Goal: Task Accomplishment & Management: Manage account settings

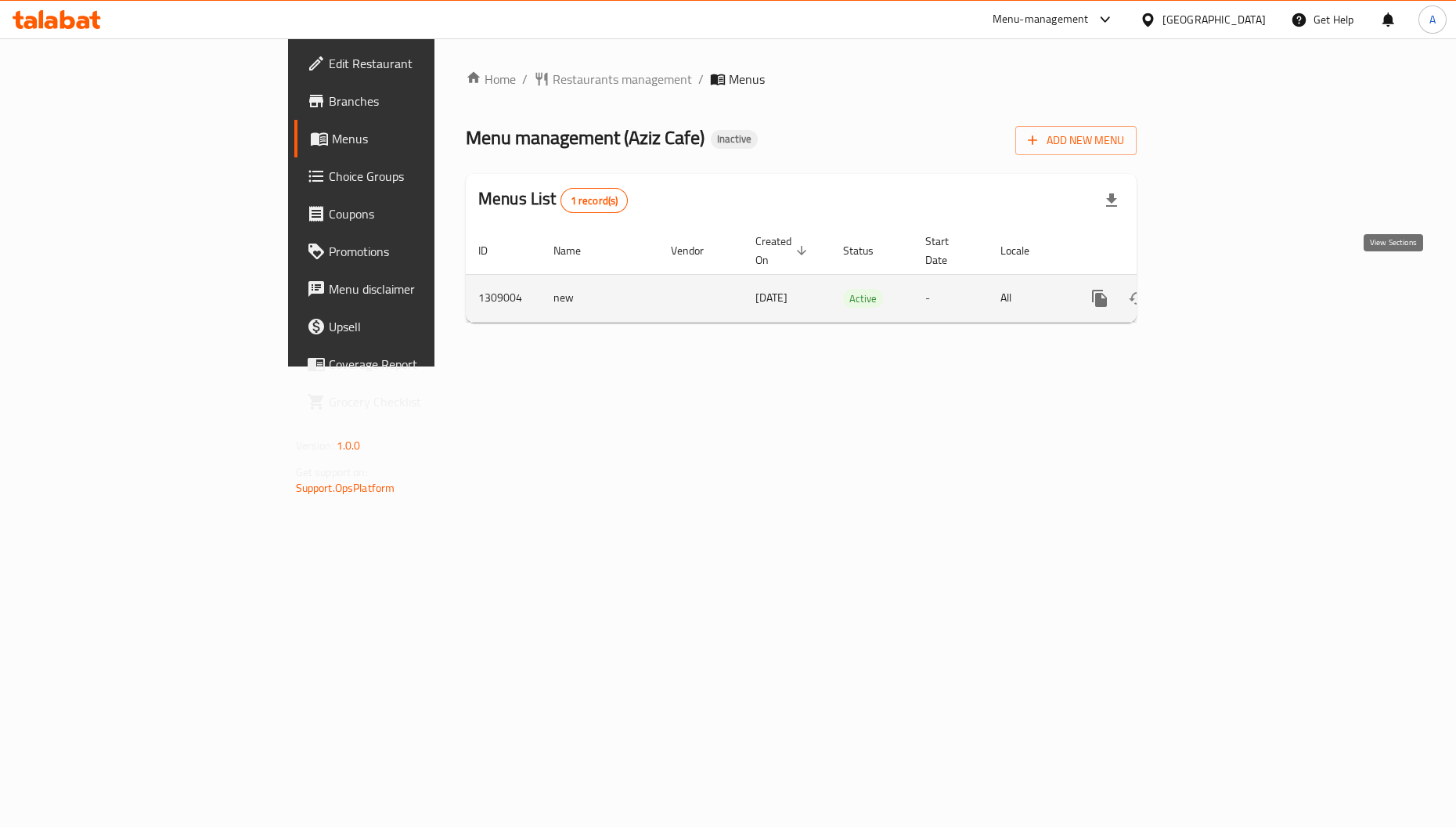
click at [1222, 289] on icon "enhanced table" at bounding box center [1212, 298] width 18 height 18
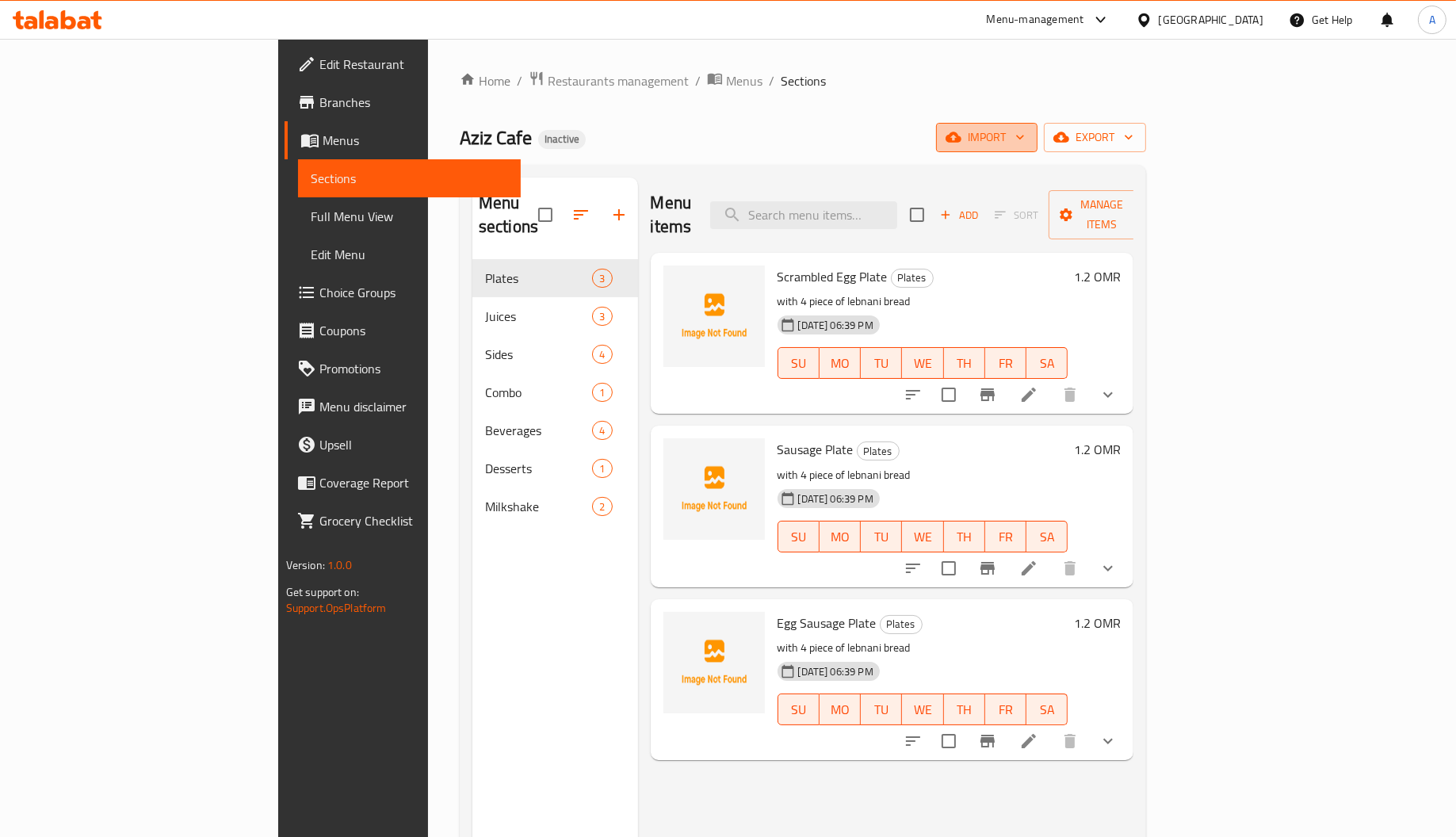
click at [1037, 152] on button "import" at bounding box center [986, 137] width 101 height 29
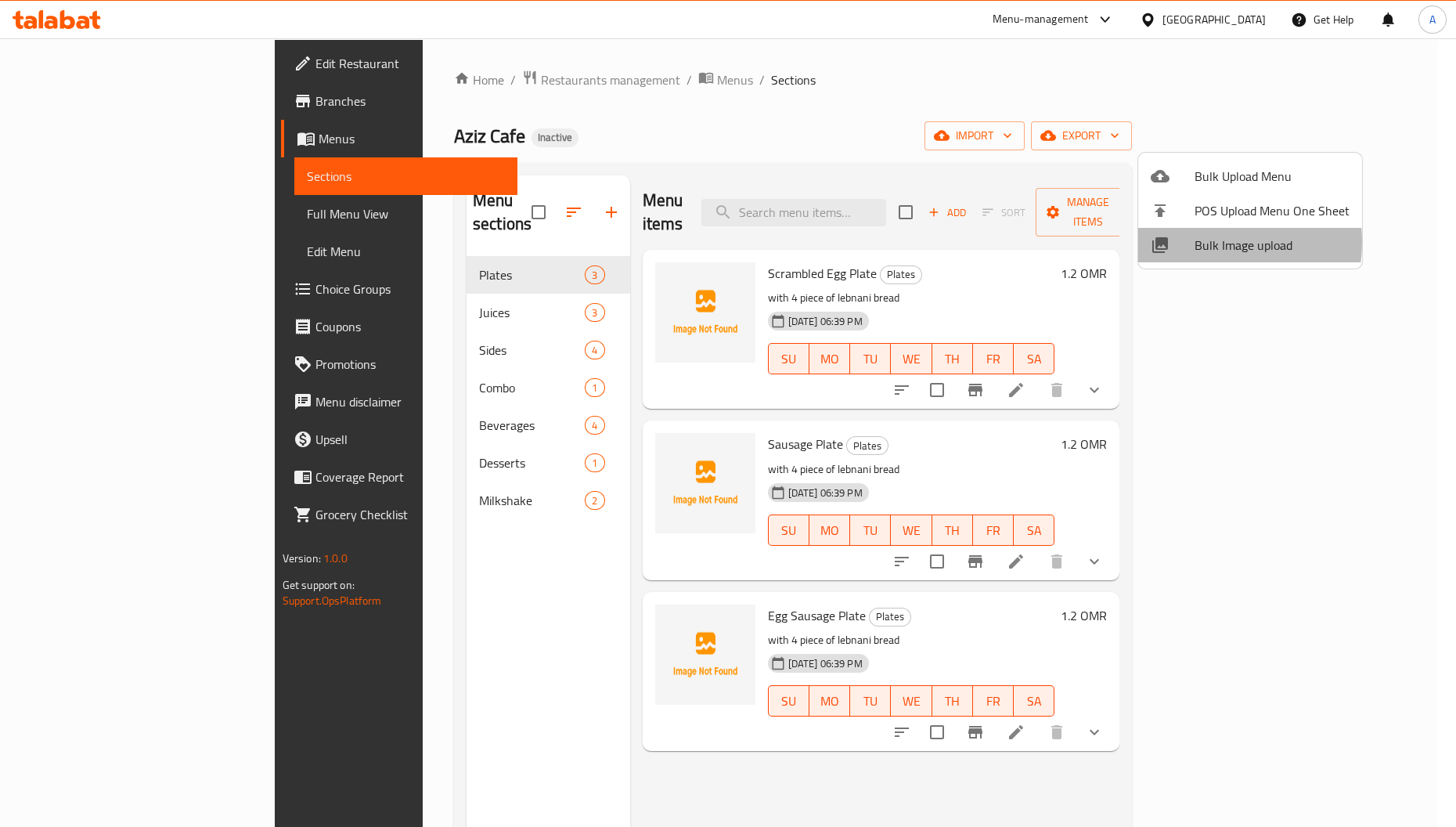
click at [1199, 242] on span "Bulk Image upload" at bounding box center [1272, 244] width 155 height 18
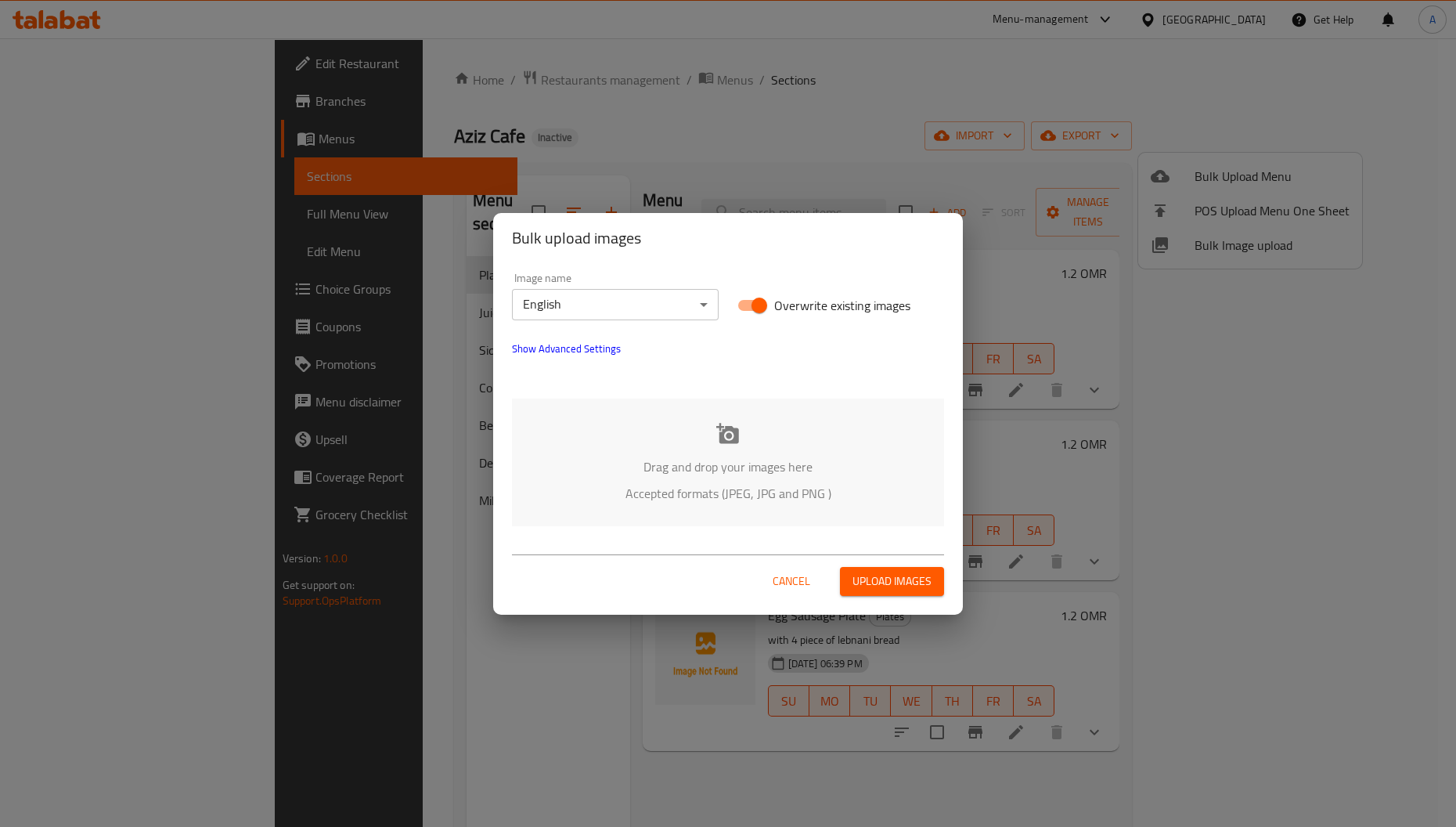
click at [679, 467] on p "Drag and drop your images here" at bounding box center [728, 466] width 385 height 18
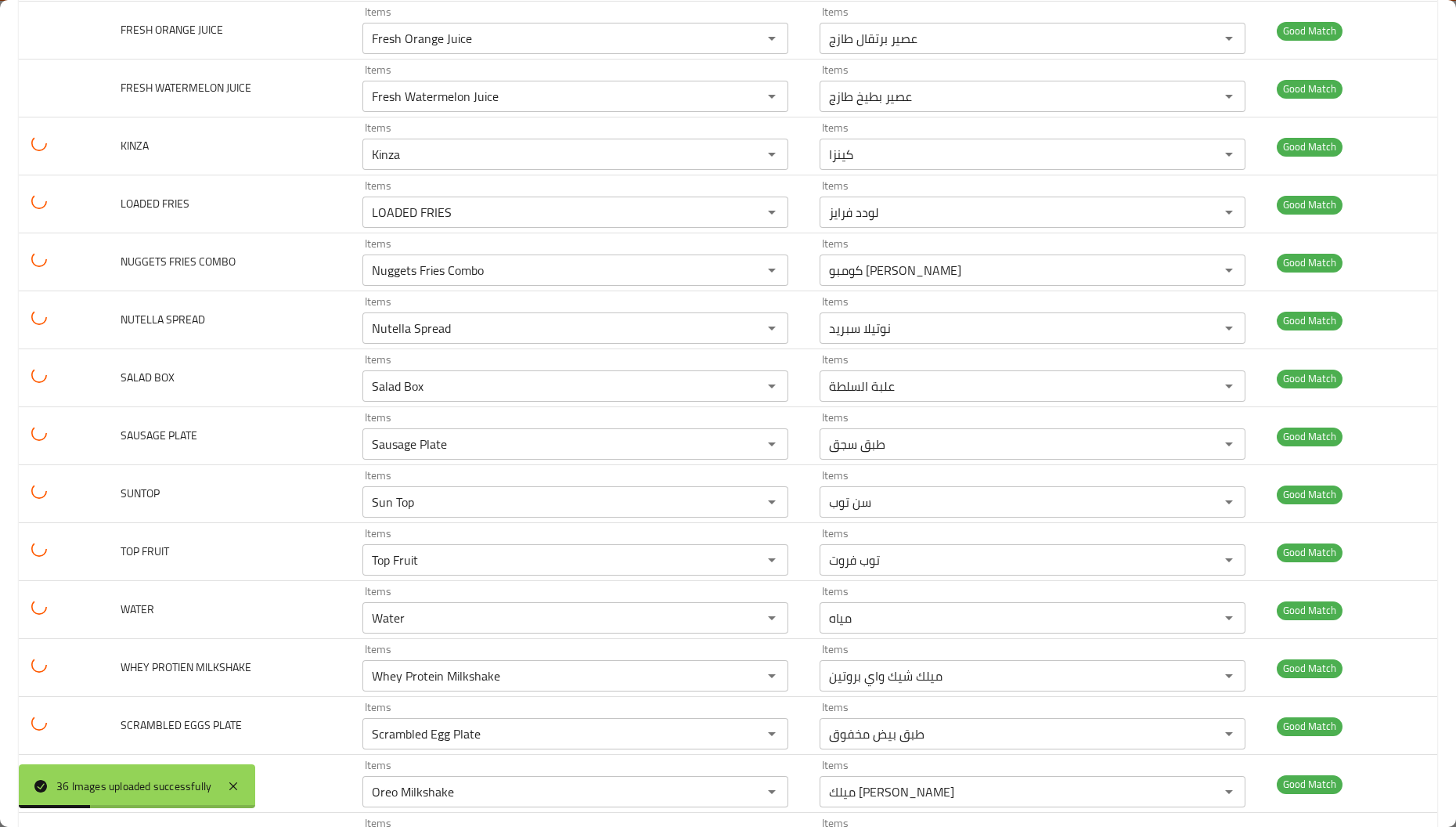
scroll to position [940, 0]
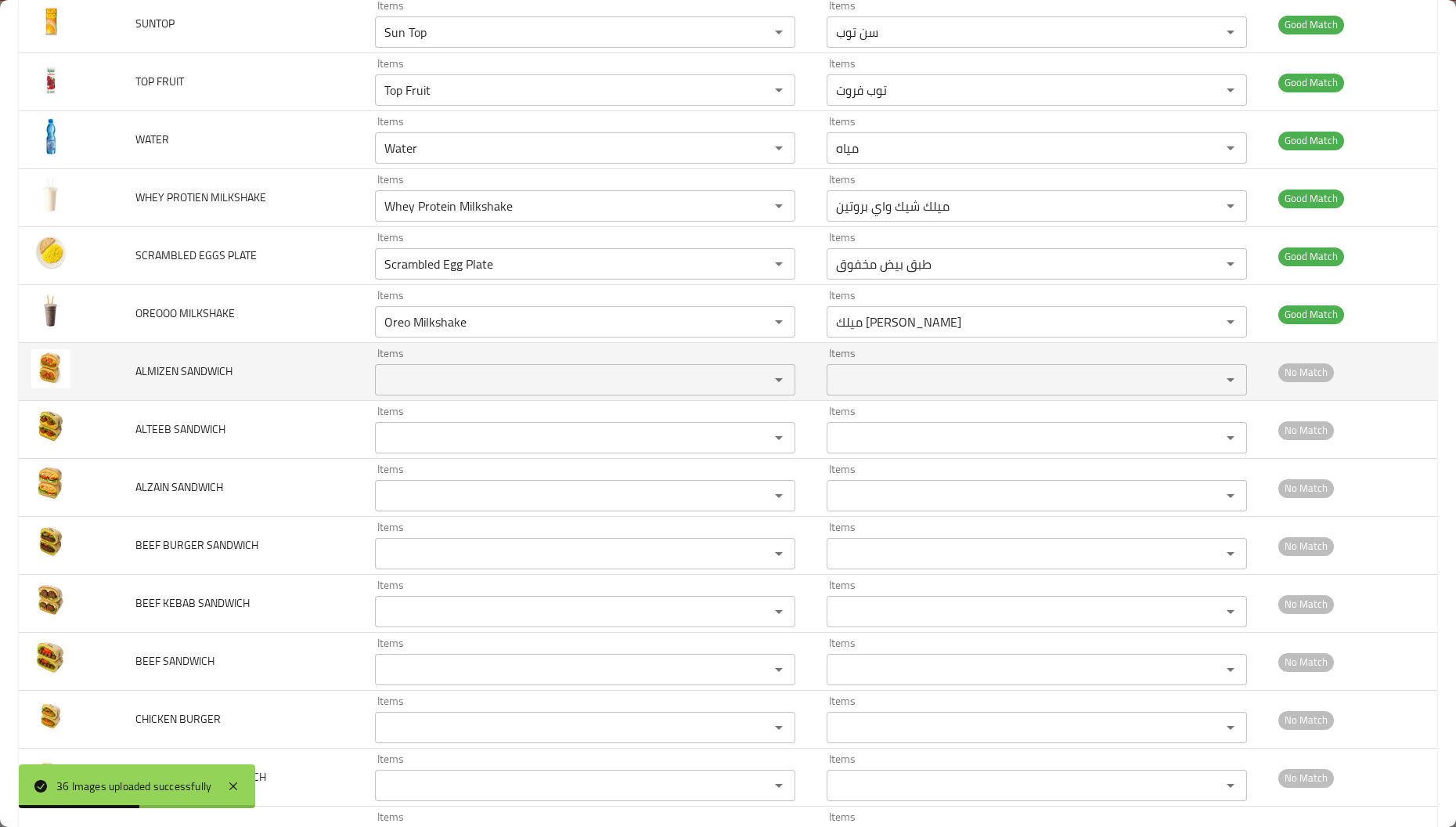
click at [156, 376] on span "ALMIZEN SANDWICH" at bounding box center [184, 370] width 97 height 20
copy span "ALMIZEN"
click at [530, 373] on SANDWICH "Items" at bounding box center [562, 379] width 365 height 22
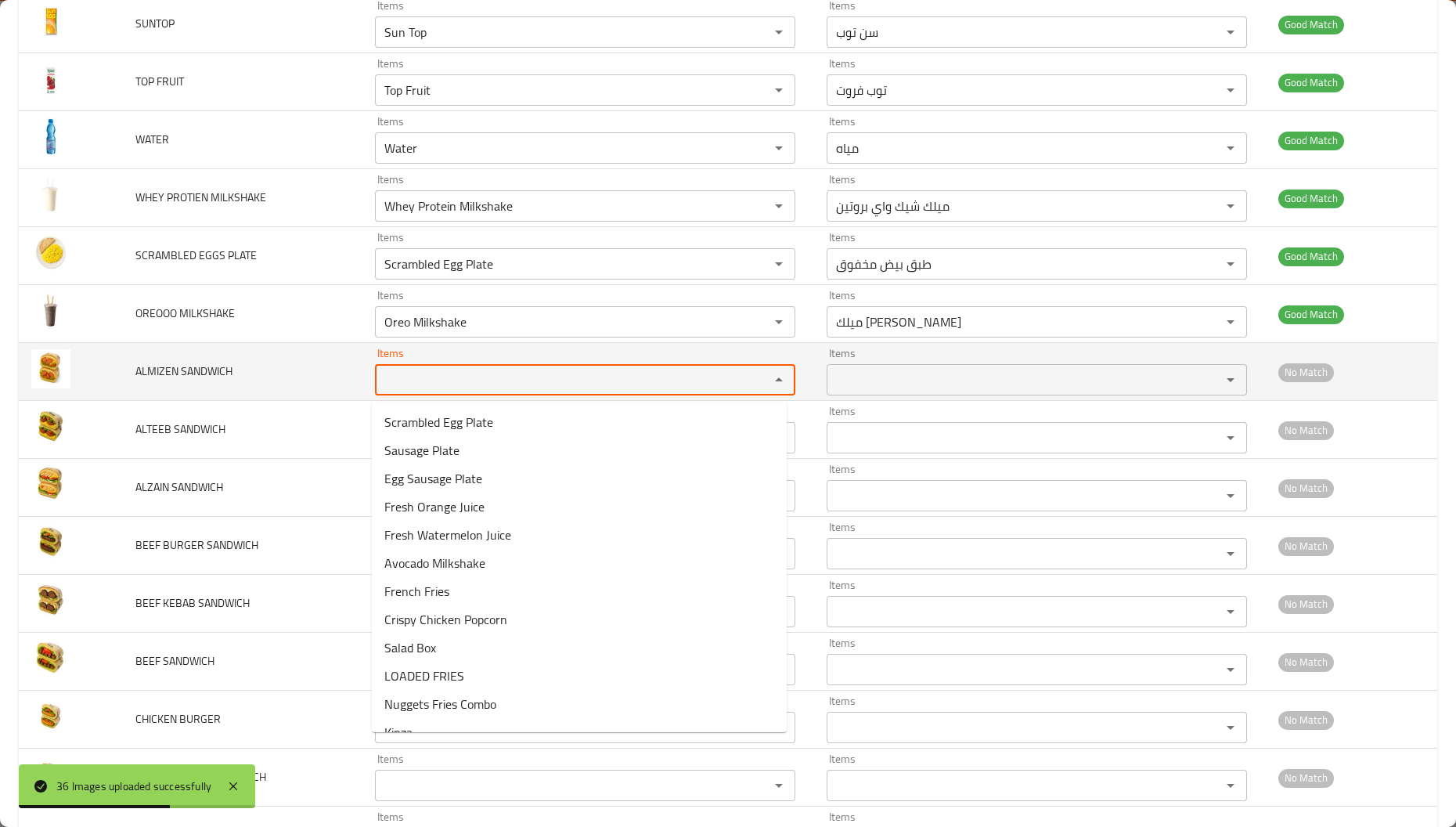
paste SANDWICH "ALMIZEN"
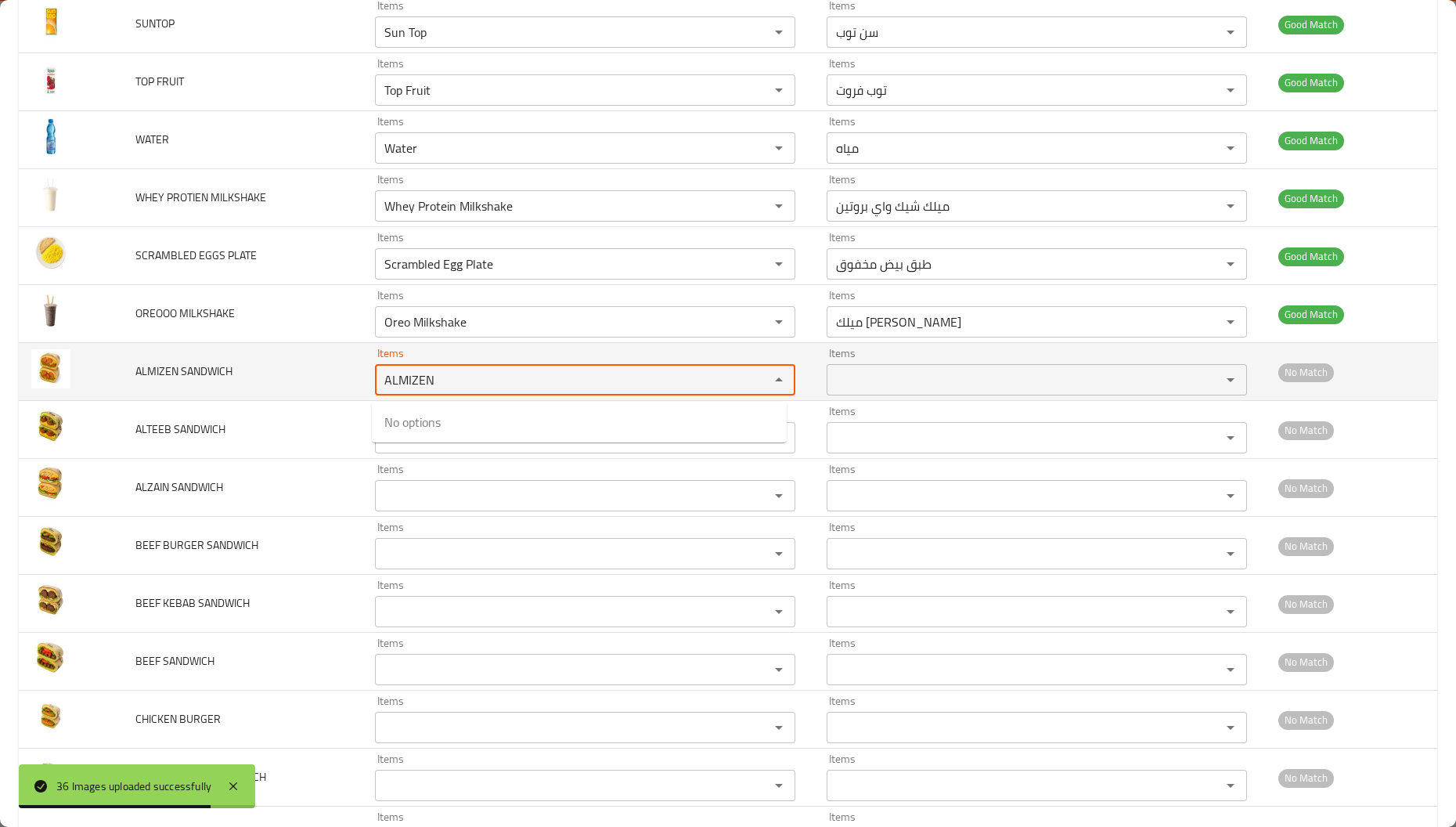
click at [398, 384] on SANDWICH "ALMIZEN" at bounding box center [562, 379] width 365 height 22
click at [506, 383] on SANDWICH "AL MIZEN" at bounding box center [562, 379] width 365 height 22
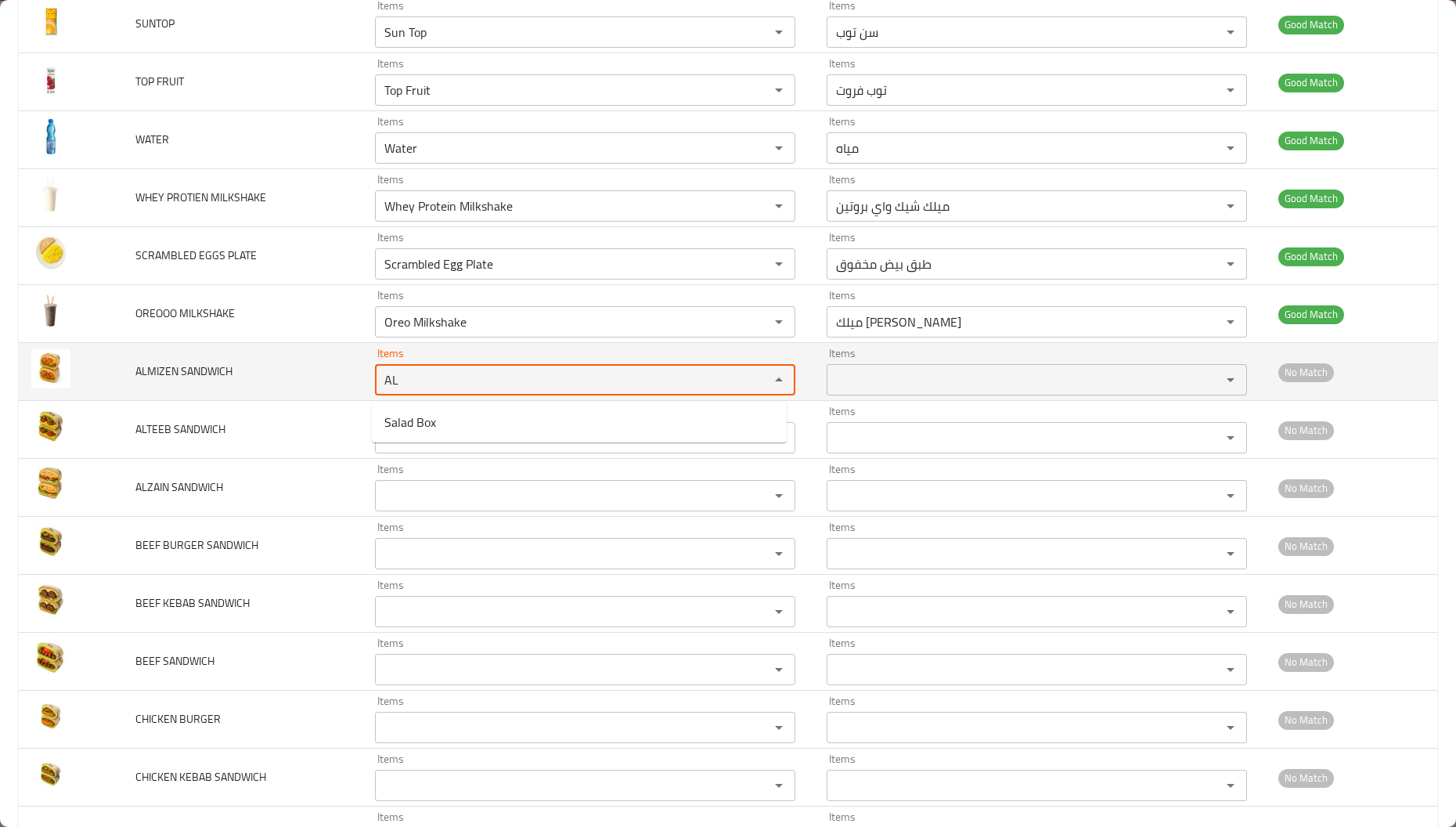
type SANDWICH "A"
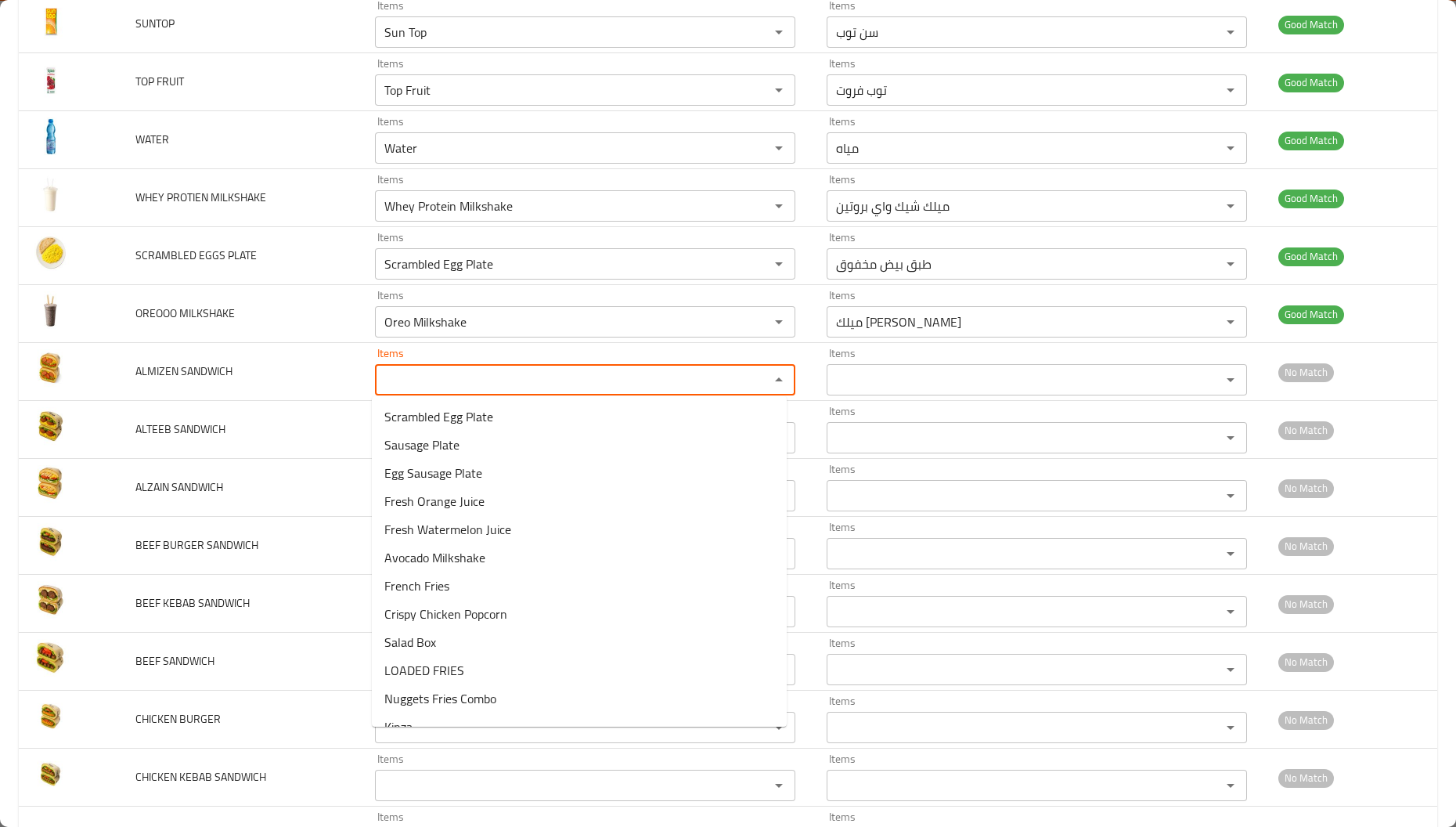
scroll to position [1526, 0]
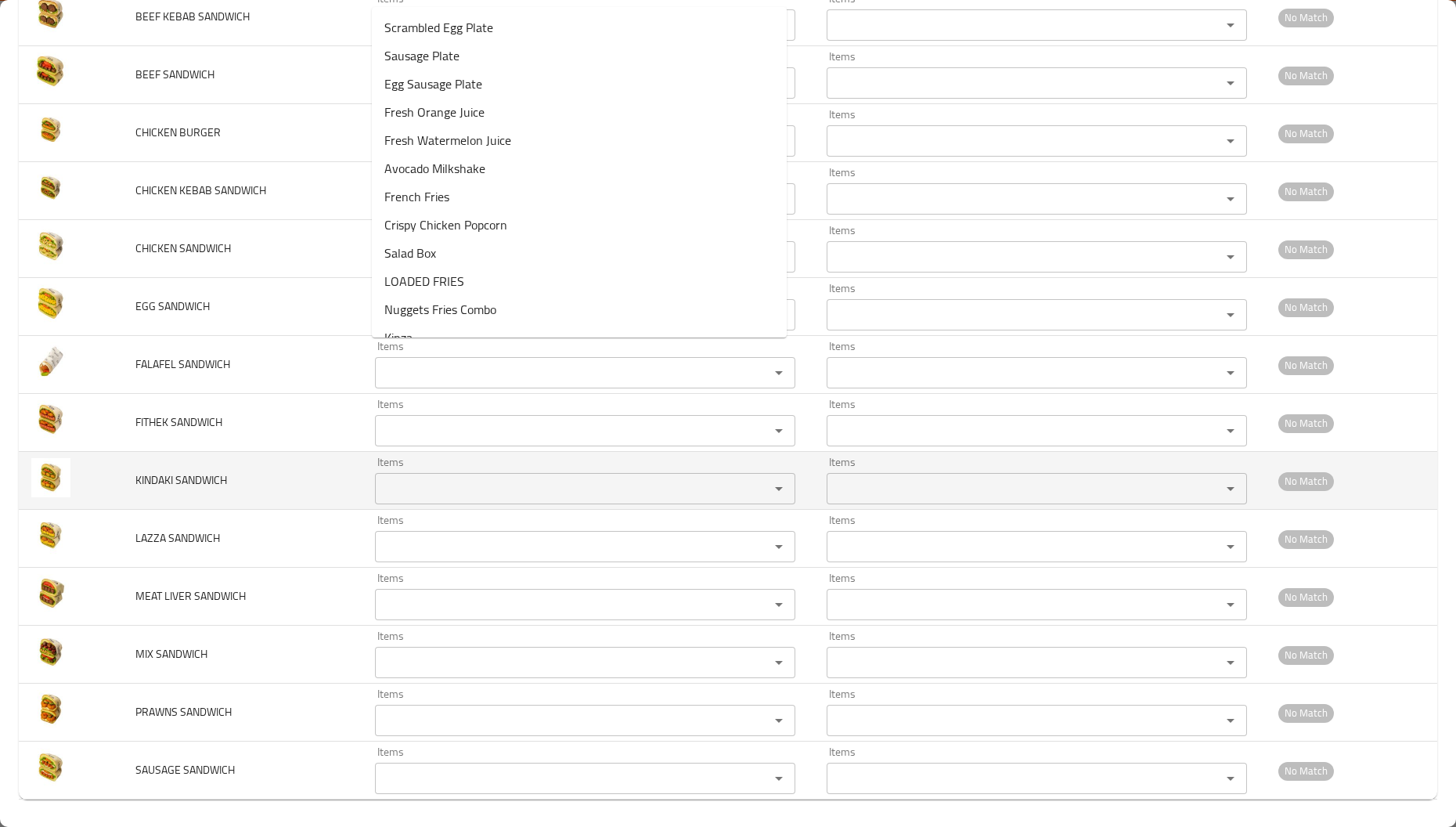
click at [177, 489] on span "KINDAKI SANDWICH" at bounding box center [181, 479] width 91 height 20
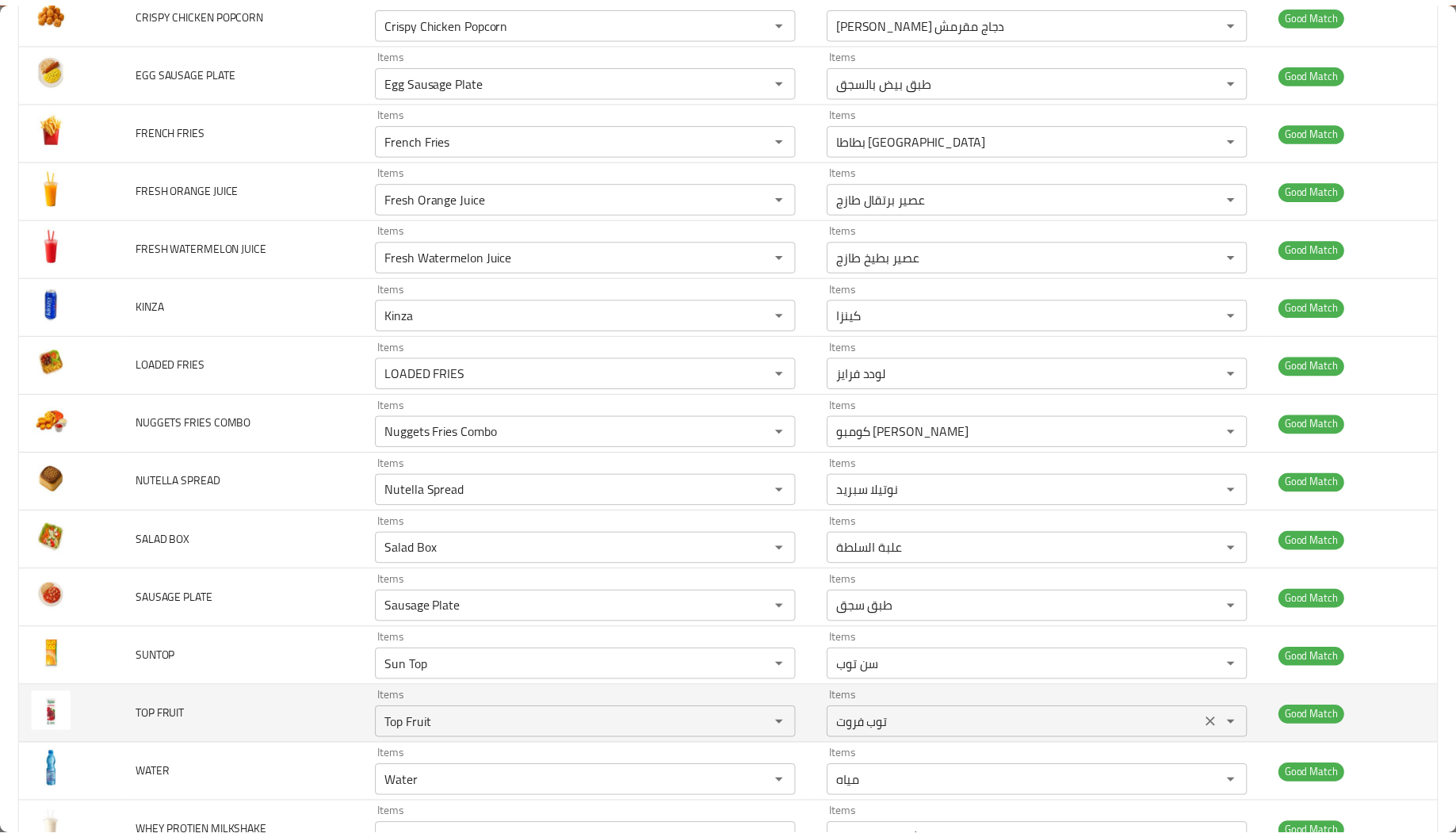
scroll to position [0, 0]
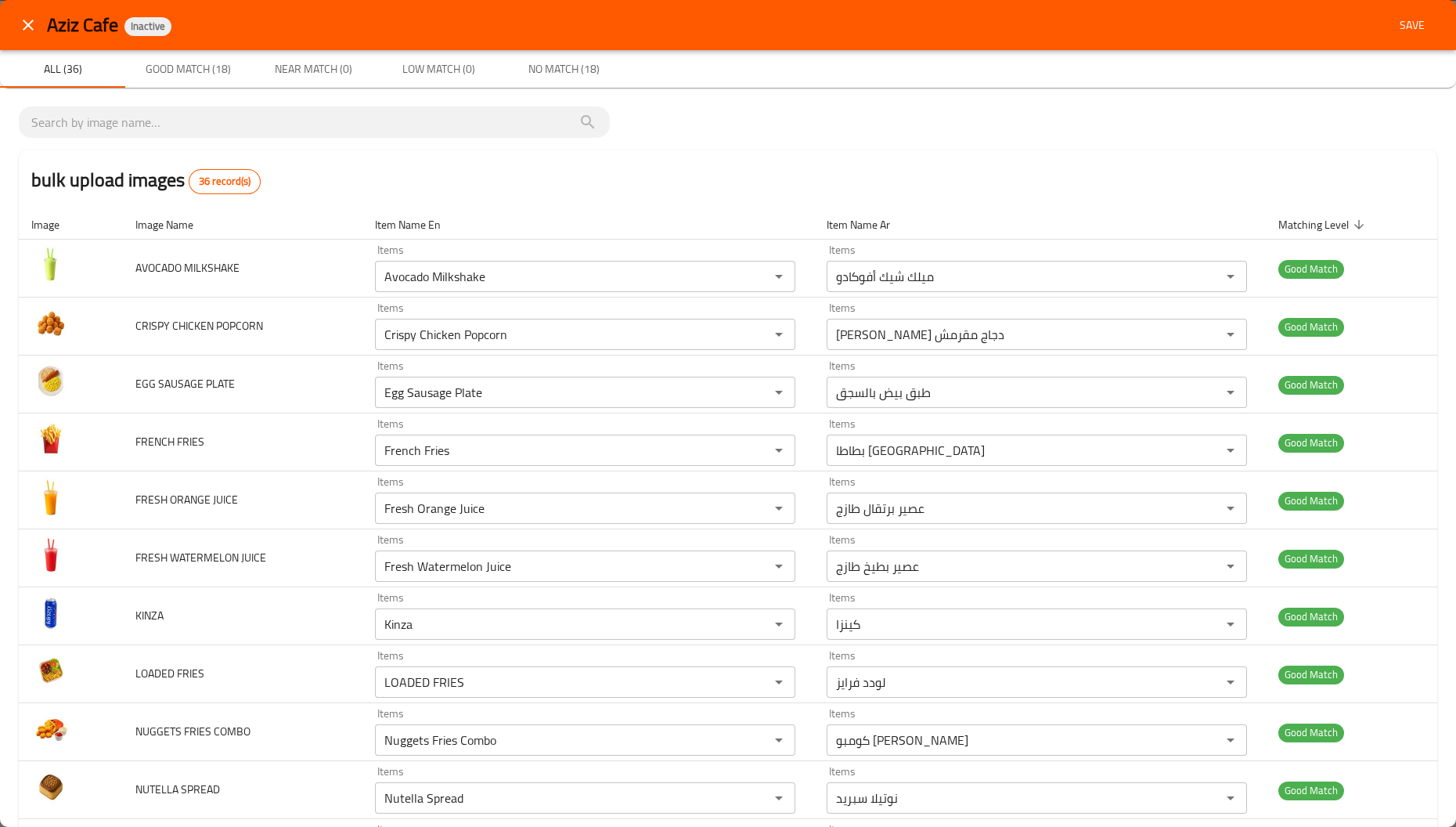
click at [1413, 21] on button "Save" at bounding box center [1412, 26] width 50 height 29
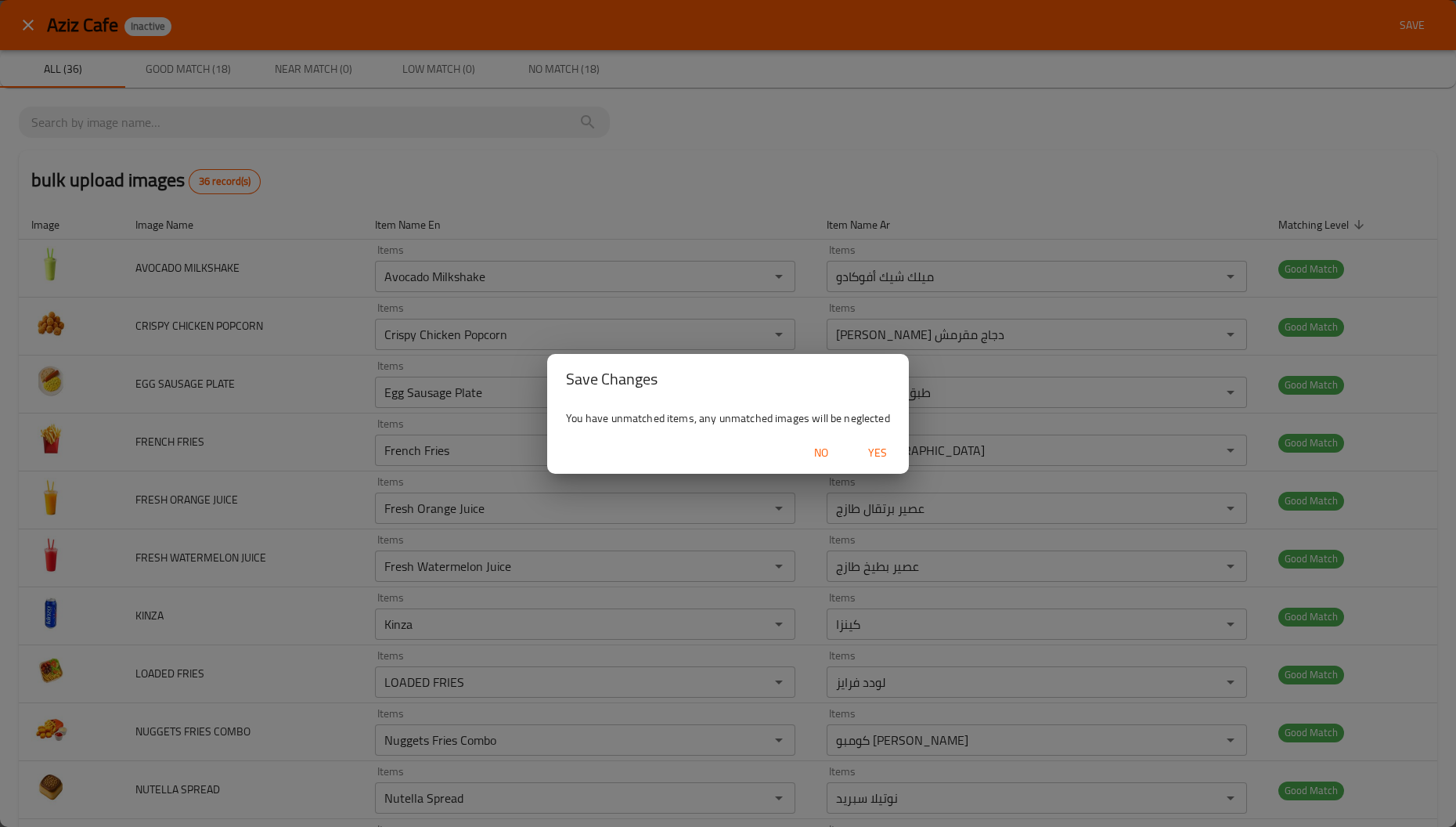
click at [876, 445] on span "Yes" at bounding box center [877, 453] width 38 height 19
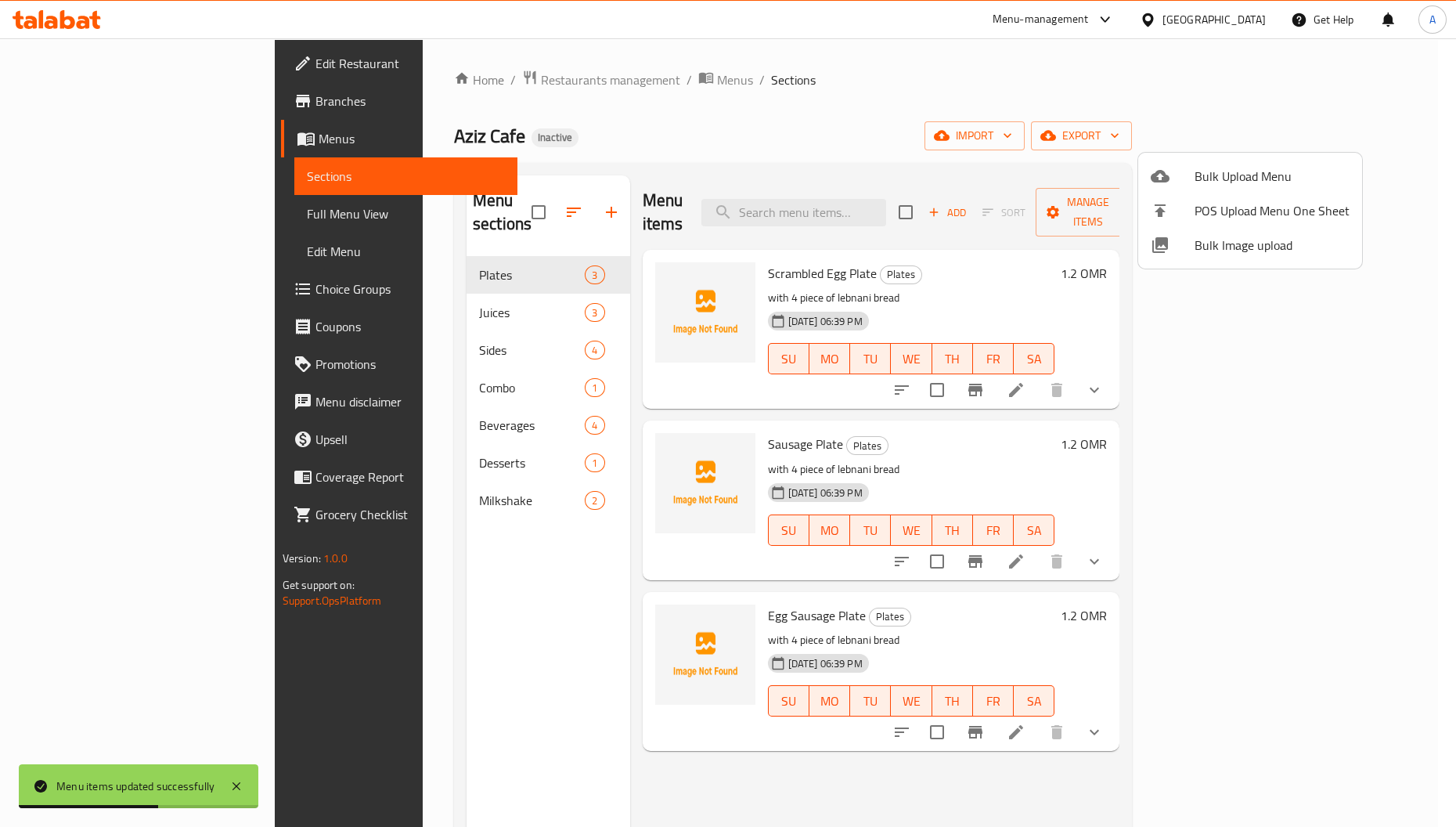
click at [347, 274] on div at bounding box center [728, 414] width 1456 height 827
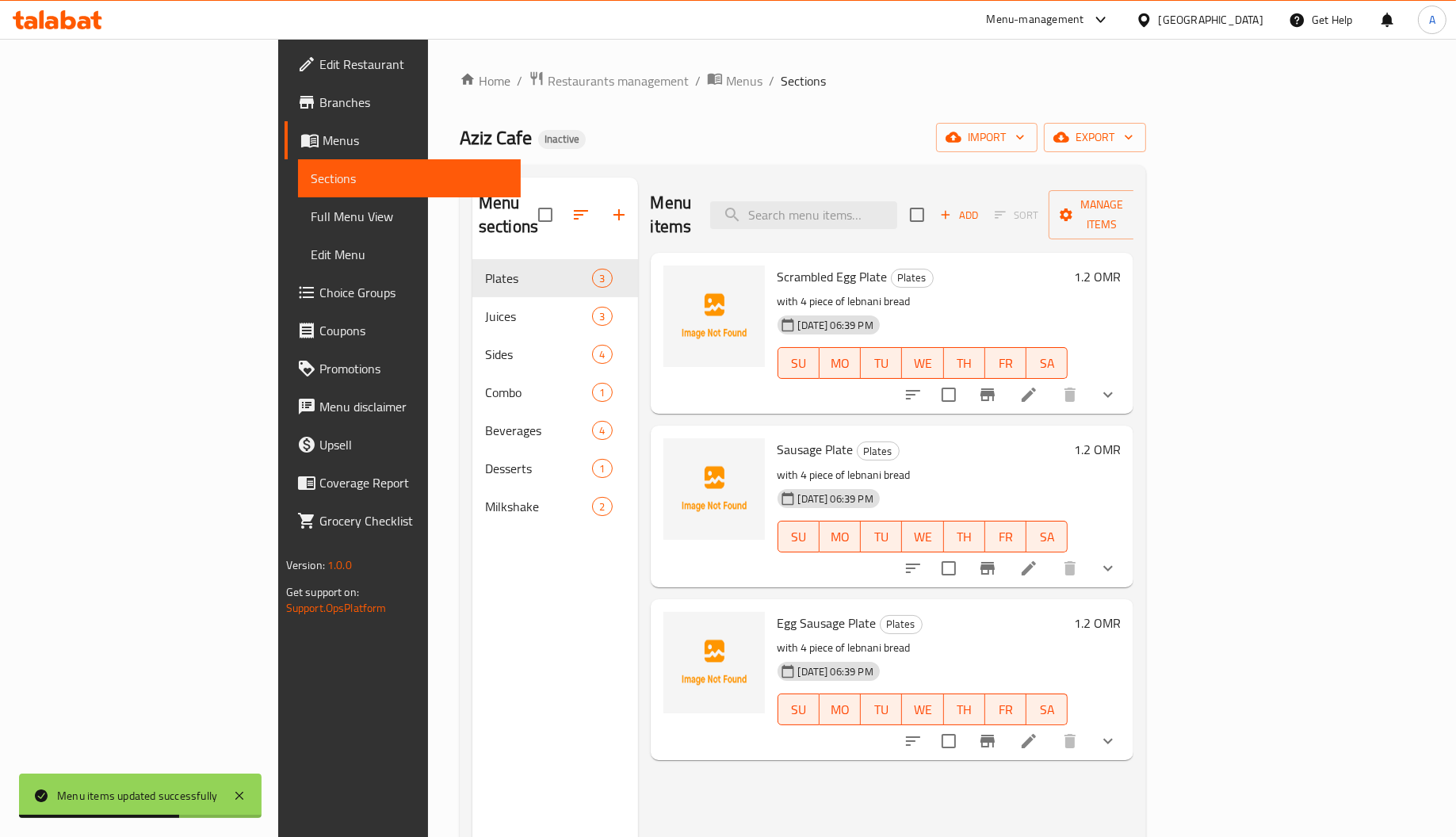
click at [472, 297] on div "Juices 3" at bounding box center [555, 315] width 165 height 38
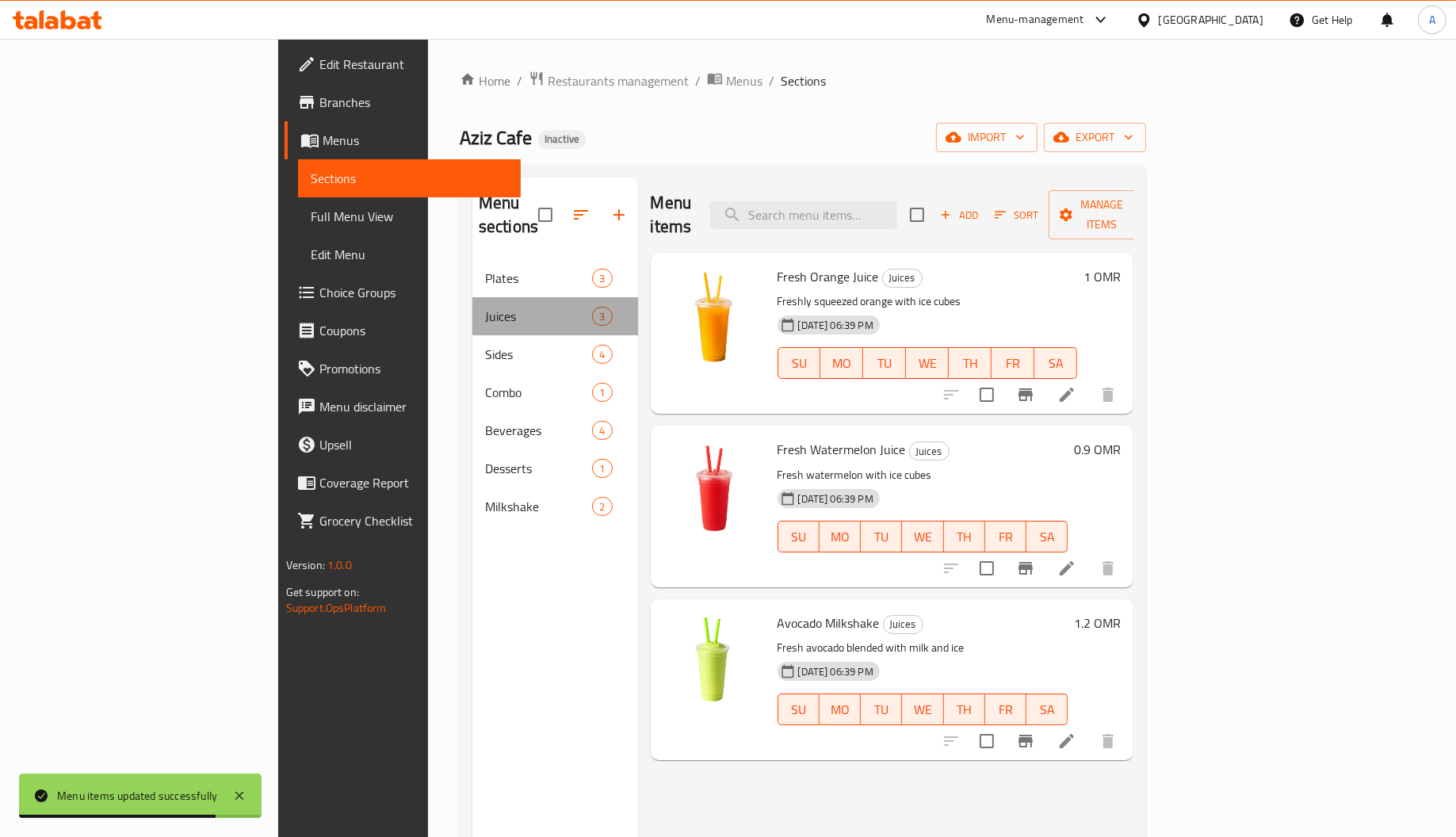
click at [472, 297] on div "Juices 3" at bounding box center [555, 315] width 165 height 38
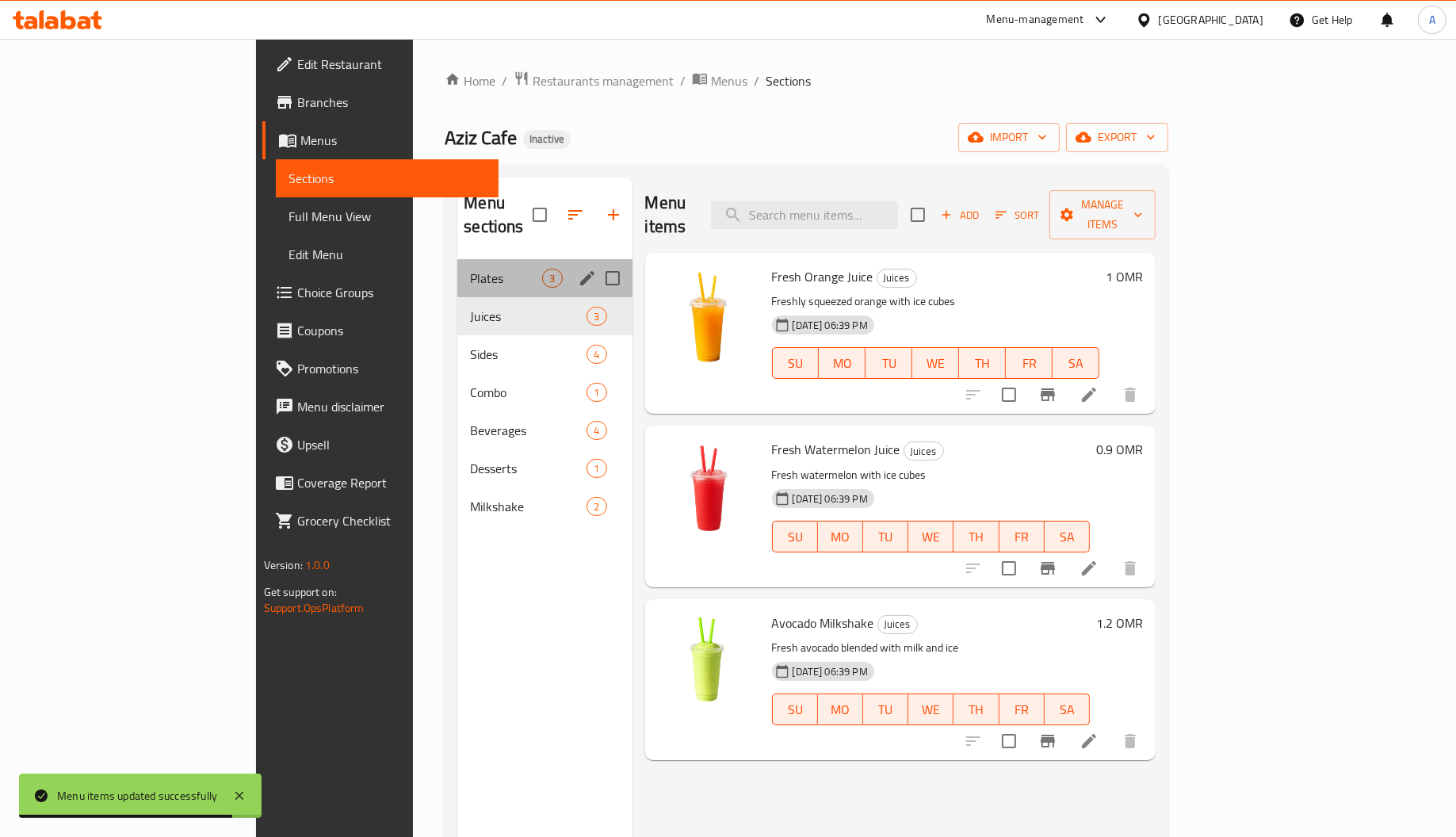
click at [470, 268] on span "Plates" at bounding box center [505, 277] width 72 height 19
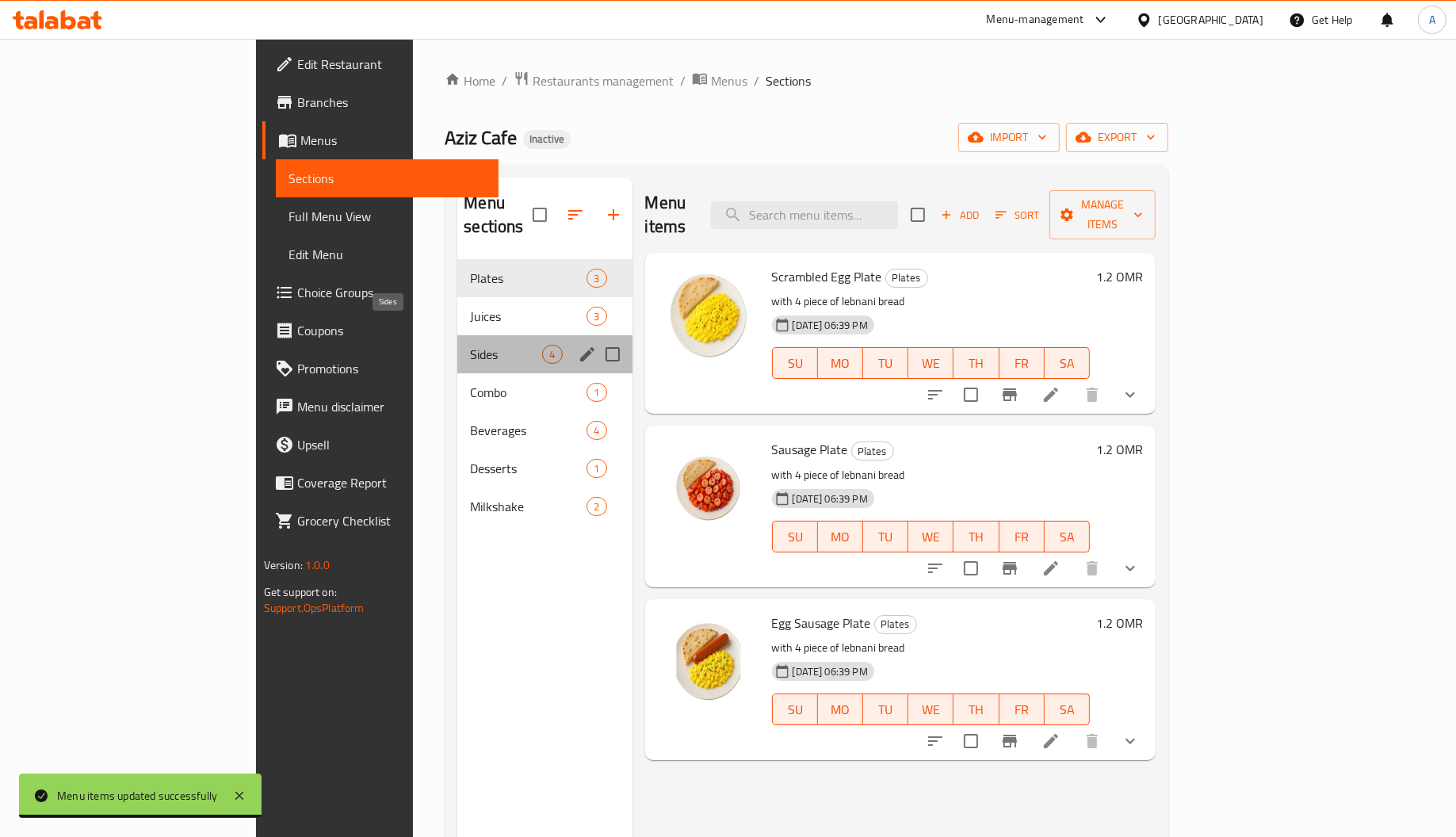
click at [470, 345] on span "Sides" at bounding box center [505, 354] width 72 height 19
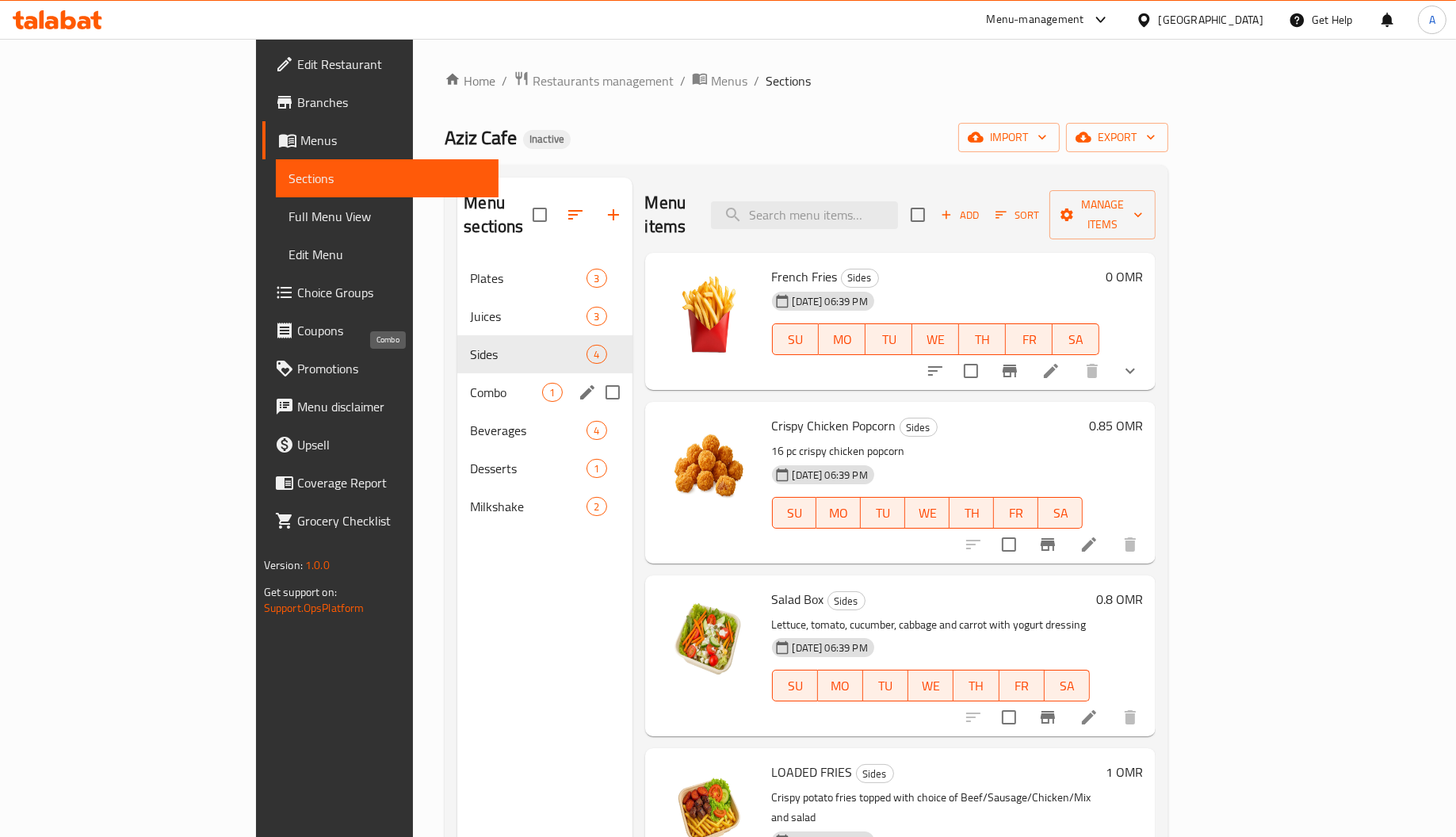
click at [470, 383] on span "Combo" at bounding box center [505, 392] width 72 height 19
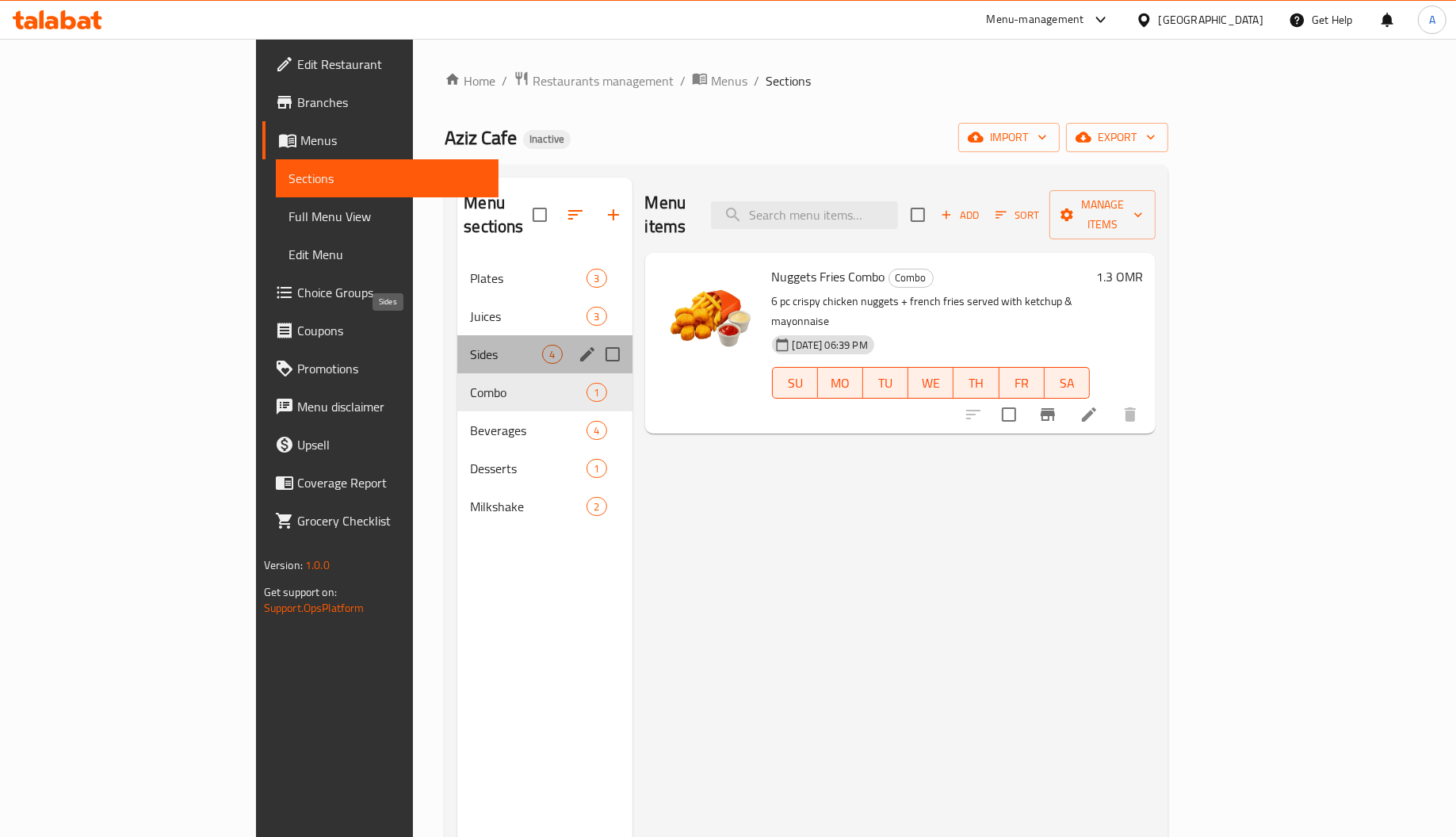
click at [470, 345] on span "Sides" at bounding box center [505, 354] width 72 height 19
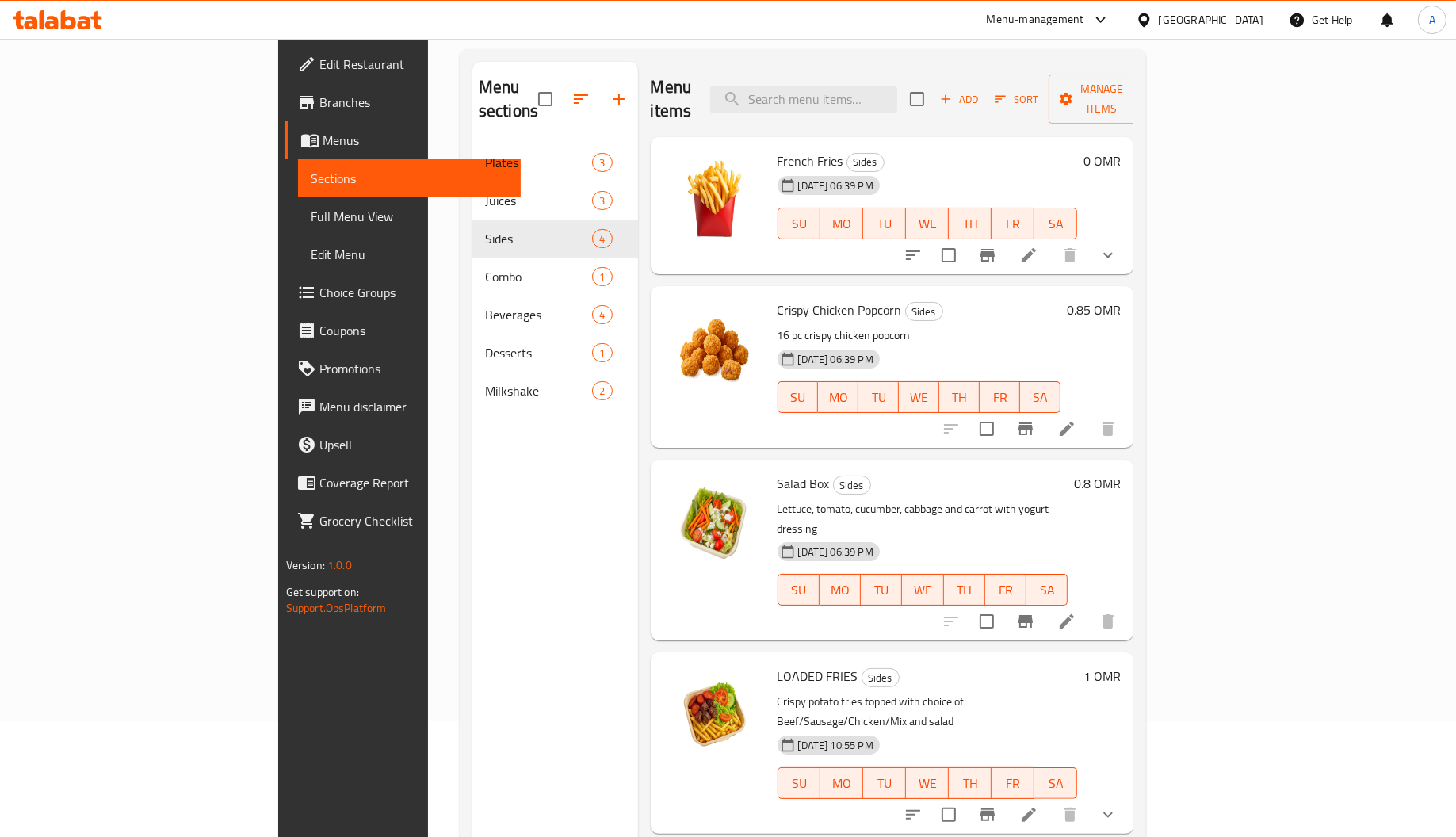
scroll to position [224, 0]
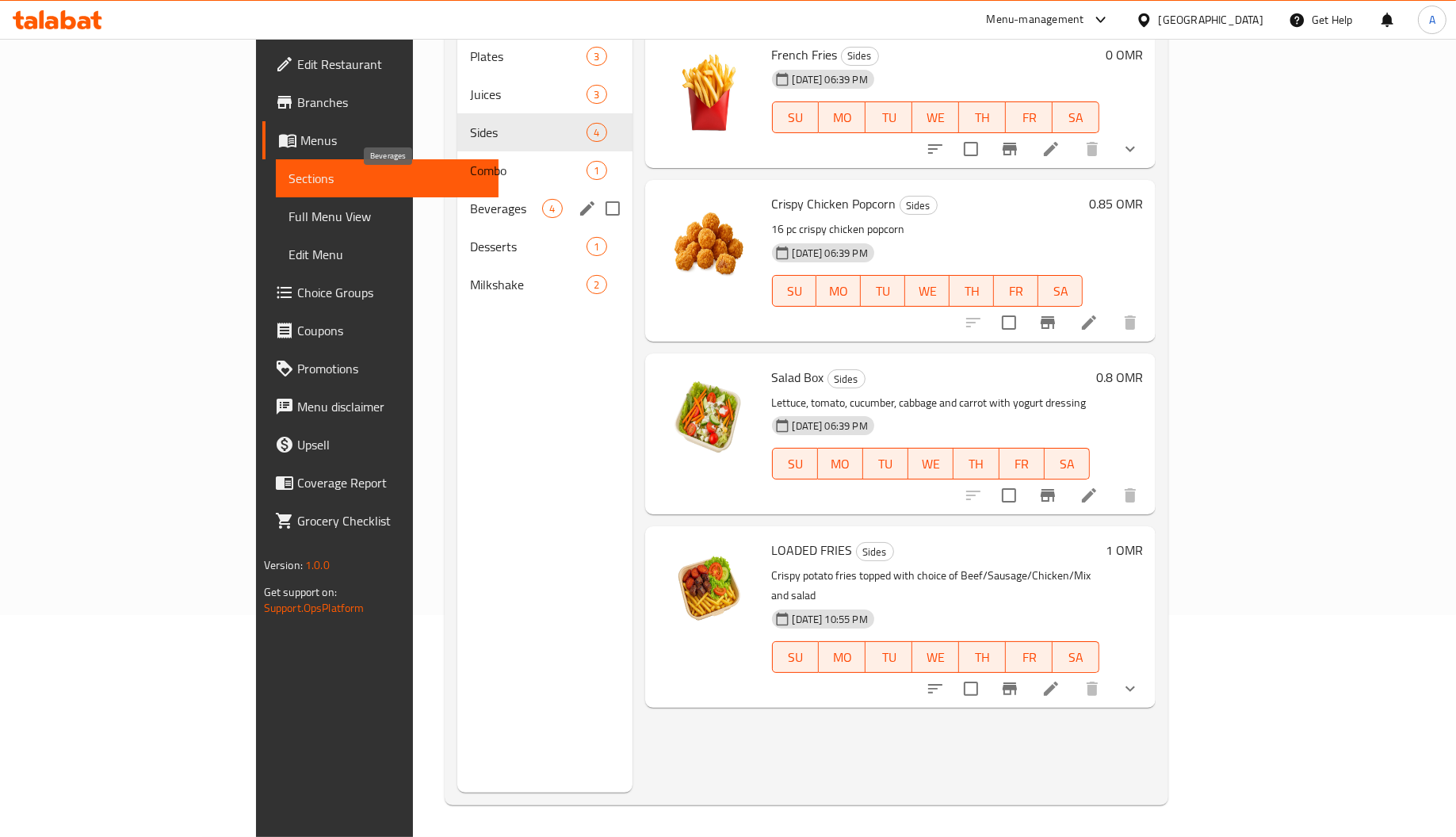
click at [470, 199] on span "Beverages" at bounding box center [505, 208] width 72 height 19
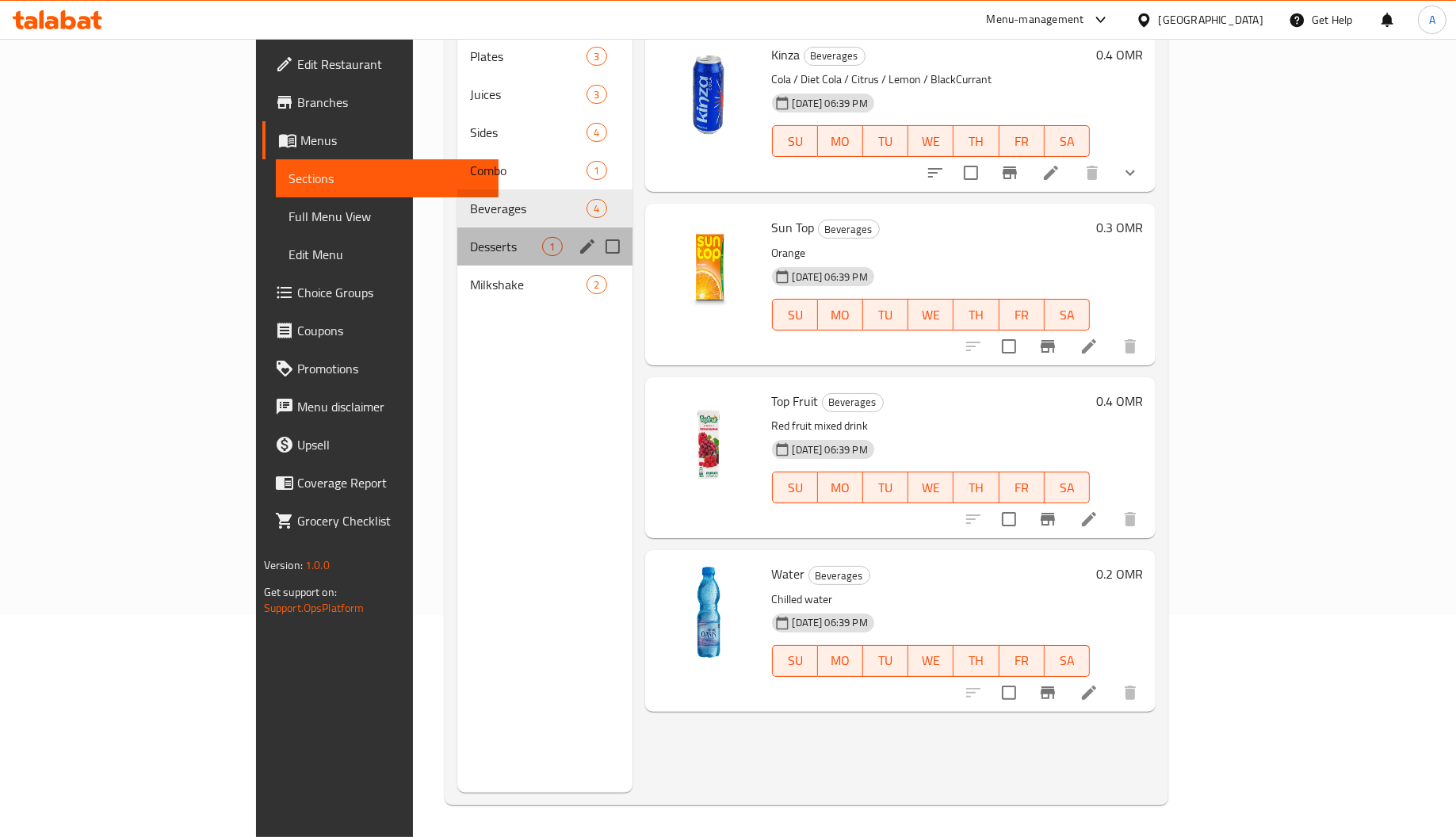
click at [457, 232] on div "Desserts 1" at bounding box center [544, 246] width 174 height 38
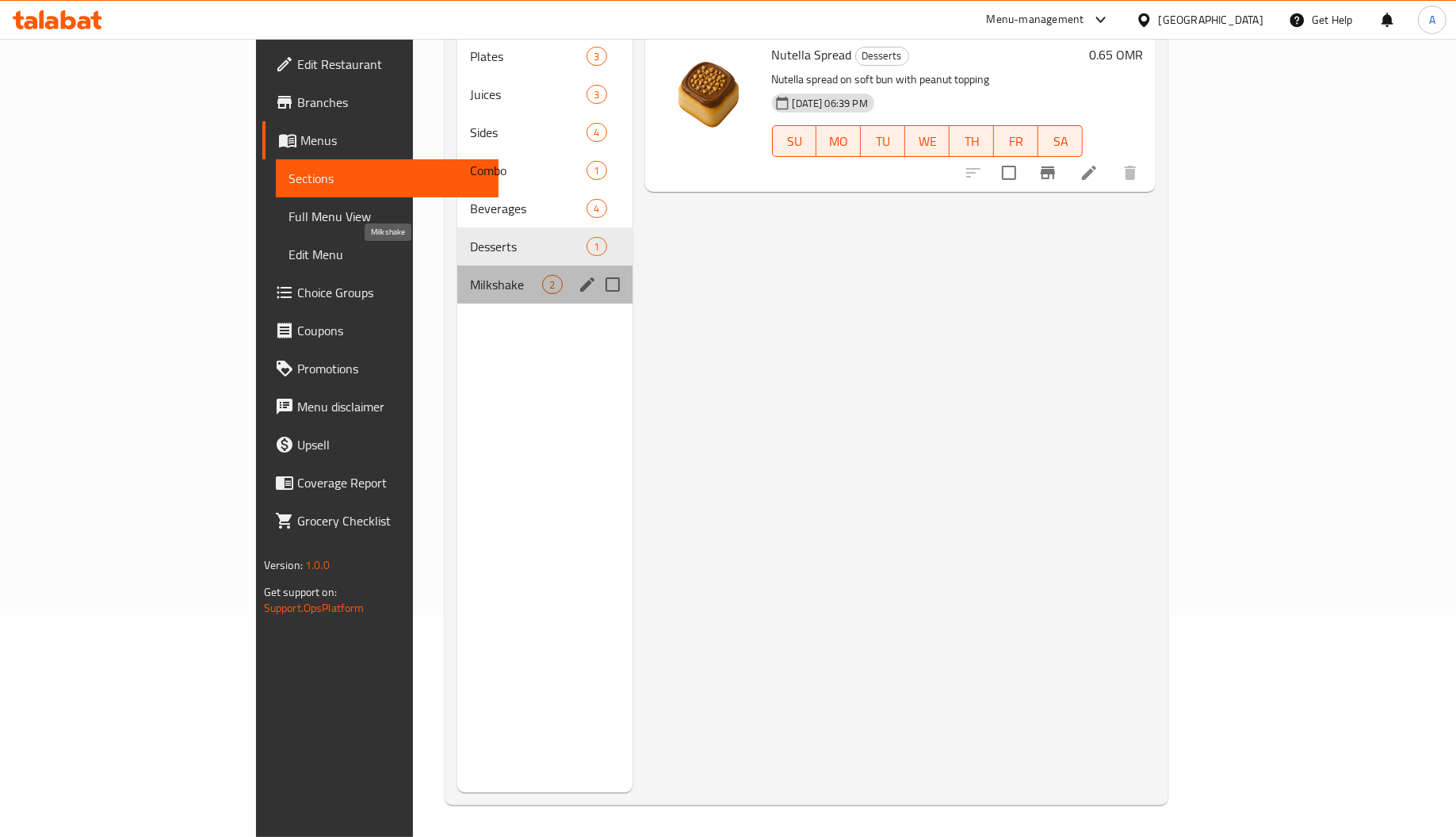
click at [470, 275] on span "Milkshake" at bounding box center [505, 284] width 72 height 19
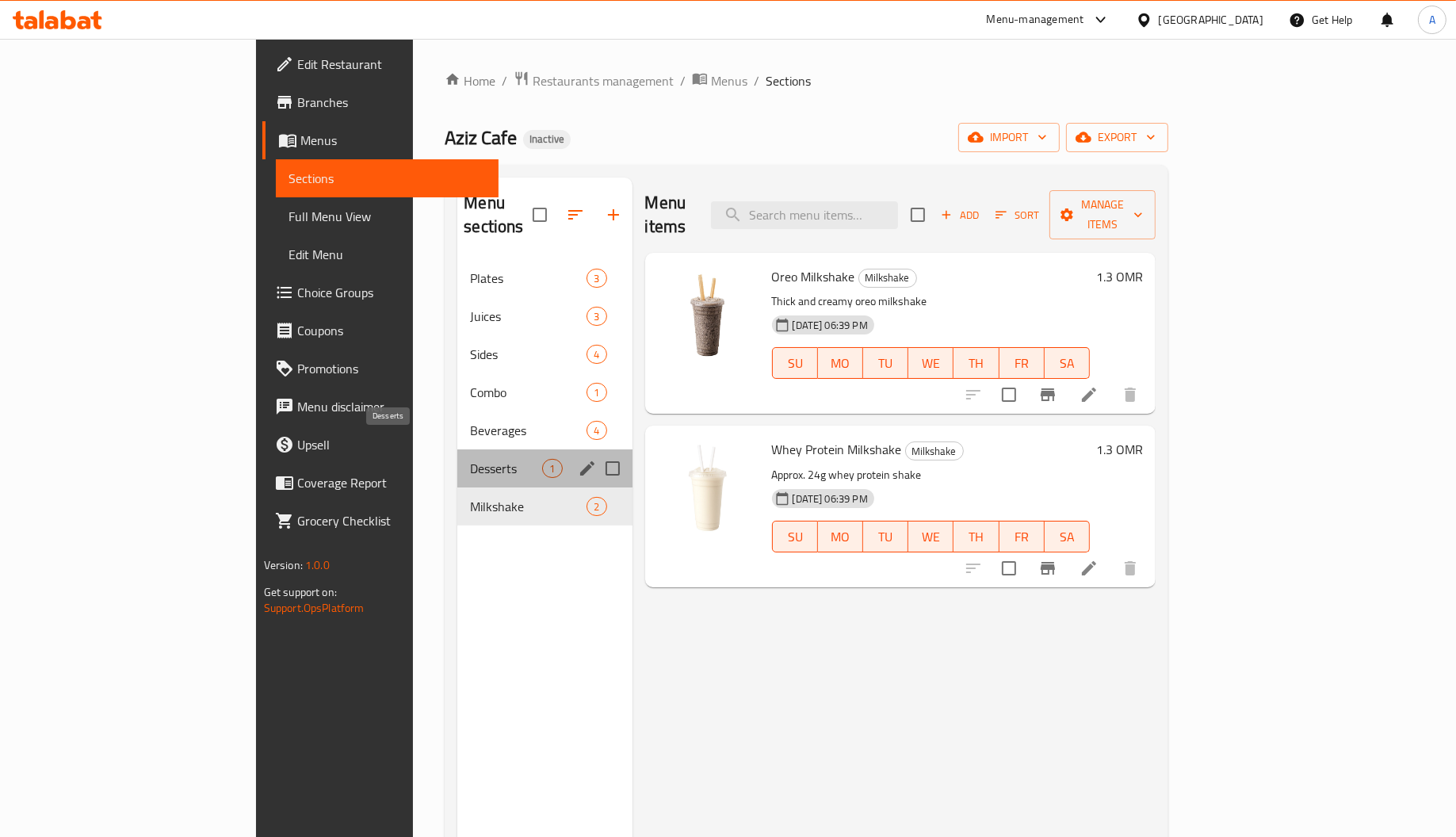
click at [470, 459] on span "Desserts" at bounding box center [505, 468] width 72 height 19
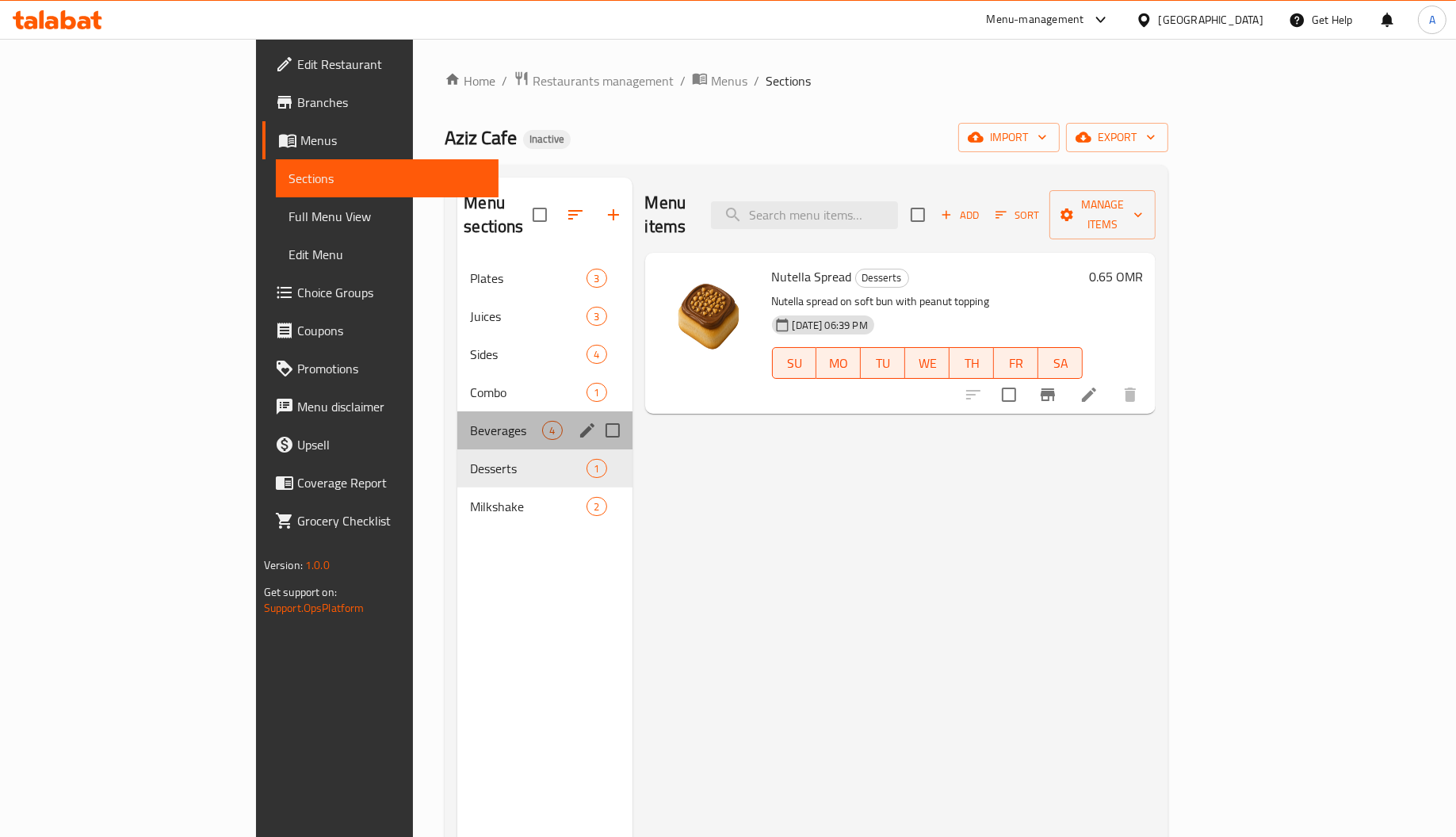
click at [457, 418] on div "Beverages 4" at bounding box center [544, 430] width 174 height 38
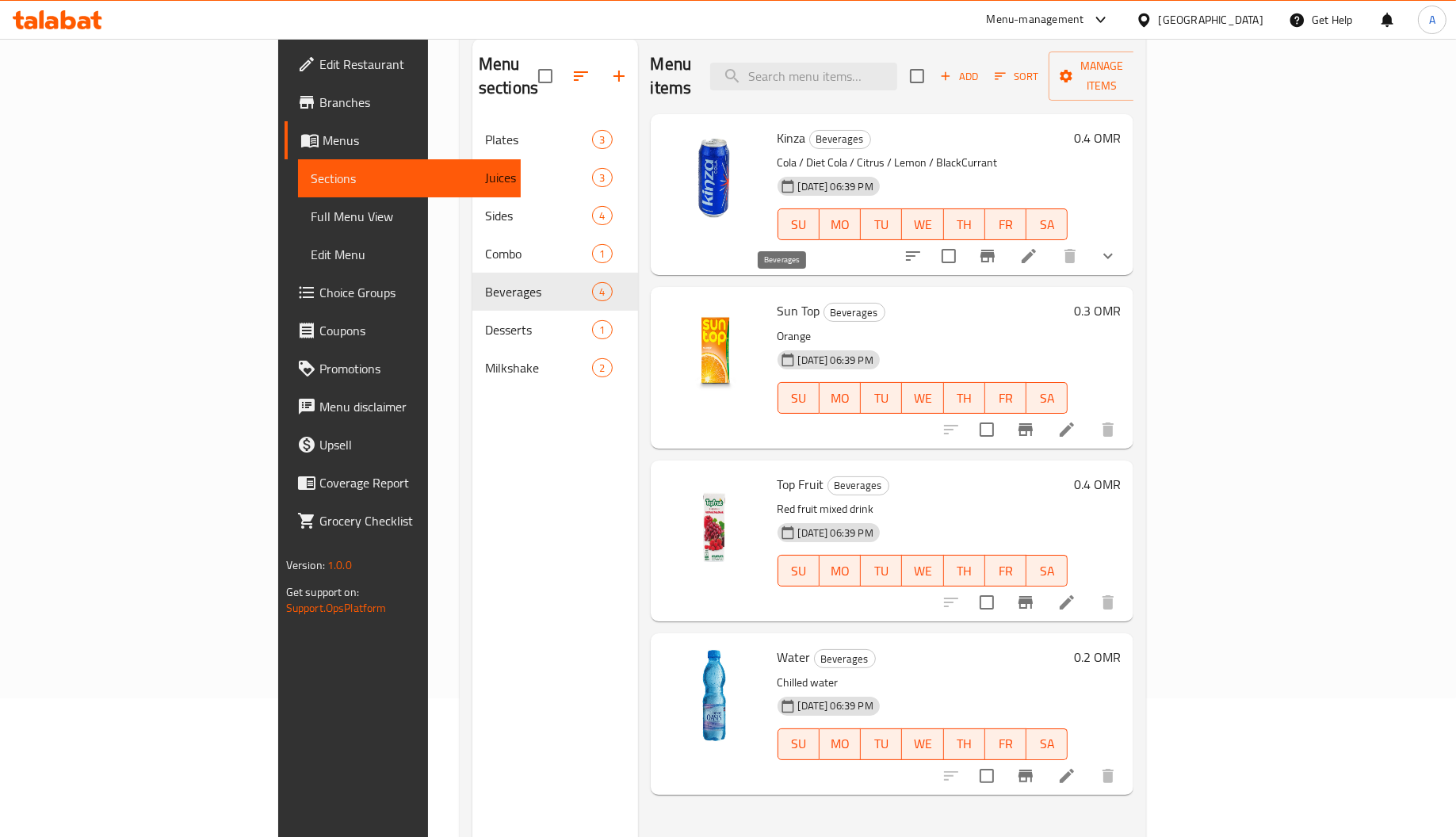
scroll to position [224, 0]
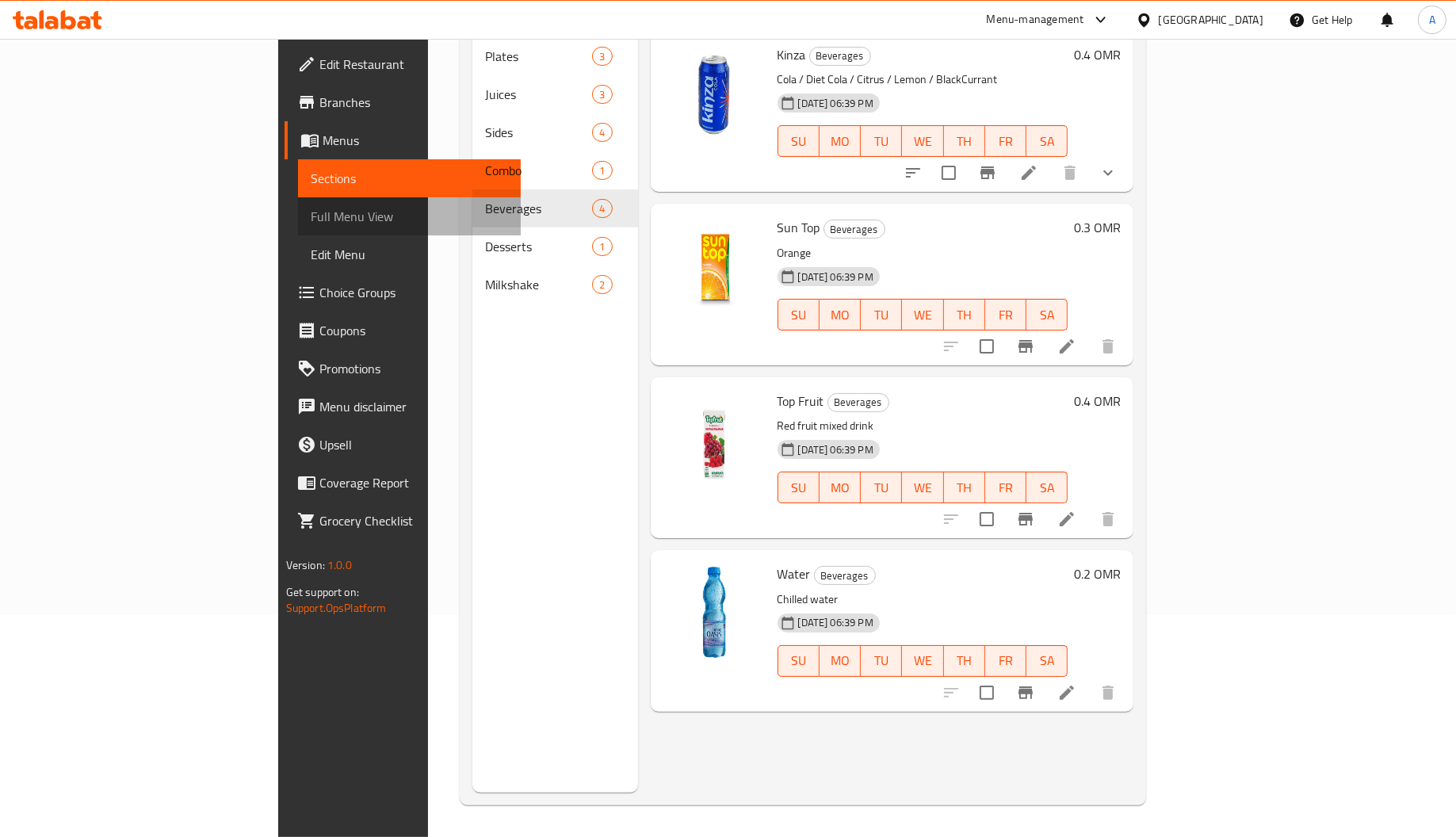
click at [311, 219] on span "Full Menu View" at bounding box center [410, 216] width 198 height 19
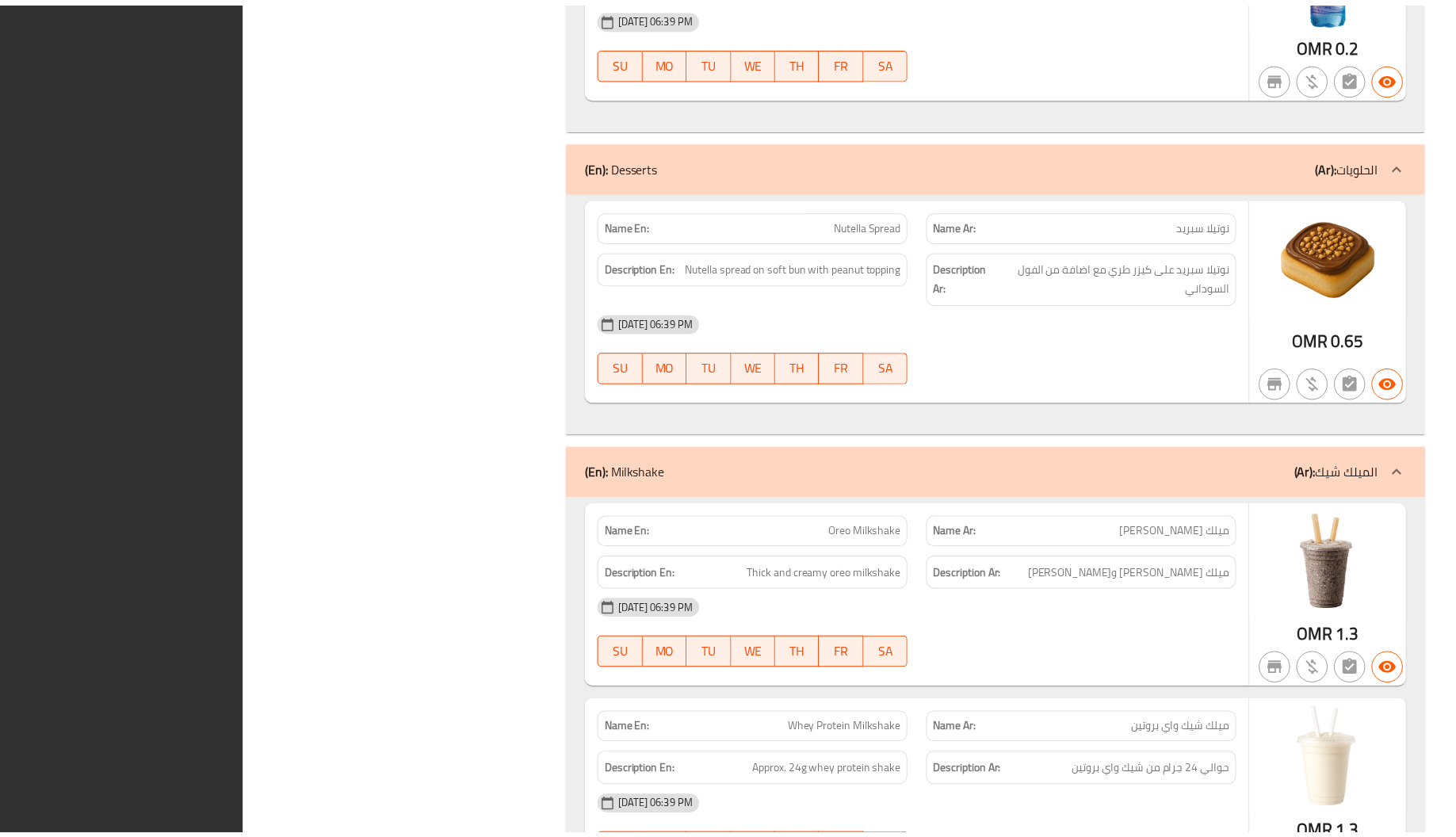
scroll to position [4183, 0]
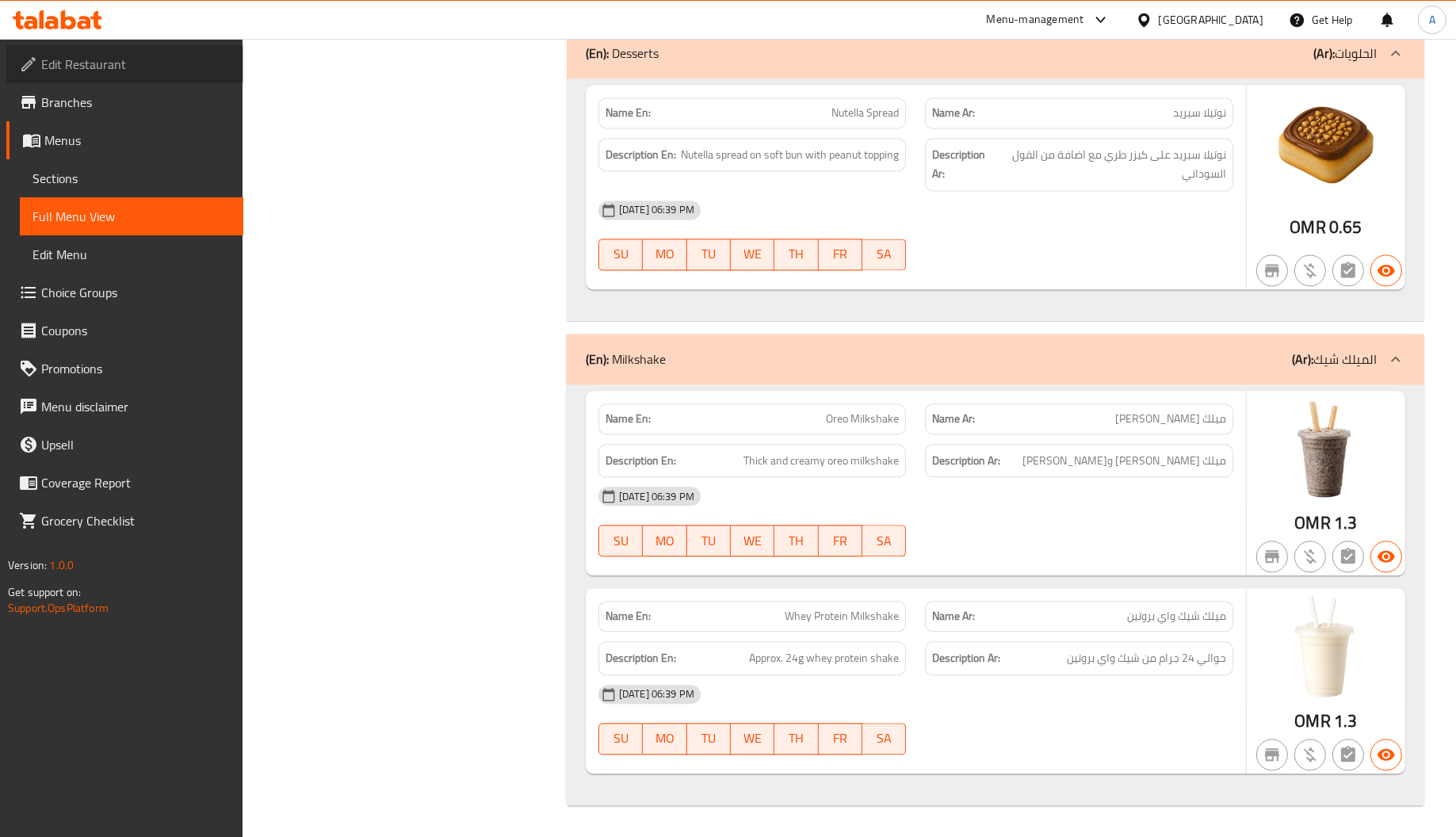
click at [113, 54] on span "Edit Restaurant" at bounding box center [136, 63] width 190 height 19
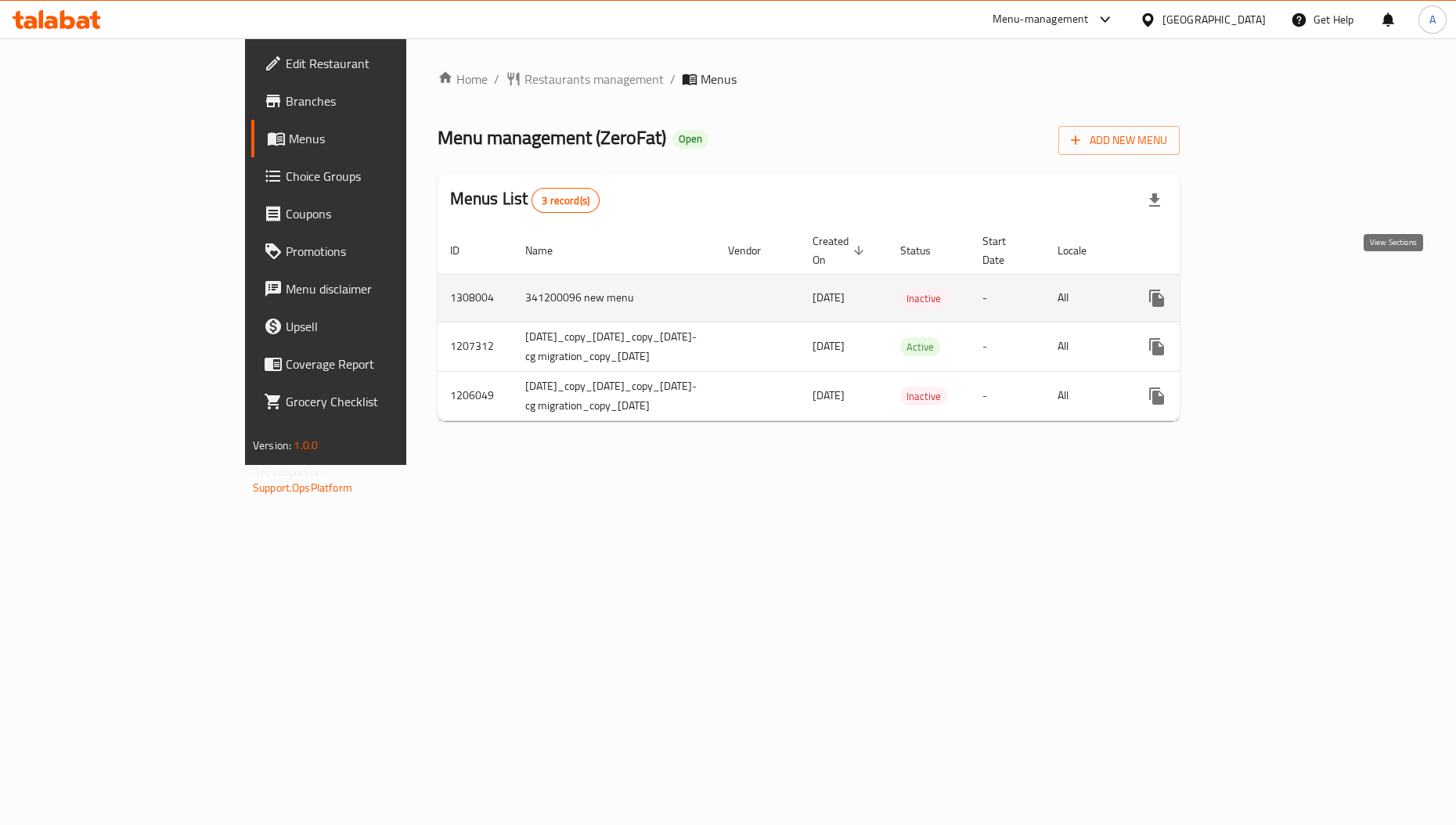
click at [1277, 291] on icon "enhanced table" at bounding box center [1270, 298] width 14 height 14
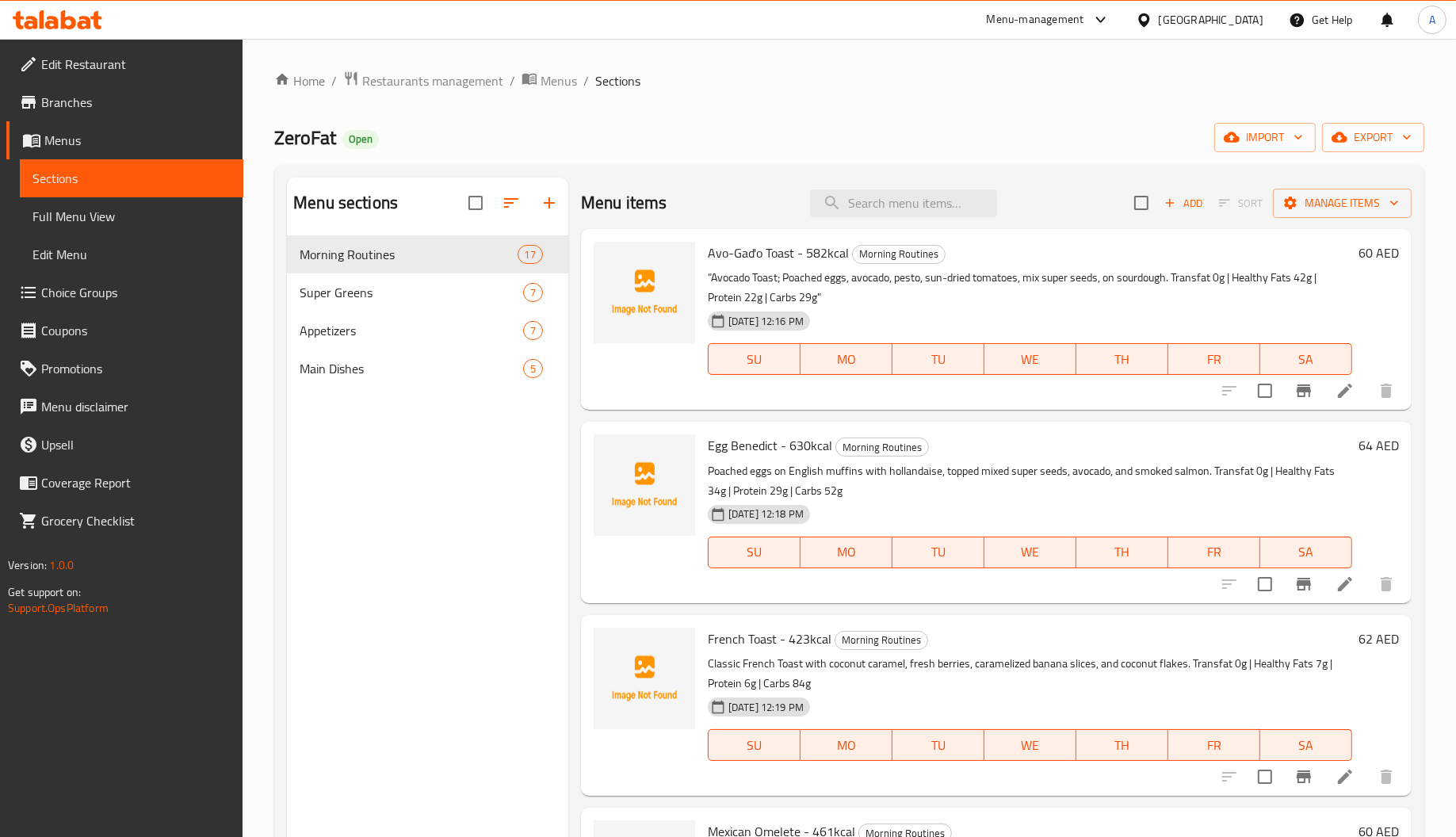
click at [1153, 251] on h6 "Avo-Gad'o Toast - 582kcal Morning Routines" at bounding box center [1030, 252] width 644 height 22
click at [1255, 143] on span "import" at bounding box center [1265, 137] width 76 height 19
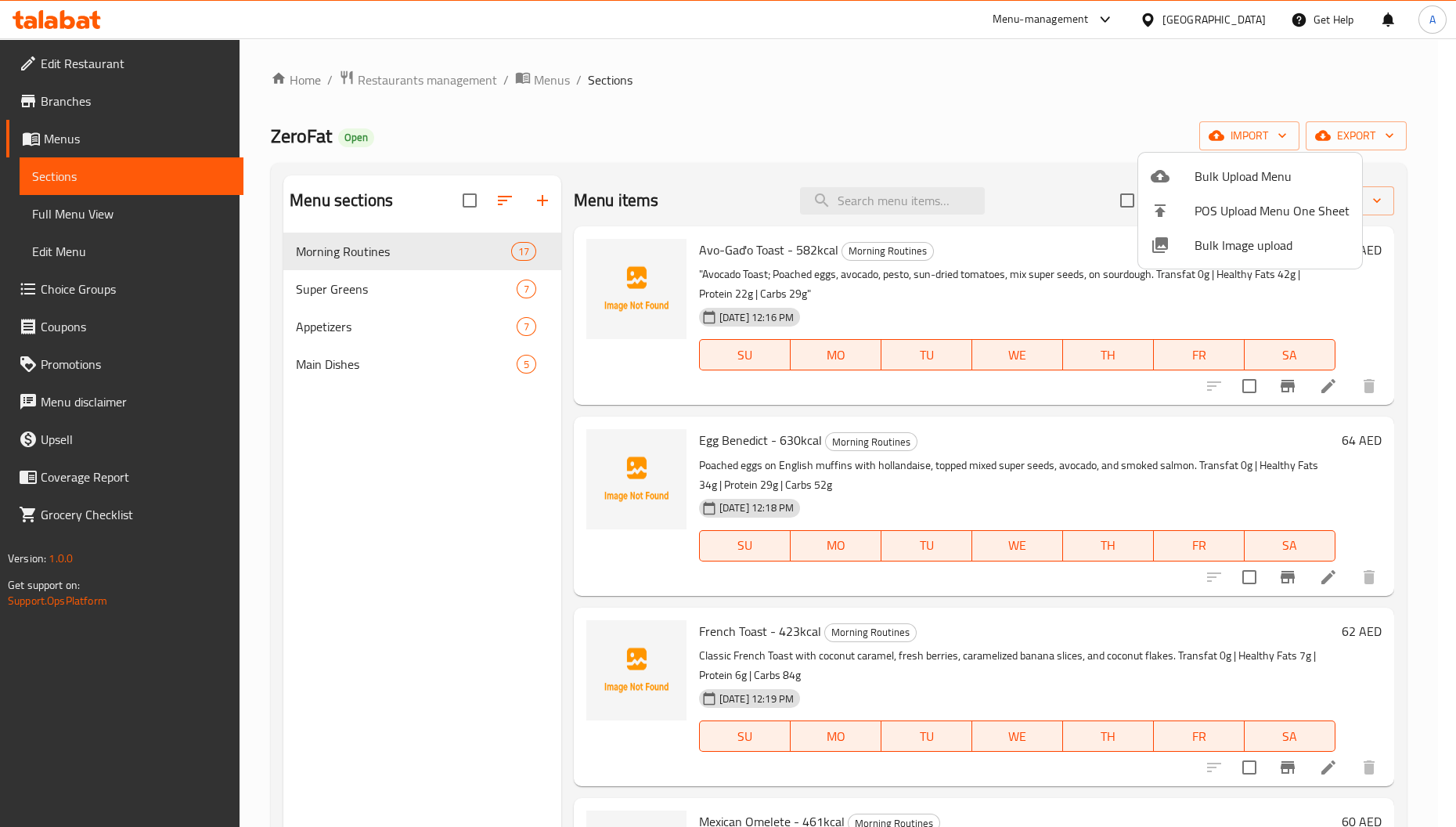
click at [605, 118] on div at bounding box center [728, 414] width 1456 height 827
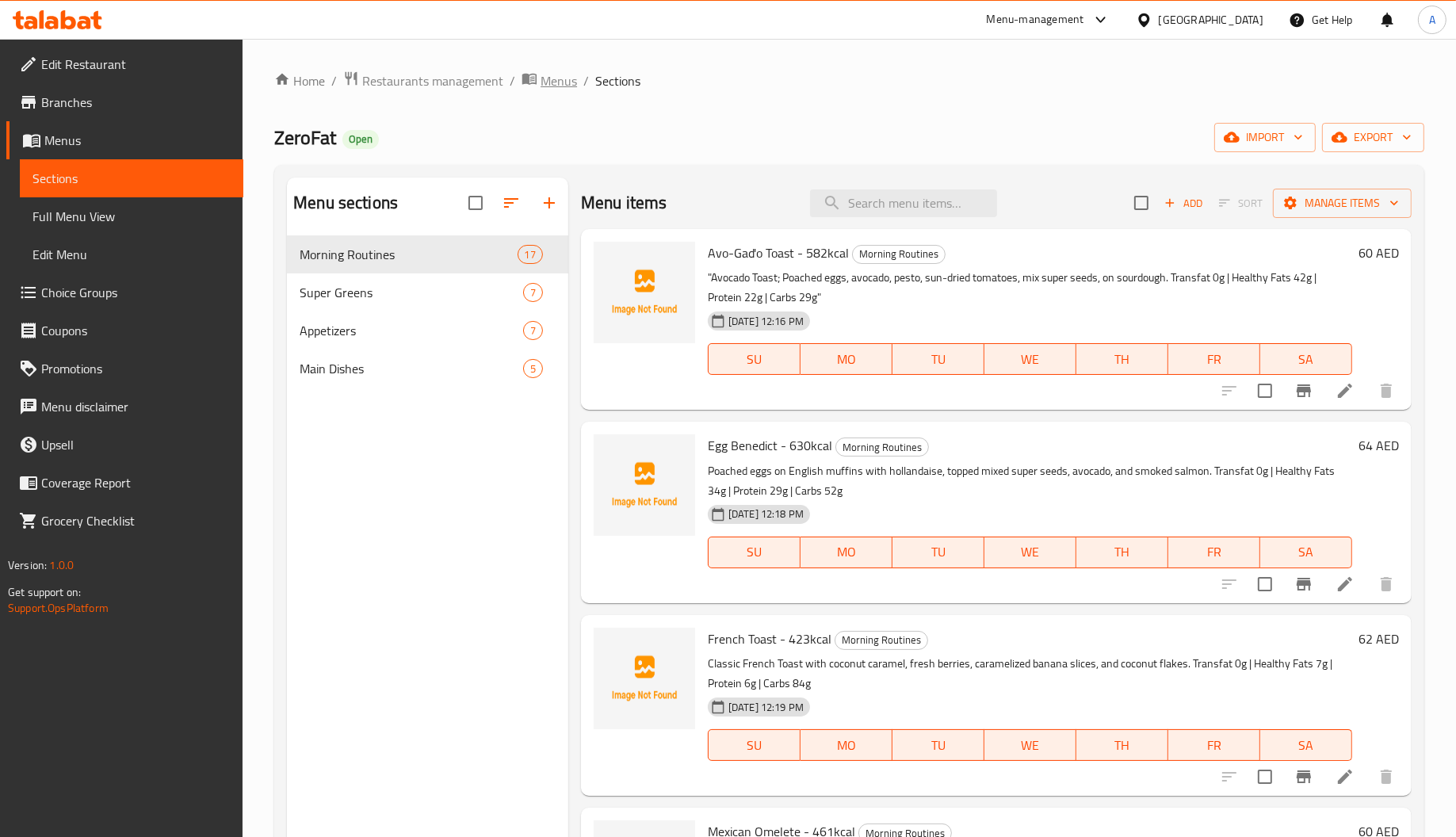
click at [549, 75] on span "Menus" at bounding box center [558, 80] width 37 height 19
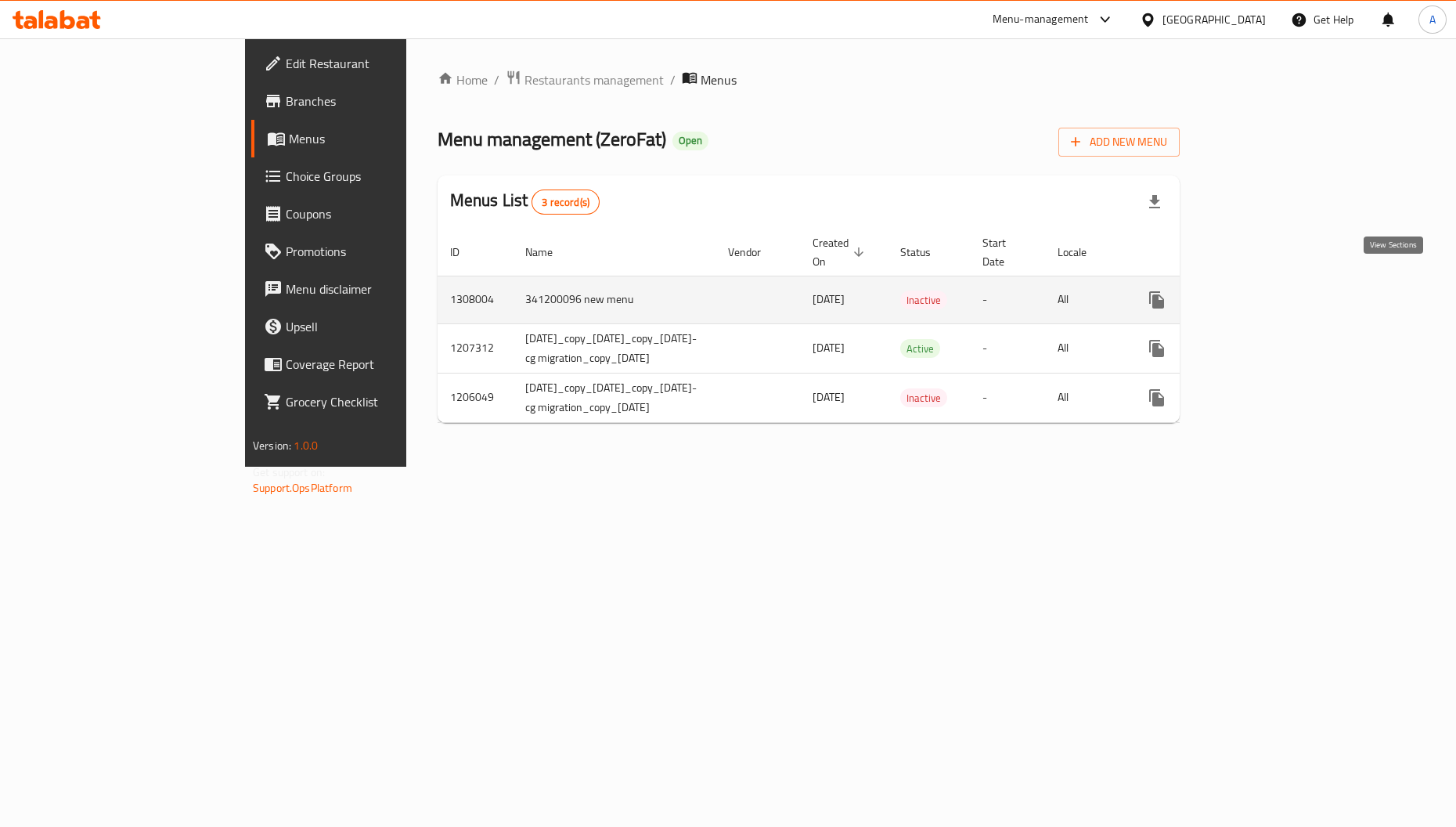
click at [1280, 291] on icon "enhanced table" at bounding box center [1269, 300] width 18 height 18
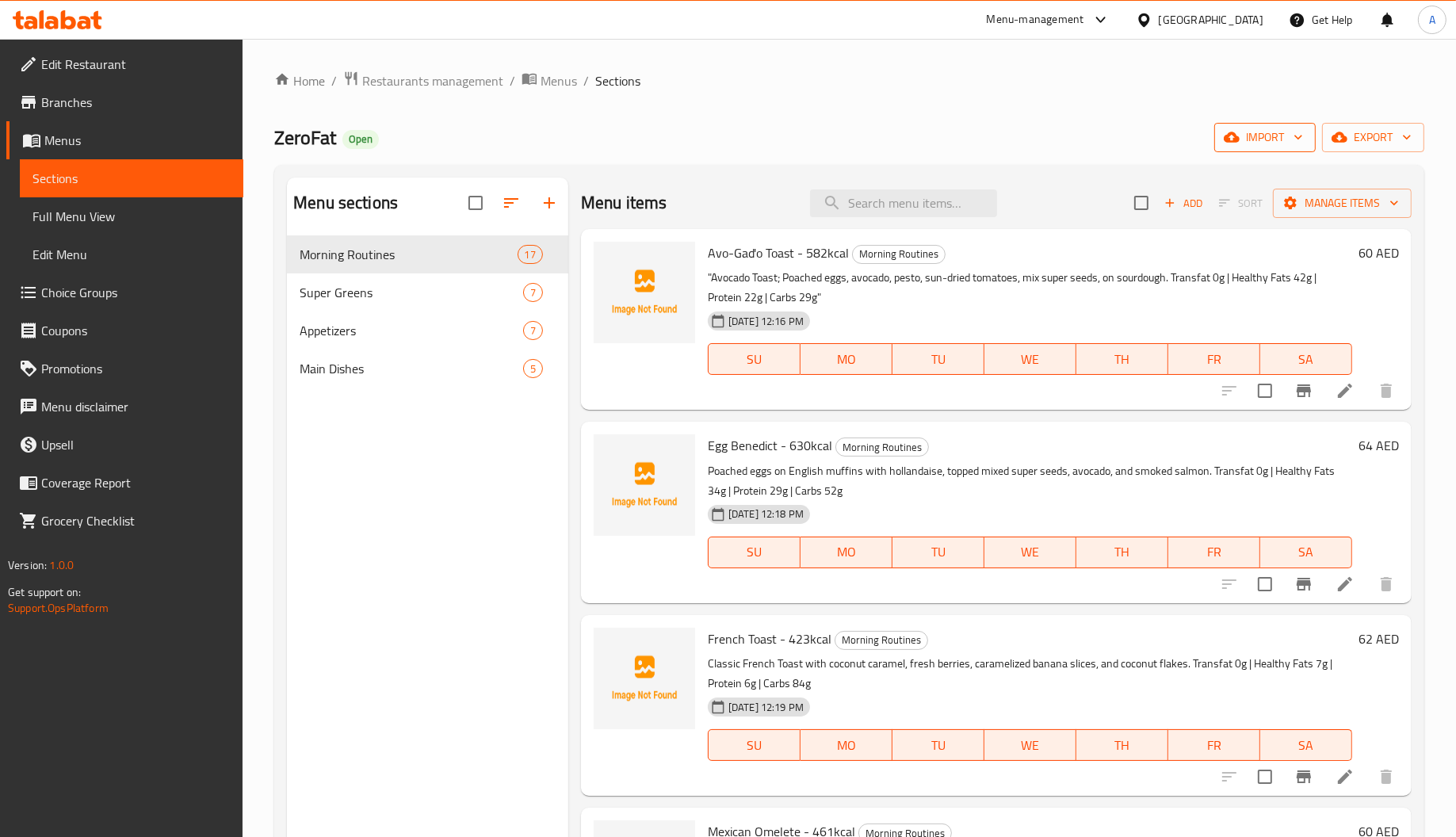
click at [1245, 136] on span "import" at bounding box center [1265, 137] width 76 height 19
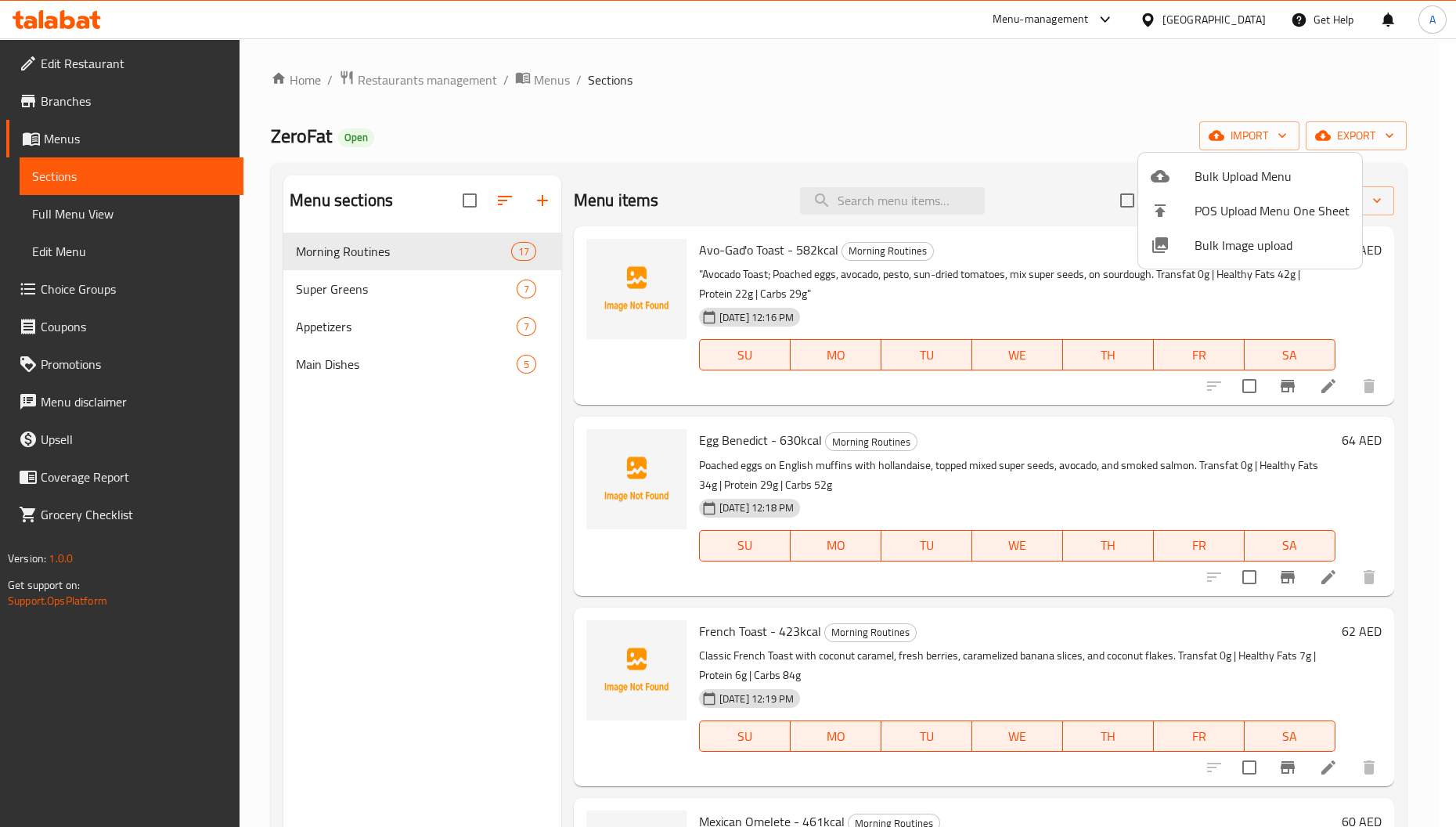
click at [1216, 236] on span "Bulk Image upload" at bounding box center [1272, 244] width 155 height 18
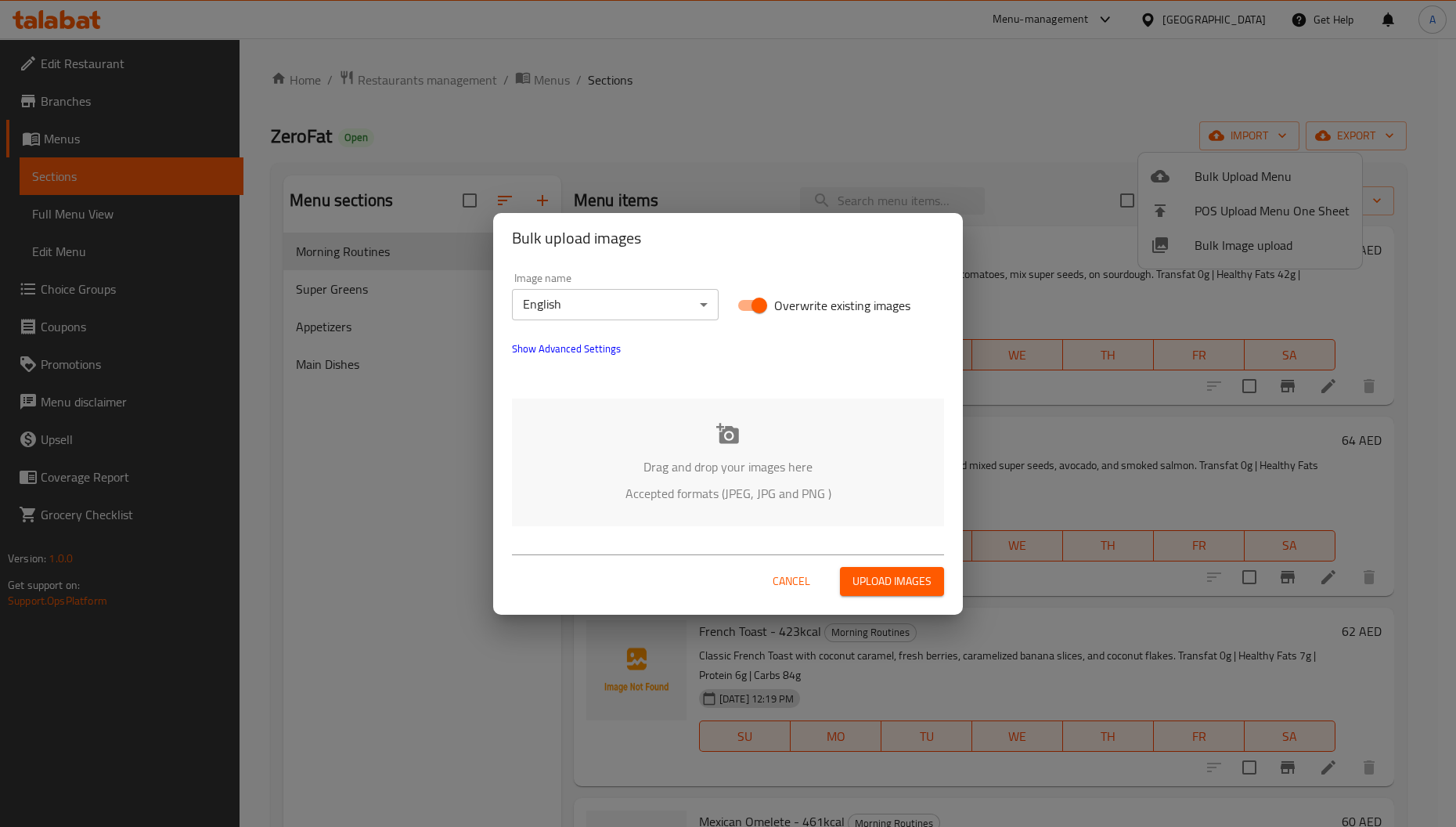
click at [698, 484] on p "Accepted formats (JPEG, JPG and PNG )" at bounding box center [728, 493] width 385 height 18
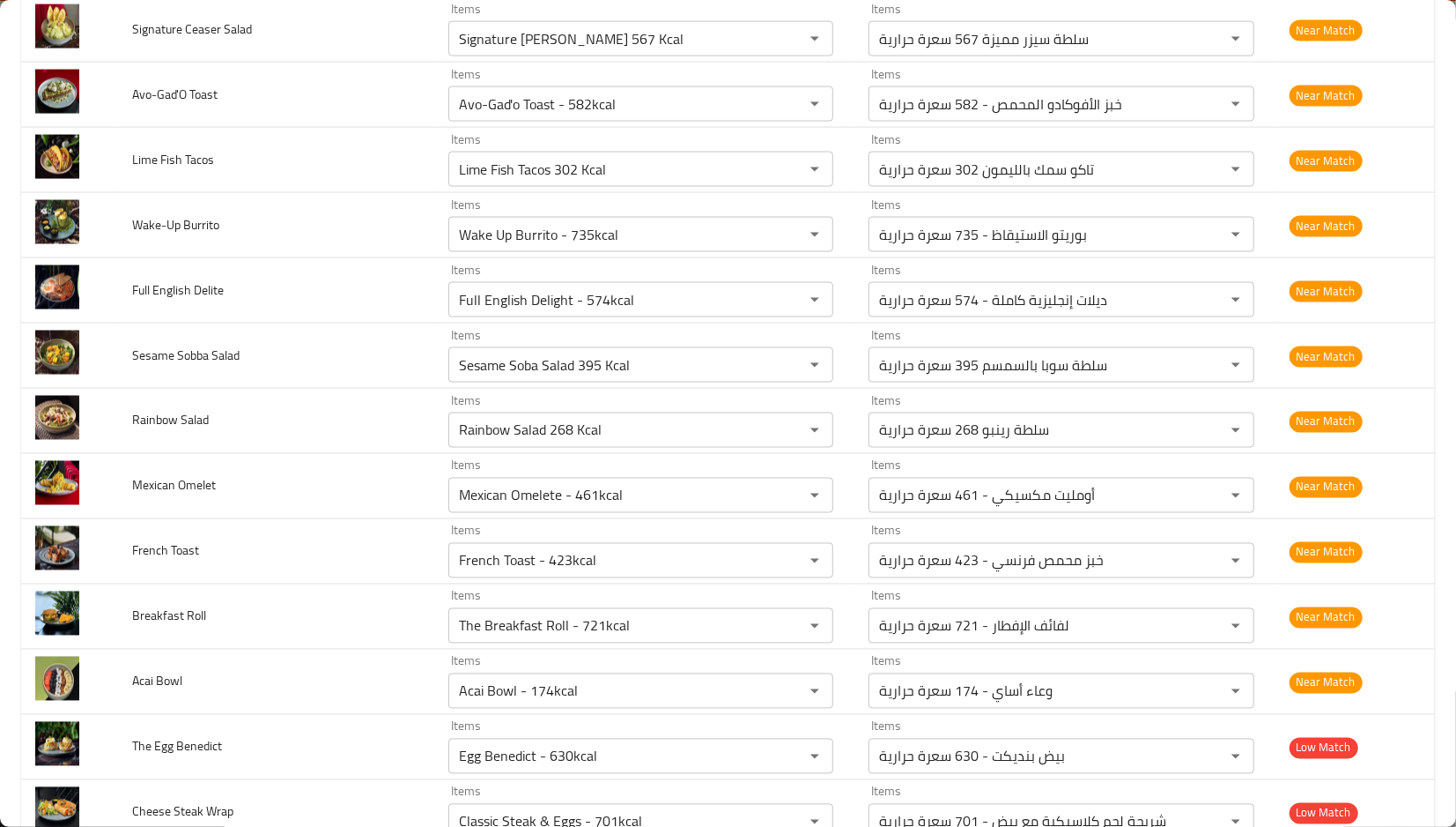
scroll to position [1908, 0]
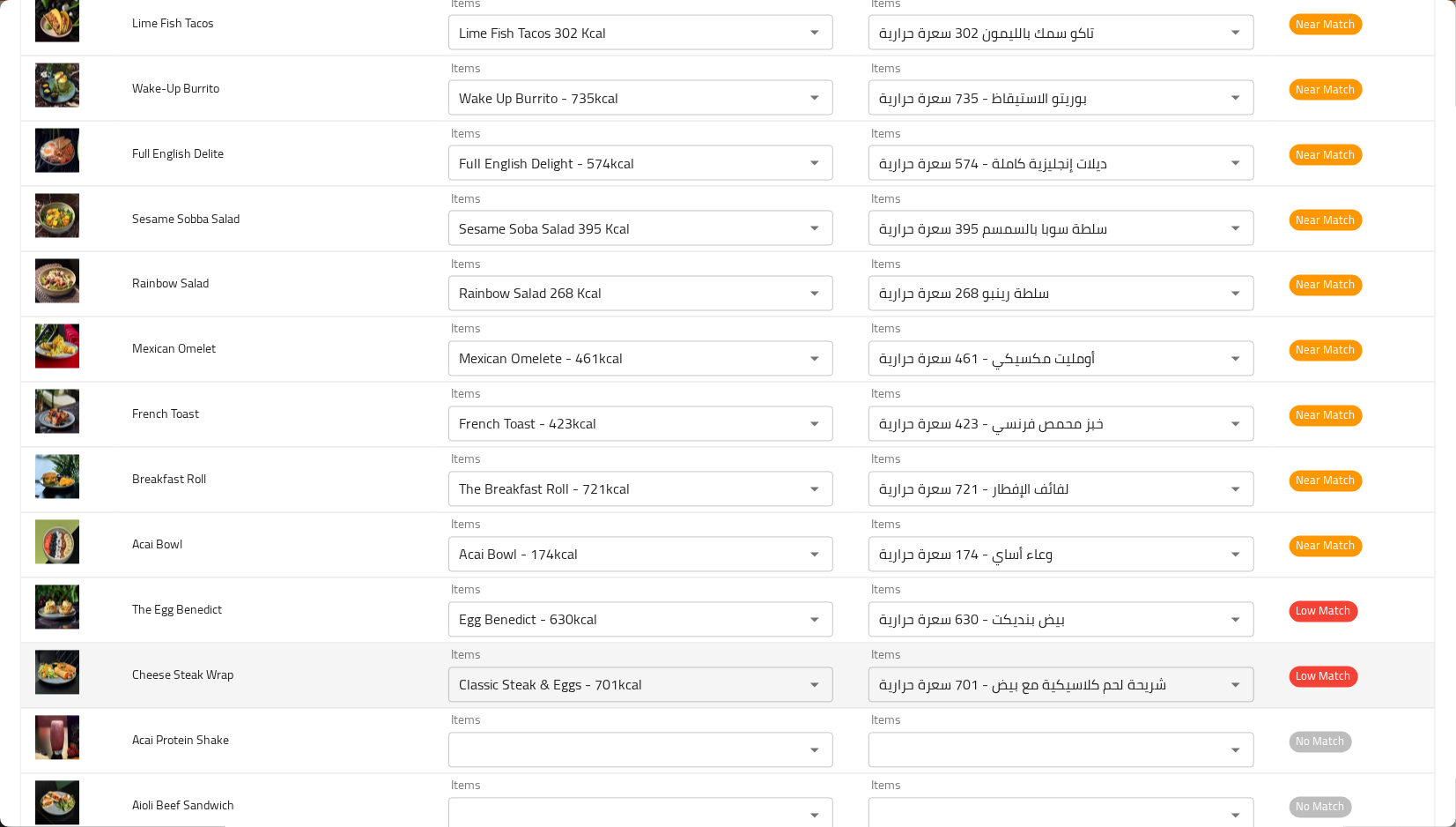
click at [159, 675] on span "Cheese Steak Wrap" at bounding box center [183, 675] width 101 height 23
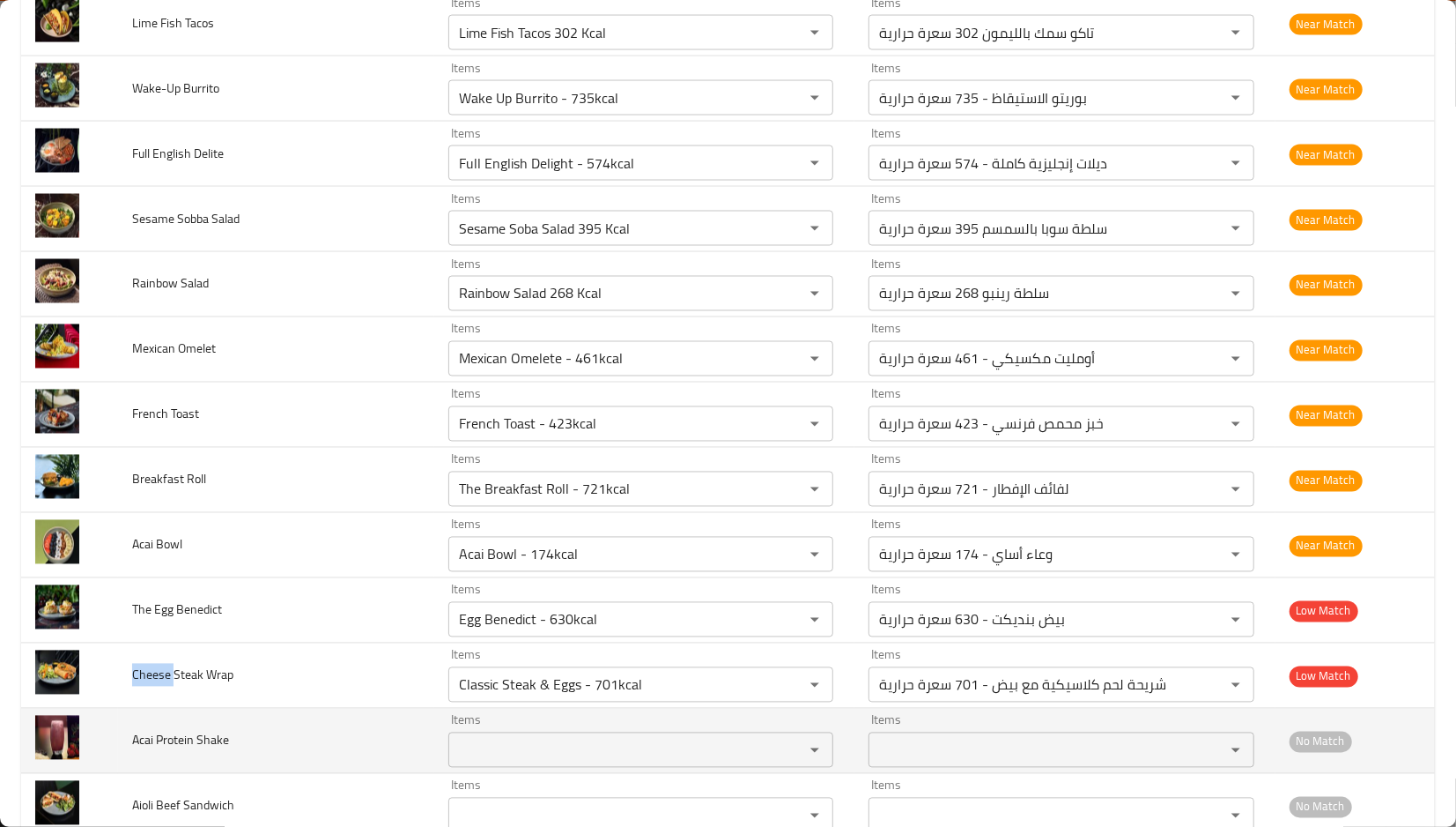
copy span "Cheese"
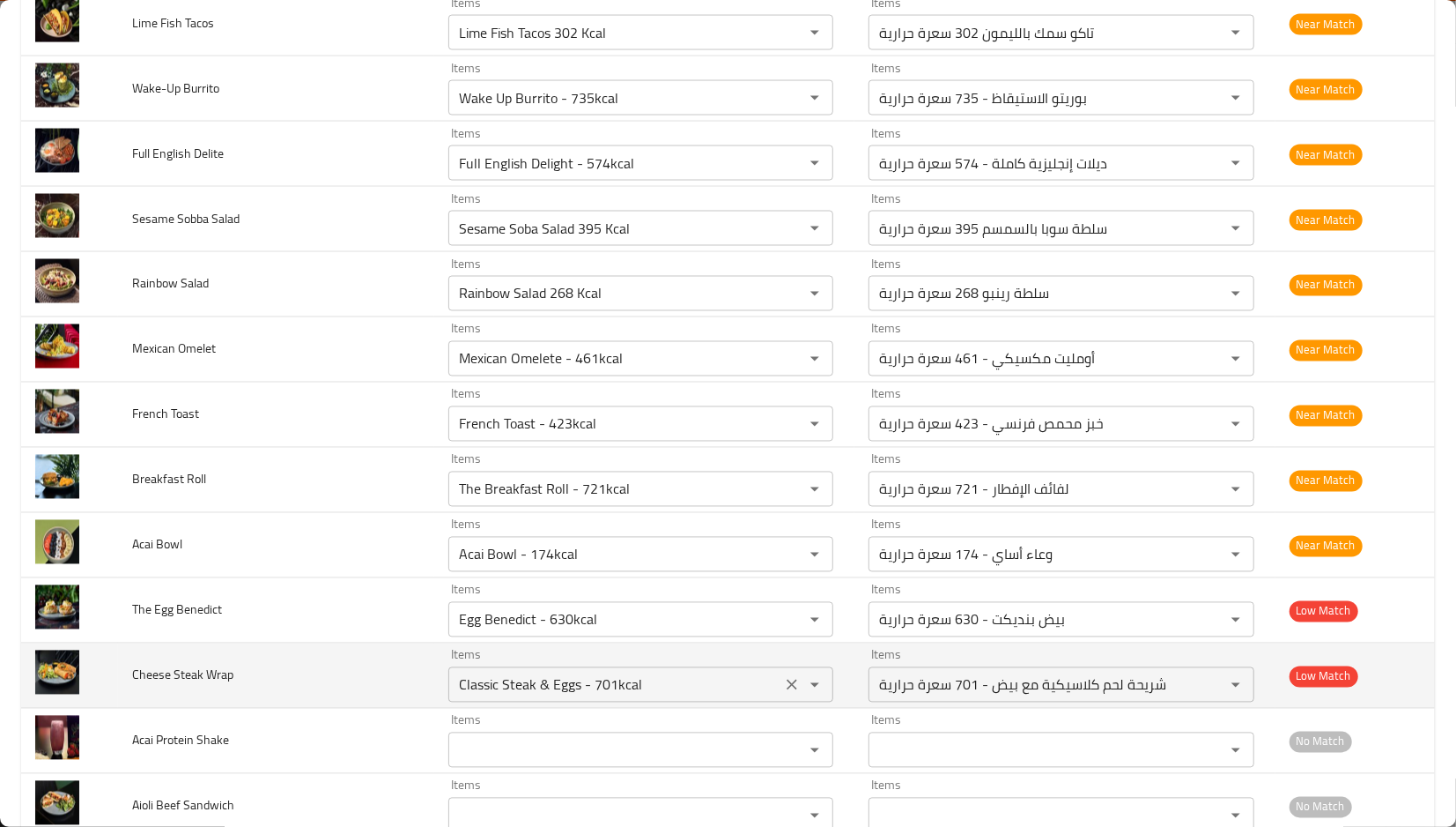
click at [590, 683] on Wrap "Classic Steak & Eggs - 701kcal" at bounding box center [615, 685] width 323 height 24
paste Wrap "heese"
click at [196, 678] on span "Cheese Steak Wrap" at bounding box center [183, 675] width 101 height 23
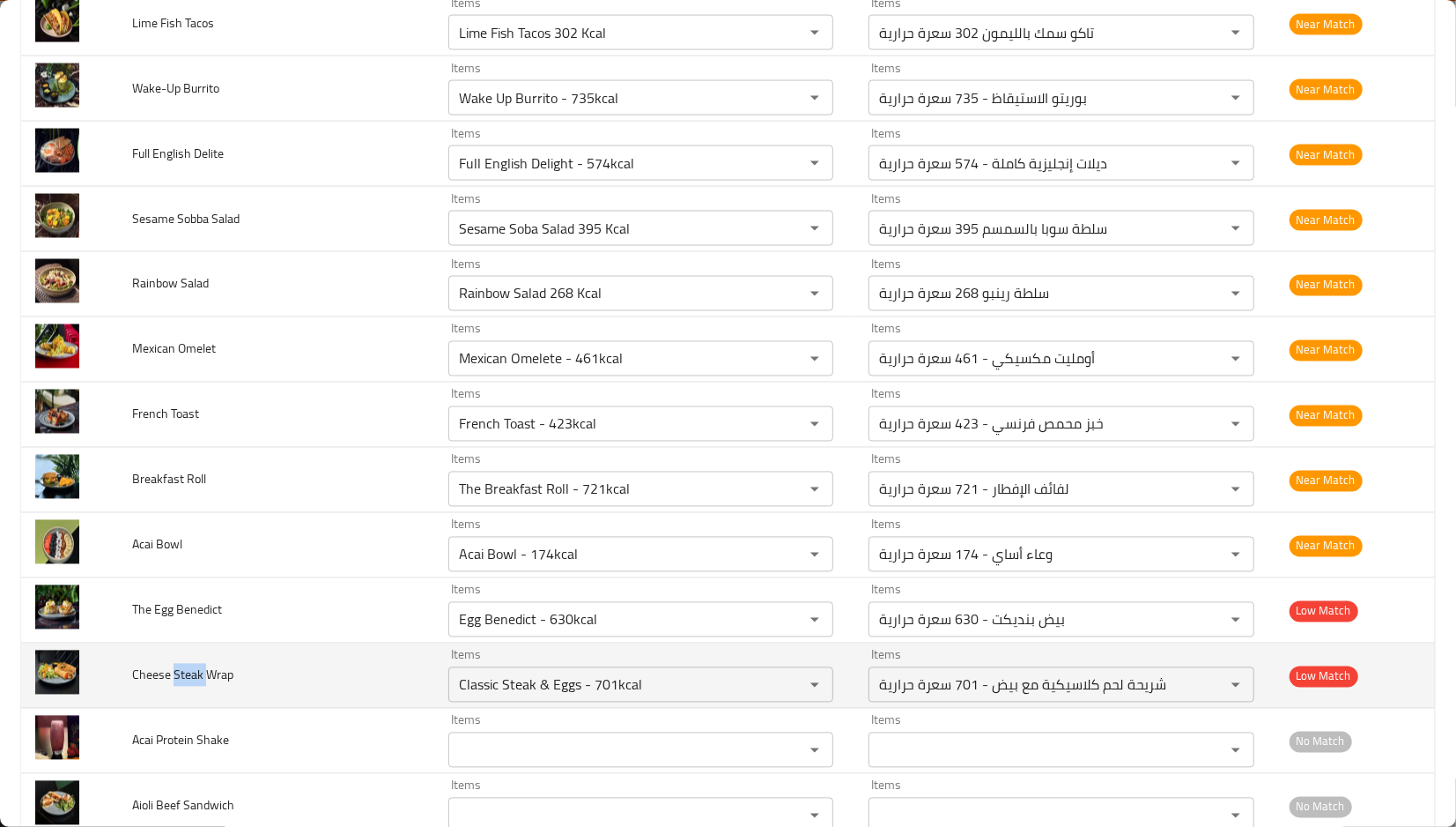
click at [196, 678] on span "Cheese Steak Wrap" at bounding box center [183, 675] width 101 height 23
copy span "Steak"
click at [529, 692] on Wrap "Classic Steak & Eggs - 701kcal" at bounding box center [615, 685] width 323 height 24
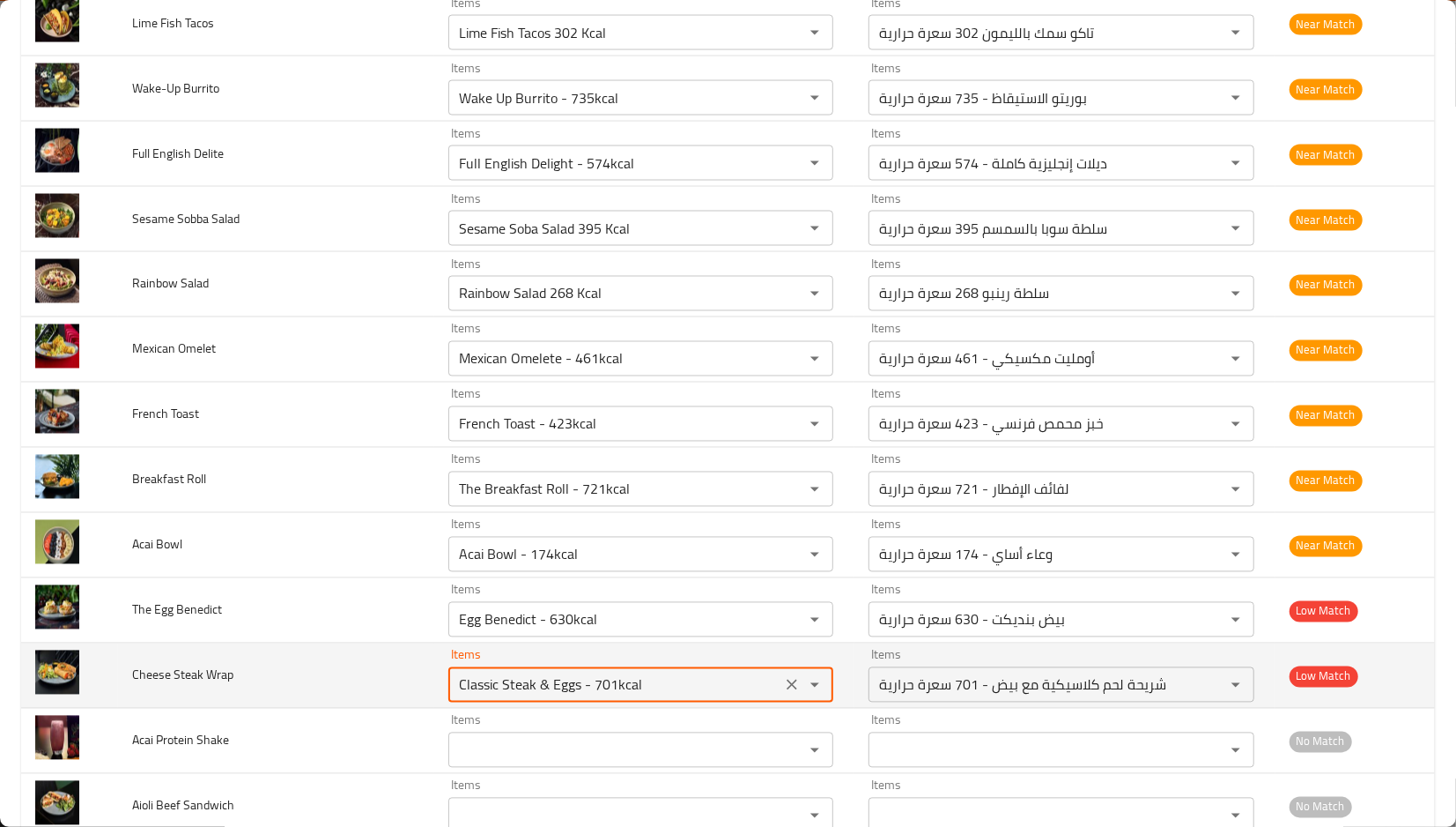
paste Wrap "Steak"
type Wrap "Steak"
click at [783, 689] on icon "Clear" at bounding box center [792, 685] width 18 height 18
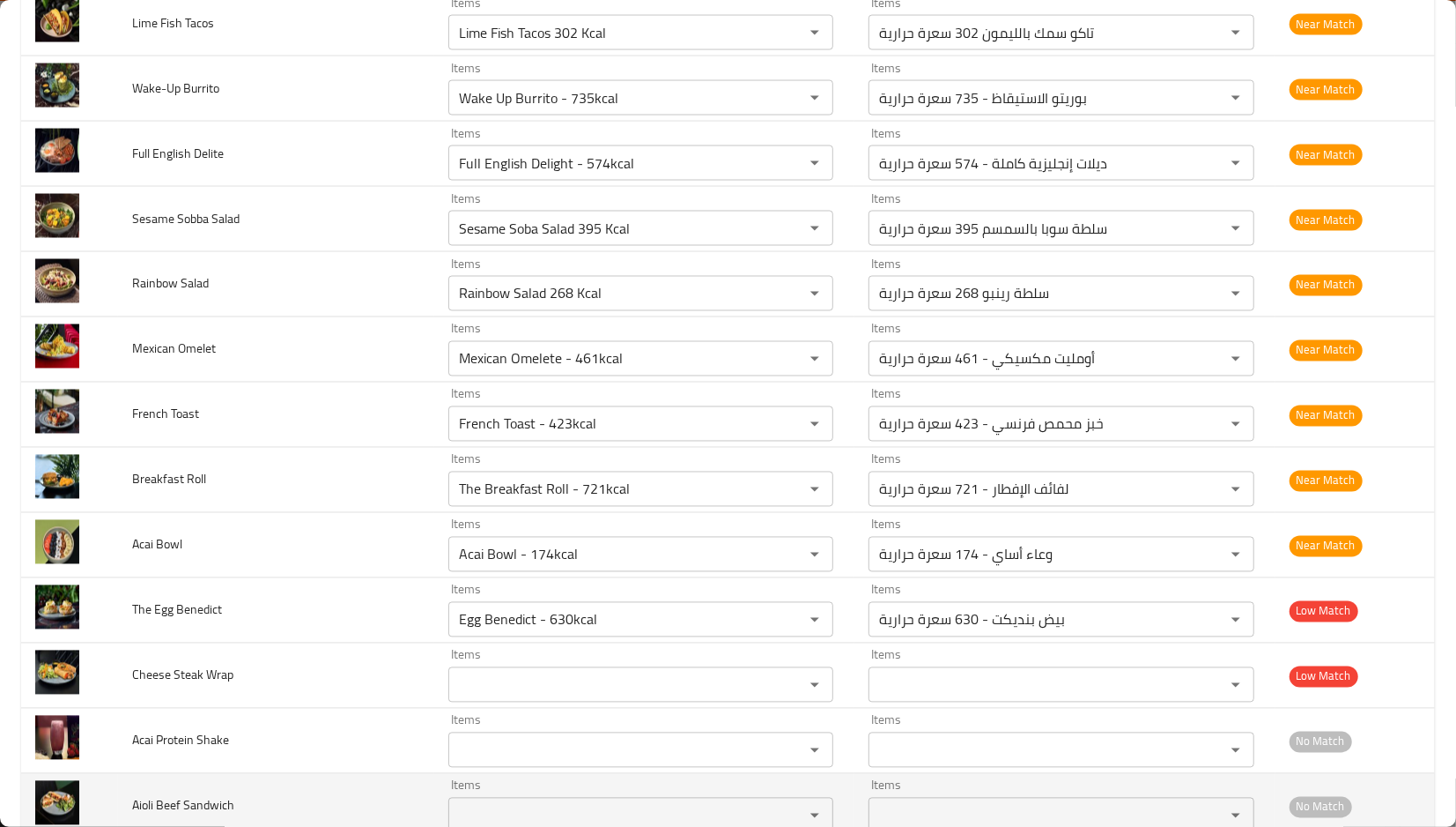
click at [435, 776] on td "Items Items" at bounding box center [645, 806] width 420 height 65
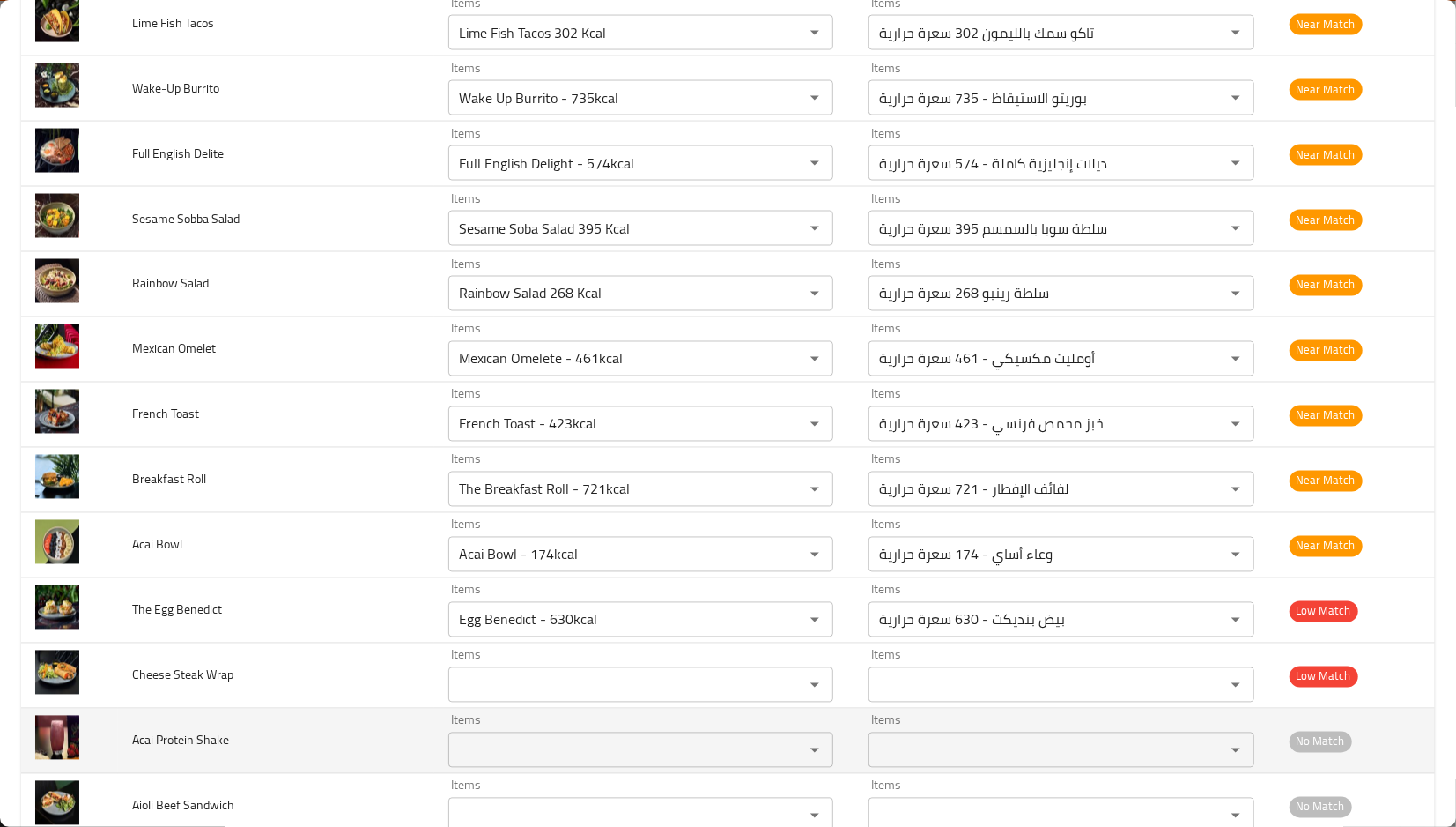
click at [148, 748] on span "Acai Protein Shake" at bounding box center [180, 740] width 96 height 23
copy span "Acai"
click at [525, 747] on Shake "Items" at bounding box center [615, 749] width 323 height 24
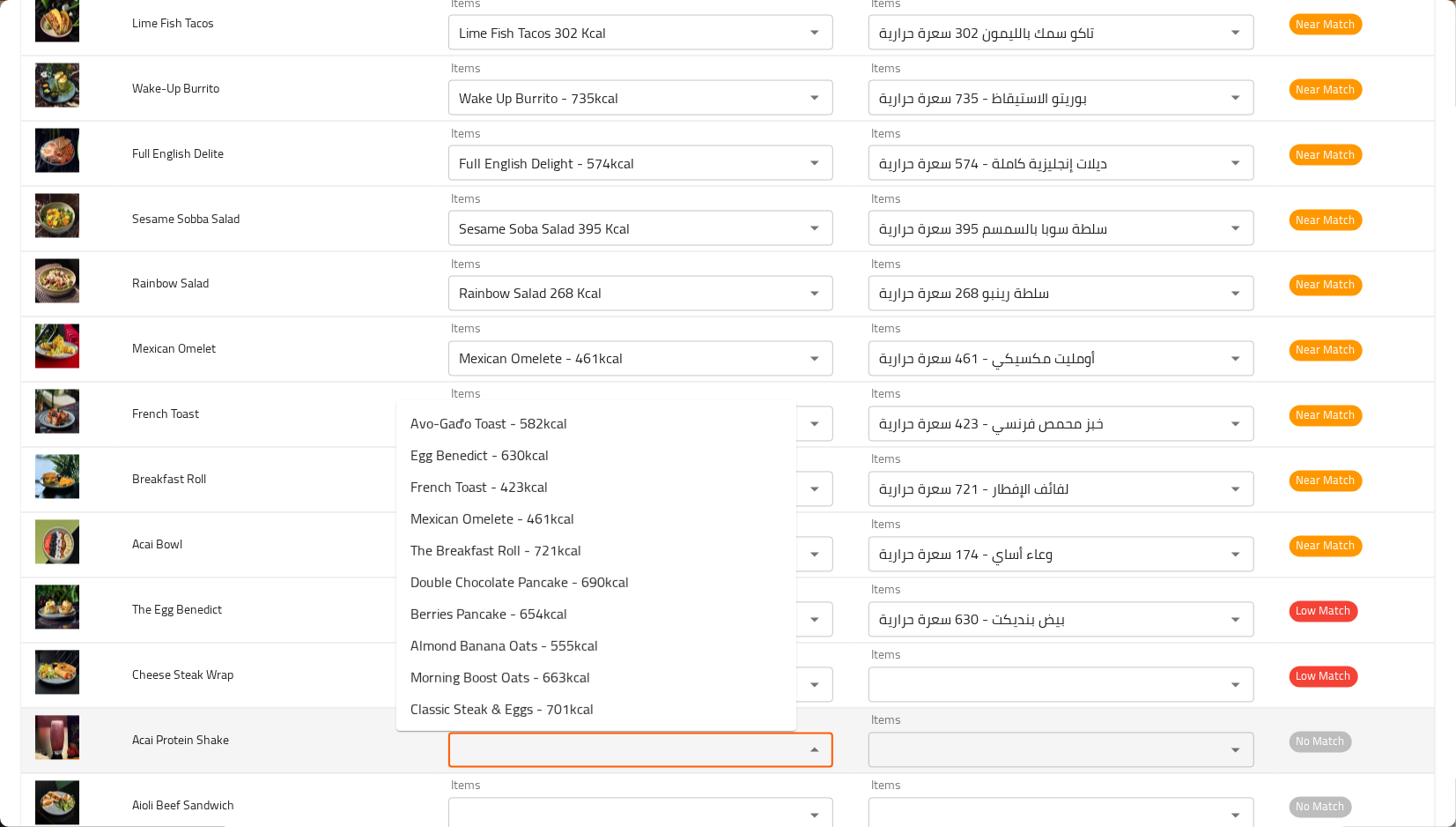
paste Shake "Acai"
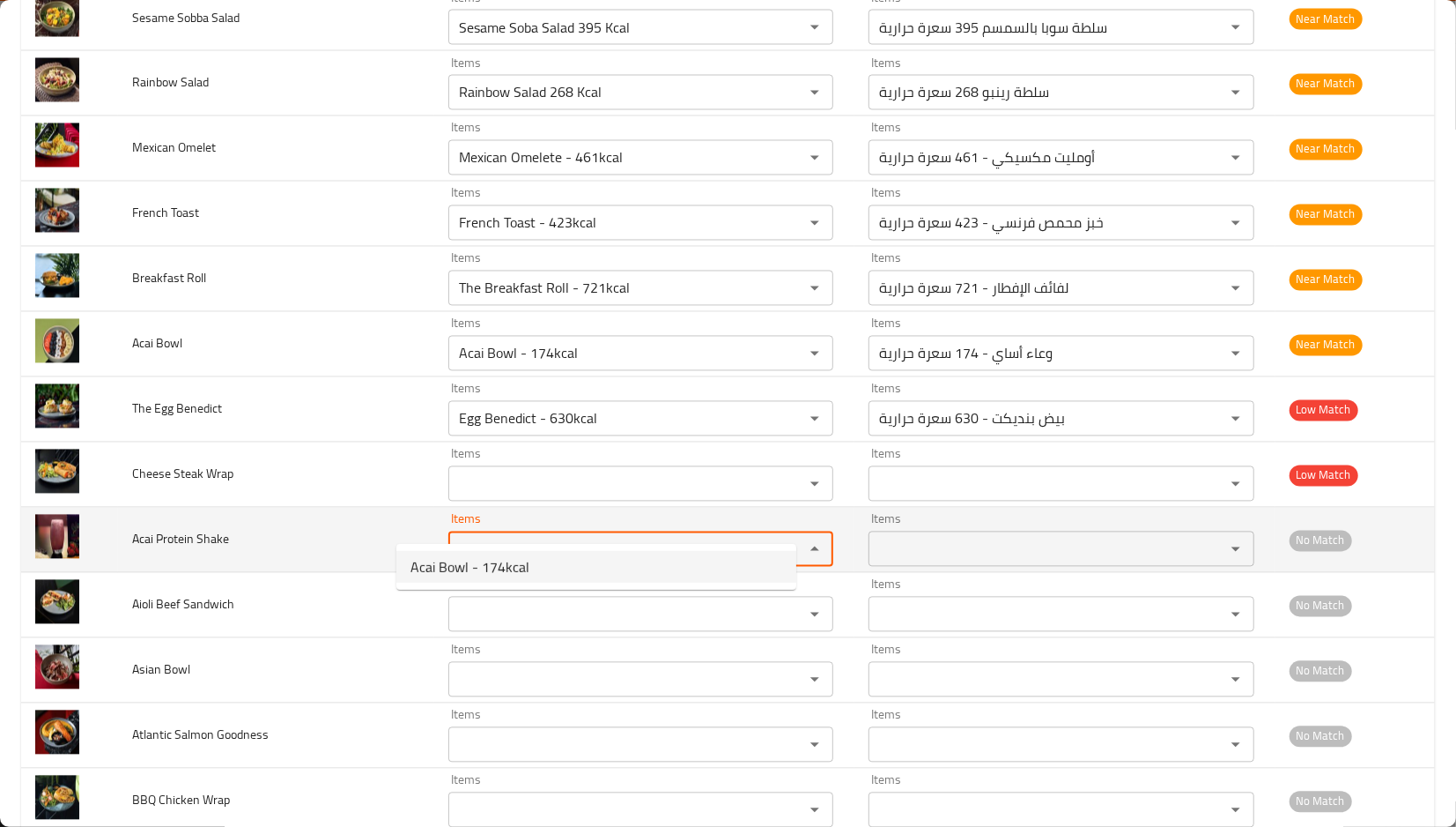
scroll to position [2144, 0]
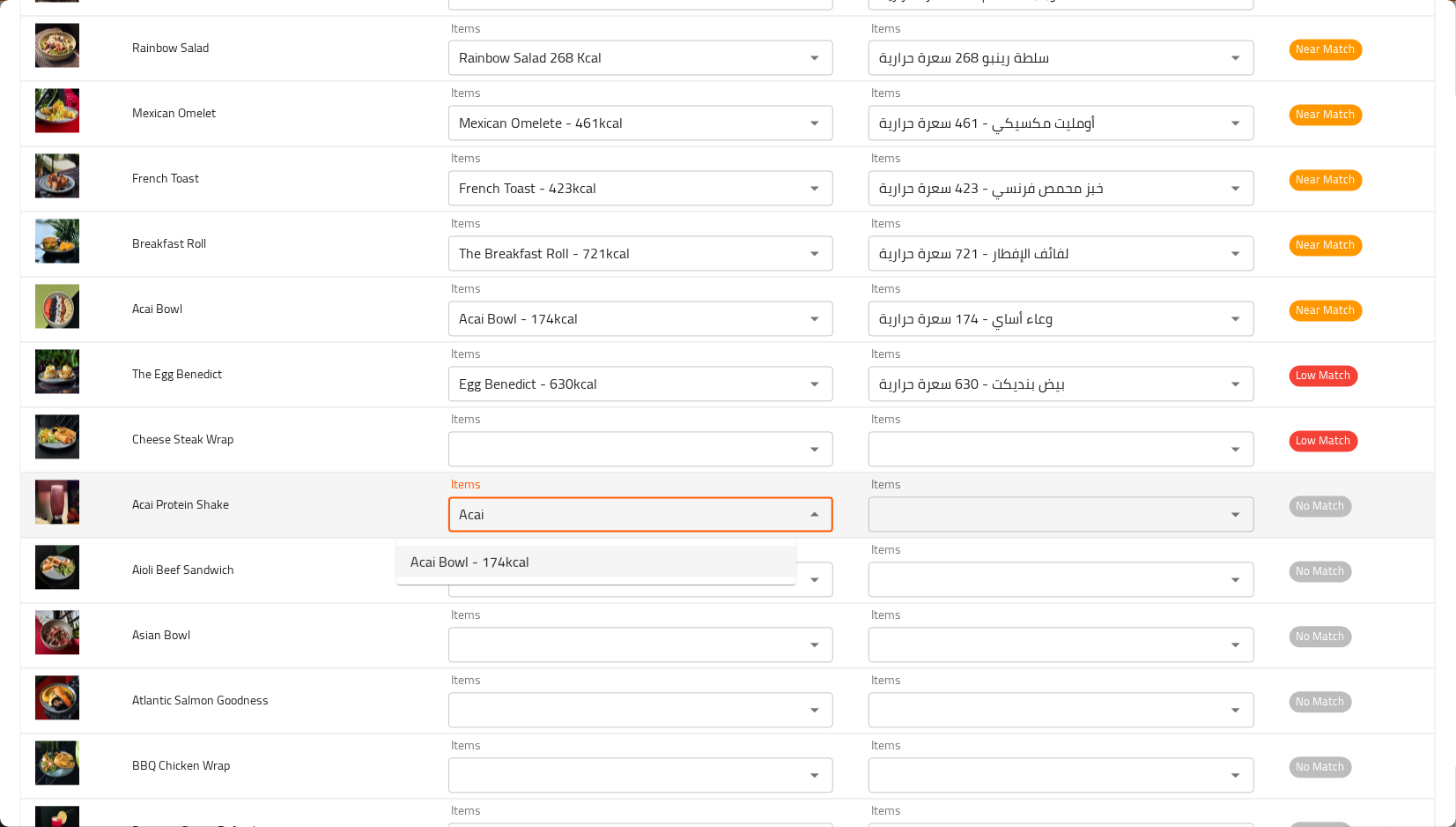
type Shake "Acai"
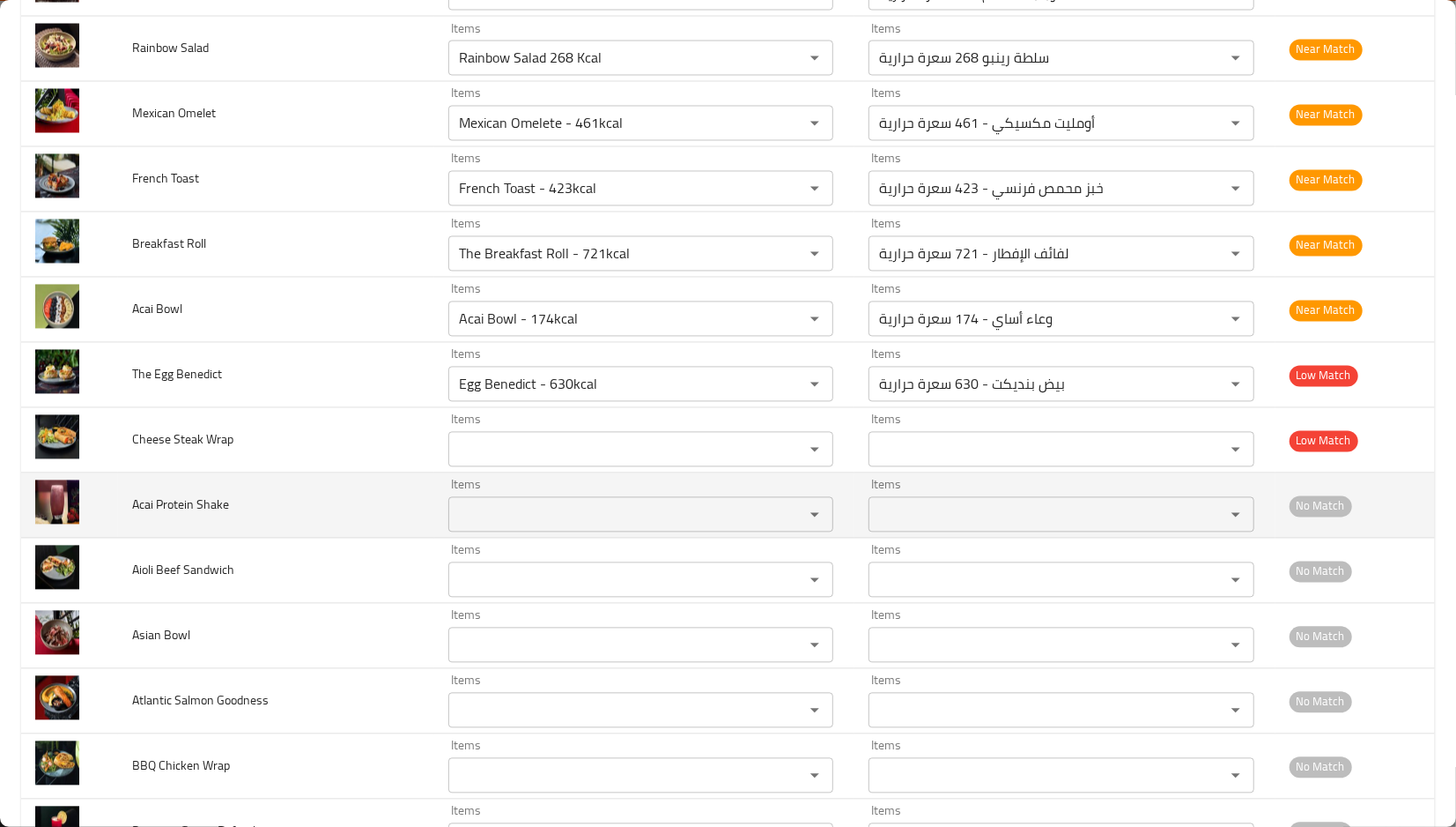
click at [173, 514] on span "Acai Protein Shake" at bounding box center [180, 504] width 96 height 23
click at [215, 503] on span "Acai Protein Shake" at bounding box center [180, 504] width 96 height 23
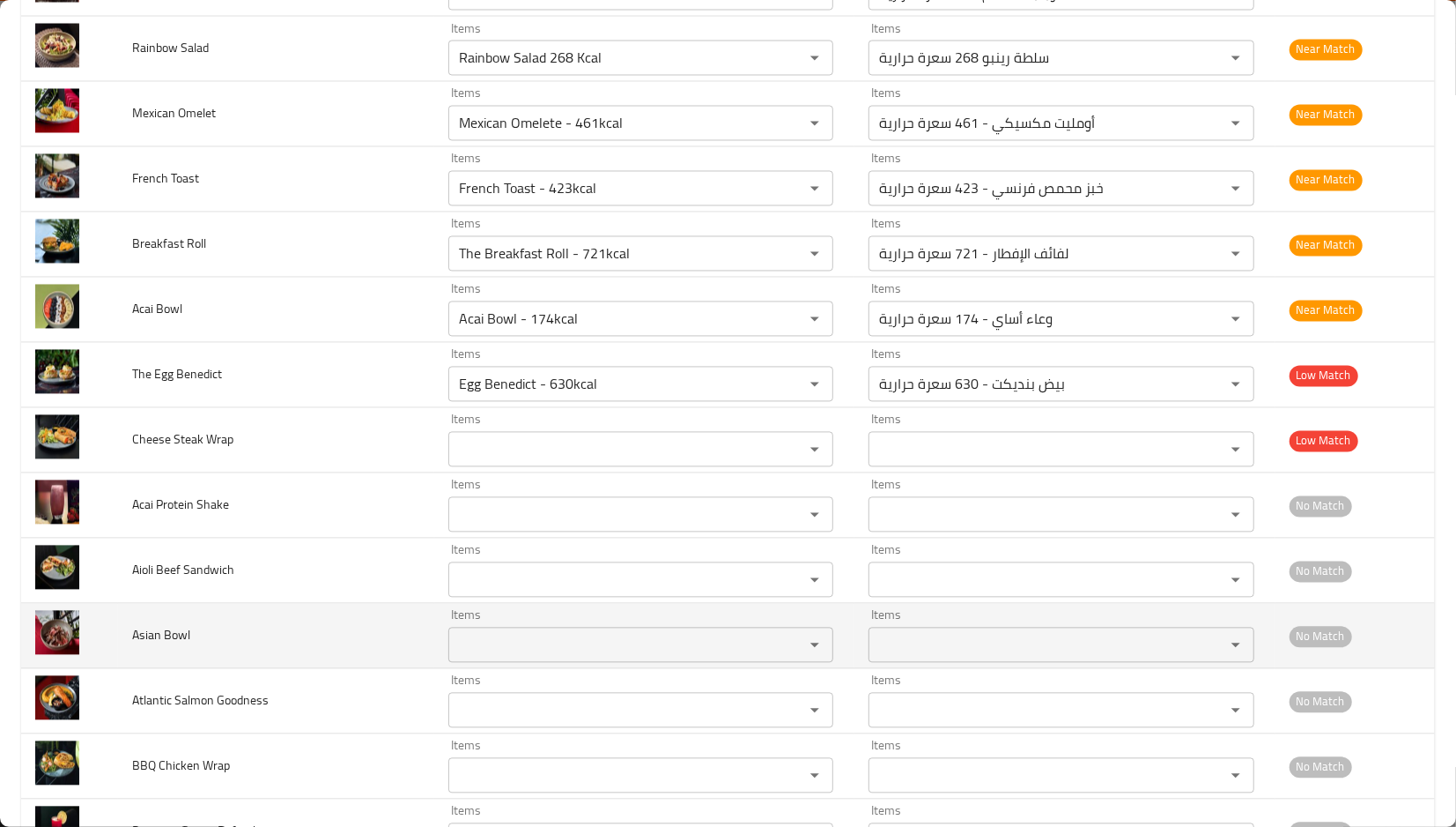
click at [338, 604] on td "Asian Bowl" at bounding box center [276, 636] width 316 height 65
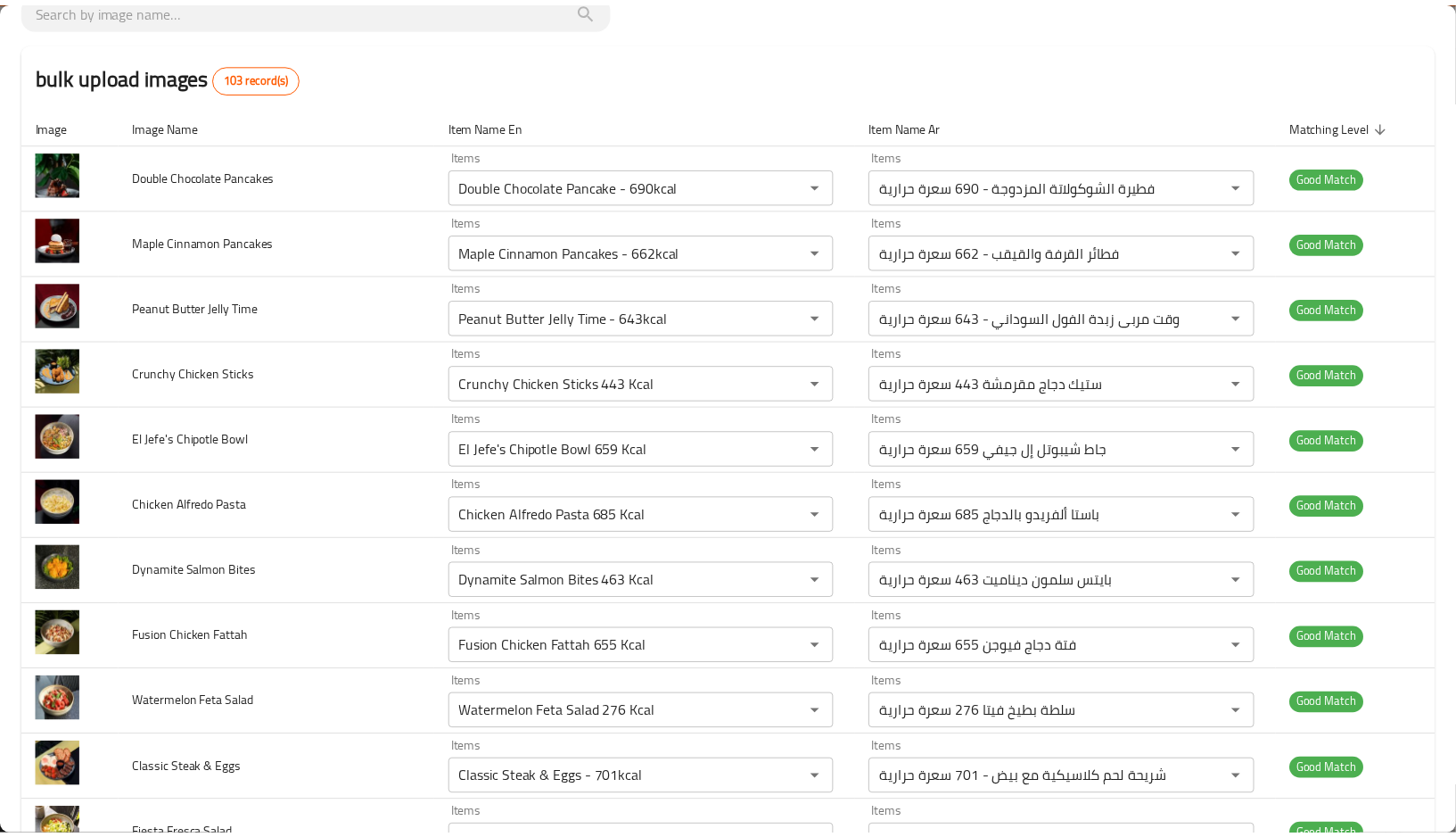
scroll to position [0, 0]
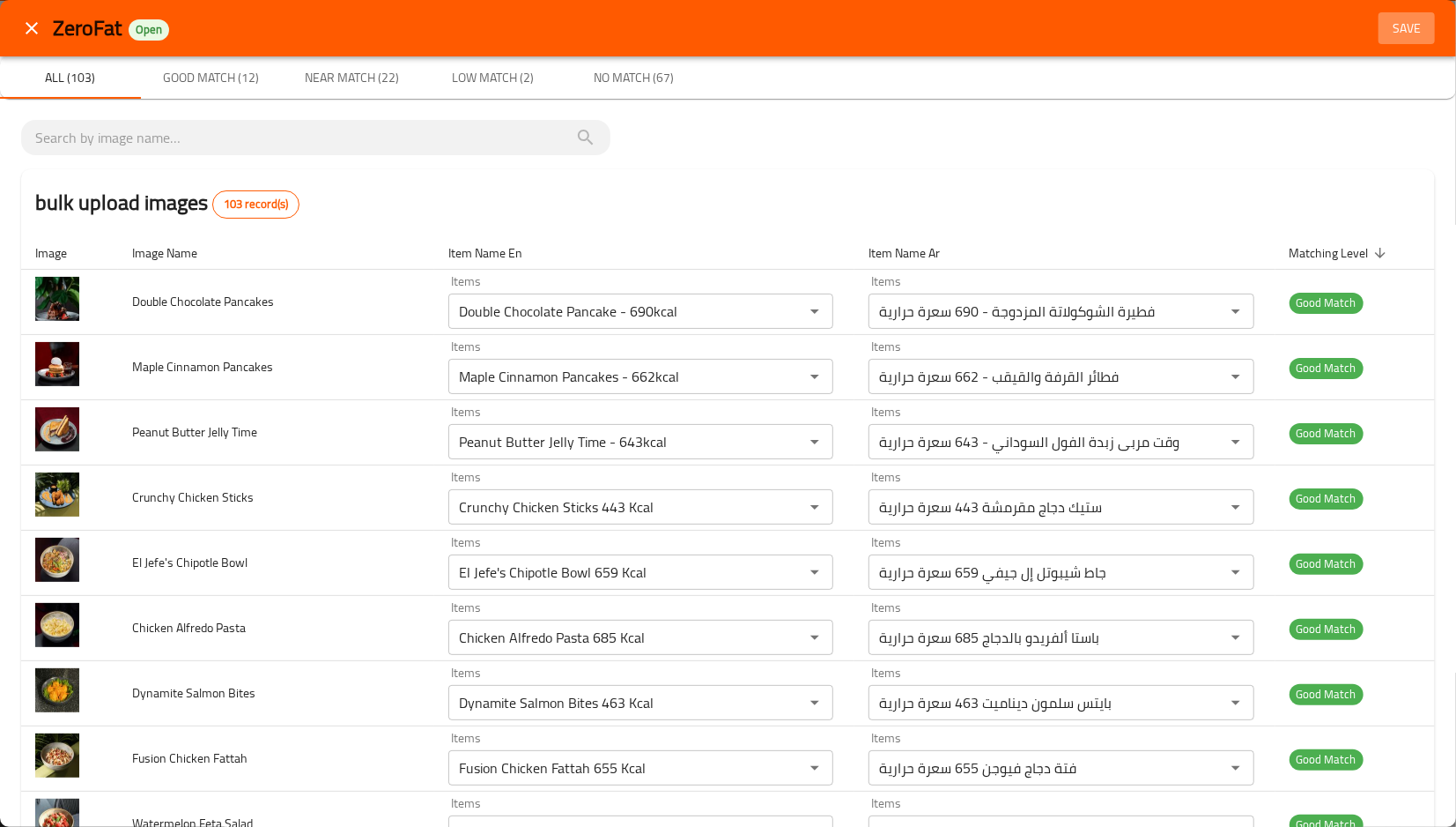
click at [1386, 34] on span "Save" at bounding box center [1406, 29] width 42 height 22
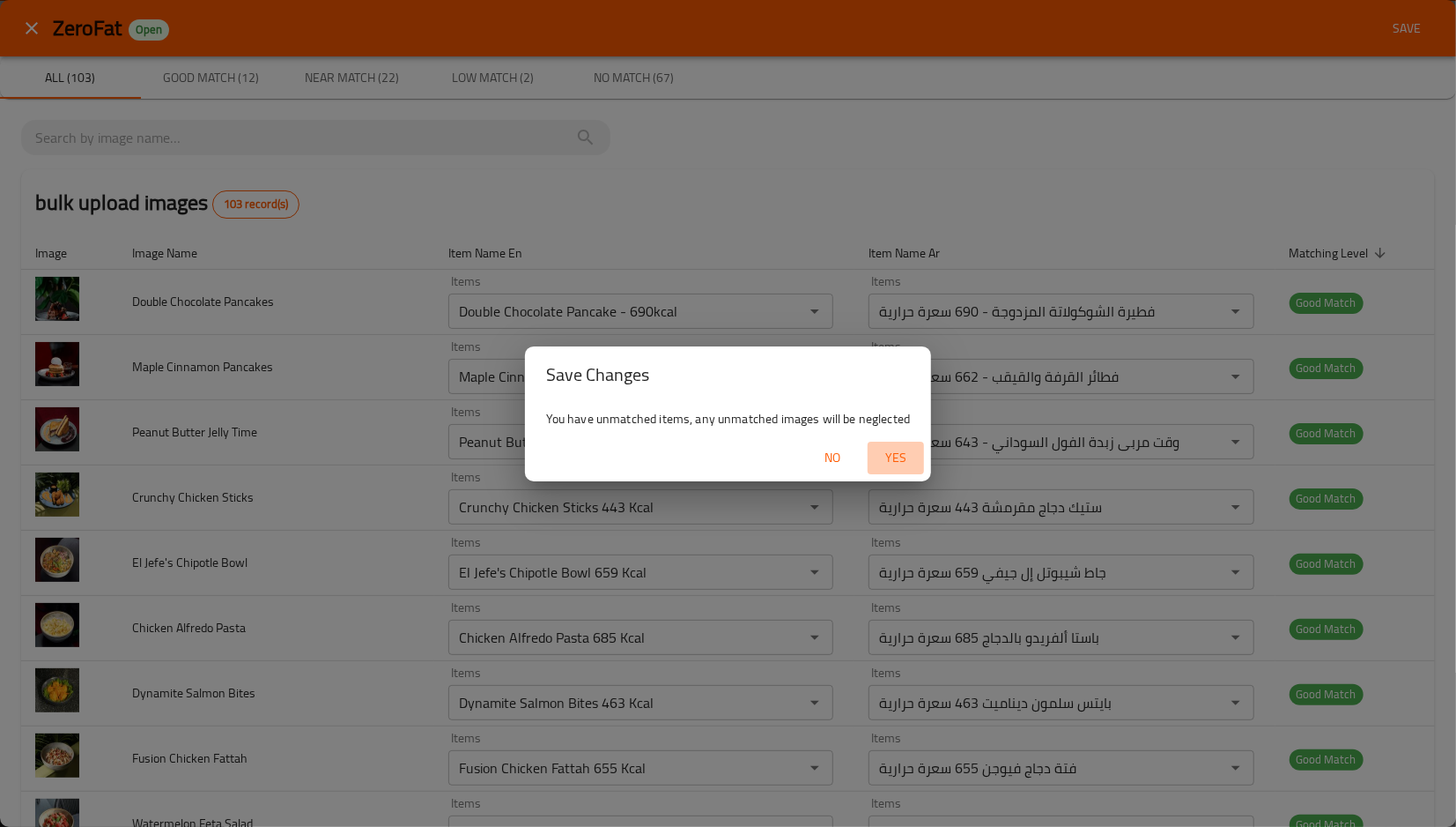
click at [881, 450] on span "Yes" at bounding box center [895, 457] width 42 height 22
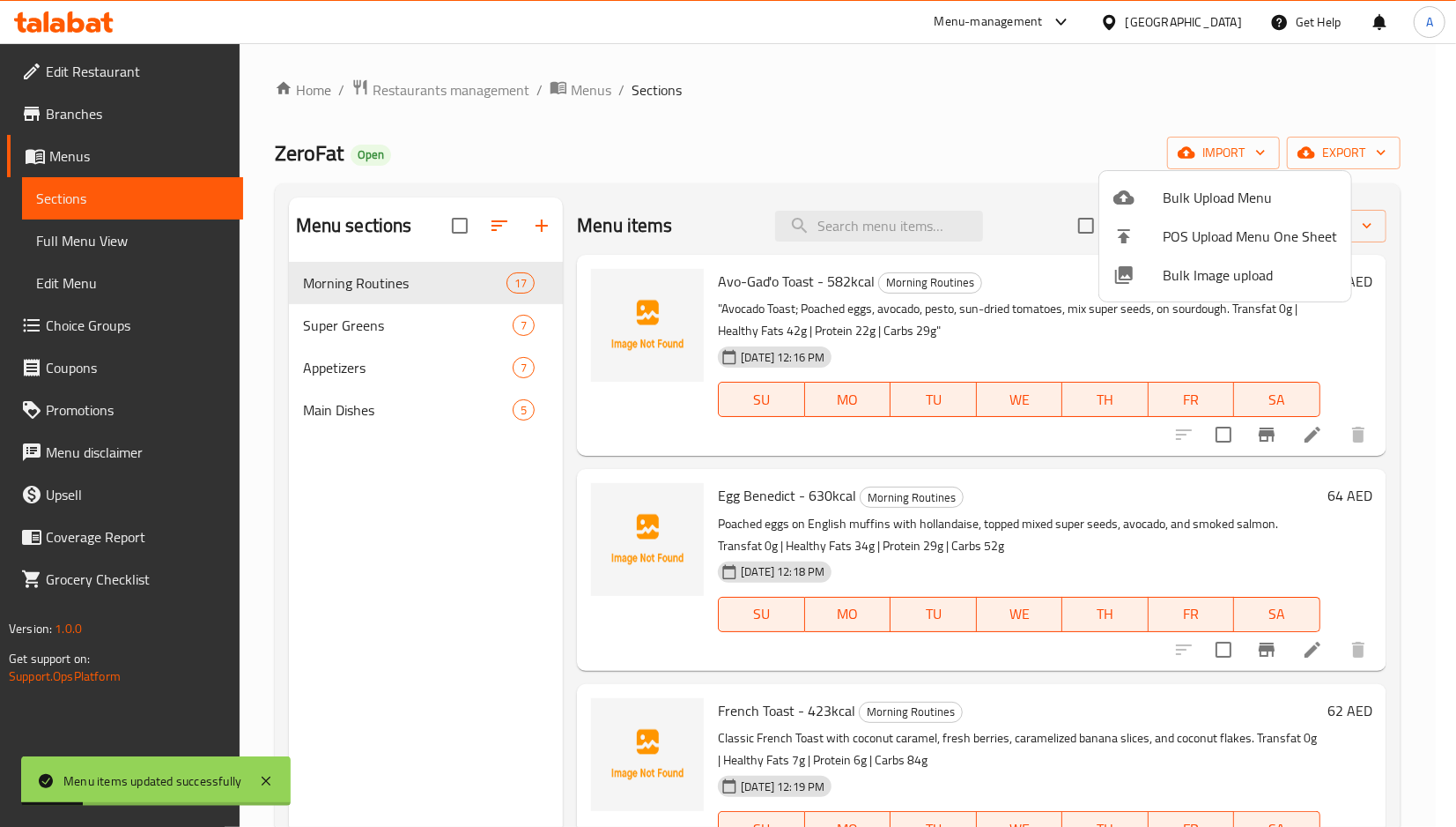
click at [439, 349] on div at bounding box center [728, 413] width 1456 height 827
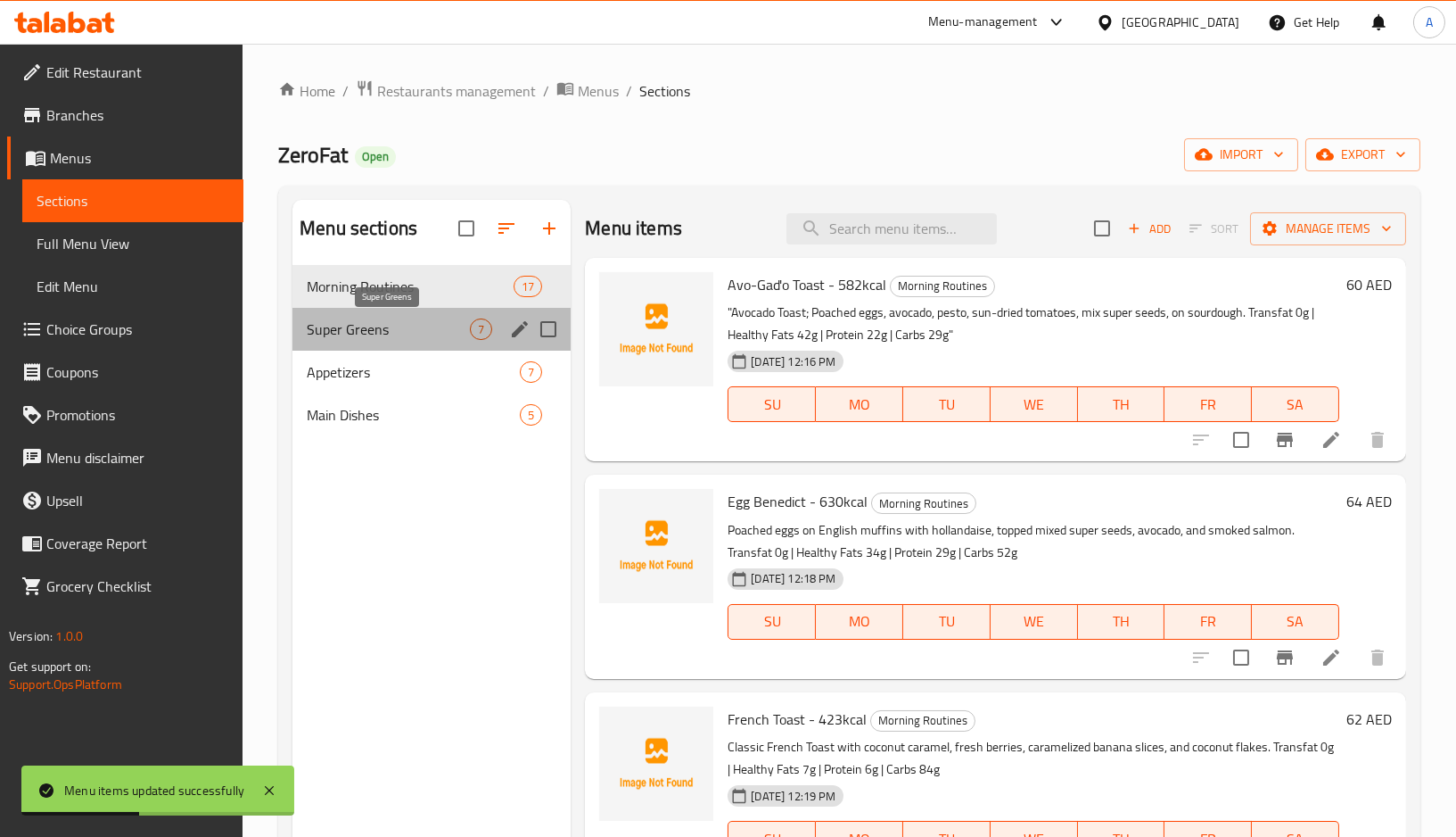
click at [448, 325] on span "Super Greens" at bounding box center [388, 329] width 163 height 21
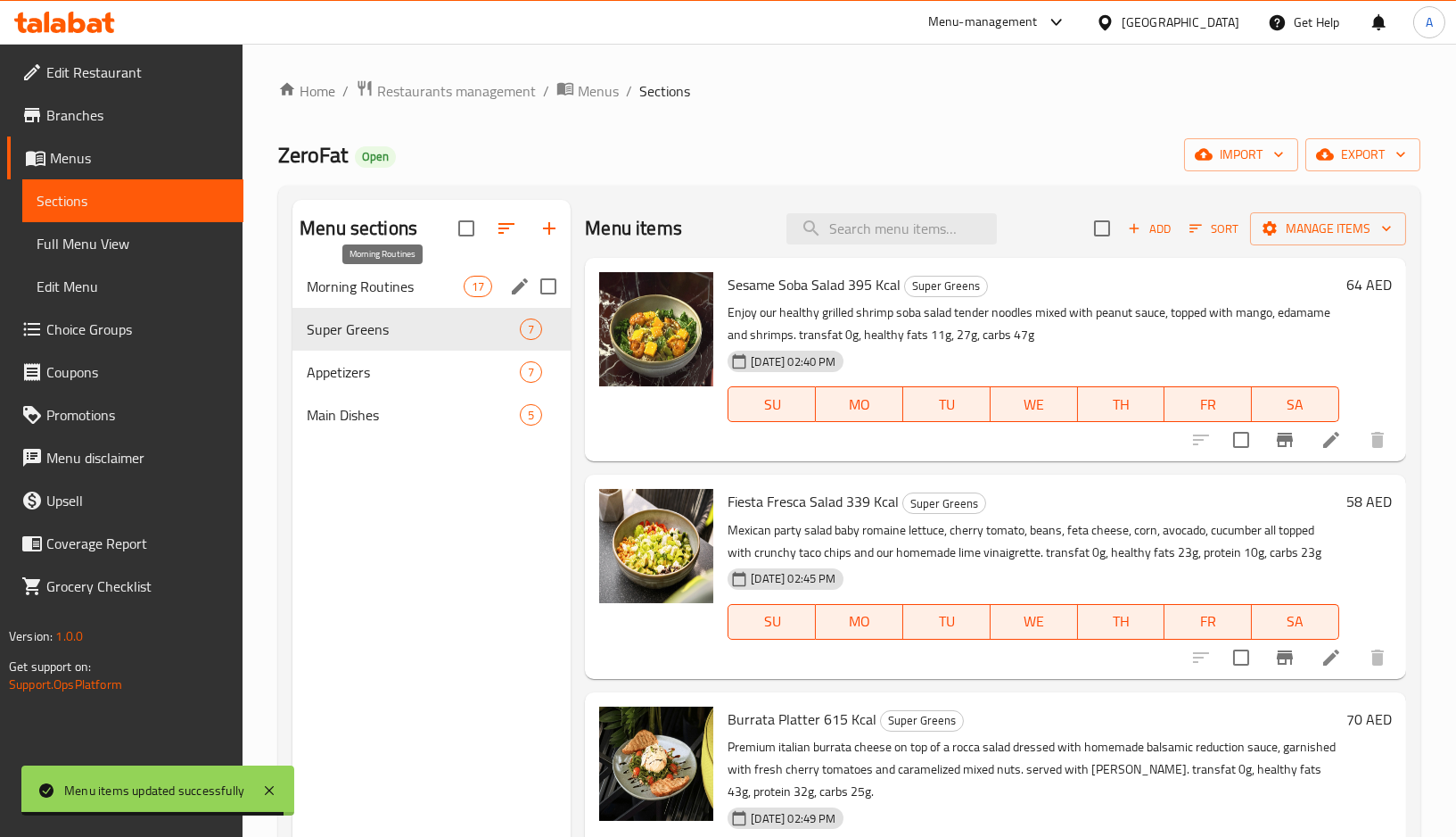
click at [363, 292] on span "Morning Routines" at bounding box center [385, 286] width 157 height 21
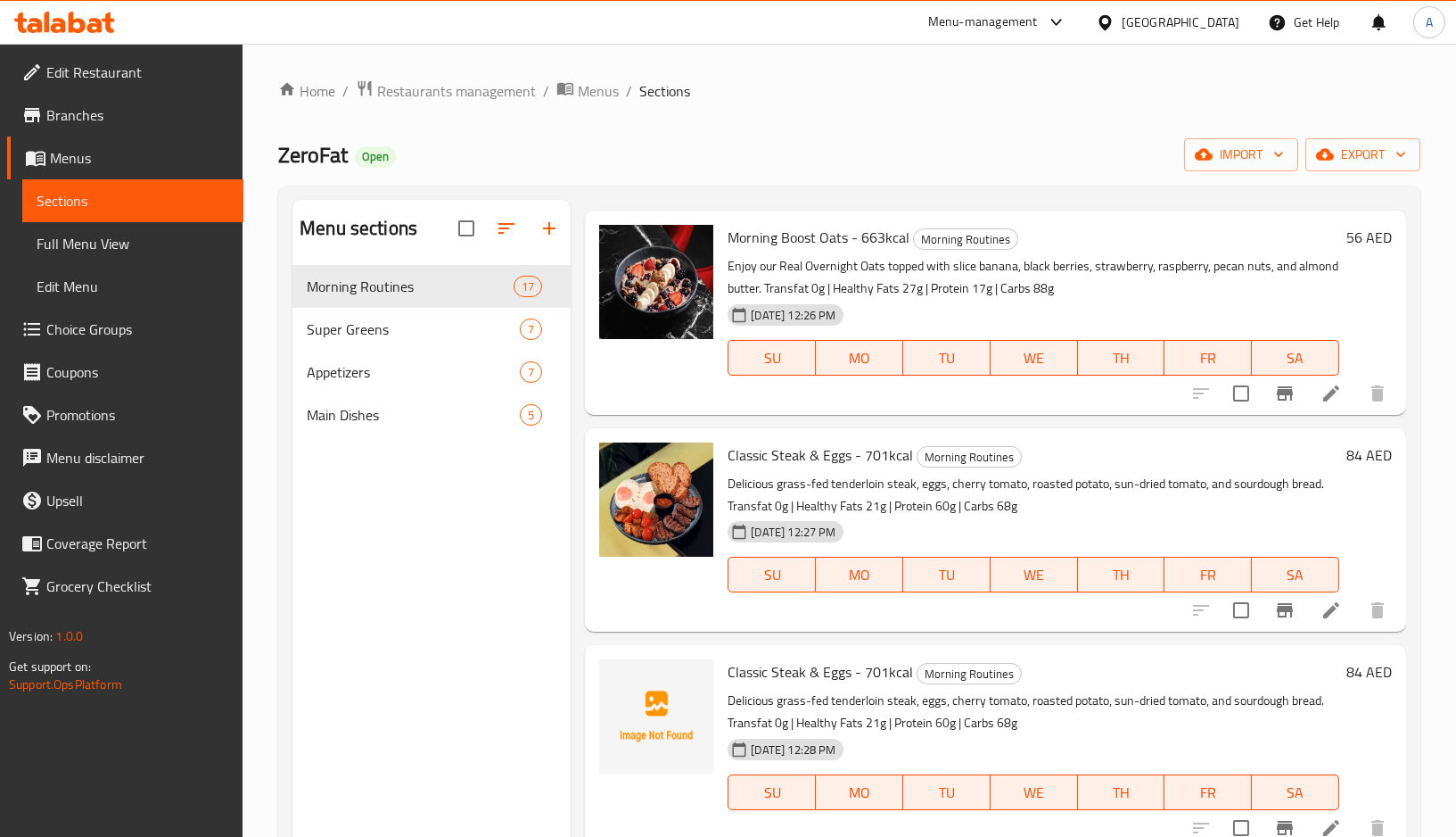
scroll to position [1902, 0]
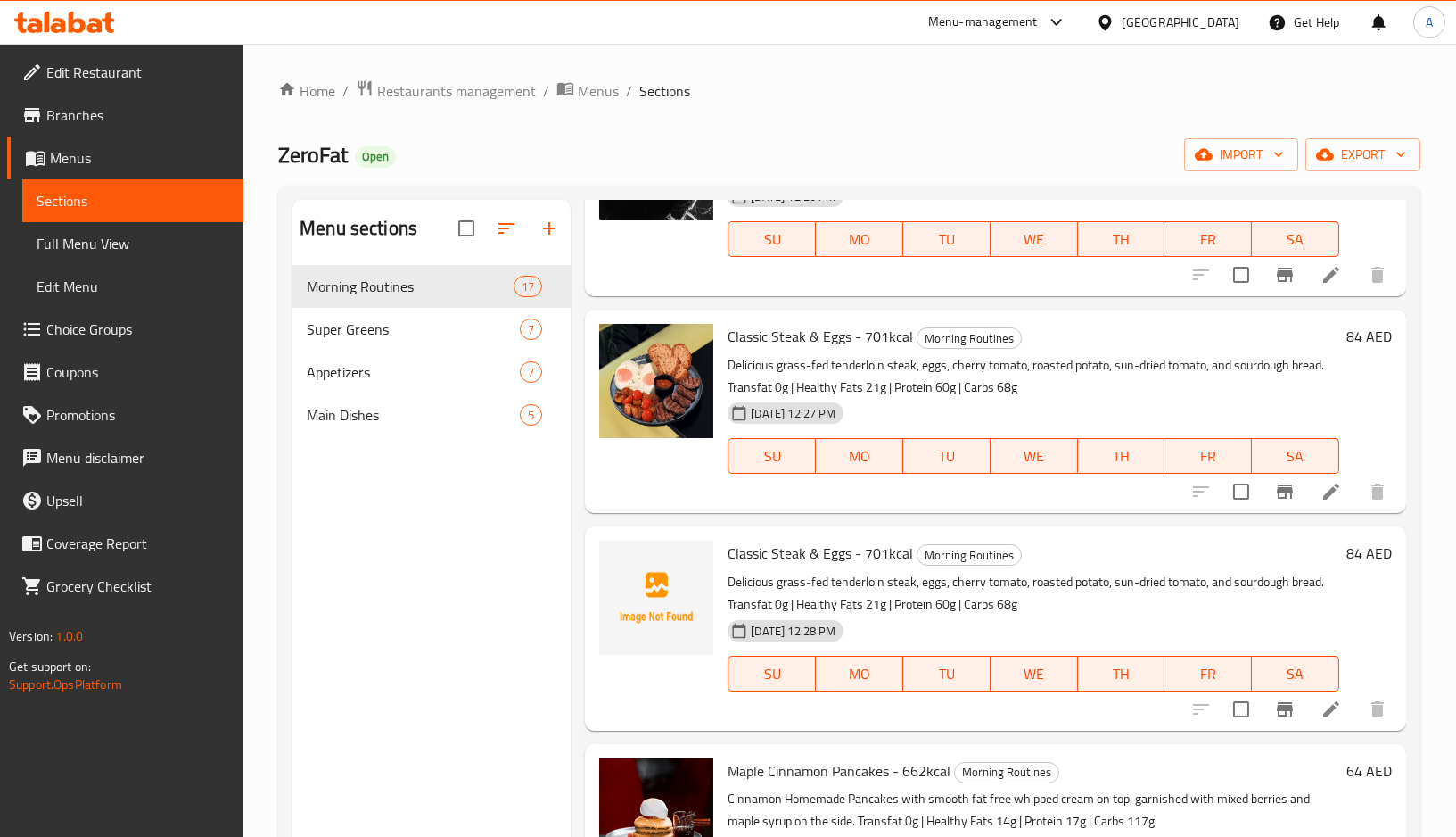
click at [754, 547] on span "Classic Steak & Eggs - 701kcal" at bounding box center [819, 552] width 185 height 26
click at [754, 547] on span "Classic Steak & Eggs - 701kcal" at bounding box center [819, 552] width 185 height 26
copy span "Classic"
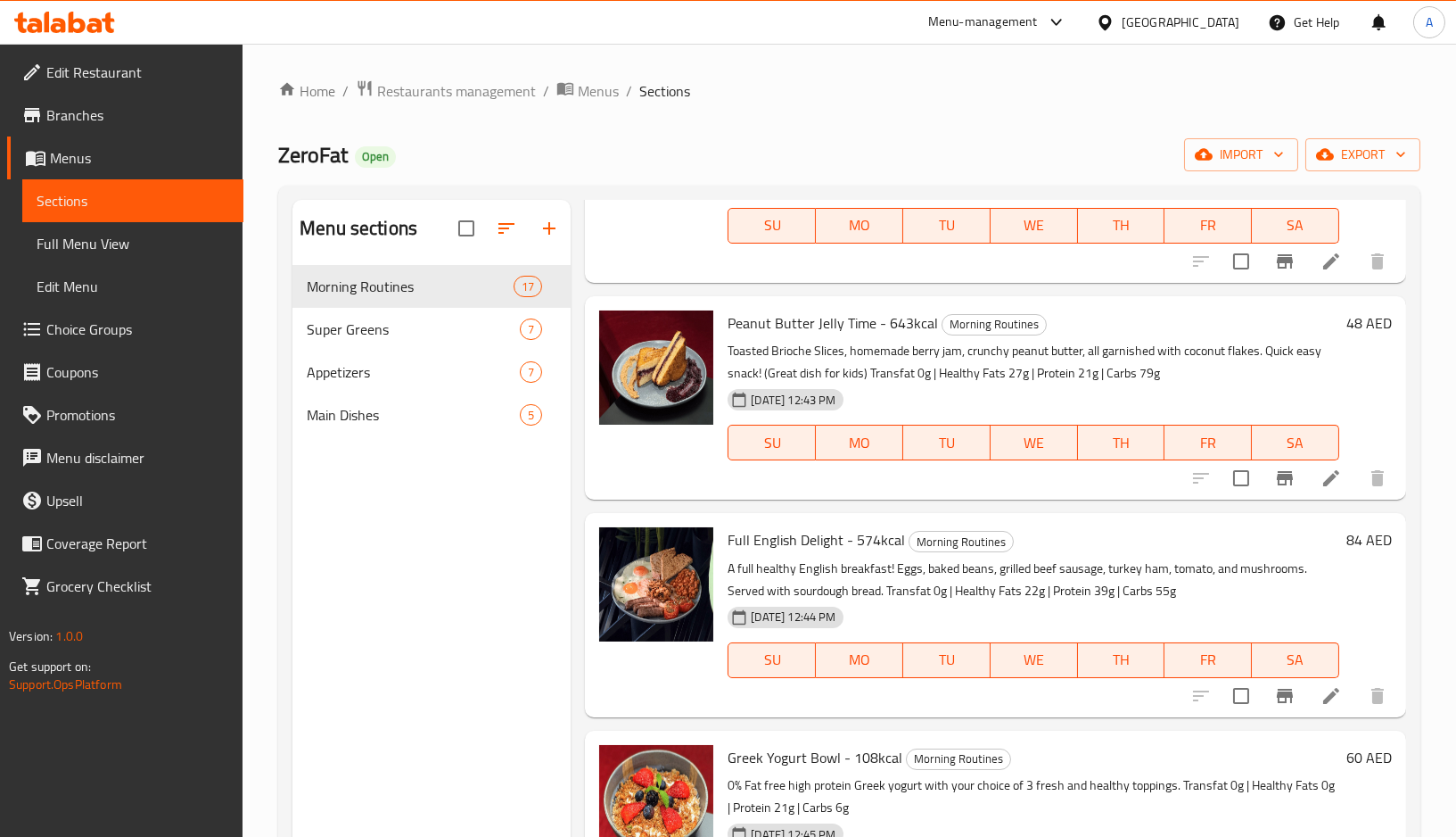
scroll to position [2899, 0]
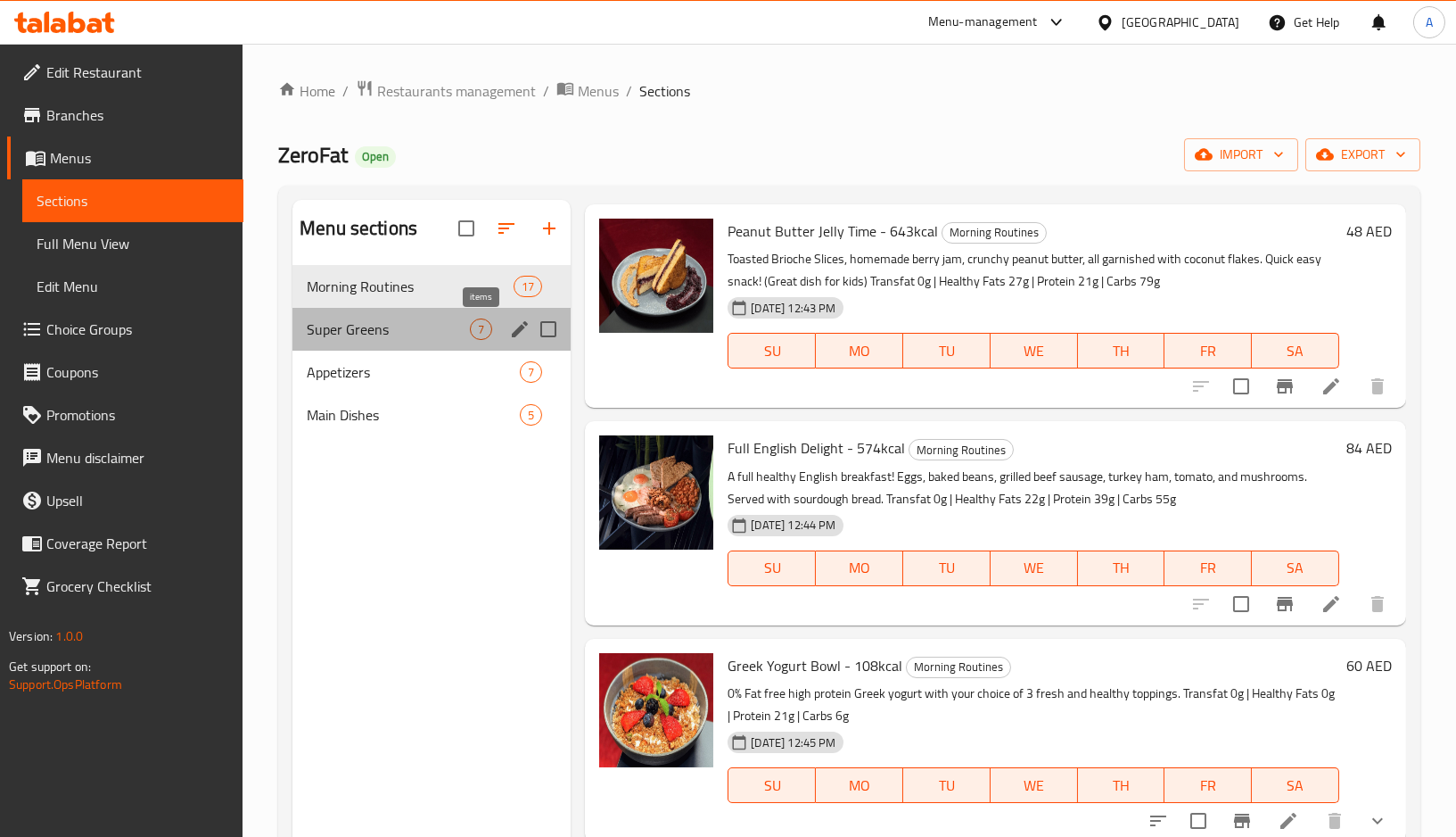
click at [488, 324] on span "7" at bounding box center [481, 330] width 20 height 17
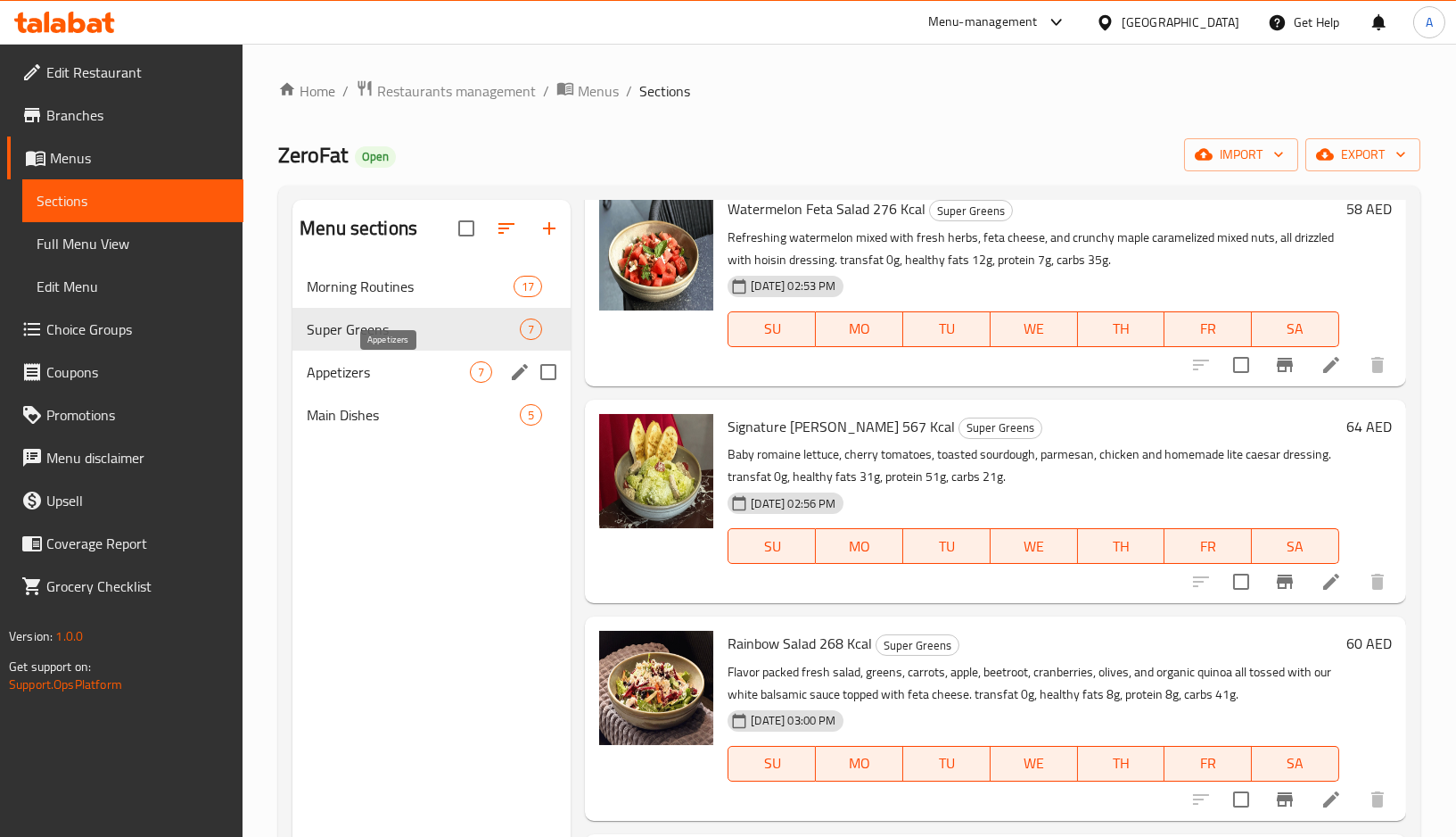
click at [350, 364] on span "Appetizers" at bounding box center [388, 371] width 163 height 21
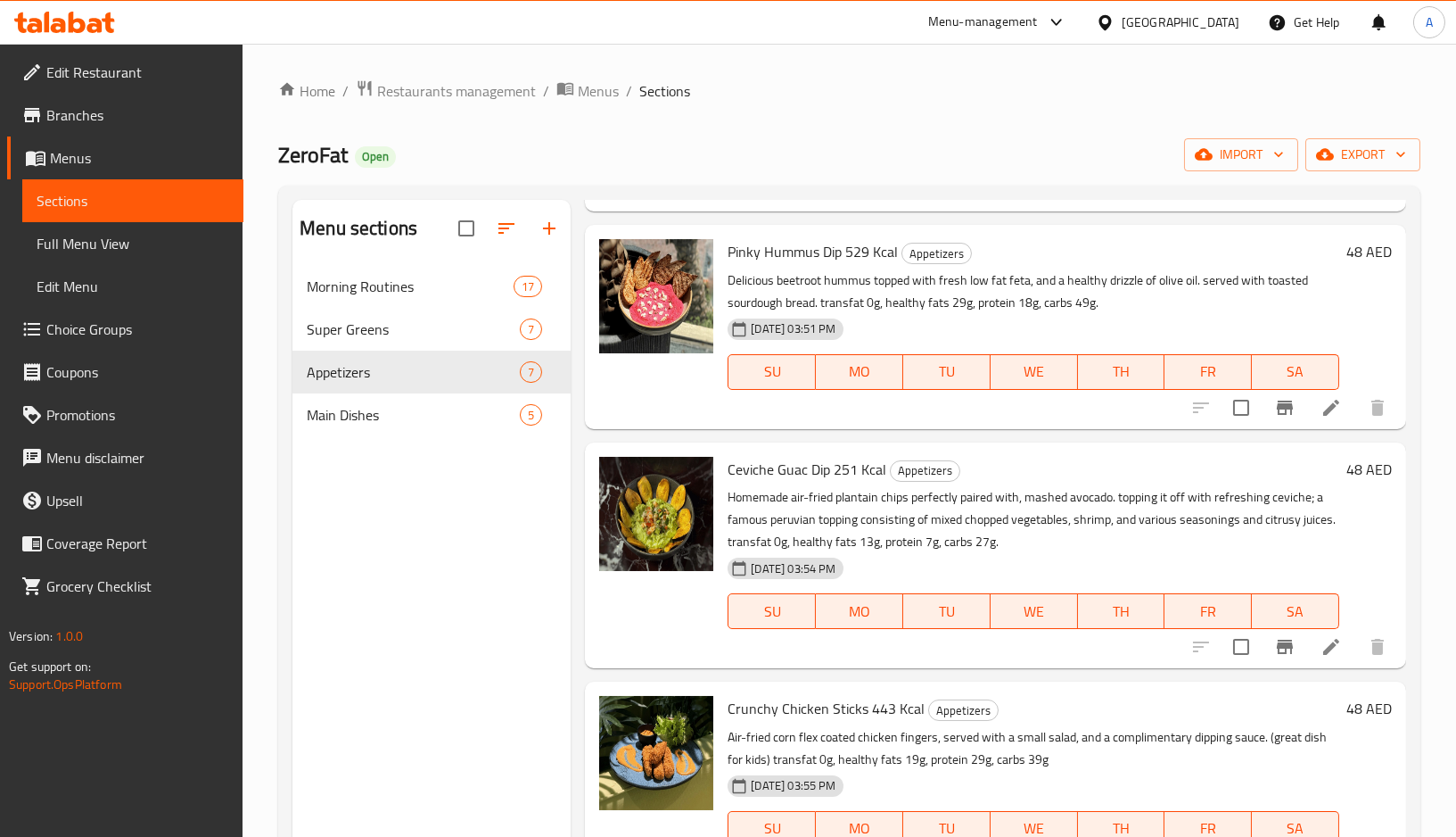
scroll to position [771, 0]
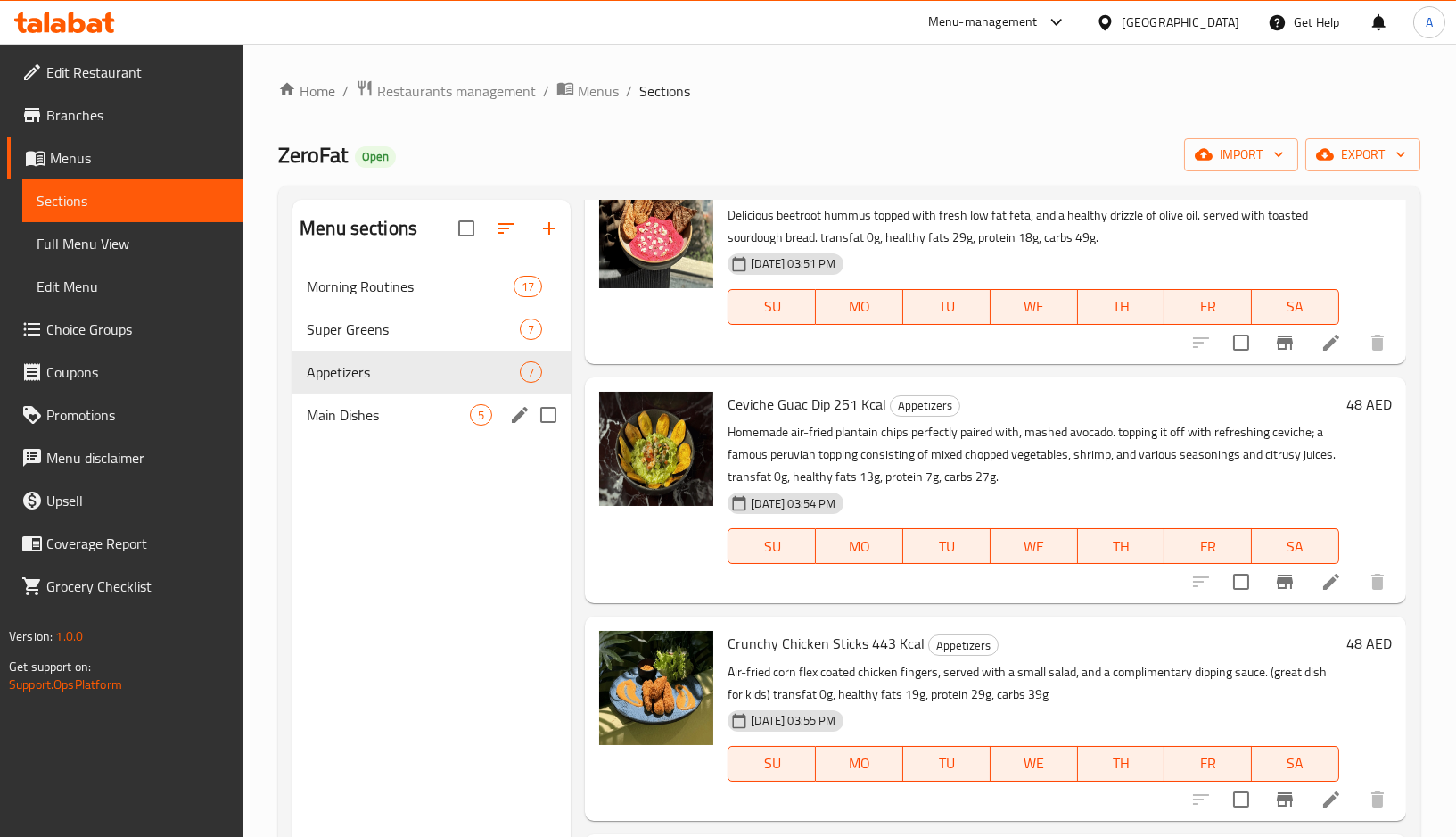
click at [491, 414] on div "Main Dishes 5" at bounding box center [432, 414] width 278 height 43
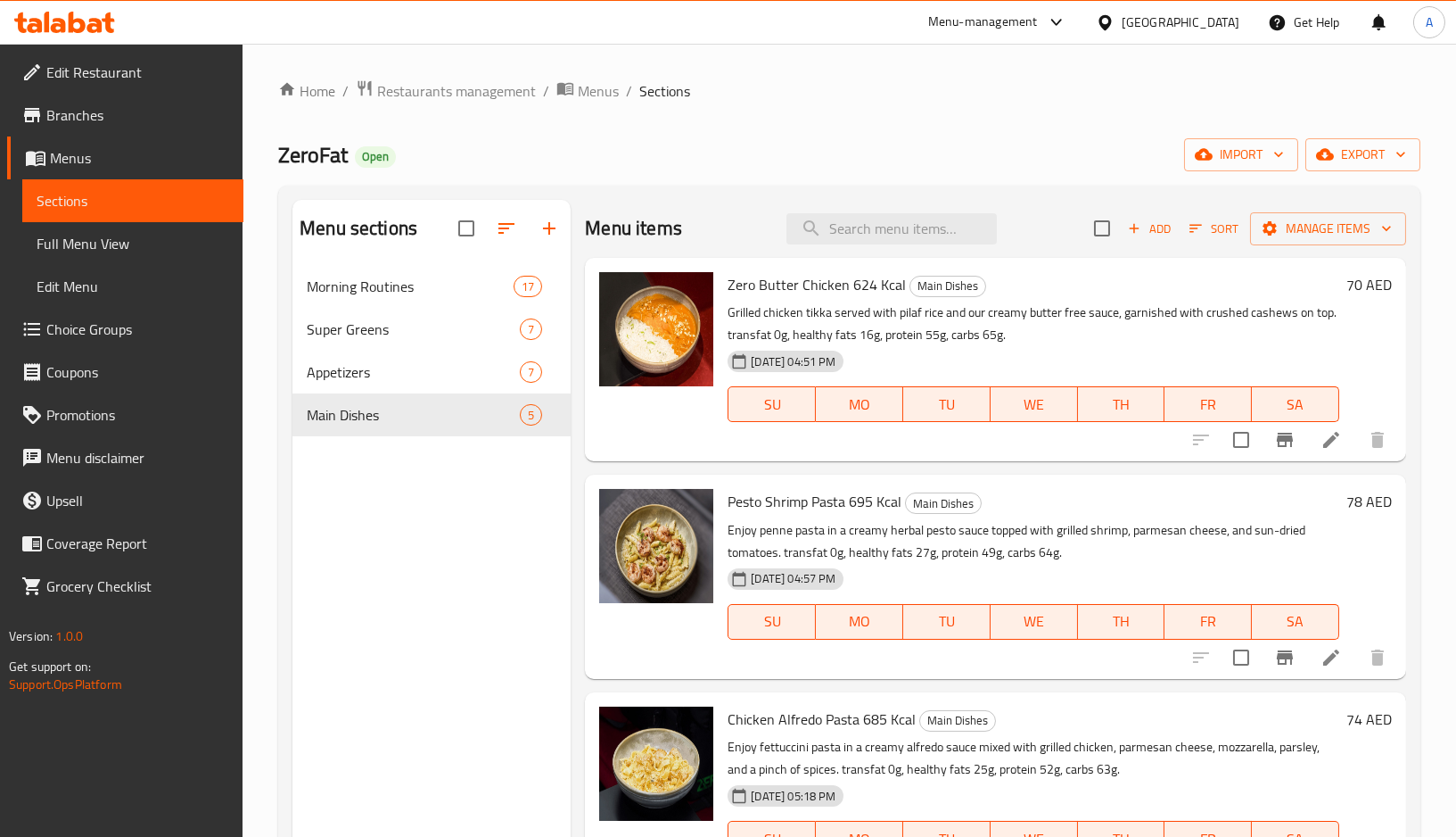
click at [487, 518] on div "Menu sections Morning Routines 17 Super Greens 7 Appetizers 7 Main Dishes 5" at bounding box center [432, 618] width 278 height 837
click at [119, 242] on span "Full Menu View" at bounding box center [132, 243] width 192 height 21
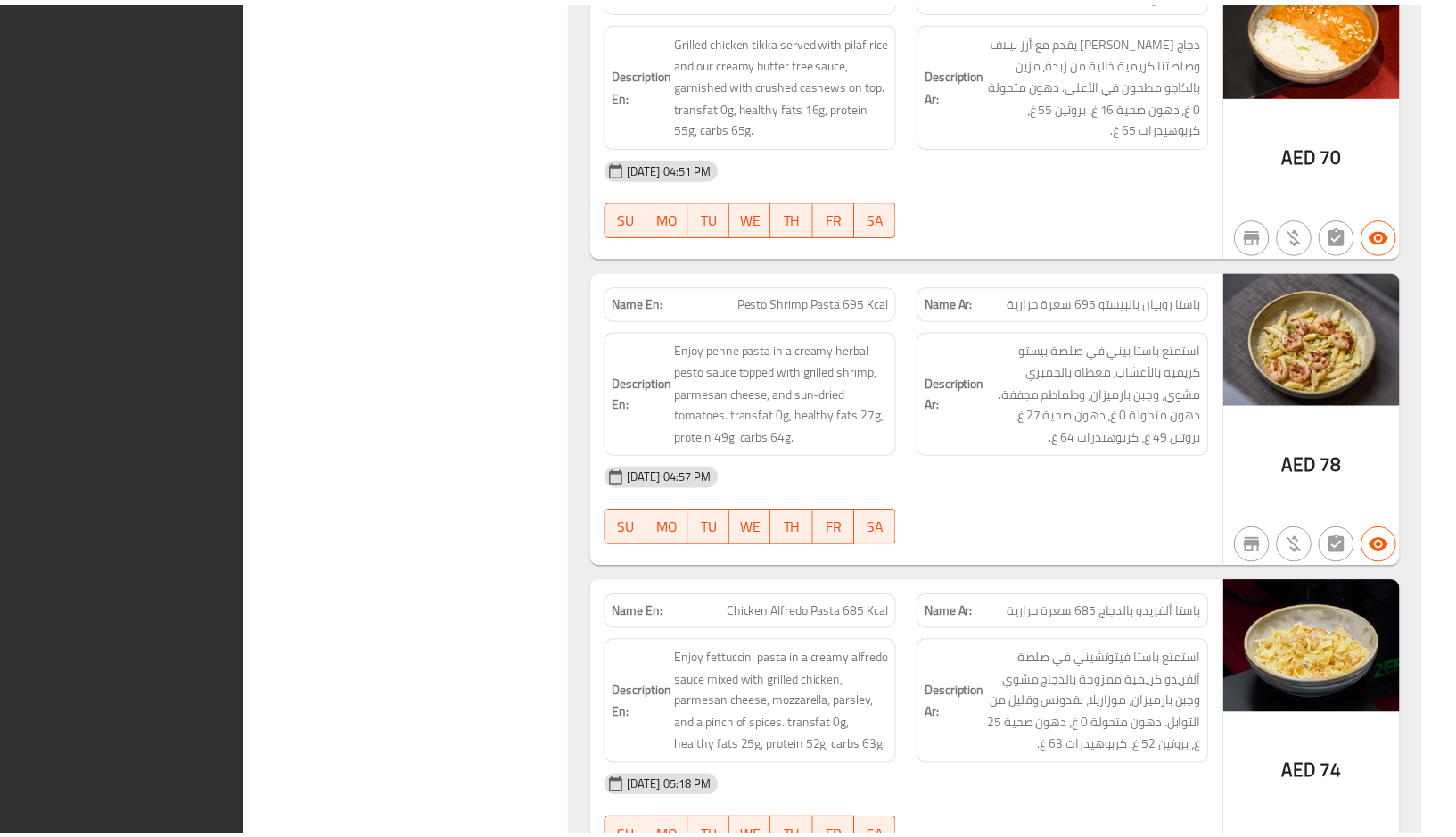
scroll to position [11753, 0]
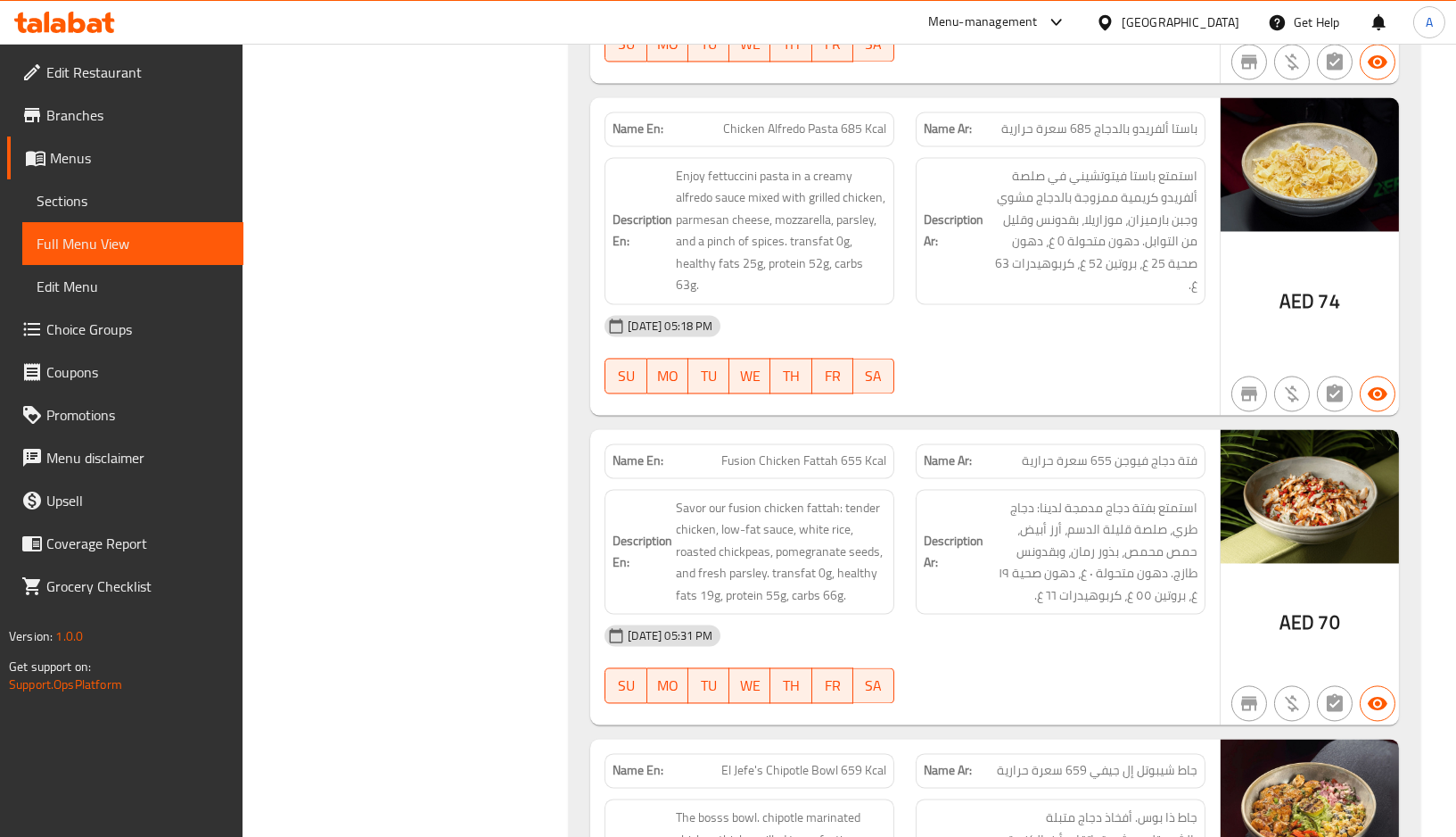
click at [1198, 26] on div "[GEOGRAPHIC_DATA]" at bounding box center [1180, 22] width 118 height 19
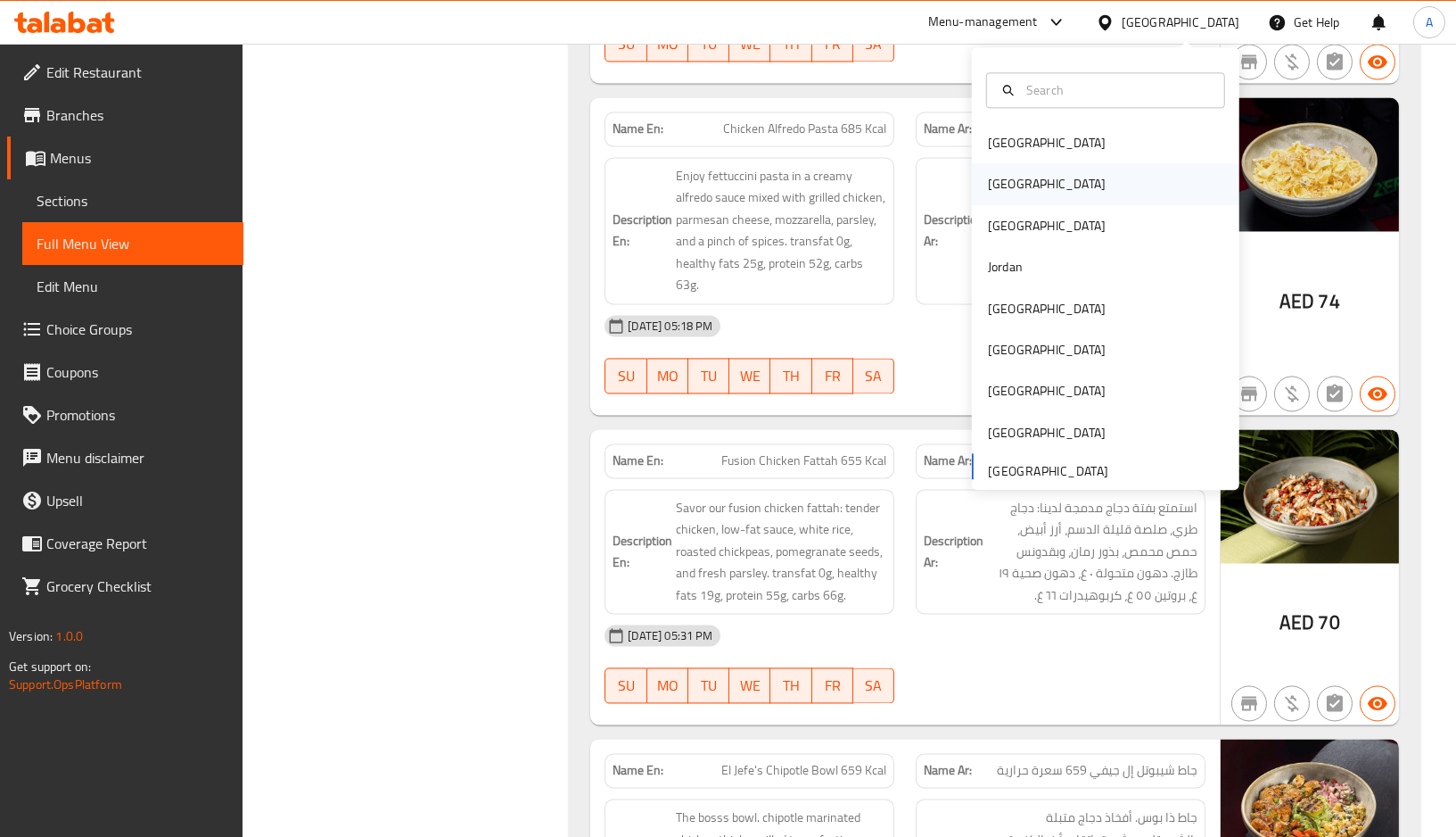
click at [989, 191] on div "[GEOGRAPHIC_DATA]" at bounding box center [1046, 183] width 118 height 19
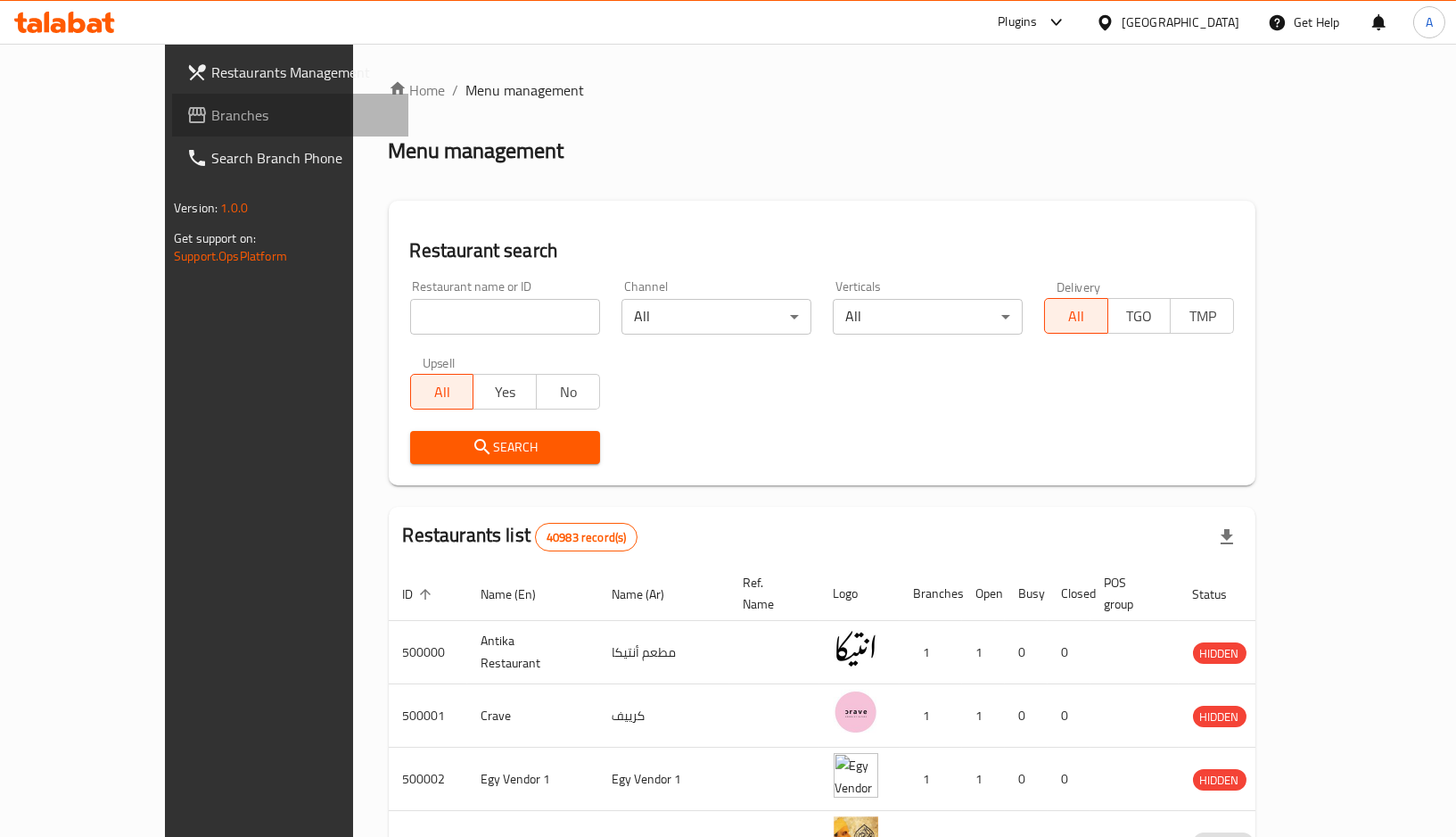
click at [172, 97] on link "Branches" at bounding box center [290, 115] width 236 height 43
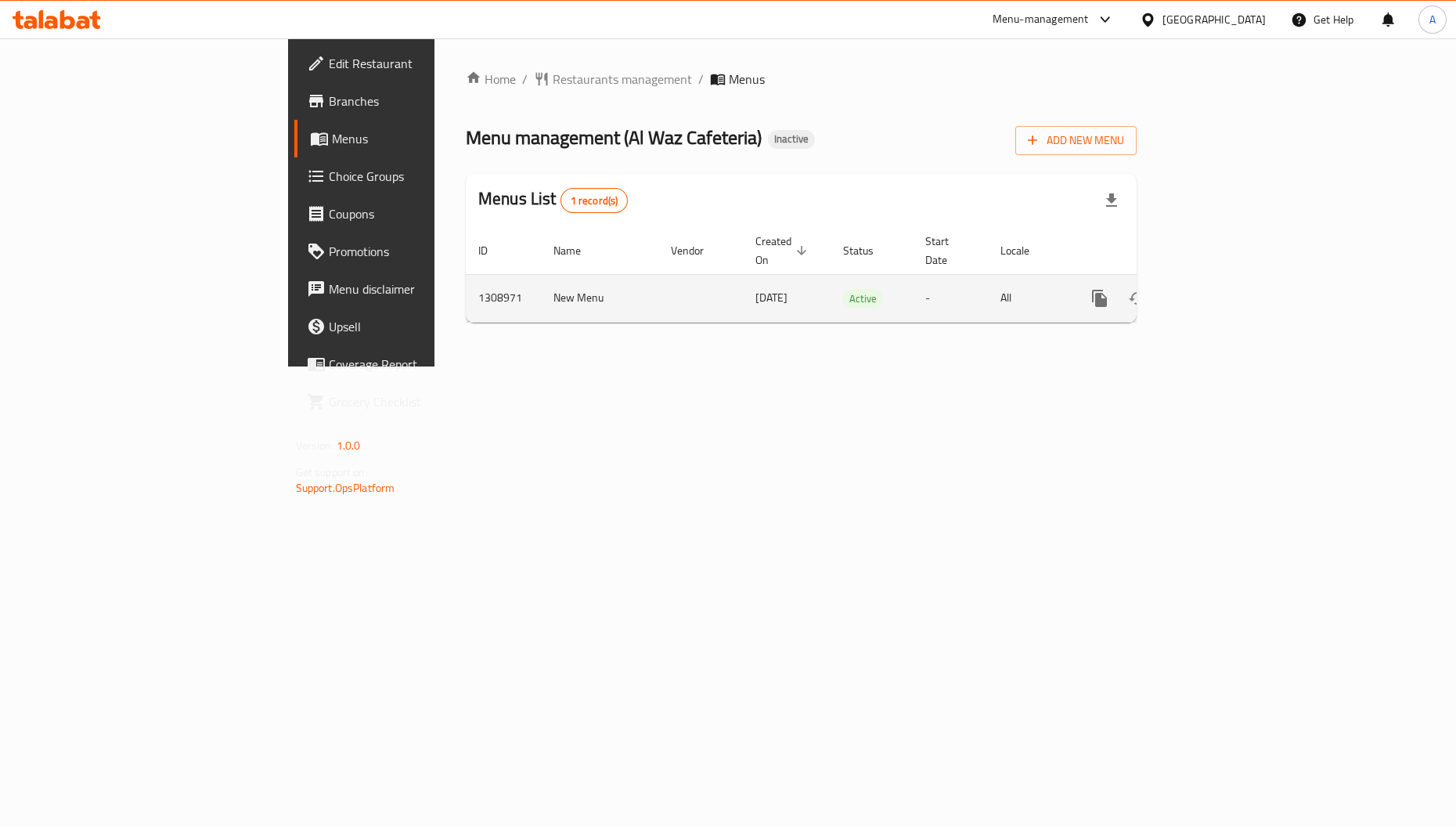
click at [1232, 296] on link "enhanced table" at bounding box center [1212, 298] width 38 height 38
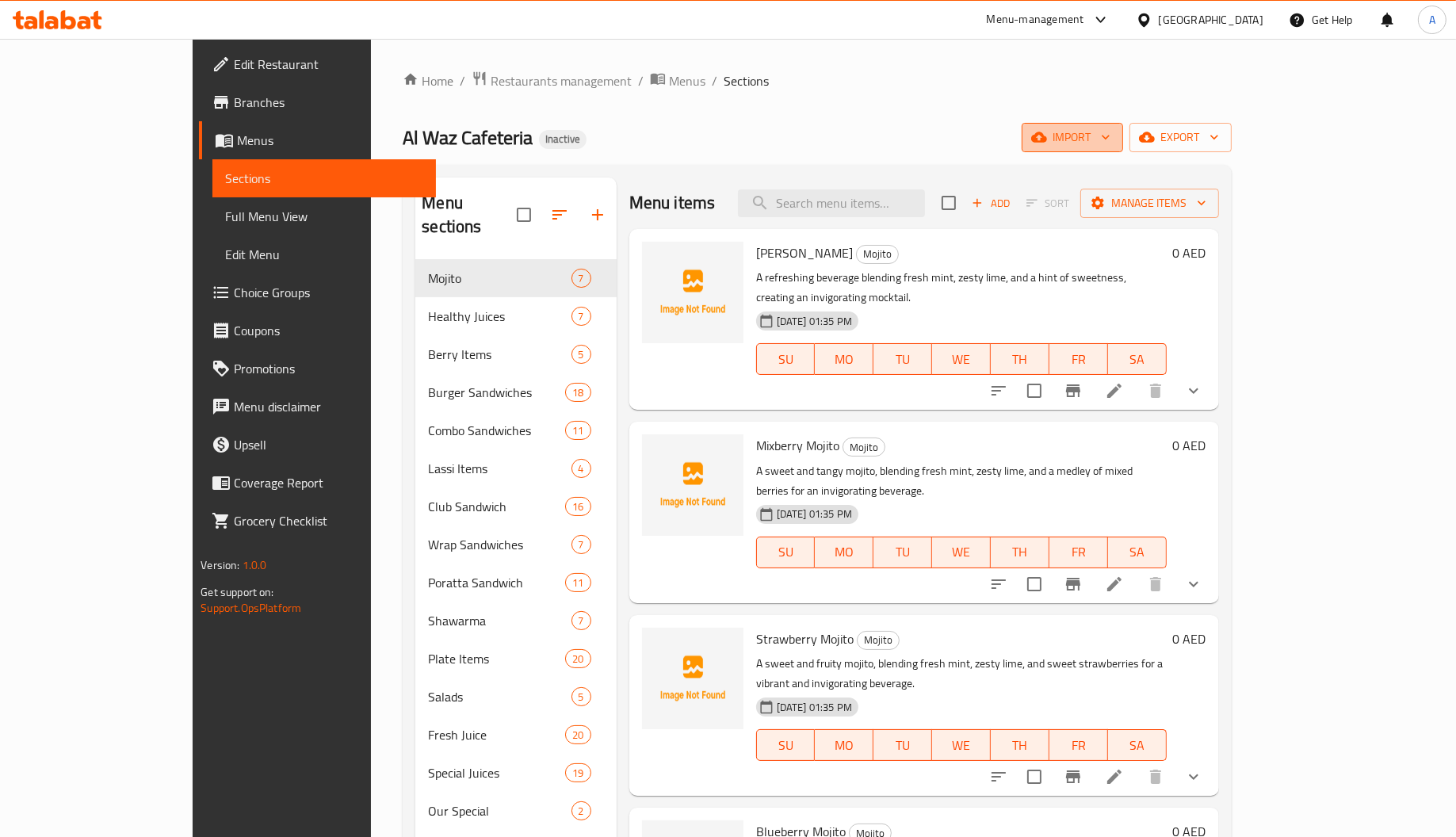
click at [1110, 130] on span "import" at bounding box center [1072, 137] width 76 height 19
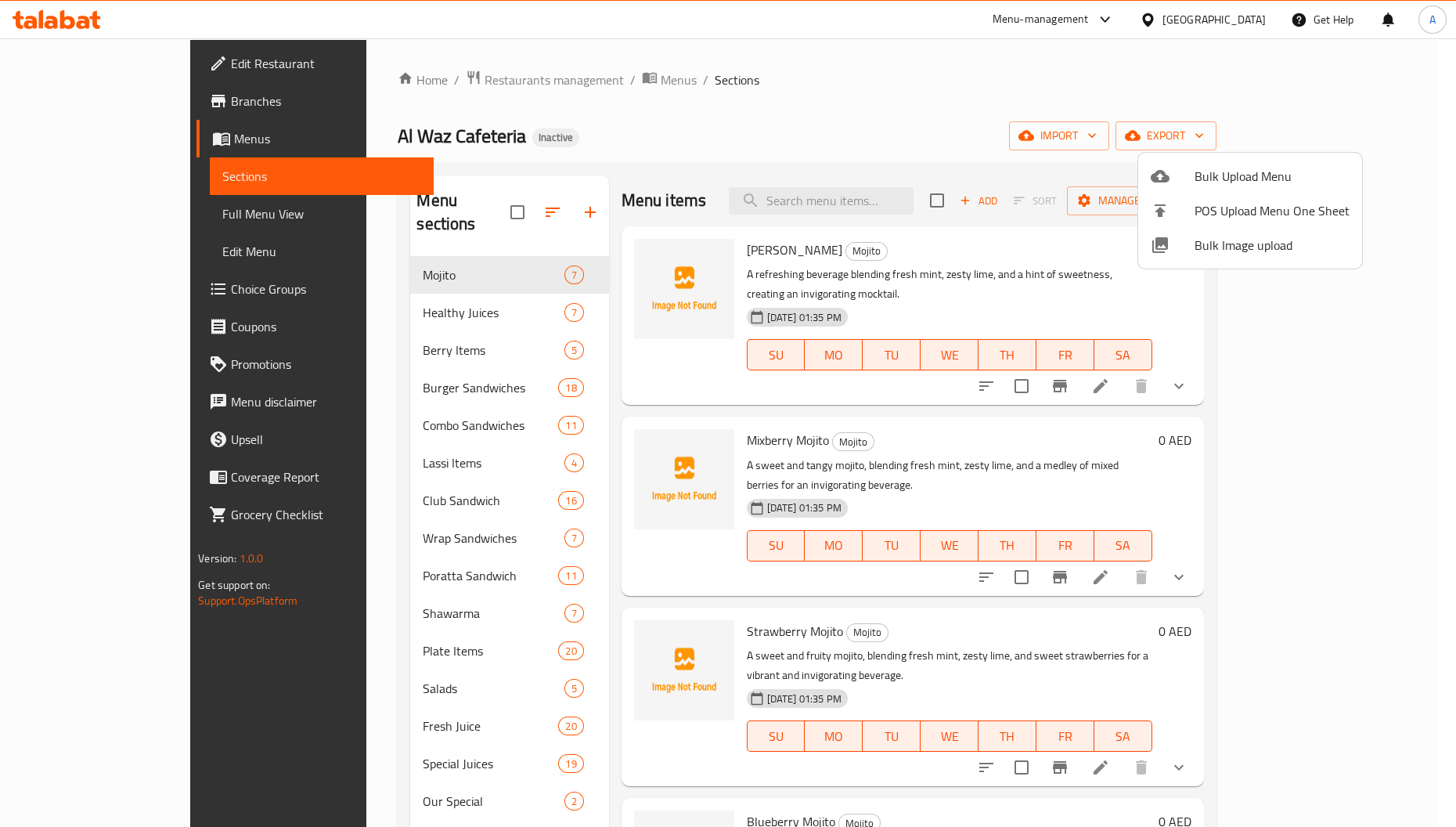
click at [699, 97] on div at bounding box center [728, 414] width 1456 height 827
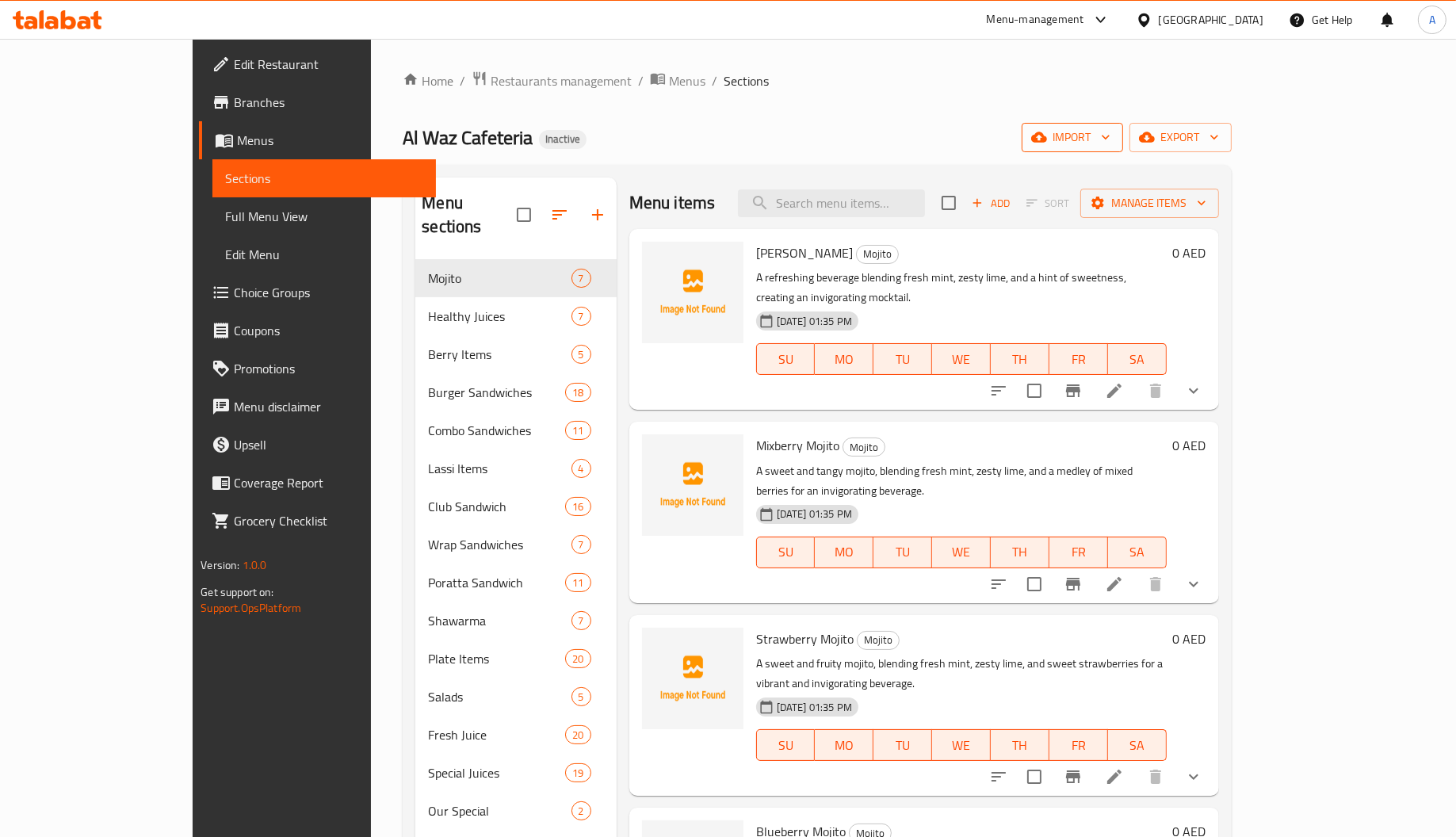
click at [1110, 141] on span "import" at bounding box center [1072, 137] width 76 height 19
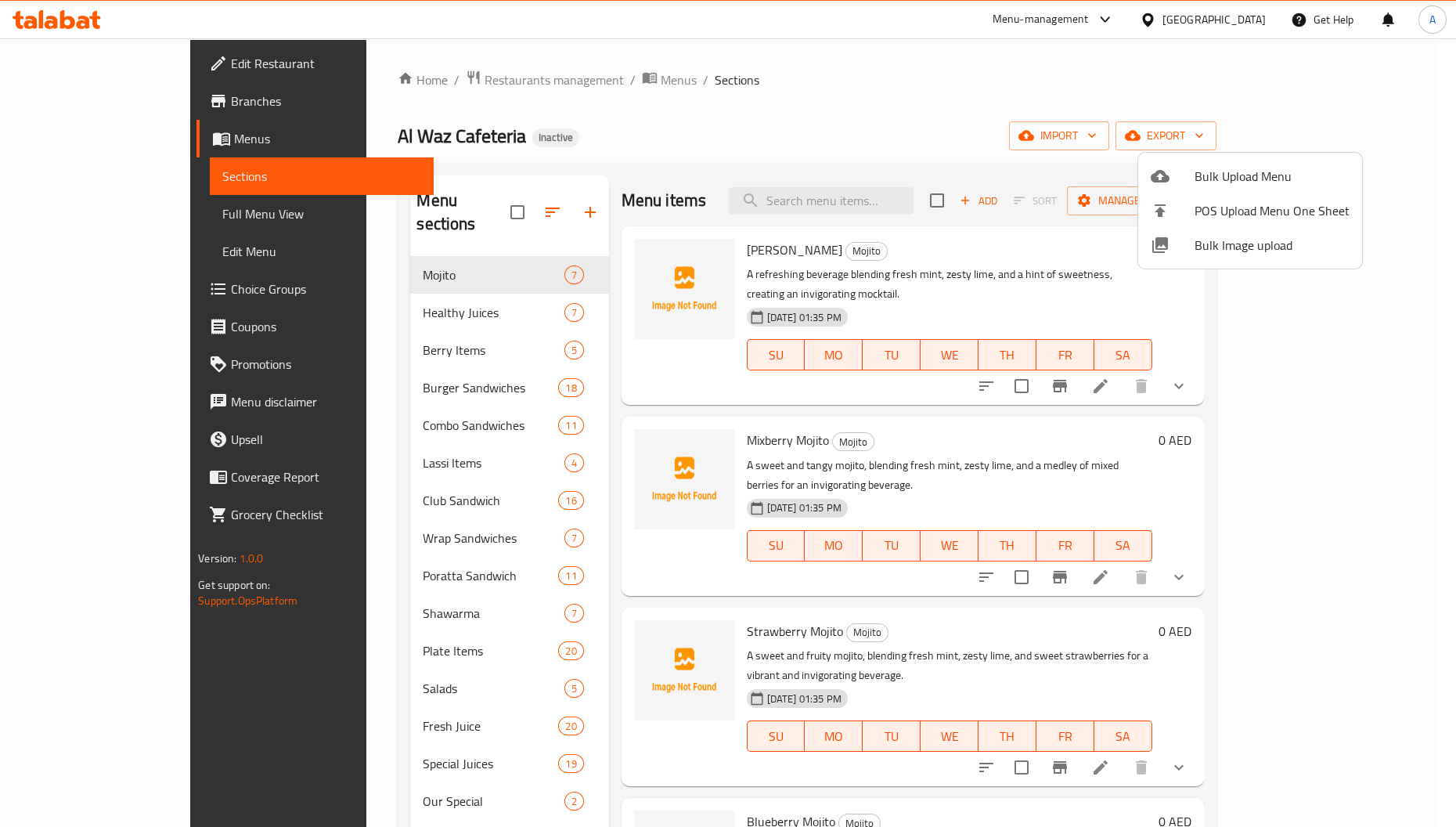
click at [1228, 247] on span "Bulk Image upload" at bounding box center [1272, 244] width 155 height 18
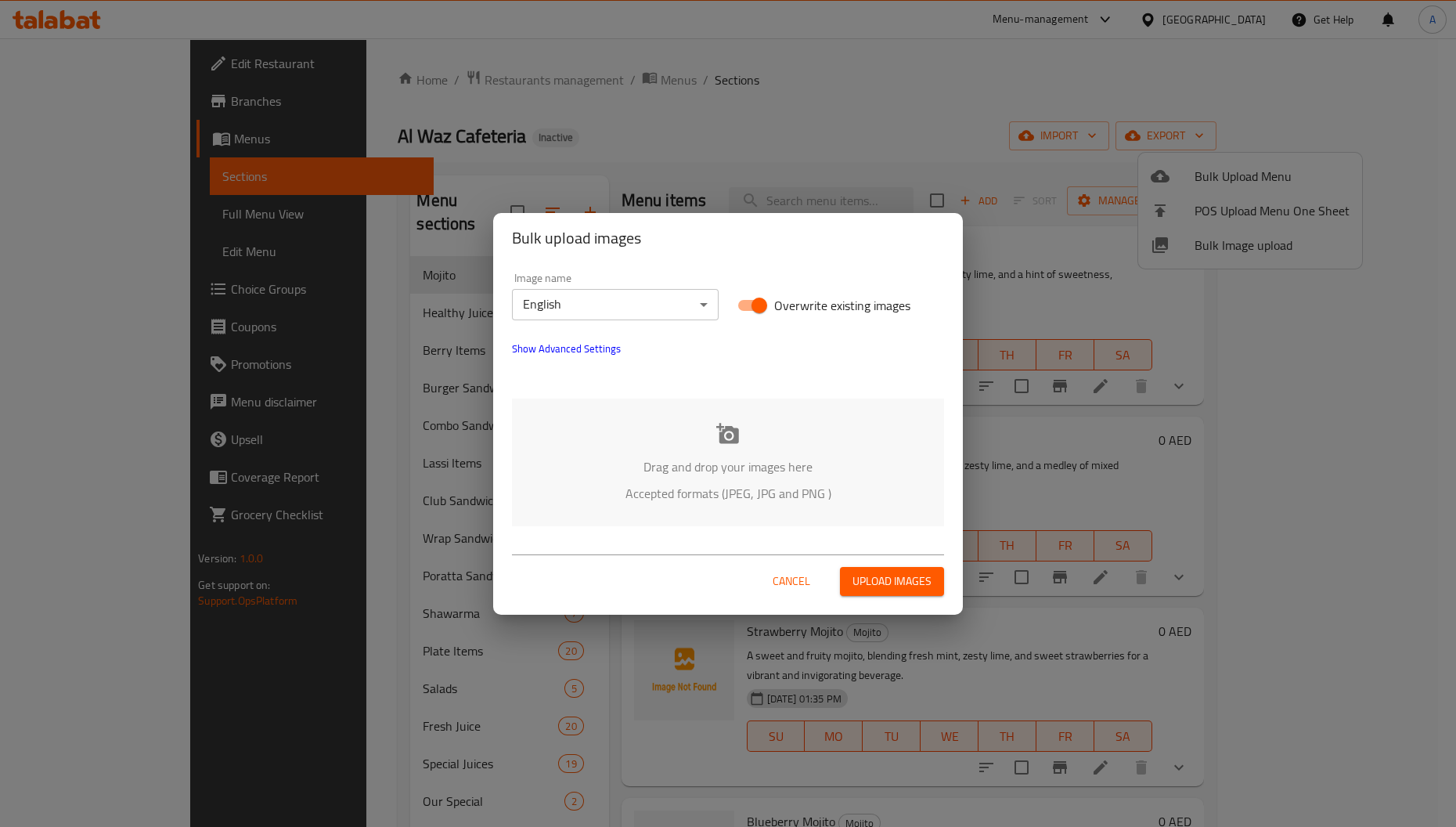
click at [772, 474] on p "Drag and drop your images here" at bounding box center [728, 466] width 385 height 18
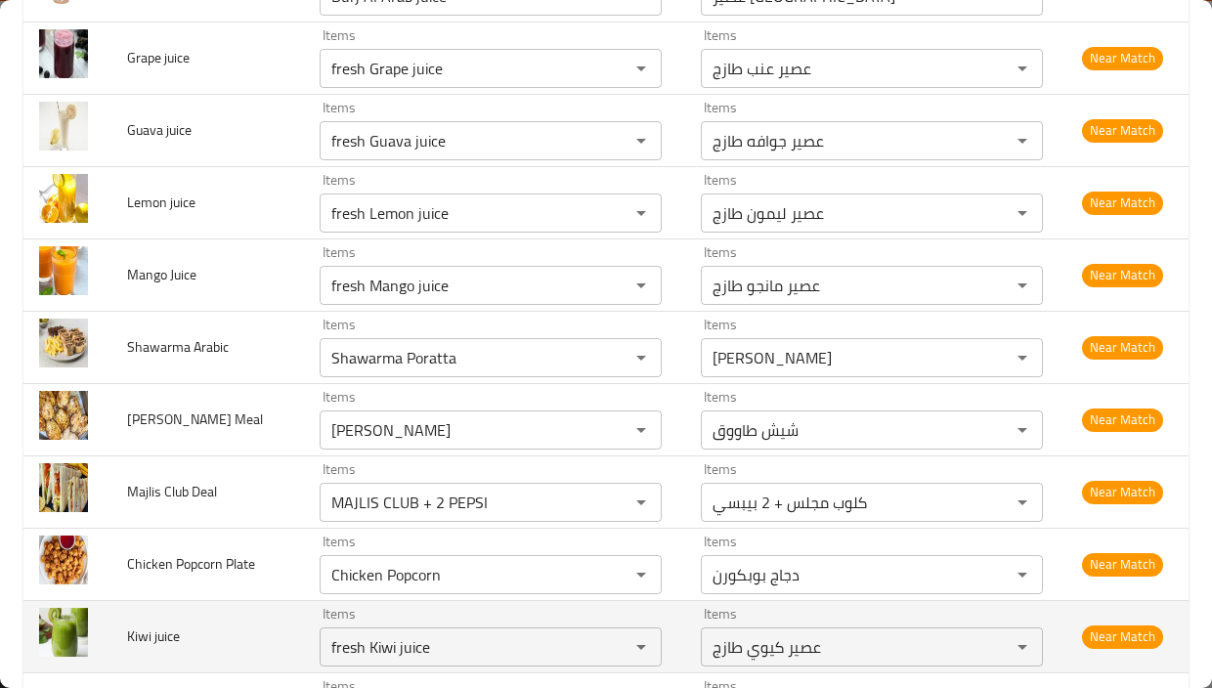
scroll to position [10993, 0]
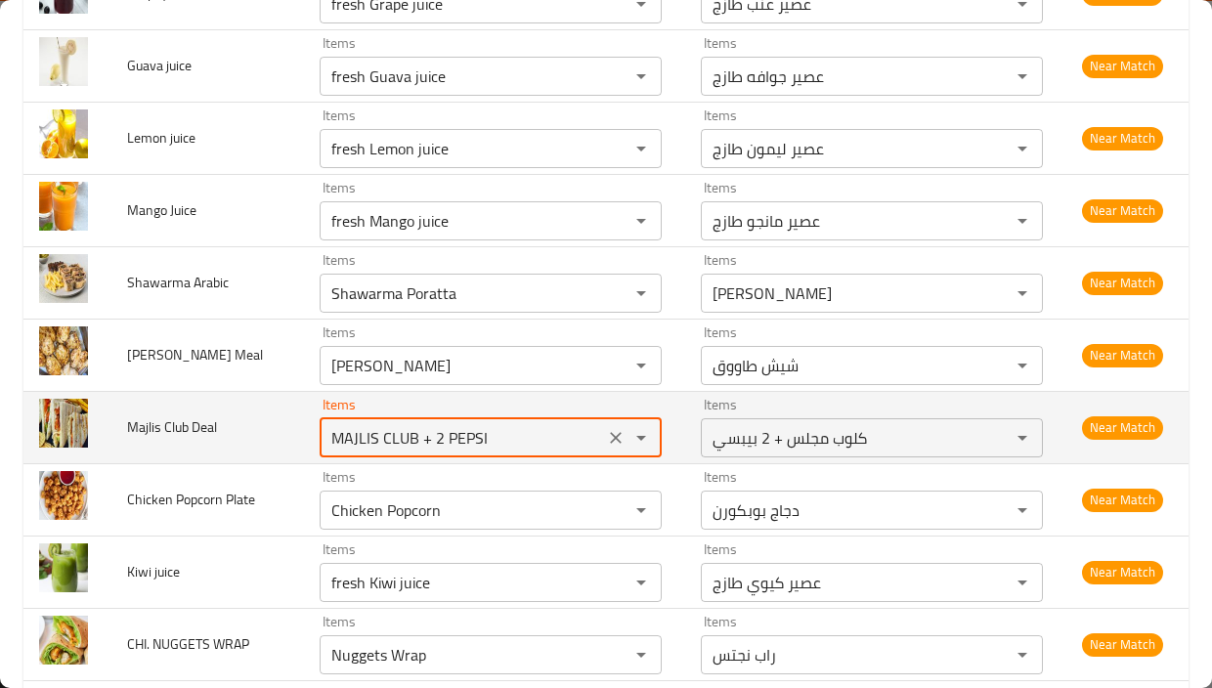
drag, startPoint x: 409, startPoint y: 406, endPoint x: 554, endPoint y: 407, distance: 144.6
click at [554, 424] on Deal "MAJLIS CLUB + 2 PEPSI" at bounding box center [461, 437] width 273 height 27
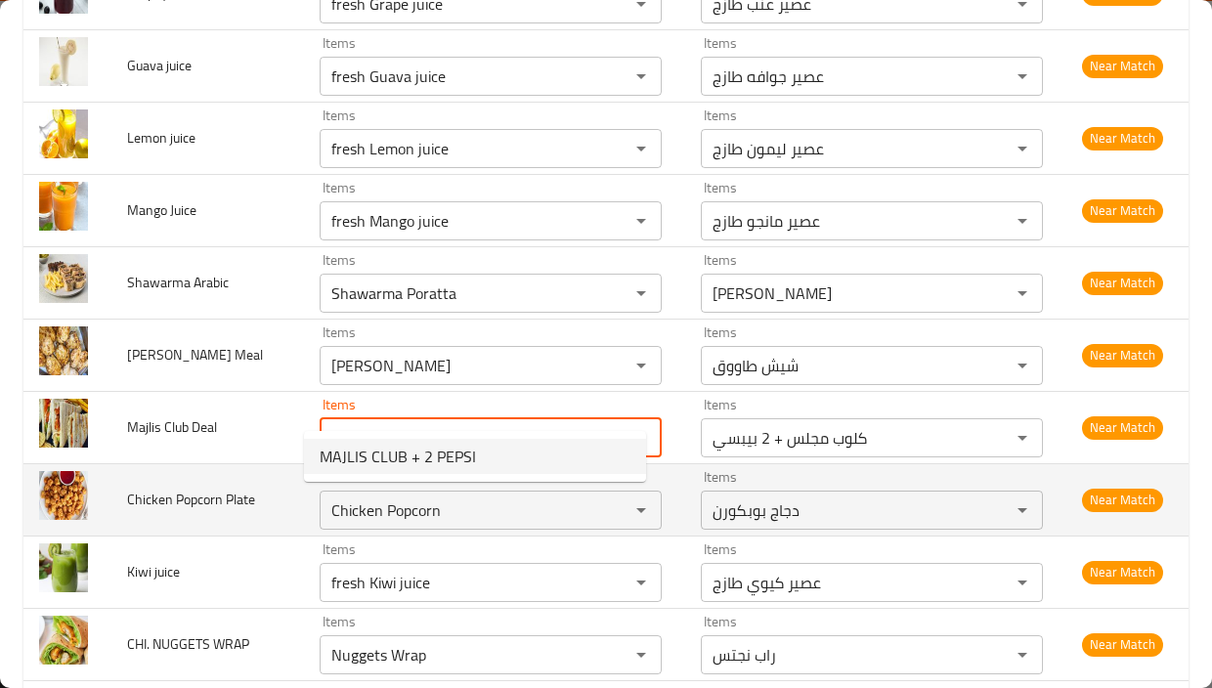
type Deal "MAJLIS CLUB + 2 PEPSI"
click at [185, 491] on td "Chicken Popcorn Plate" at bounding box center [207, 499] width 192 height 72
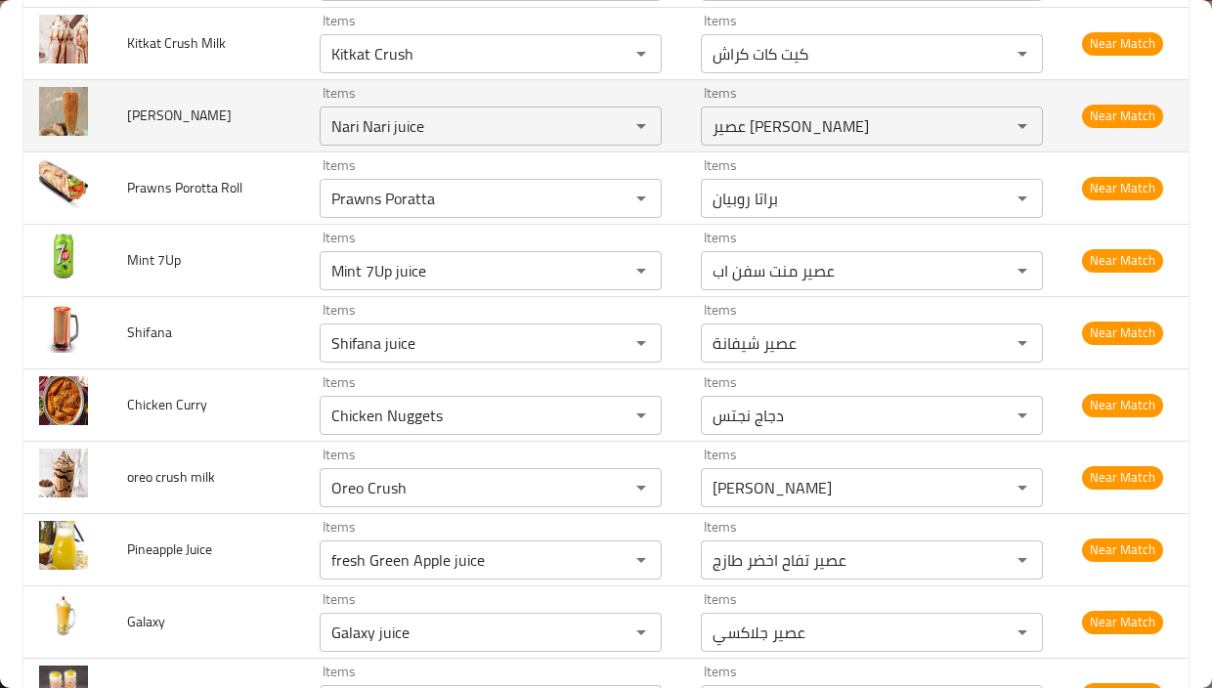
scroll to position [11774, 0]
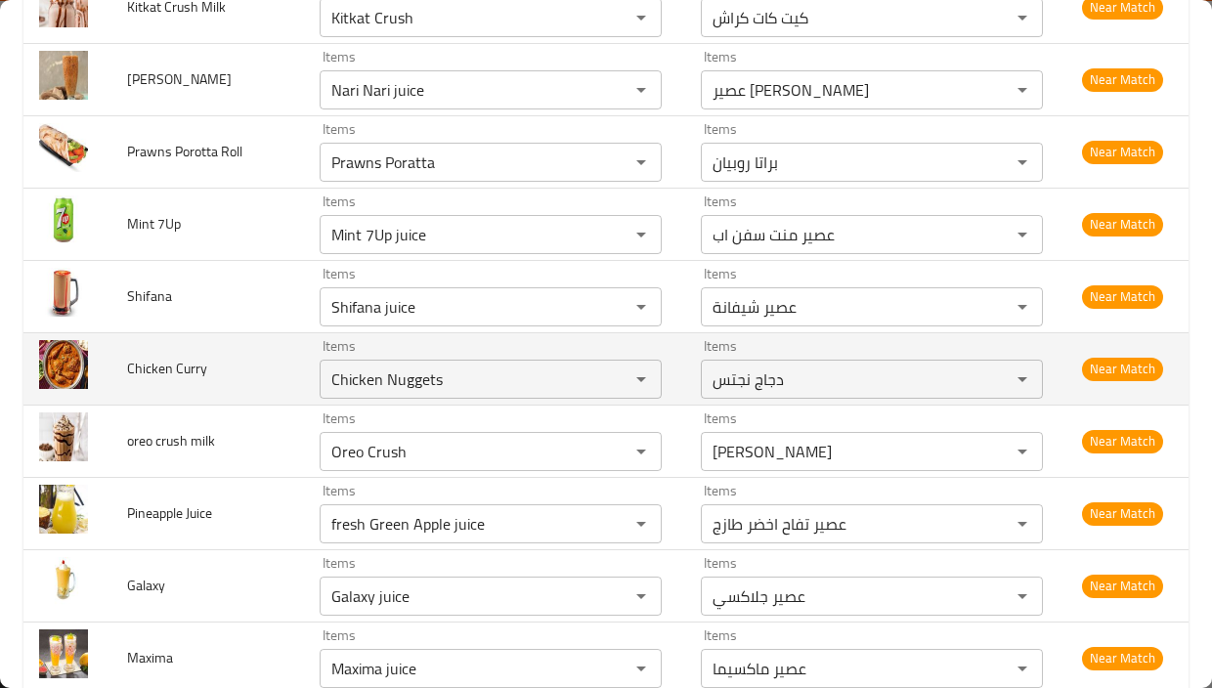
click at [201, 356] on span "Chicken Curry" at bounding box center [167, 368] width 80 height 25
click at [189, 356] on span "Chicken Curry" at bounding box center [167, 368] width 80 height 25
copy span "Curry"
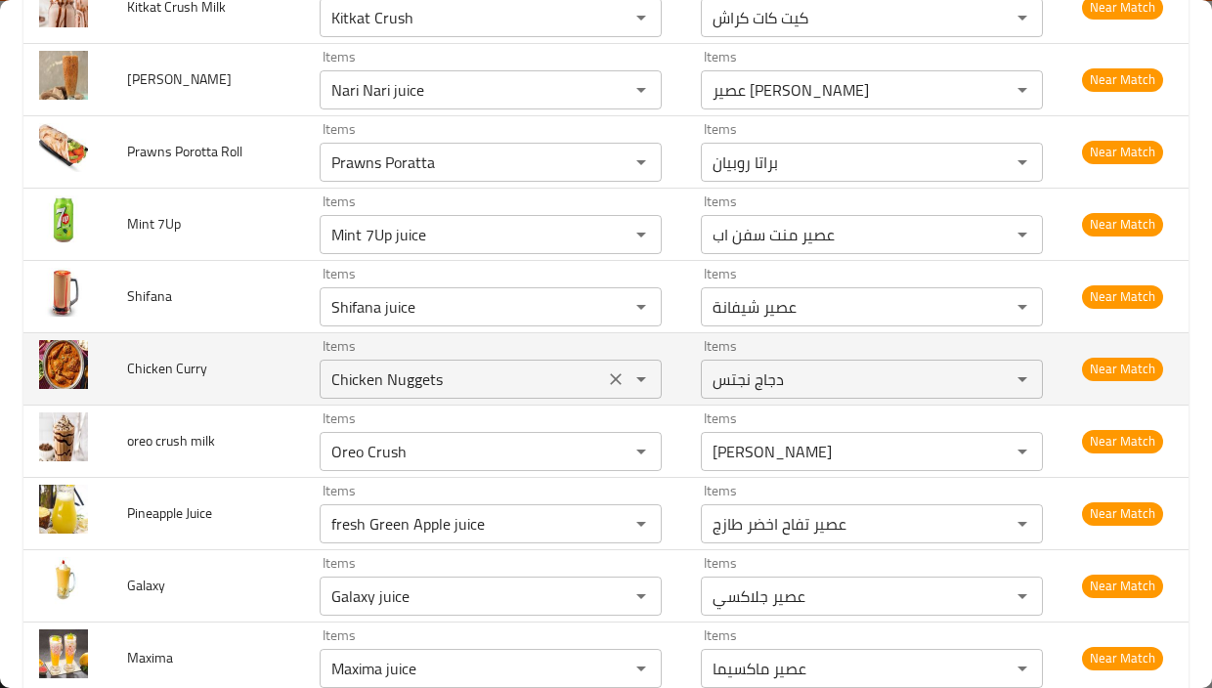
click at [410, 365] on Curry "Chicken Nuggets" at bounding box center [461, 378] width 273 height 27
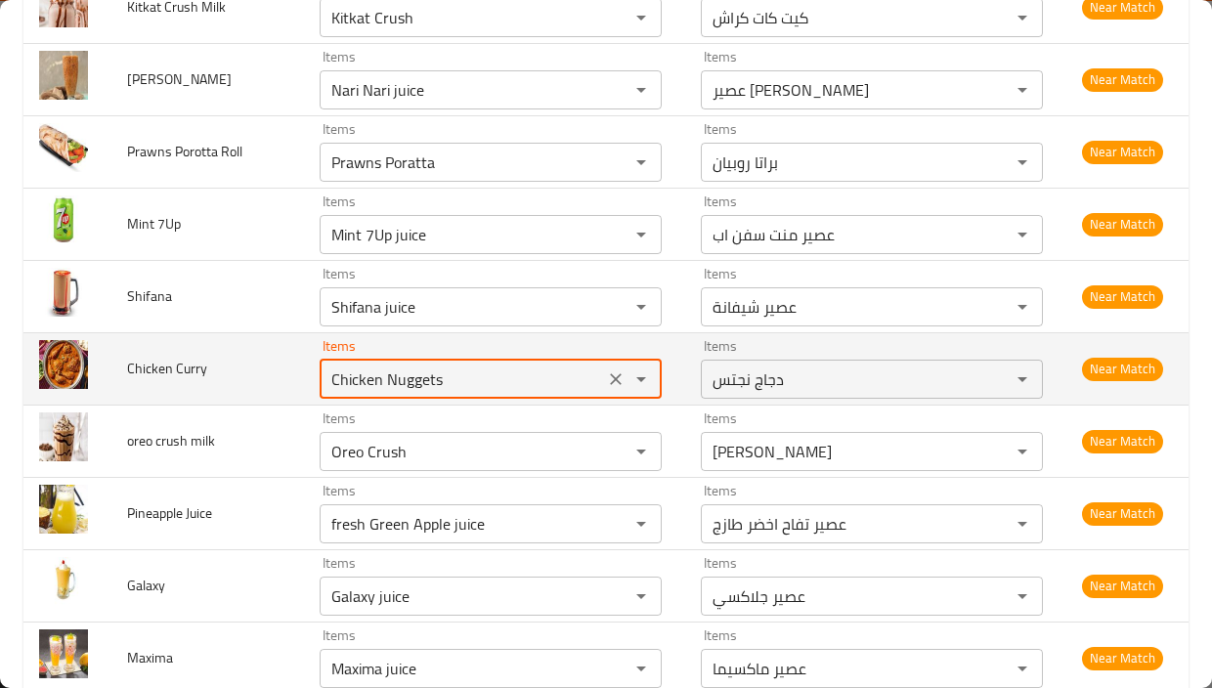
click at [410, 365] on Curry "Chicken Nuggets" at bounding box center [461, 378] width 273 height 27
click at [406, 365] on Curry "Chicken Nuggets" at bounding box center [461, 378] width 273 height 27
paste Curry "Curry"
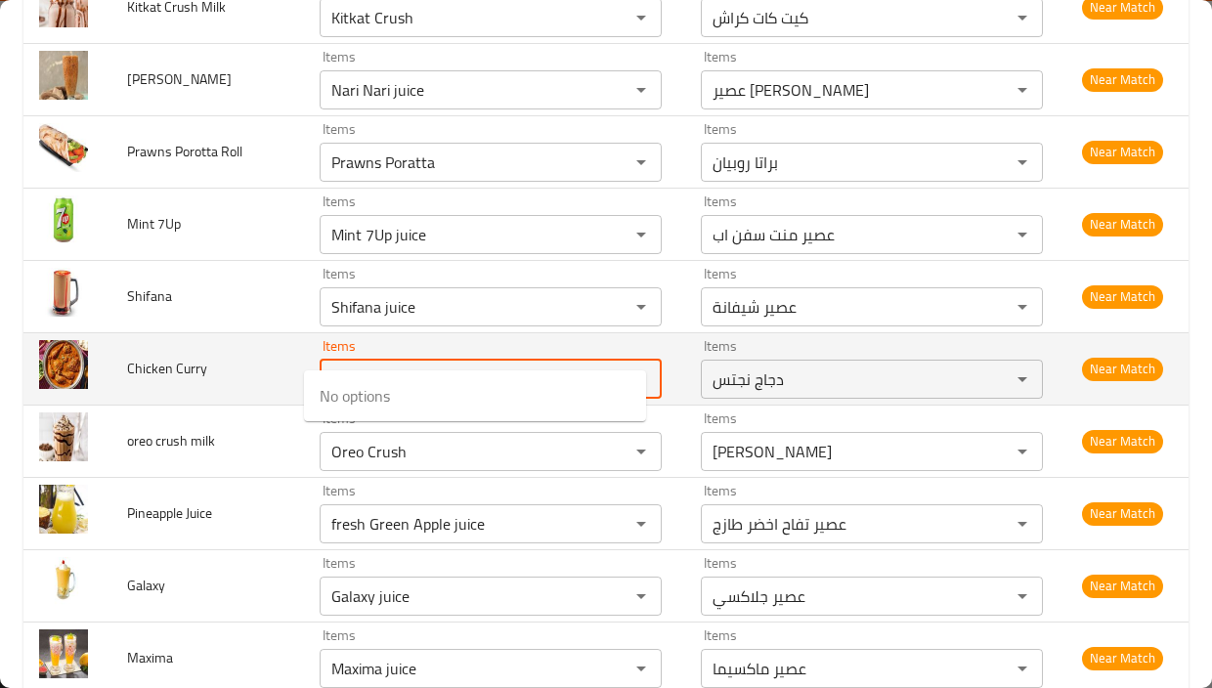
drag, startPoint x: 367, startPoint y: 347, endPoint x: 274, endPoint y: 344, distance: 93.9
click at [274, 344] on tr "Chicken Curry Items Chicken Curry Items Items دجاج نجتس Items Near Match" at bounding box center [605, 368] width 1165 height 72
click at [325, 365] on Curry "Curry" at bounding box center [461, 378] width 273 height 27
type Curry "Curry"
click at [420, 365] on Curry "Curry" at bounding box center [461, 378] width 273 height 27
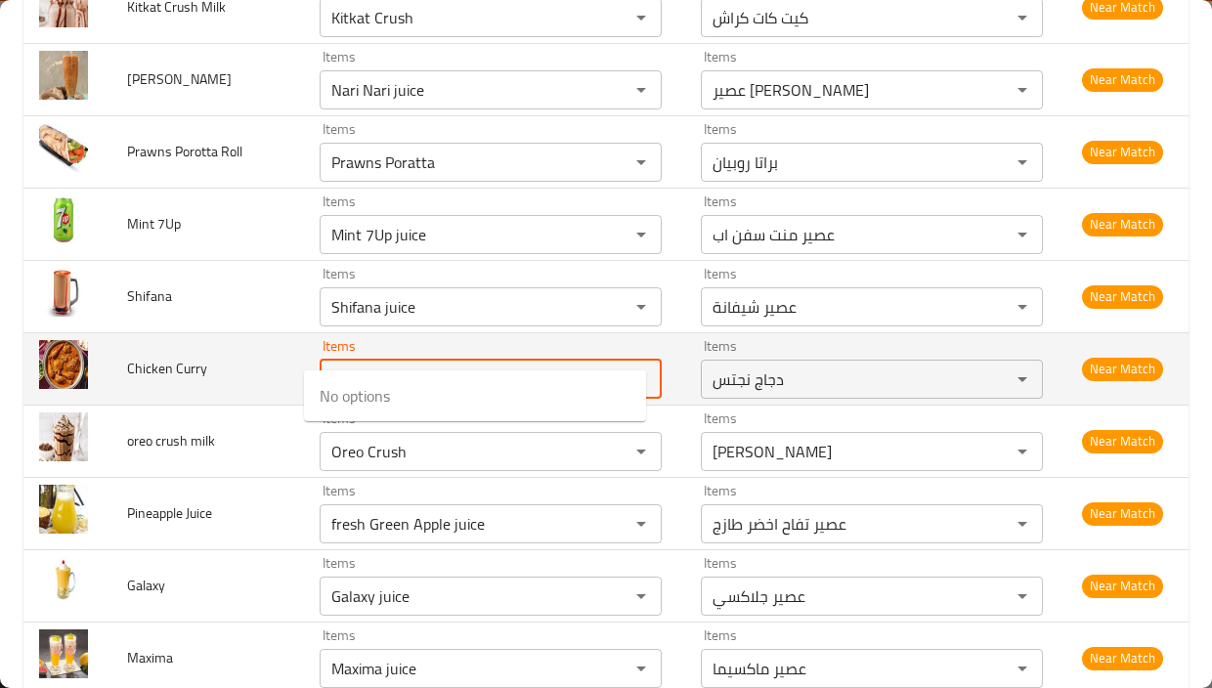
click at [491, 365] on Curry "Curry" at bounding box center [461, 378] width 273 height 27
click at [606, 369] on icon "Clear" at bounding box center [616, 379] width 20 height 20
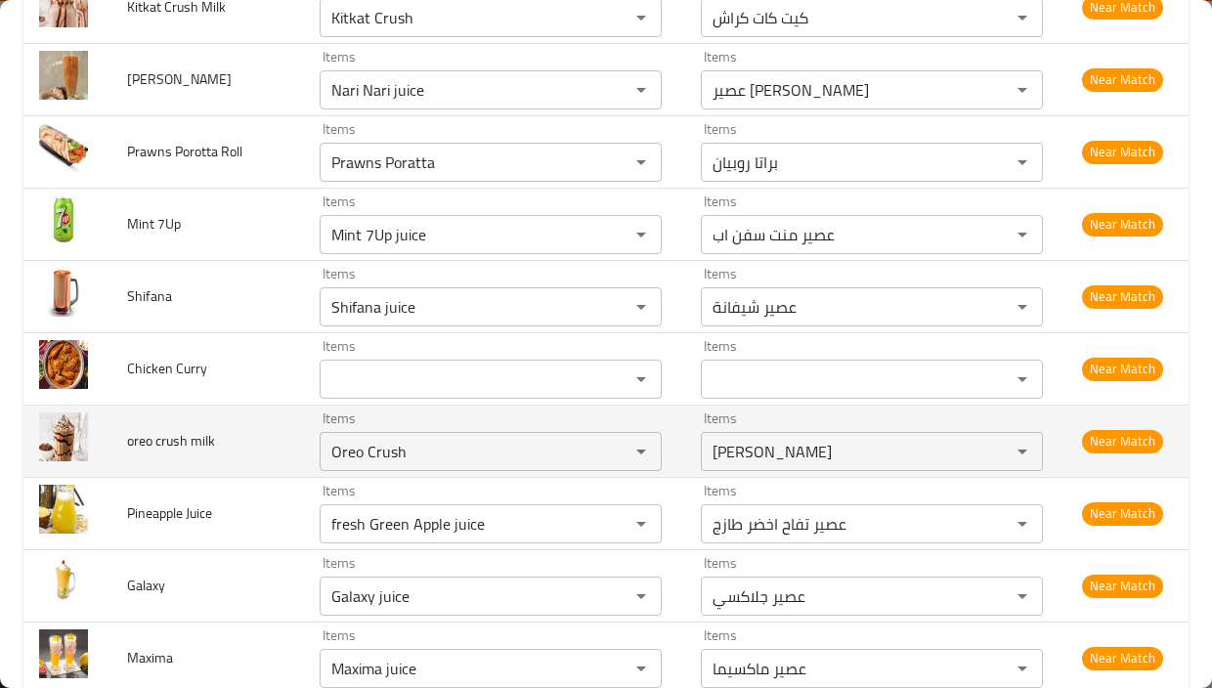
click at [231, 415] on td "oreo crush milk" at bounding box center [207, 441] width 192 height 72
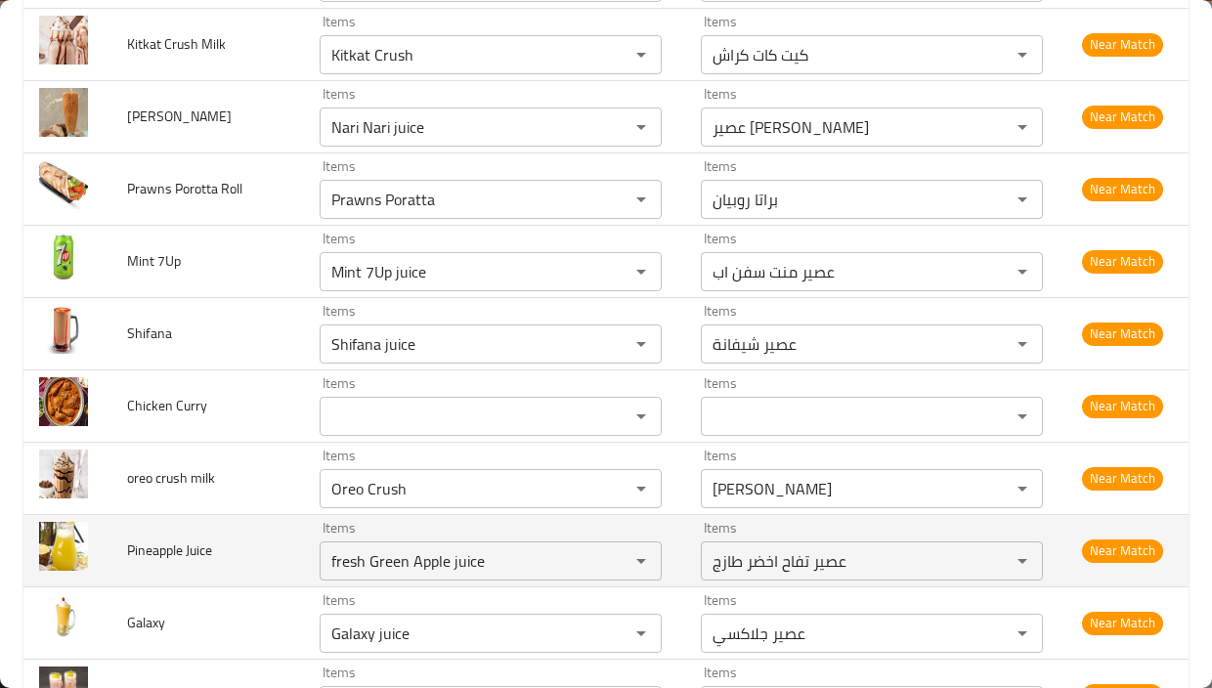
scroll to position [11872, 0]
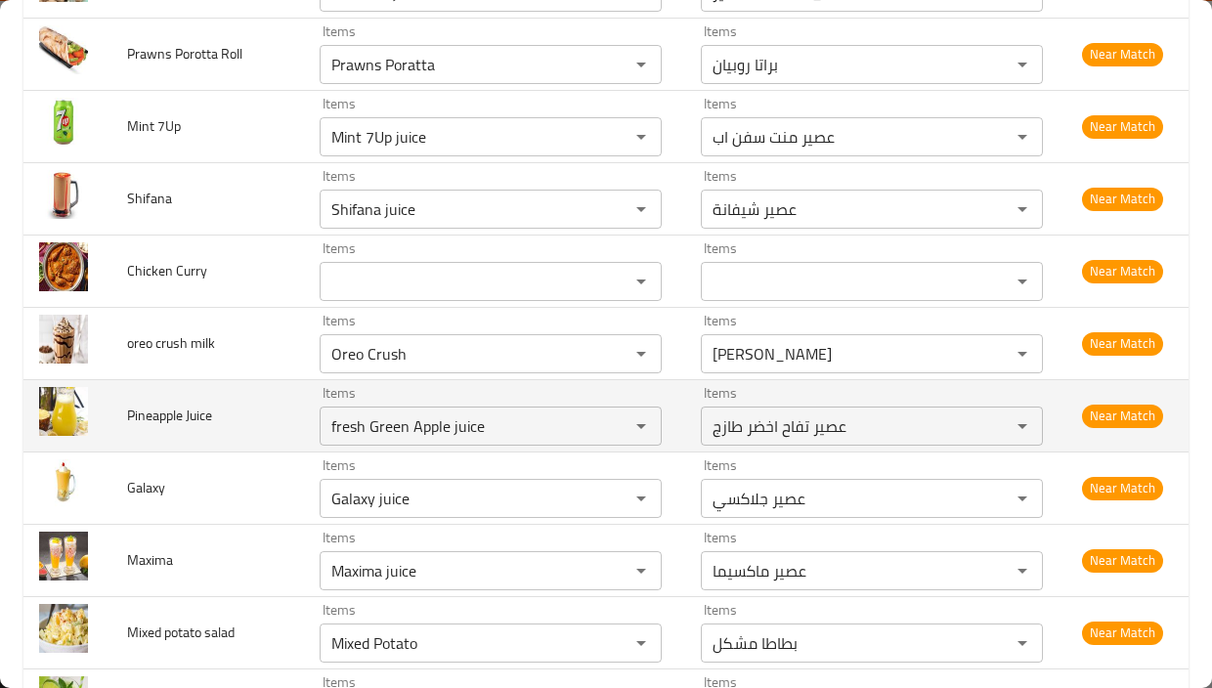
click at [165, 403] on span "Pineapple Juice" at bounding box center [169, 415] width 85 height 25
copy span "Pineapple"
click at [398, 412] on Juice "fresh Green Apple juice" at bounding box center [461, 425] width 273 height 27
paste Juice "Pineapple"
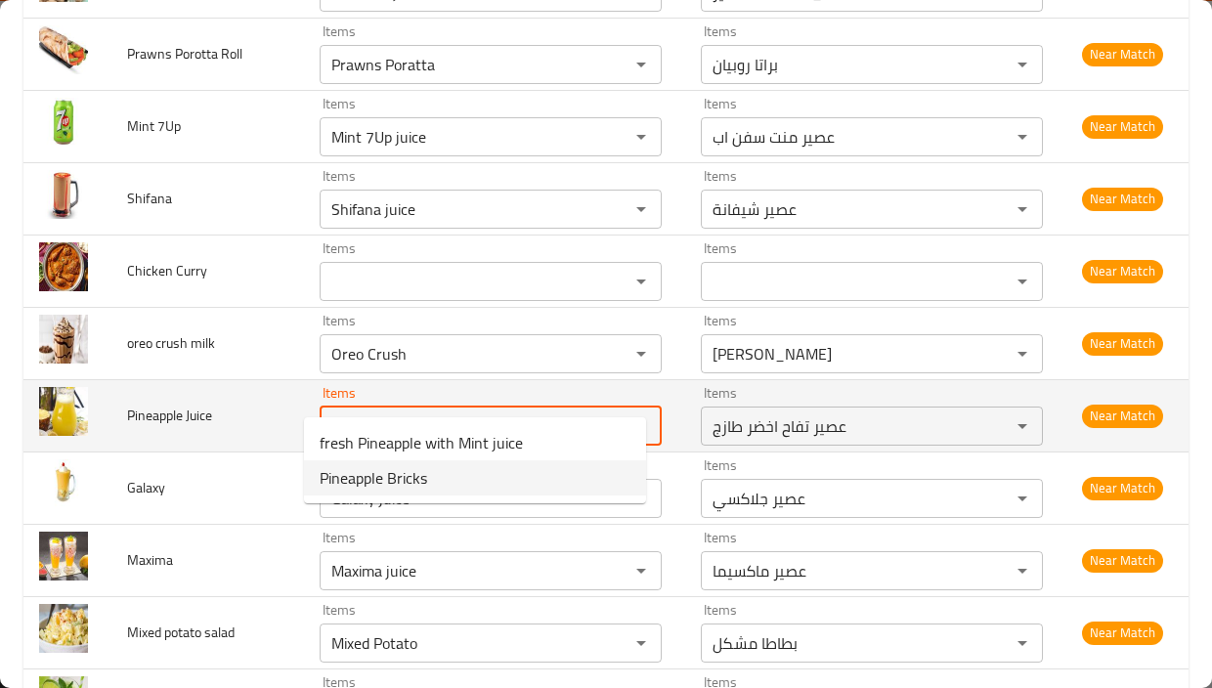
type Juice "fresh Green Apple juice"
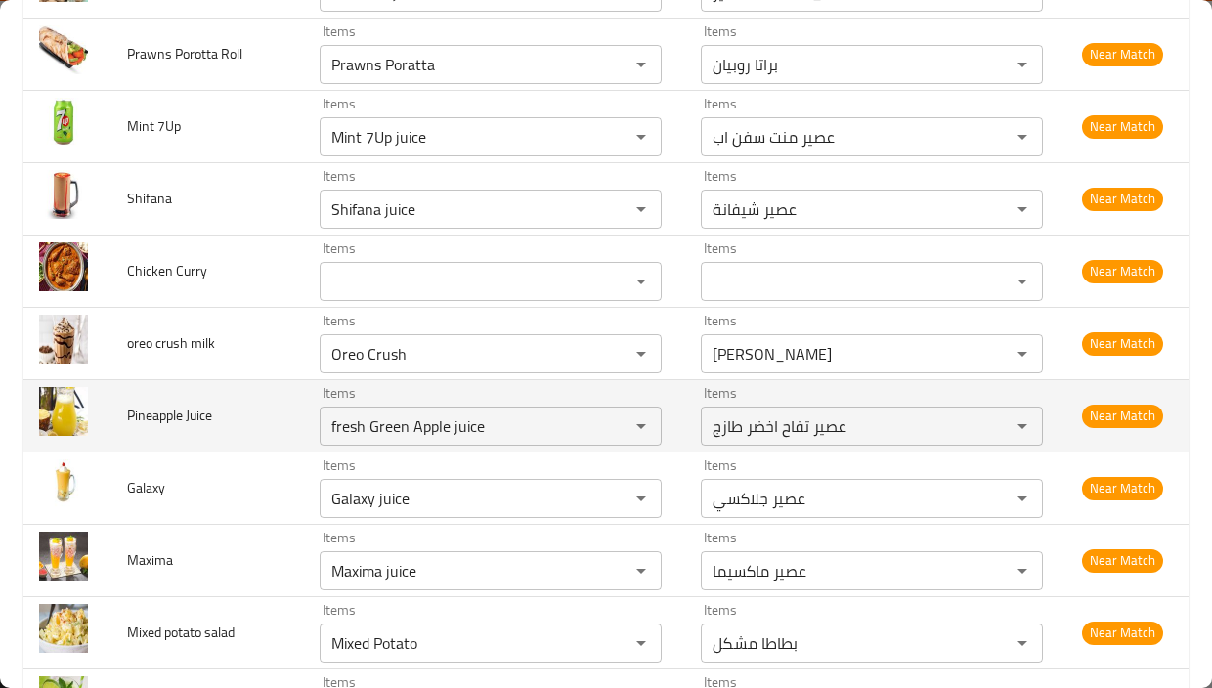
click at [269, 406] on td "Pineapple Juice" at bounding box center [207, 415] width 192 height 72
click at [627, 412] on button "Open" at bounding box center [640, 425] width 27 height 27
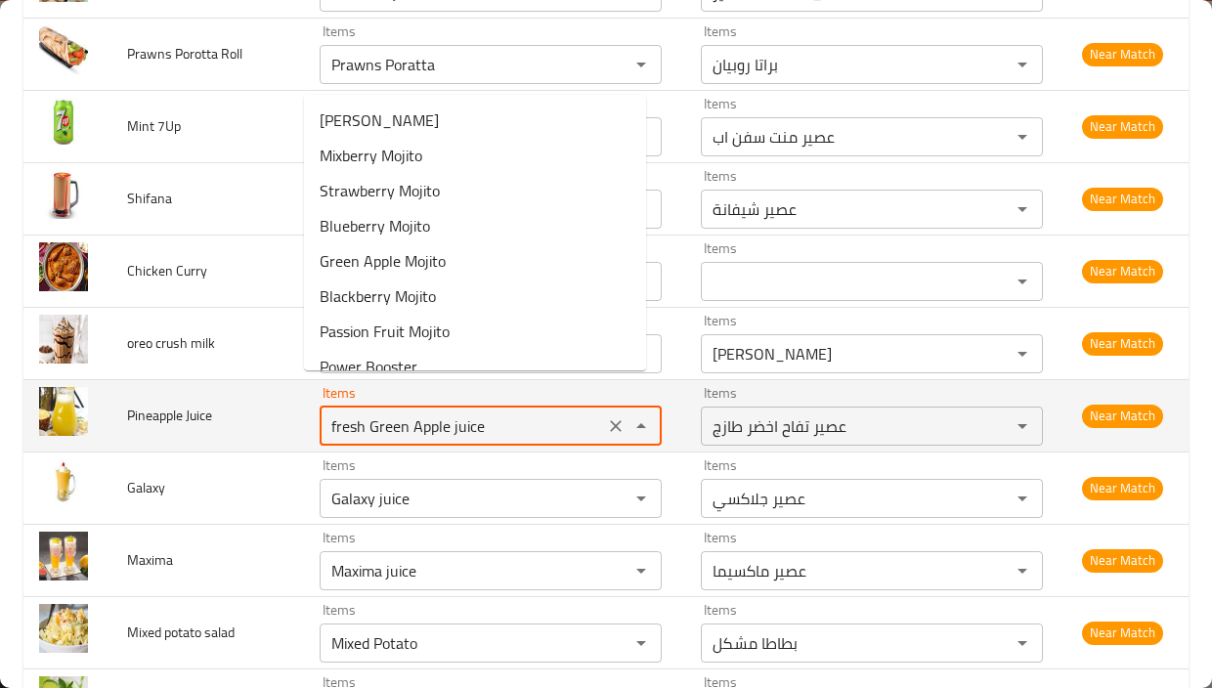
click at [606, 416] on icon "Clear" at bounding box center [616, 426] width 20 height 20
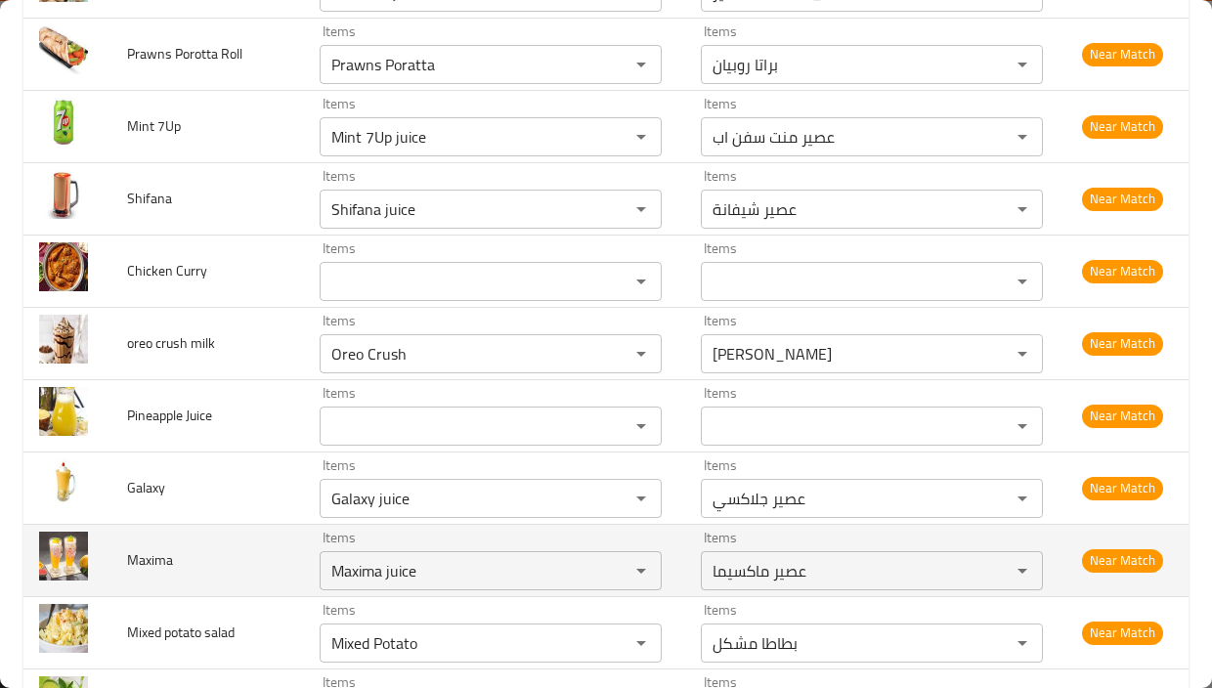
click at [283, 524] on td "Maxima" at bounding box center [207, 560] width 192 height 72
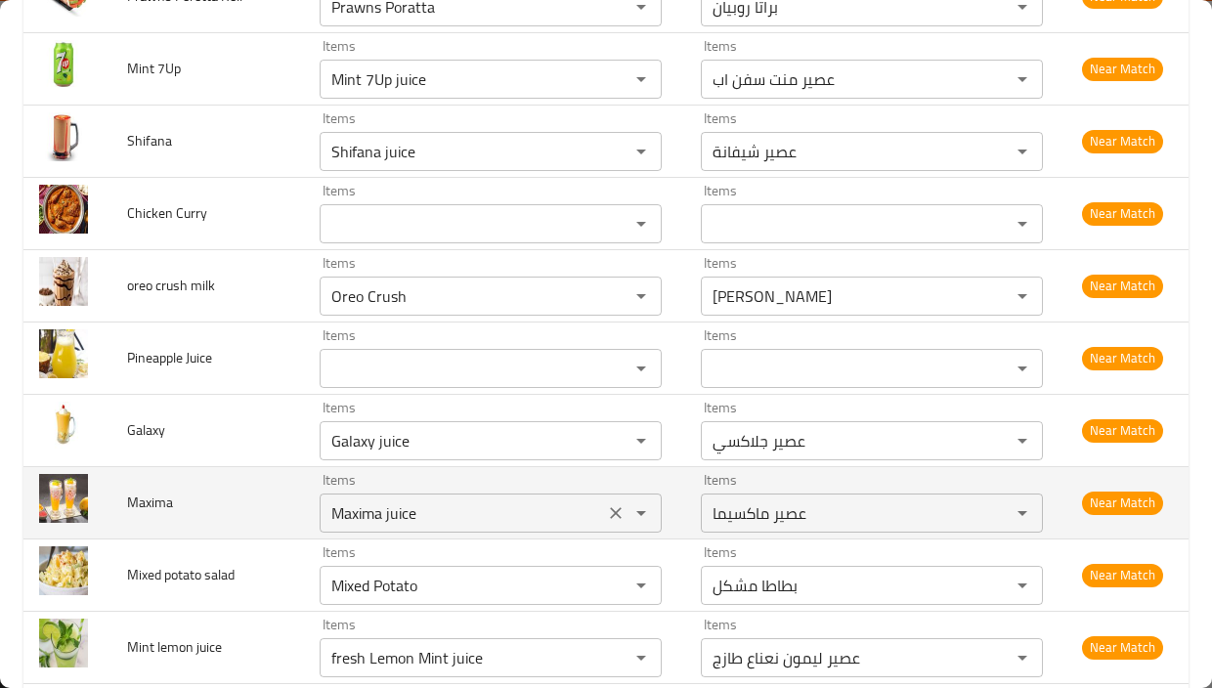
scroll to position [11970, 0]
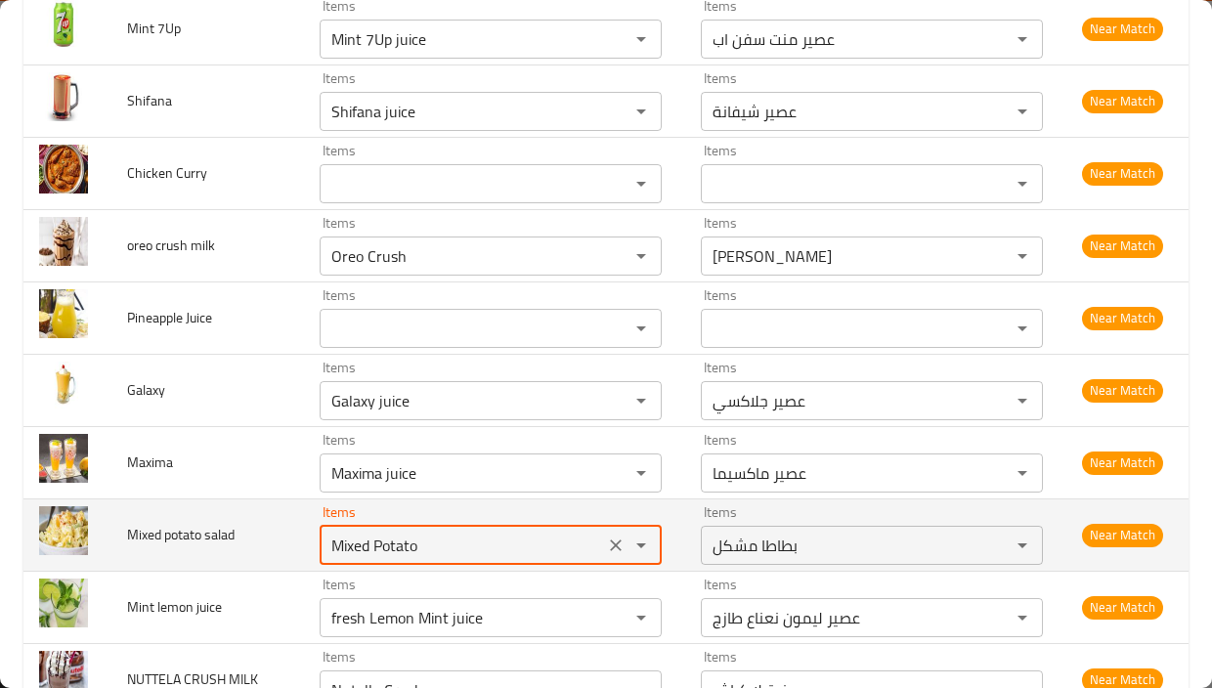
click at [456, 532] on salad "Mixed Potato" at bounding box center [461, 545] width 273 height 27
click at [481, 532] on salad "Mixed Potato" at bounding box center [461, 545] width 273 height 27
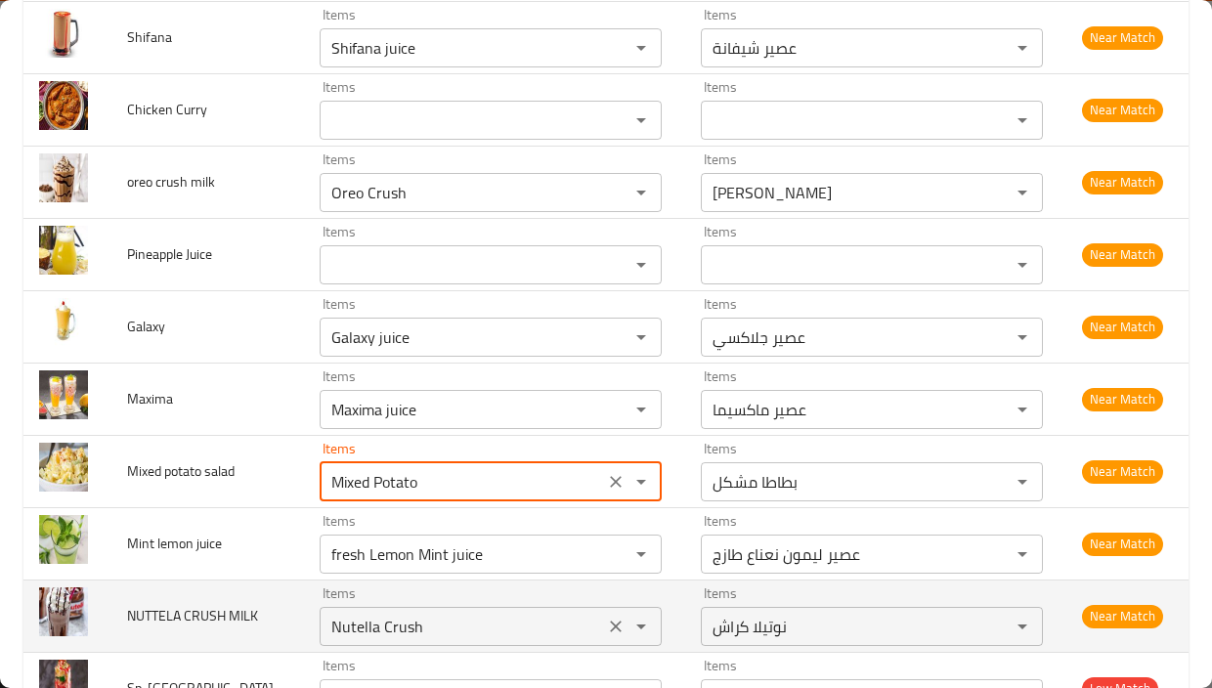
scroll to position [12068, 0]
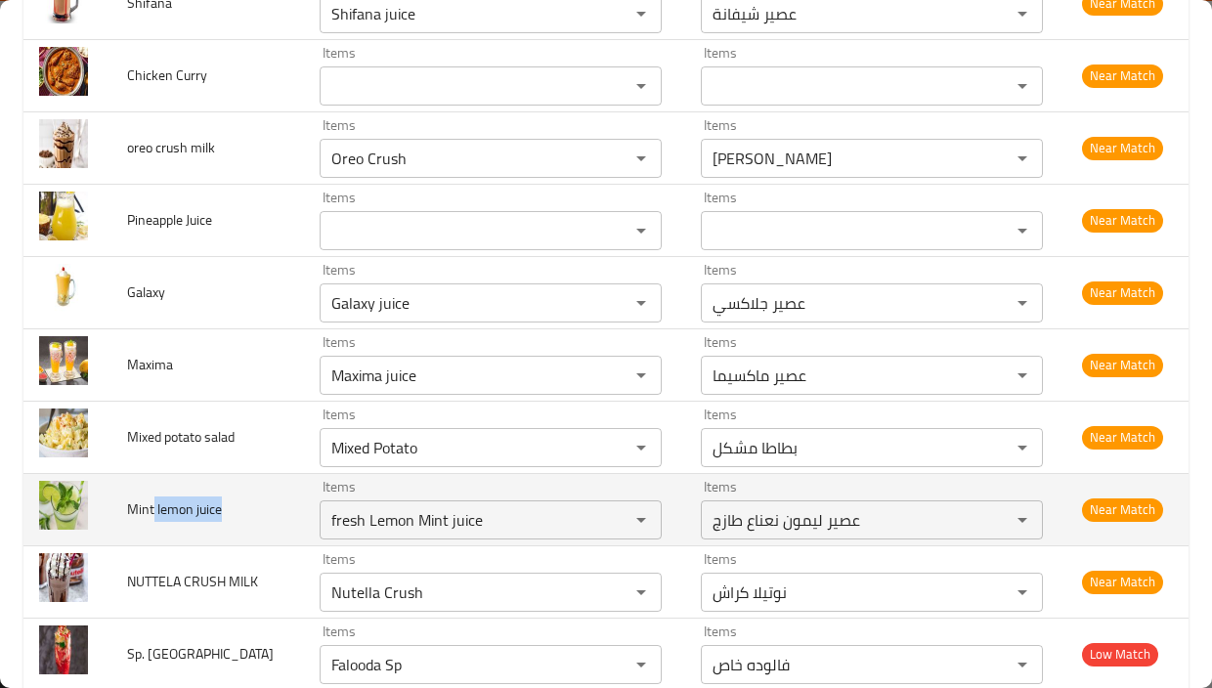
drag, startPoint x: 159, startPoint y: 484, endPoint x: 271, endPoint y: 487, distance: 111.4
click at [271, 487] on td "Mint lemon juice" at bounding box center [207, 509] width 192 height 72
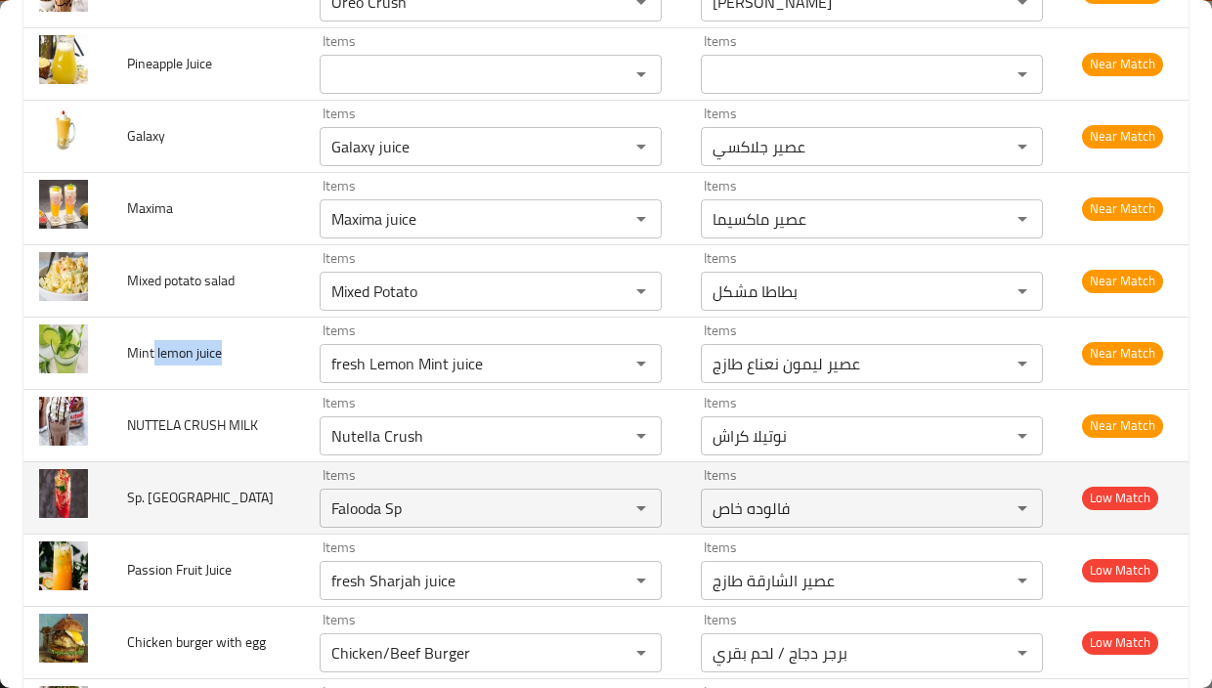
scroll to position [12263, 0]
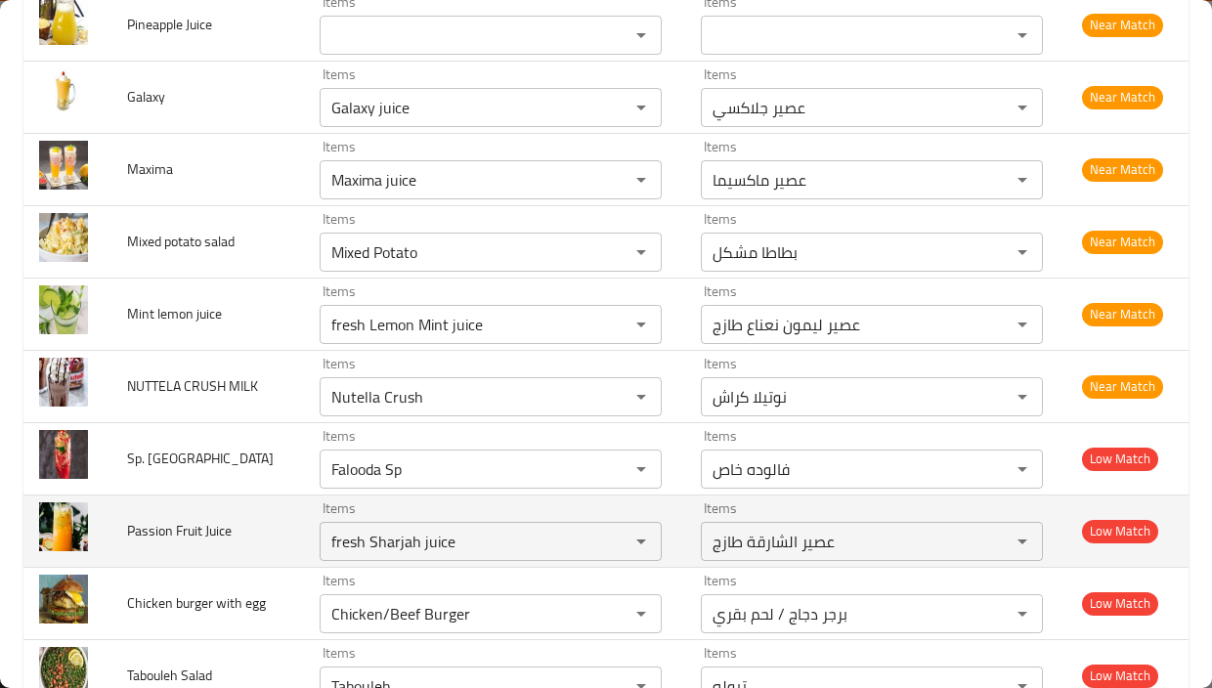
click at [148, 518] on span "Passion Fruit Juice" at bounding box center [179, 530] width 105 height 25
copy span "Passion"
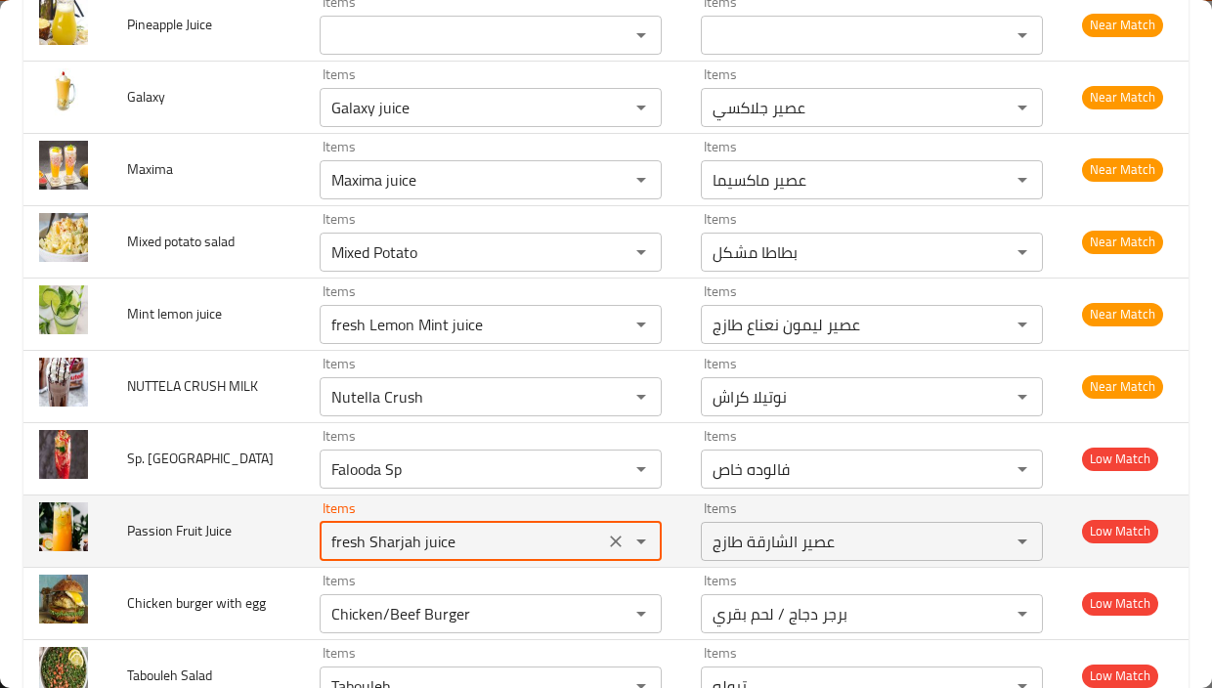
click at [412, 528] on Juice "fresh Sharjah juice" at bounding box center [461, 541] width 273 height 27
paste Juice "Passion"
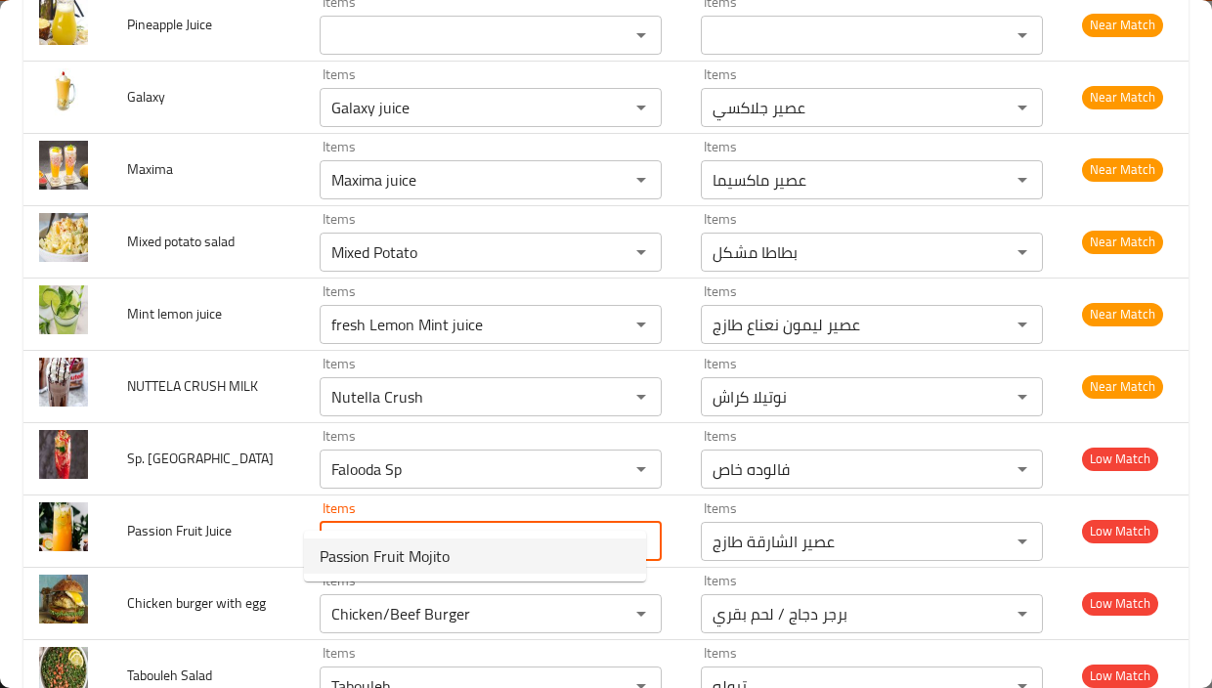
type Juice "Passion"
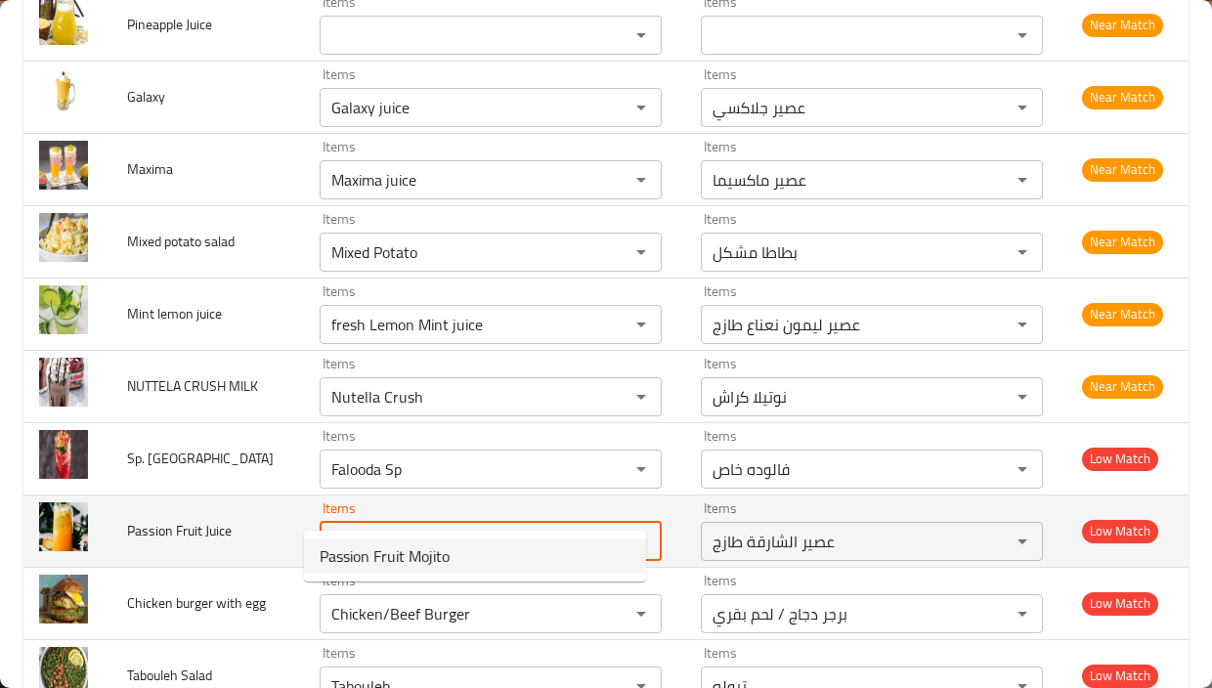
click at [610, 535] on icon "Clear" at bounding box center [616, 541] width 12 height 12
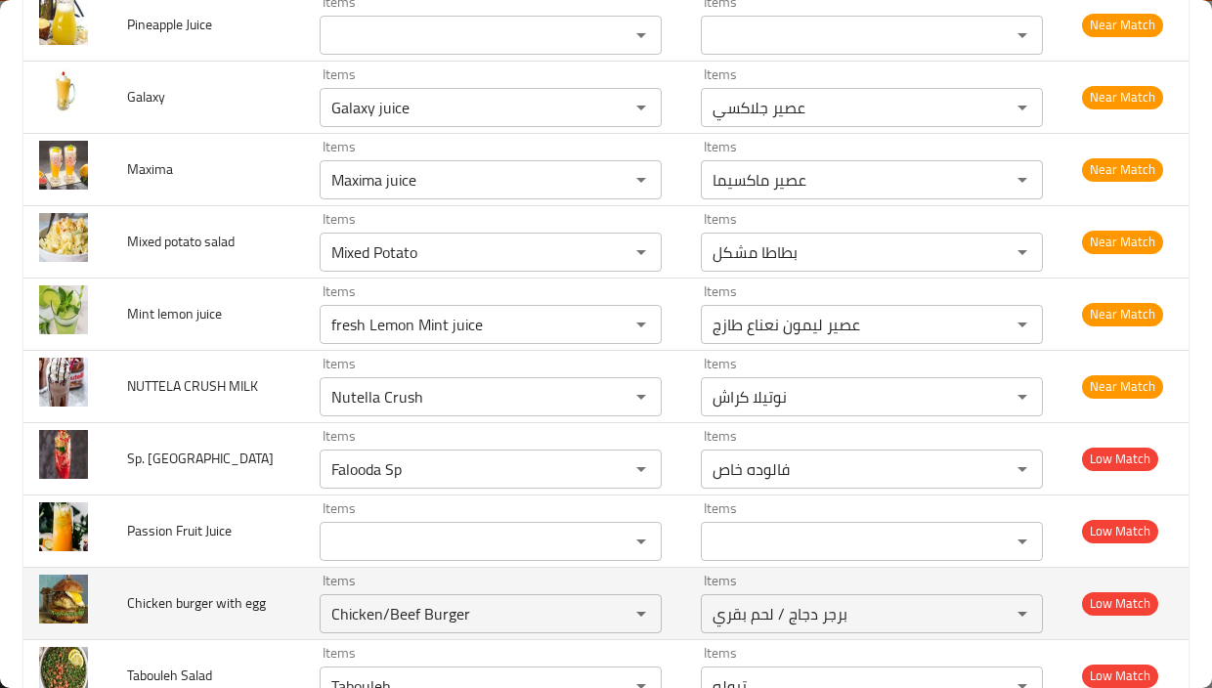
click at [228, 567] on td "Chicken burger with egg" at bounding box center [207, 603] width 192 height 72
drag, startPoint x: 367, startPoint y: 579, endPoint x: 530, endPoint y: 574, distance: 162.3
click at [530, 600] on egg "Chicken/Beef Burger" at bounding box center [461, 613] width 273 height 27
type egg "Chicken"
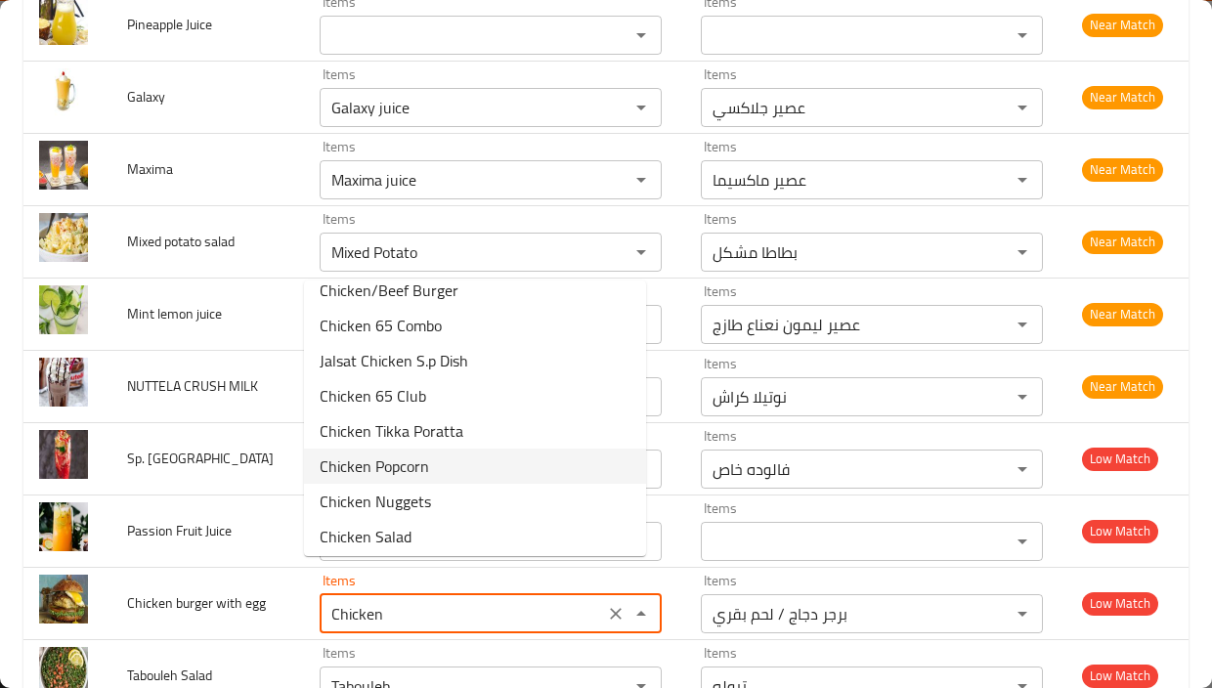
scroll to position [21, 0]
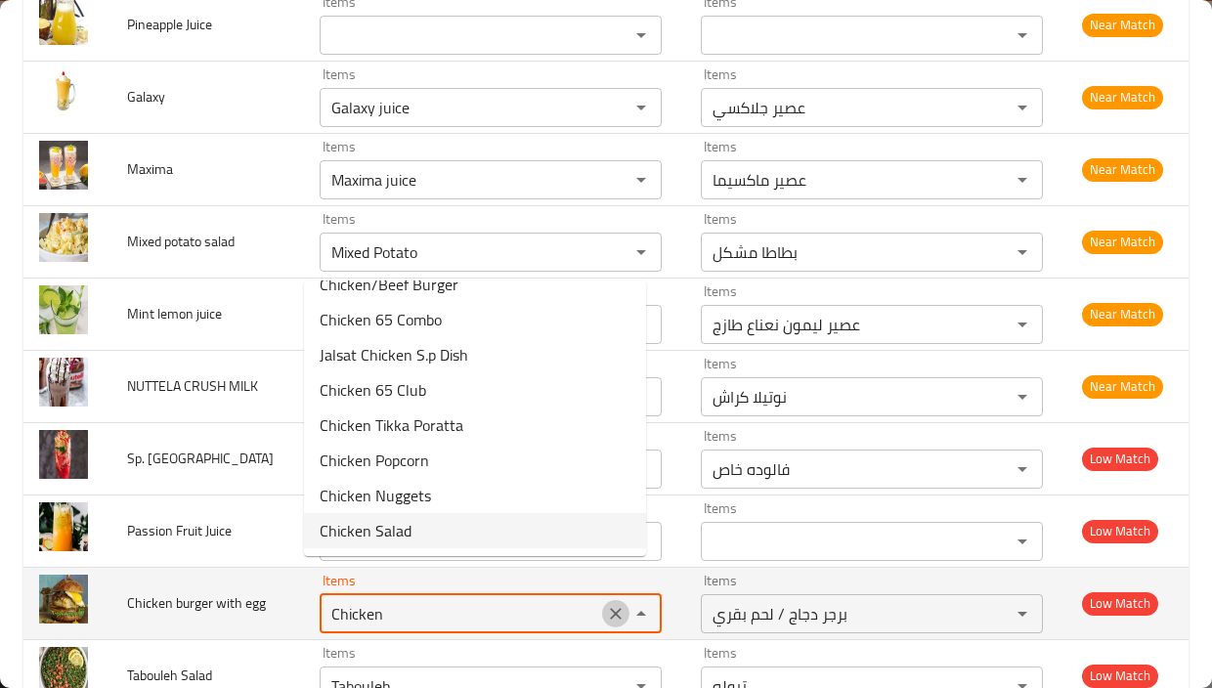
click at [610, 608] on icon "Clear" at bounding box center [616, 614] width 12 height 12
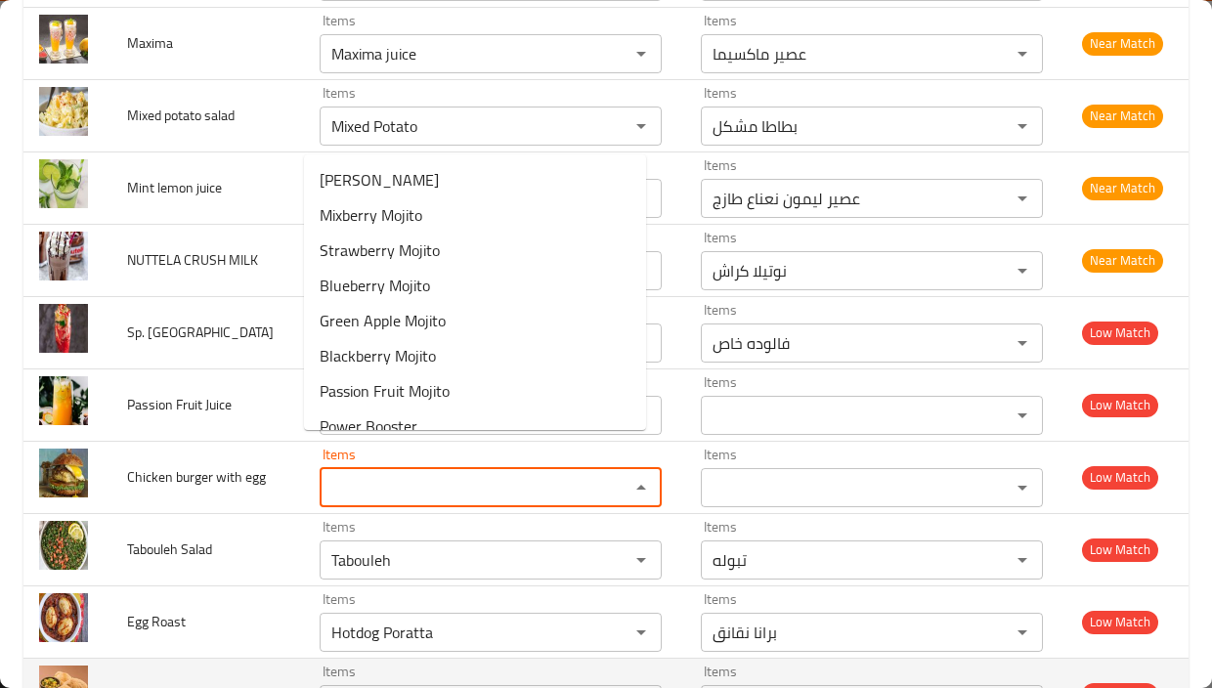
scroll to position [12458, 0]
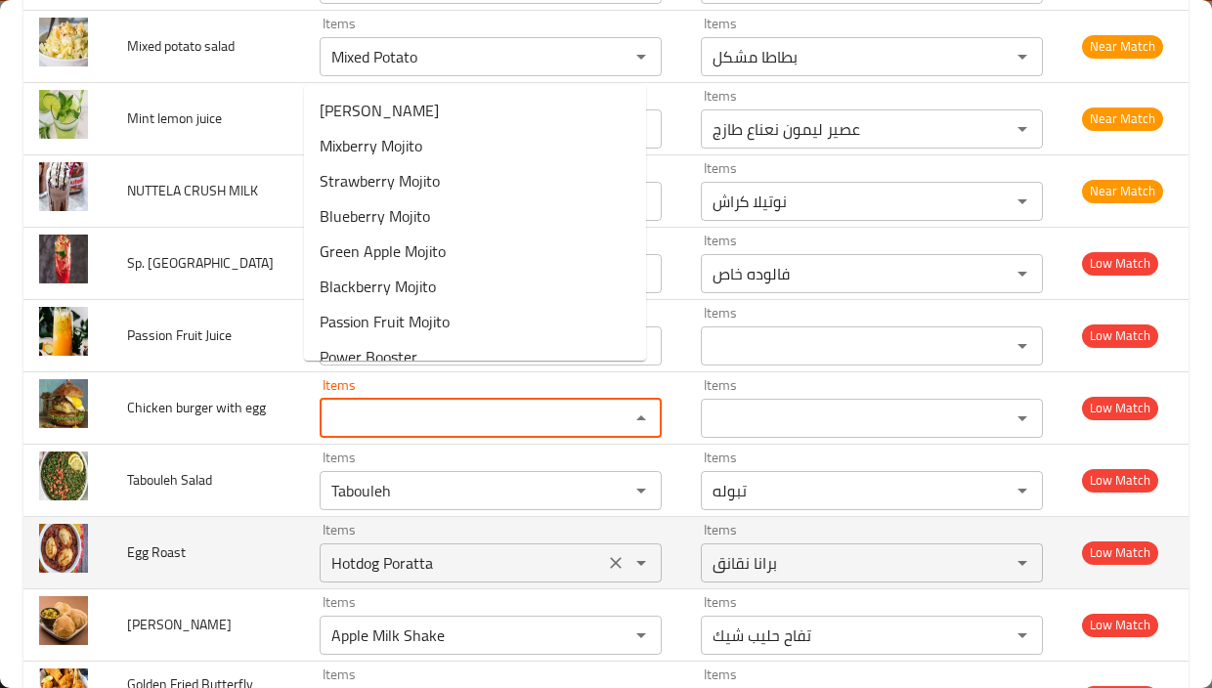
click at [431, 523] on div "Items Hotdog Poratta Items" at bounding box center [491, 553] width 342 height 60
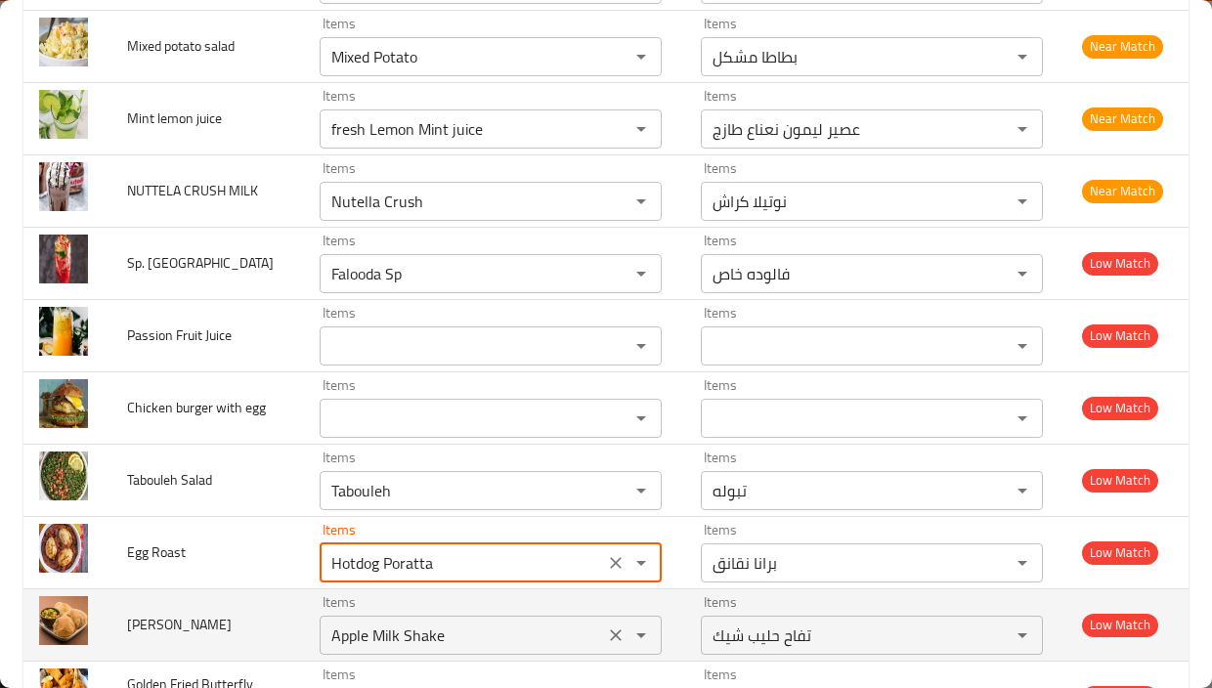
click at [512, 595] on div "Items Apple Milk Shake Items" at bounding box center [491, 625] width 342 height 60
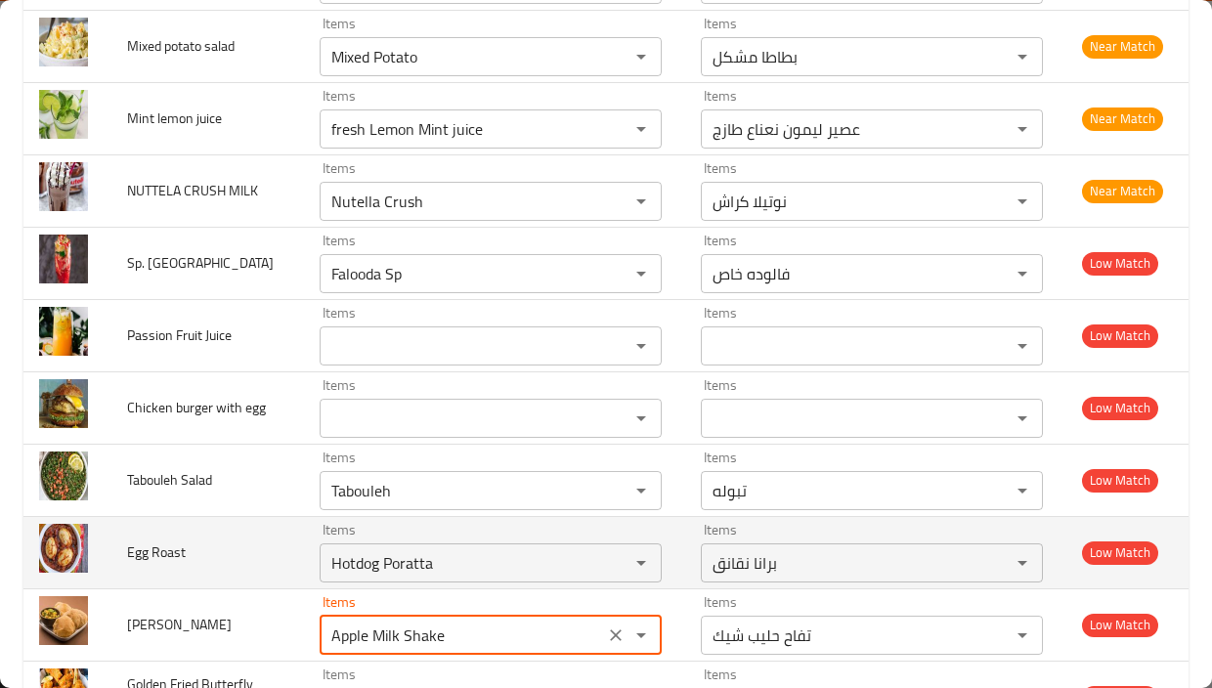
click at [132, 539] on span "Egg Roast" at bounding box center [156, 551] width 59 height 25
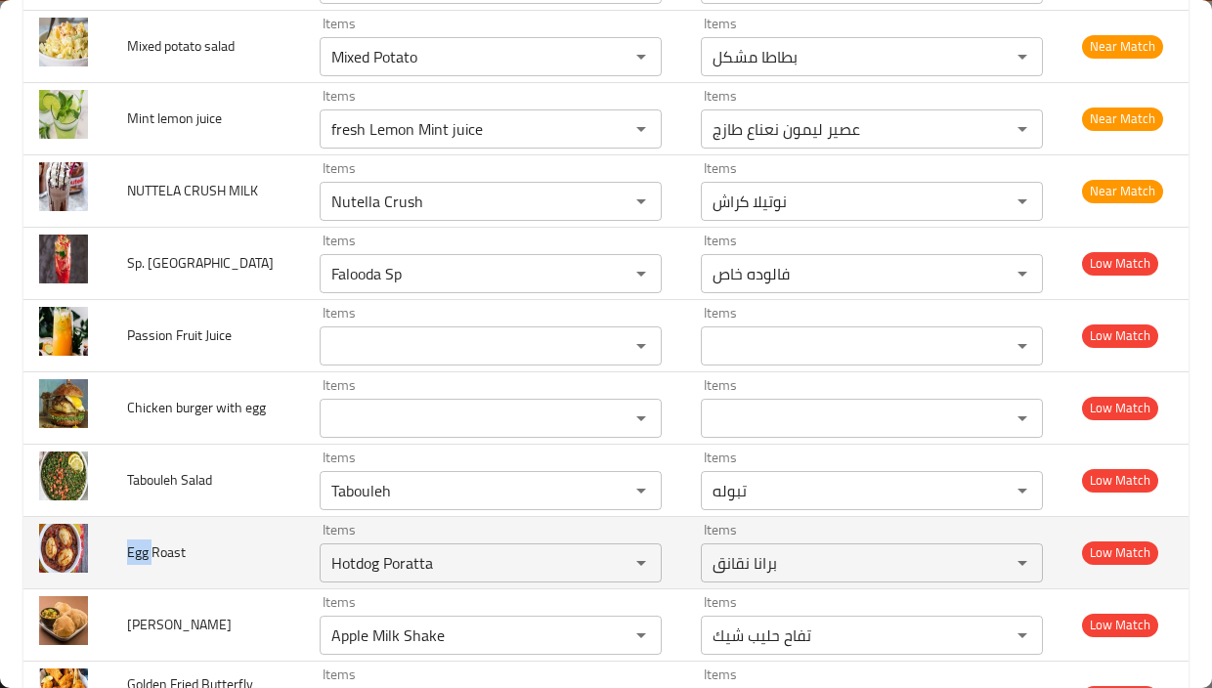
click at [132, 539] on span "Egg Roast" at bounding box center [156, 551] width 59 height 25
copy span "Egg"
click at [403, 549] on Roast "Hotdog Poratta" at bounding box center [461, 562] width 273 height 27
click at [405, 549] on Roast "Hotdog Poratta" at bounding box center [461, 562] width 273 height 27
paste Roast "Egg"
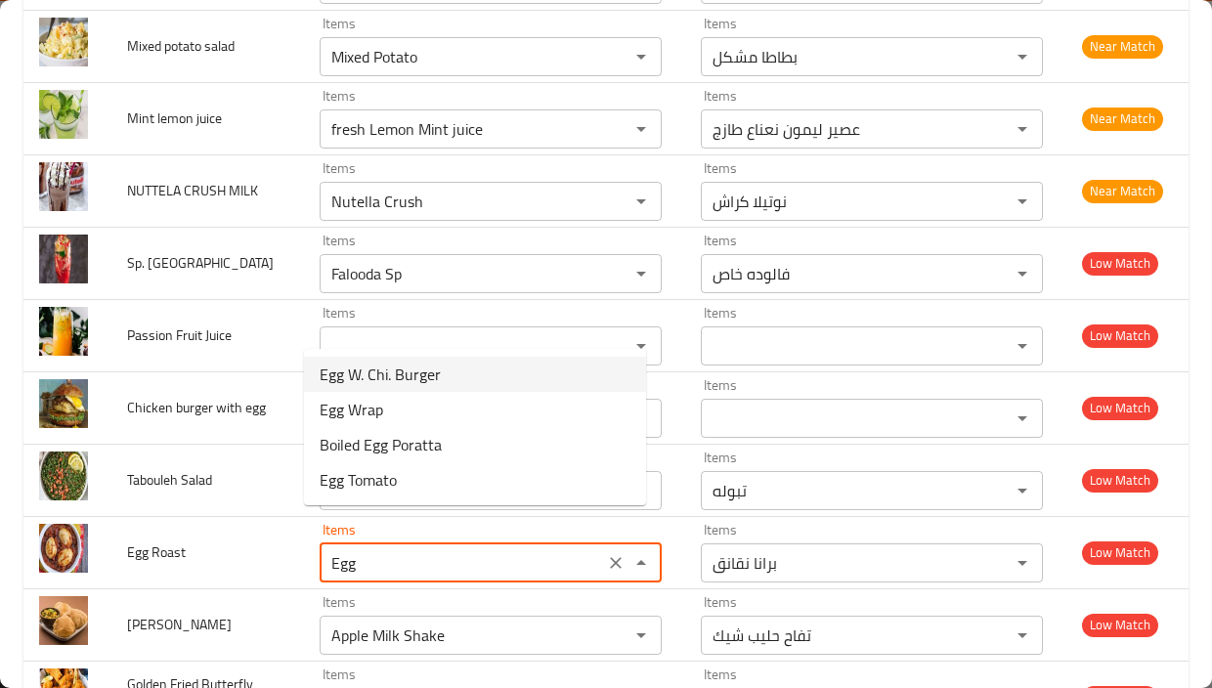
click at [501, 377] on Roast-option-0 "Egg W. Chi. Burger" at bounding box center [475, 374] width 342 height 35
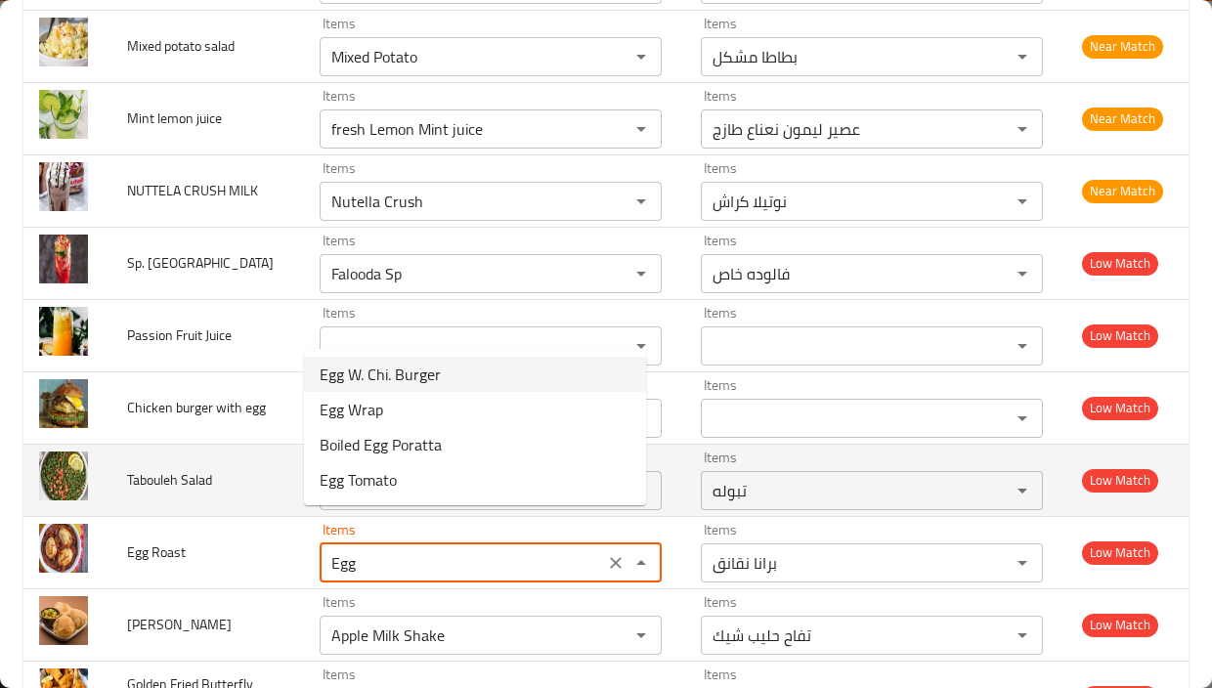
type Roast "Egg W. Chi. Burger"
type Roast-ar "برجر بيض مع دجاج"
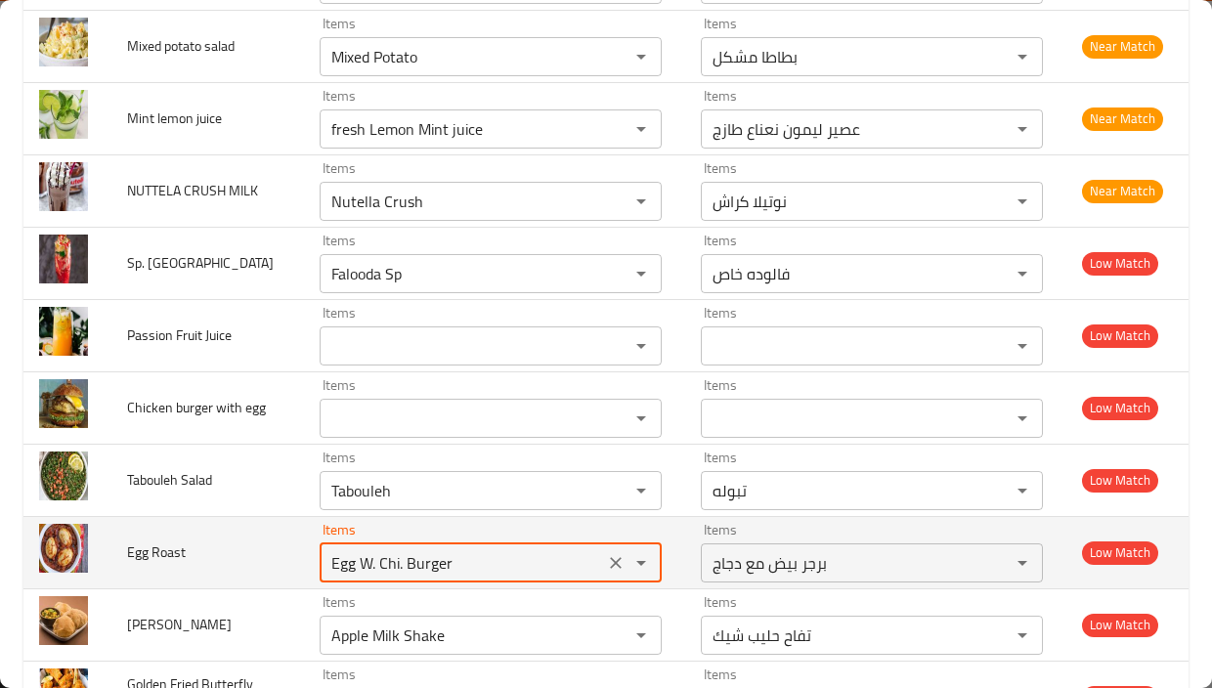
click at [448, 549] on Roast "Egg W. Chi. Burger" at bounding box center [461, 562] width 273 height 27
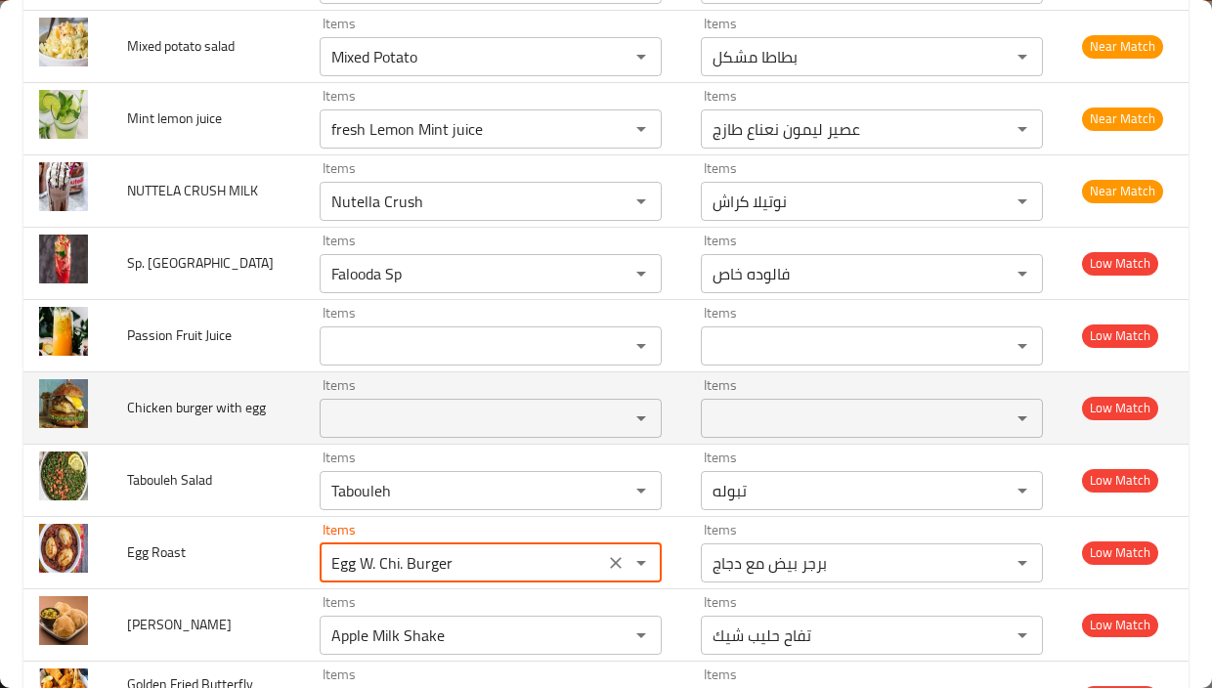
type Roast "Egg W. Chi. Burger"
click at [423, 405] on egg "Items" at bounding box center [461, 418] width 273 height 27
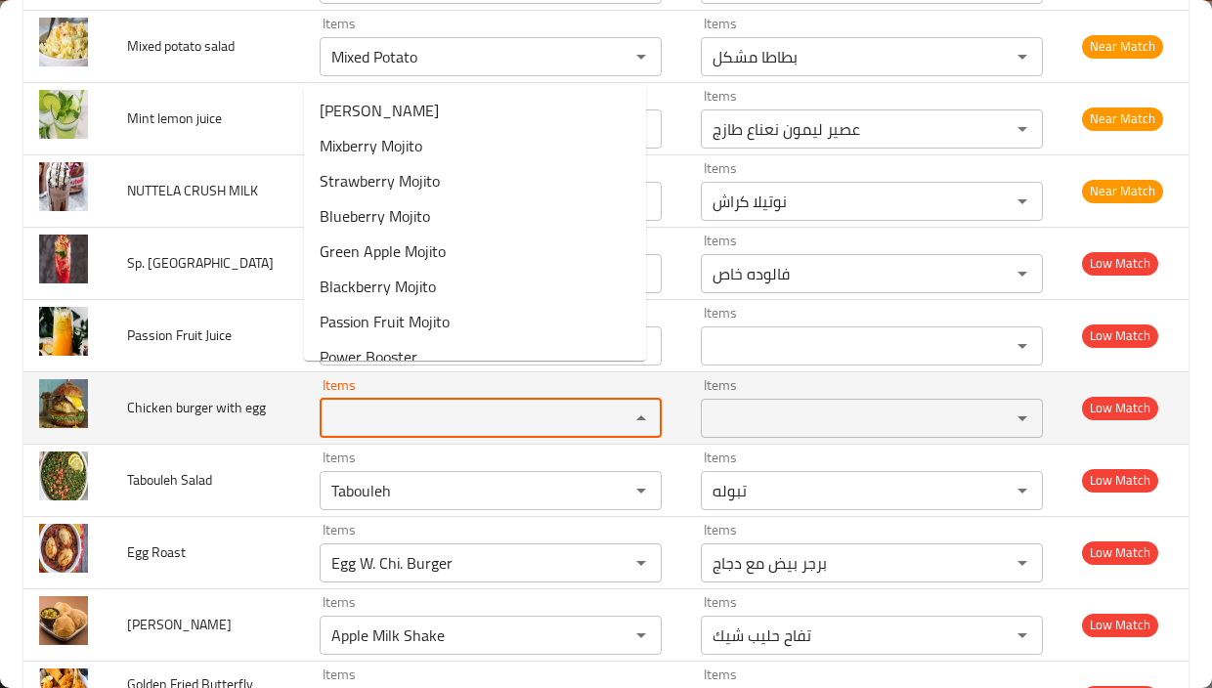
paste egg "Egg W. Chi. Burger"
type egg "Egg W. Chi. Burger"
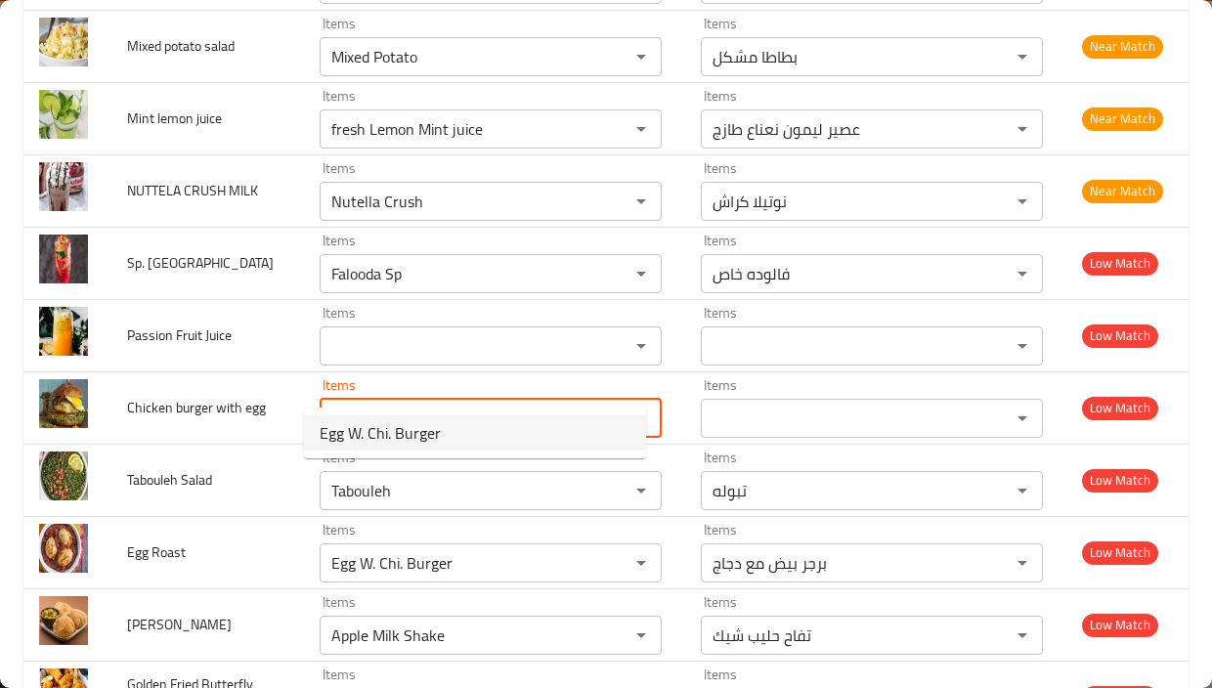
click at [487, 432] on egg-option-0 "Egg W. Chi. Burger" at bounding box center [475, 432] width 342 height 35
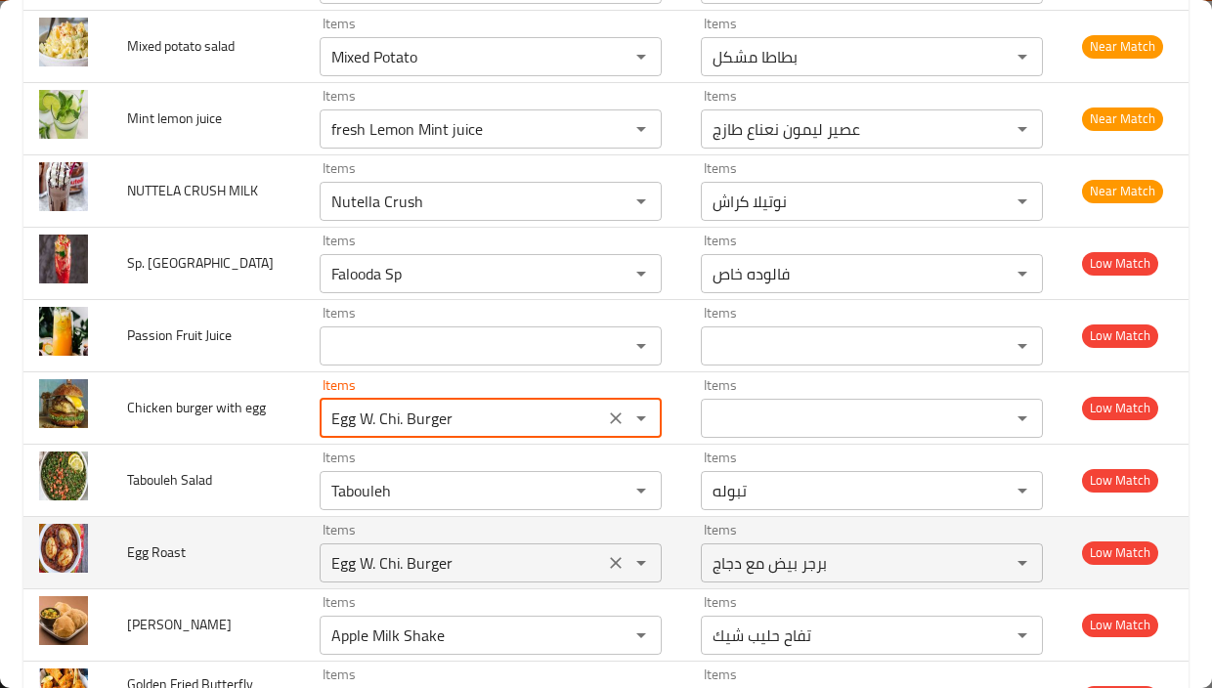
type egg-ar "برجر بيض مع دجاج"
click at [606, 553] on icon "Clear" at bounding box center [616, 563] width 20 height 20
type egg "Egg W. Chi. Burger"
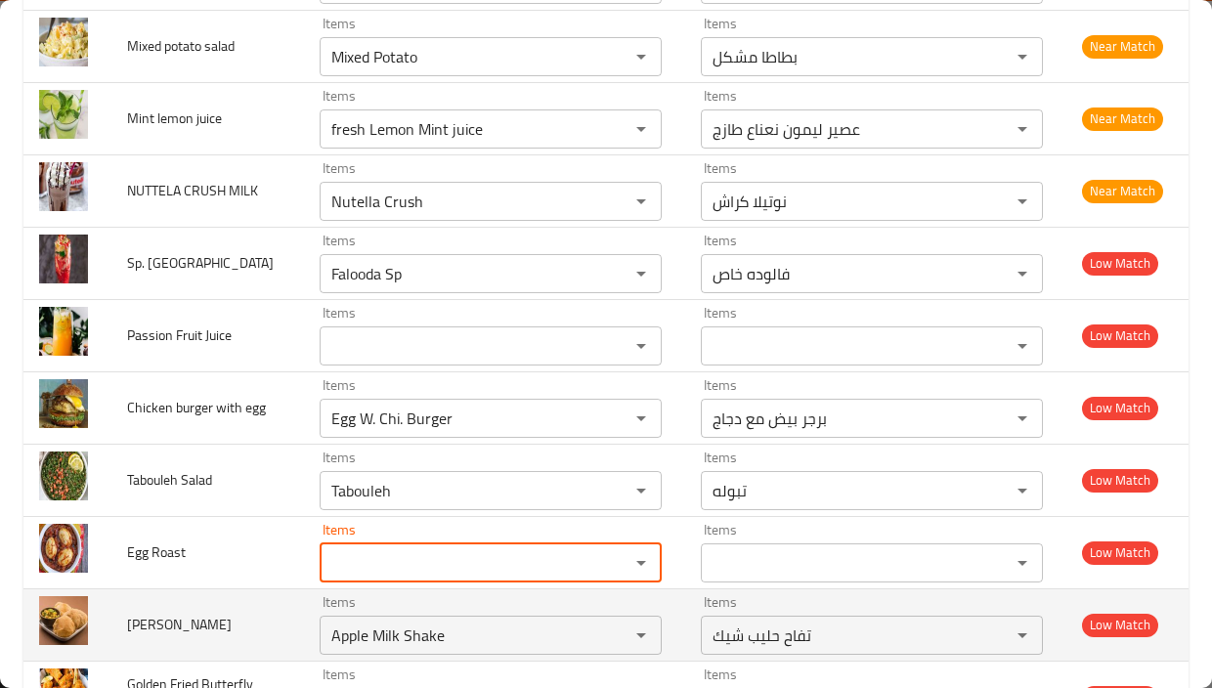
click at [152, 612] on span "Poori Bhaj" at bounding box center [179, 624] width 105 height 25
copy span "Poori"
click at [344, 621] on Bhaj "Apple Milk Shake" at bounding box center [461, 634] width 273 height 27
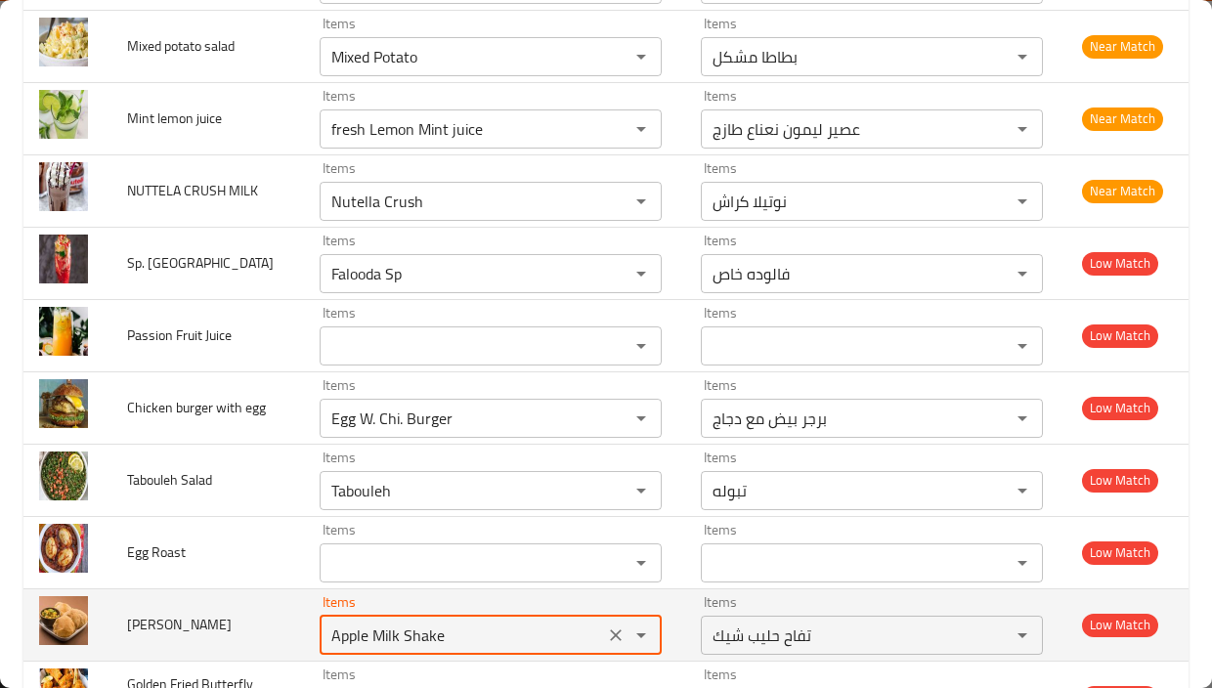
click at [344, 621] on Bhaj "Apple Milk Shake" at bounding box center [461, 634] width 273 height 27
paste Bhaj "Poori"
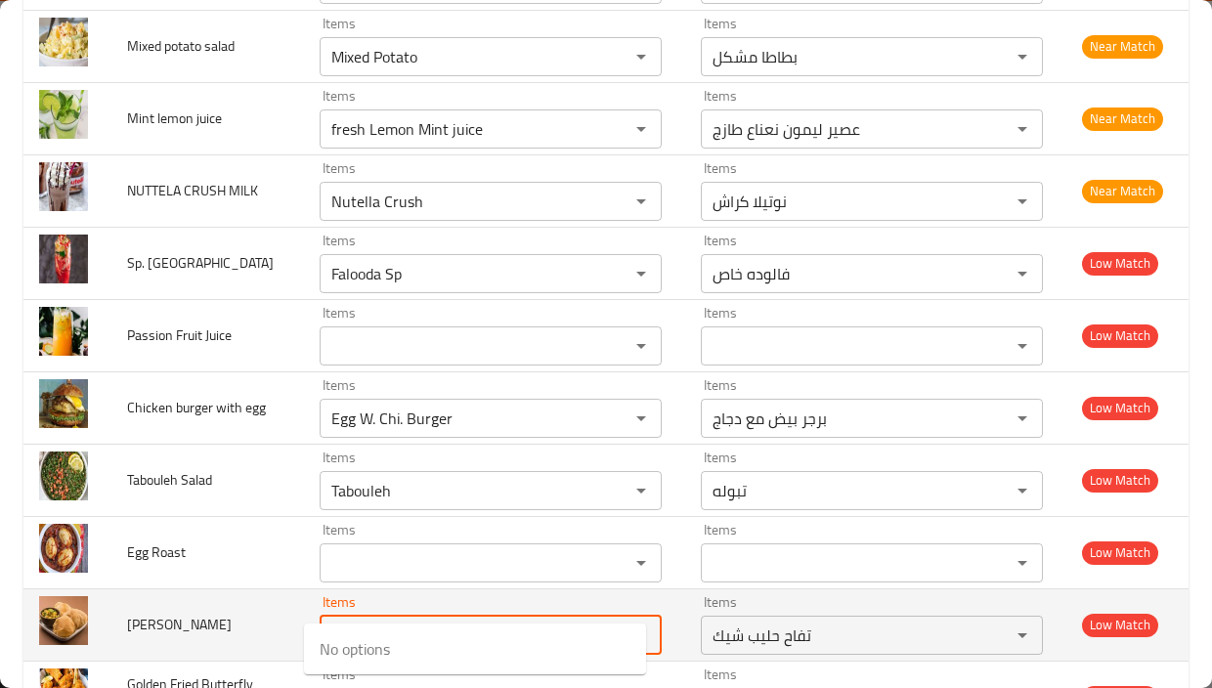
click at [175, 612] on span "Poori Bhaj" at bounding box center [179, 624] width 105 height 25
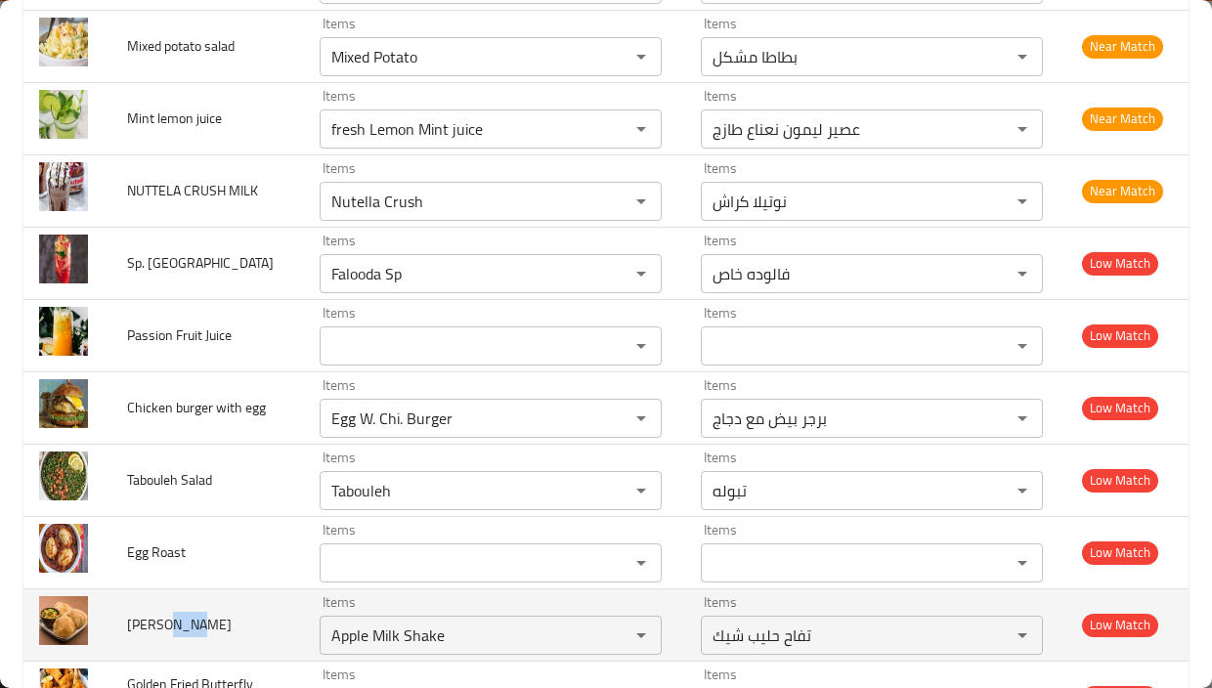
click at [175, 612] on span "Poori Bhaj" at bounding box center [179, 624] width 105 height 25
copy span "Bhaj"
click at [395, 621] on Bhaj "Apple Milk Shake" at bounding box center [461, 634] width 273 height 27
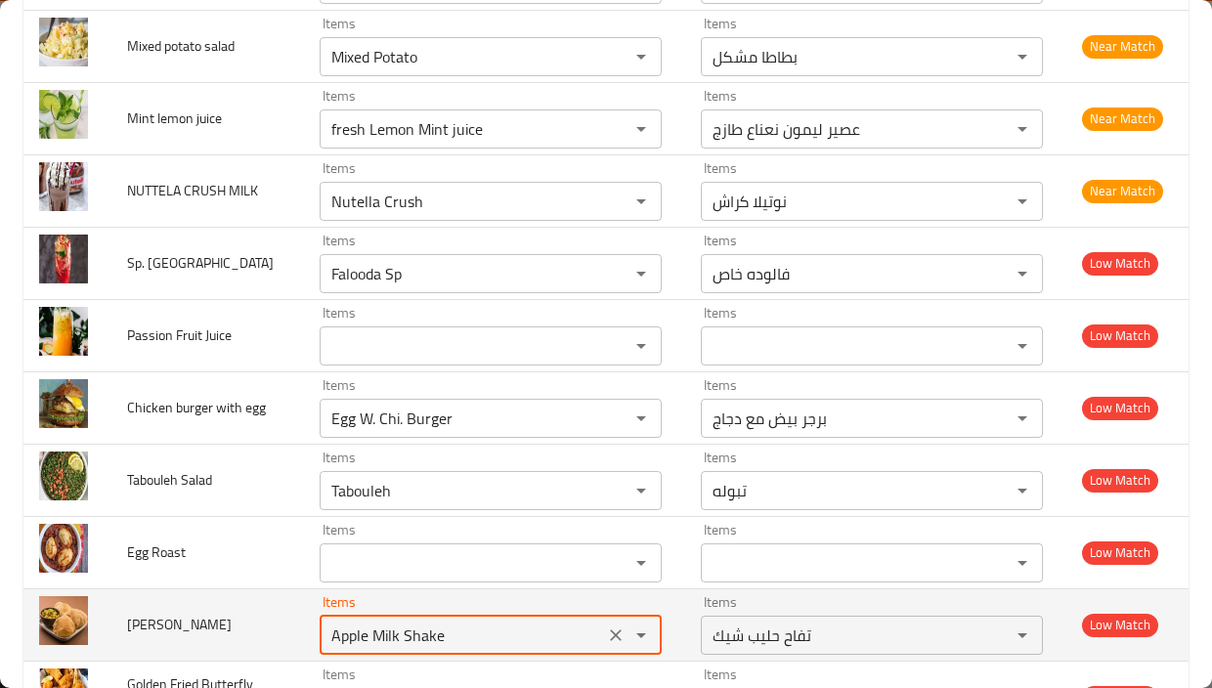
click at [395, 621] on Bhaj "Apple Milk Shake" at bounding box center [461, 634] width 273 height 27
paste Bhaj "Bhaj"
type Bhaj "Bhaj"
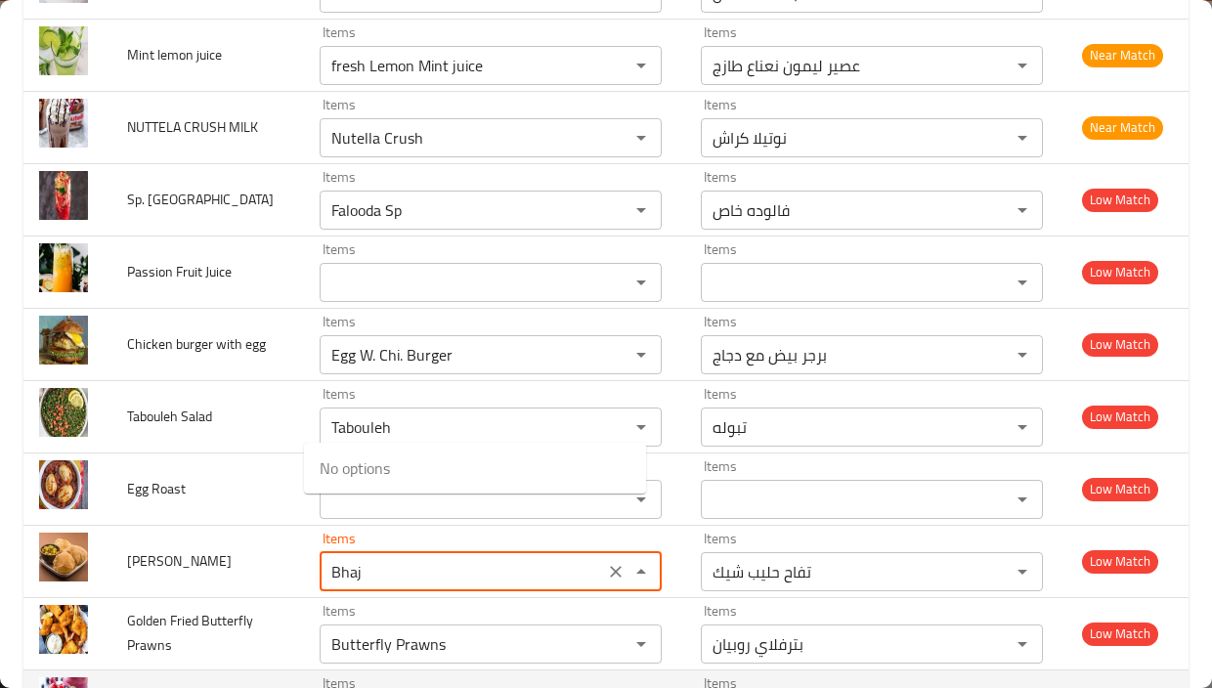
scroll to position [12654, 0]
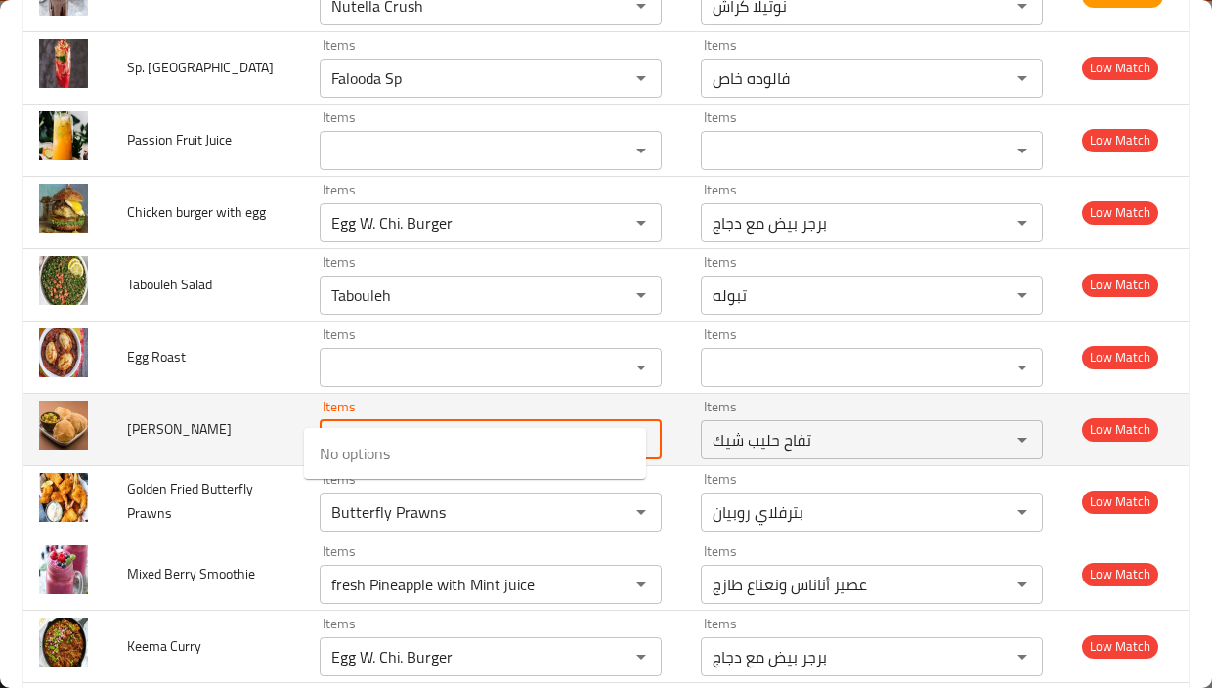
click at [606, 430] on icon "Clear" at bounding box center [616, 440] width 20 height 20
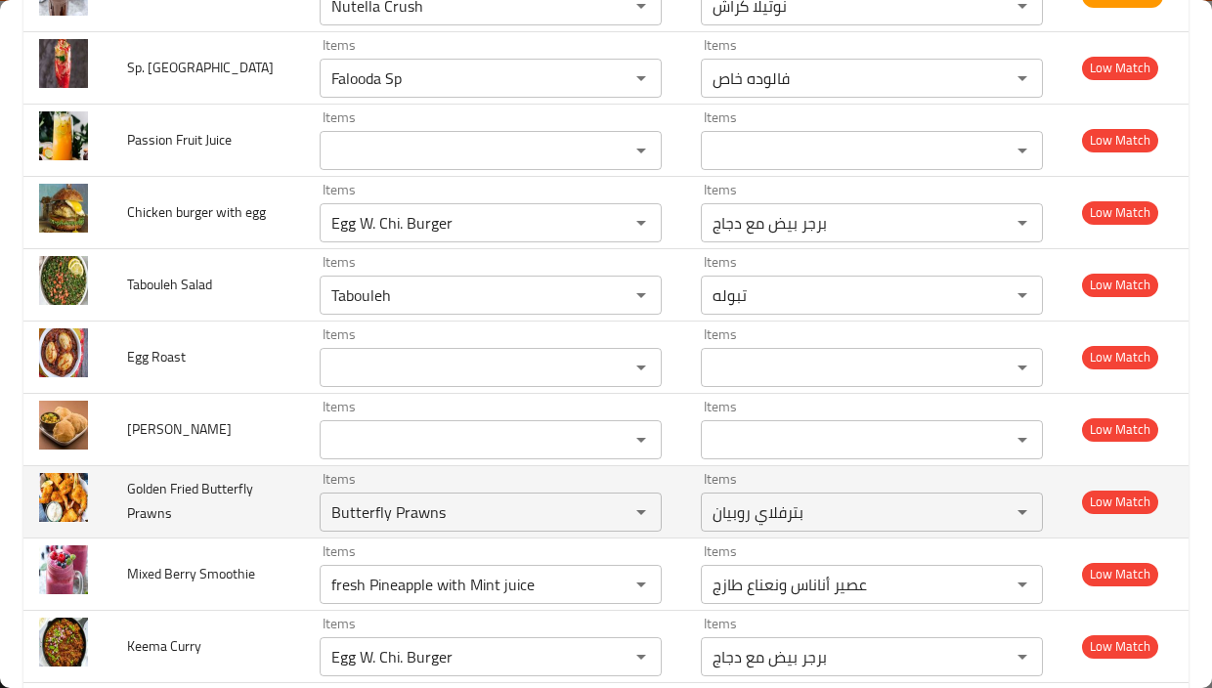
click at [254, 480] on td "Golden Fried Butterfly Prawns" at bounding box center [207, 501] width 192 height 72
click at [196, 498] on td "Golden Fried Butterfly Prawns" at bounding box center [207, 501] width 192 height 72
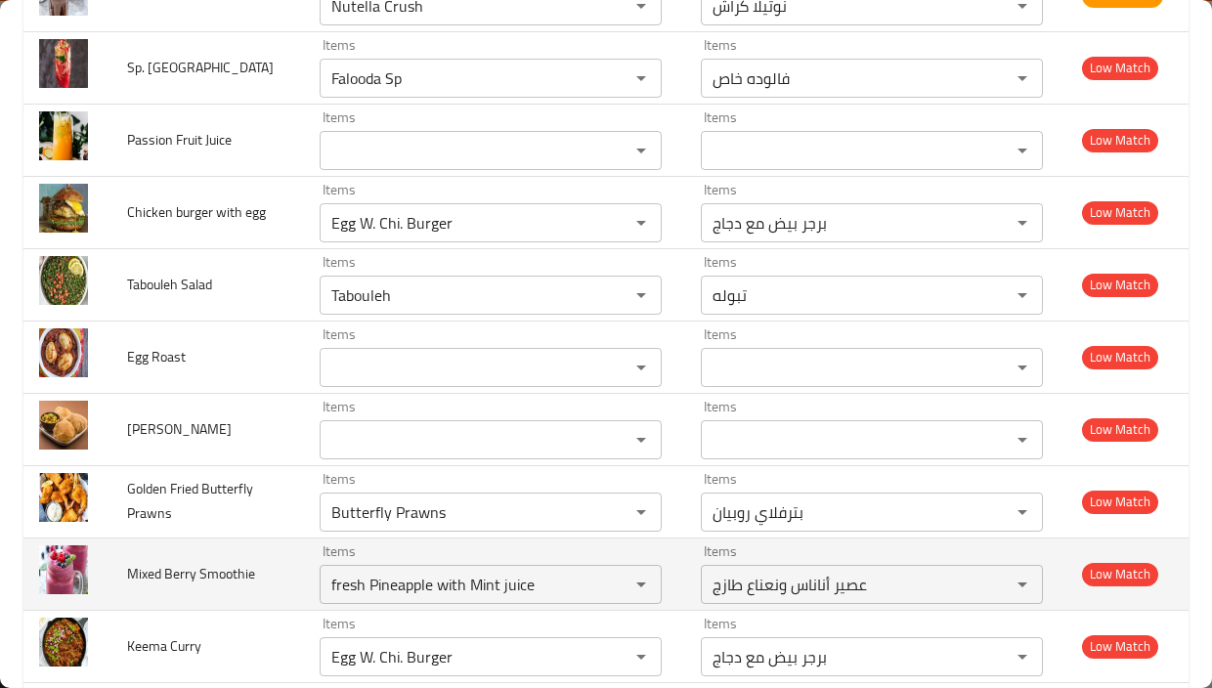
click at [137, 561] on span "Mixed Berry Smoothie" at bounding box center [191, 573] width 128 height 25
click at [175, 561] on span "Mixed Berry Smoothie" at bounding box center [191, 573] width 128 height 25
copy span "Berry"
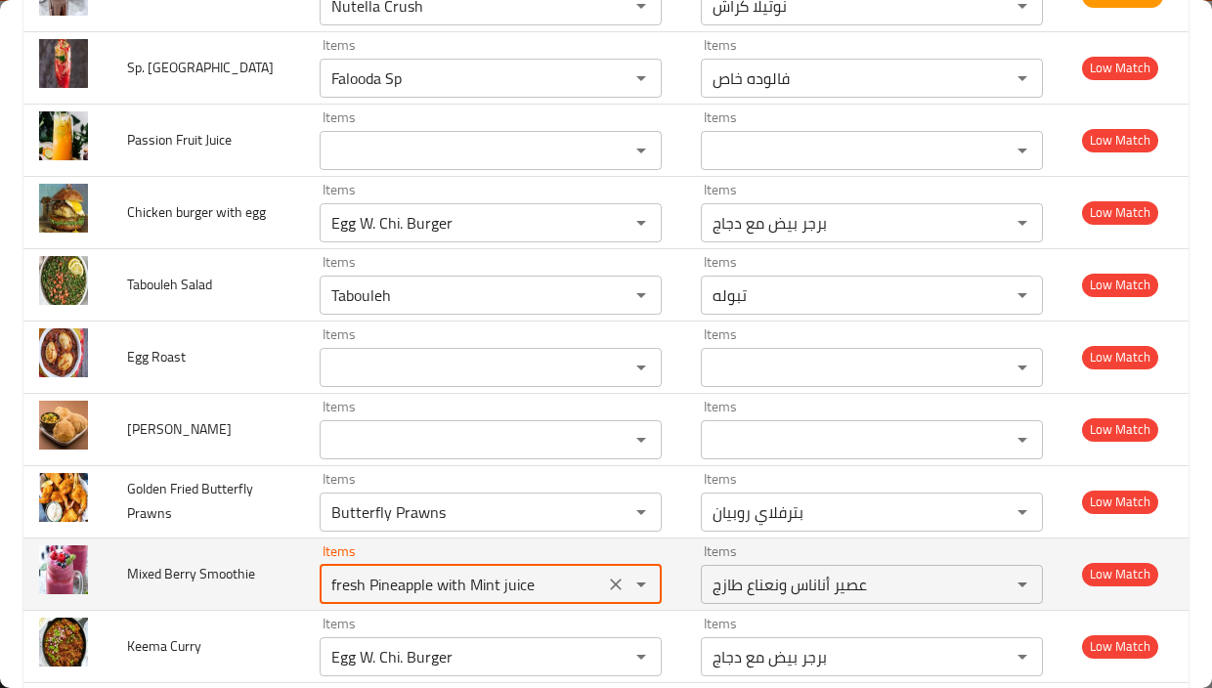
click at [538, 571] on Smoothie "fresh Pineapple with Mint juice" at bounding box center [461, 584] width 273 height 27
paste Smoothie "Berry"
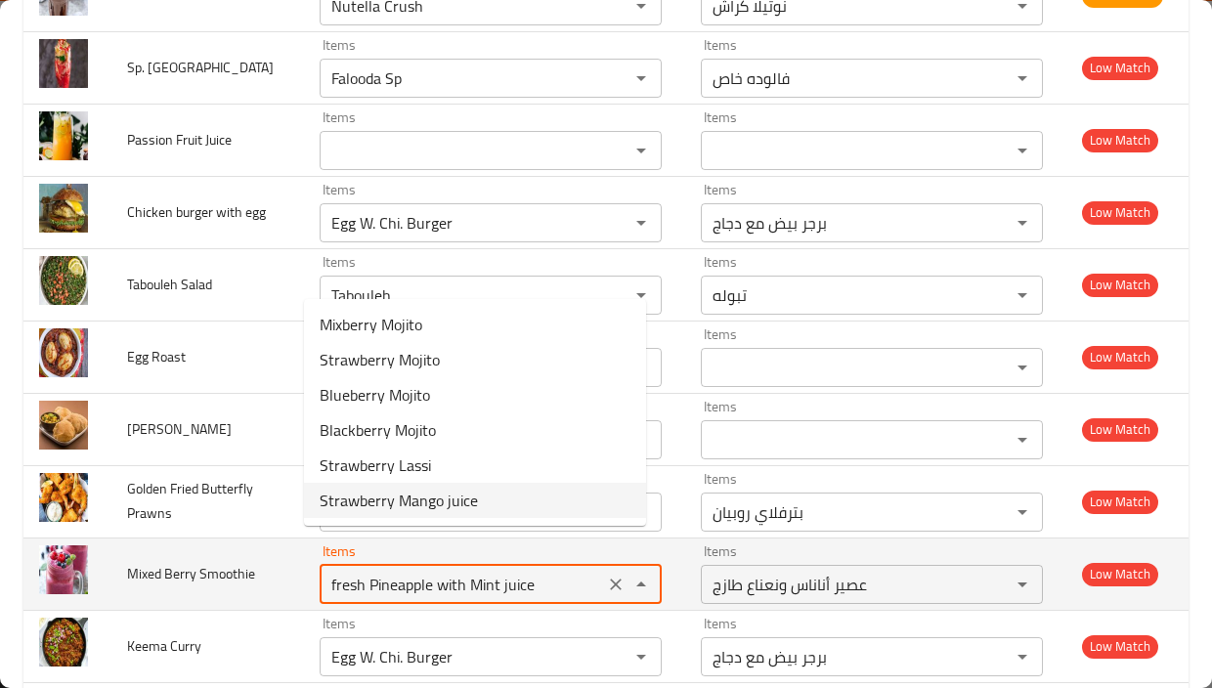
click at [235, 561] on span "Mixed Berry Smoothie" at bounding box center [191, 573] width 128 height 25
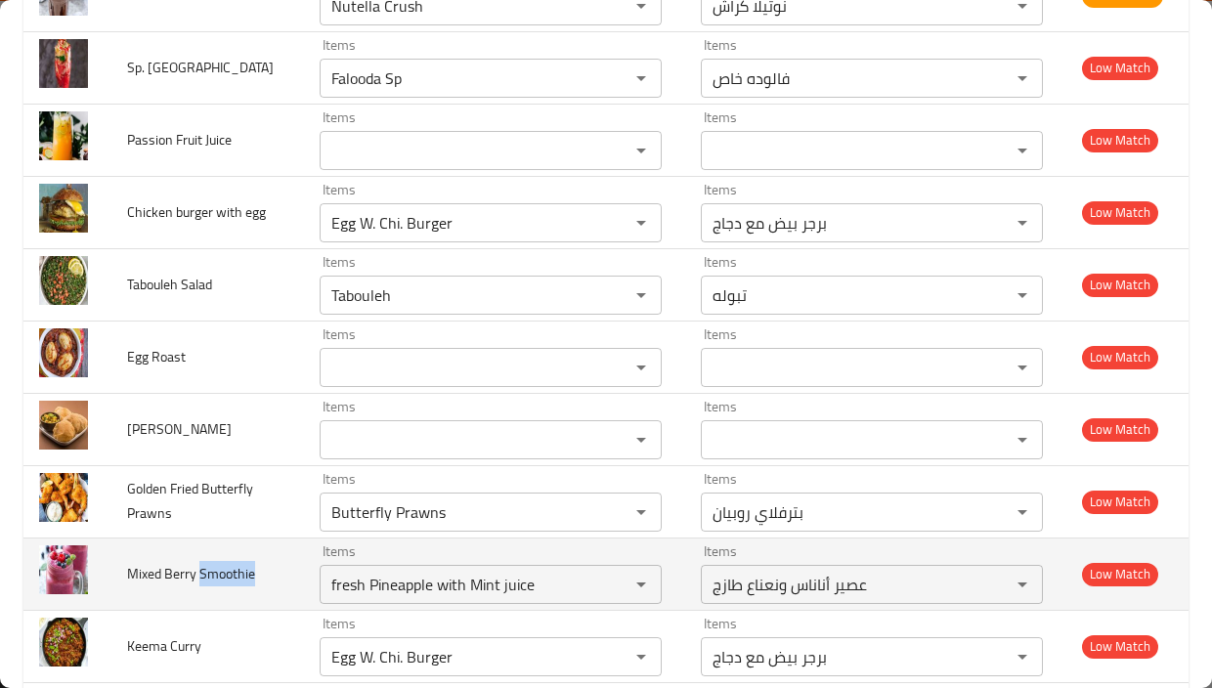
click at [235, 561] on span "Mixed Berry Smoothie" at bounding box center [191, 573] width 128 height 25
copy span "Smoothie"
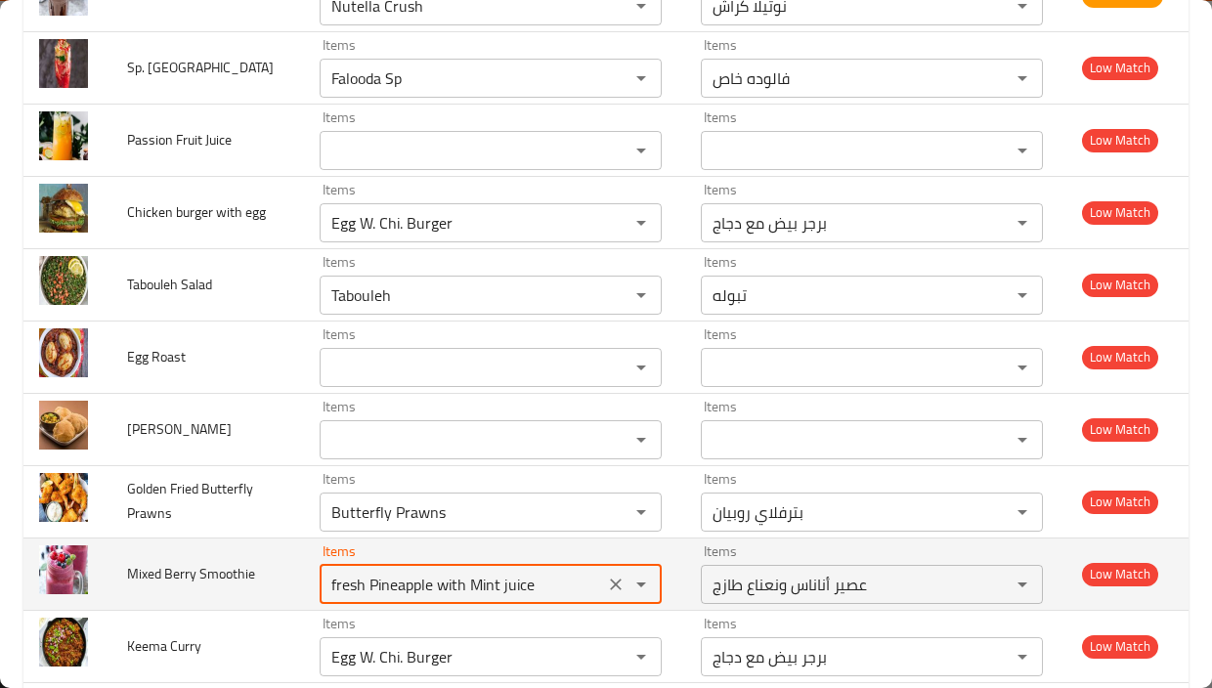
click at [389, 571] on Smoothie "fresh Pineapple with Mint juice" at bounding box center [461, 584] width 273 height 27
paste Smoothie "Smoothi"
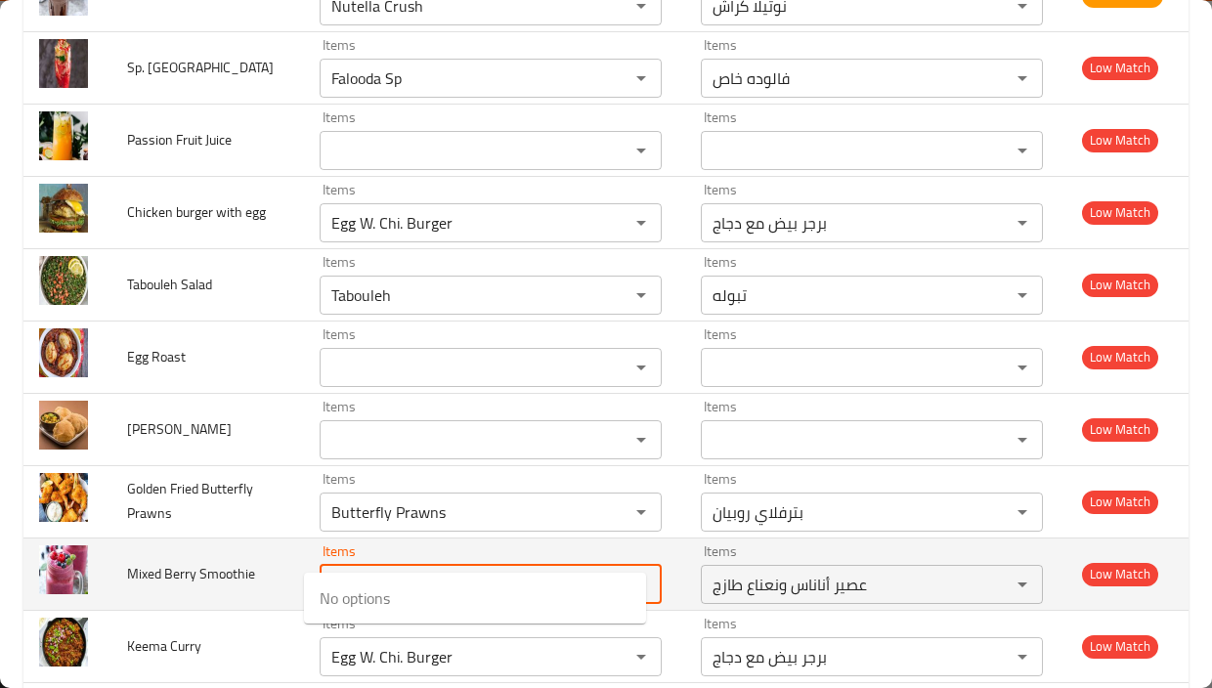
type Smoothie "S"
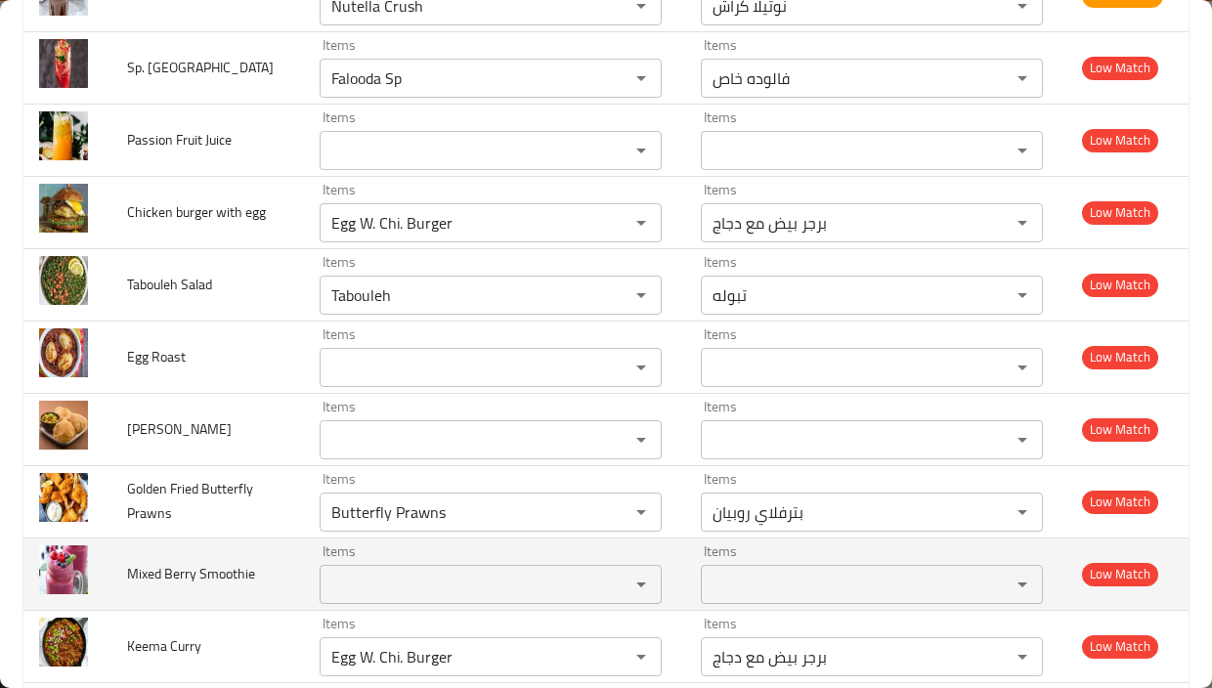
click at [248, 561] on span "Mixed Berry Smoothie" at bounding box center [191, 573] width 128 height 25
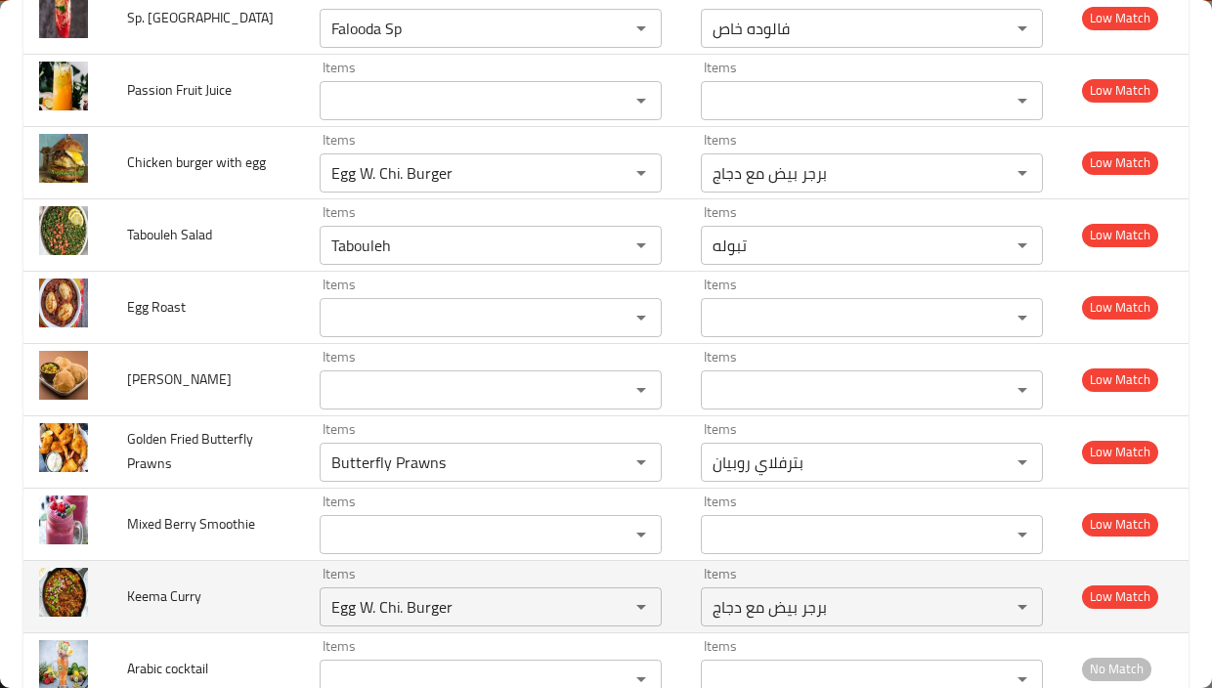
scroll to position [12752, 0]
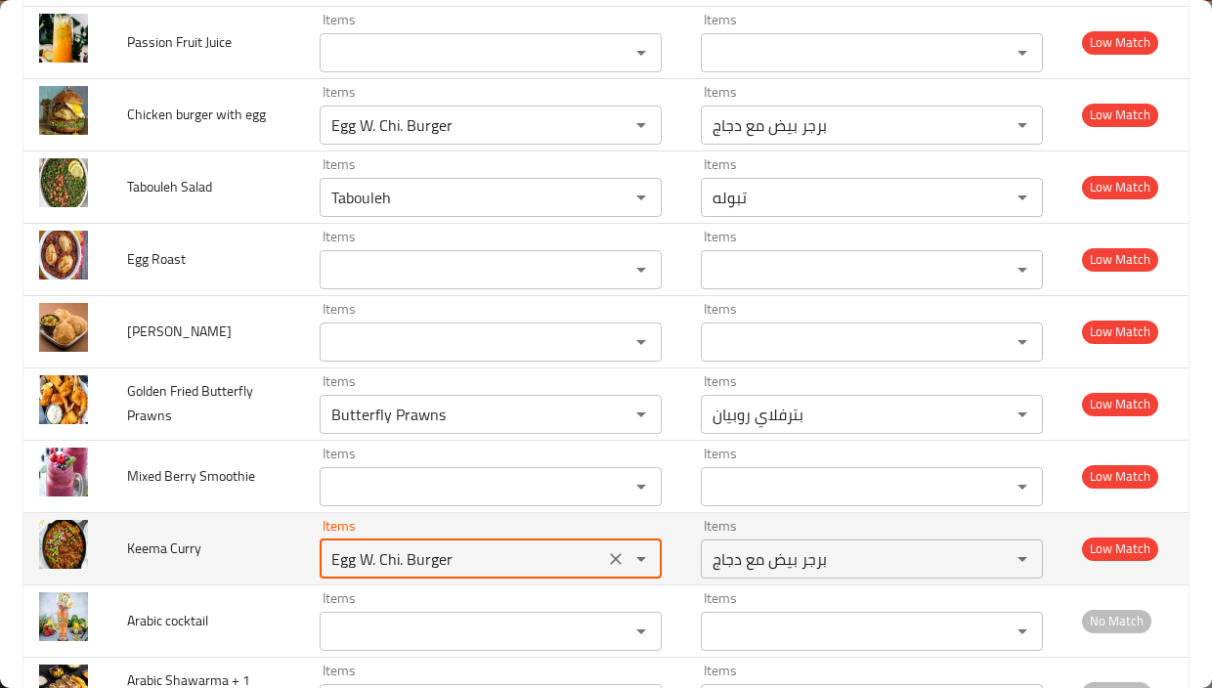
click at [520, 545] on Curry "Egg W. Chi. Burger" at bounding box center [461, 558] width 273 height 27
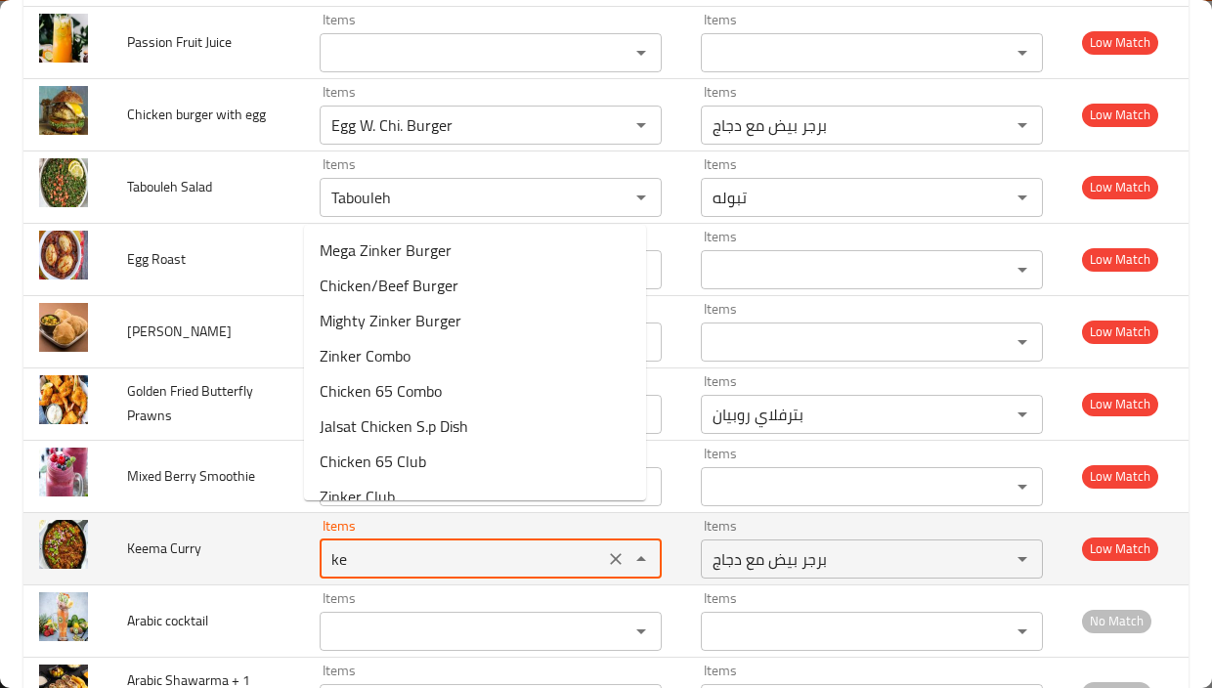
type Curry "k"
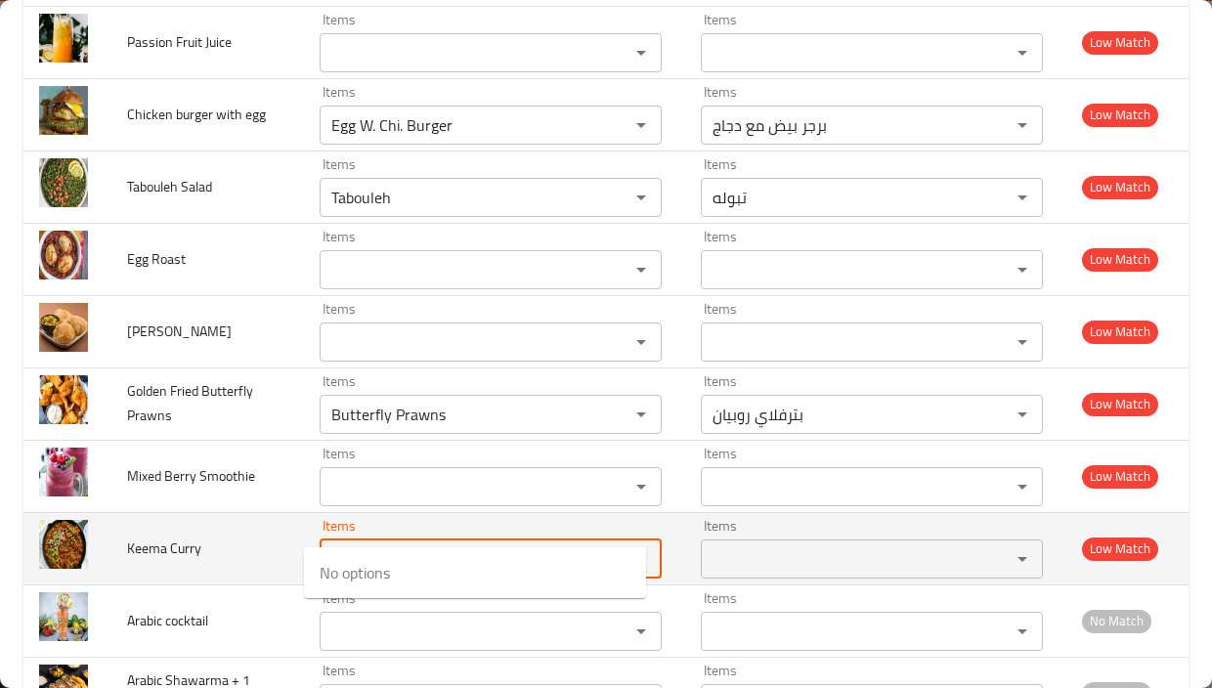
type Curry "q"
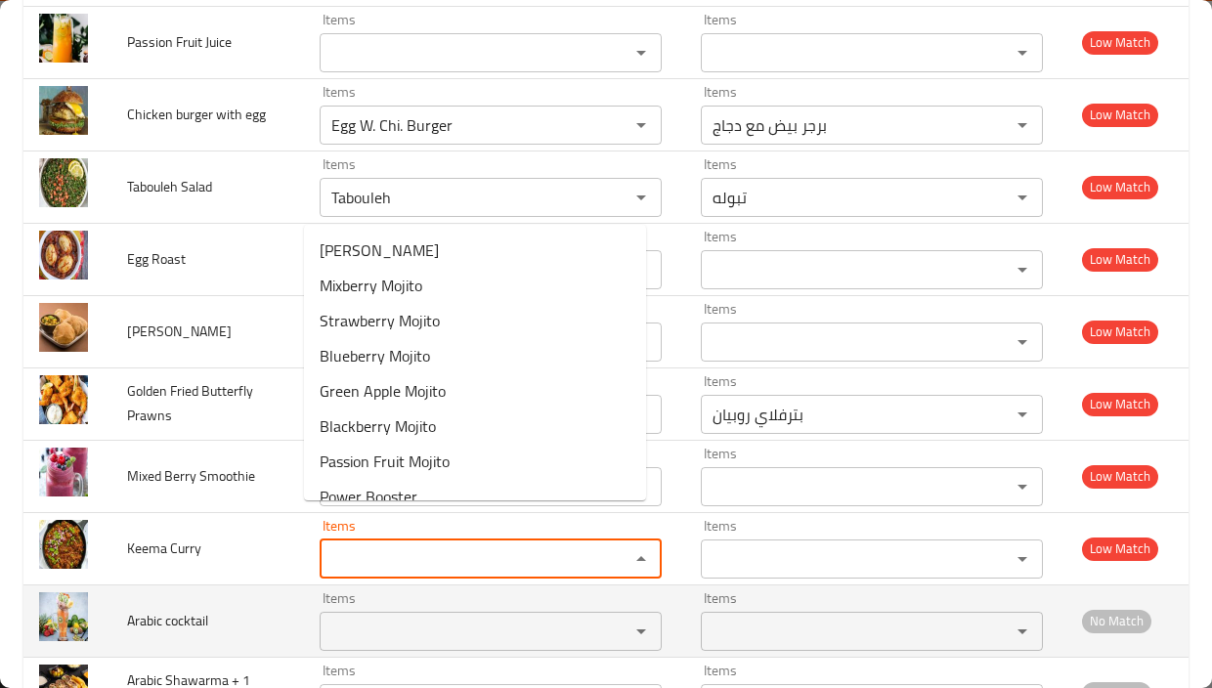
click at [252, 586] on td "Arabic cocktail" at bounding box center [207, 620] width 192 height 72
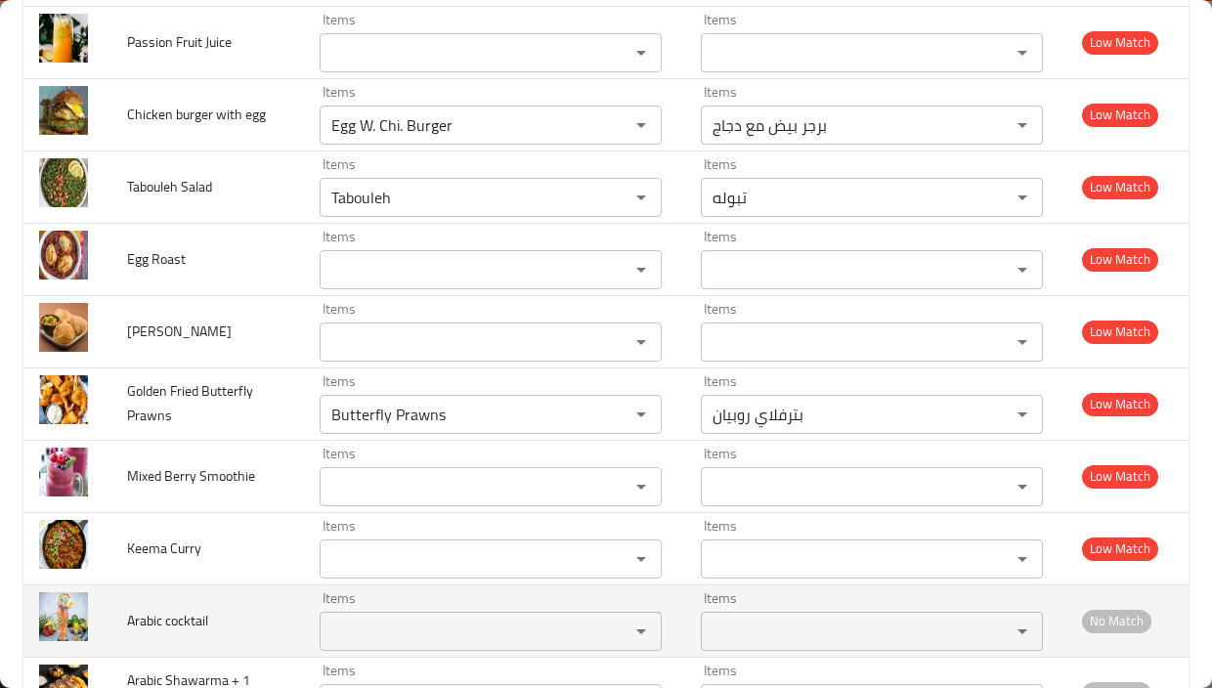
click at [150, 608] on span "Arabic cocktail" at bounding box center [167, 620] width 81 height 25
copy span "Arabic"
click at [385, 618] on cocktail "Items" at bounding box center [461, 631] width 273 height 27
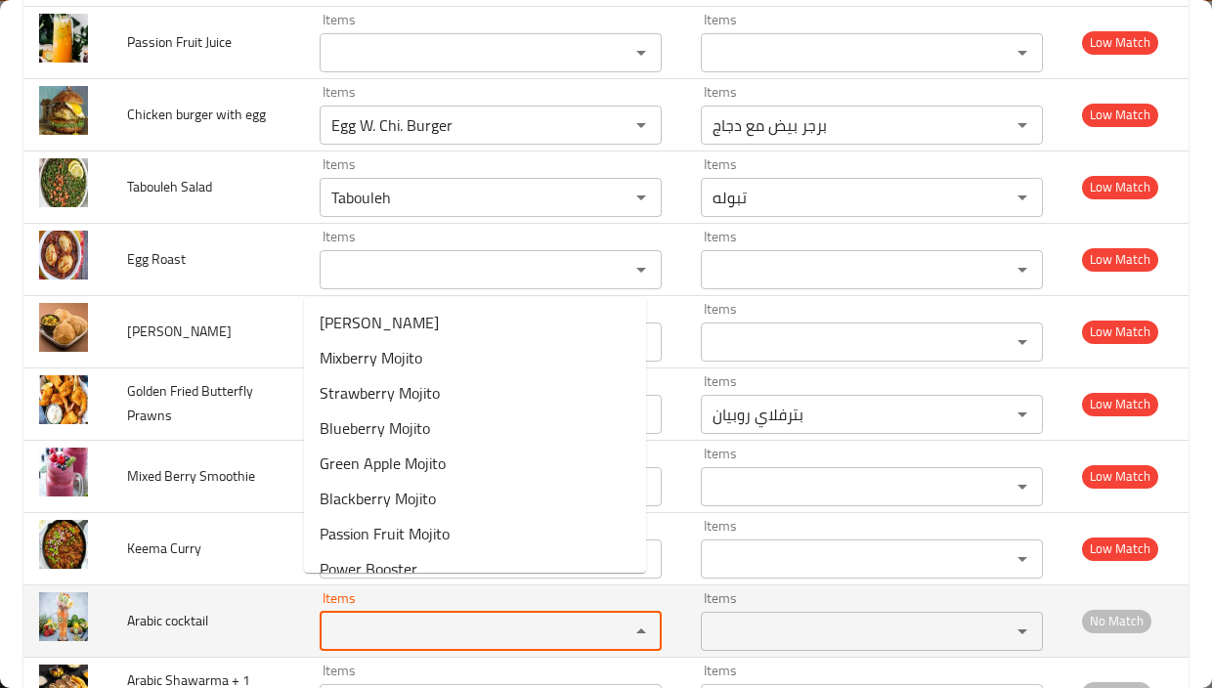
paste cocktail "Arabic"
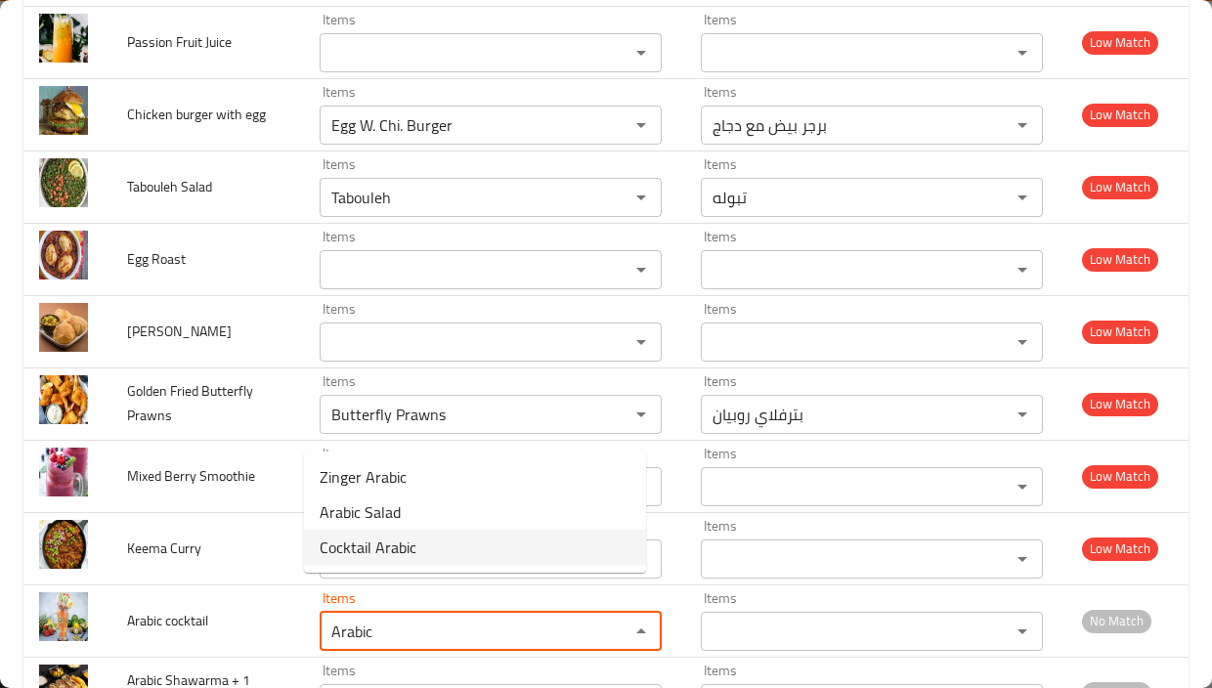
click at [419, 556] on cocktail-option-2 "Cocktail Arabic" at bounding box center [475, 547] width 342 height 35
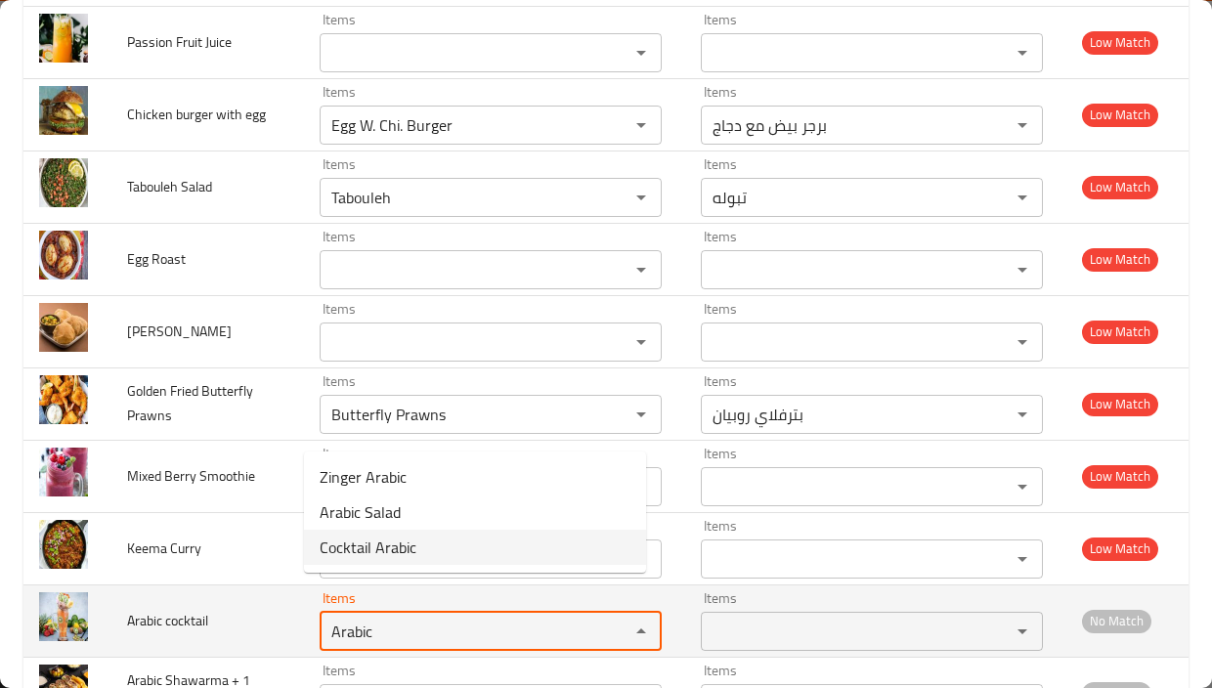
type cocktail "Cocktail Arabic"
type cocktail-ar "كوكتيل عربي"
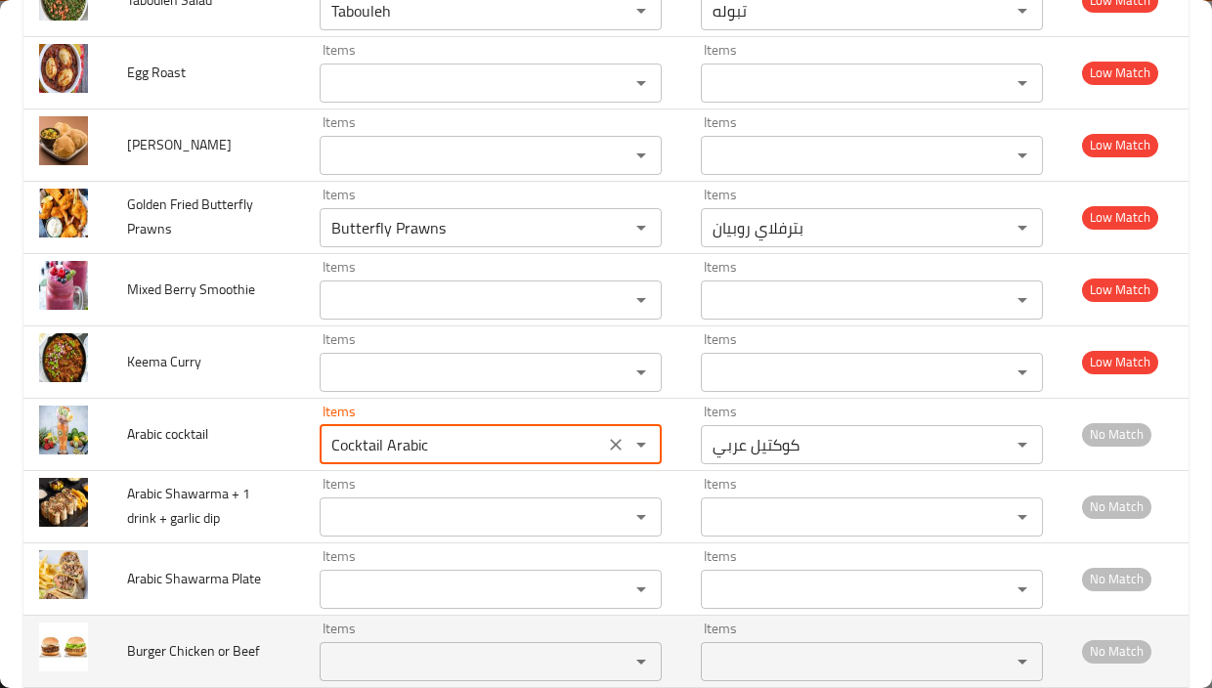
scroll to position [12947, 0]
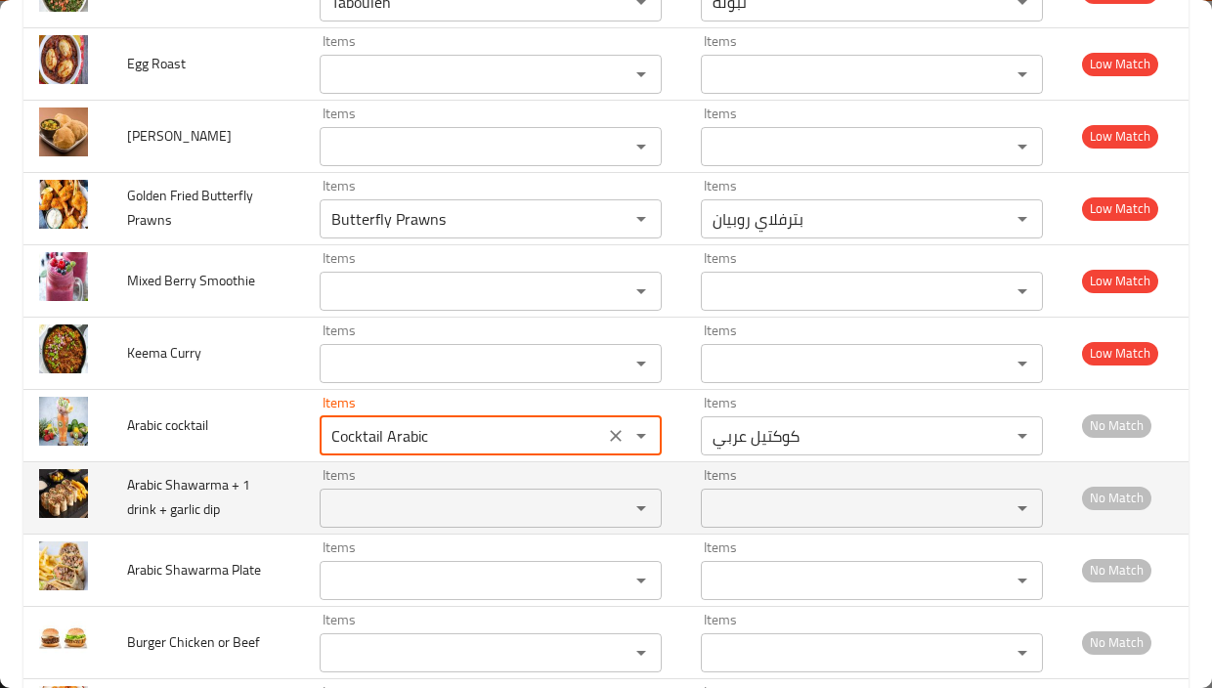
click at [333, 468] on div "Items Items" at bounding box center [491, 498] width 342 height 60
type cocktail "Cocktail Arabic"
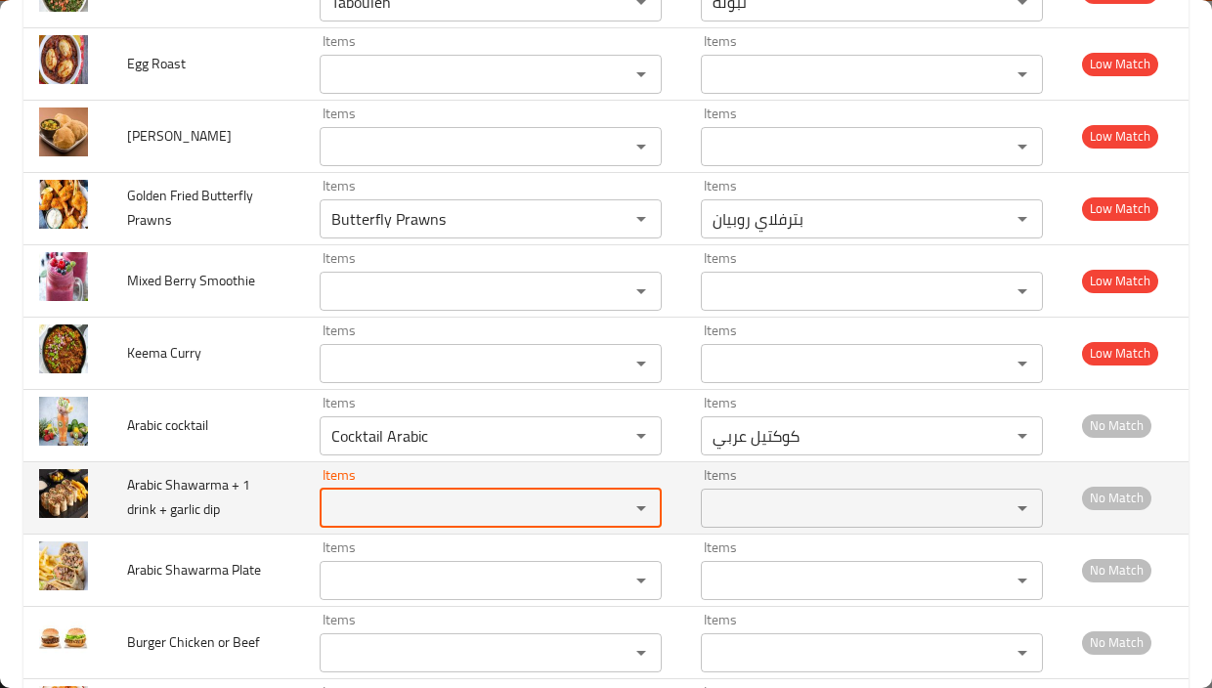
click at [335, 468] on div "Items Items" at bounding box center [491, 498] width 342 height 60
paste dip "Arabic"
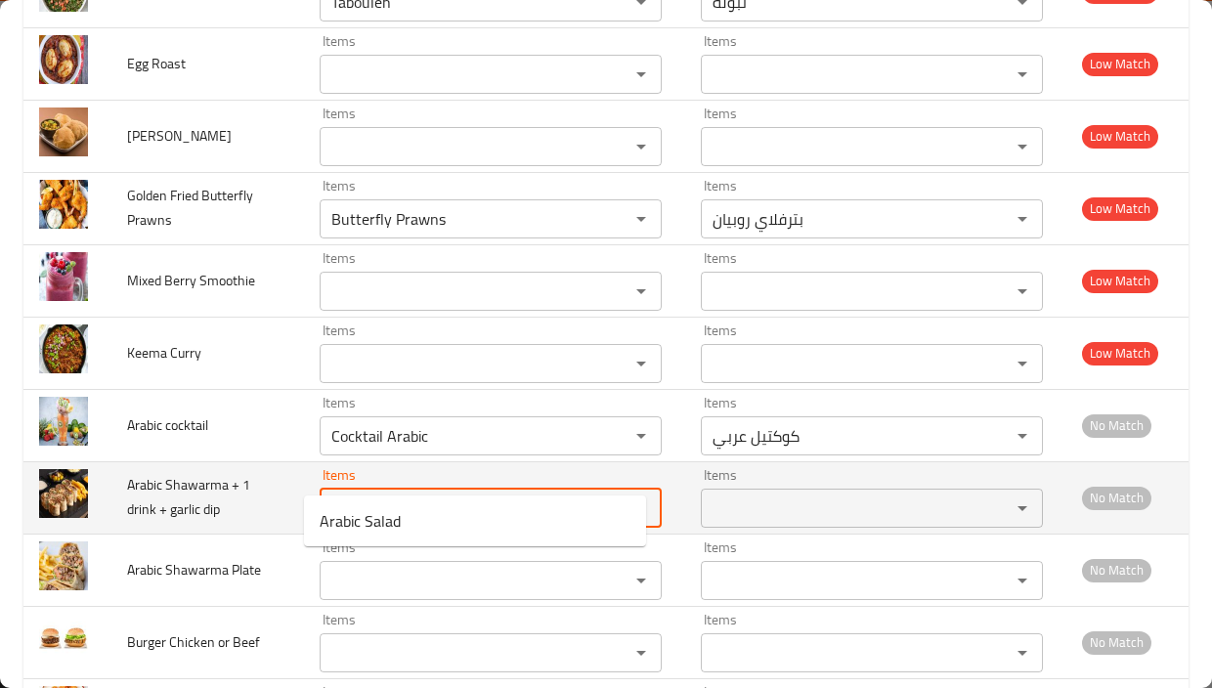
type dip "Arabic"
drag, startPoint x: 410, startPoint y: 467, endPoint x: 252, endPoint y: 474, distance: 158.4
click at [254, 473] on tr "Arabic Shawarma + 1 drink + garlic dip Items Arabic Items Items Items No Match" at bounding box center [605, 497] width 1165 height 72
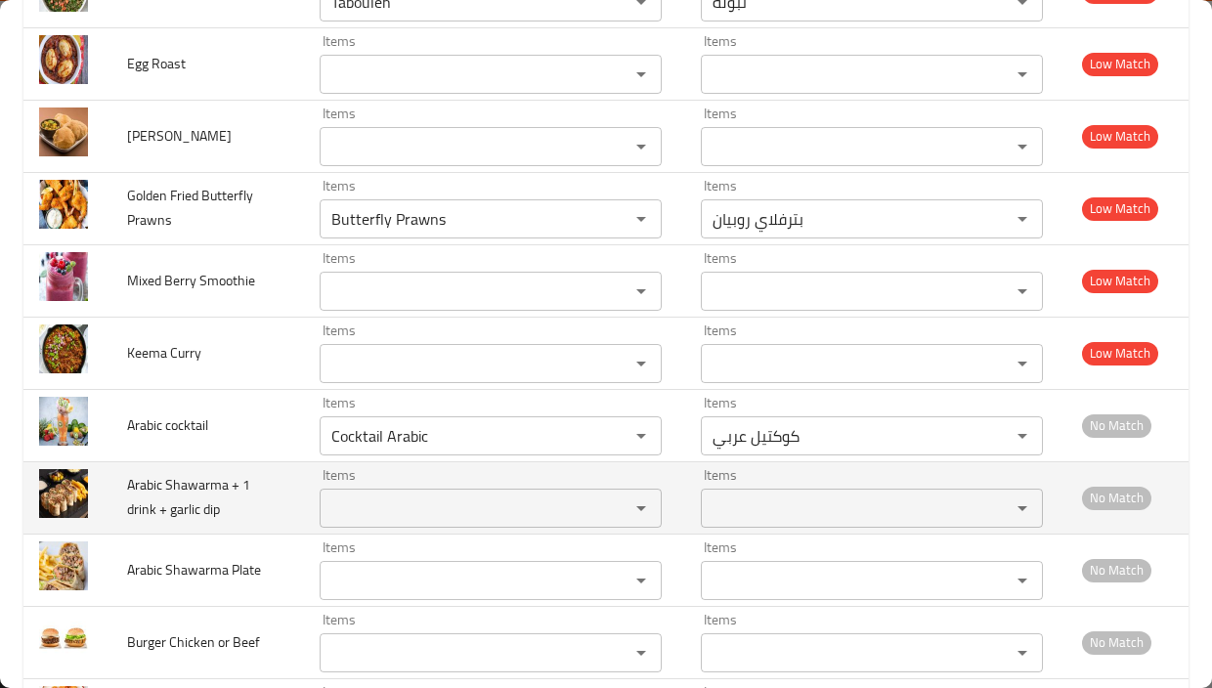
click at [251, 474] on td "Arabic Shawarma + 1 drink + garlic dip" at bounding box center [207, 497] width 192 height 72
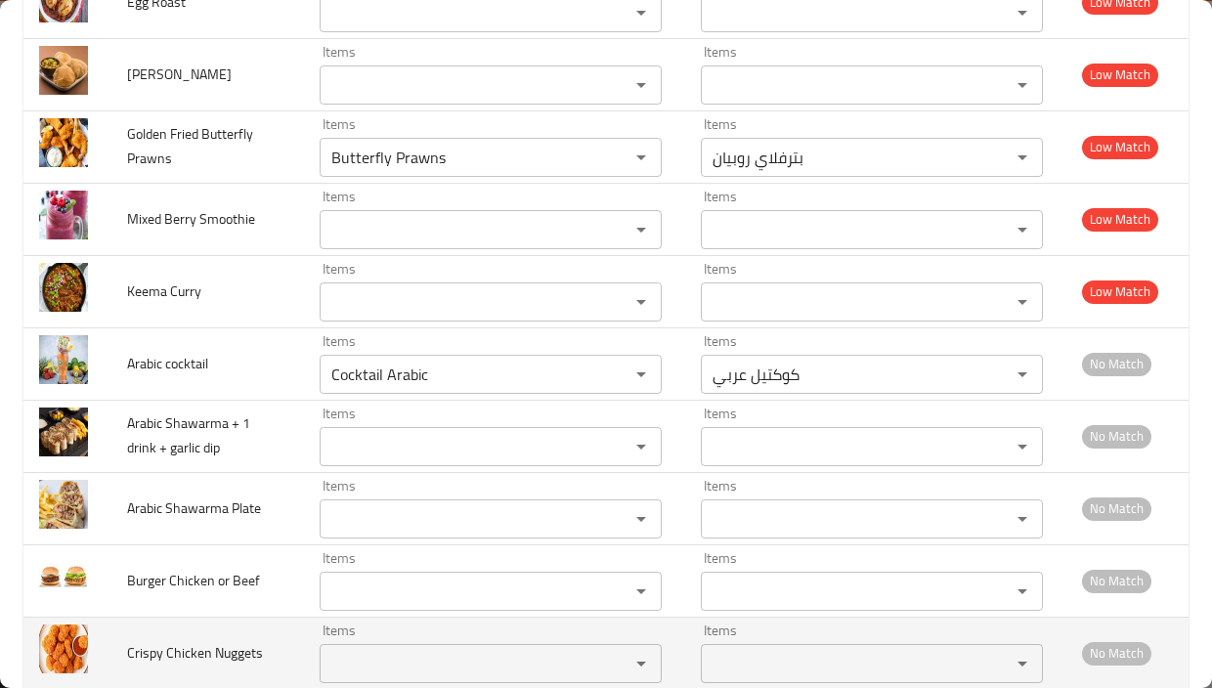
scroll to position [13045, 0]
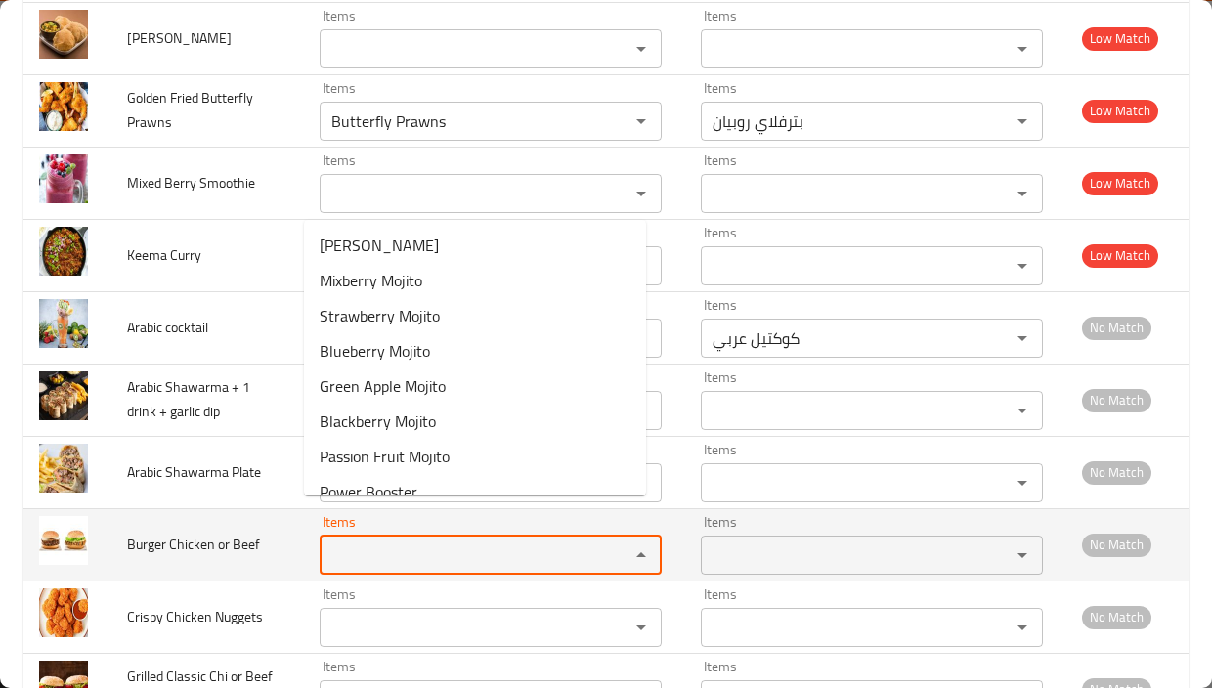
click at [339, 541] on Beef "Items" at bounding box center [461, 554] width 273 height 27
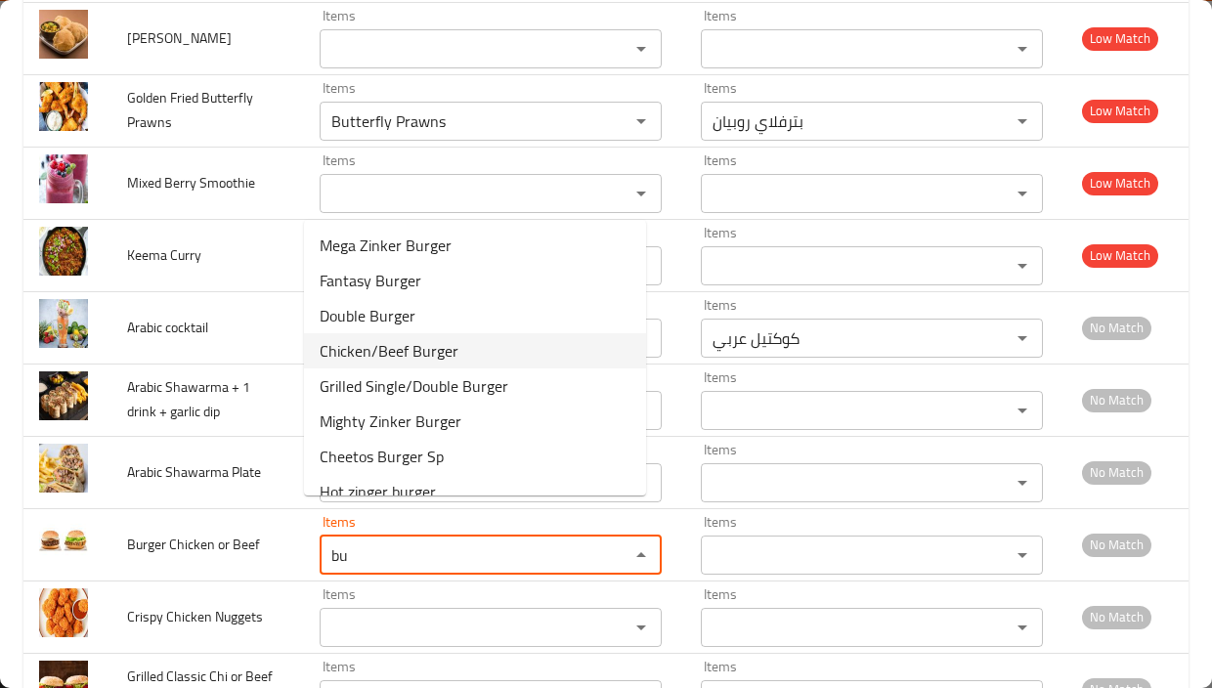
click at [416, 353] on span "Chicken/Beef Burger" at bounding box center [389, 350] width 139 height 23
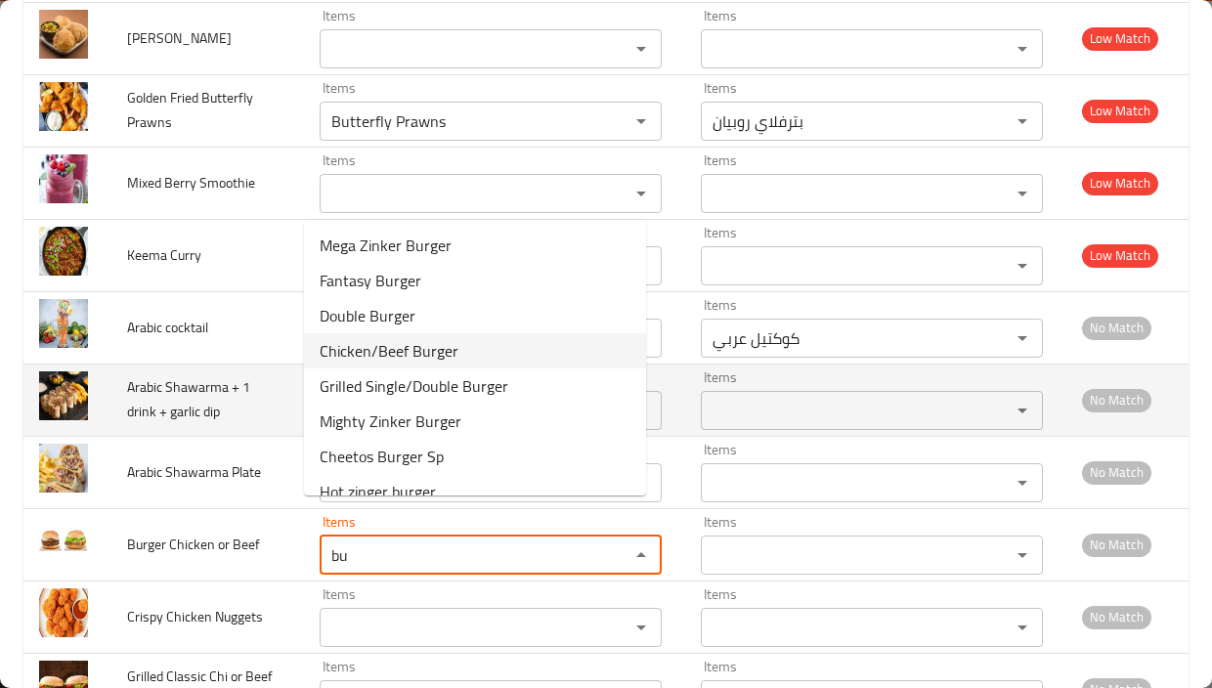
type Beef "Chicken/Beef Burger"
type Beef-ar "برجر دجاج / لحم بقري"
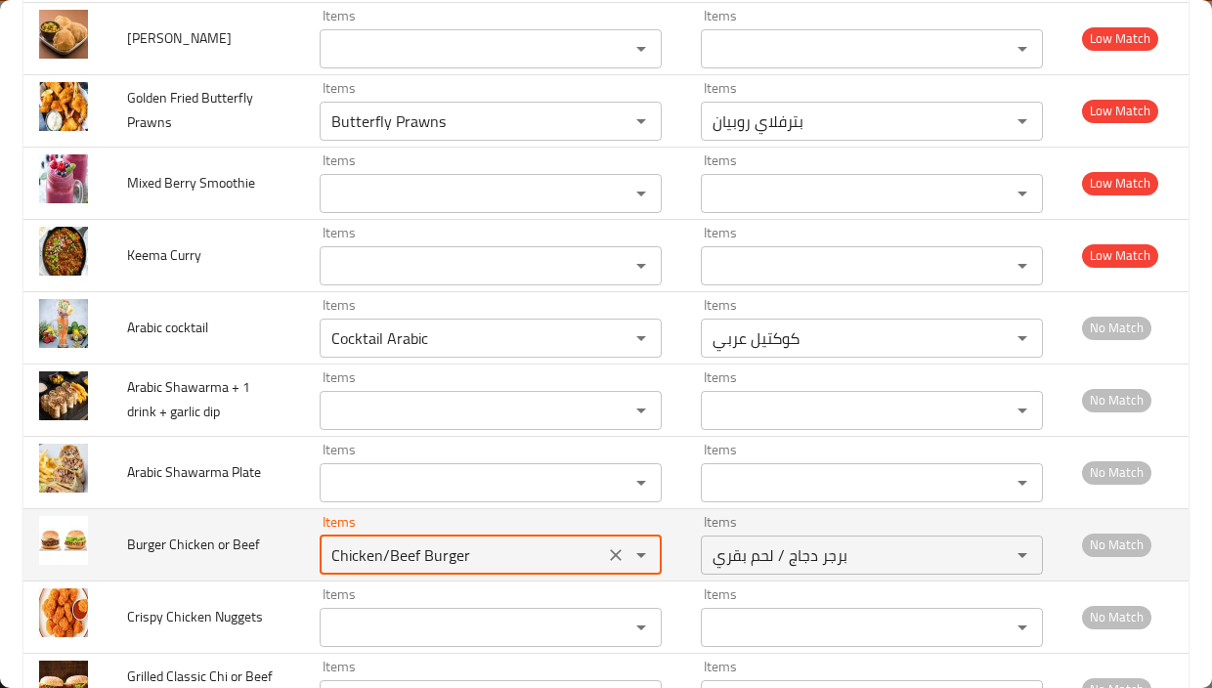
type Beef "Chicken/Beef Burger"
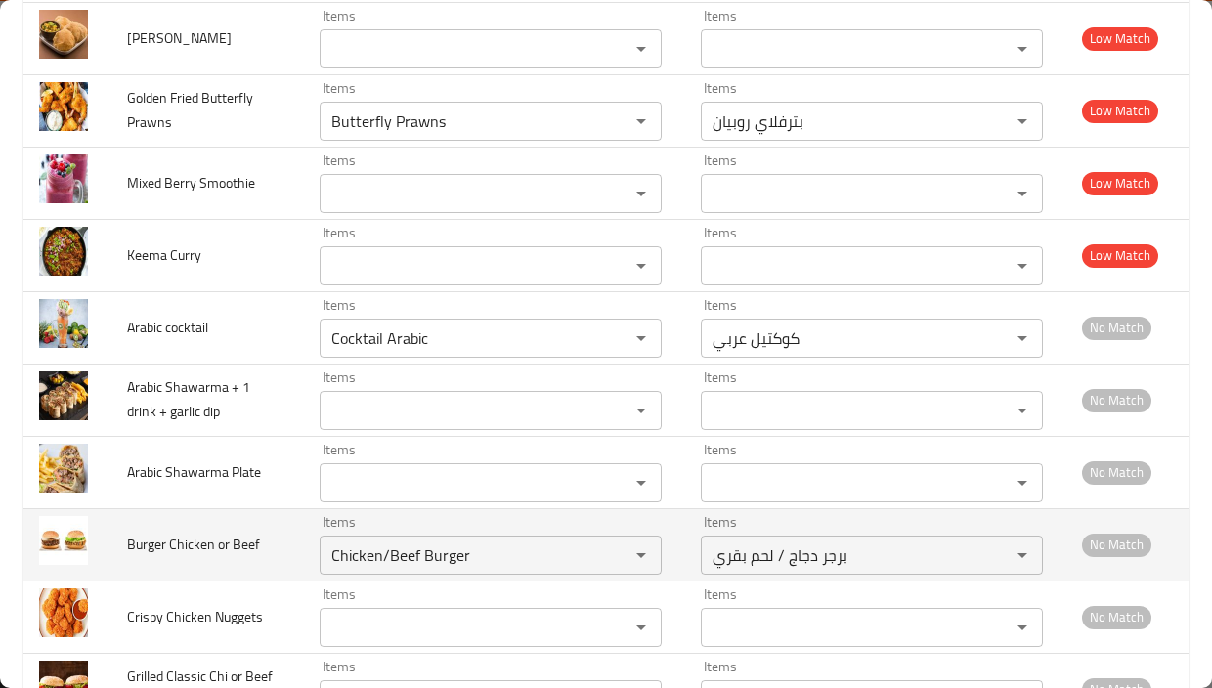
click at [258, 539] on td "Burger Chicken or Beef" at bounding box center [207, 544] width 192 height 72
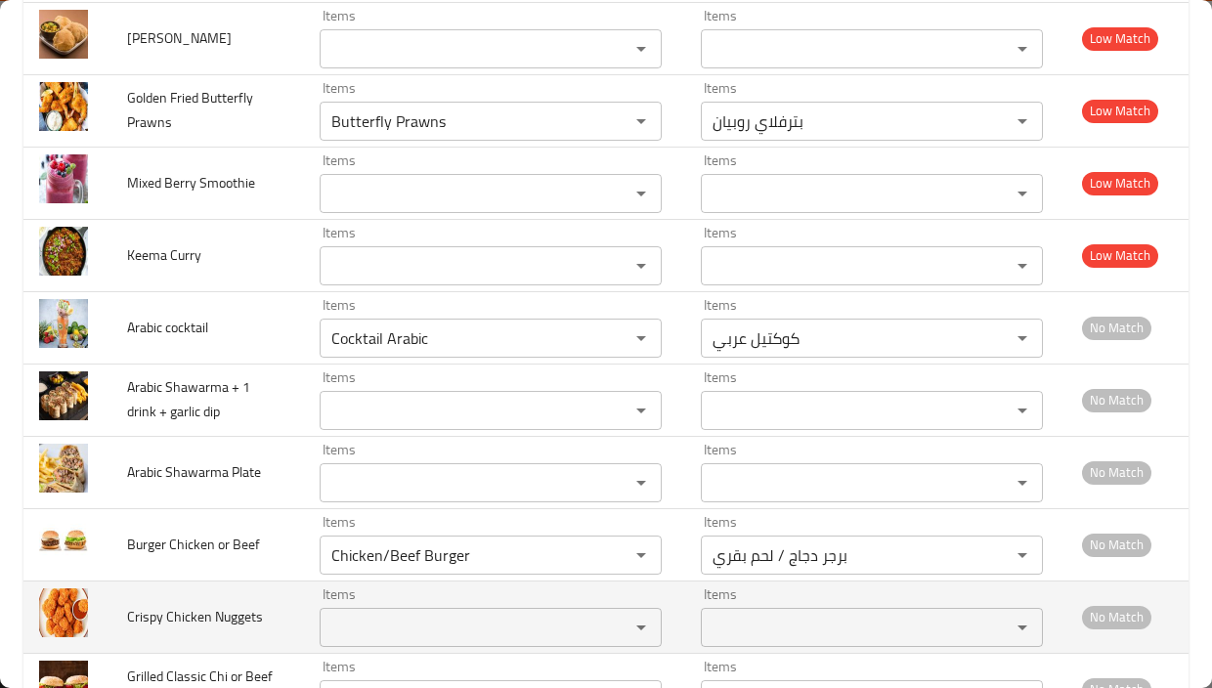
click at [228, 604] on span "Crispy Chicken Nuggets" at bounding box center [195, 616] width 136 height 25
copy span "Nuggets"
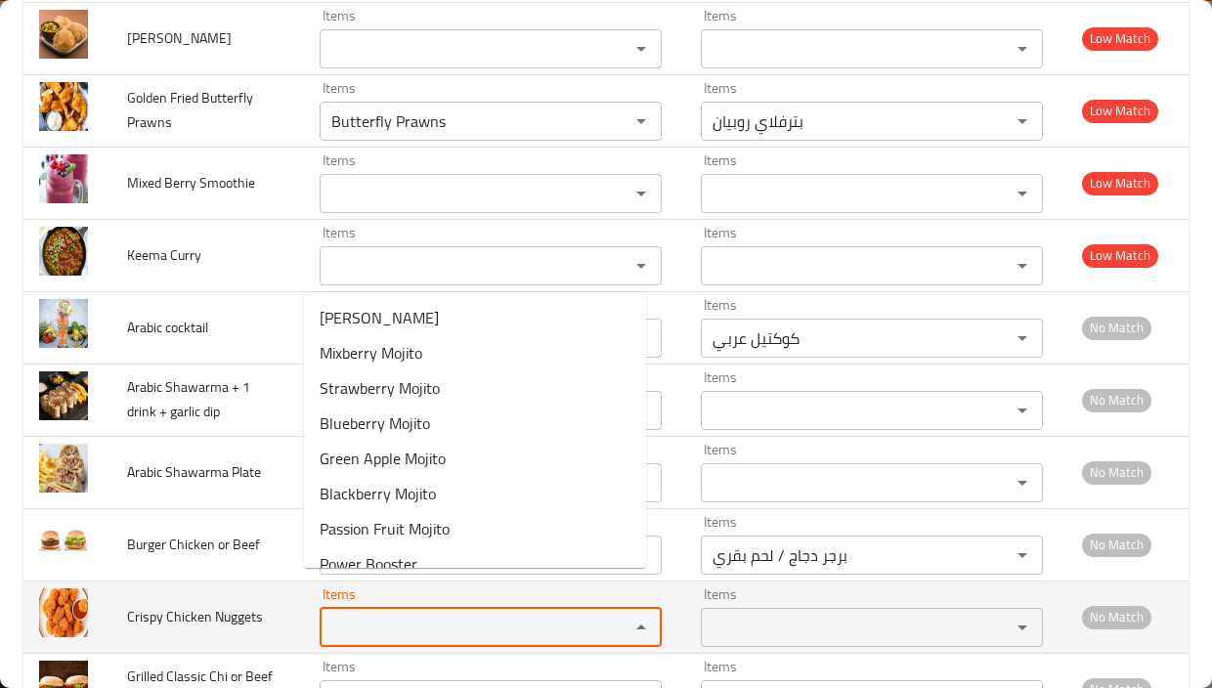
click at [458, 614] on Nuggets "Items" at bounding box center [461, 627] width 273 height 27
paste Nuggets "Nuggets"
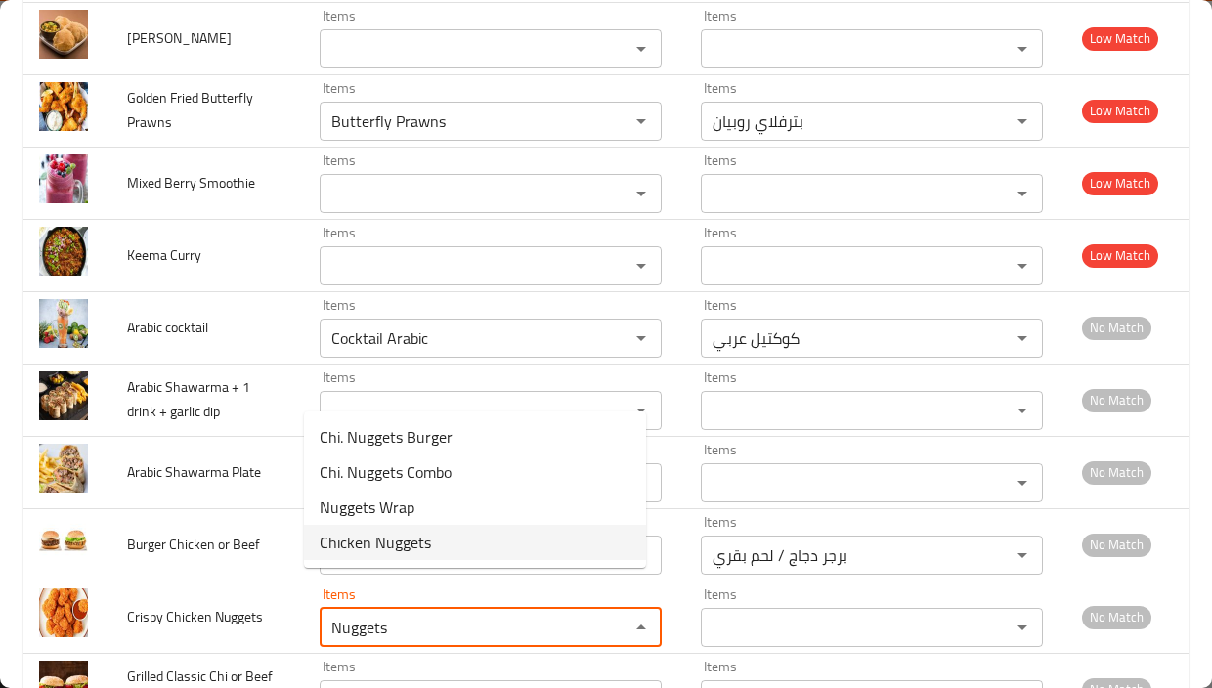
click at [440, 542] on Nuggets-option-3 "Chicken Nuggets" at bounding box center [475, 542] width 342 height 35
type Nuggets "Chicken Nuggets"
type Nuggets-ar "دجاج نجتس"
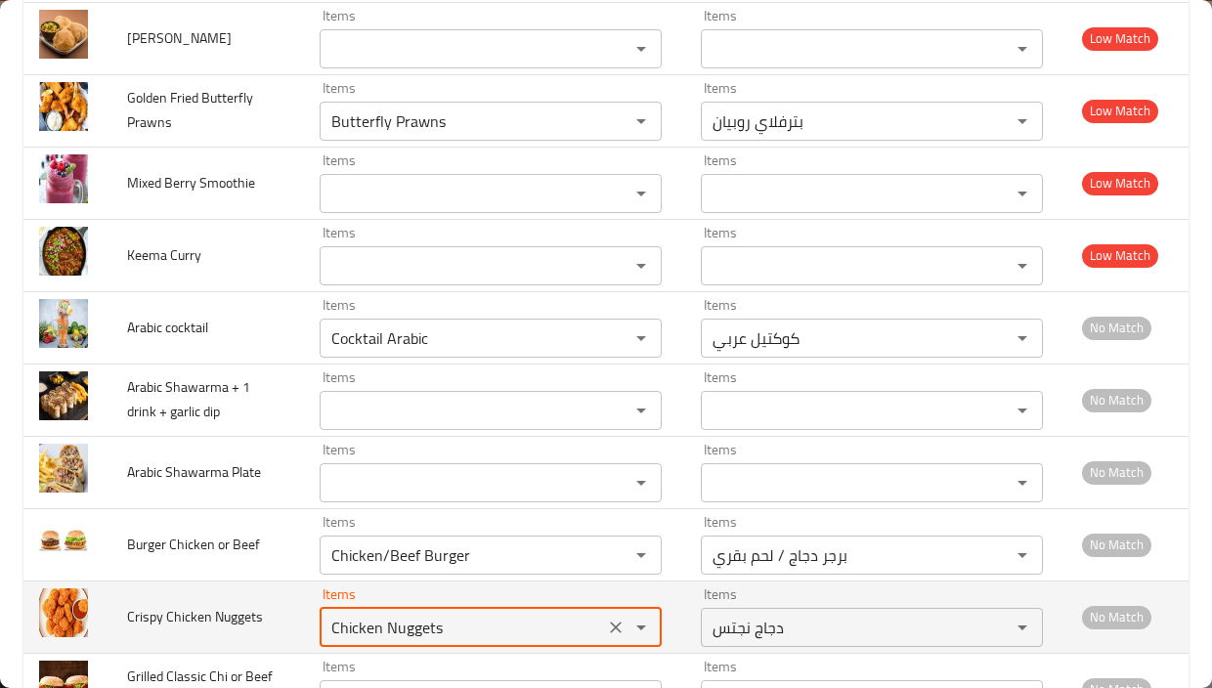
click at [435, 614] on Nuggets "Chicken Nuggets" at bounding box center [461, 627] width 273 height 27
type Nuggets "Chicken Nuggets"
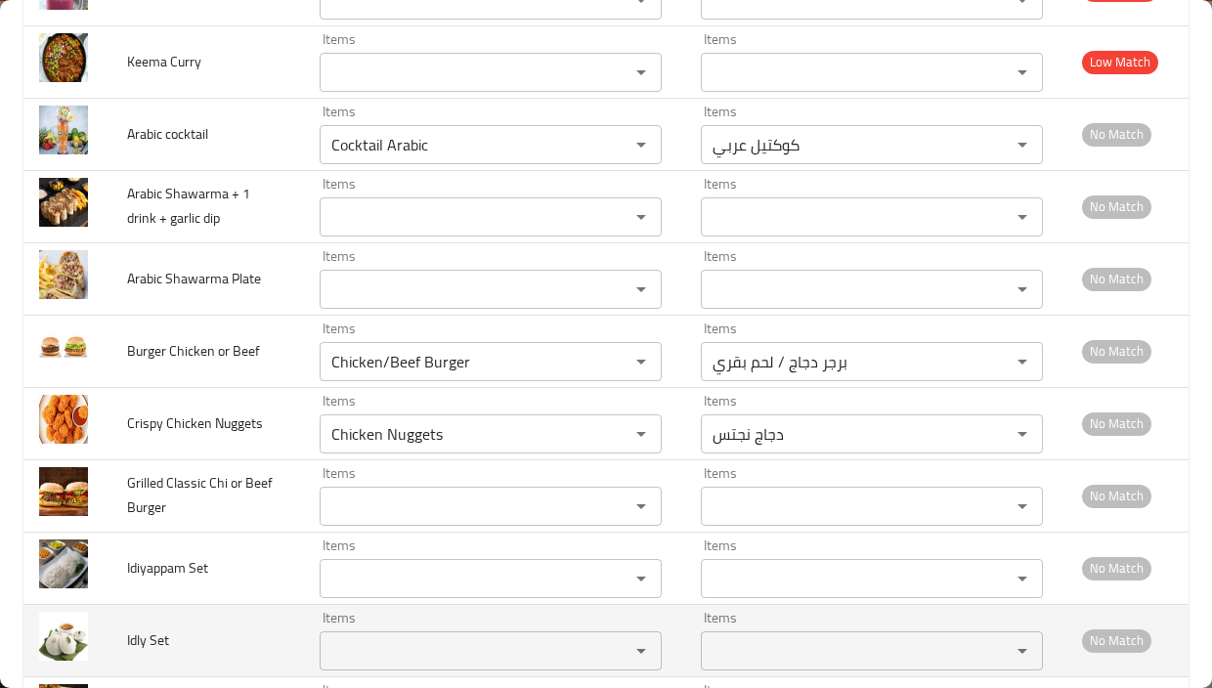
scroll to position [13240, 0]
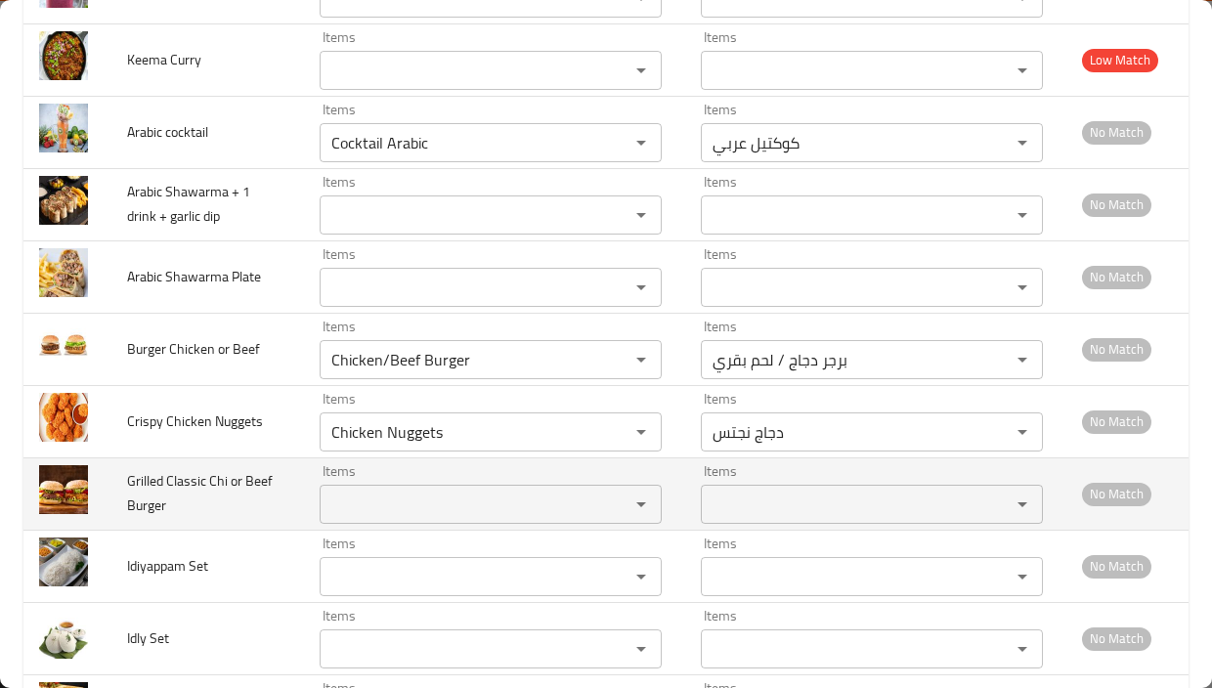
click at [174, 468] on span "Grilled Classic Chi or Beef Burger" at bounding box center [200, 493] width 146 height 50
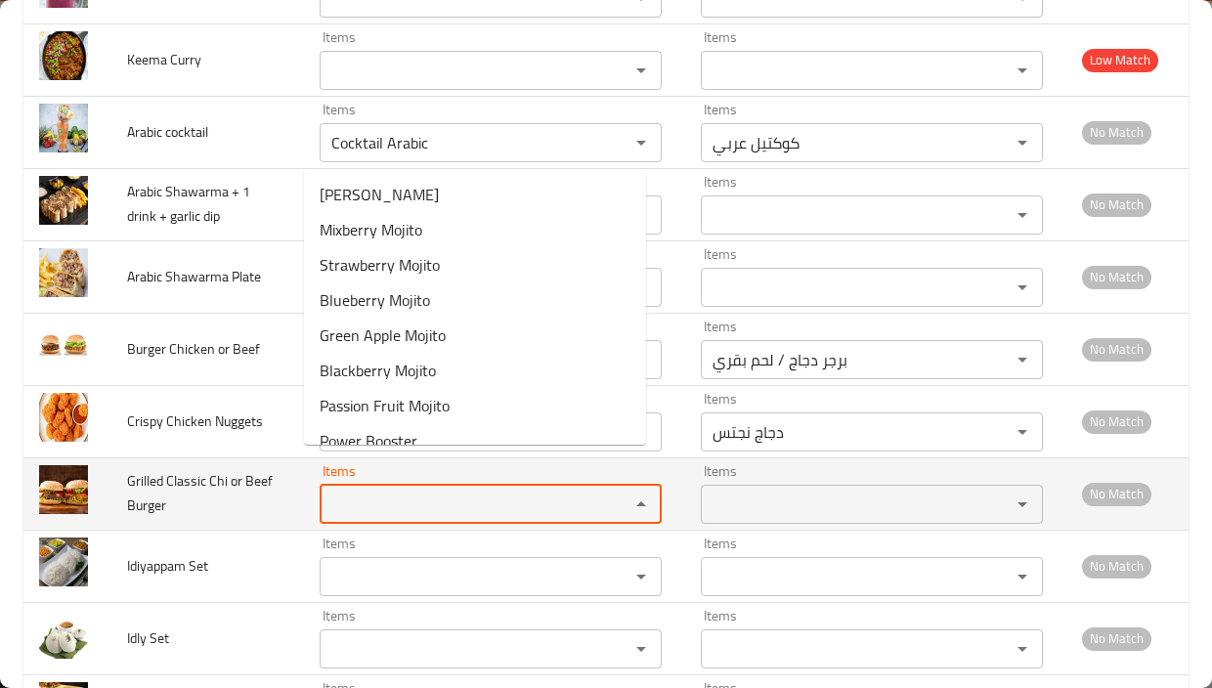
click at [325, 491] on Burger "Items" at bounding box center [461, 504] width 273 height 27
paste Burger "Burger"
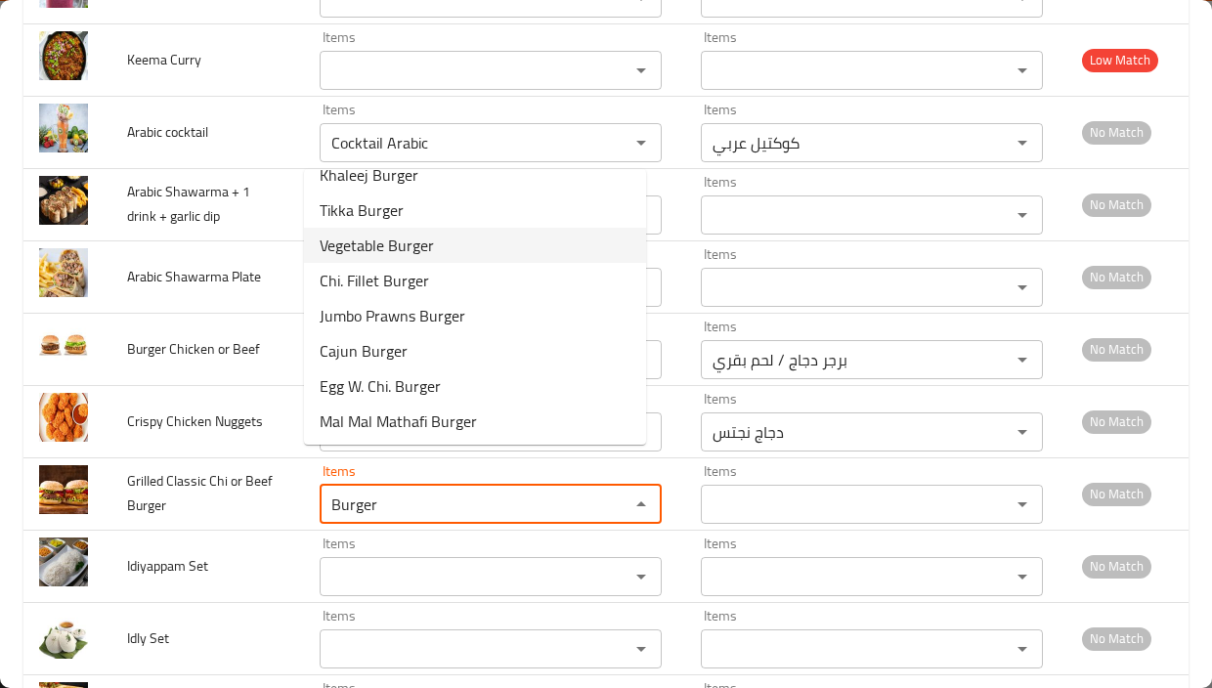
scroll to position [373, 0]
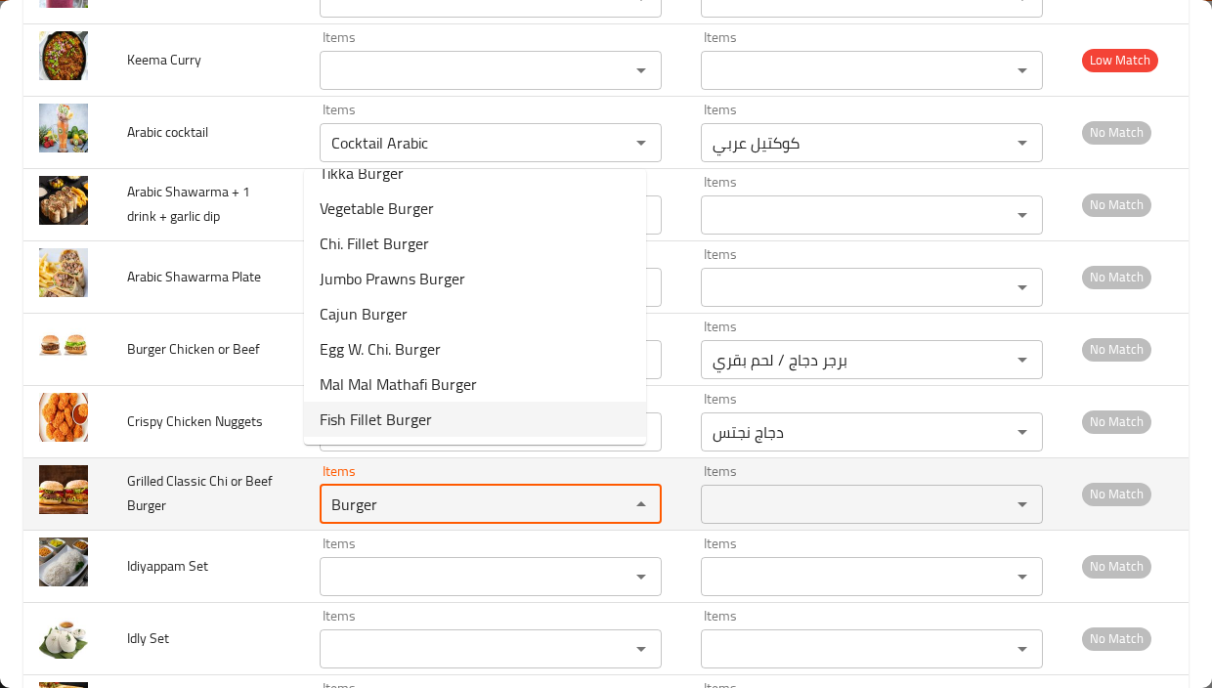
type Burger "Burger"
click at [149, 468] on span "Grilled Classic Chi or Beef Burger" at bounding box center [200, 493] width 146 height 50
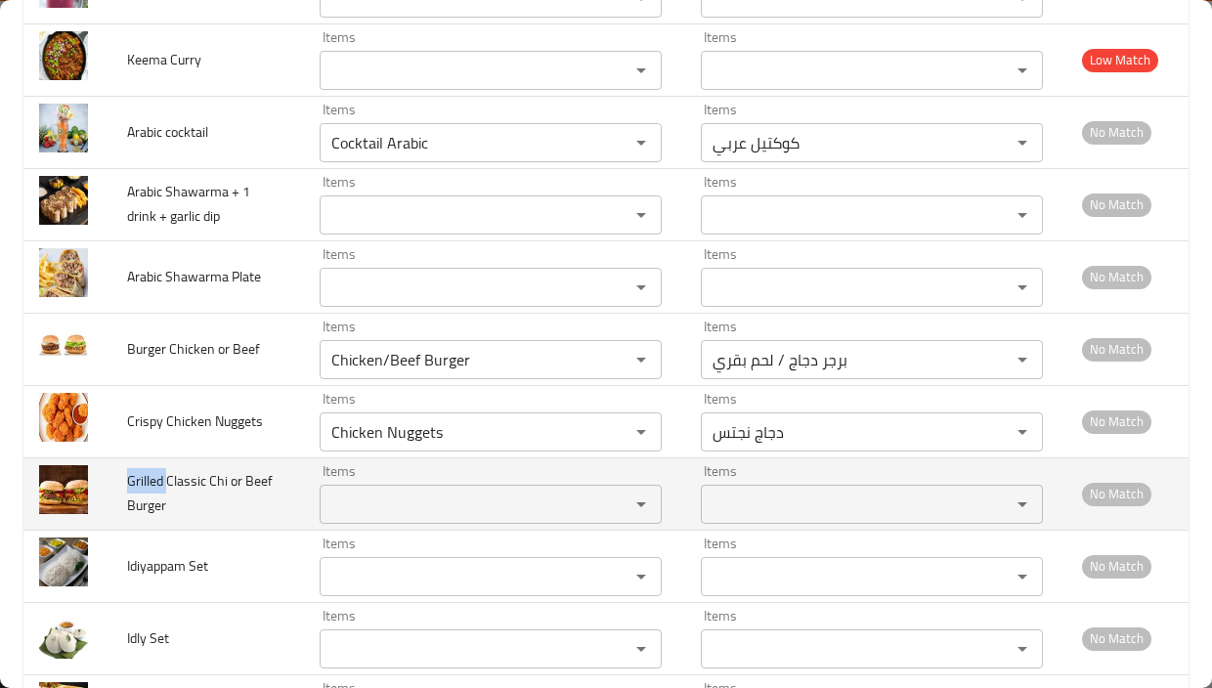
click at [149, 468] on span "Grilled Classic Chi or Beef Burger" at bounding box center [200, 493] width 146 height 50
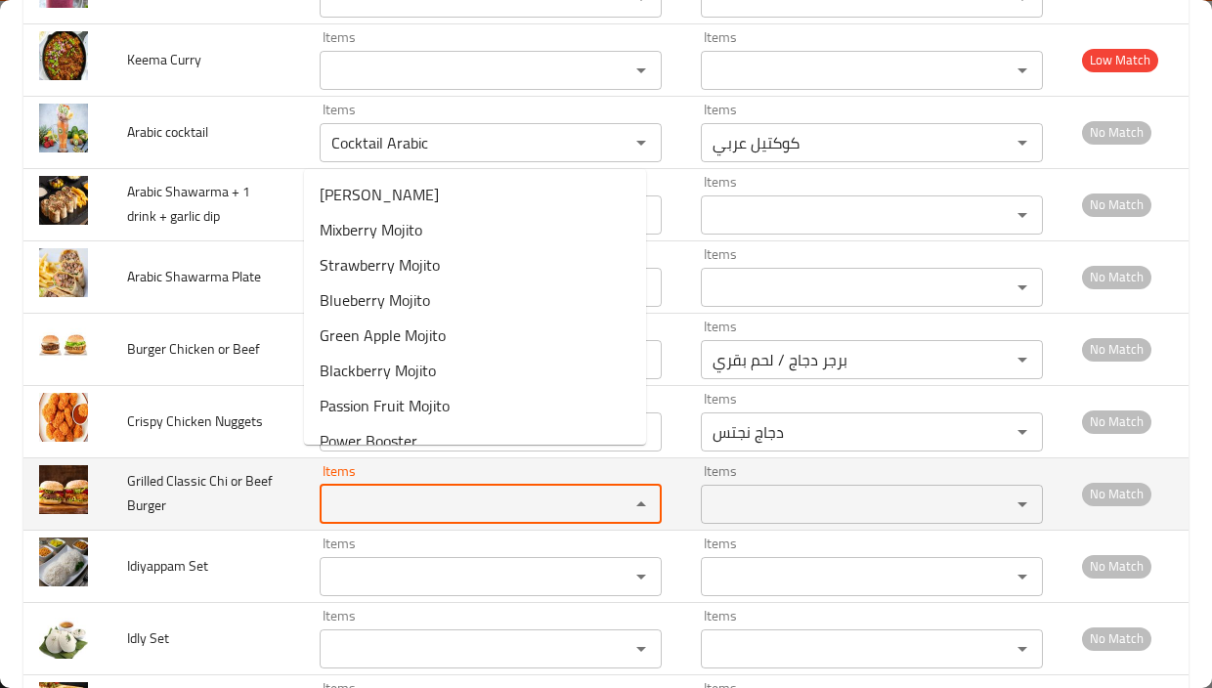
click at [425, 491] on Burger "Items" at bounding box center [461, 504] width 273 height 27
paste Burger "Grilled"
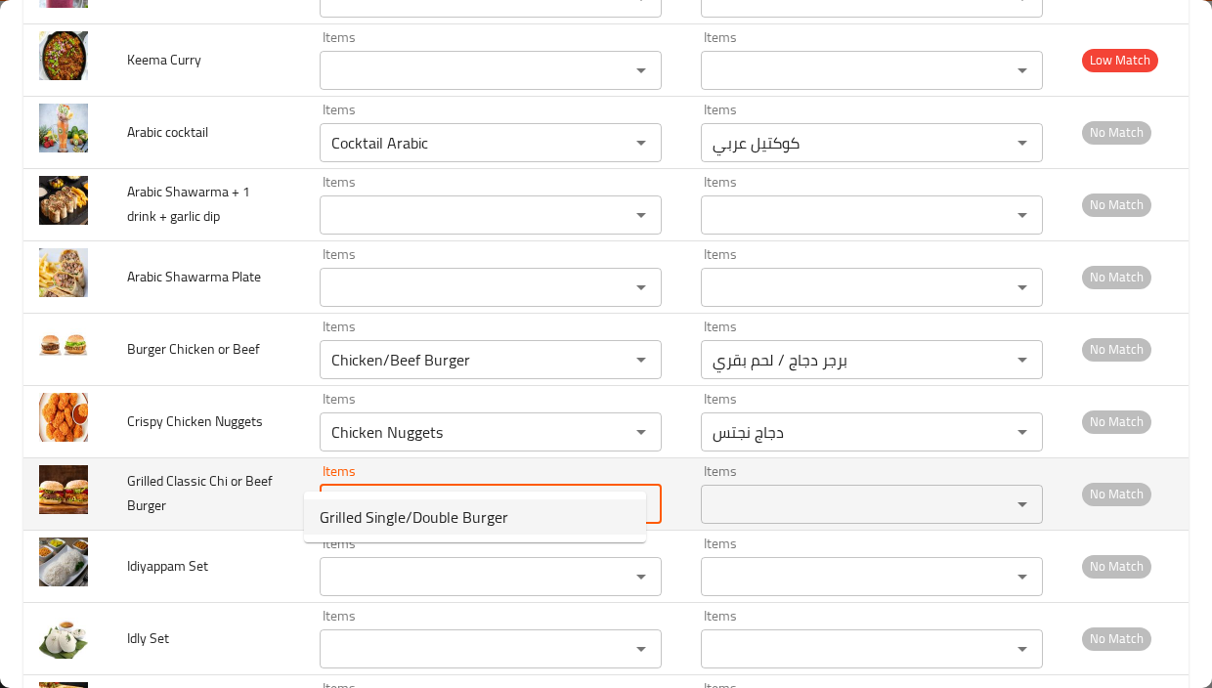
type Burger "Grilled"
drag, startPoint x: 543, startPoint y: 461, endPoint x: 308, endPoint y: 464, distance: 235.5
click at [325, 491] on Burger "Grilled" at bounding box center [461, 504] width 273 height 27
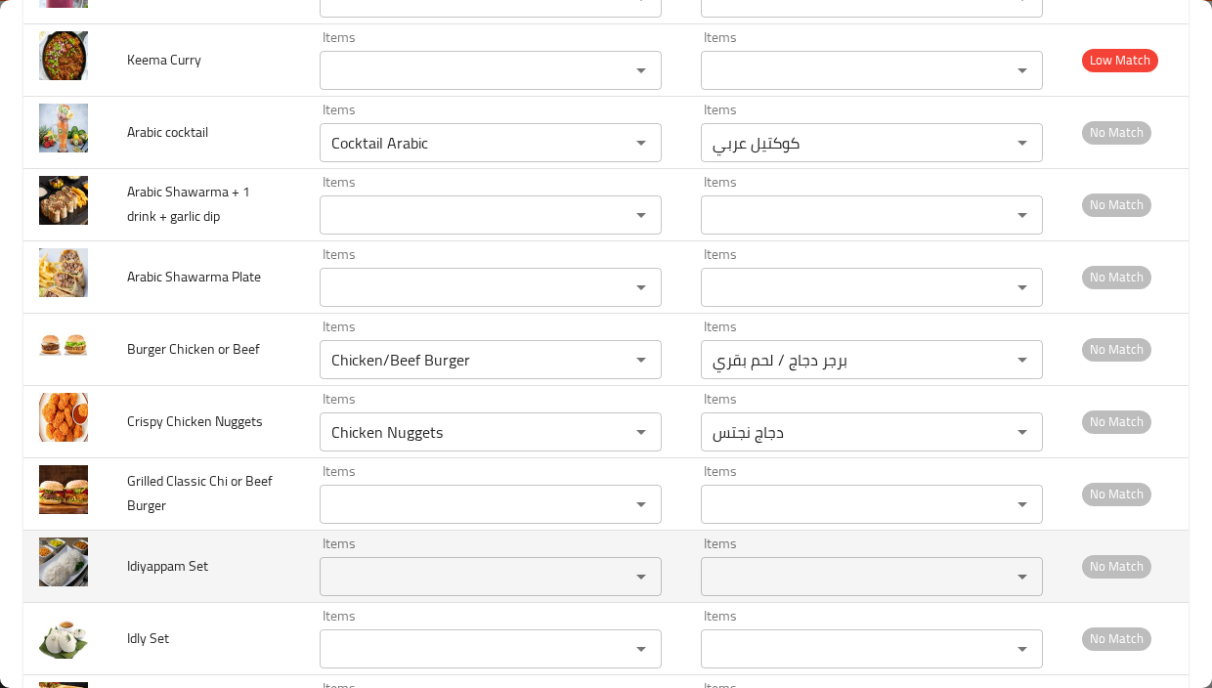
click at [304, 530] on td "Items Items" at bounding box center [494, 566] width 381 height 72
click at [148, 553] on span "Idiyappam Set" at bounding box center [167, 565] width 81 height 25
click at [423, 563] on Set "Items" at bounding box center [461, 576] width 273 height 27
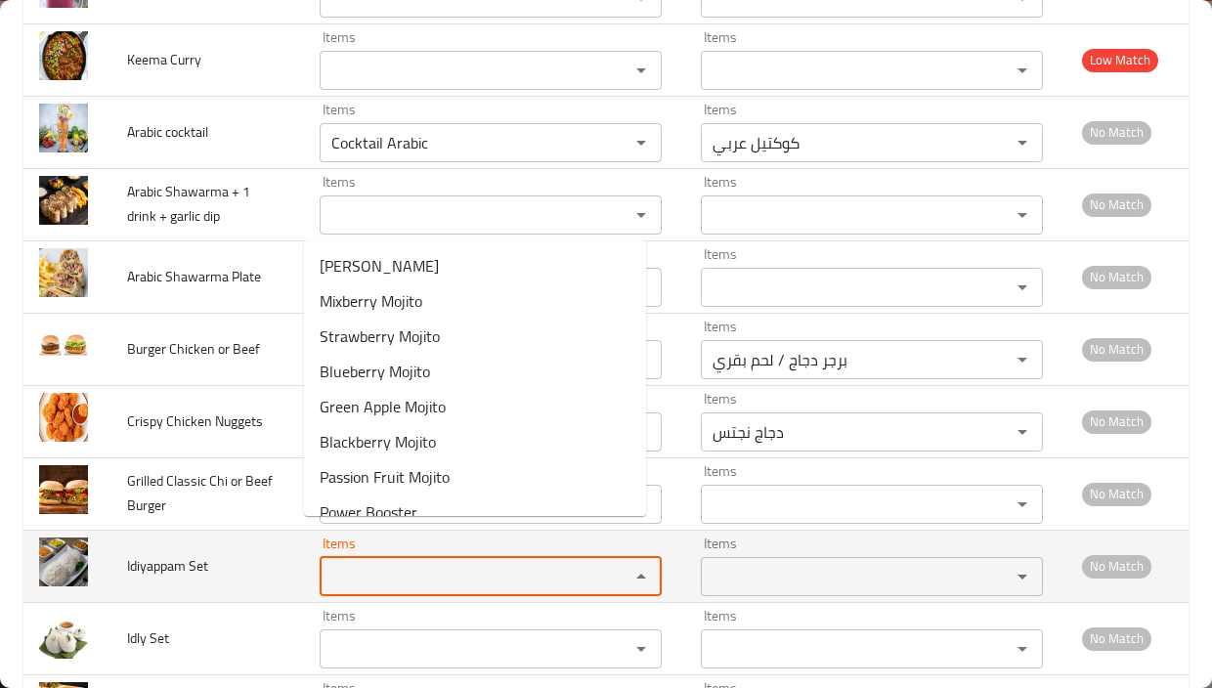
paste Set "Idiyappam"
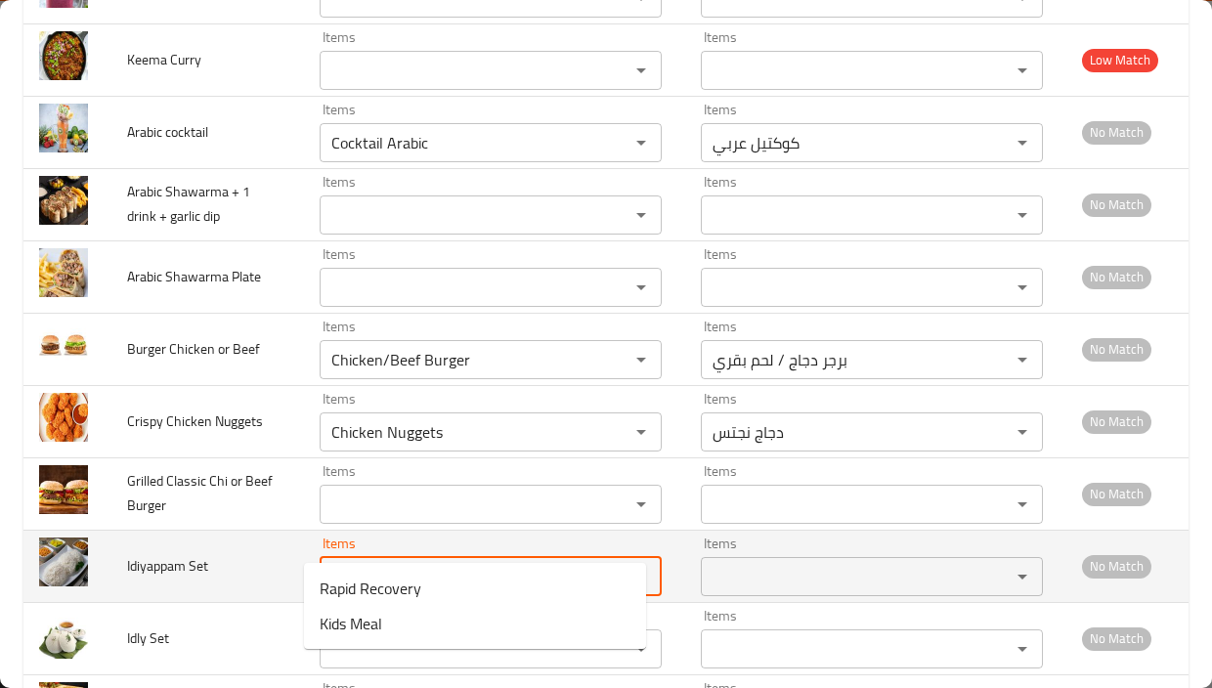
drag, startPoint x: 316, startPoint y: 541, endPoint x: 304, endPoint y: 541, distance: 11.7
click at [320, 557] on div "Id Items" at bounding box center [491, 576] width 342 height 39
click at [357, 563] on Set "Id" at bounding box center [461, 576] width 273 height 27
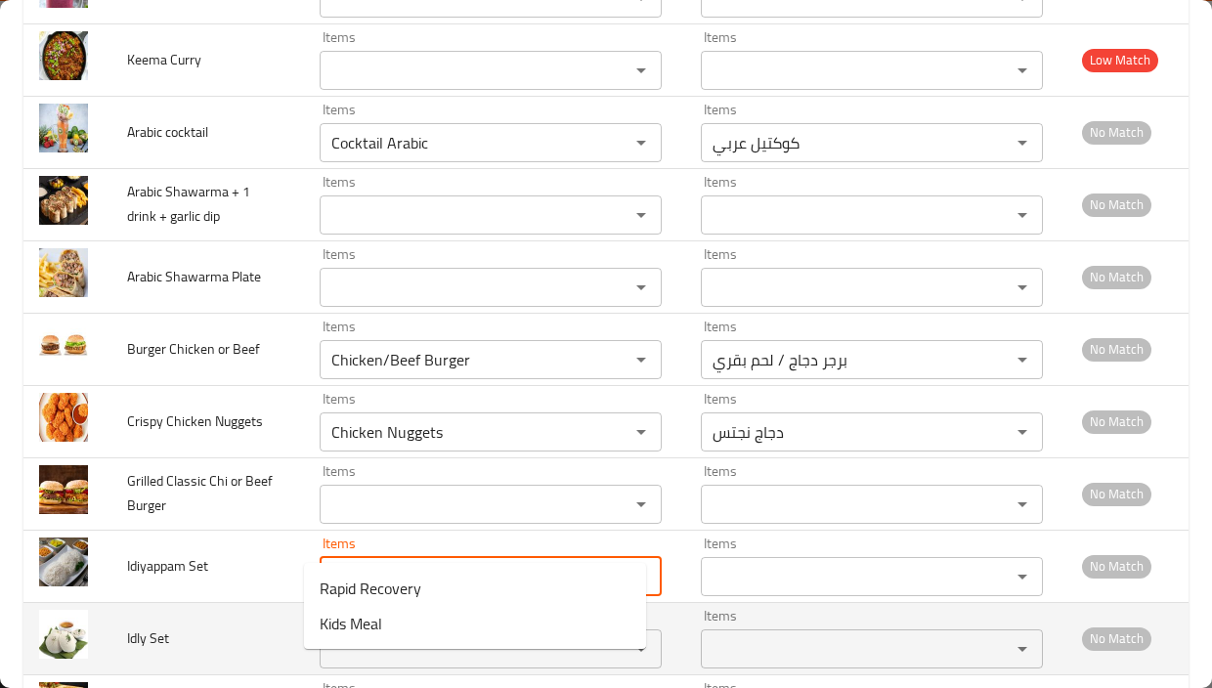
type Set "I"
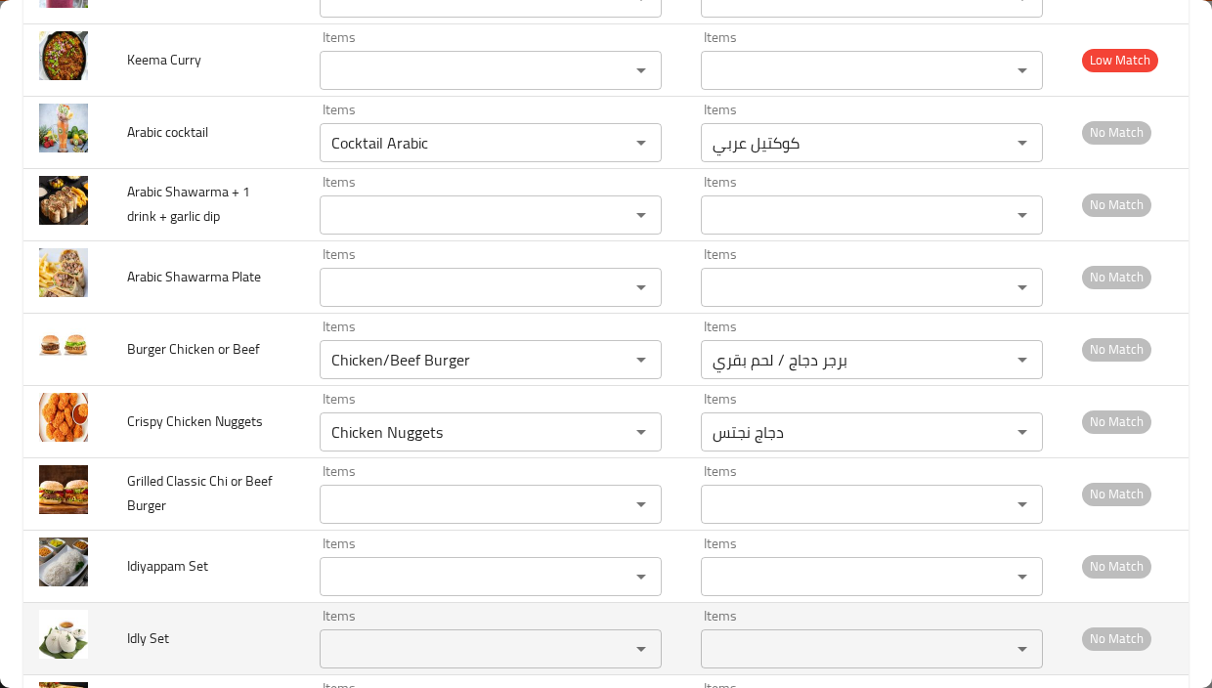
click at [227, 602] on td "Idly Set" at bounding box center [207, 638] width 192 height 72
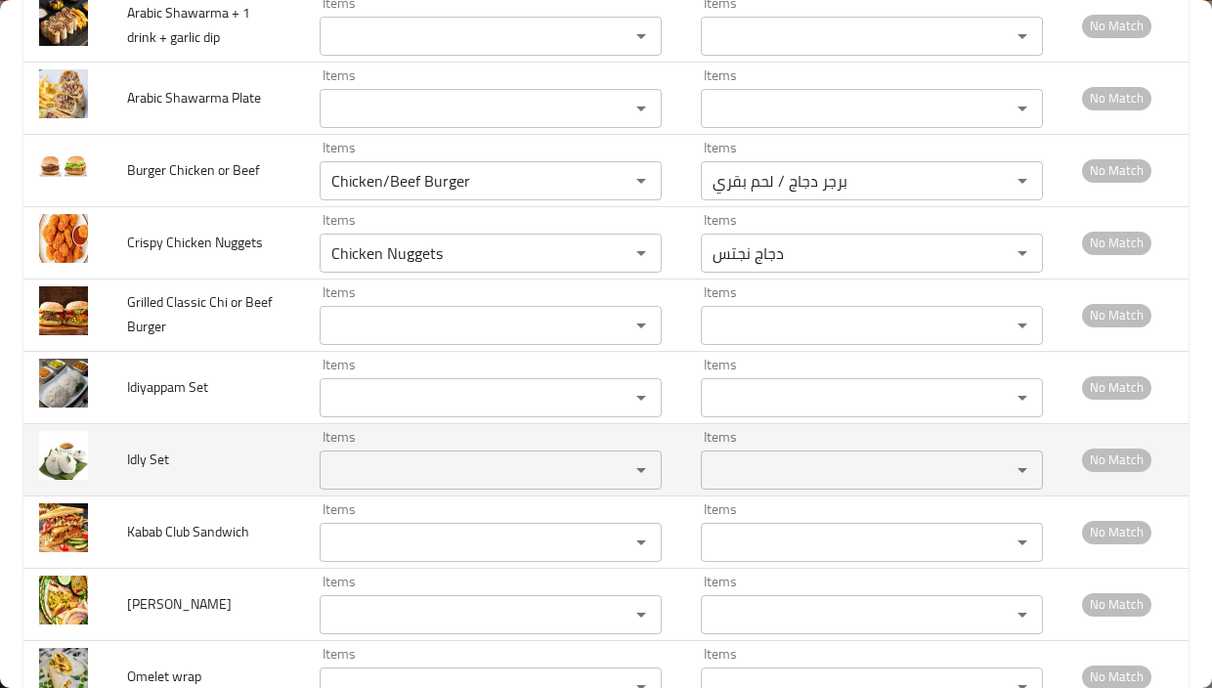
scroll to position [13436, 0]
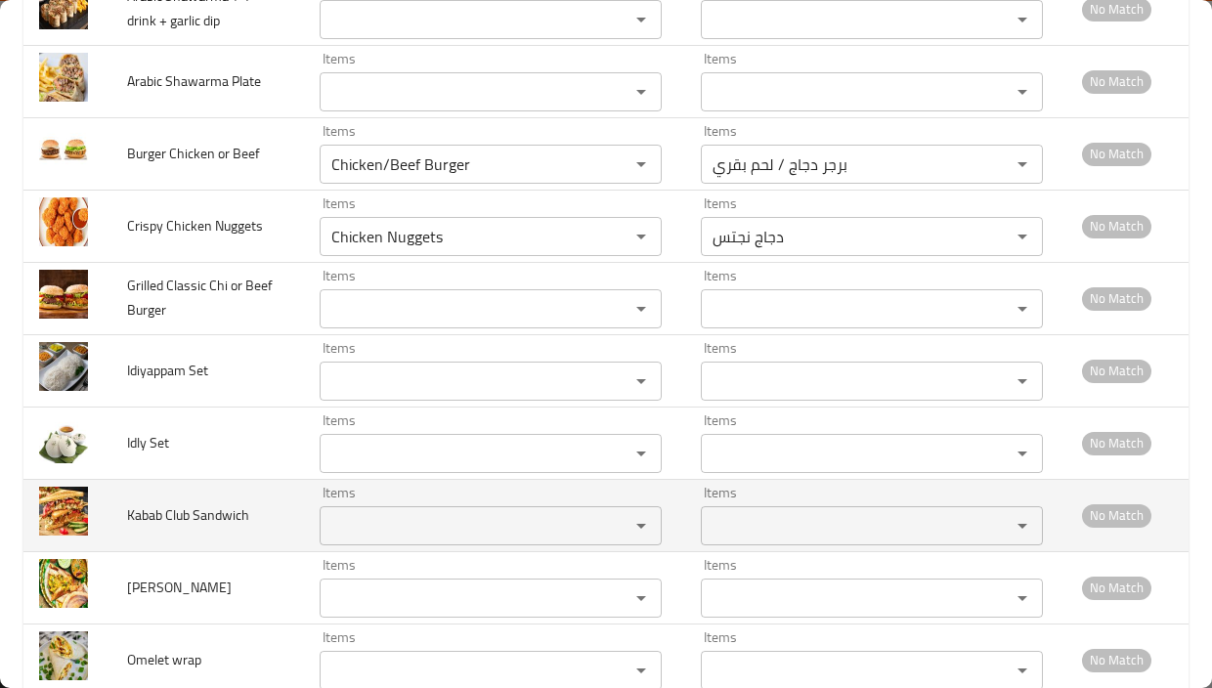
click at [148, 502] on span "Kabab Club Sandwich" at bounding box center [188, 514] width 122 height 25
click at [146, 502] on span "Kabab Club Sandwich" at bounding box center [188, 514] width 122 height 25
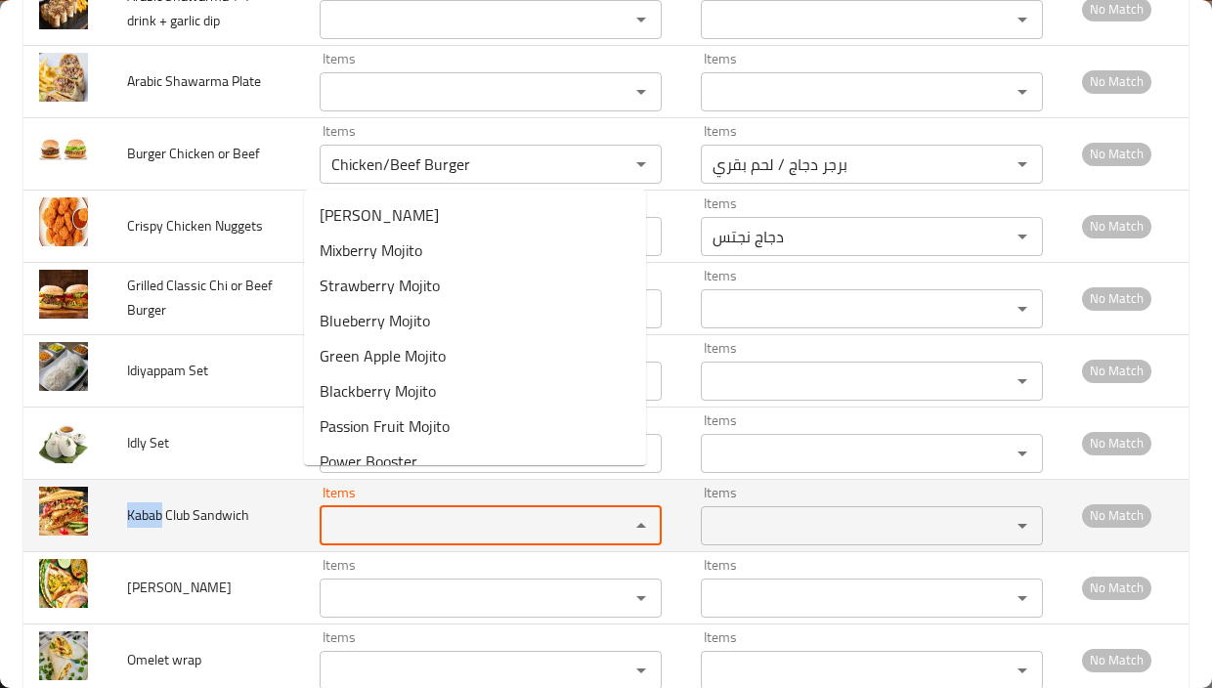
click at [342, 512] on Sandwich "Items" at bounding box center [461, 525] width 273 height 27
drag, startPoint x: 342, startPoint y: 491, endPoint x: 256, endPoint y: 489, distance: 86.0
click at [256, 489] on tr "Kabab Club Sandwich Items v Items Items Items No Match" at bounding box center [605, 515] width 1165 height 72
paste Sandwich "Kabab"
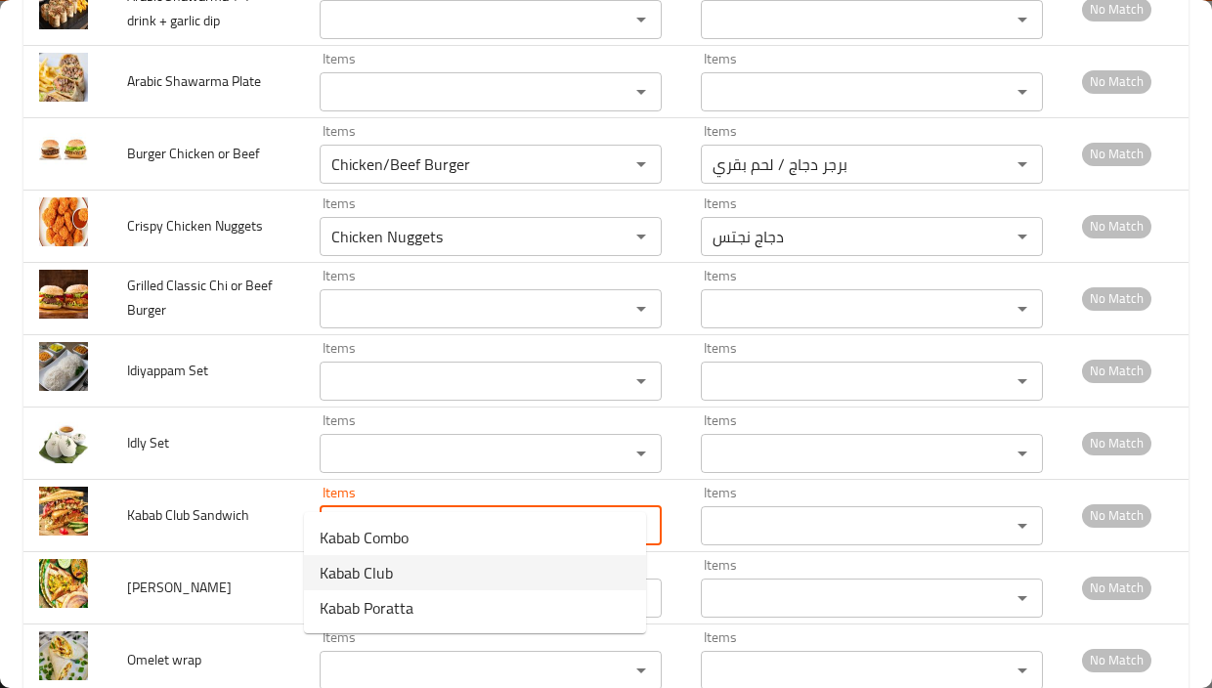
click at [399, 561] on Sandwich-option-1 "Kabab Club" at bounding box center [475, 572] width 342 height 35
type Sandwich "Kabab Club"
type Sandwich-ar "كلوب كباب"
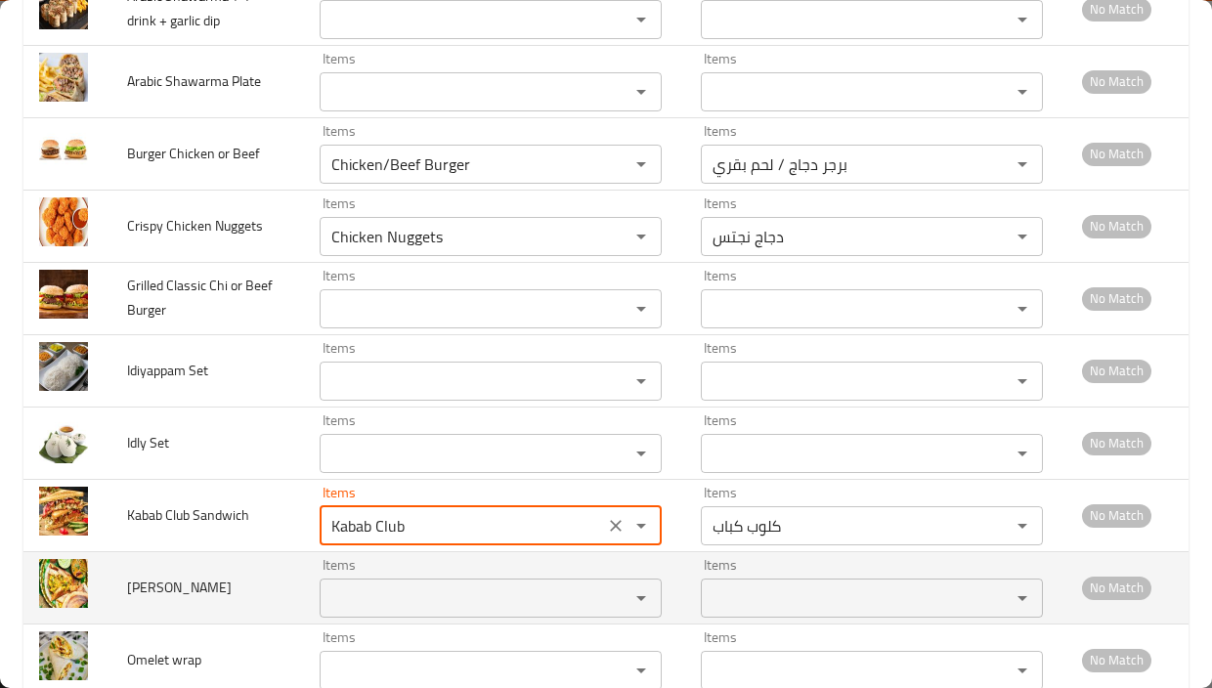
type Sandwich "Kabab Club"
click at [143, 575] on span "Masala Dosa" at bounding box center [179, 587] width 105 height 25
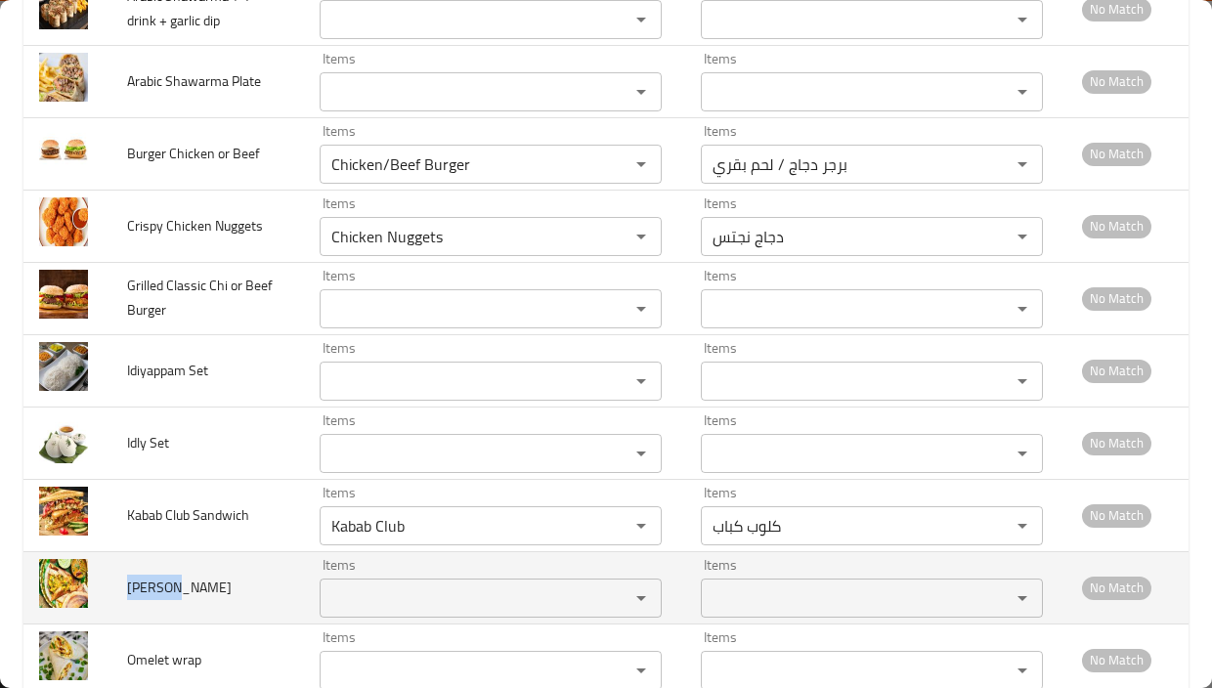
click at [143, 575] on span "Masala Dosa" at bounding box center [179, 587] width 105 height 25
click at [343, 584] on Dosa "Items" at bounding box center [461, 597] width 273 height 27
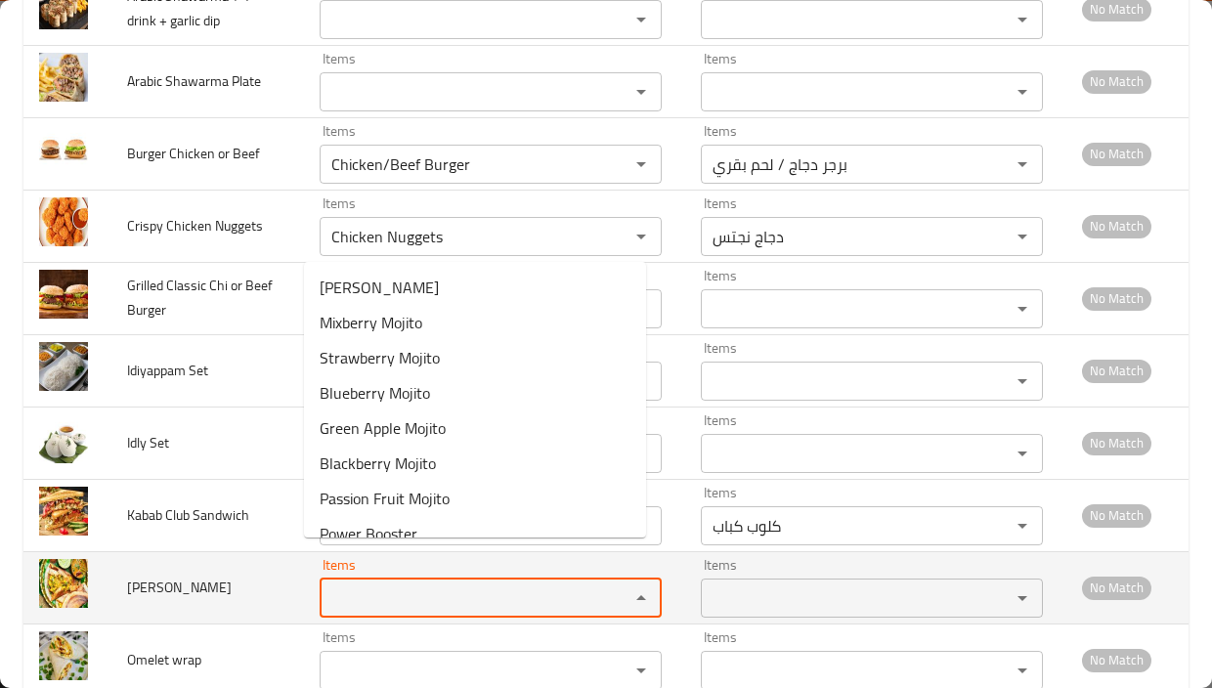
paste Dosa "Masala"
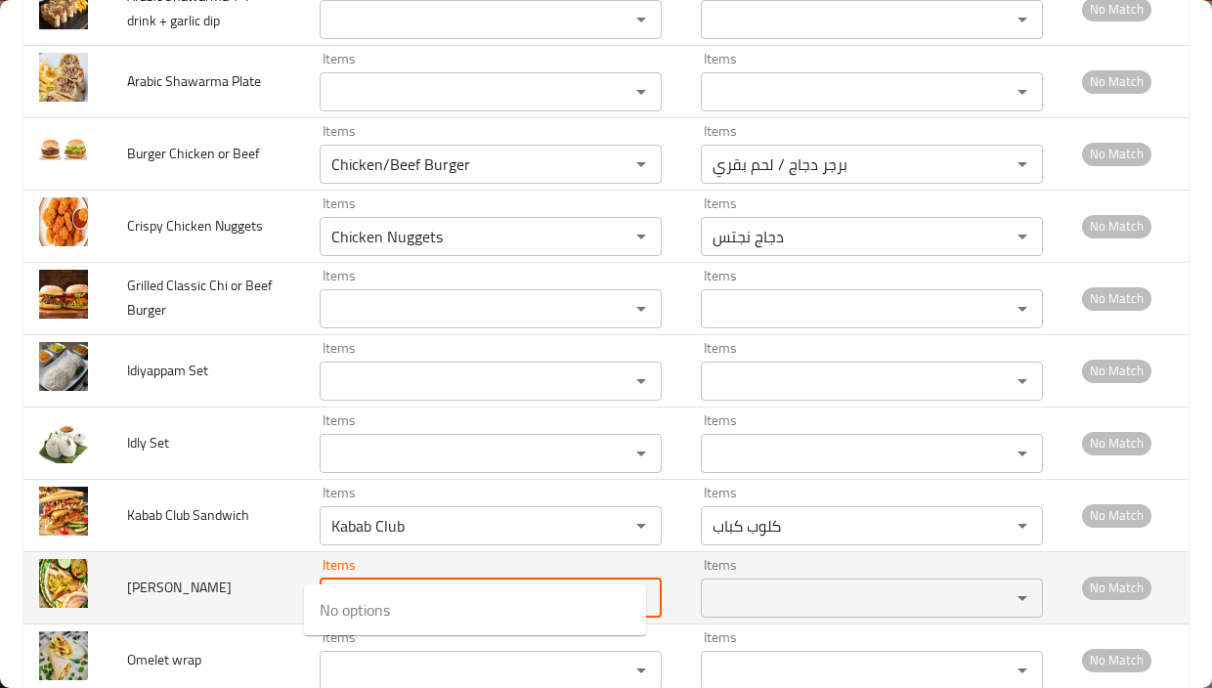
type Dosa "M"
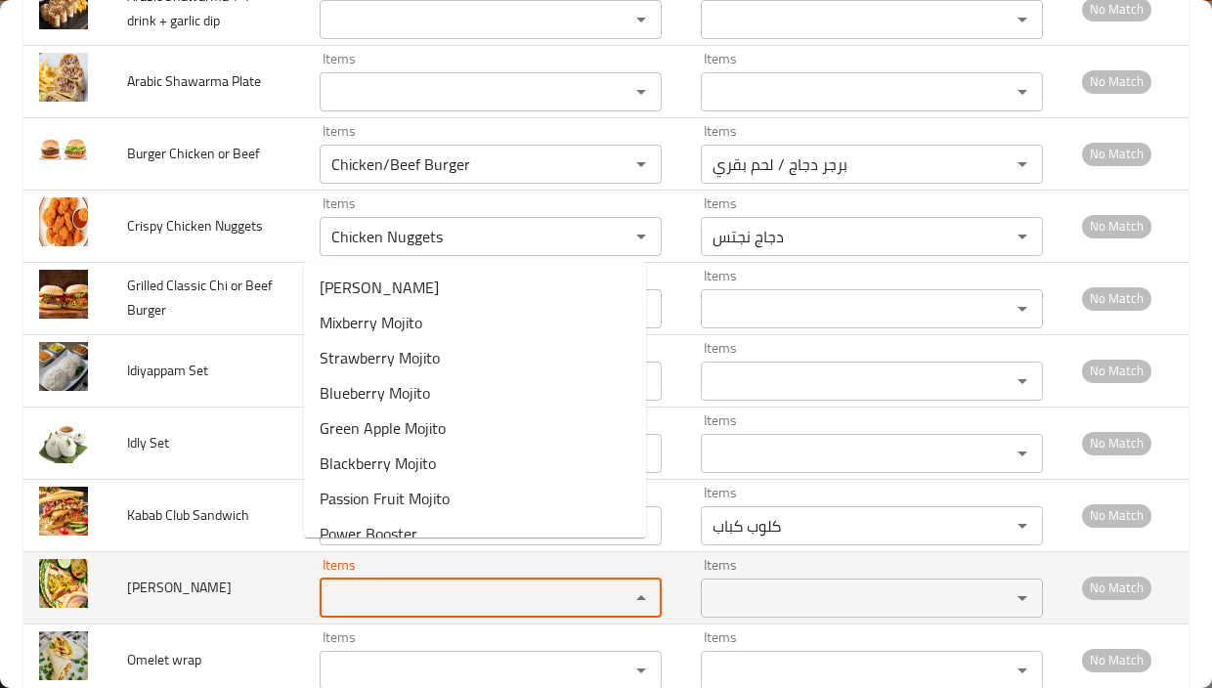
click at [183, 575] on span "Masala Dosa" at bounding box center [179, 587] width 105 height 25
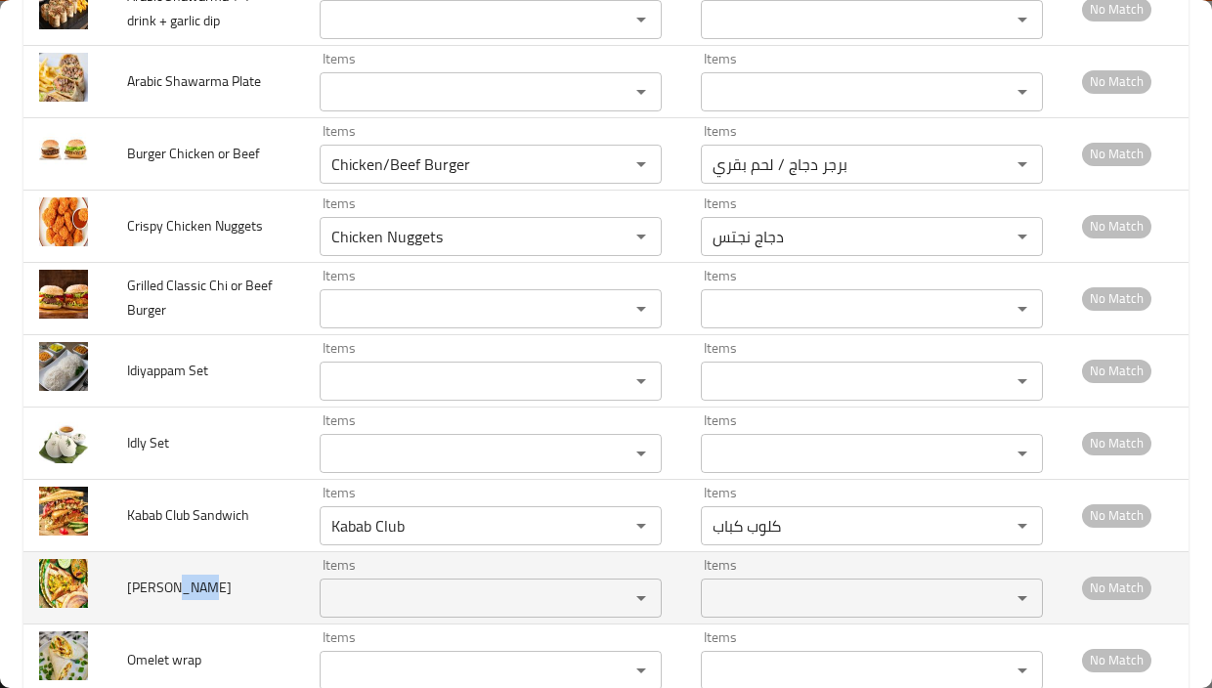
click at [183, 575] on span "Masala Dosa" at bounding box center [179, 587] width 105 height 25
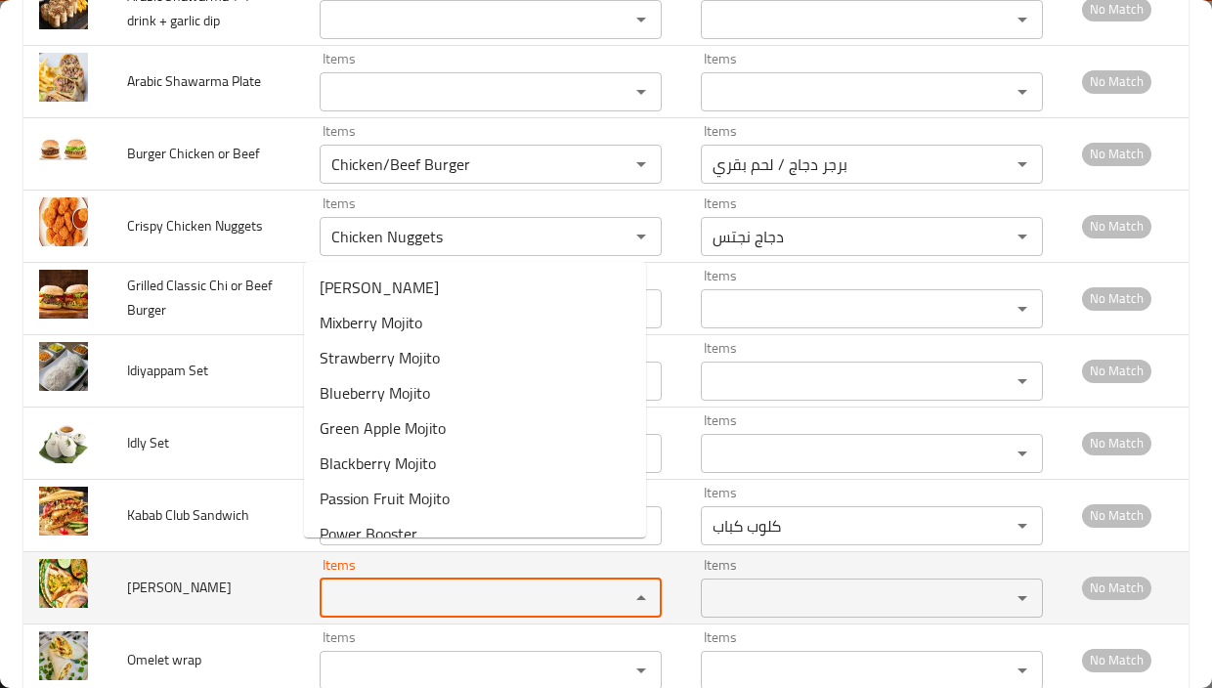
click at [325, 584] on Dosa "Items" at bounding box center [461, 597] width 273 height 27
paste Dosa "Dosa"
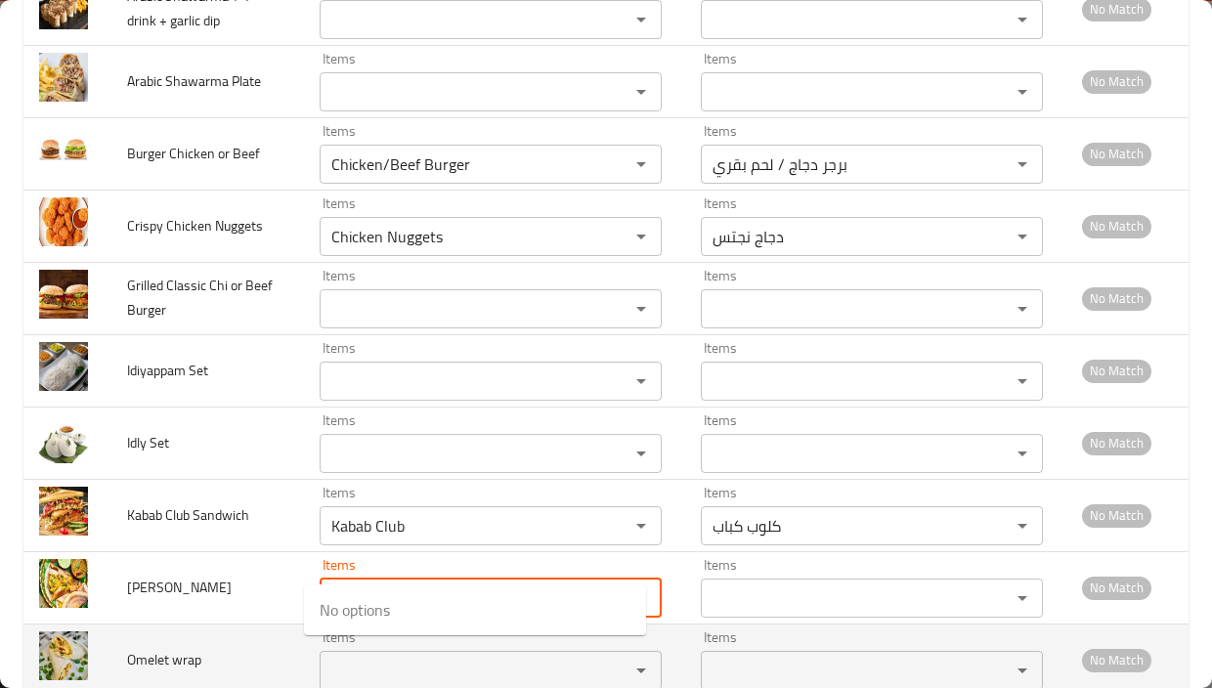
type Dosa "Dosa"
click at [186, 647] on span "Omelet wrap" at bounding box center [164, 659] width 74 height 25
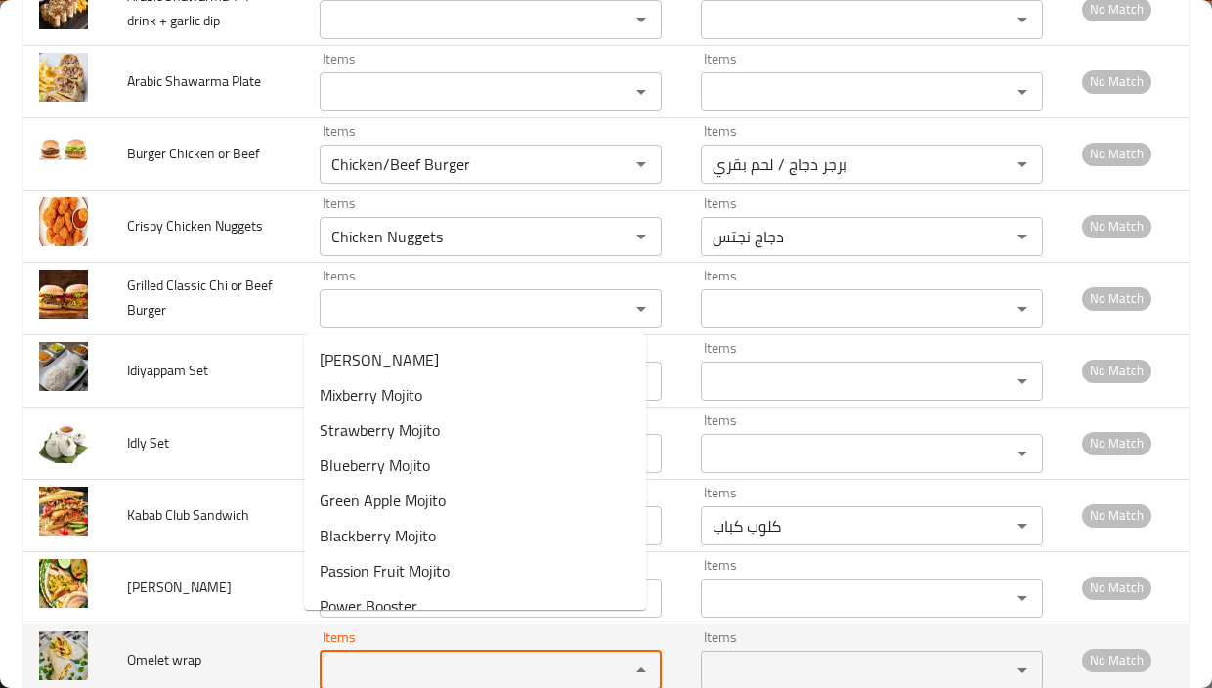
click at [325, 657] on wrap "Items" at bounding box center [461, 670] width 273 height 27
paste wrap "wrap"
type wrap "wrap"
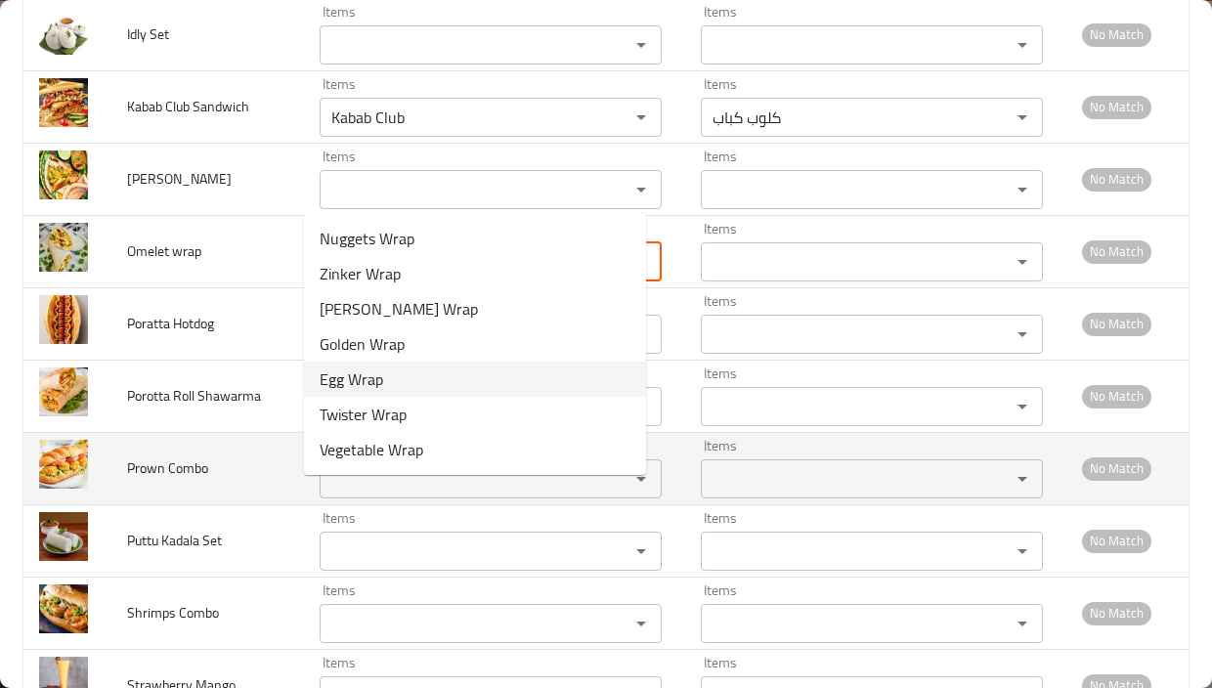
scroll to position [13879, 0]
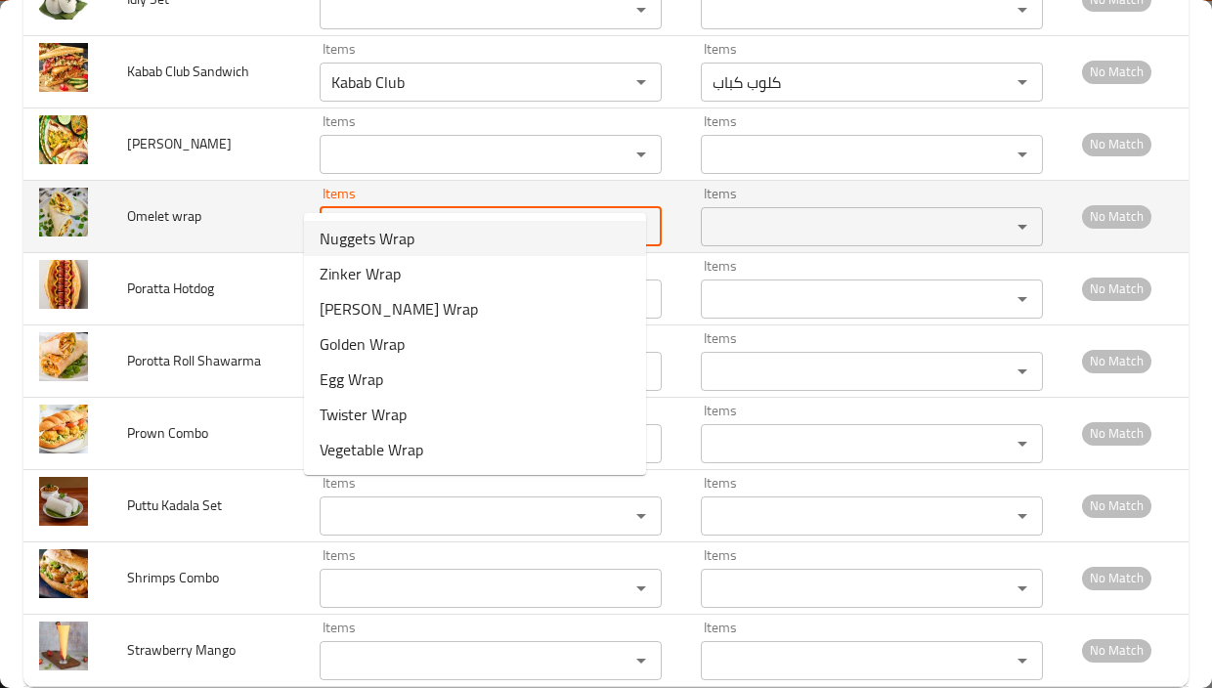
drag, startPoint x: 578, startPoint y: 188, endPoint x: 291, endPoint y: 192, distance: 287.3
click at [304, 192] on td "Items wrap Items" at bounding box center [494, 216] width 381 height 72
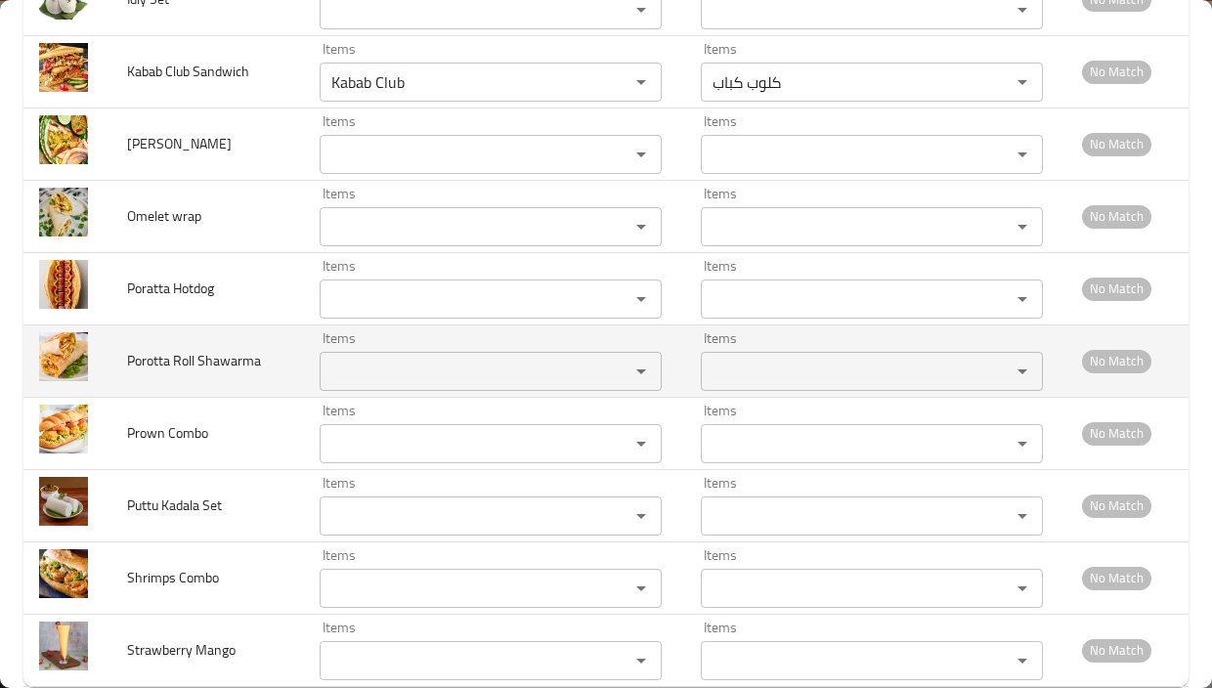
click at [235, 324] on td "Porotta Roll Shawarma" at bounding box center [207, 360] width 192 height 72
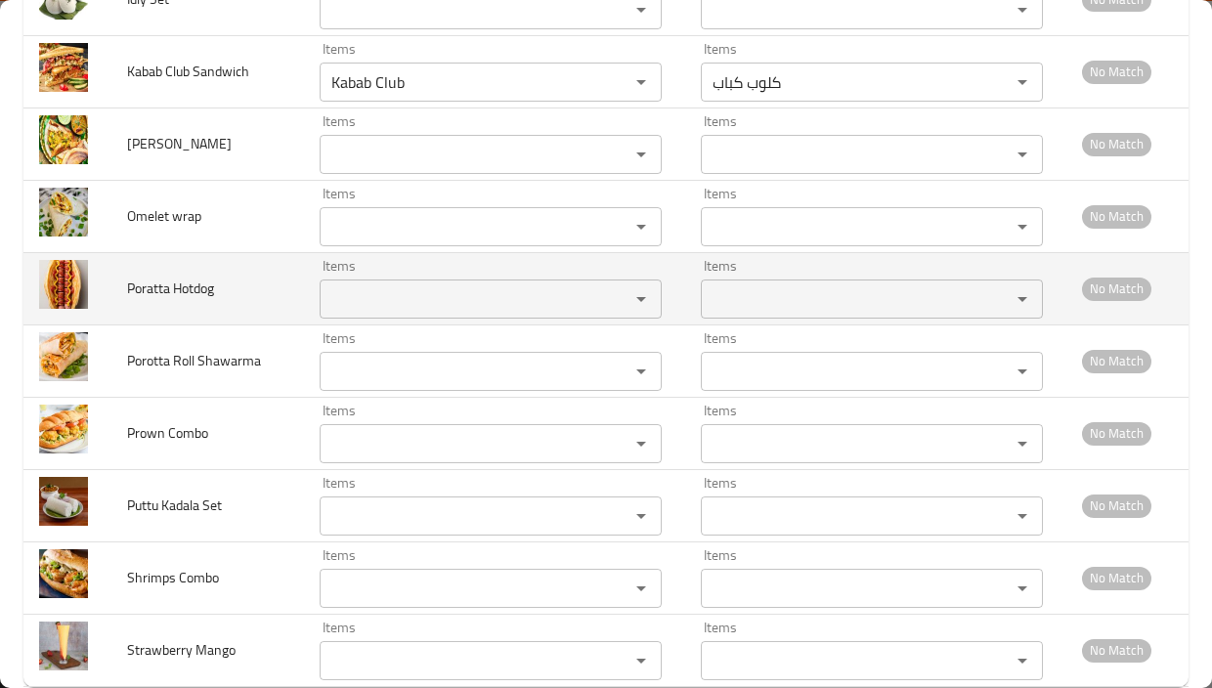
click at [197, 265] on td "Poratta Hotdog" at bounding box center [207, 288] width 192 height 72
click at [204, 276] on span "Poratta Hotdog" at bounding box center [170, 288] width 87 height 25
click at [160, 276] on span "Poratta Hotdog" at bounding box center [170, 288] width 87 height 25
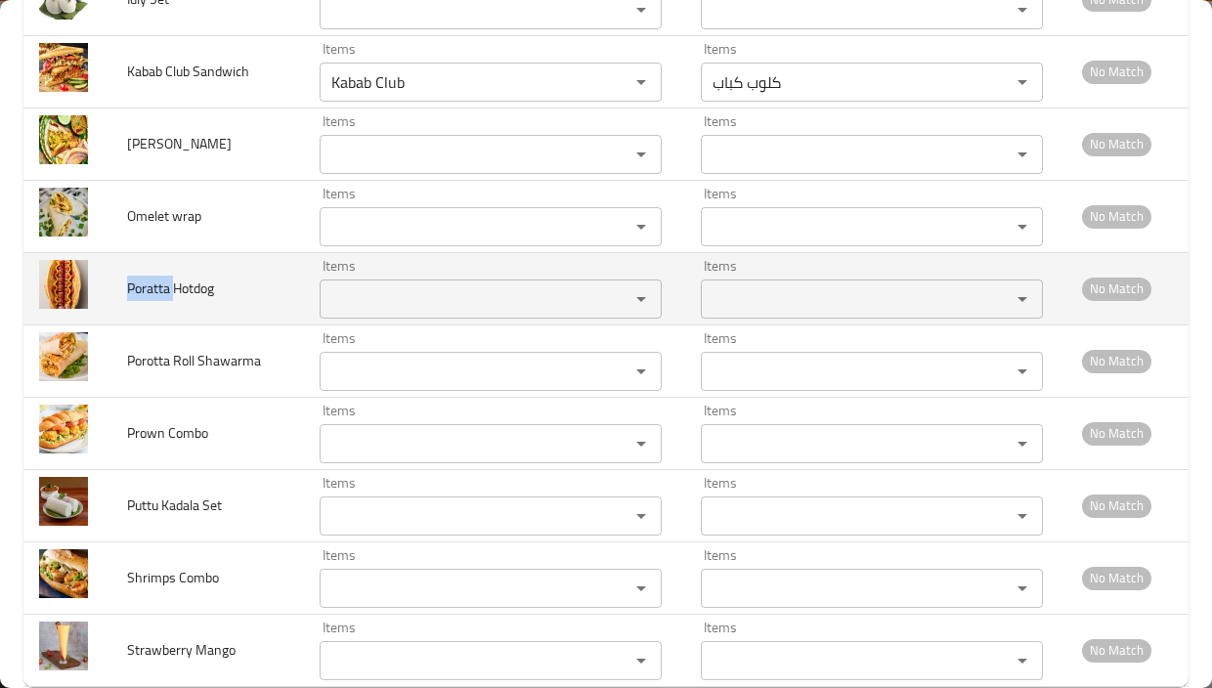
click at [160, 276] on span "Poratta Hotdog" at bounding box center [170, 288] width 87 height 25
click at [492, 285] on Hotdog "Items" at bounding box center [461, 298] width 273 height 27
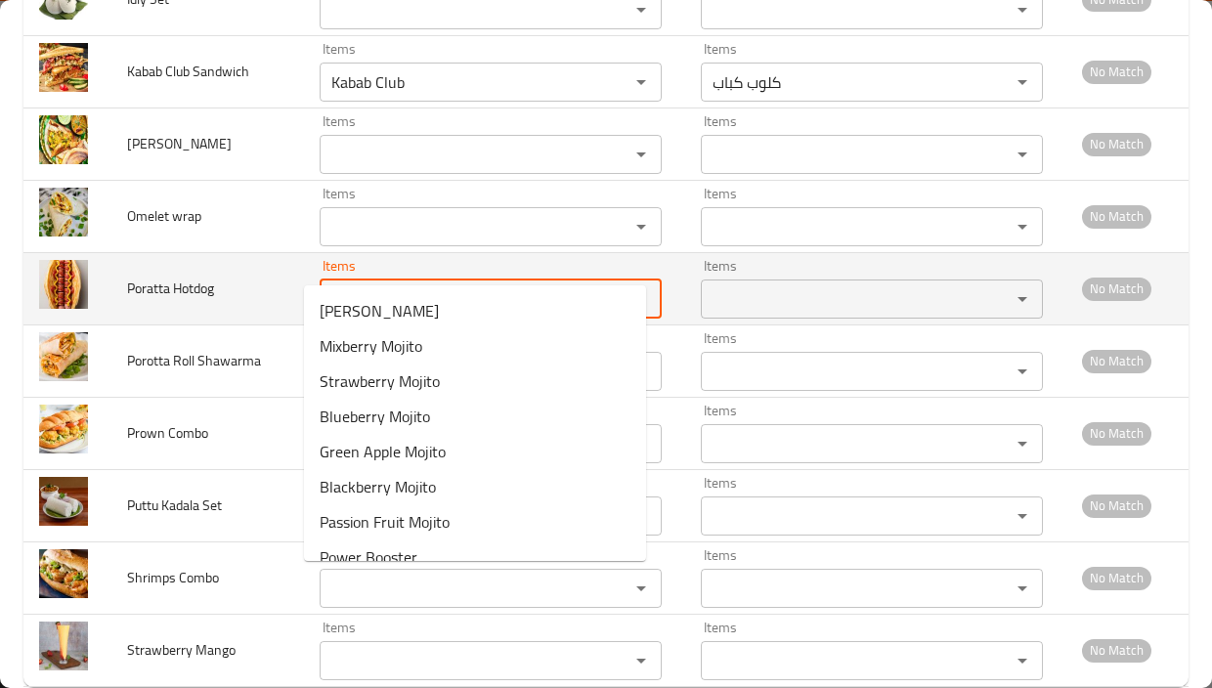
paste Hotdog "Poratta"
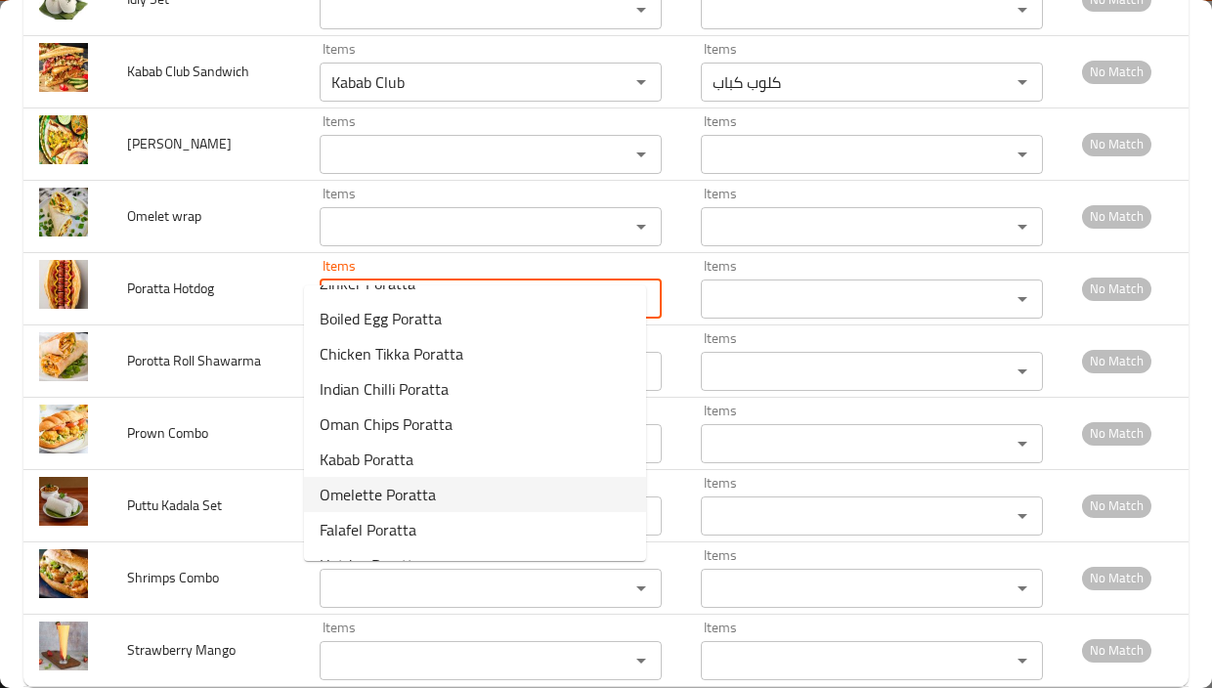
scroll to position [162, 0]
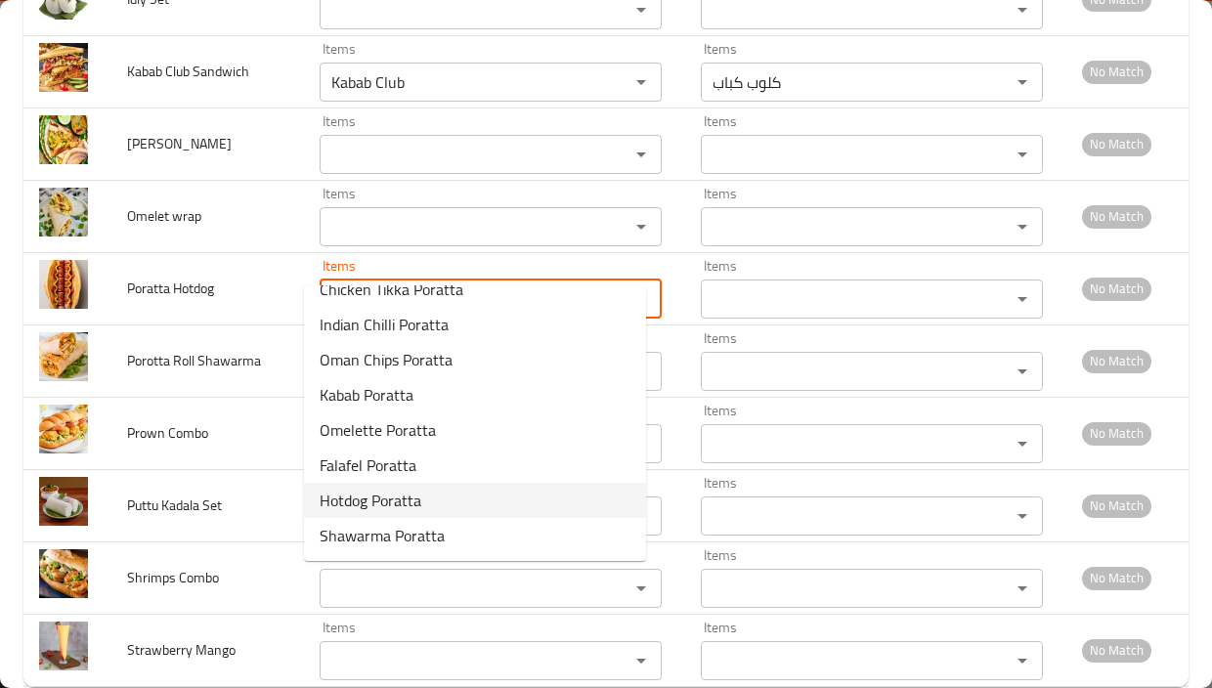
click at [429, 491] on Hotdog-option-10 "Hotdog Poratta" at bounding box center [475, 500] width 342 height 35
type Hotdog "Hotdog Poratta"
type Hotdog-ar "برانا نقانق"
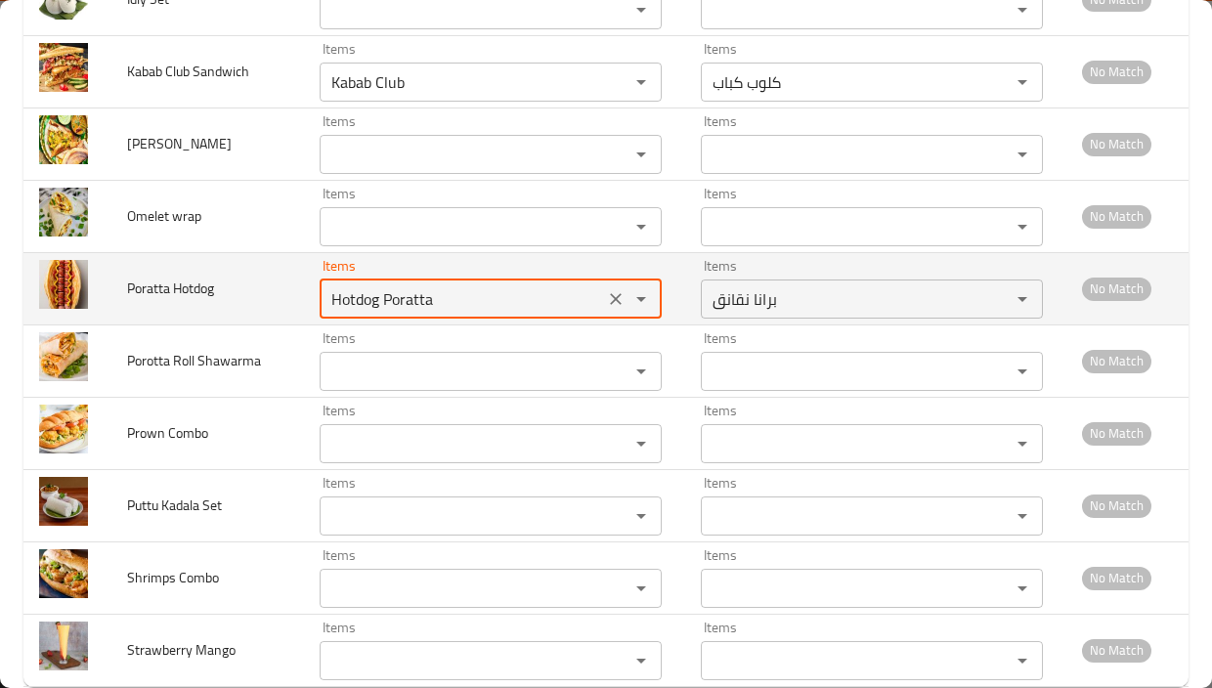
click at [364, 285] on Hotdog "Hotdog Poratta" at bounding box center [461, 298] width 273 height 27
click at [363, 285] on Hotdog "Hotdog Poratta" at bounding box center [461, 298] width 273 height 27
click at [412, 285] on Hotdog "Hotdog Poratta" at bounding box center [461, 298] width 273 height 27
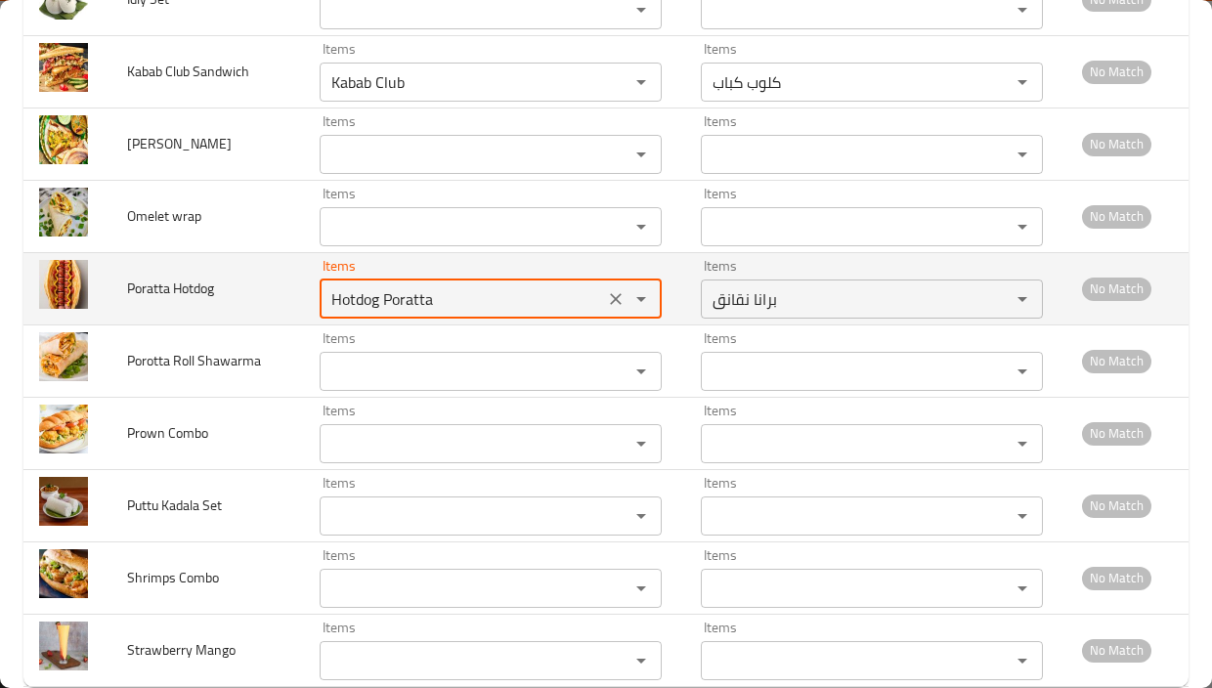
click at [412, 285] on Hotdog "Hotdog Poratta" at bounding box center [461, 298] width 273 height 27
type Hotdog "Hotdog Poratta"
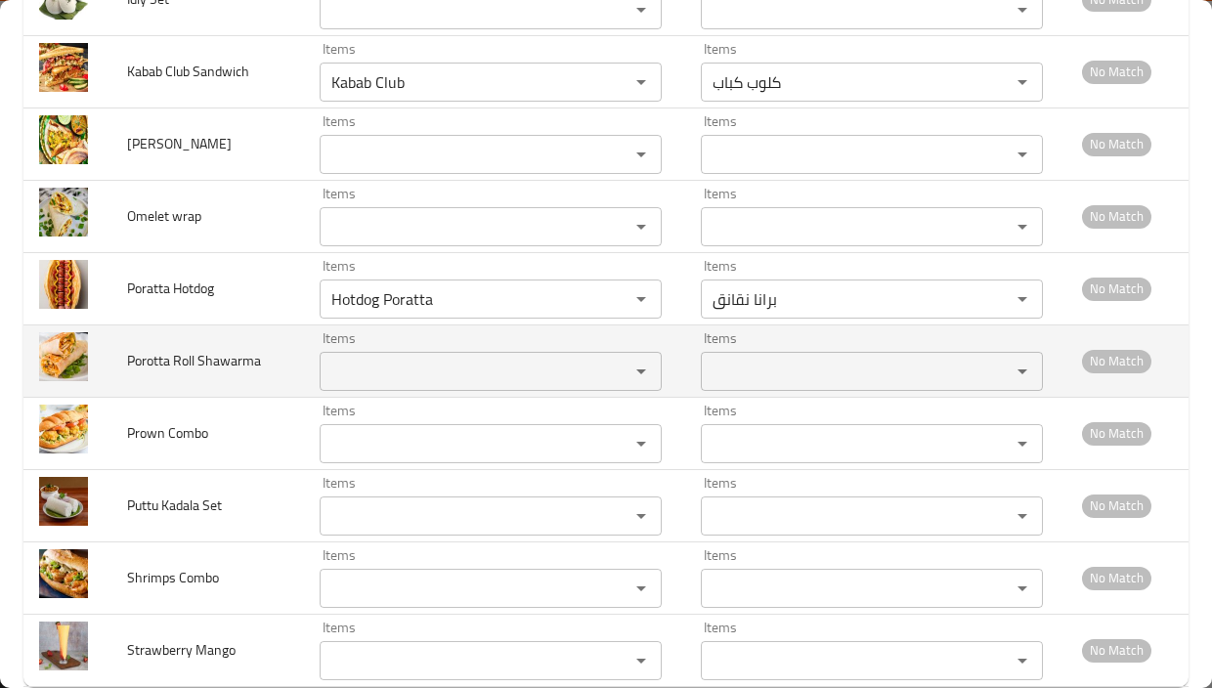
click at [193, 346] on td "Porotta Roll Shawarma" at bounding box center [207, 360] width 192 height 72
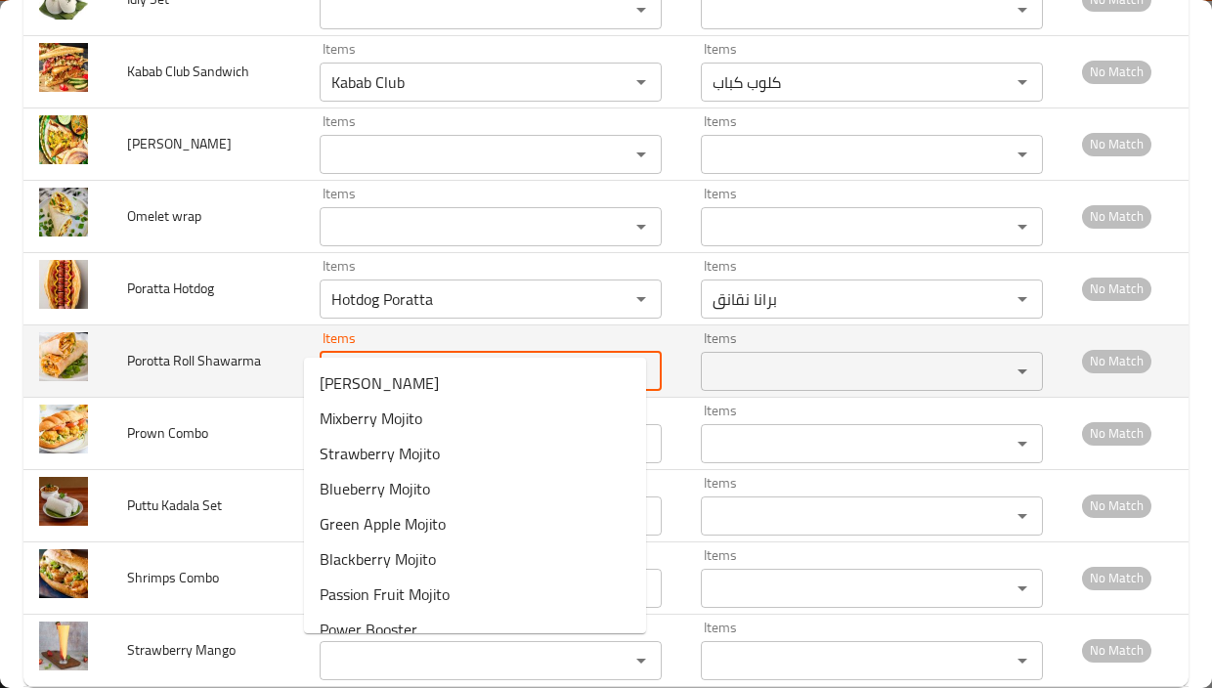
click at [409, 358] on Shawarma "Items" at bounding box center [461, 371] width 273 height 27
paste Shawarma "Hotdog Poratta"
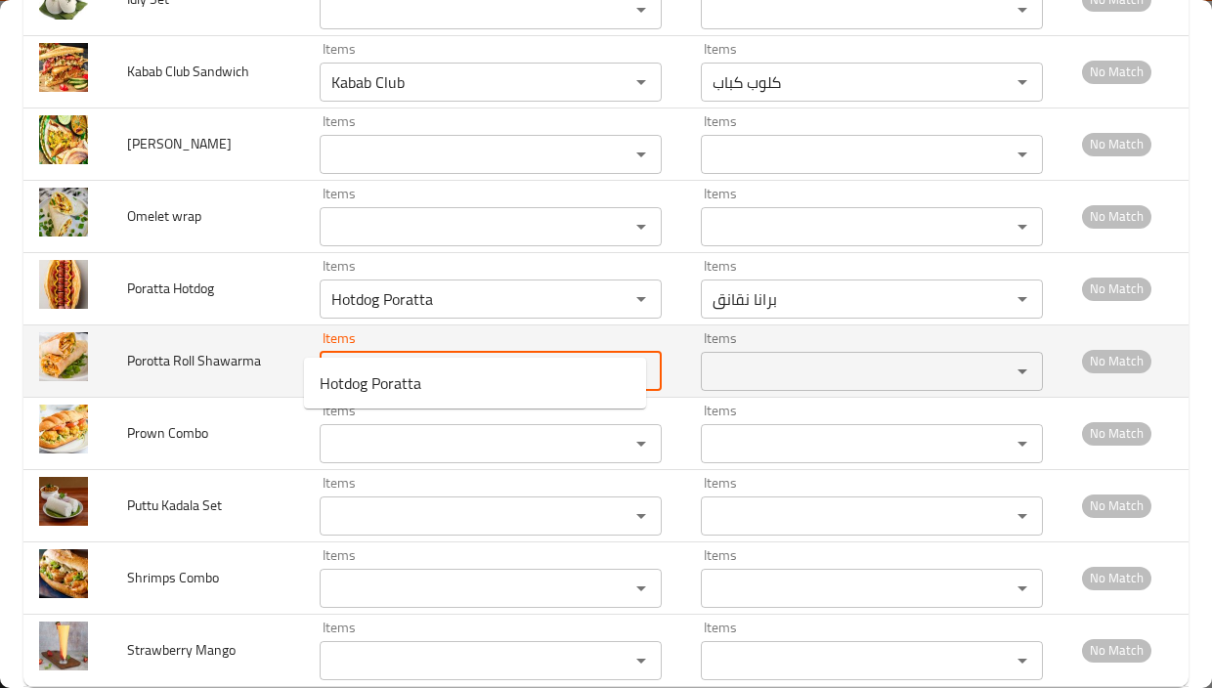
drag, startPoint x: 367, startPoint y: 337, endPoint x: 264, endPoint y: 336, distance: 103.6
click at [265, 336] on tr "Porotta Roll Shawarma Items Hotdog Poratta Items Items Items No Match" at bounding box center [605, 360] width 1165 height 72
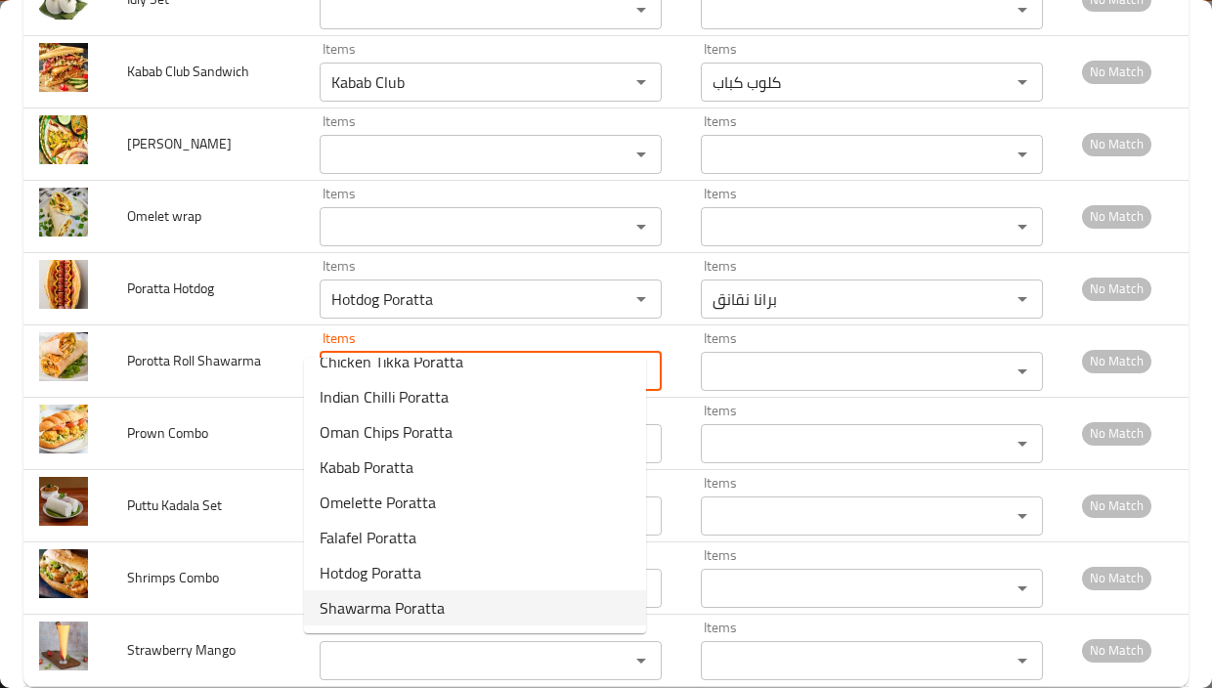
click at [414, 615] on span "Shawarma Poratta" at bounding box center [382, 607] width 125 height 23
type Shawarma "Shawarma Poratta"
type Shawarma-ar "برانا شاورما"
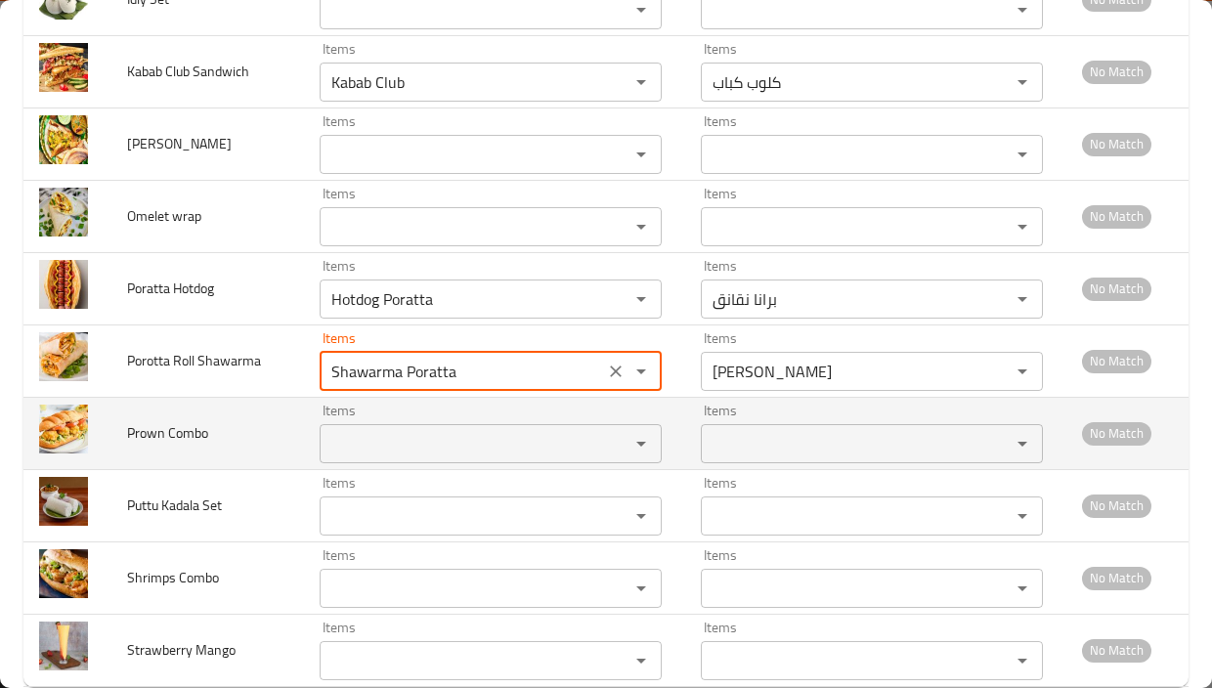
type Shawarma "Shawarma Poratta"
click at [149, 420] on span "Prown Combo" at bounding box center [167, 432] width 81 height 25
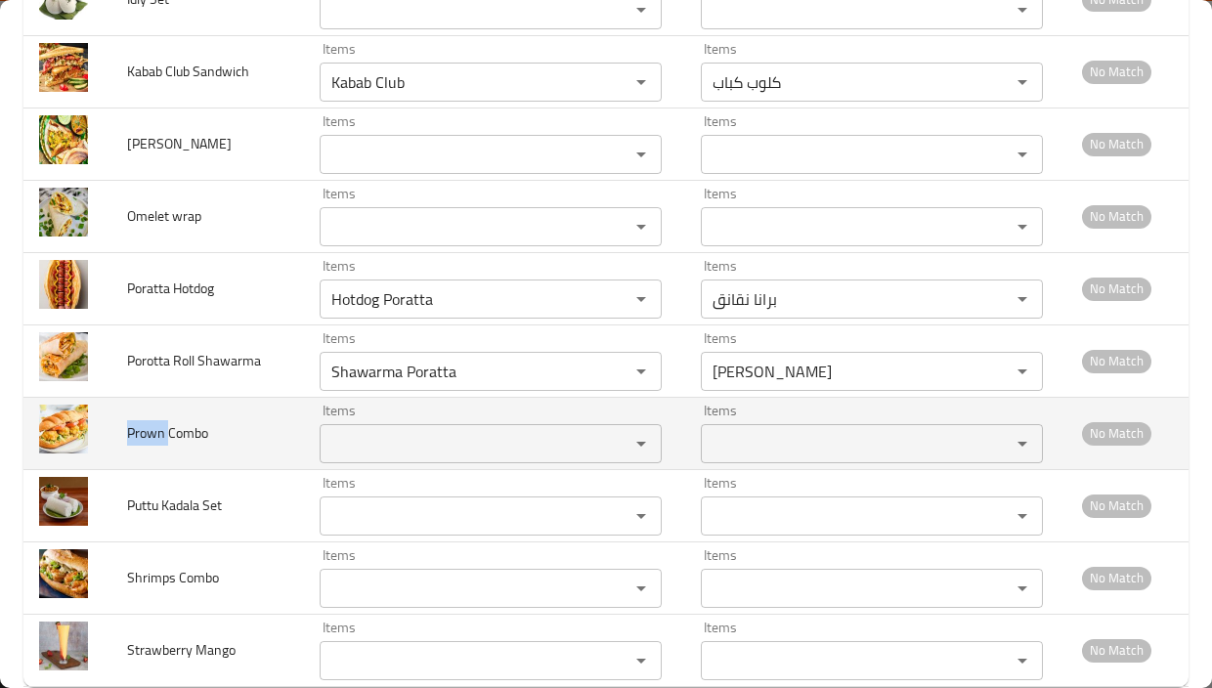
click at [149, 420] on span "Prown Combo" at bounding box center [167, 432] width 81 height 25
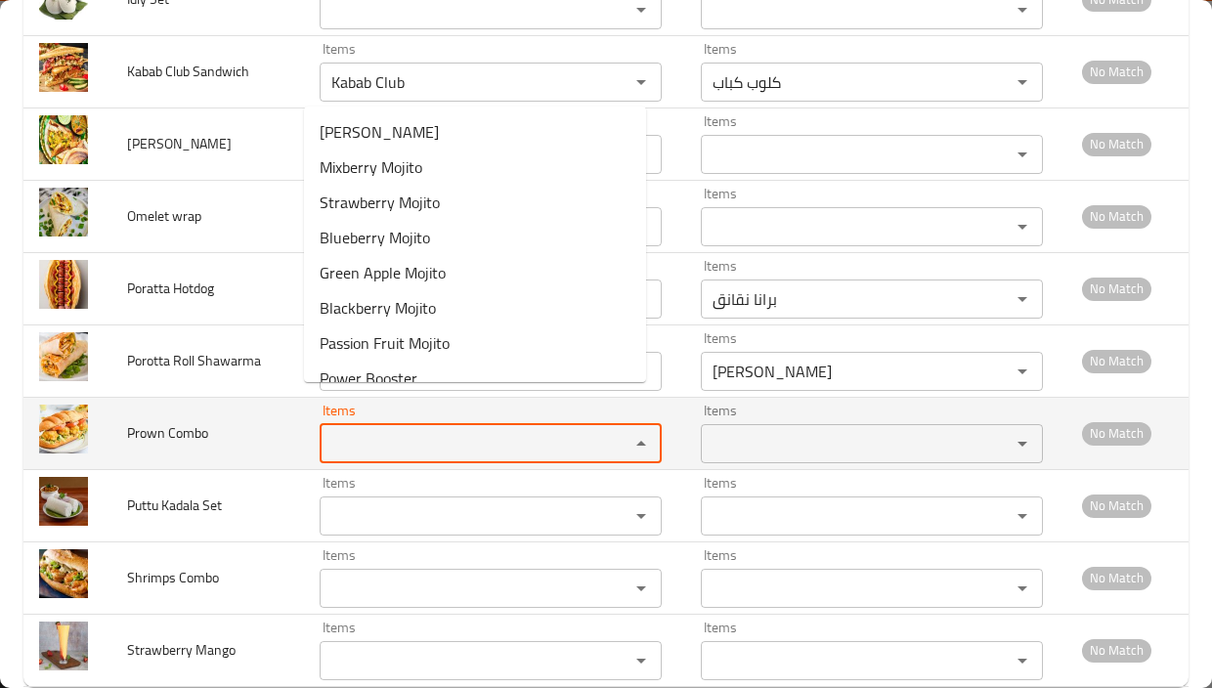
click at [392, 430] on Combo "Items" at bounding box center [461, 443] width 273 height 27
paste Combo "Prown"
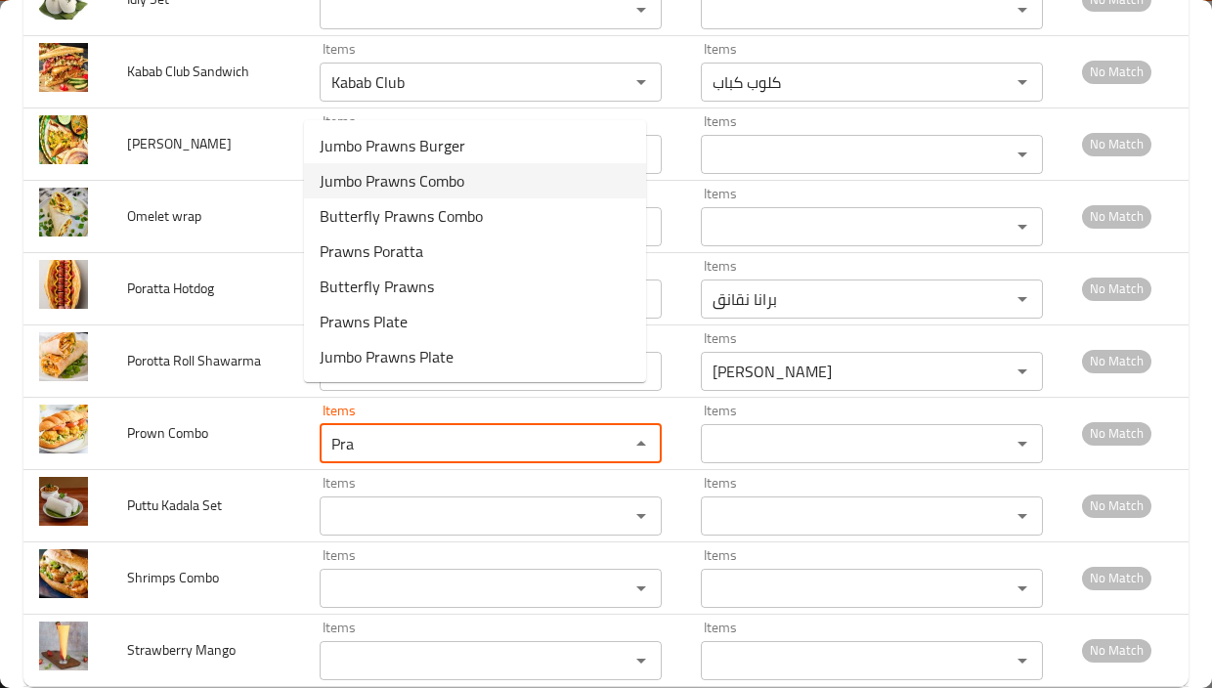
click at [482, 179] on Combo-option-1 "Jumbo Prawns Combo" at bounding box center [475, 180] width 342 height 35
type Combo "Jumbo Prawns Combo"
type Combo-ar "جمبو روبيان كومبو"
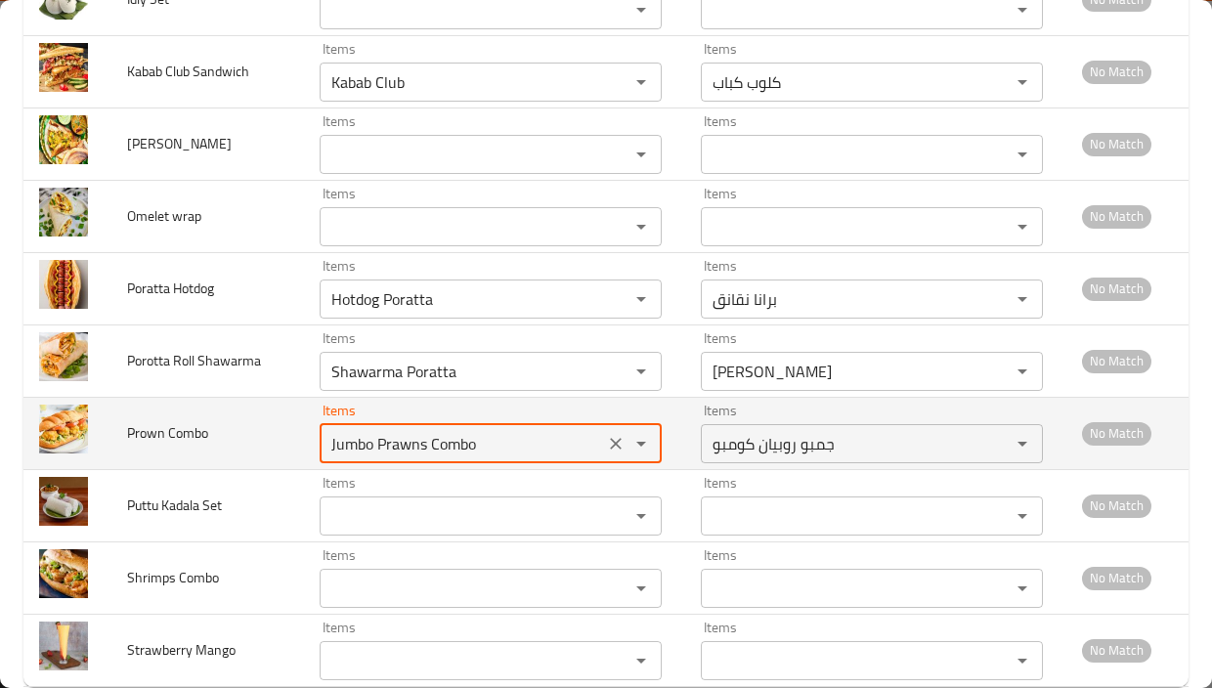
click at [484, 430] on Combo "Jumbo Prawns Combo" at bounding box center [461, 443] width 273 height 27
type Combo "Jumbo Prawns Combo"
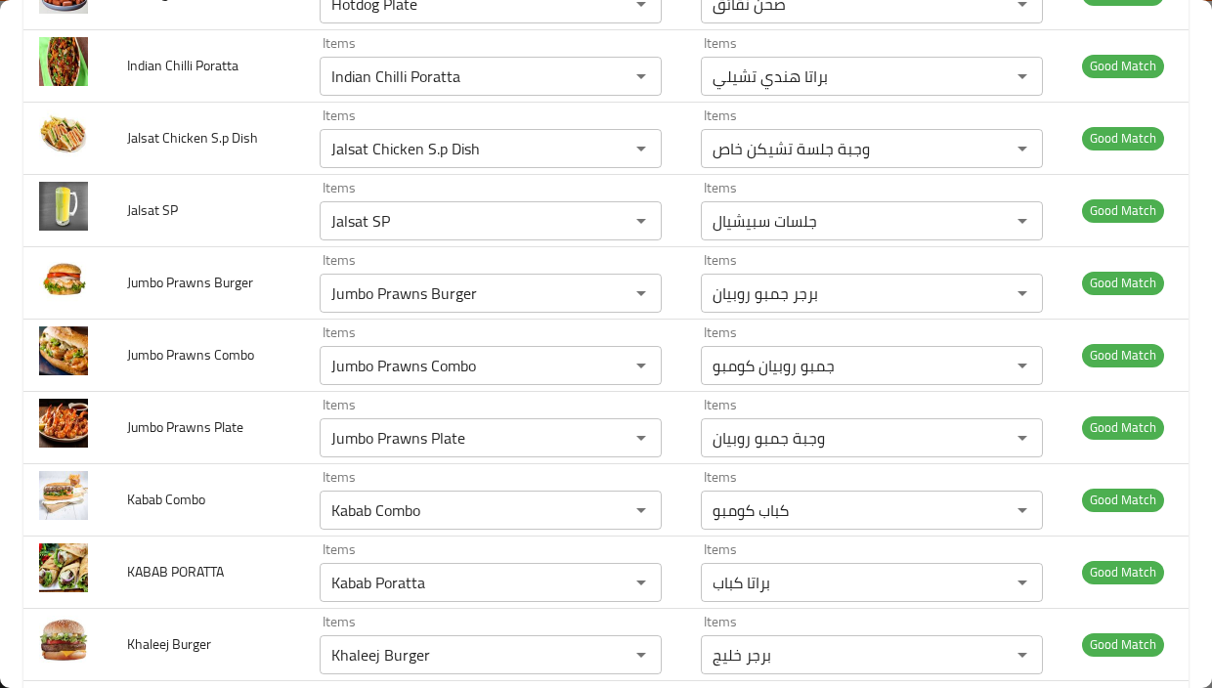
scroll to position [13879, 0]
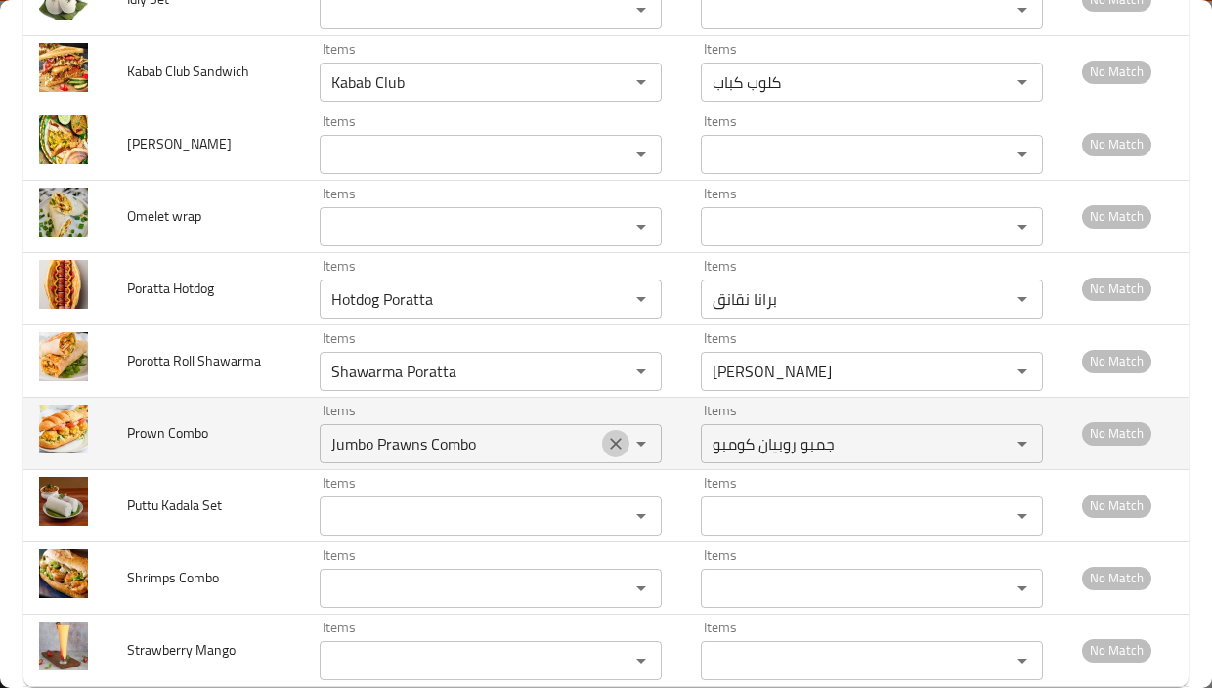
click at [606, 434] on icon "Clear" at bounding box center [616, 444] width 20 height 20
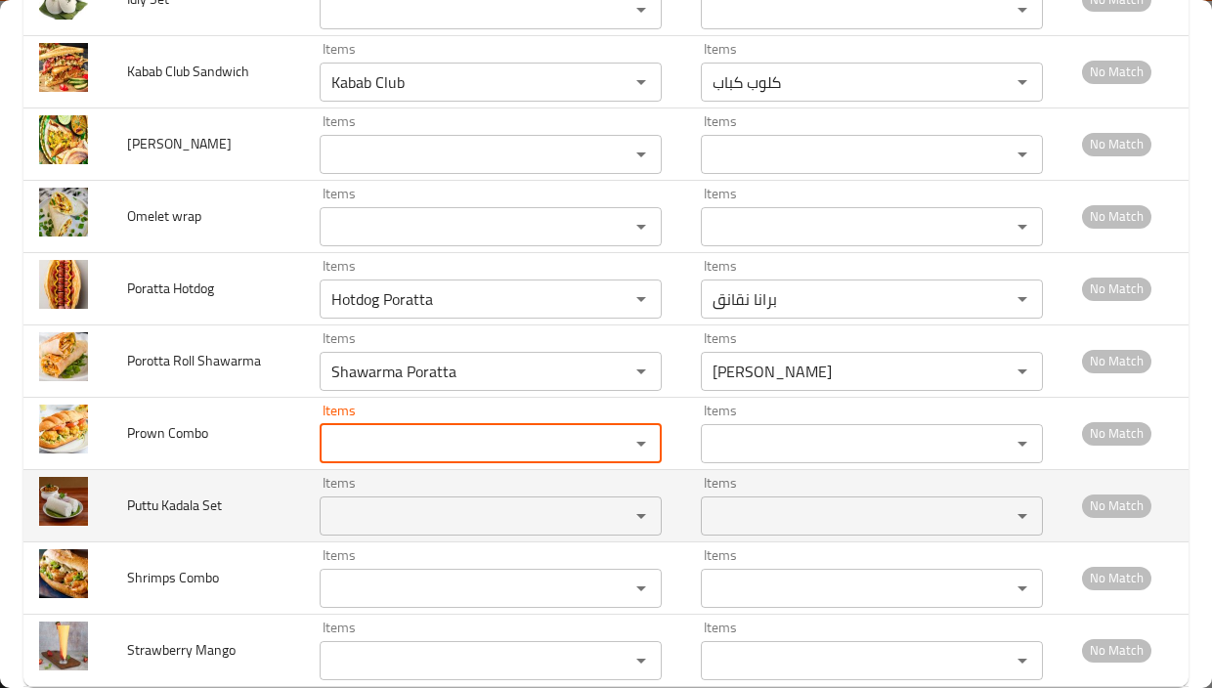
click at [185, 492] on span "Puttu Kadala Set" at bounding box center [174, 504] width 95 height 25
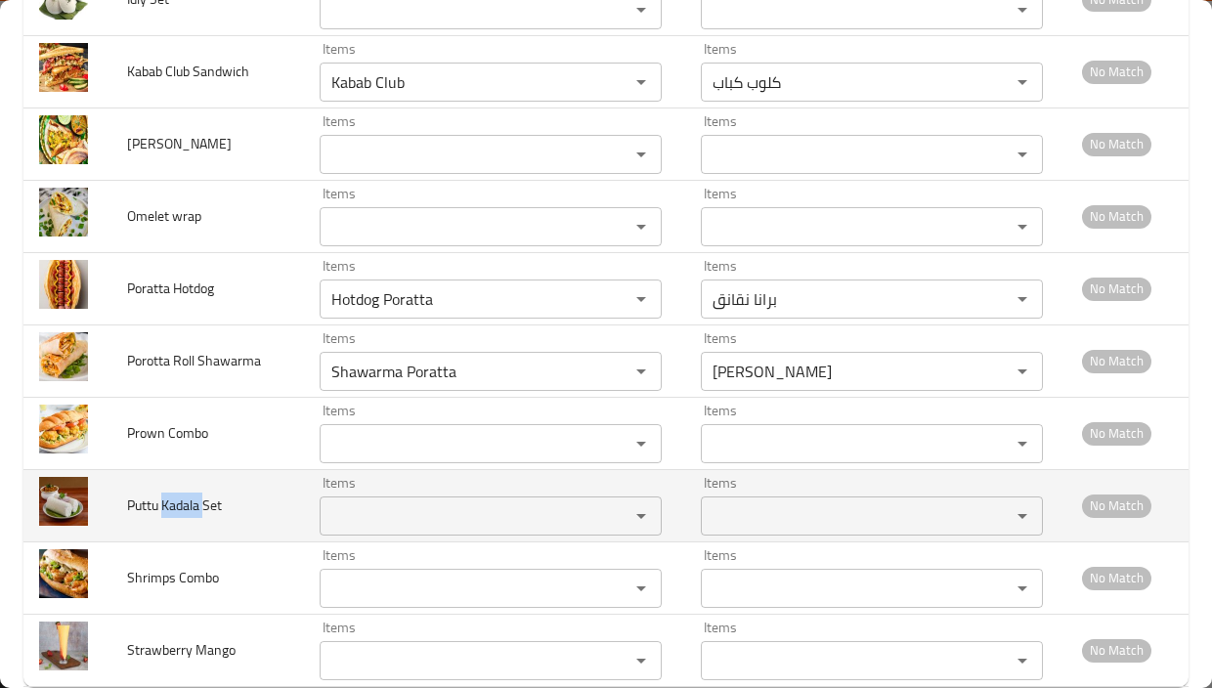
click at [185, 492] on span "Puttu Kadala Set" at bounding box center [174, 504] width 95 height 25
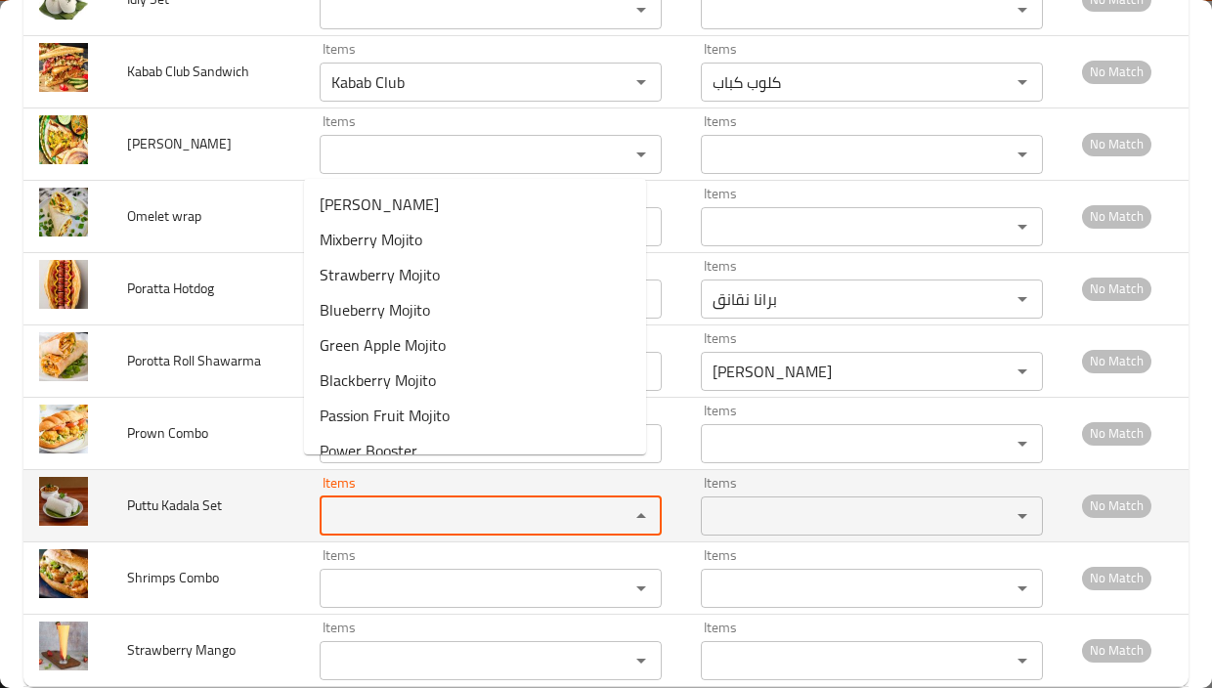
click at [430, 502] on Set "Items" at bounding box center [461, 515] width 273 height 27
paste Set "Kadala"
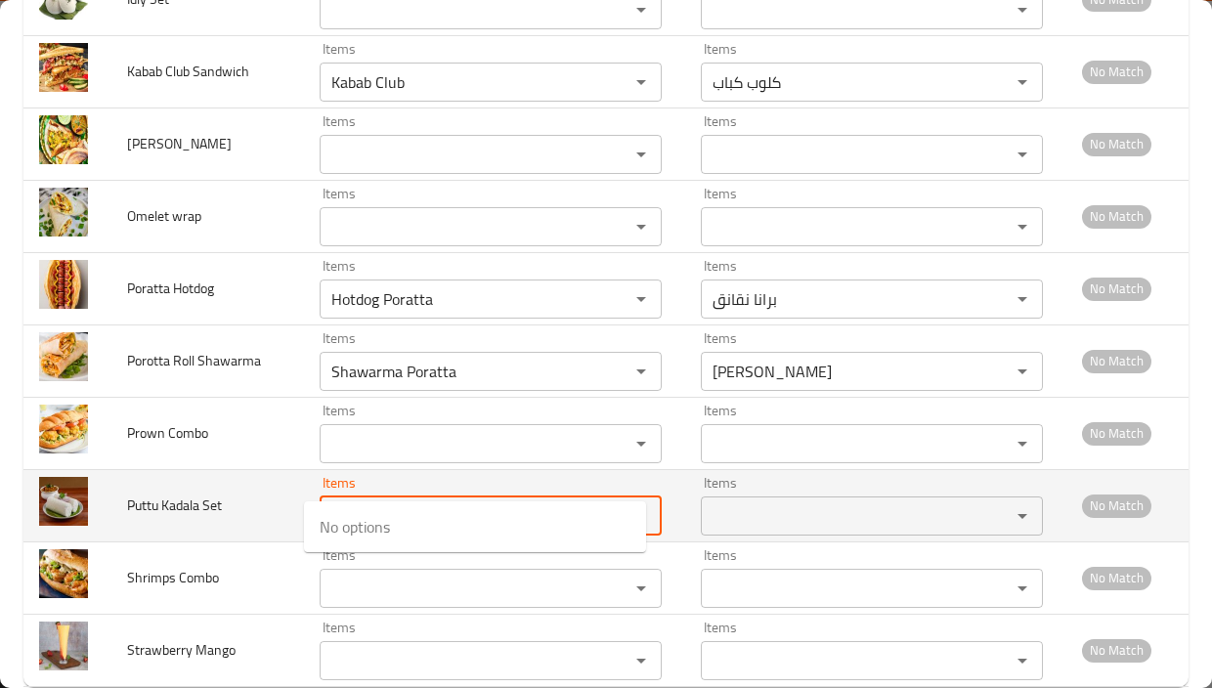
type Set "Kadala"
click at [133, 492] on span "Puttu Kadala Set" at bounding box center [174, 504] width 95 height 25
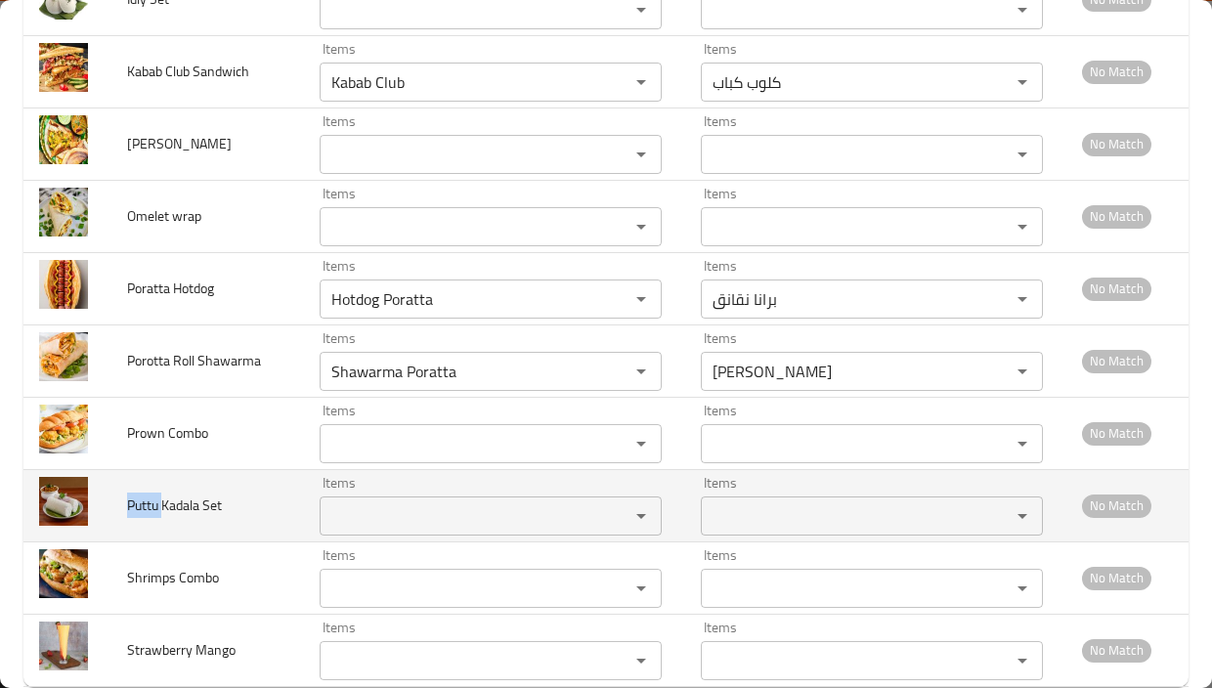
click at [133, 492] on span "Puttu Kadala Set" at bounding box center [174, 504] width 95 height 25
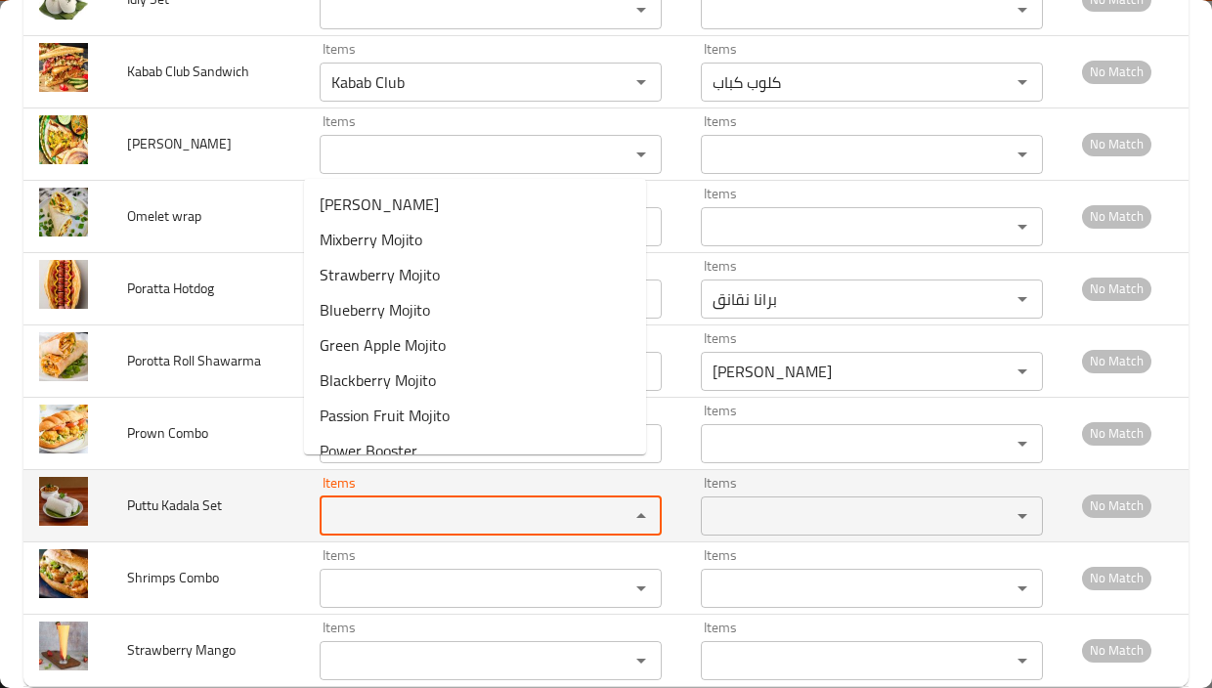
click at [349, 502] on Set "Items" at bounding box center [461, 515] width 273 height 27
paste Set "Puttu"
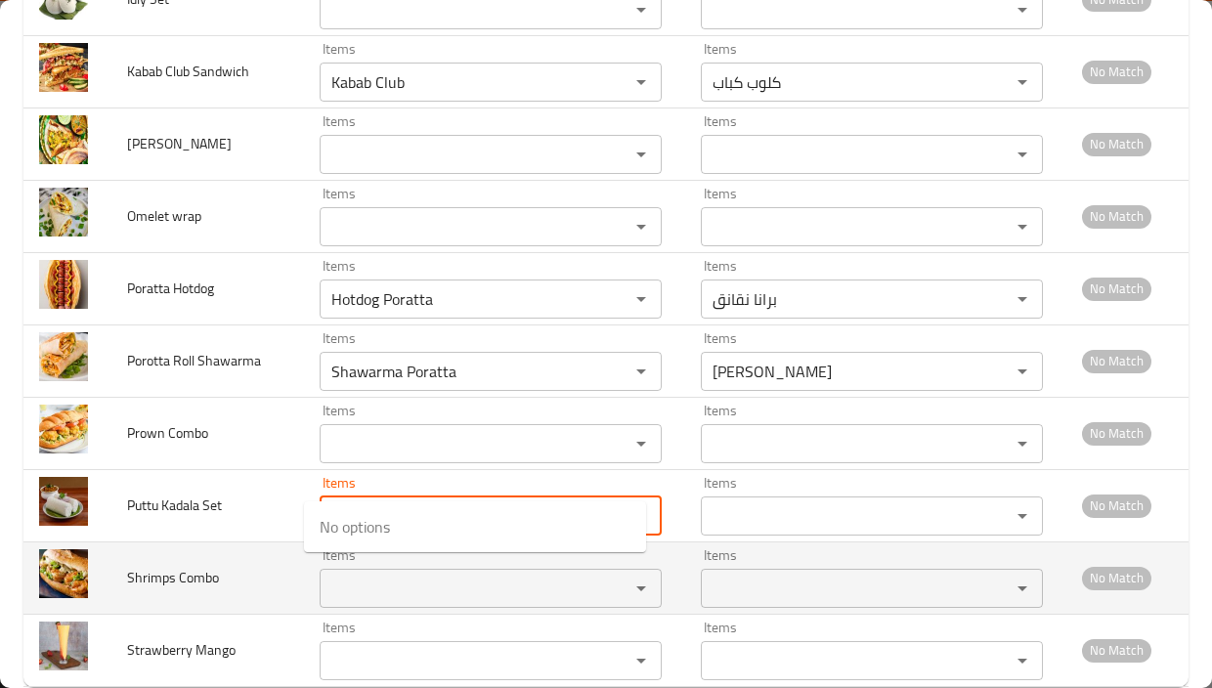
type Set "Puttu"
click at [243, 541] on td "Shrimps Combo" at bounding box center [207, 577] width 192 height 72
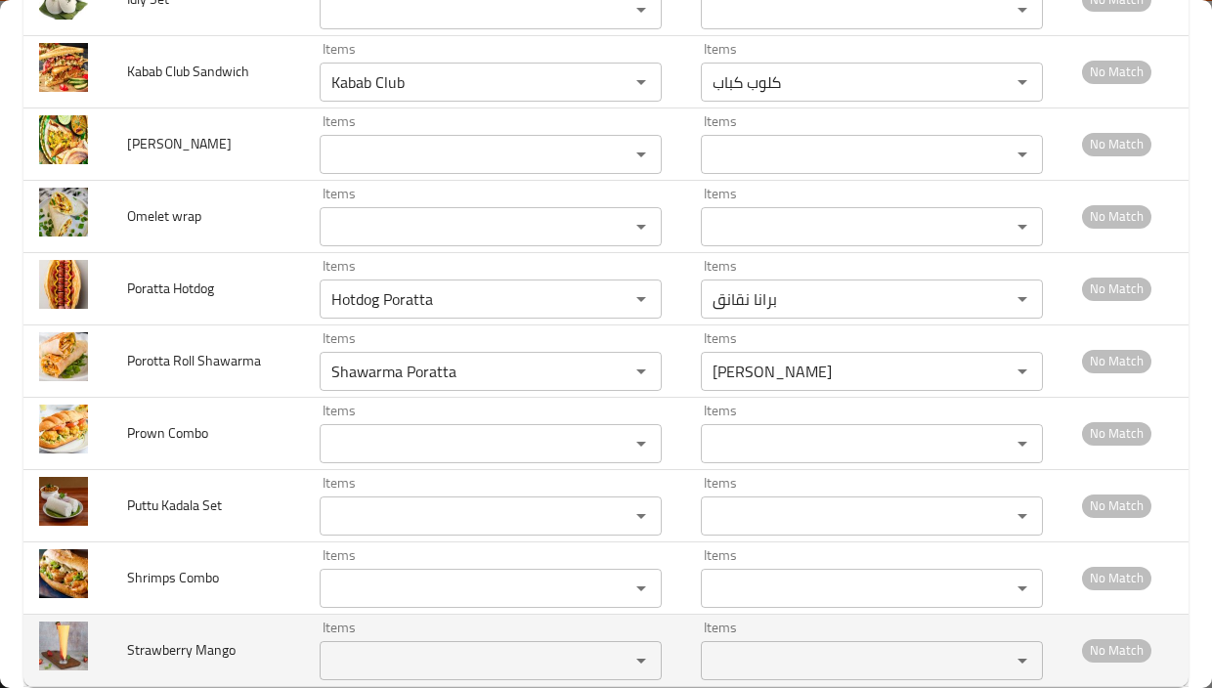
click at [133, 637] on span "Strawberry Mango" at bounding box center [181, 649] width 108 height 25
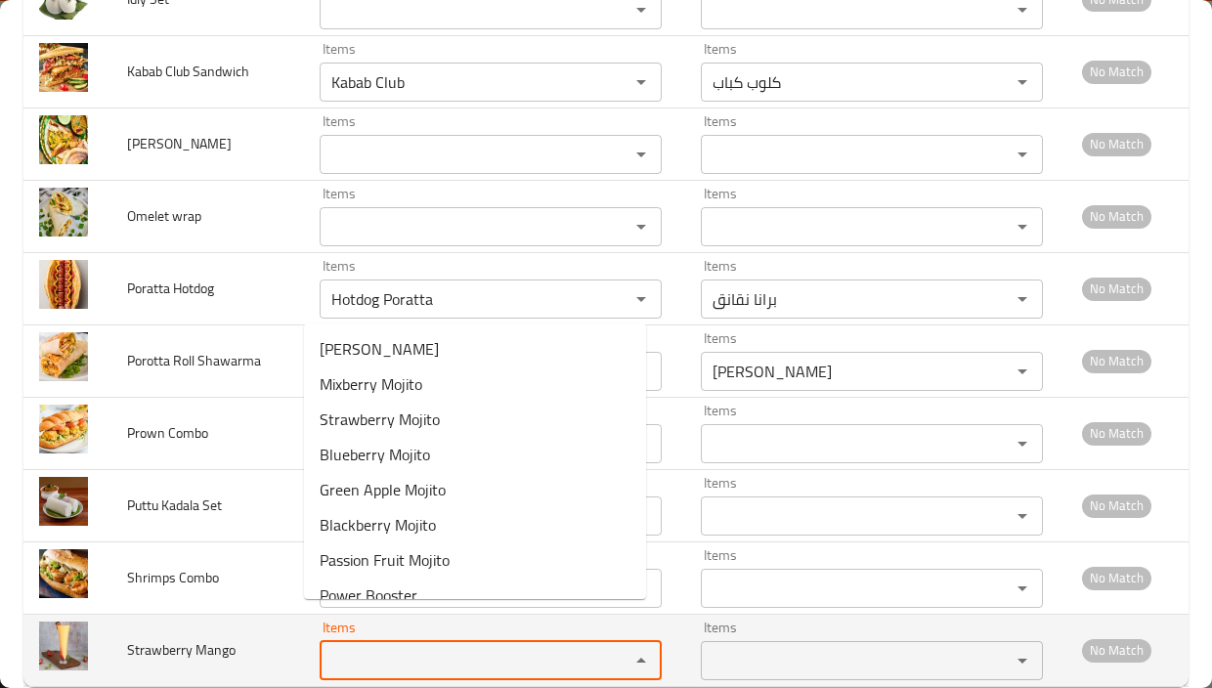
click at [383, 647] on Mango "Items" at bounding box center [461, 660] width 273 height 27
paste Mango "Strawberry"
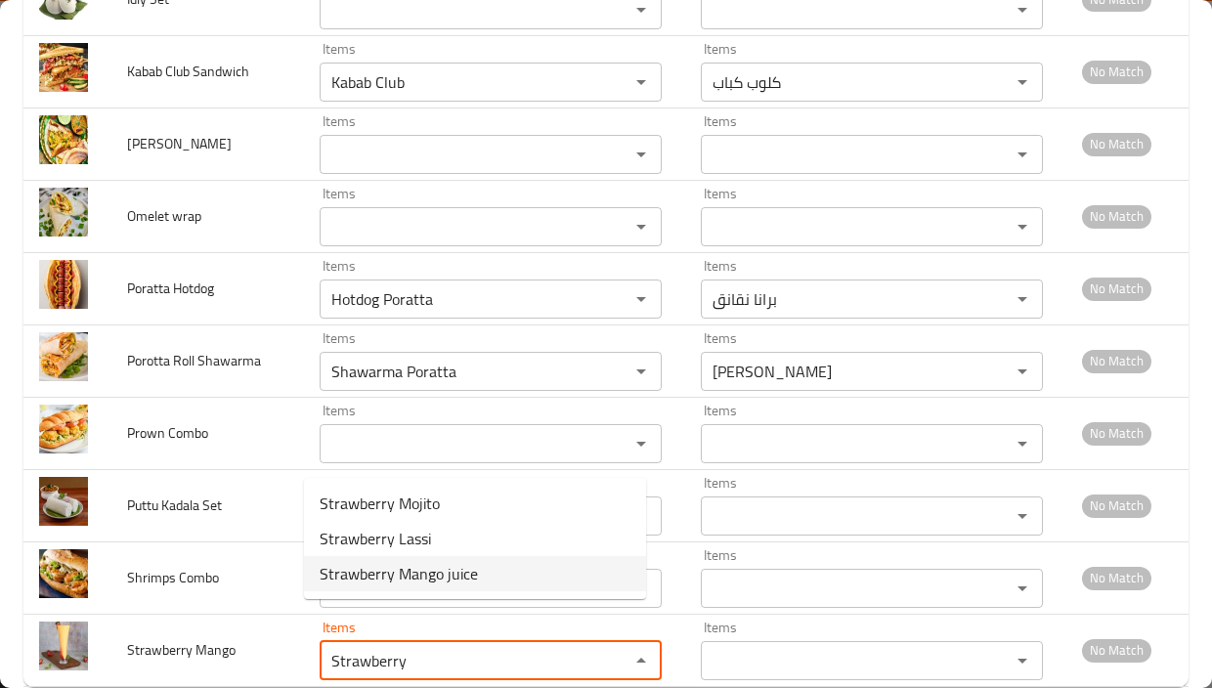
click at [508, 577] on Mango-option-2 "Strawberry Mango juice" at bounding box center [475, 573] width 342 height 35
type Mango "Strawberry Mango juice"
type Mango-ar "عصير فراولة مانجو"
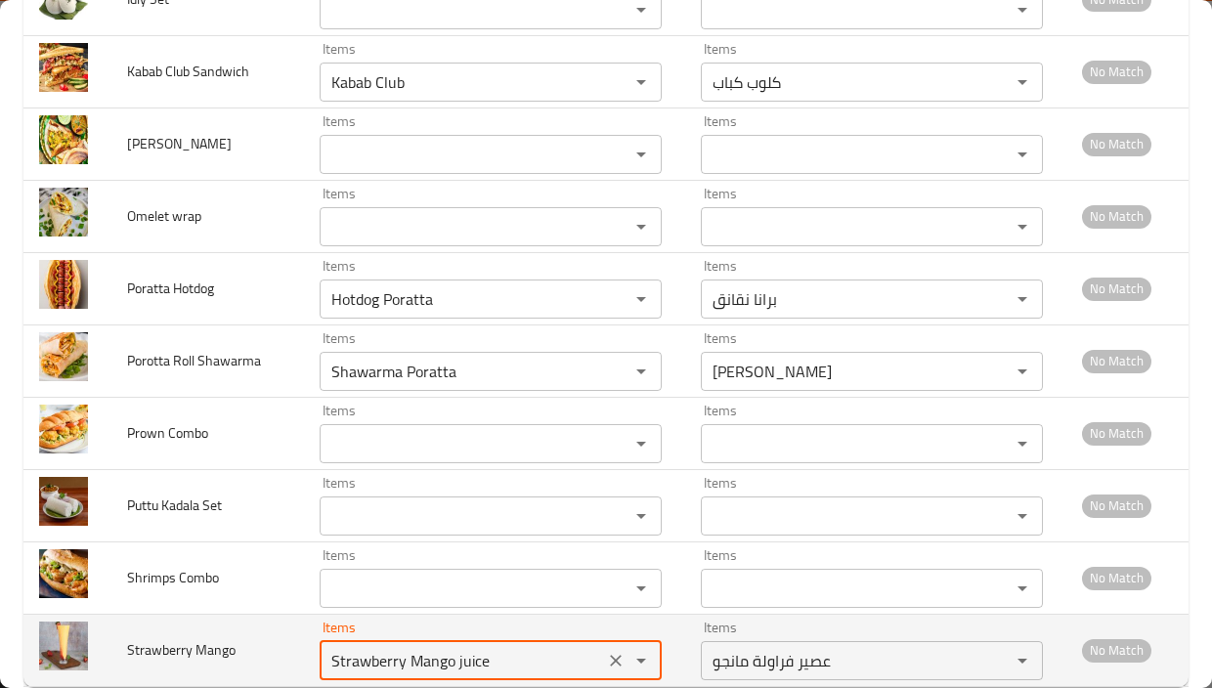
type Mango "Strawberry Mango juice"
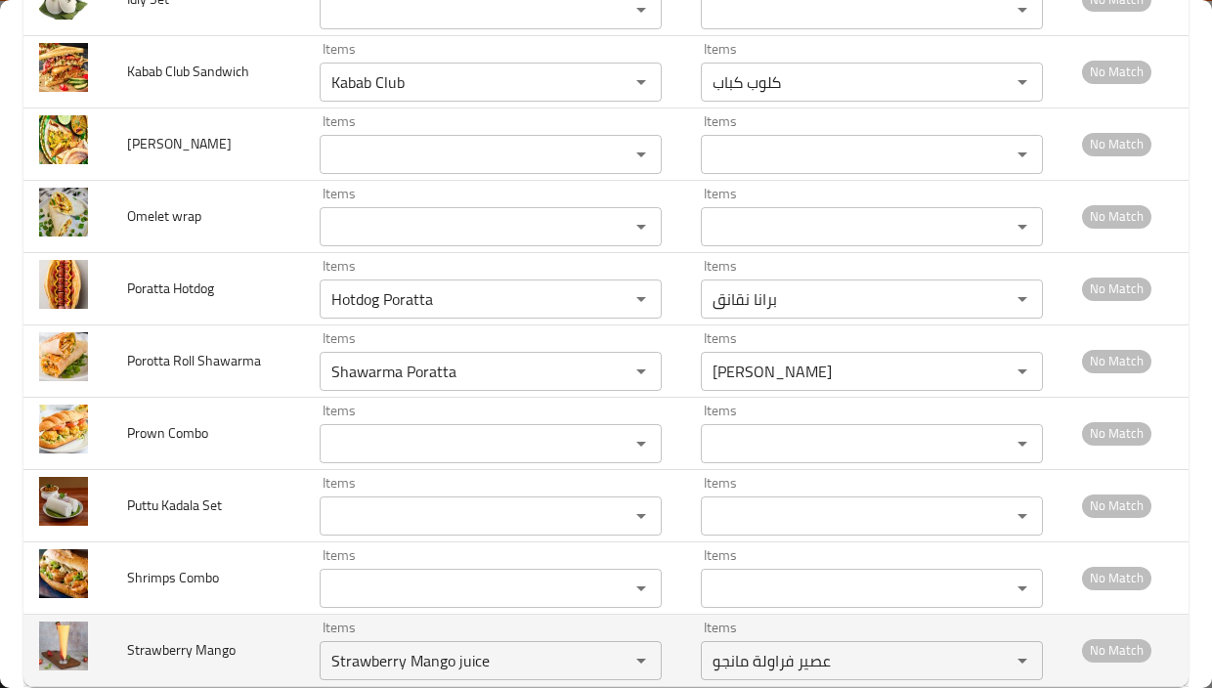
click at [304, 619] on td "Items Strawberry Mango juice Items" at bounding box center [494, 650] width 381 height 72
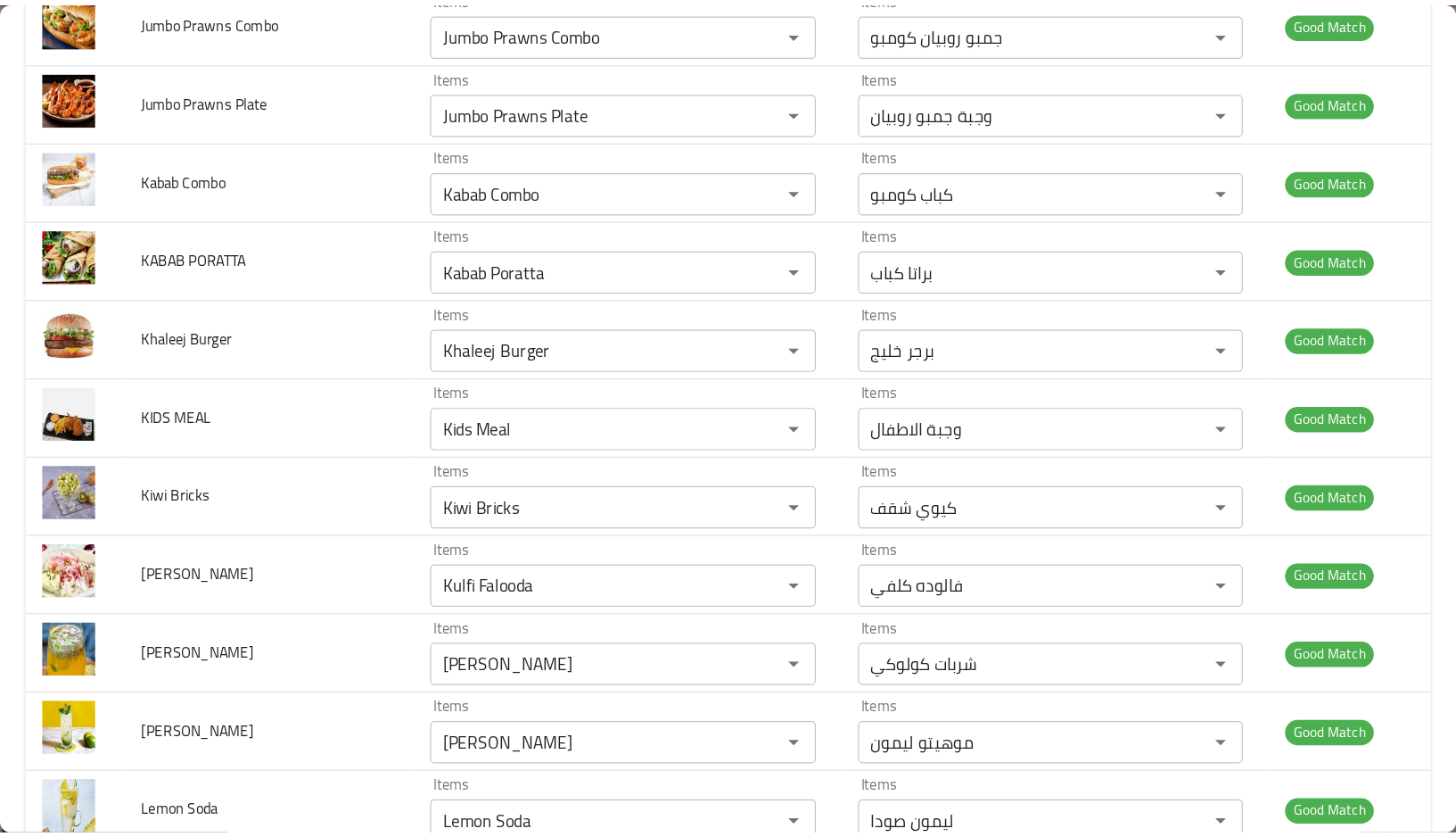
scroll to position [0, 0]
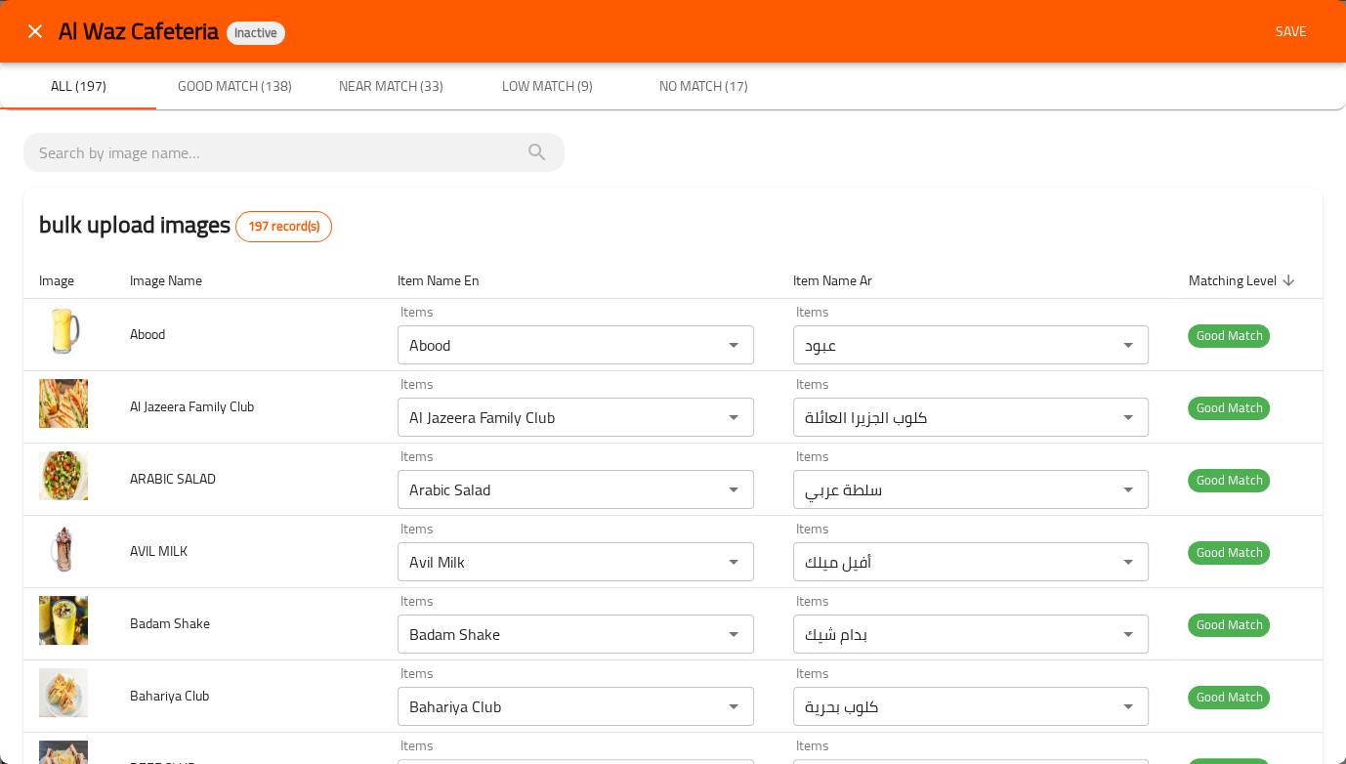
click at [1291, 23] on span "Save" at bounding box center [1291, 32] width 47 height 24
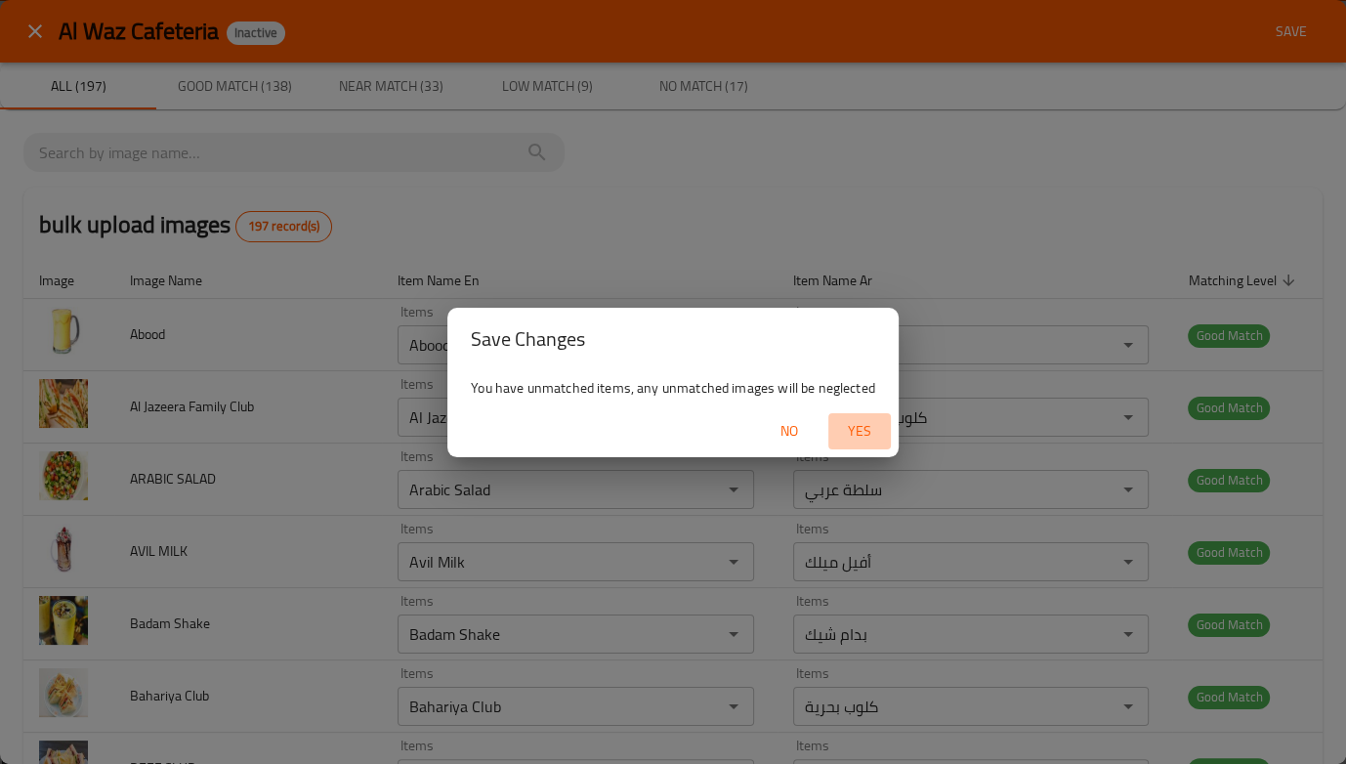
click at [866, 435] on span "Yes" at bounding box center [859, 431] width 47 height 24
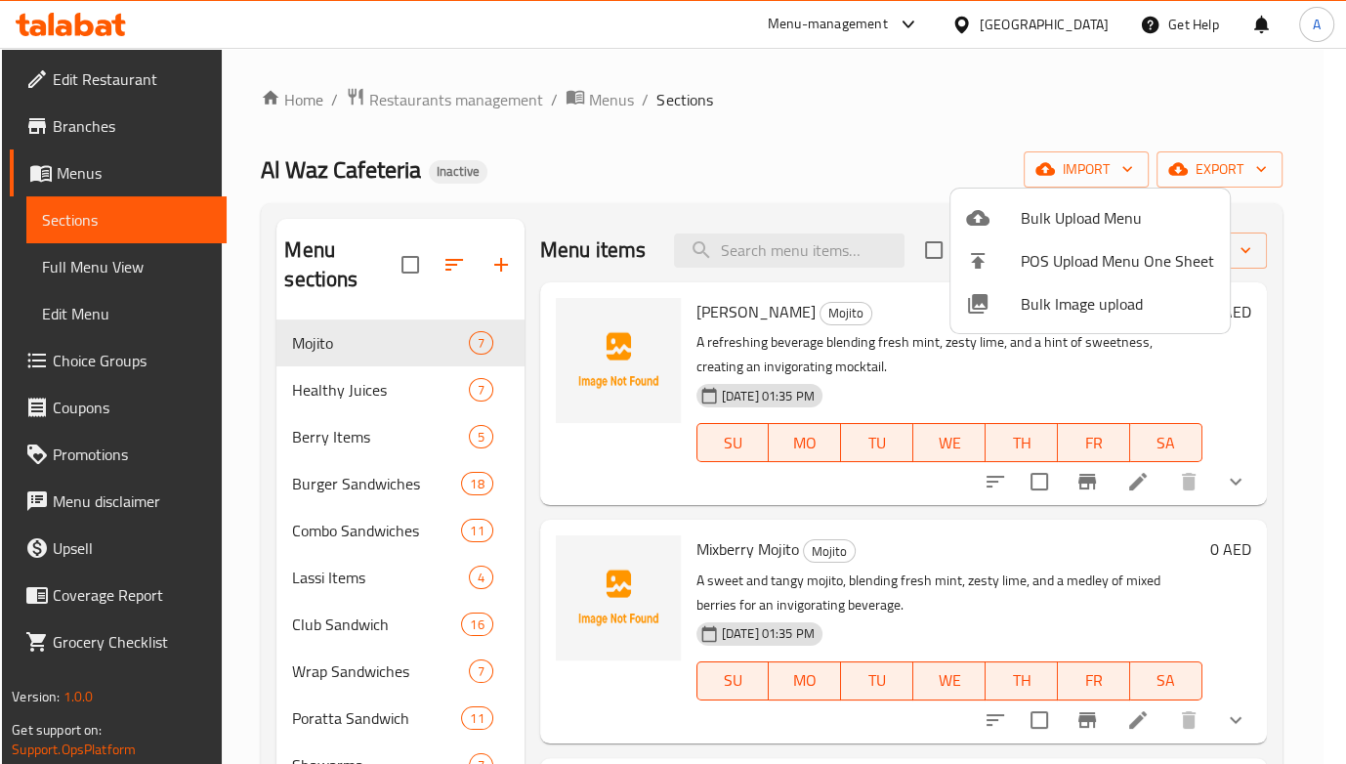
click at [357, 415] on div at bounding box center [673, 382] width 1346 height 764
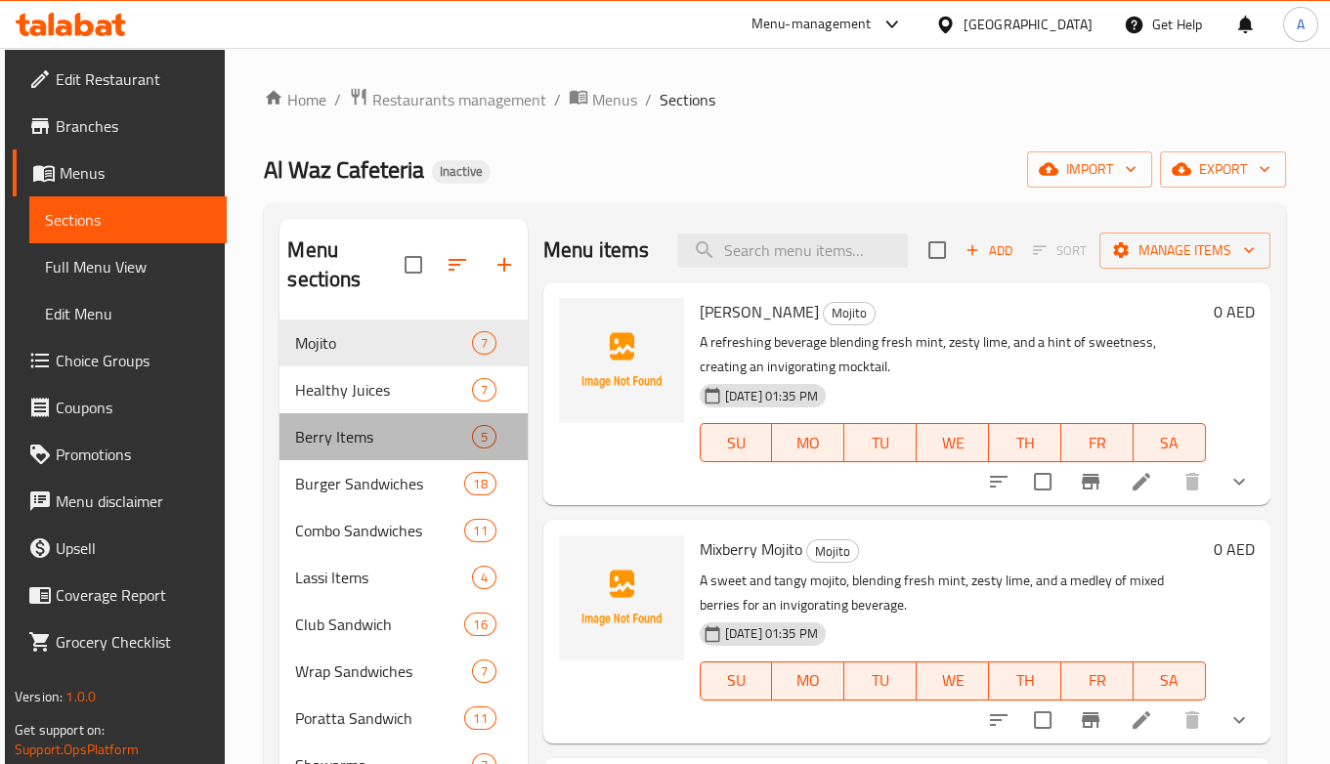
click at [357, 415] on div "Berry Items 5" at bounding box center [402, 436] width 247 height 47
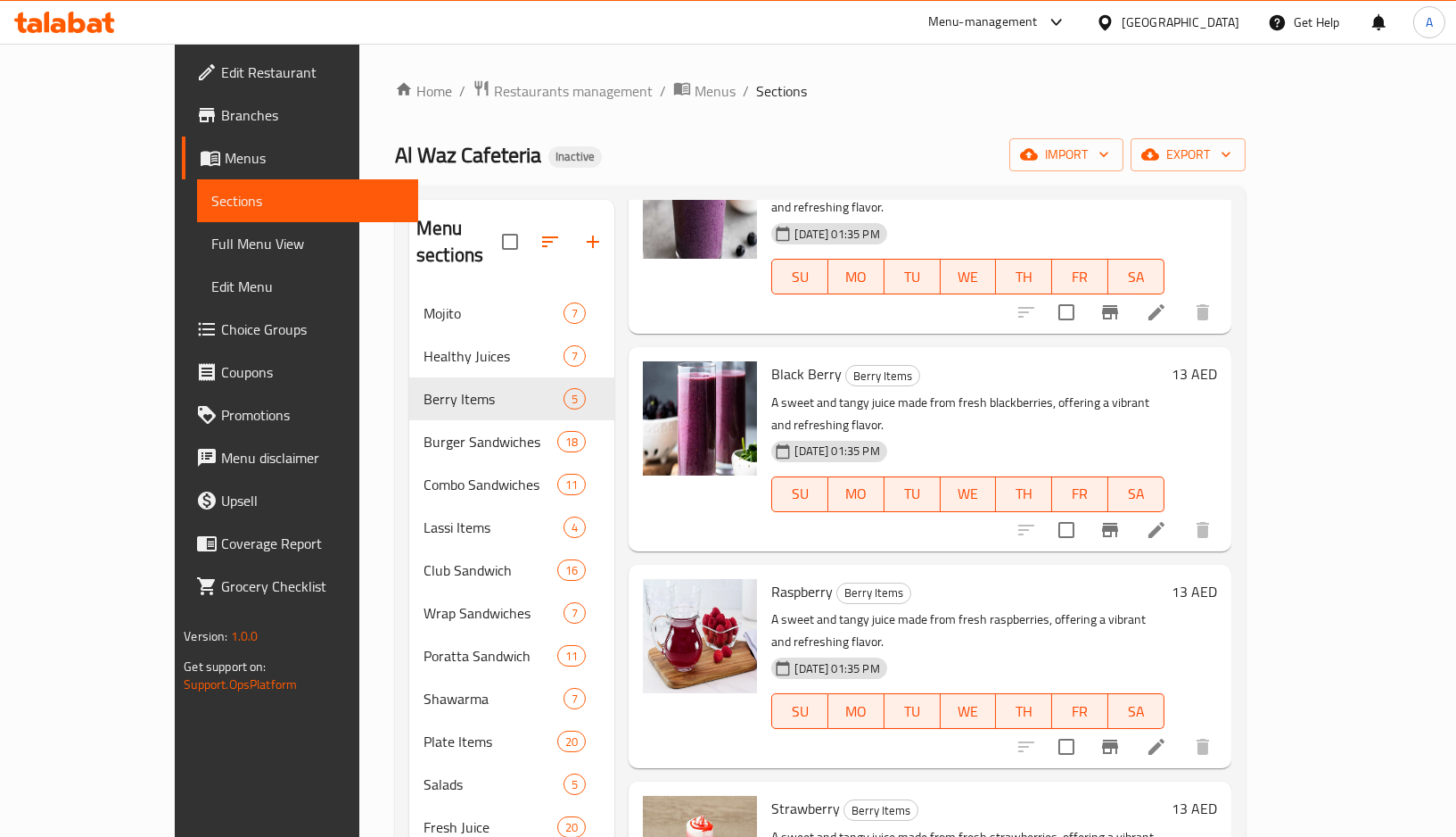
scroll to position [181, 0]
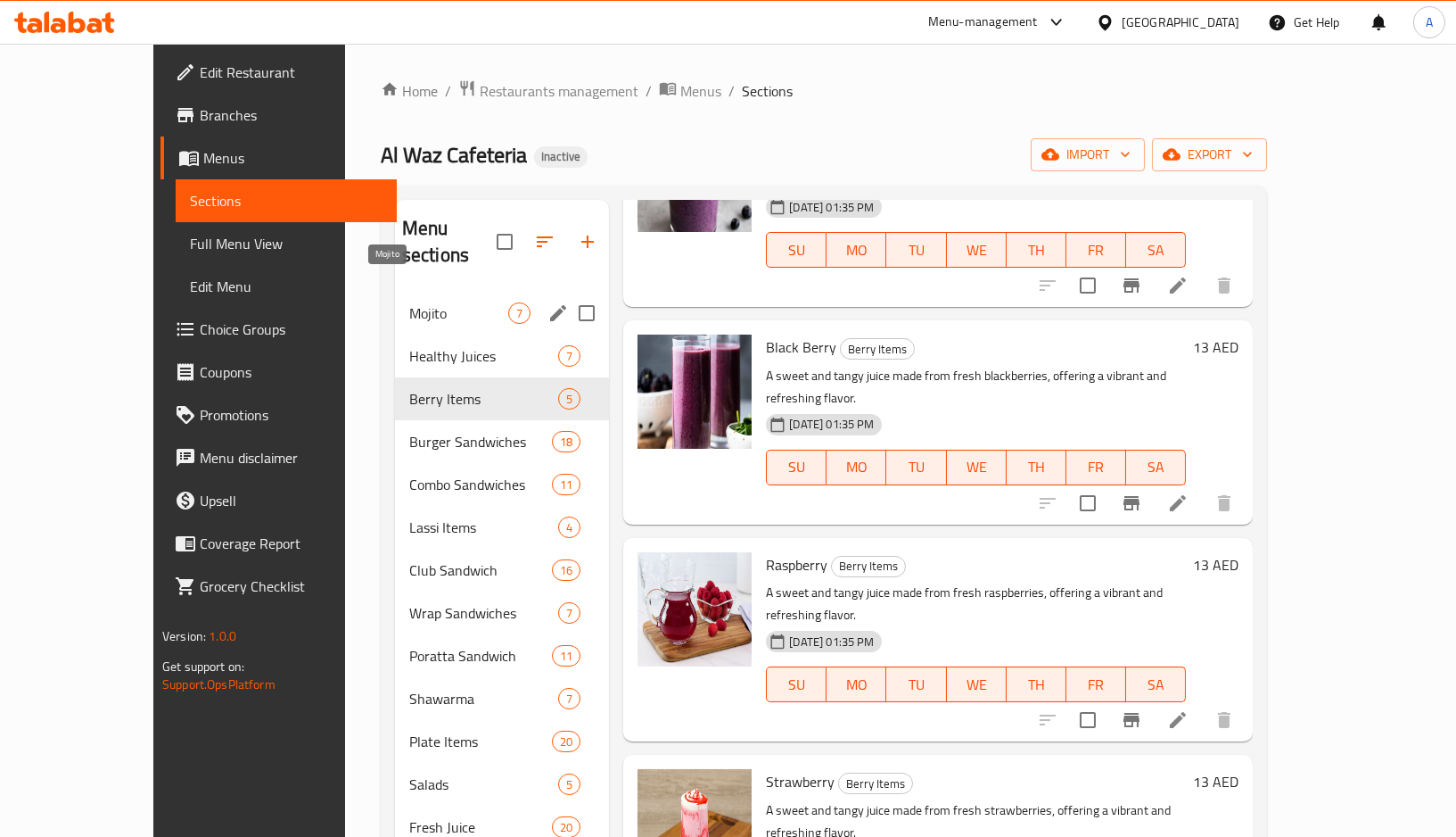
click at [446, 302] on span "Mojito" at bounding box center [459, 312] width 99 height 21
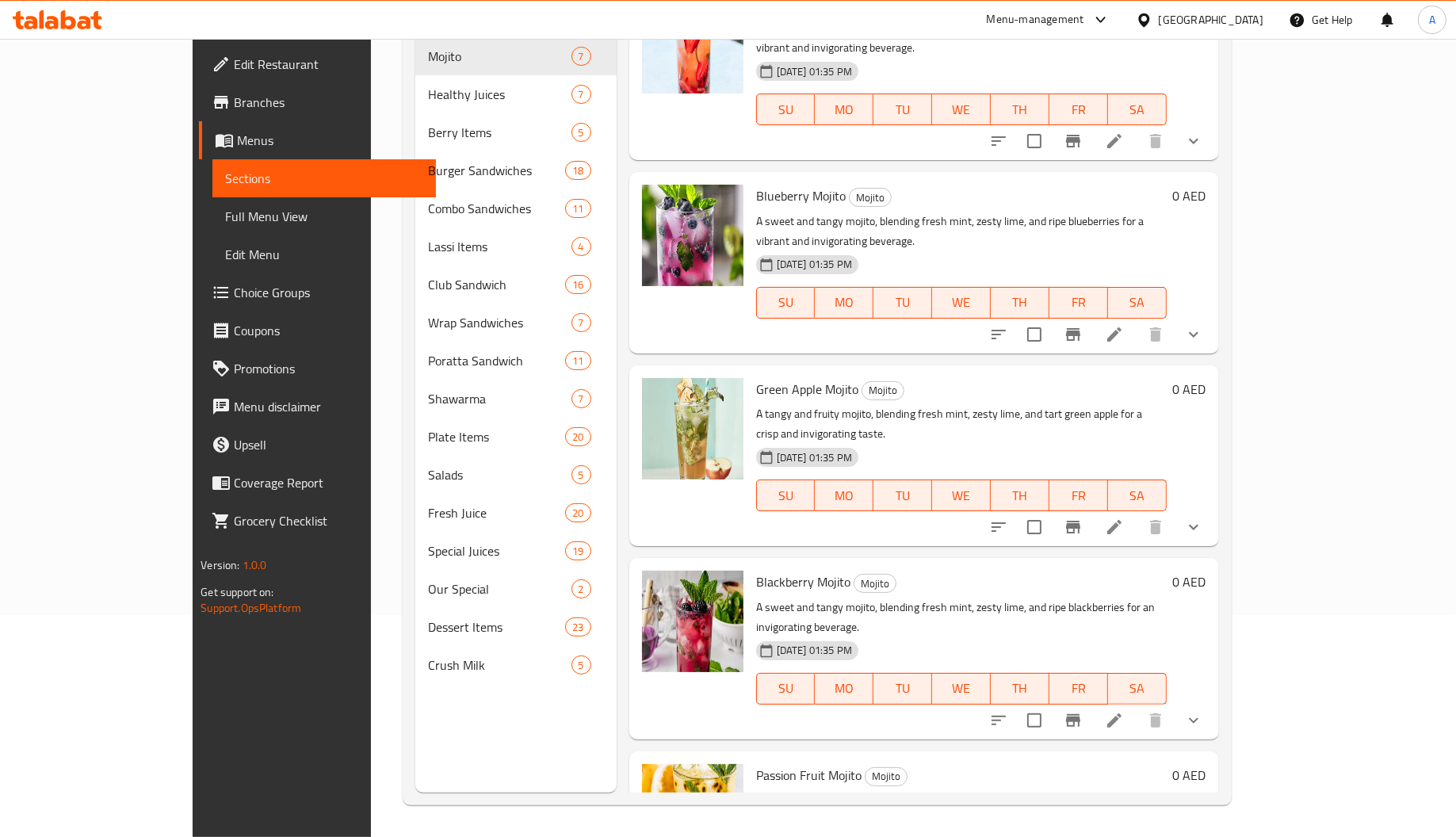
scroll to position [224, 0]
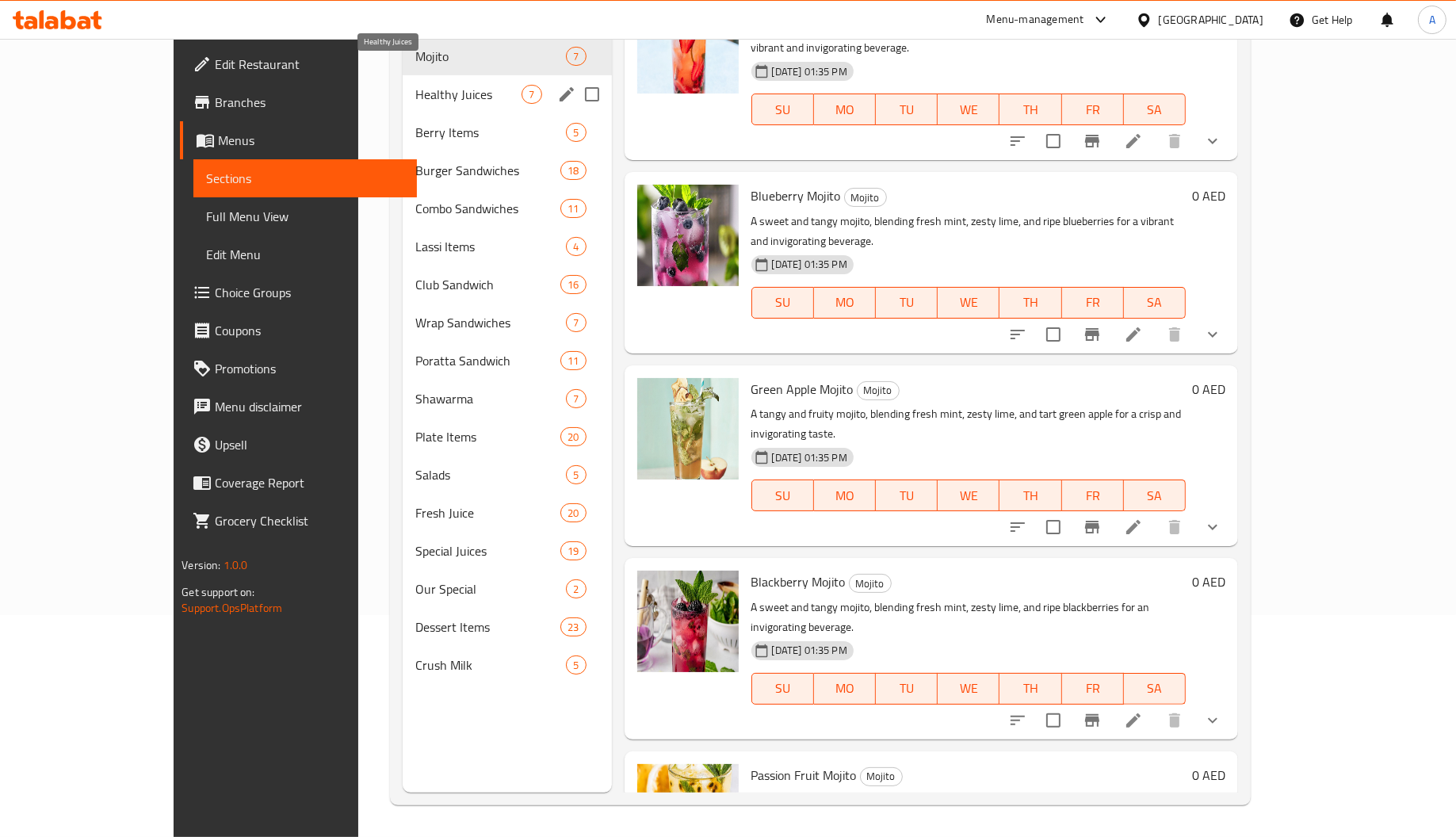
click at [415, 85] on span "Healthy Juices" at bounding box center [468, 94] width 106 height 19
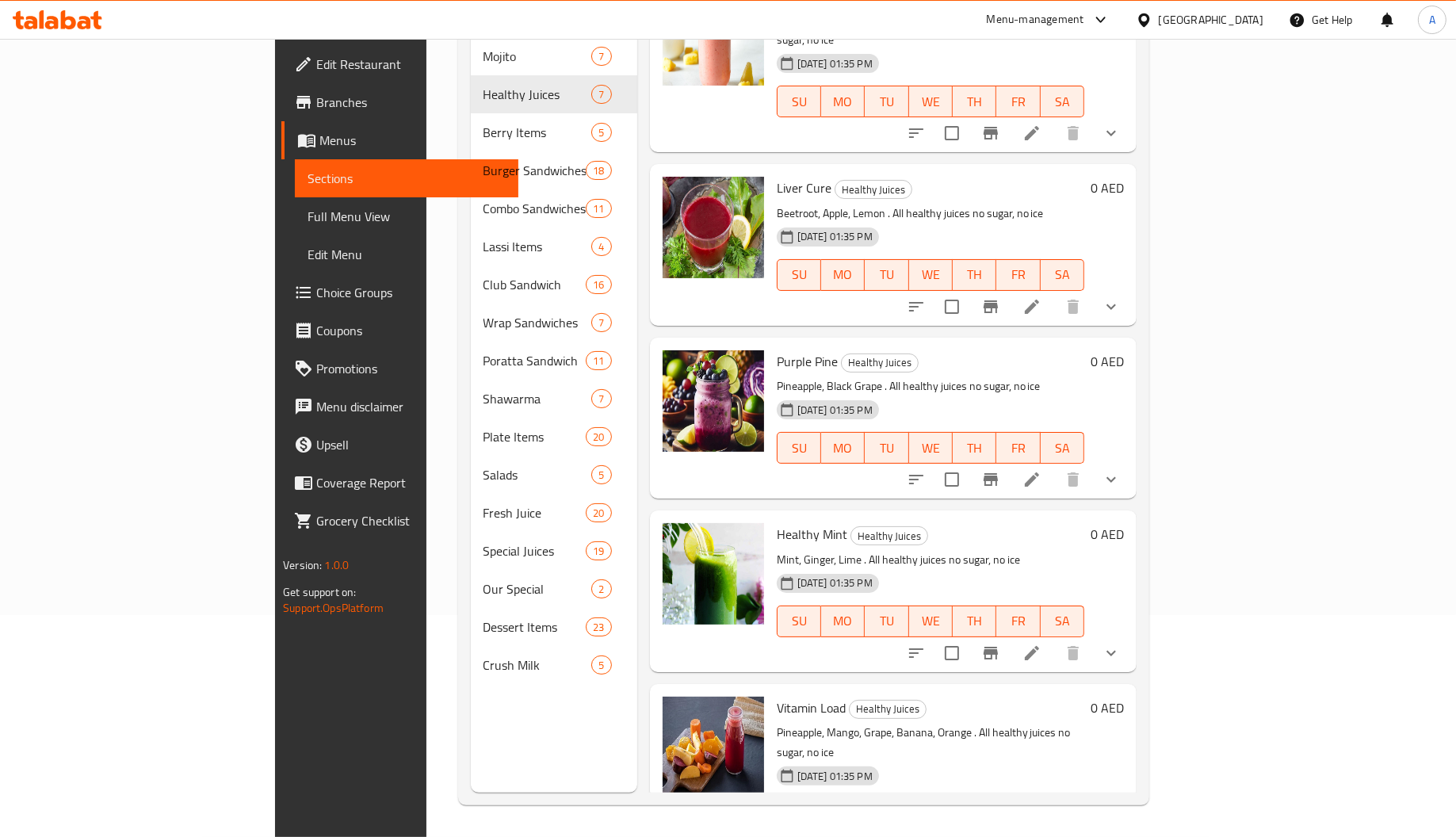
scroll to position [414, 0]
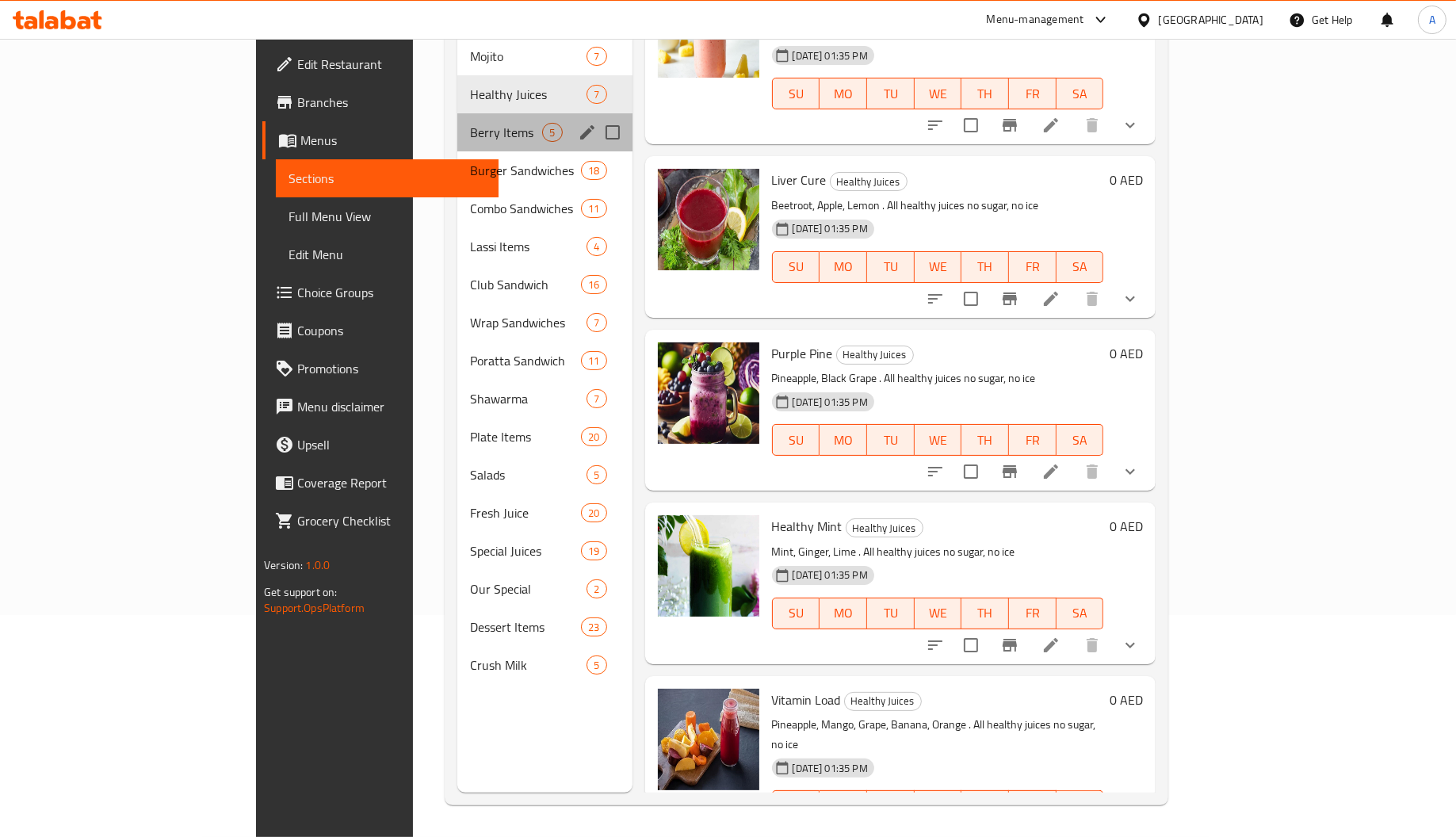
click at [457, 119] on div "Berry Items 5" at bounding box center [544, 132] width 174 height 38
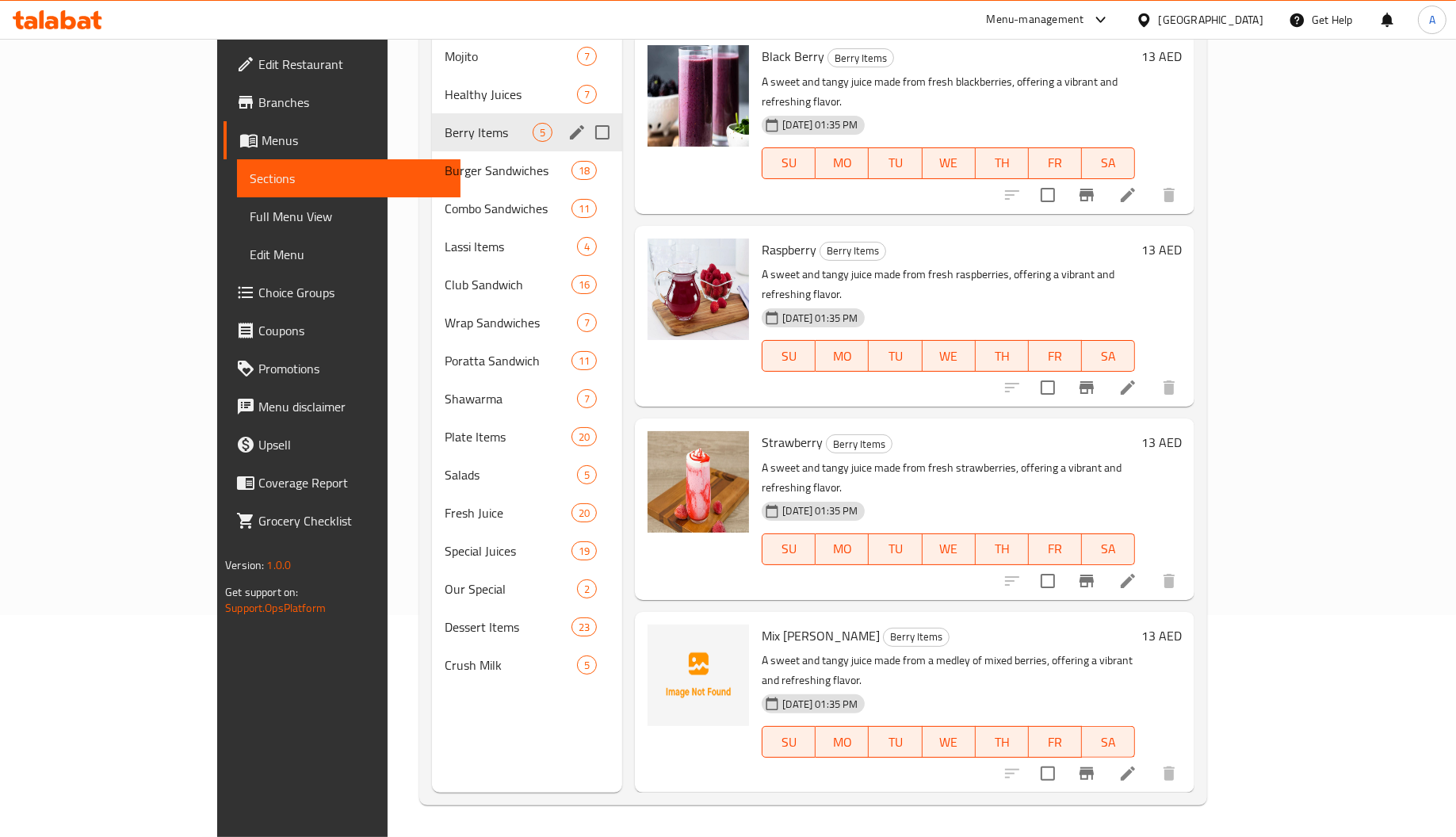
scroll to position [67, 0]
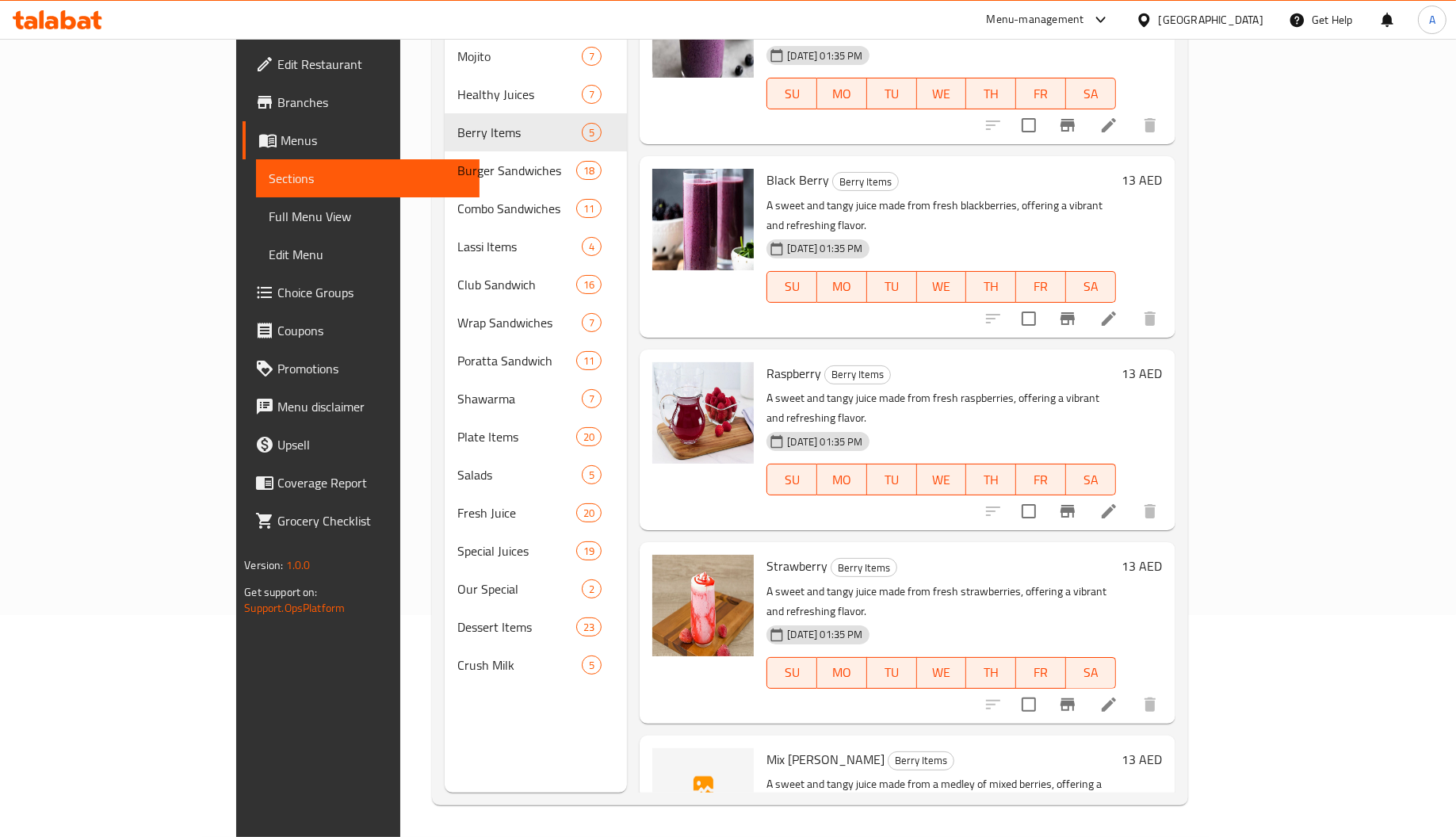
click at [767, 747] on span "Mix Berry" at bounding box center [826, 758] width 118 height 24
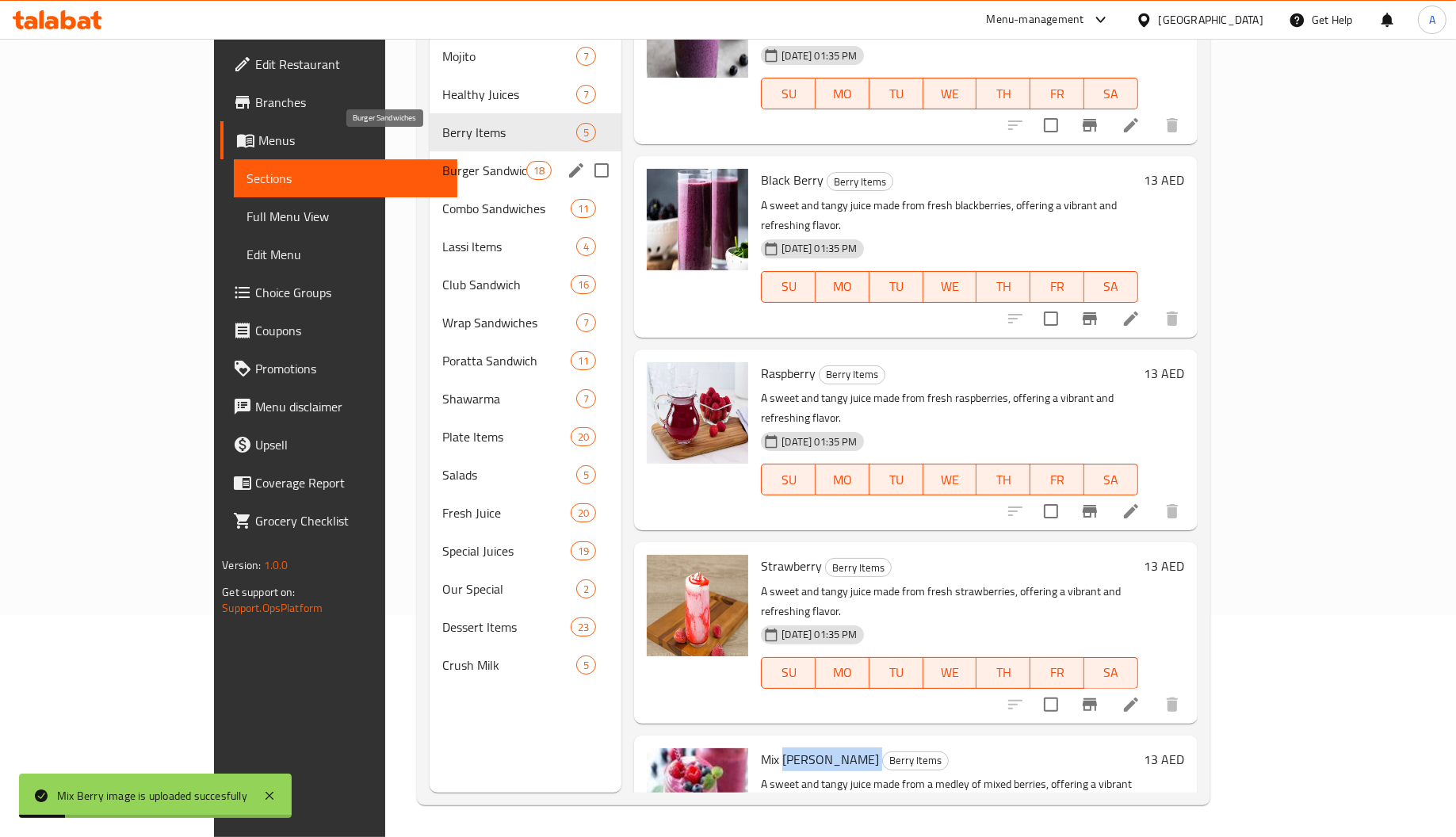
click at [442, 161] on span "Burger Sandwiches" at bounding box center [484, 170] width 84 height 19
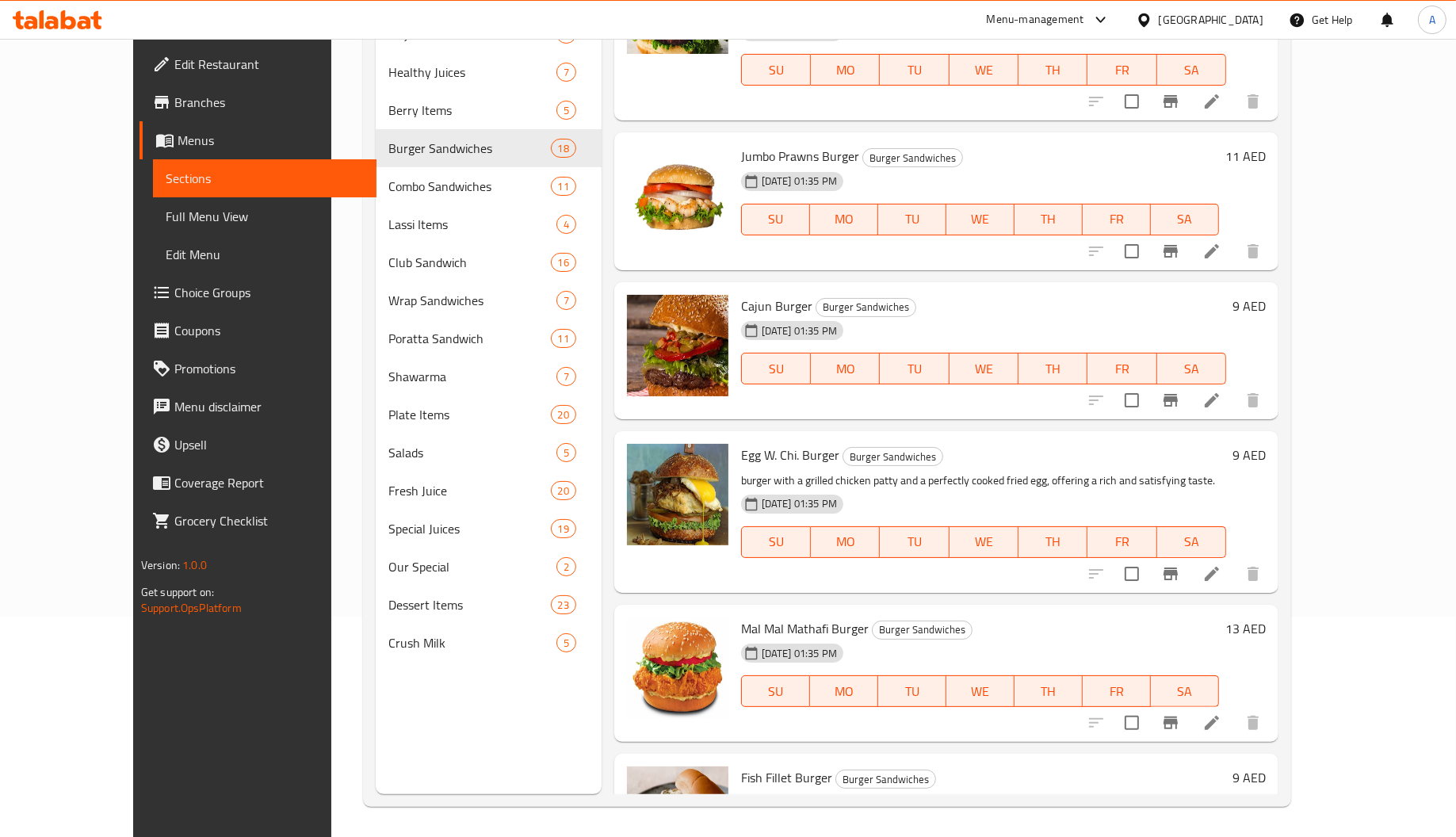
scroll to position [224, 0]
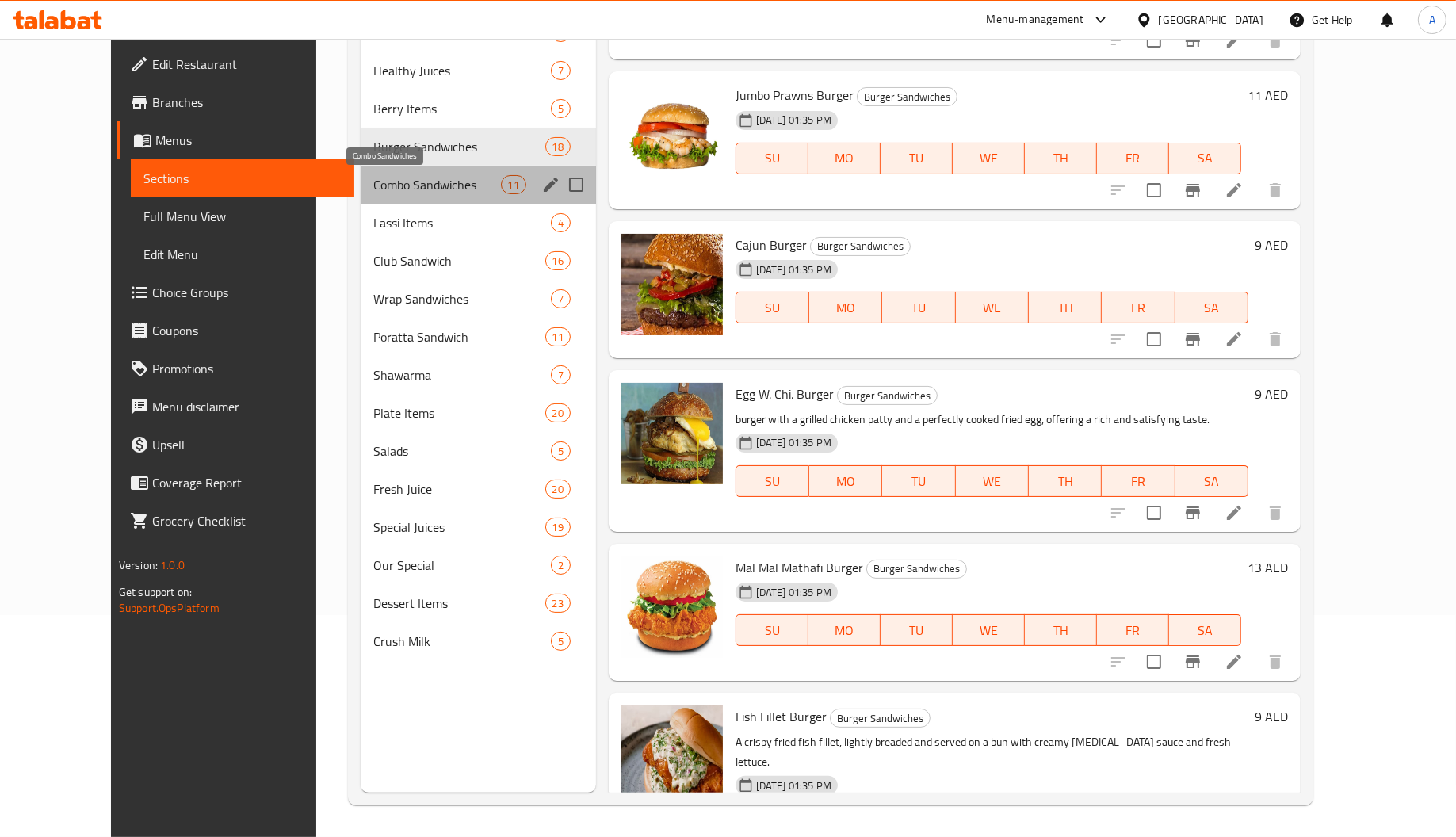
click at [377, 192] on span "Combo Sandwiches" at bounding box center [436, 184] width 127 height 19
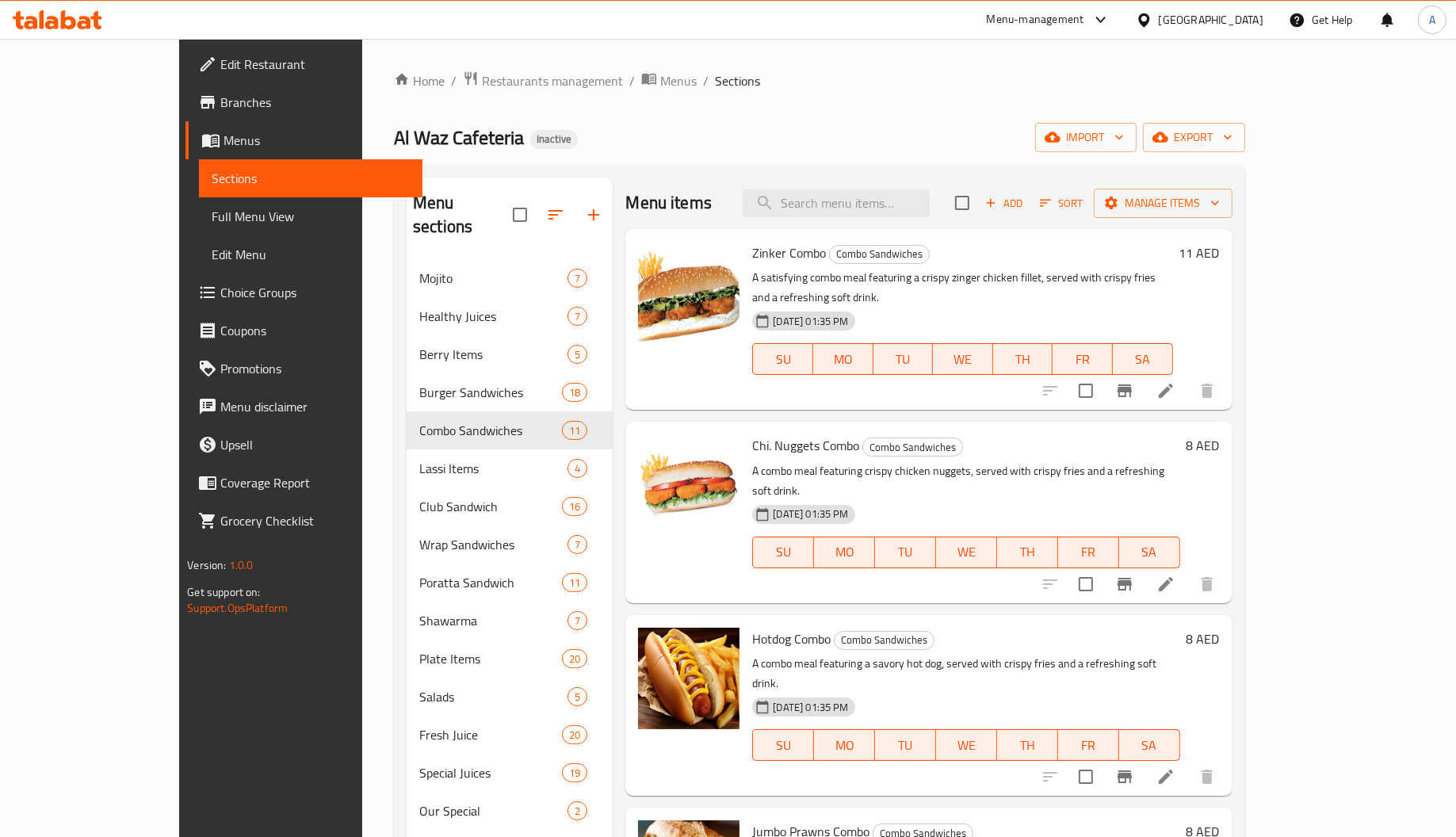
click at [1029, 461] on p "A combo meal featuring crispy chicken nuggets, served with crispy fries and a r…" at bounding box center [965, 481] width 427 height 40
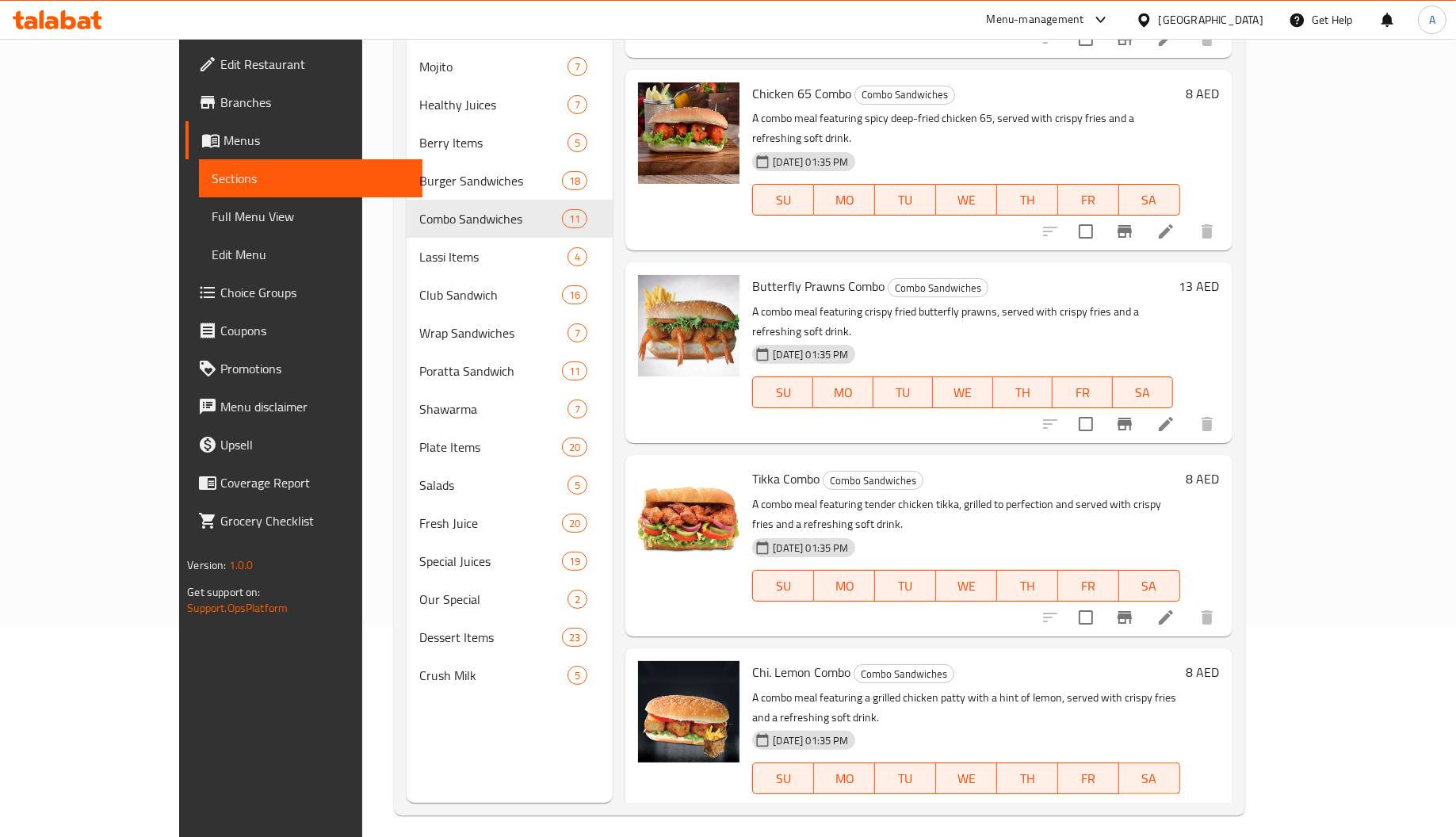
scroll to position [224, 0]
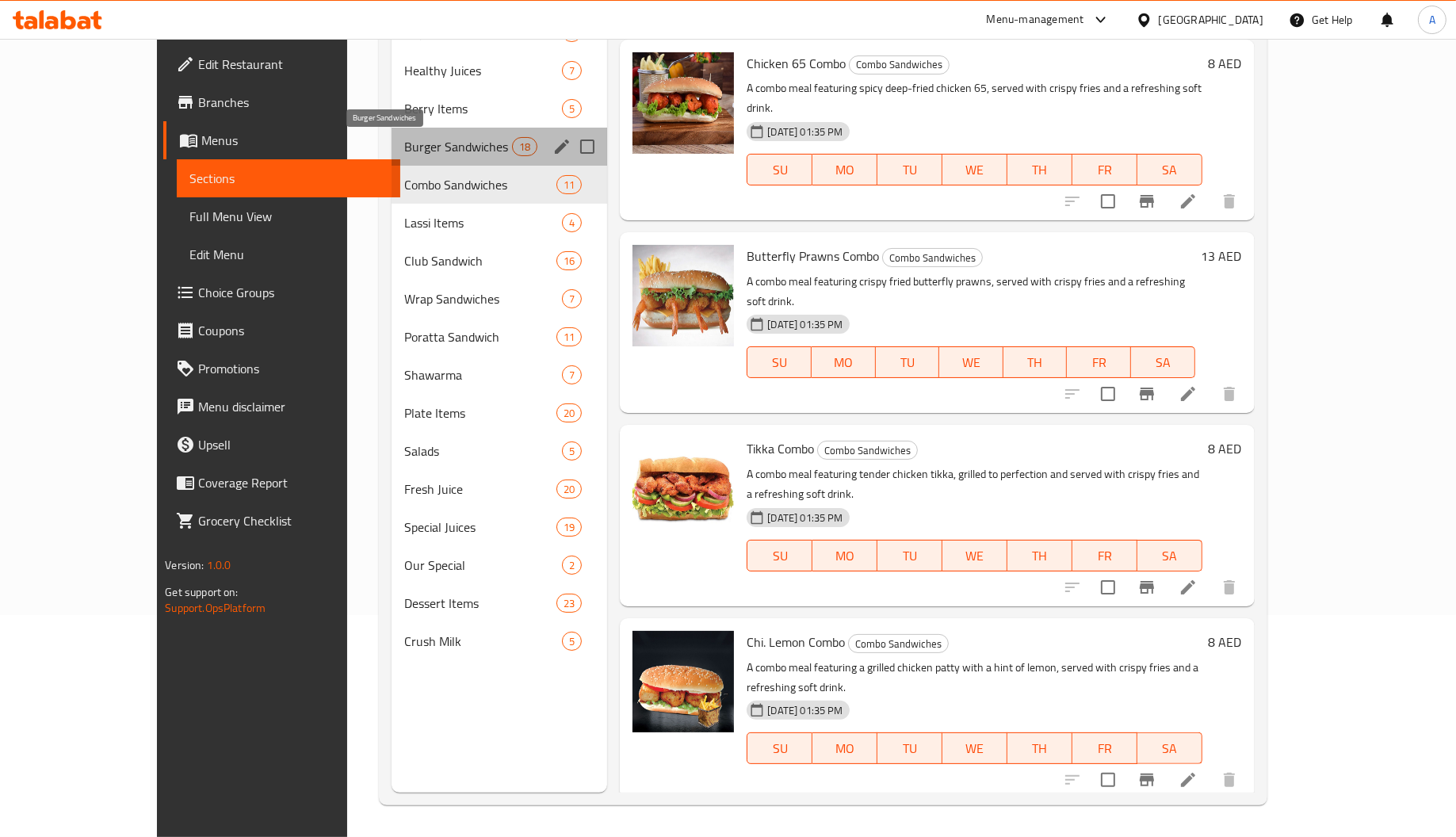
click at [404, 154] on span "Burger Sandwiches" at bounding box center [457, 146] width 108 height 19
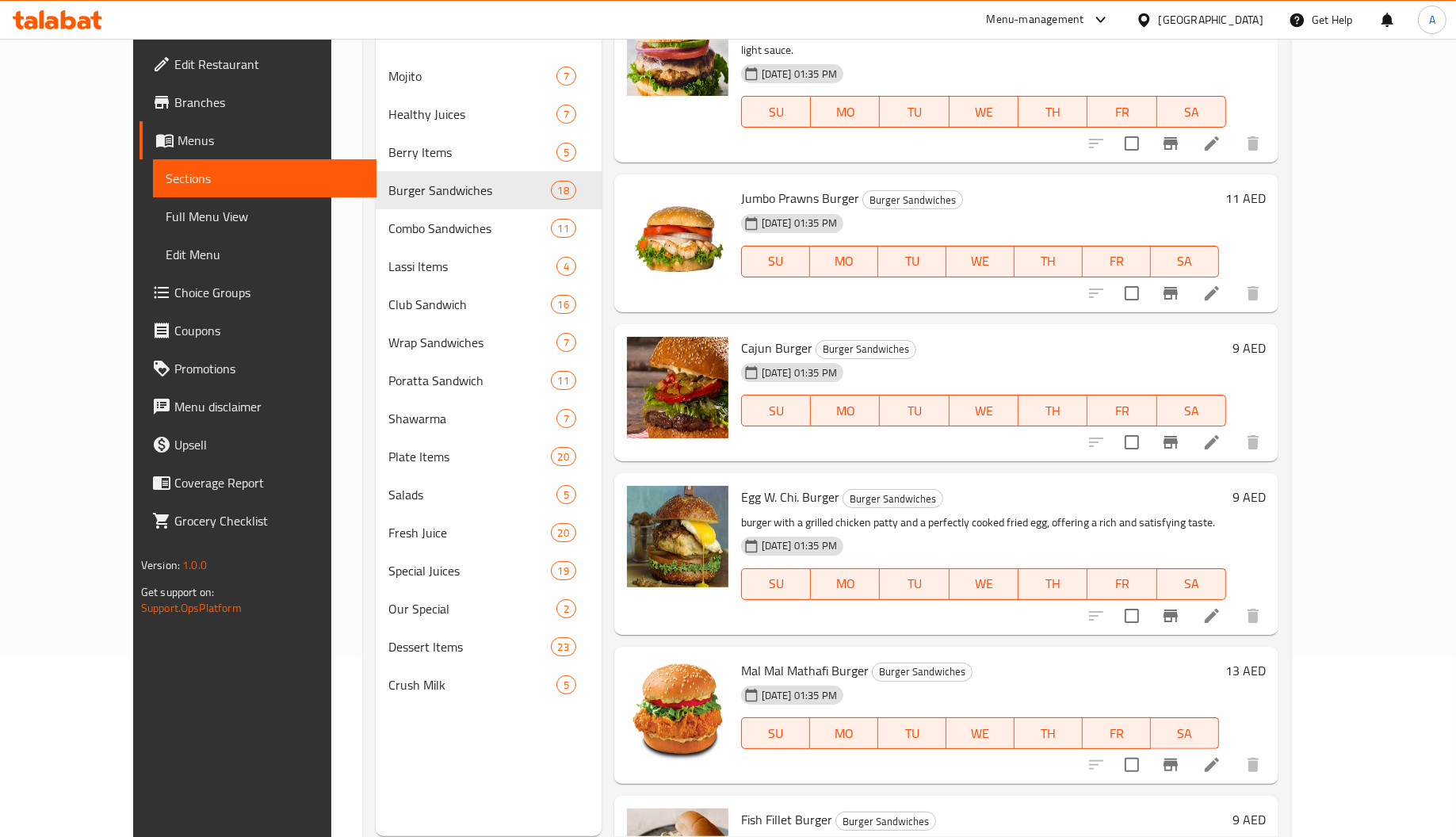
scroll to position [224, 0]
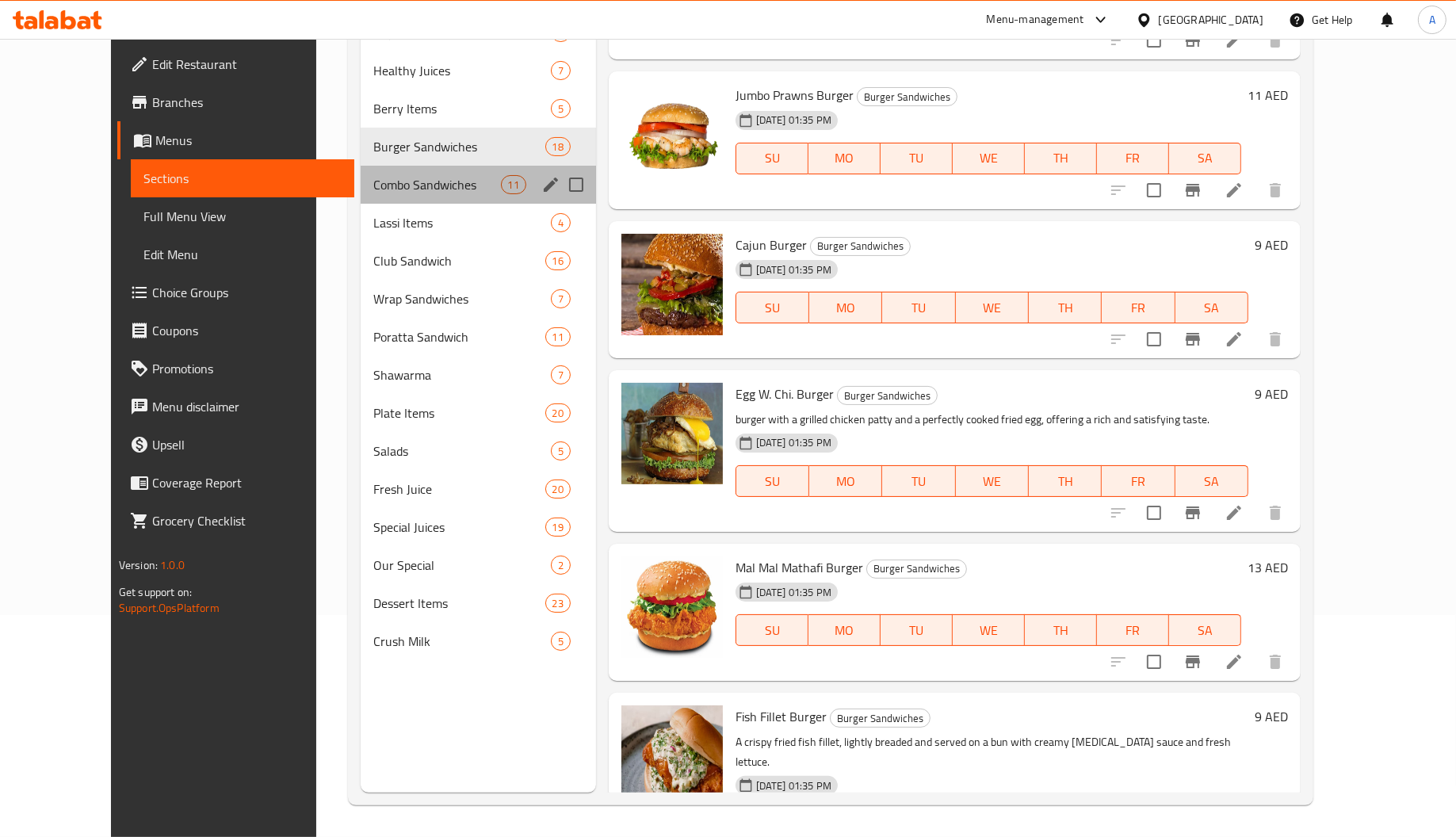
click at [402, 193] on div "Combo Sandwiches 11" at bounding box center [478, 184] width 234 height 38
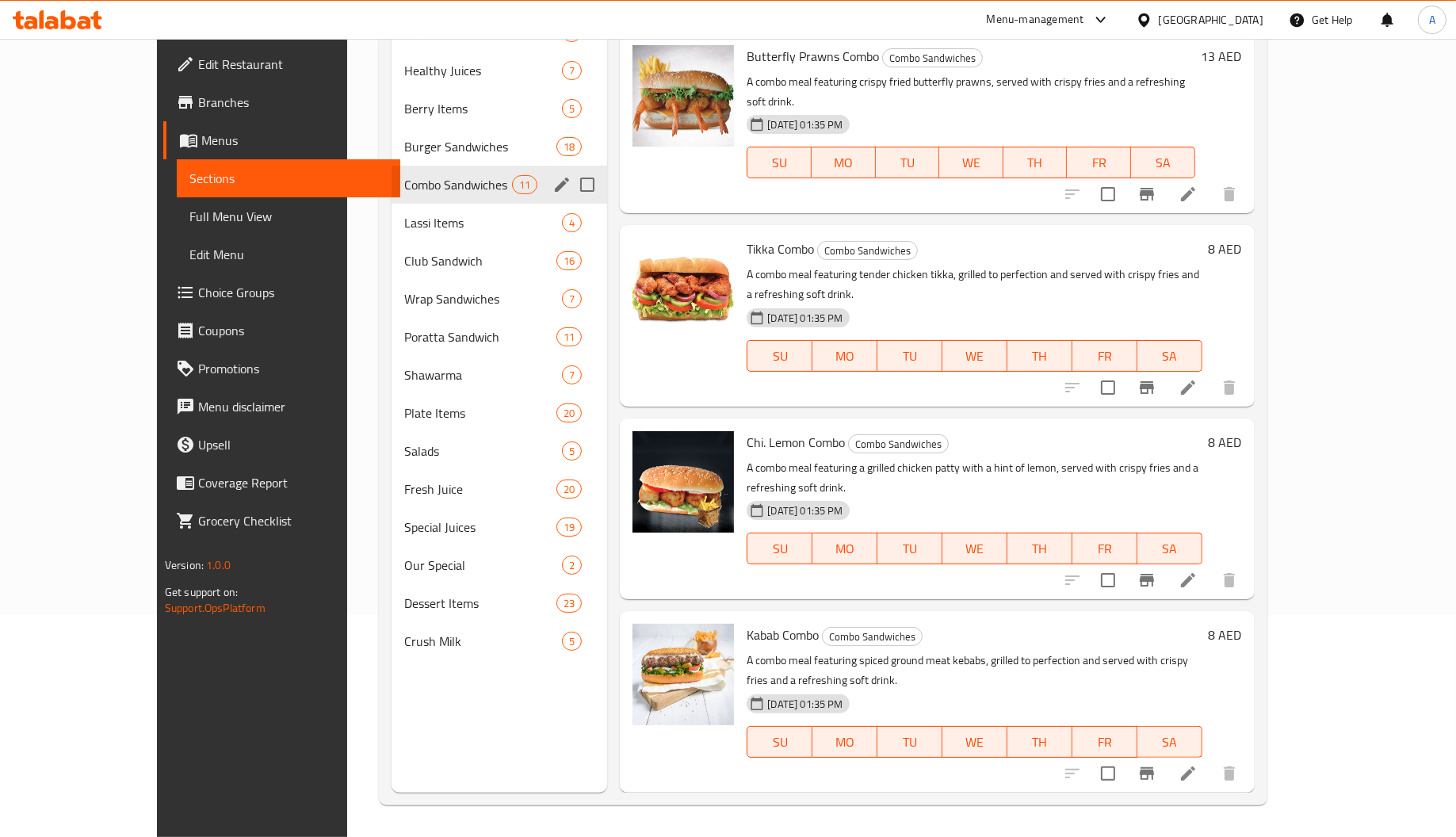
scroll to position [1105, 0]
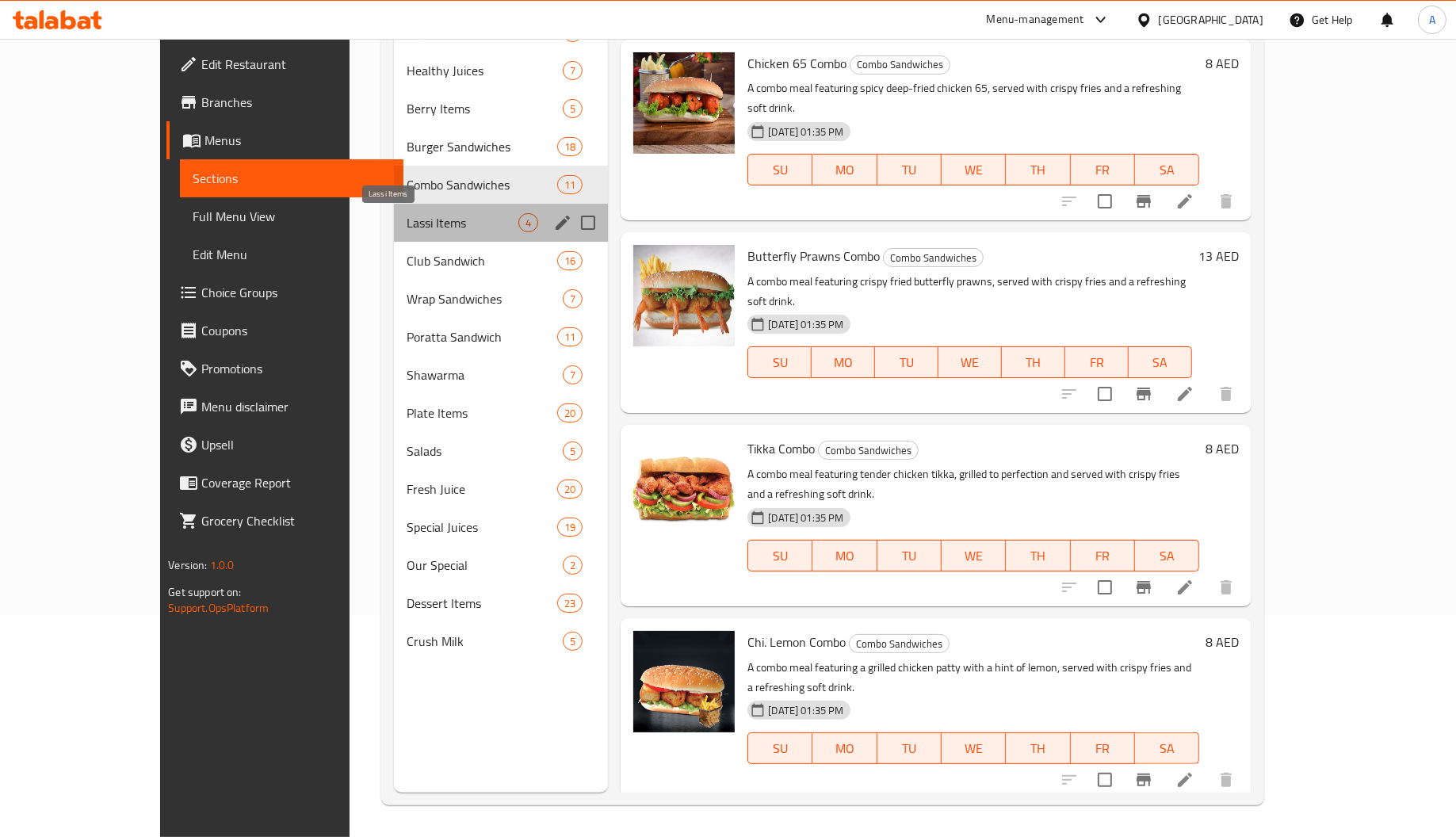
click at [406, 221] on span "Lassi Items" at bounding box center [462, 222] width 112 height 19
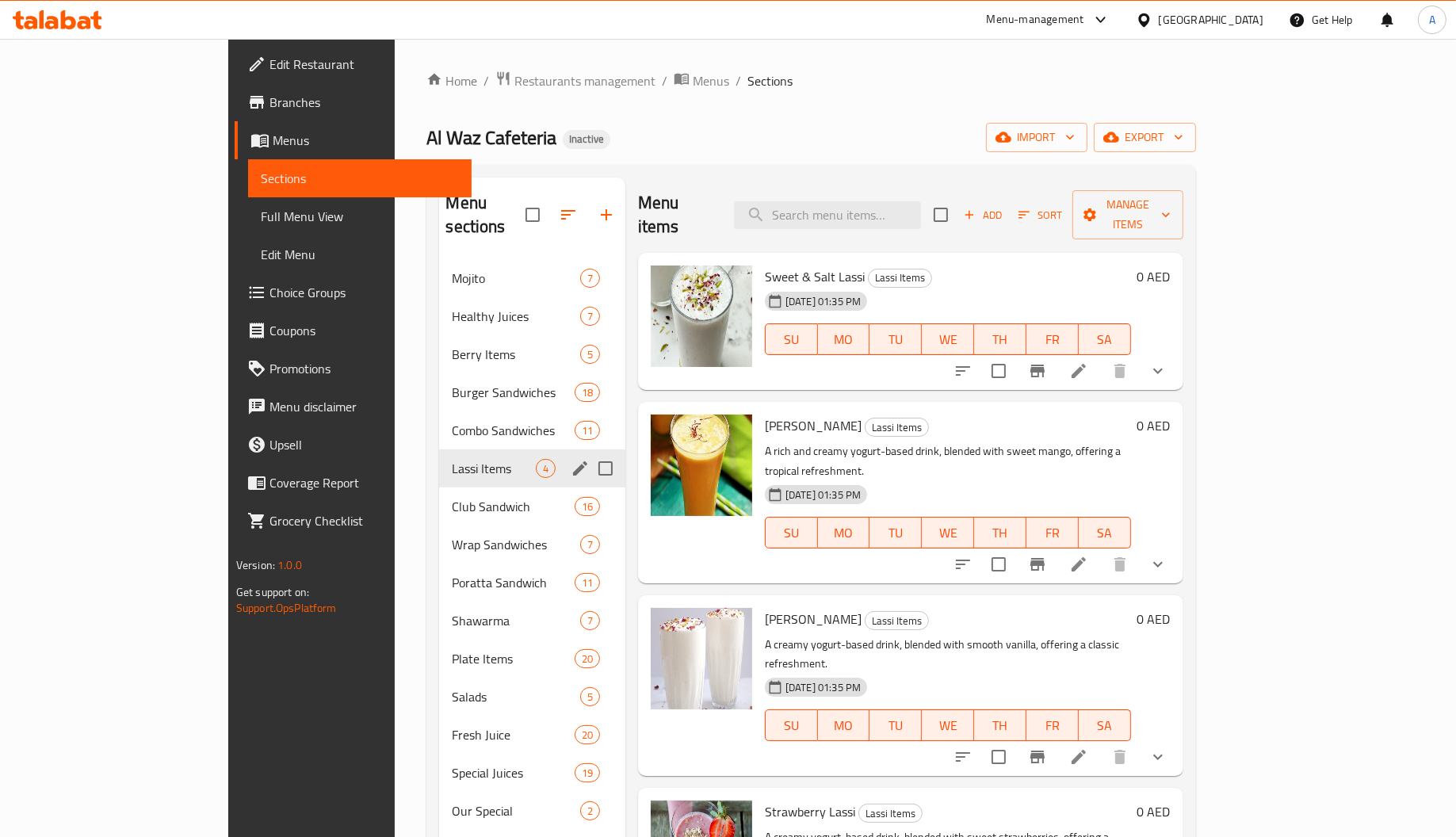
click at [439, 461] on div "Lassi Items 4" at bounding box center [532, 468] width 187 height 38
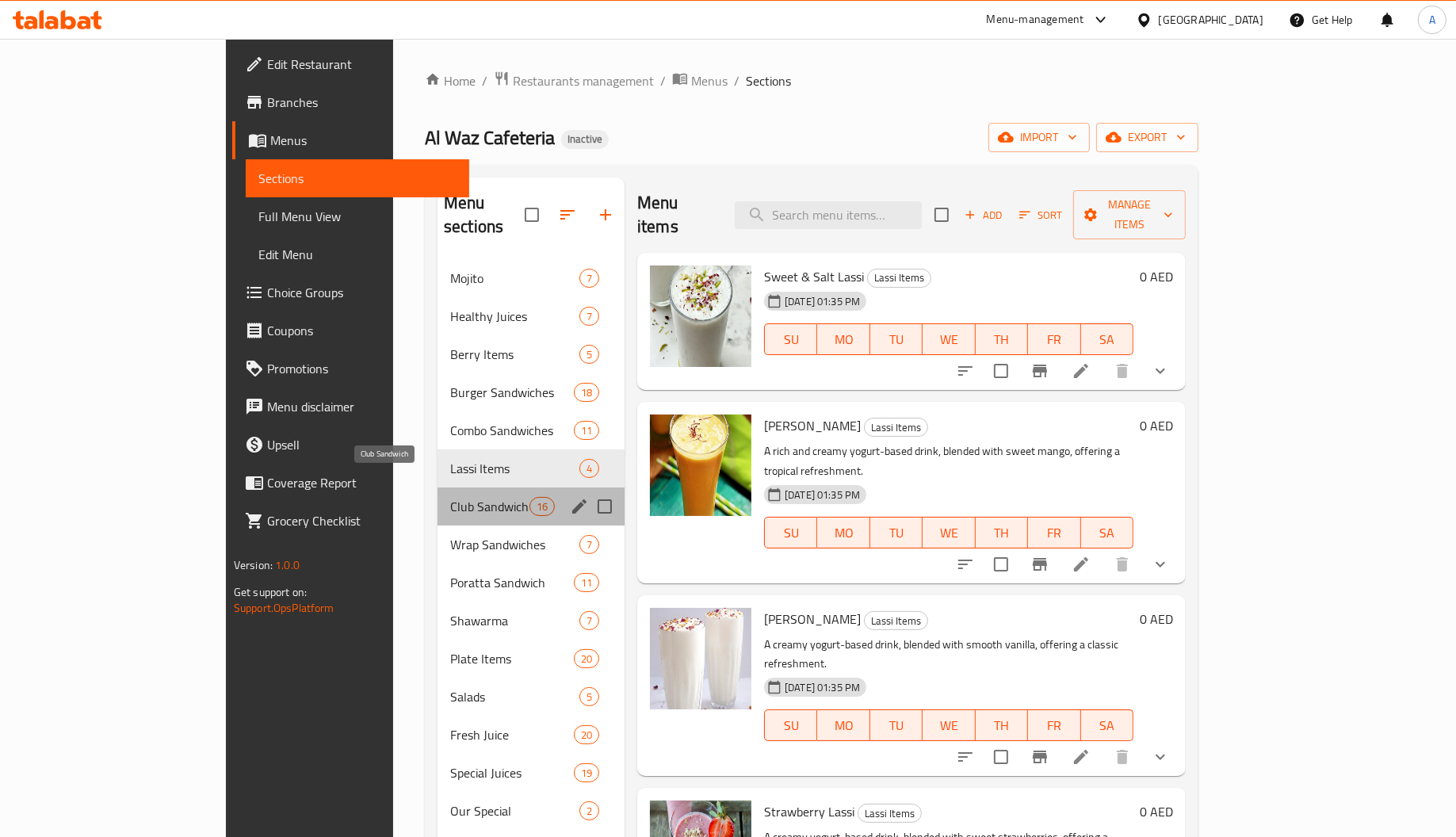
click at [450, 497] on span "Club Sandwich" at bounding box center [490, 506] width 79 height 19
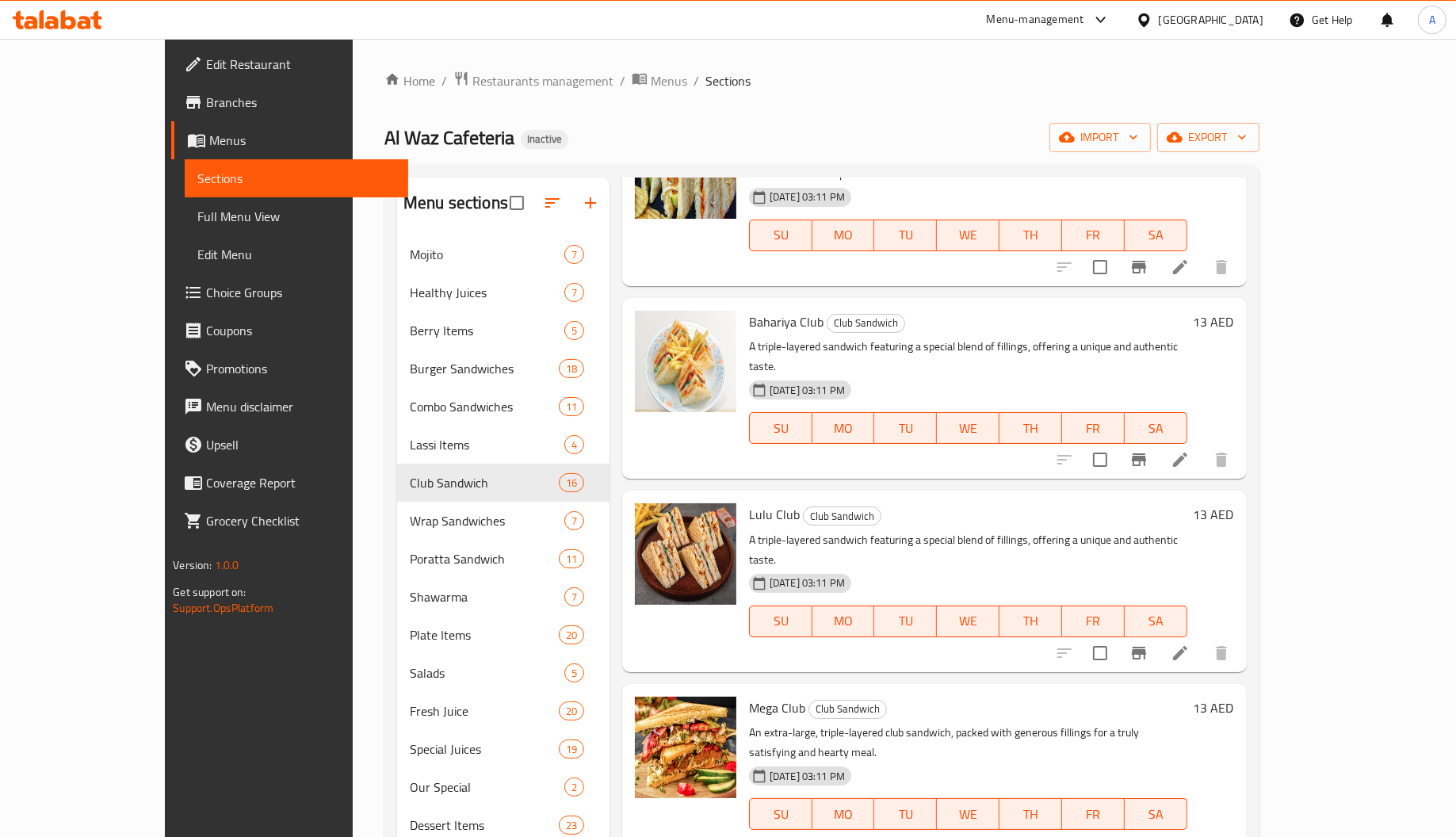
scroll to position [356, 0]
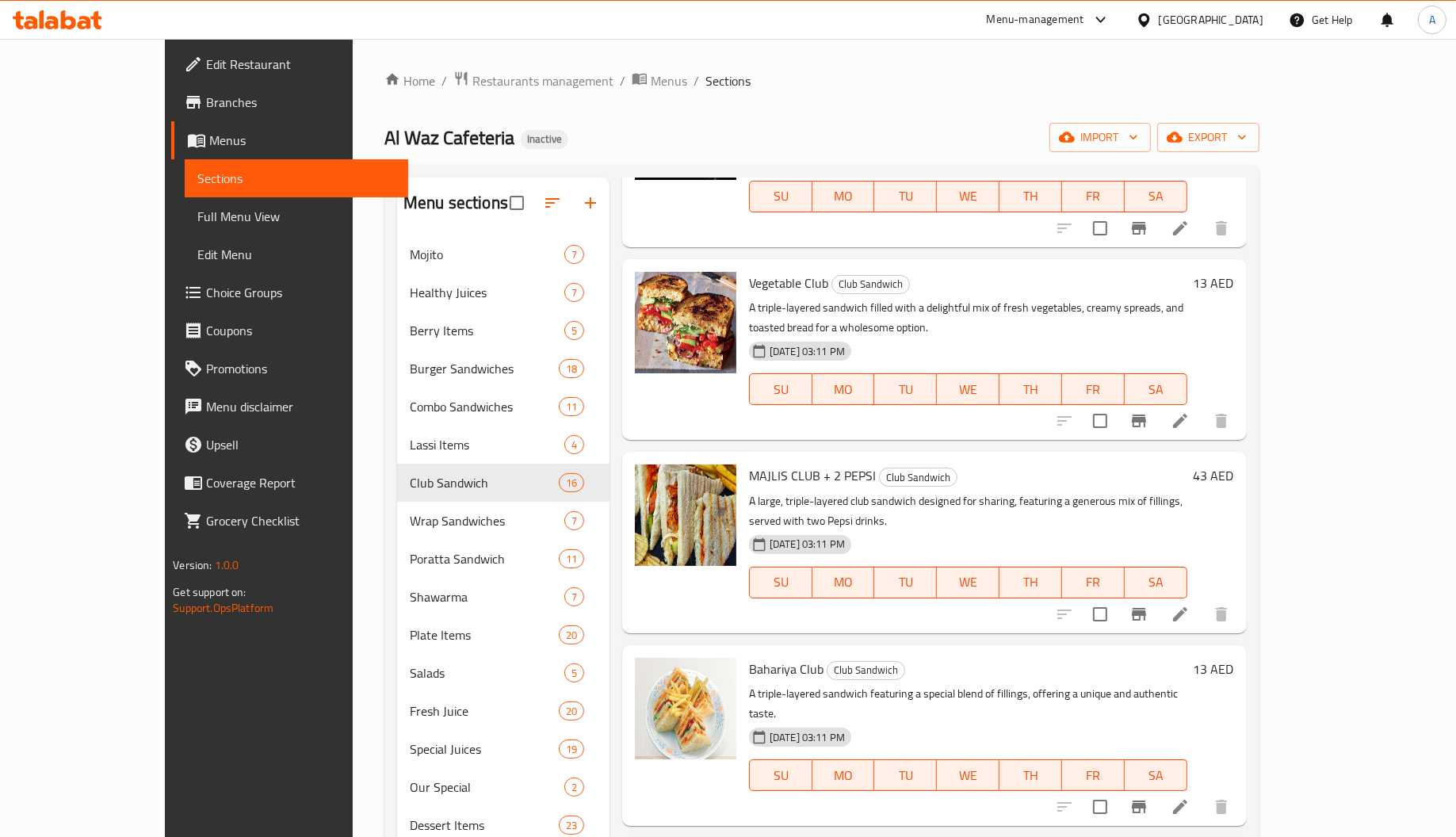
drag, startPoint x: 1003, startPoint y: 255, endPoint x: 1094, endPoint y: 255, distance: 91.0
click at [1081, 265] on div "Vegetable Club Club Sandwich A triple-layered sandwich filled with a delightful…" at bounding box center [969, 349] width 451 height 168
drag, startPoint x: 1145, startPoint y: 255, endPoint x: 1250, endPoint y: 255, distance: 105.0
click at [1194, 265] on div "Vegetable Club Club Sandwich A triple-layered sandwich filled with a delightful…" at bounding box center [969, 349] width 451 height 168
drag, startPoint x: 810, startPoint y: 268, endPoint x: 1104, endPoint y: 260, distance: 294.1
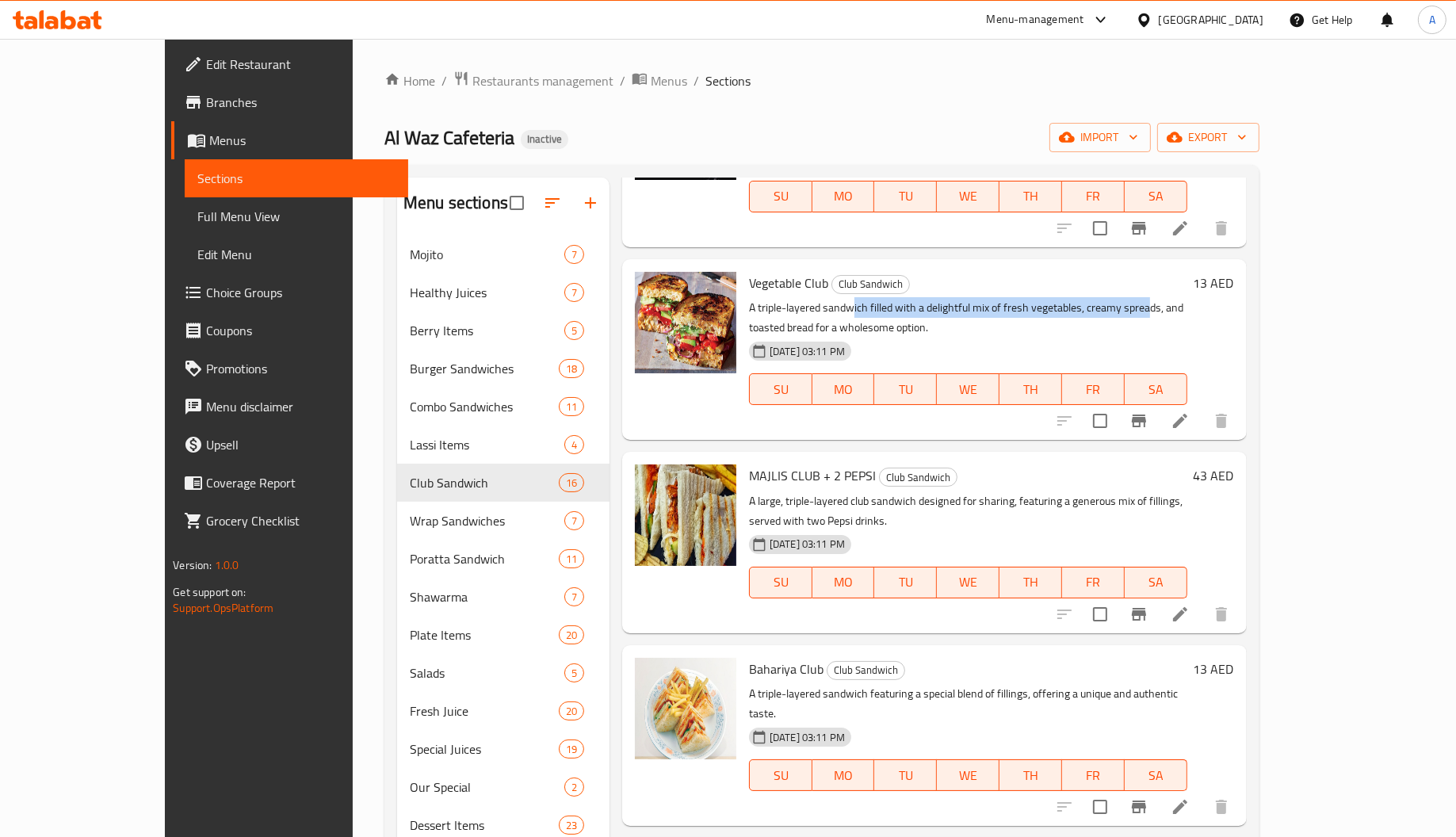
click at [1104, 298] on p "A triple-layered sandwich filled with a delightful mix of fresh vegetables, cre…" at bounding box center [968, 317] width 438 height 40
click at [1057, 298] on p "A triple-layered sandwich filled with a delightful mix of fresh vegetables, cre…" at bounding box center [968, 317] width 438 height 40
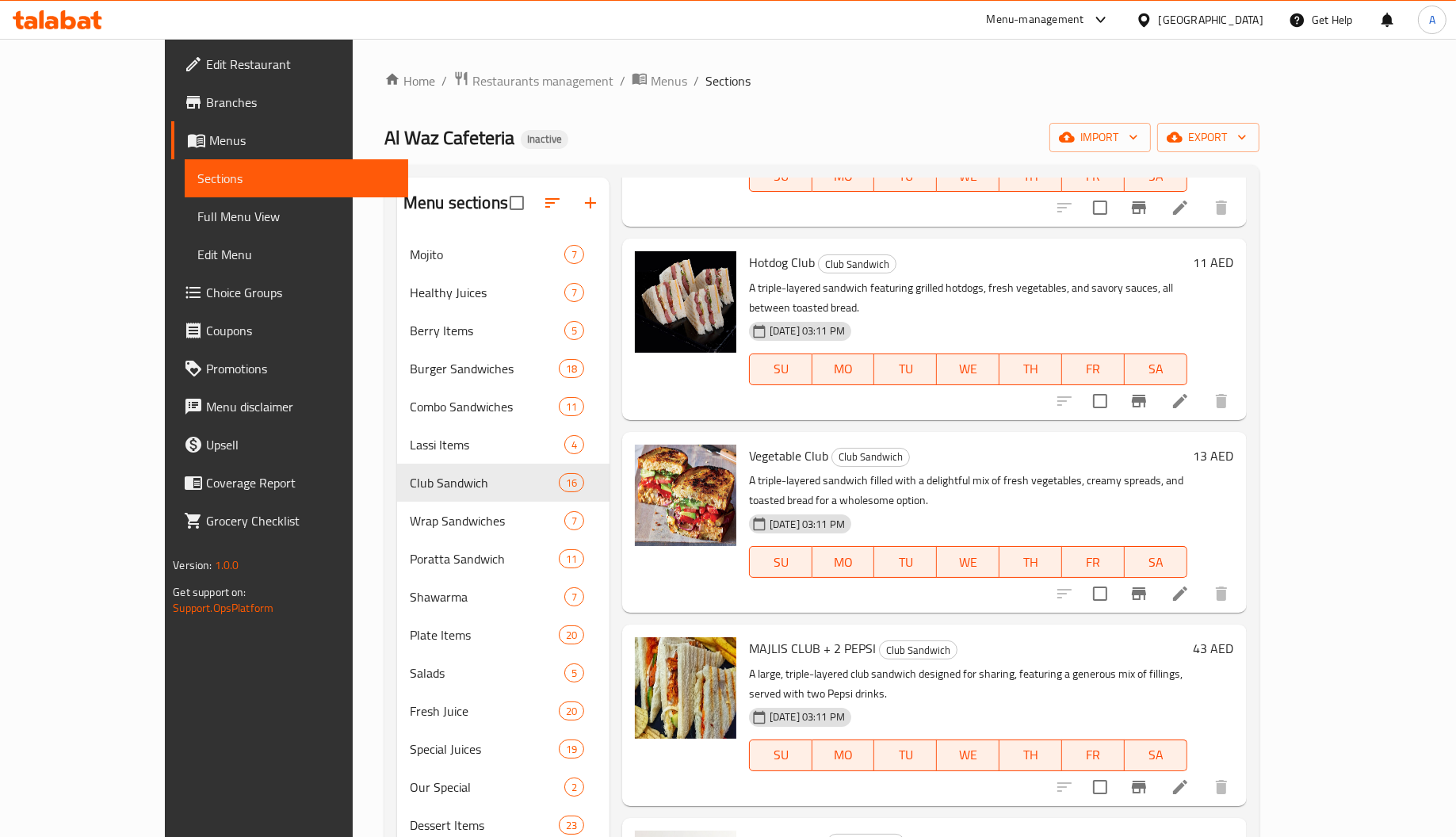
scroll to position [0, 0]
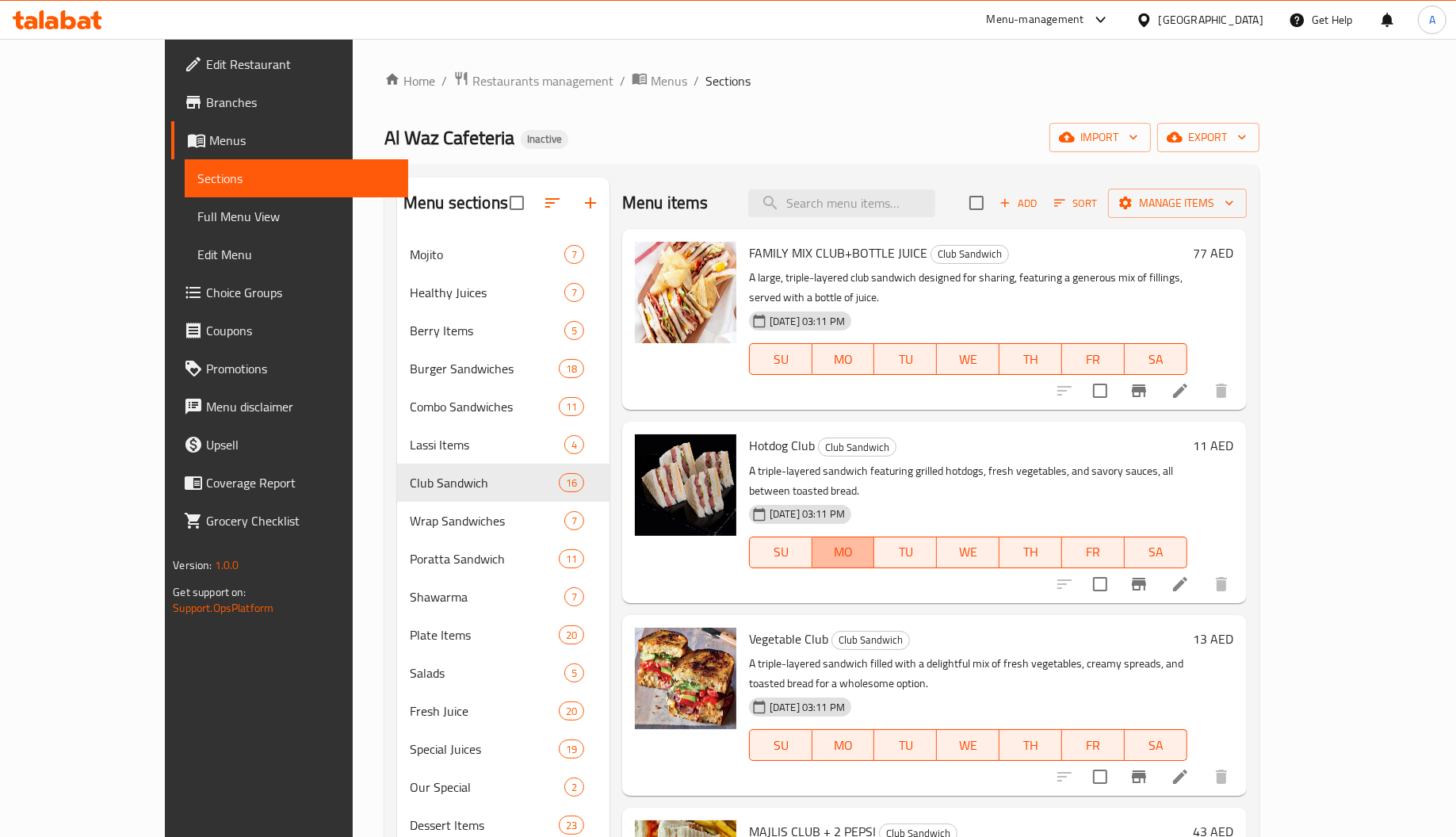
click at [831, 537] on button "MO" at bounding box center [844, 552] width 62 height 32
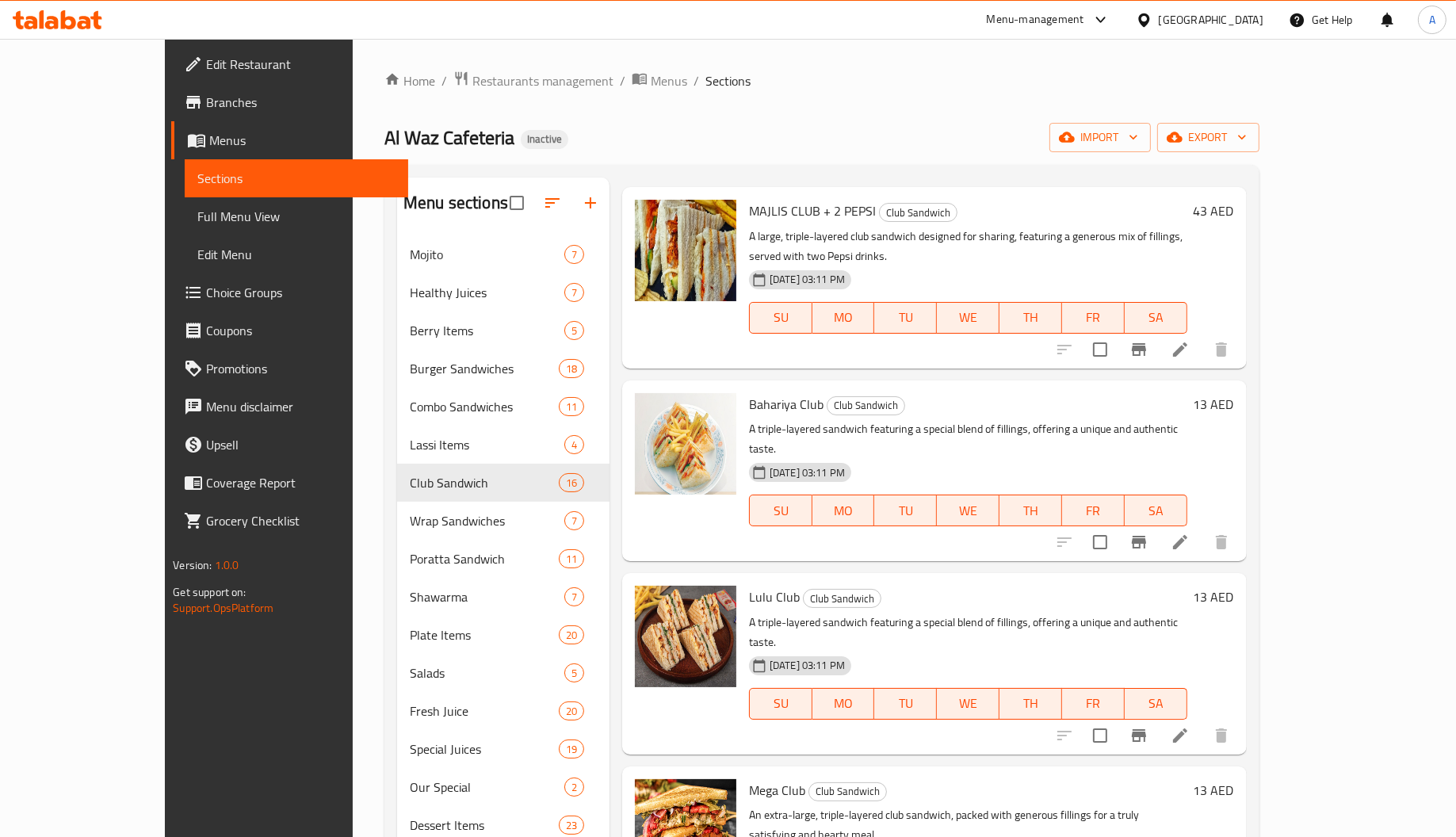
scroll to position [475, 0]
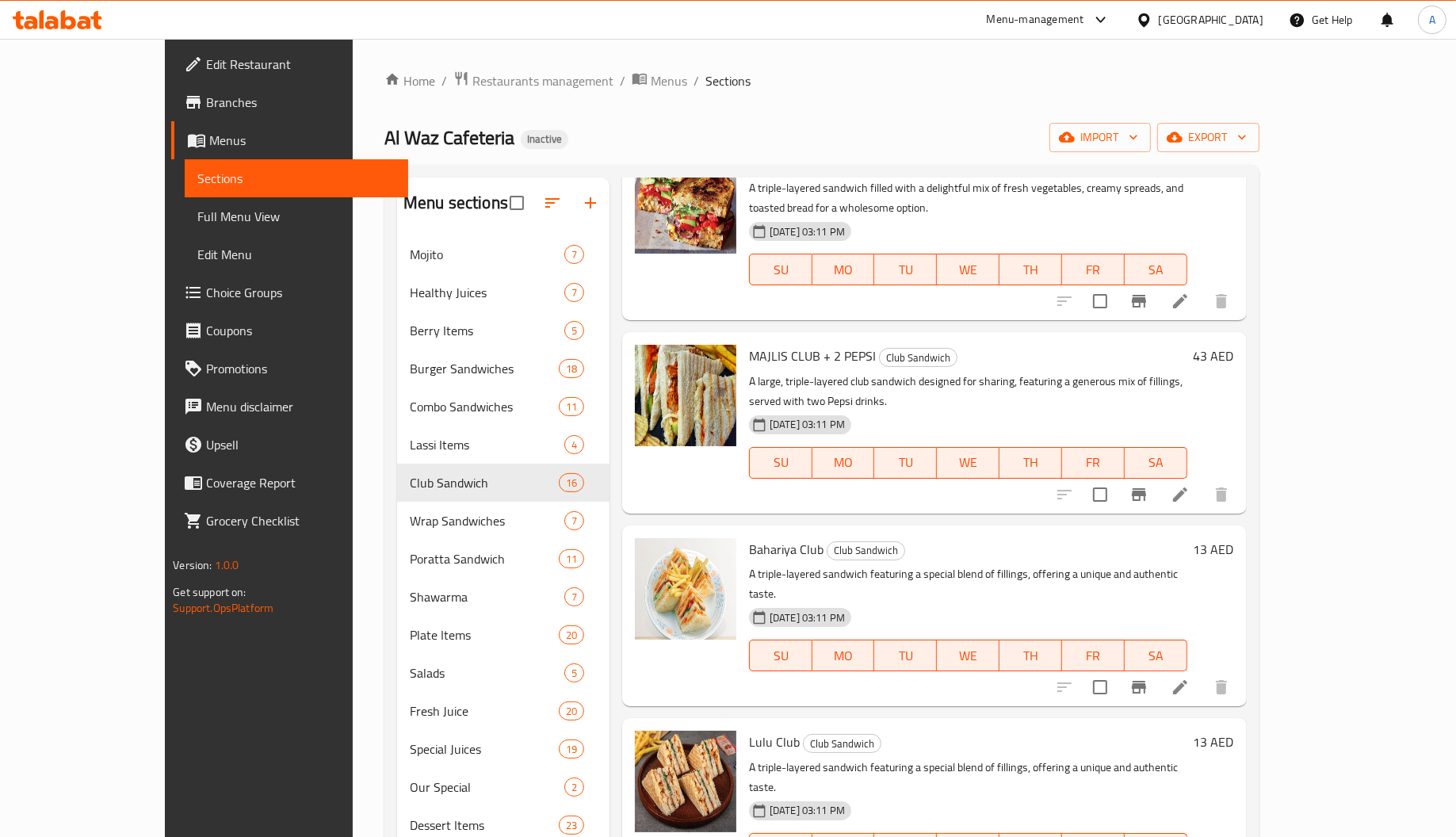
click at [850, 564] on p "A triple-layered sandwich featuring a special blend of fillings, offering a uni…" at bounding box center [968, 584] width 438 height 40
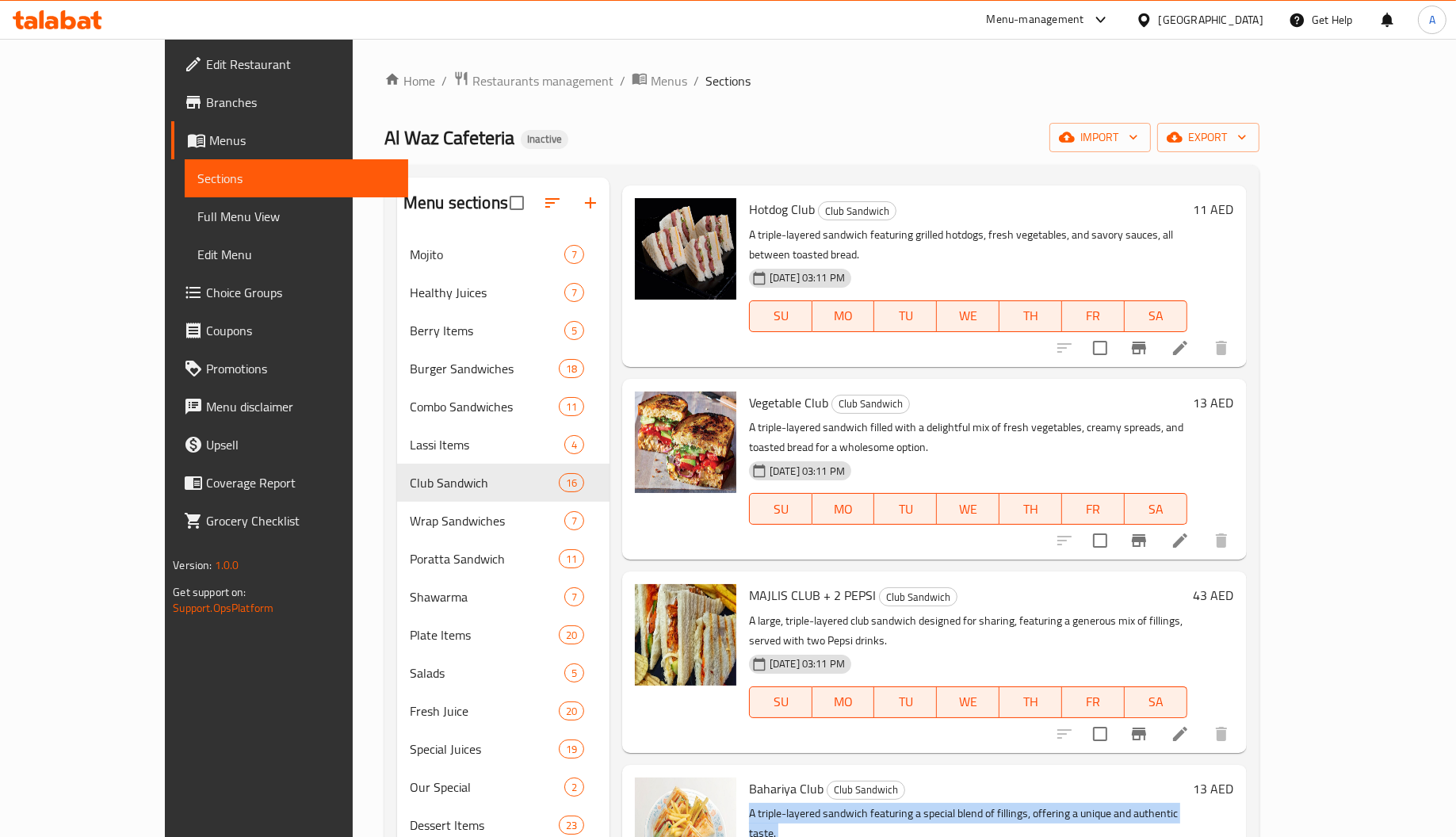
scroll to position [238, 0]
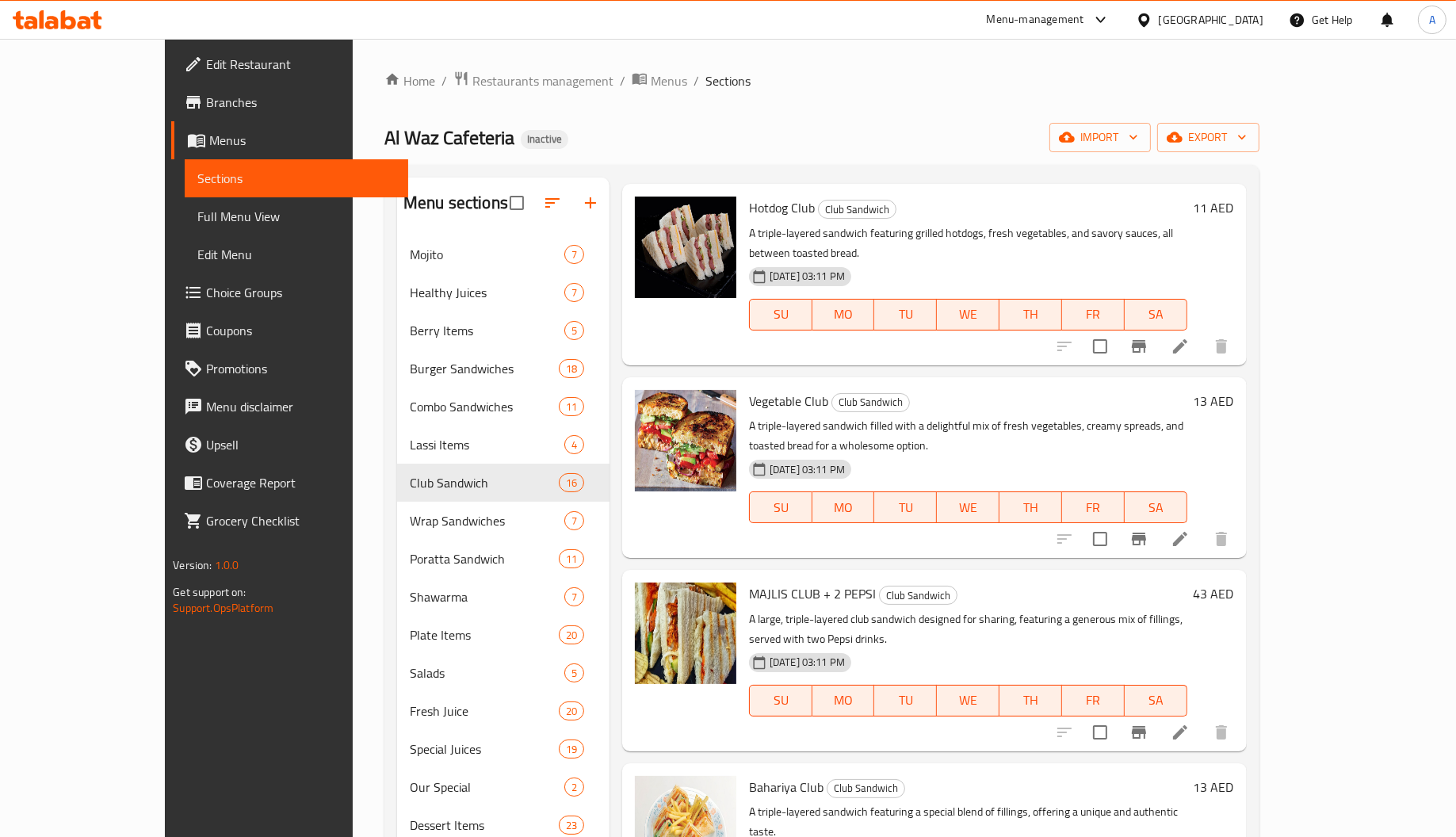
click at [743, 770] on div "Bahariya Club Club Sandwich A triple-layered sandwich featuring a special blend…" at bounding box center [969, 853] width 451 height 168
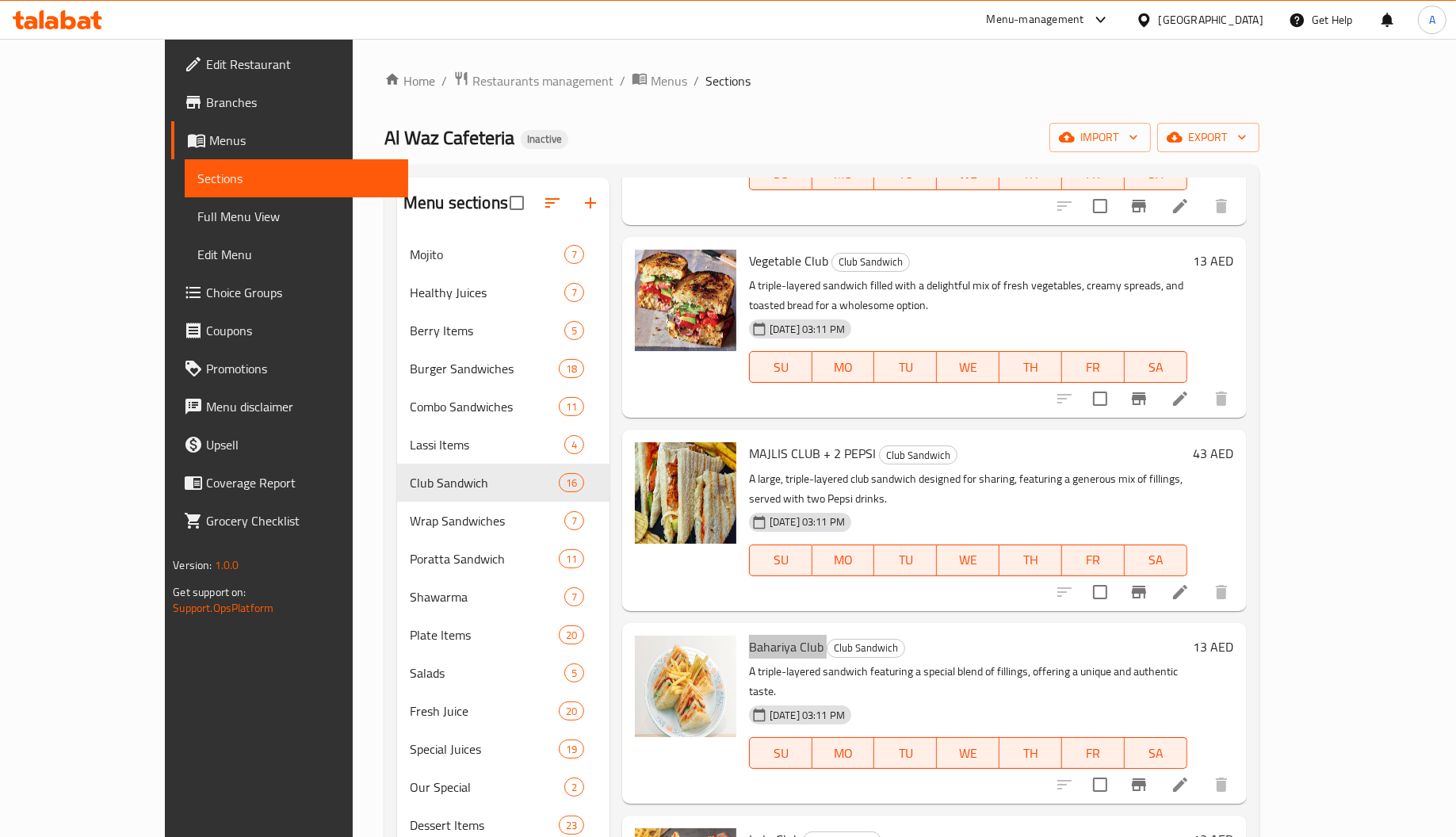
scroll to position [712, 0]
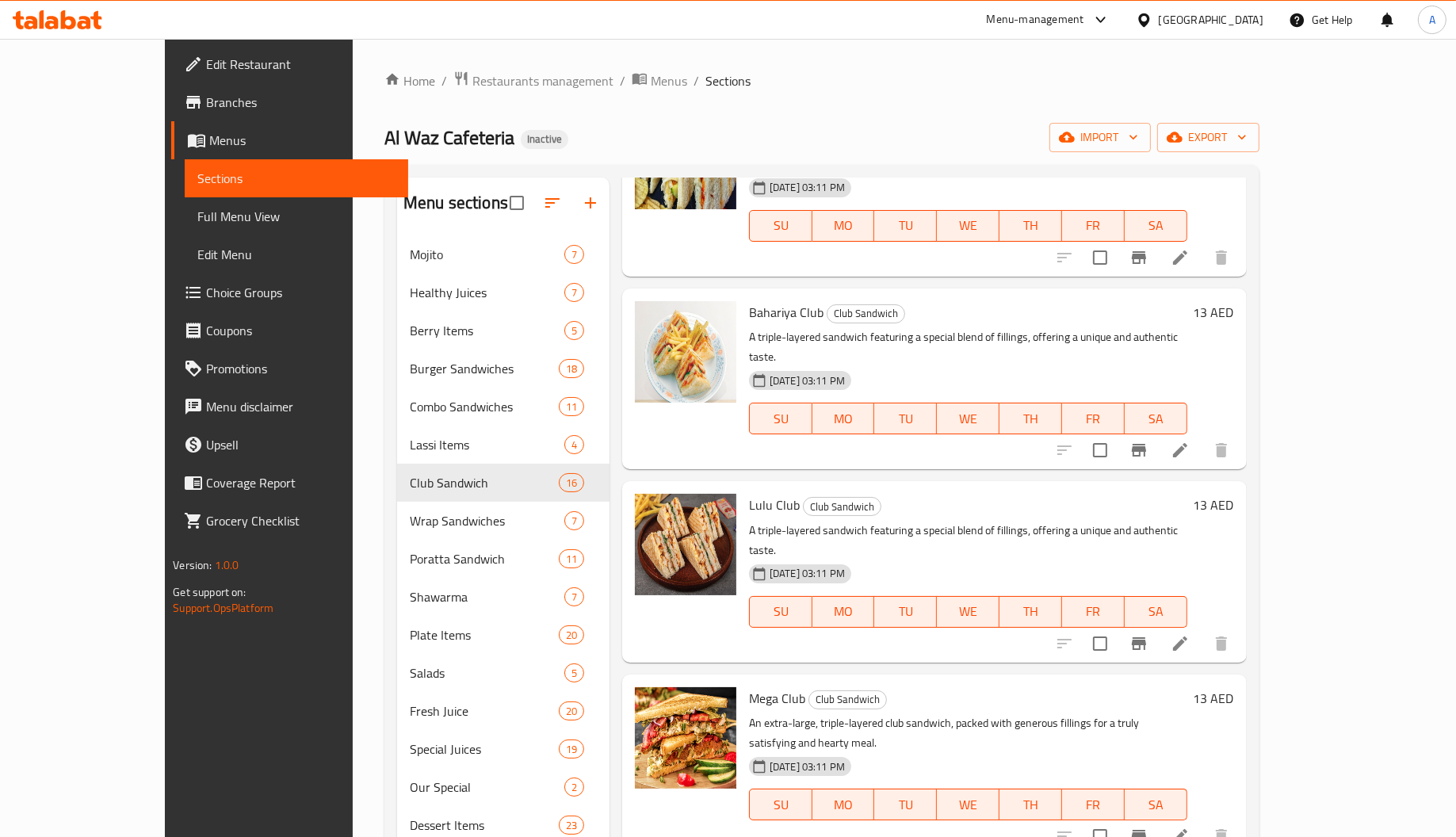
click at [749, 493] on span "Lulu Club" at bounding box center [774, 504] width 51 height 24
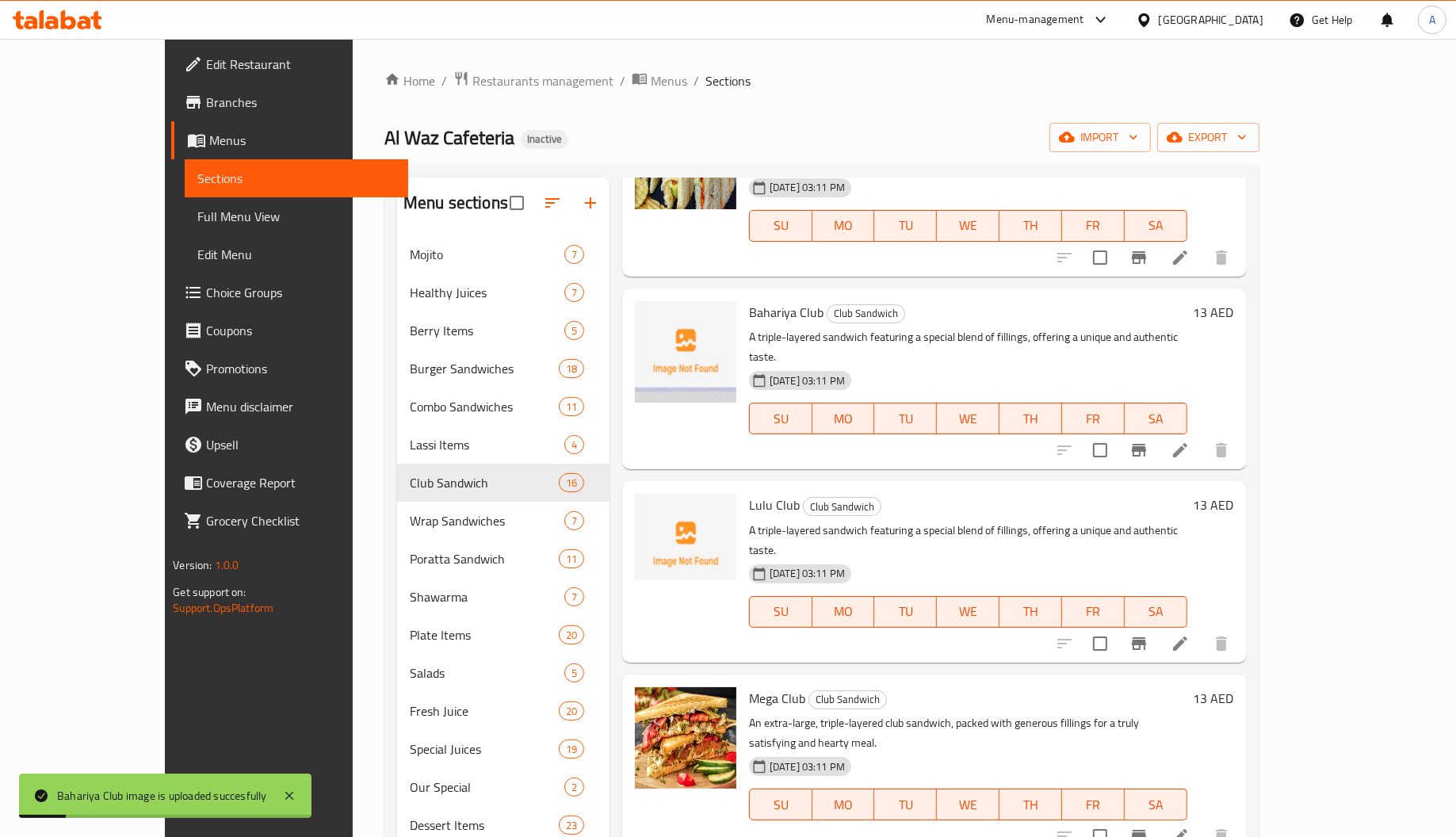
click at [850, 687] on h6 "Mega Club Club Sandwich" at bounding box center [968, 698] width 438 height 22
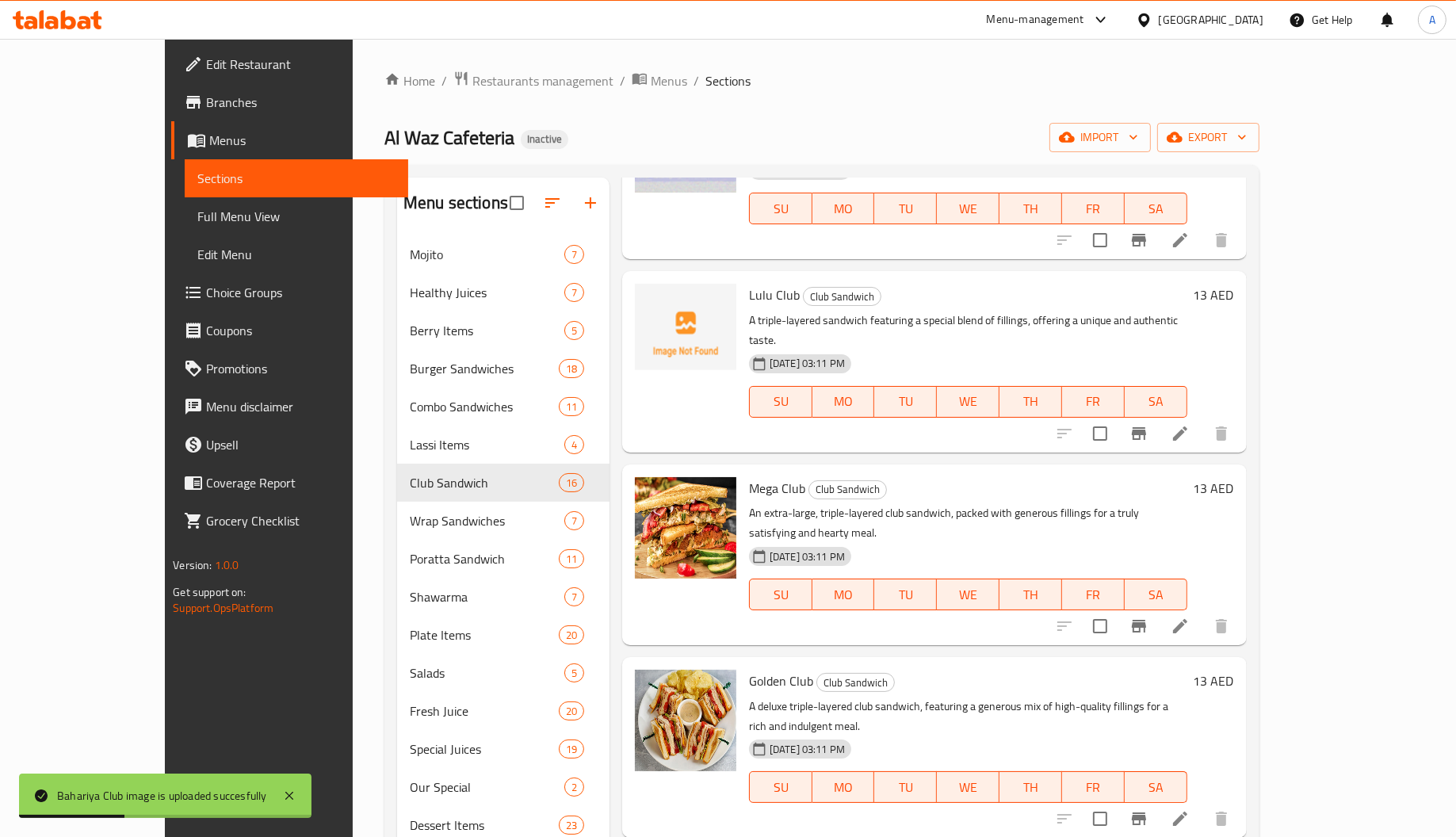
scroll to position [951, 0]
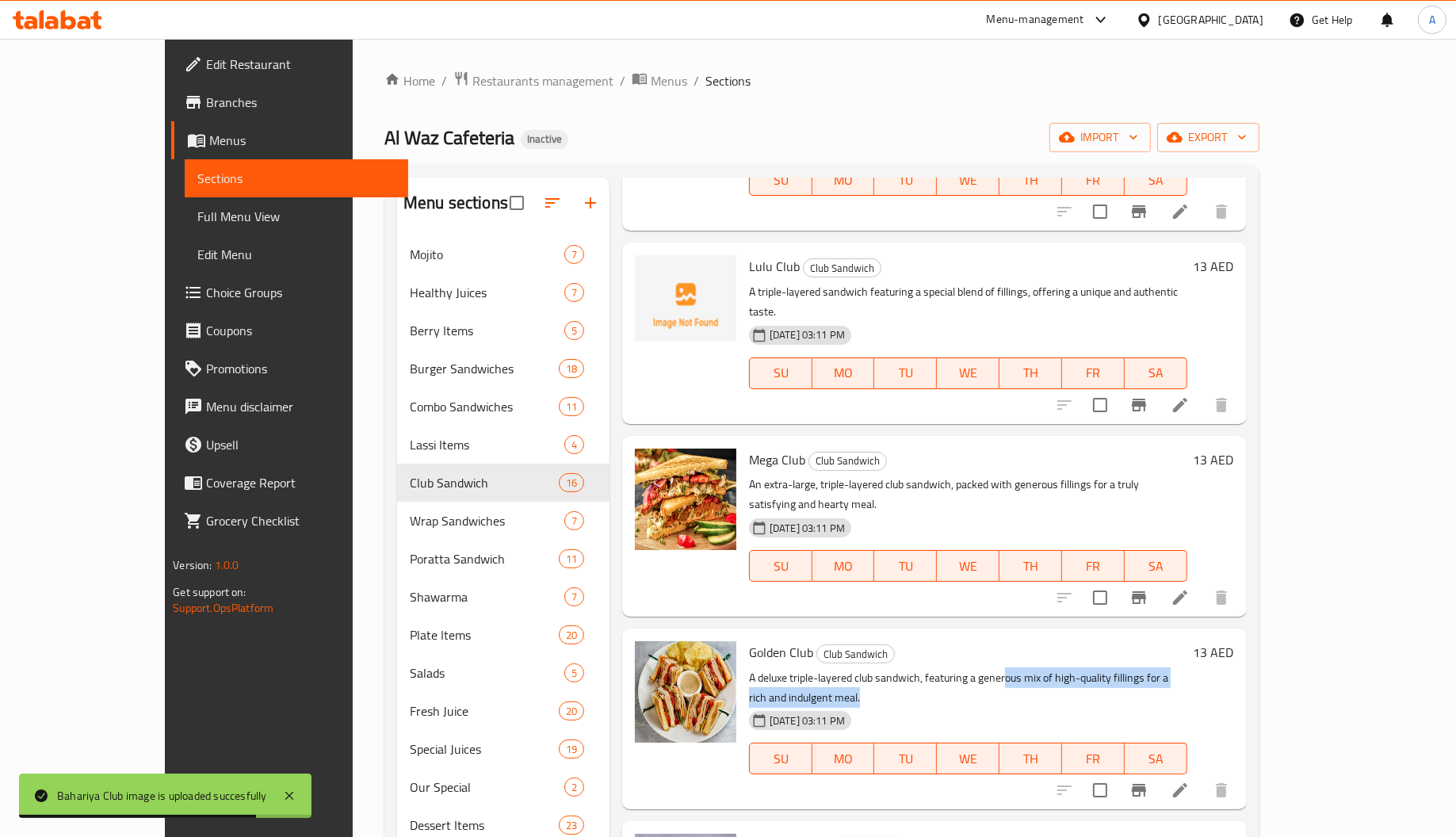
drag, startPoint x: 1085, startPoint y: 532, endPoint x: 1282, endPoint y: 533, distance: 197.0
click at [1188, 668] on p "A deluxe triple-layered club sandwich, featuring a generous mix of high-quality…" at bounding box center [968, 688] width 438 height 40
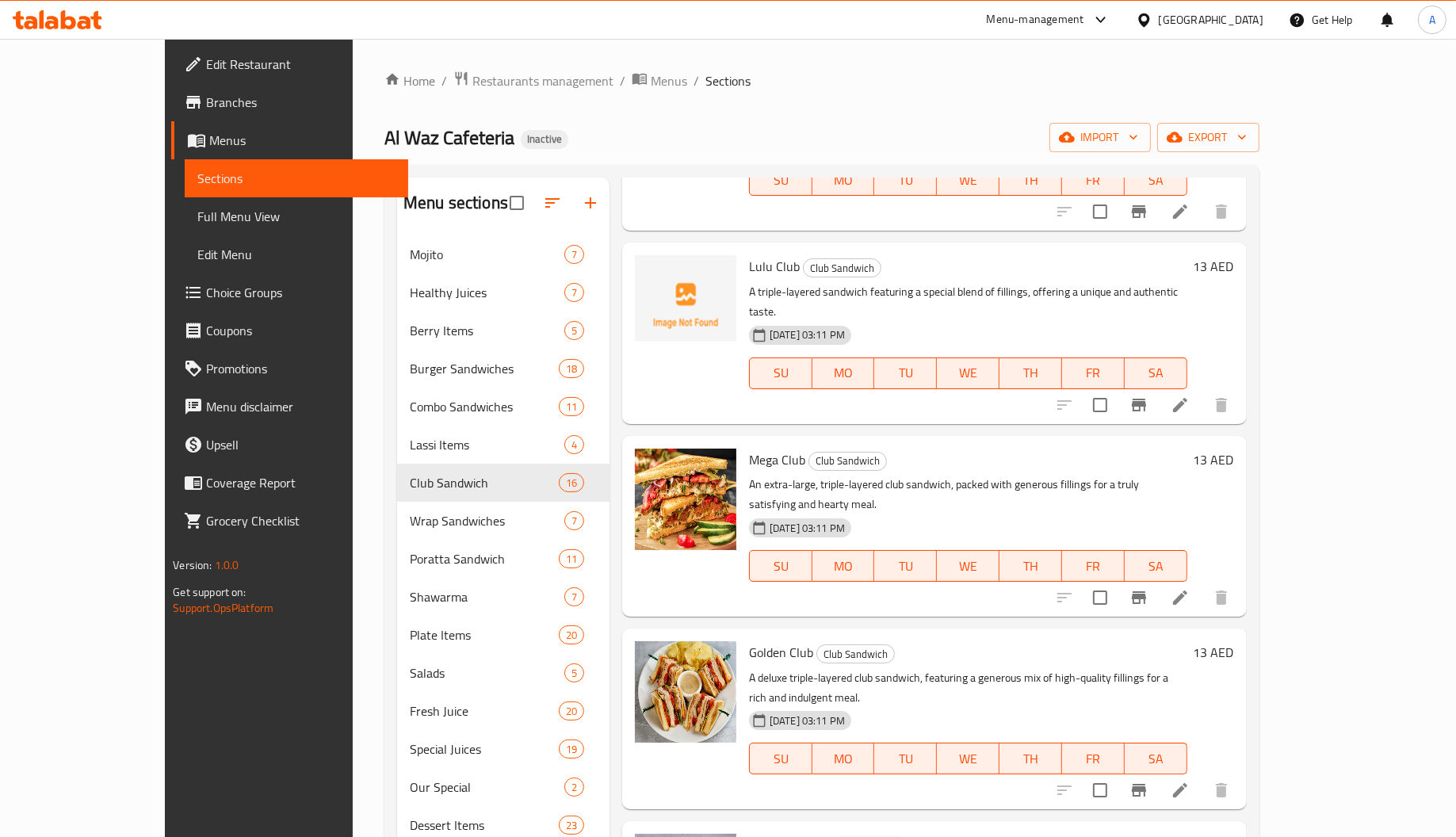
click at [749, 641] on span "Golden Club" at bounding box center [780, 652] width 64 height 24
click at [776, 833] on span "Club Mussafah" at bounding box center [788, 844] width 79 height 24
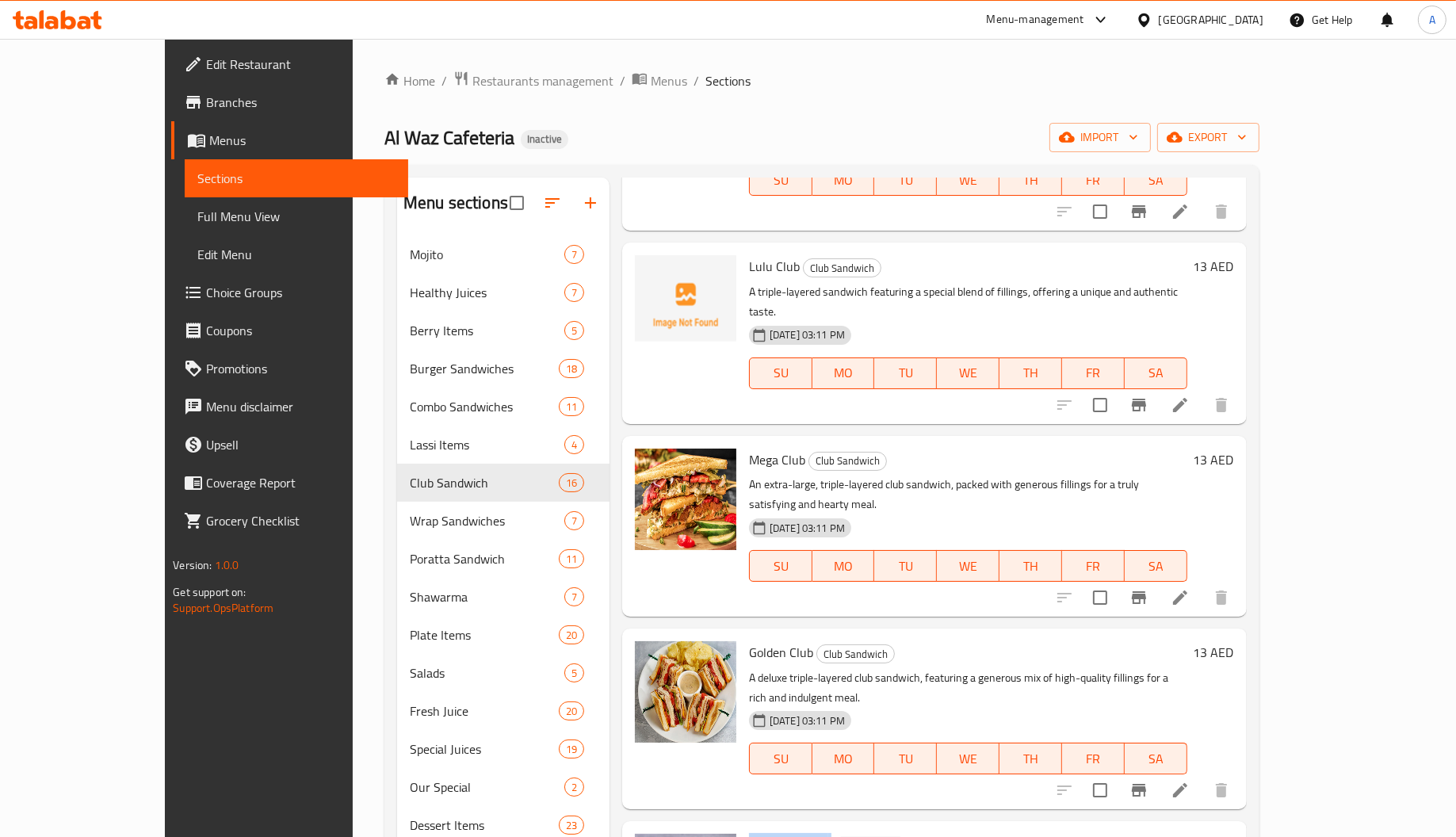
click at [776, 833] on span "Club Mussafah" at bounding box center [788, 844] width 79 height 24
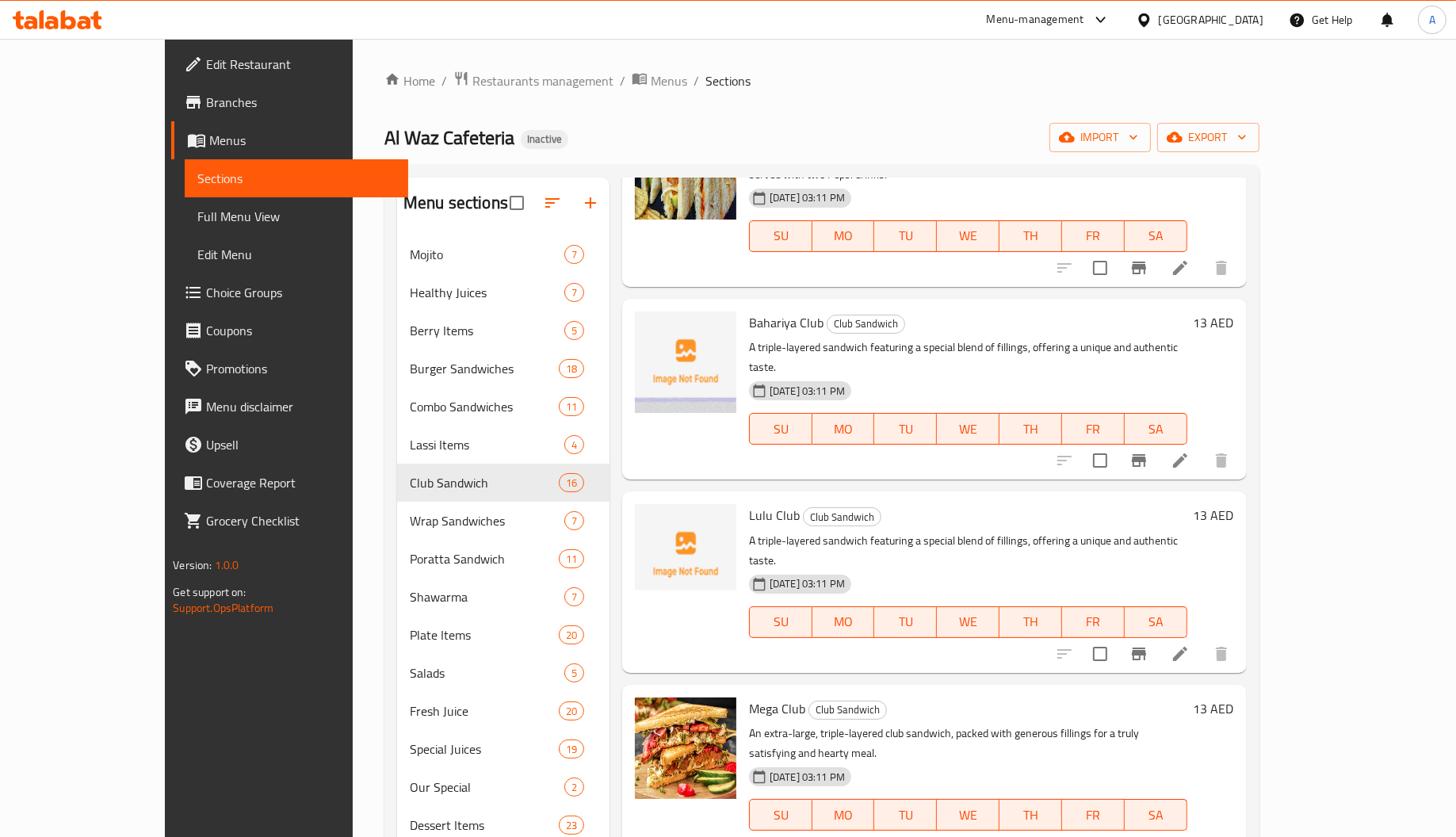
scroll to position [356, 0]
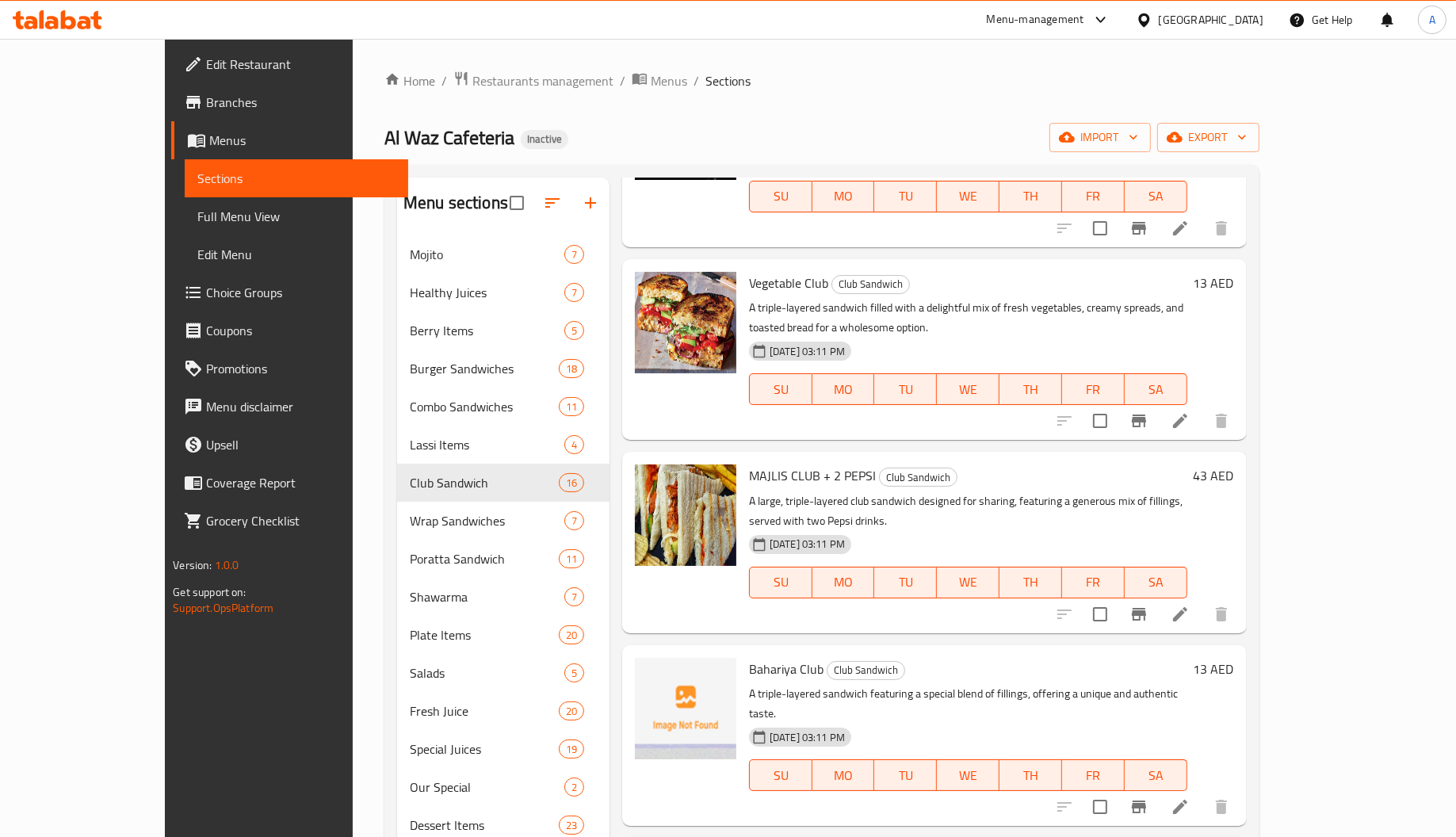
click at [749, 464] on span "MAJLIS CLUB + 2 PEPSI" at bounding box center [812, 475] width 127 height 24
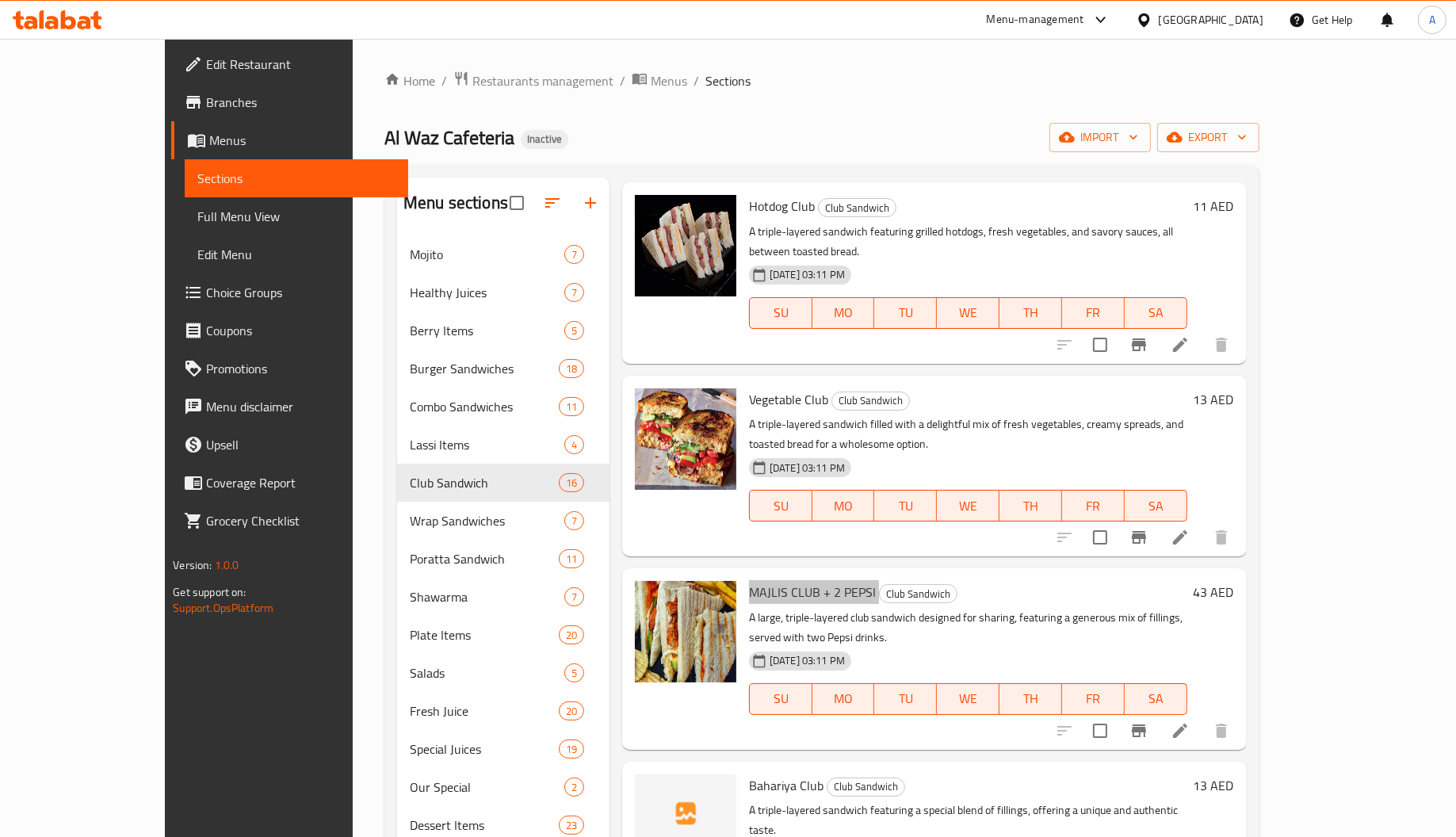
scroll to position [0, 0]
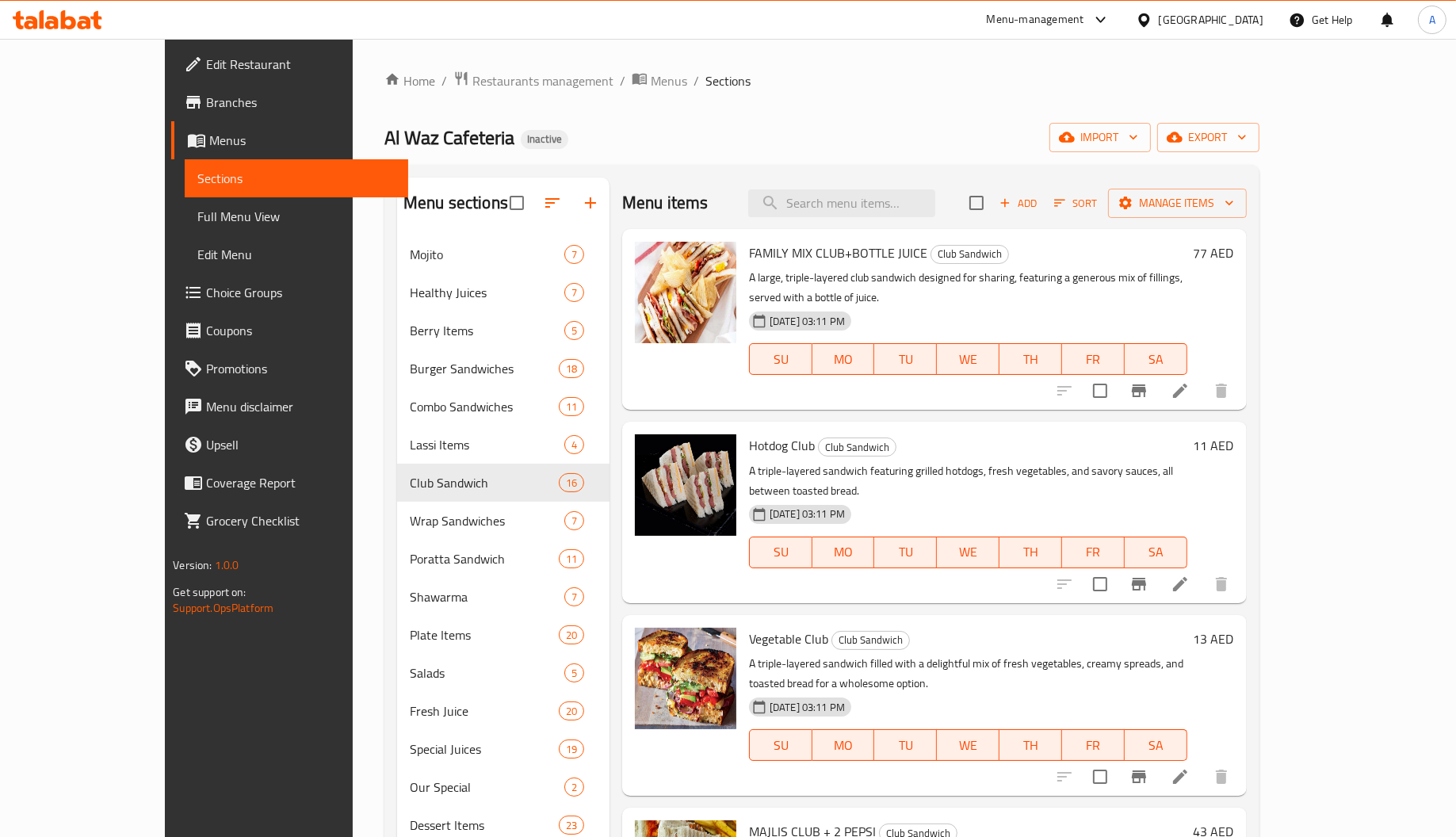
click at [786, 261] on span "FAMILY MIX CLUB+BOTTLE JUICE" at bounding box center [838, 252] width 178 height 24
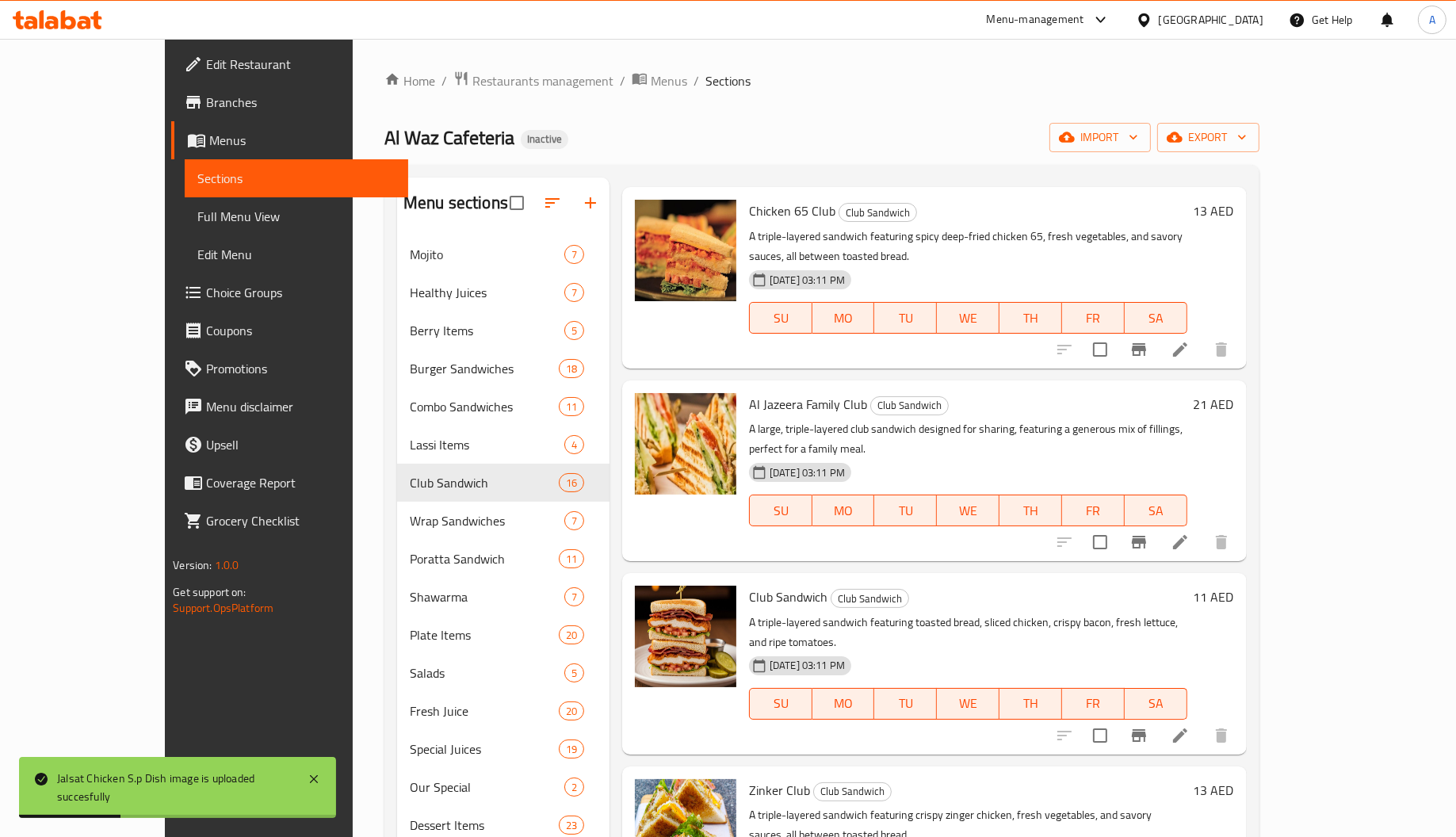
scroll to position [224, 0]
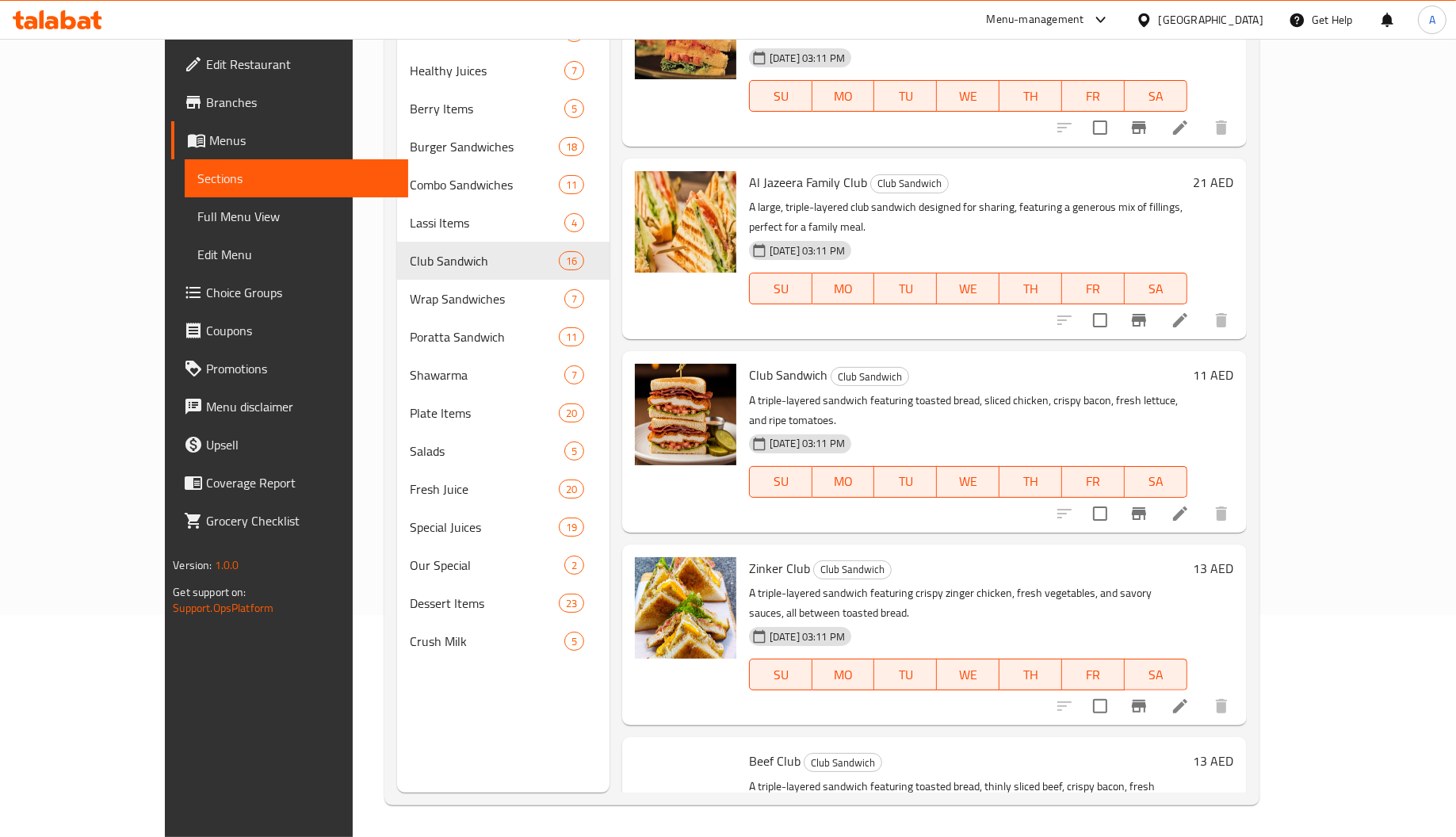
click at [749, 749] on span "Beef Club" at bounding box center [775, 760] width 52 height 24
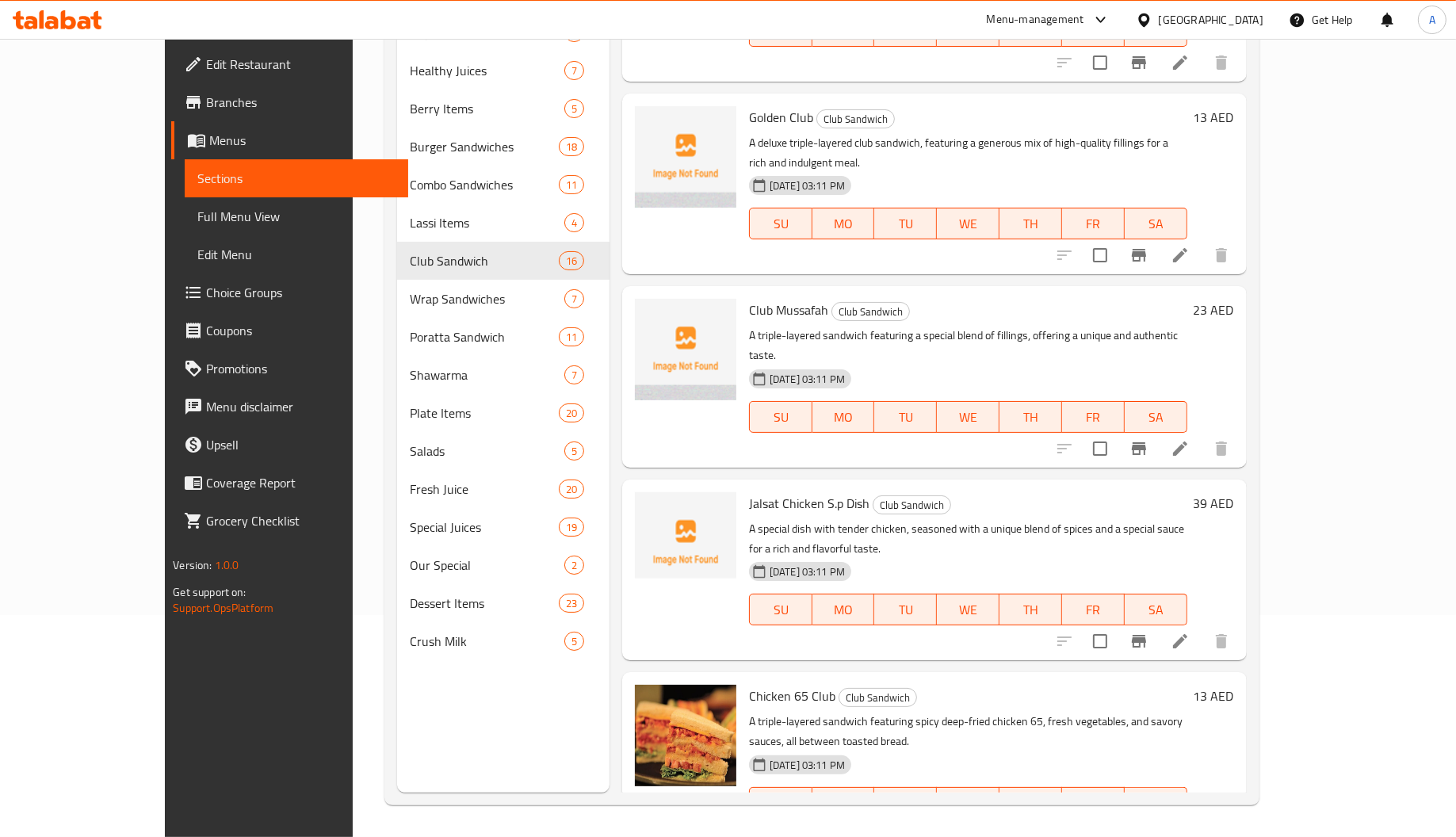
scroll to position [1139, 0]
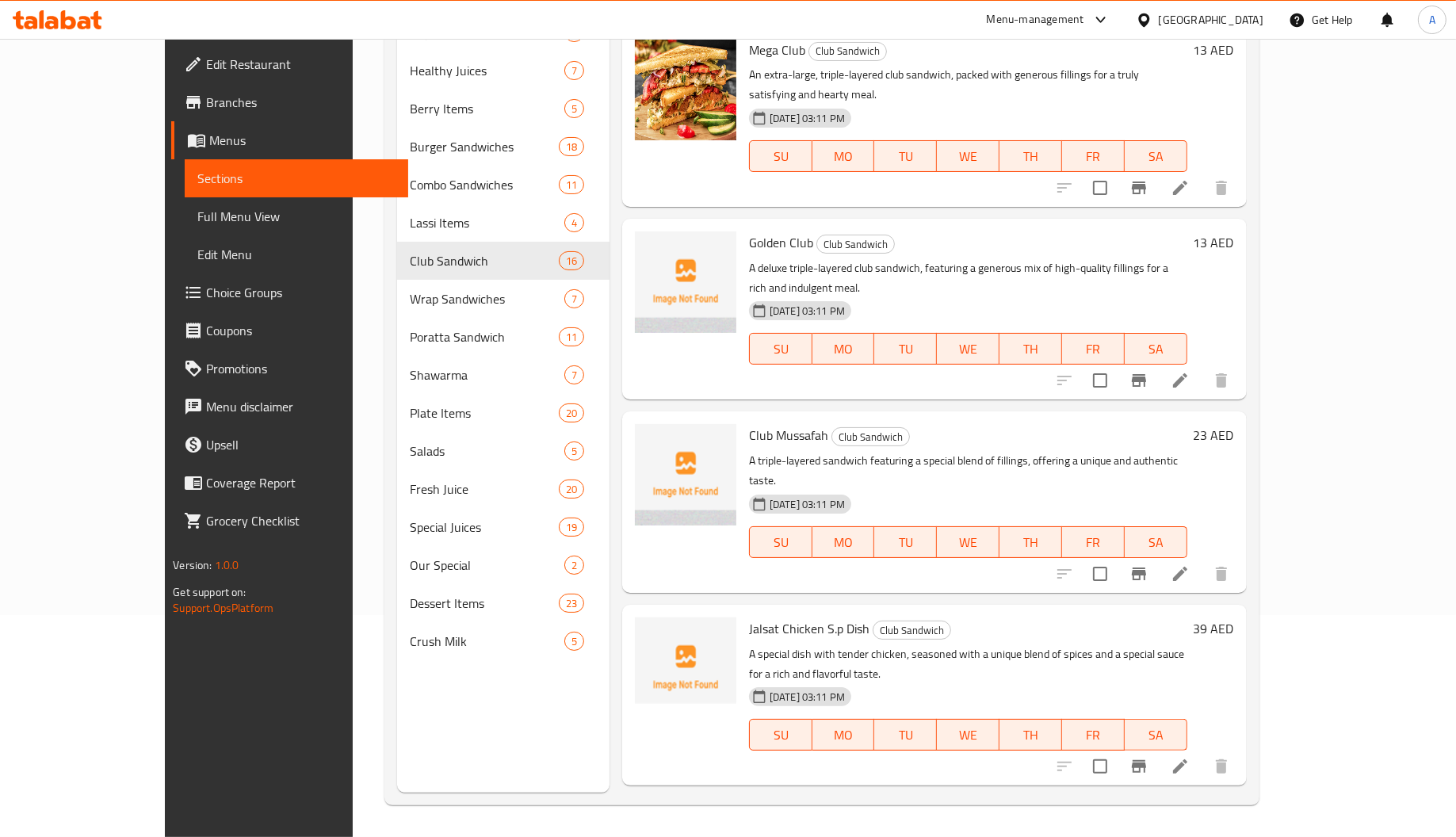
click at [768, 616] on span "Jalsat Chicken S.p Dish" at bounding box center [809, 628] width 121 height 24
click at [765, 423] on span "Club Mussafah" at bounding box center [788, 435] width 79 height 24
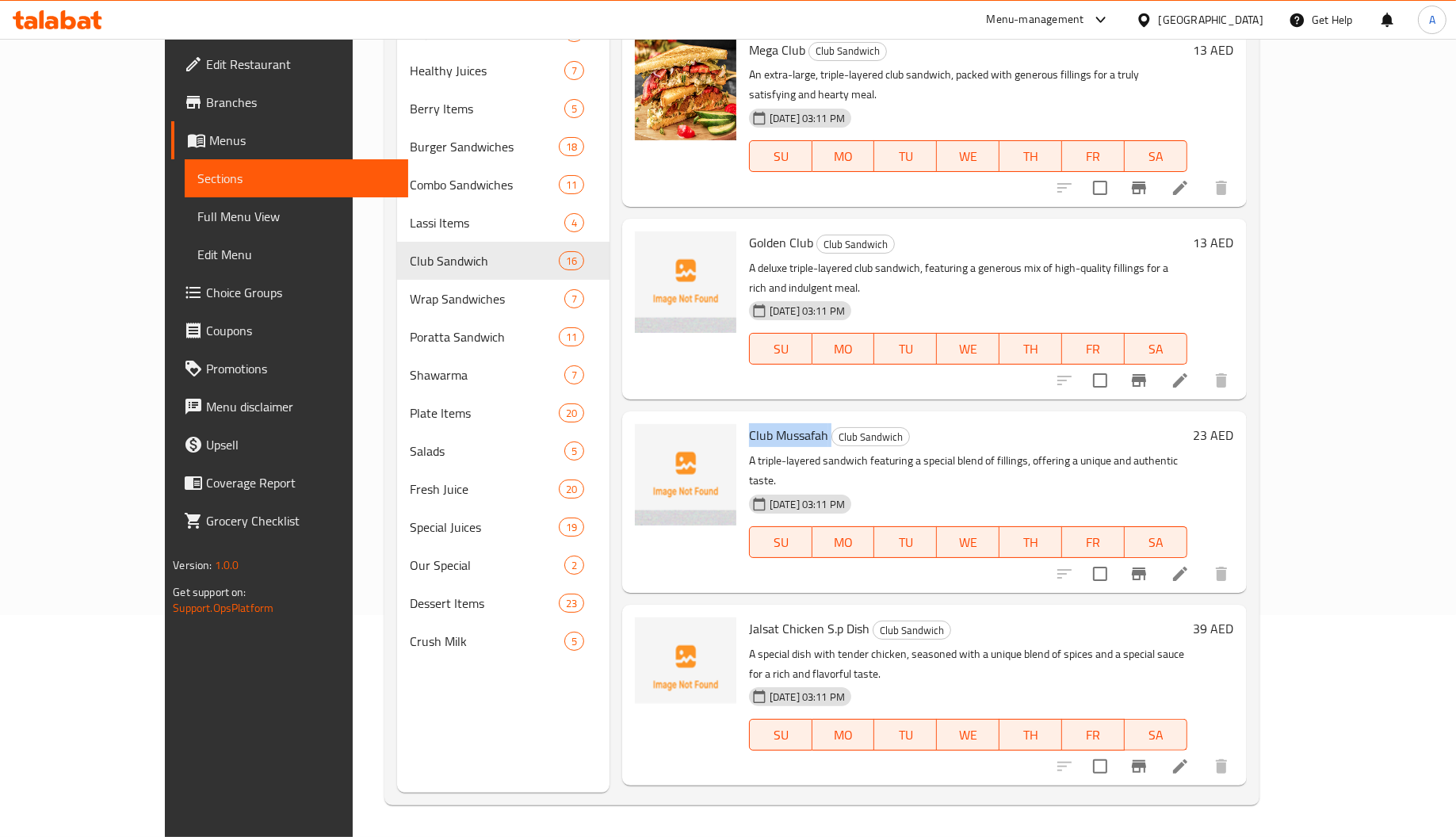
click at [765, 423] on span "Club Mussafah" at bounding box center [788, 435] width 79 height 24
click at [1029, 611] on div "Jalsat Chicken S.p Dish Club Sandwich A special dish with tender chicken, seaso…" at bounding box center [969, 694] width 451 height 168
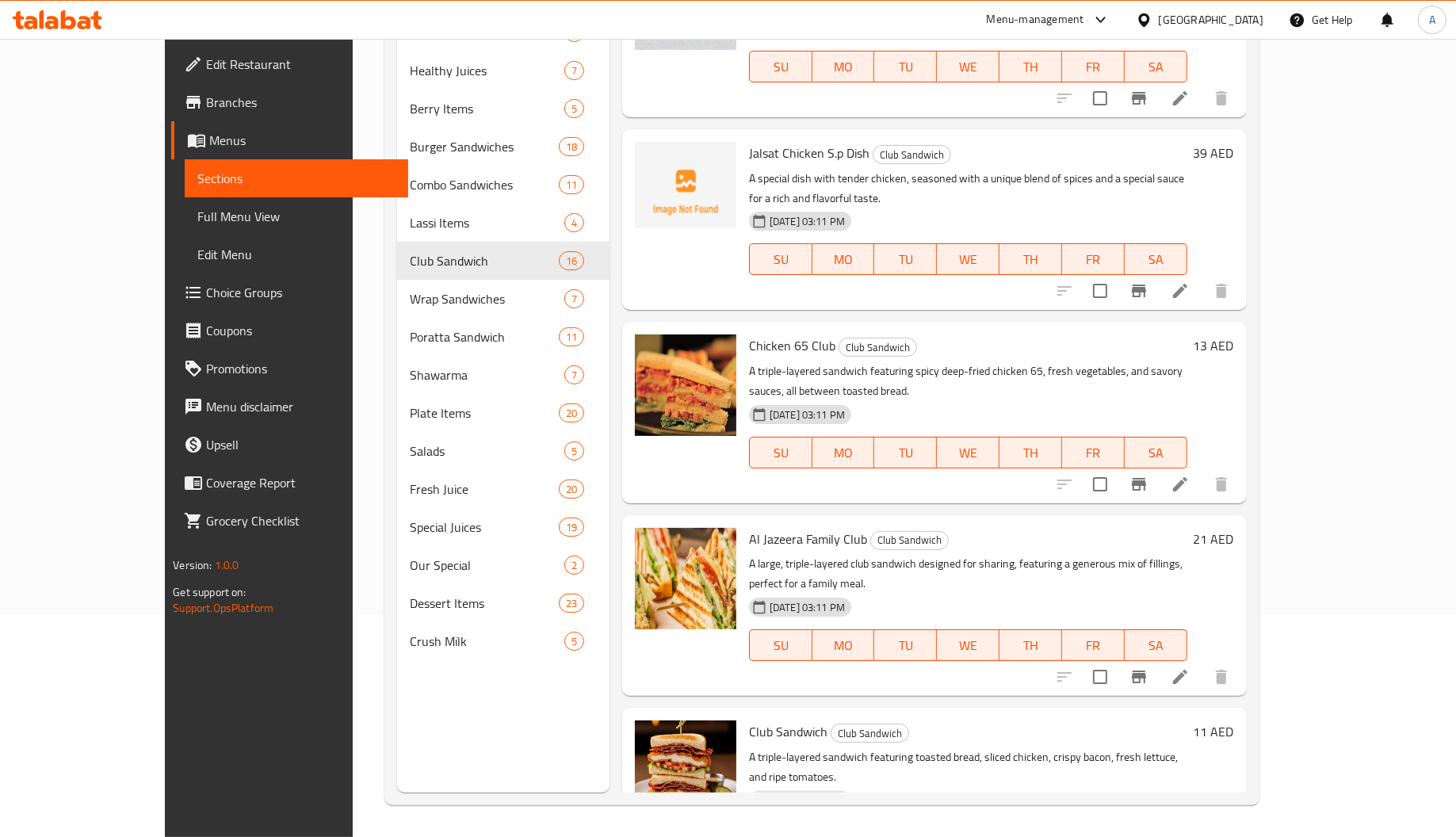
click at [1029, 460] on div "Menu items Add Sort Manage items FAMILY MIX CLUB+BOTTLE JUICE Club Sandwich A l…" at bounding box center [928, 374] width 638 height 837
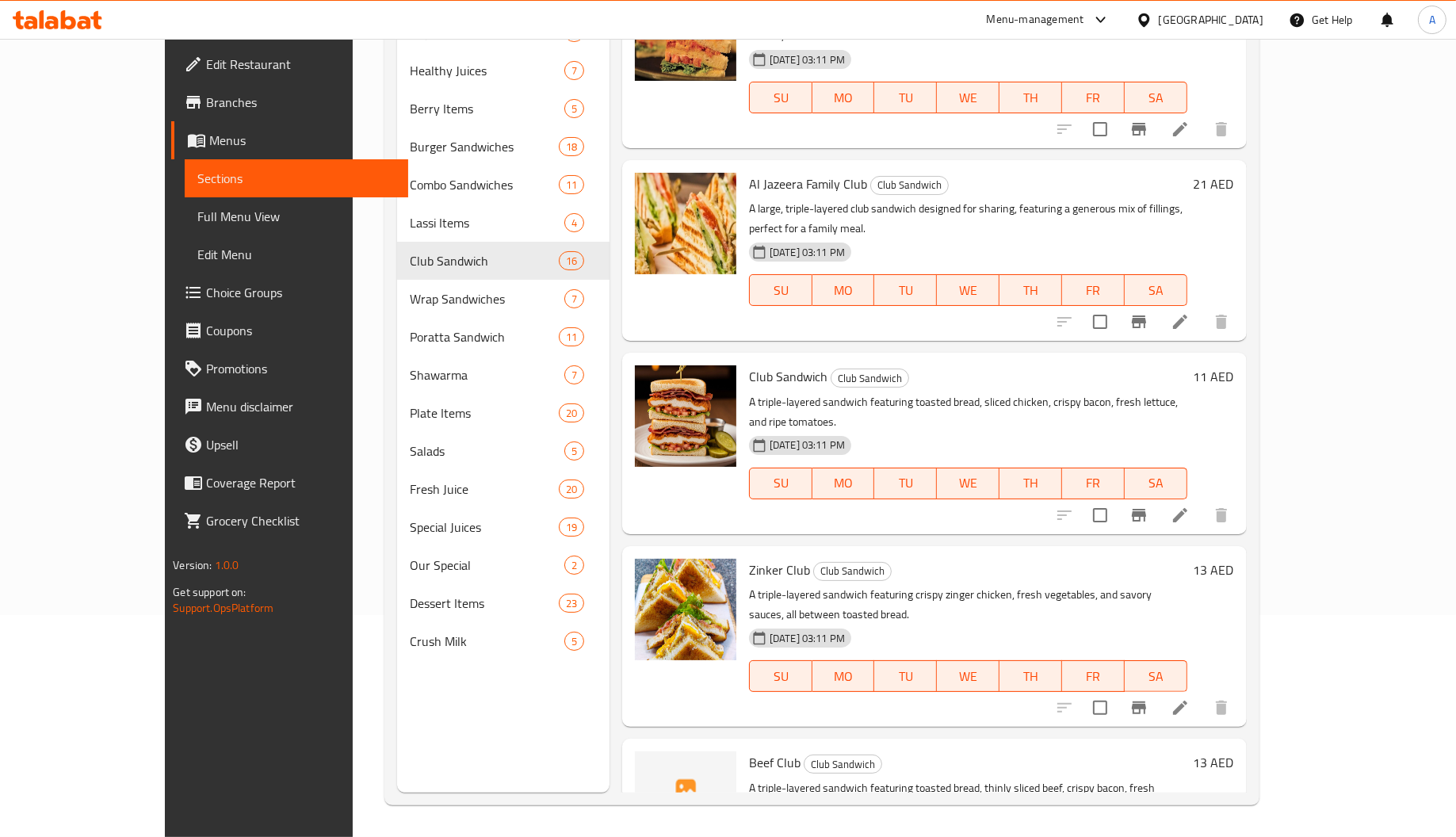
scroll to position [1971, 0]
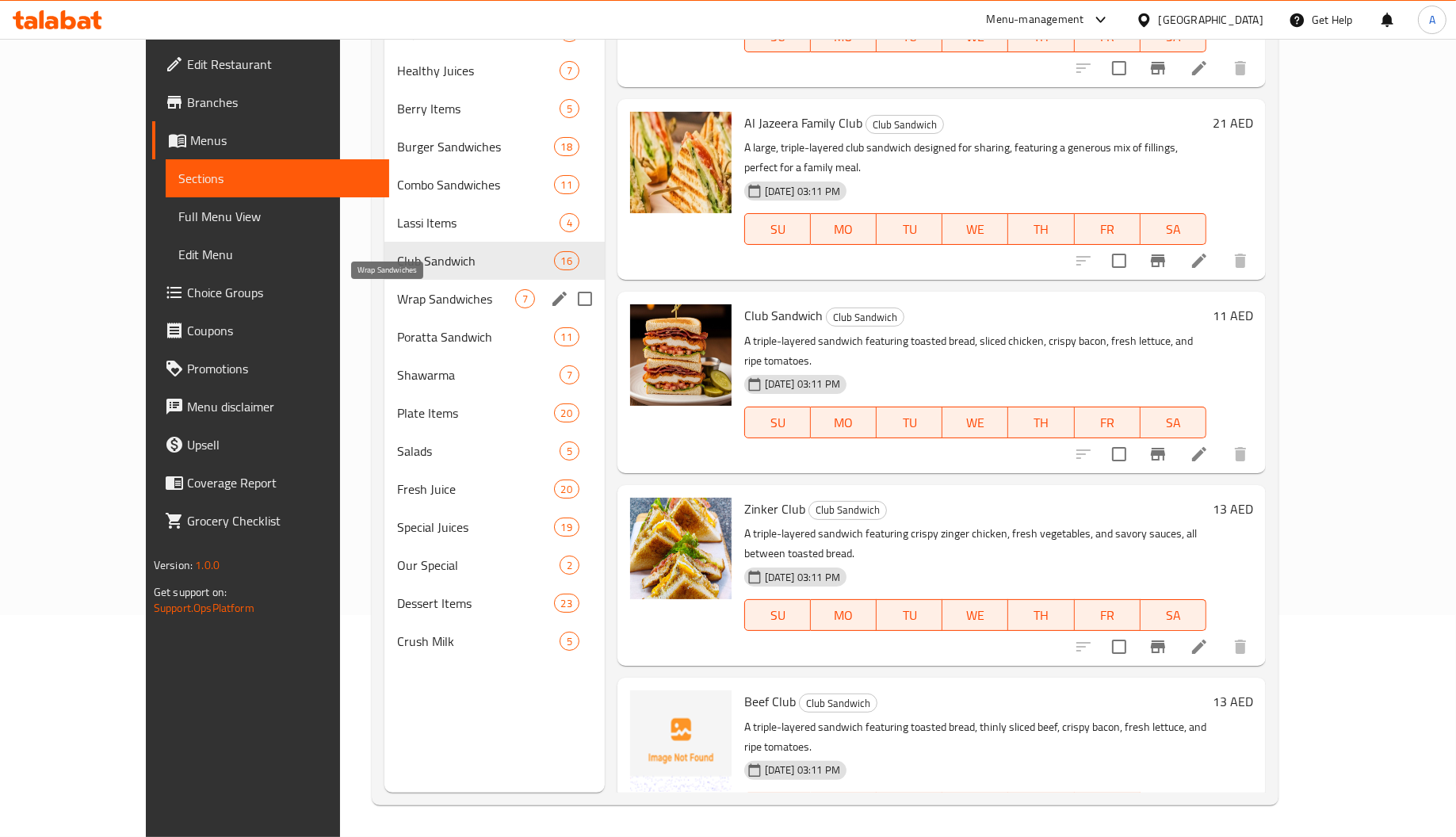
click at [403, 294] on span "Wrap Sandwiches" at bounding box center [457, 298] width 118 height 19
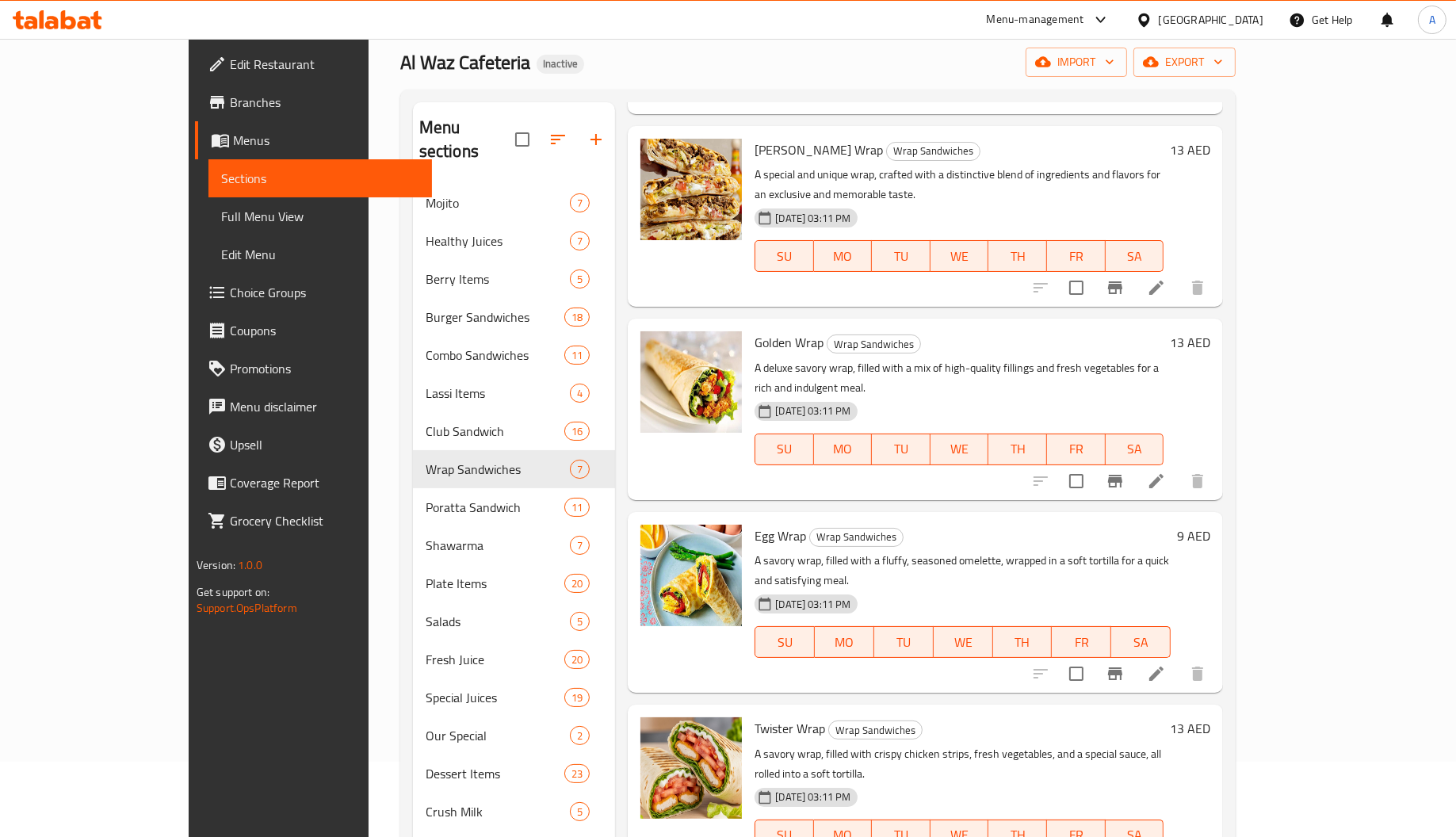
scroll to position [224, 0]
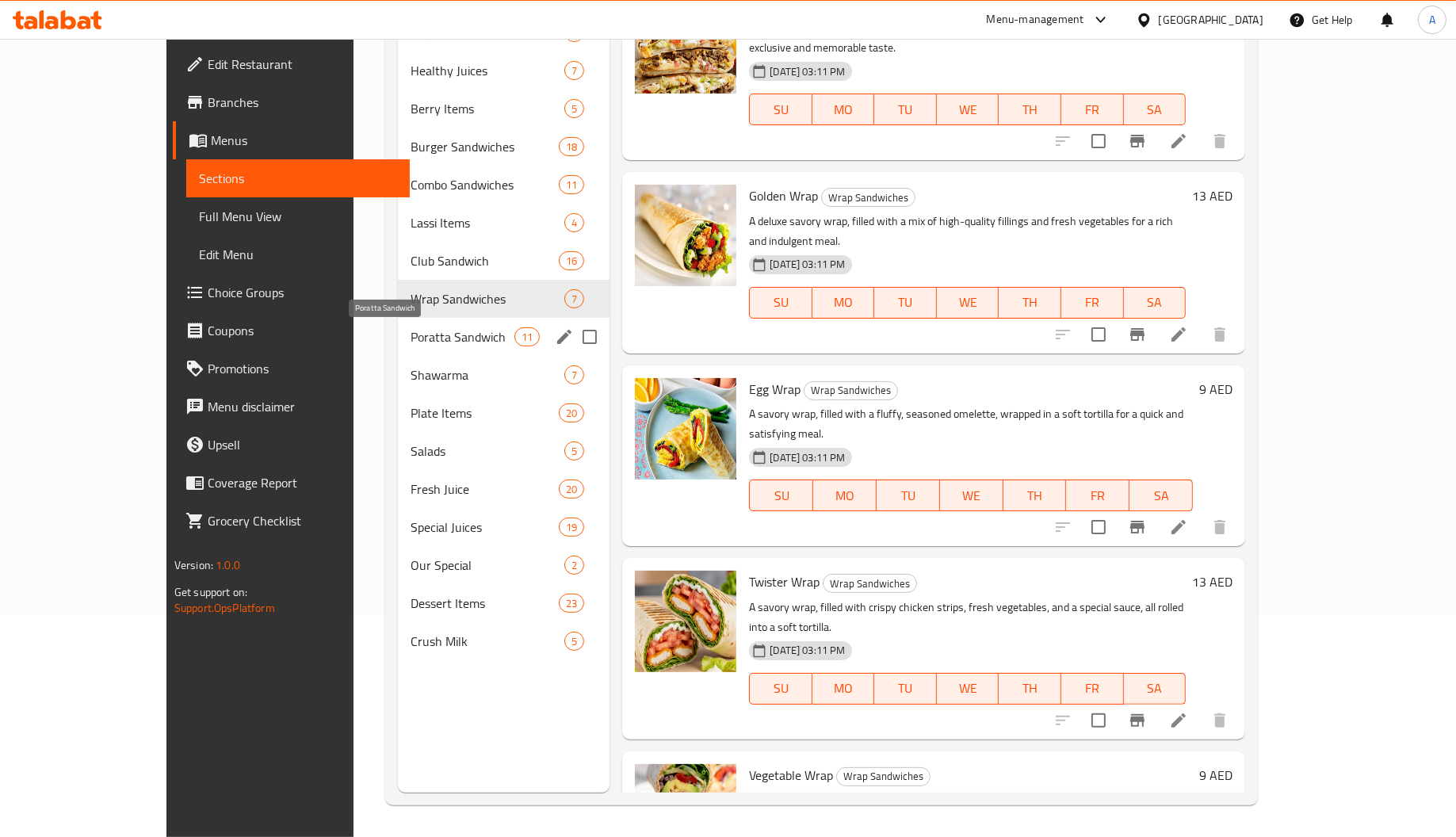
click at [410, 334] on span "Poratta Sandwich" at bounding box center [462, 337] width 104 height 19
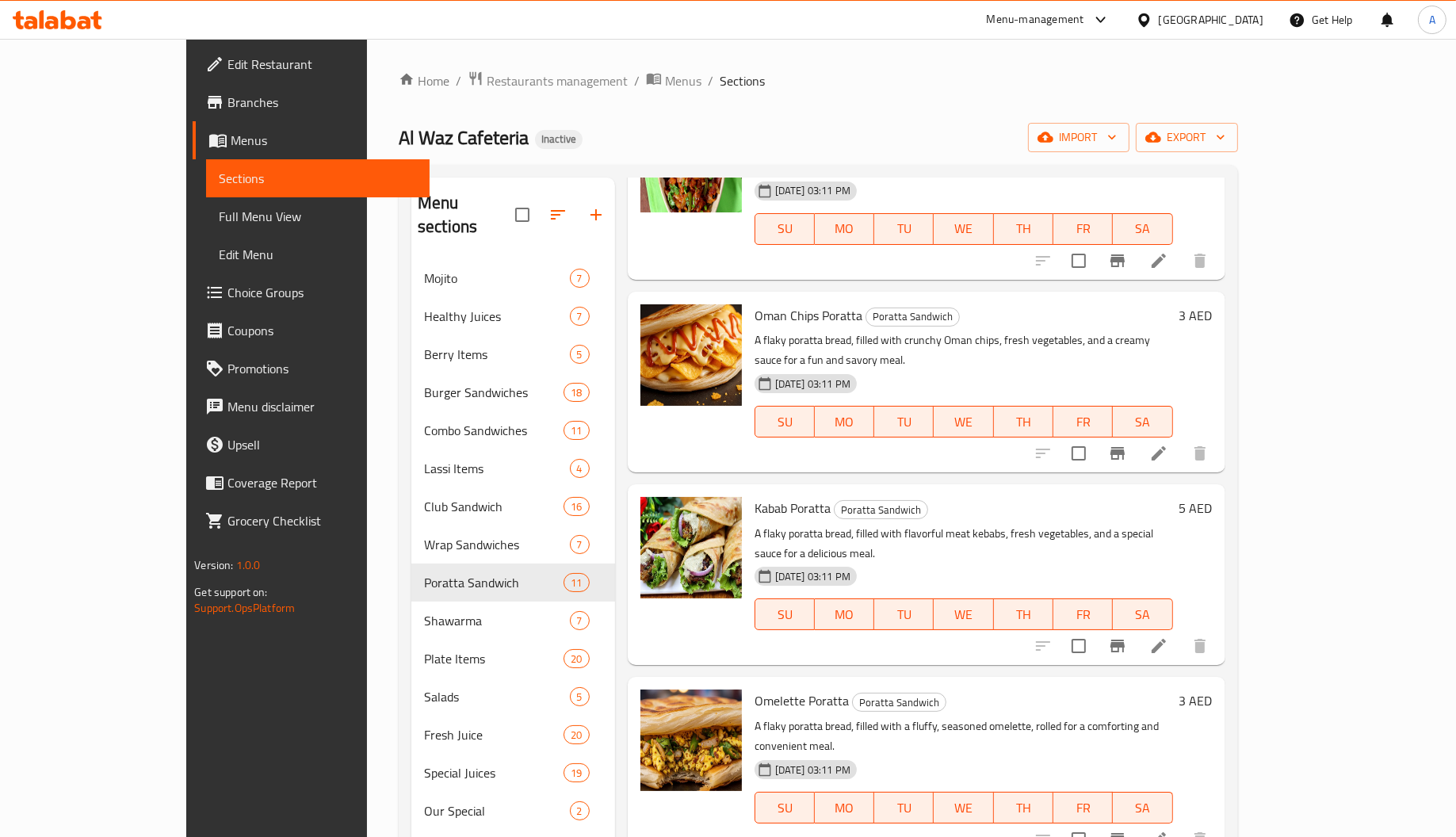
scroll to position [1105, 0]
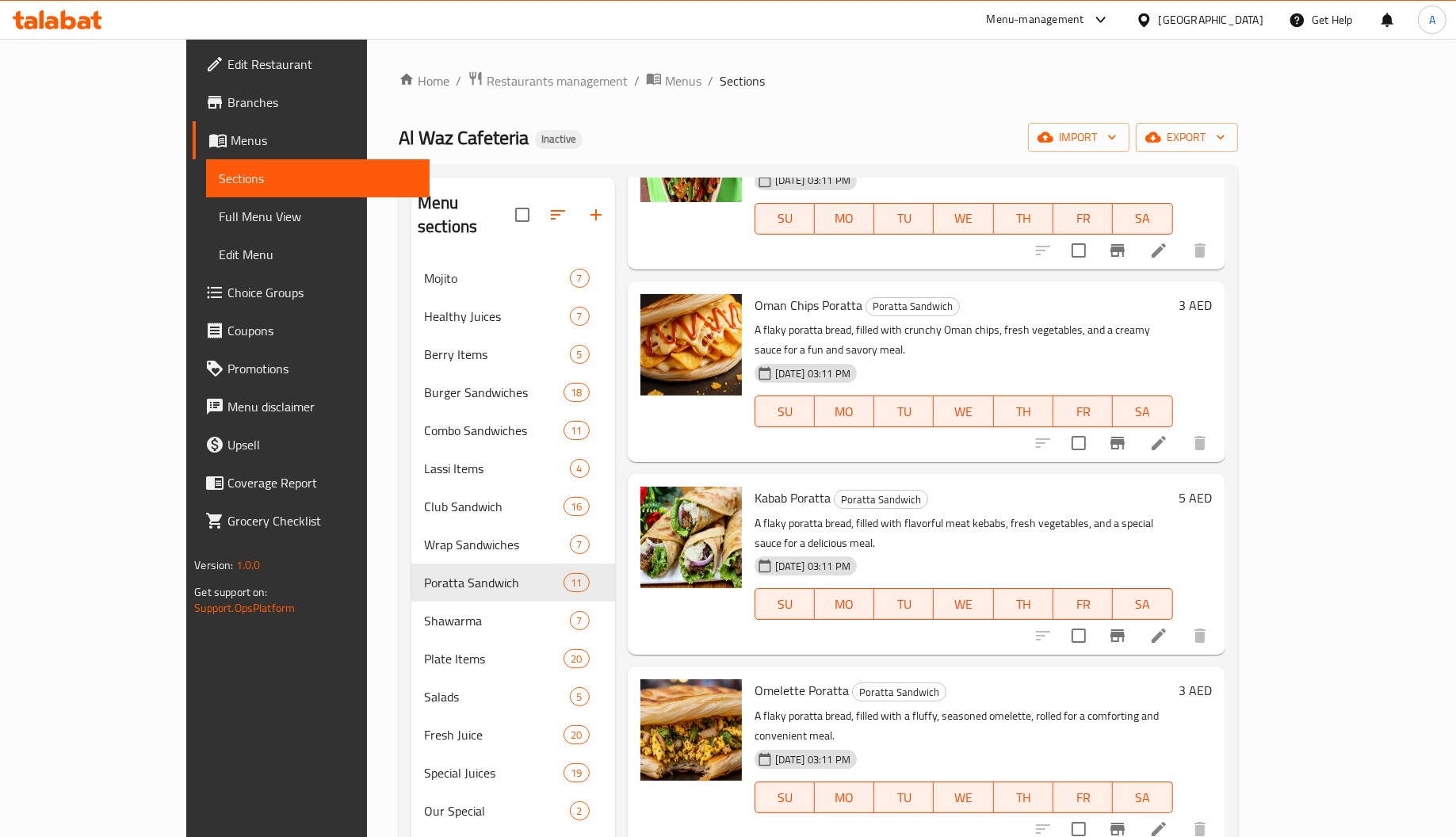
click at [754, 486] on span "Kabab Poratta" at bounding box center [792, 497] width 76 height 24
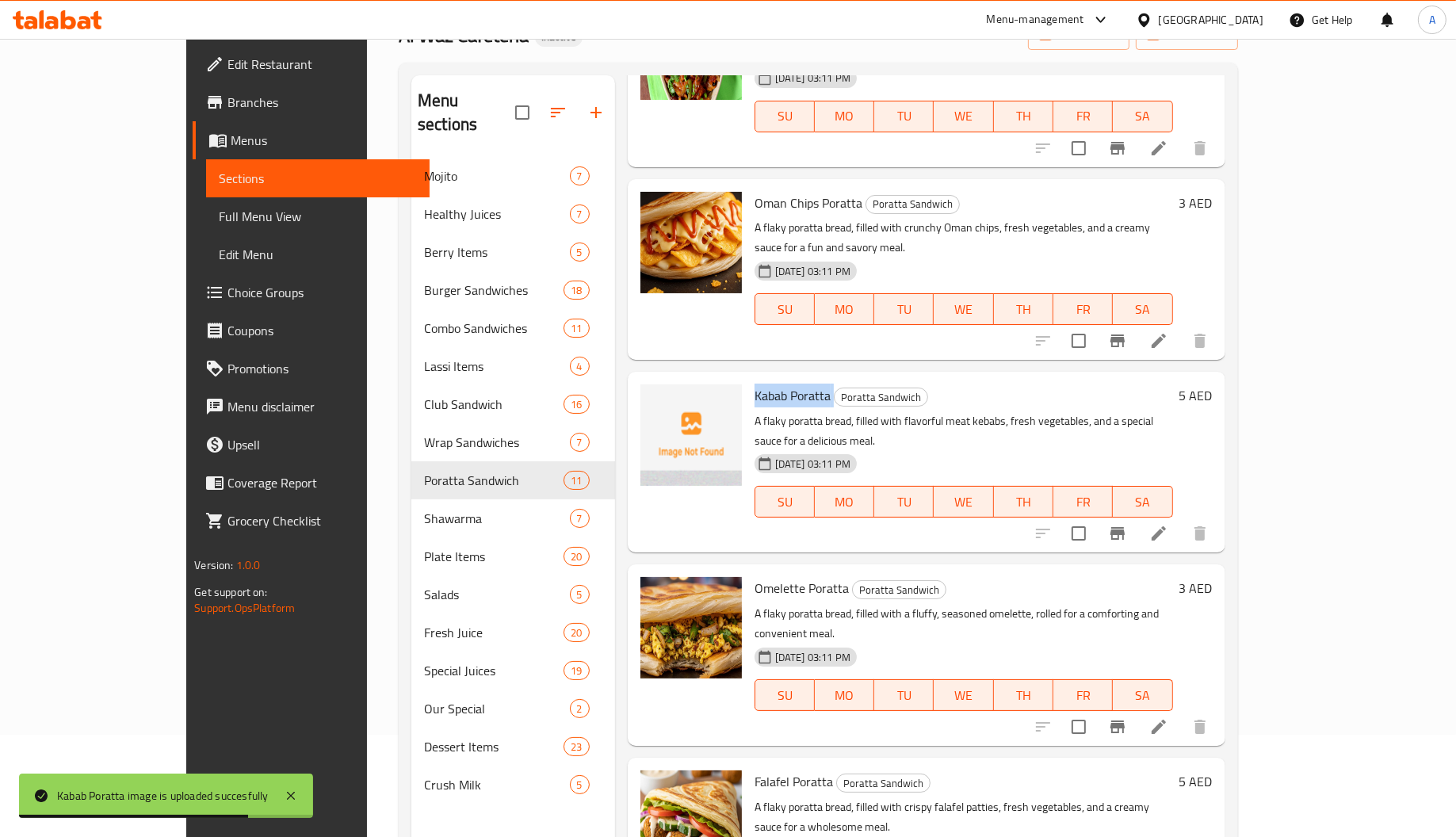
scroll to position [224, 0]
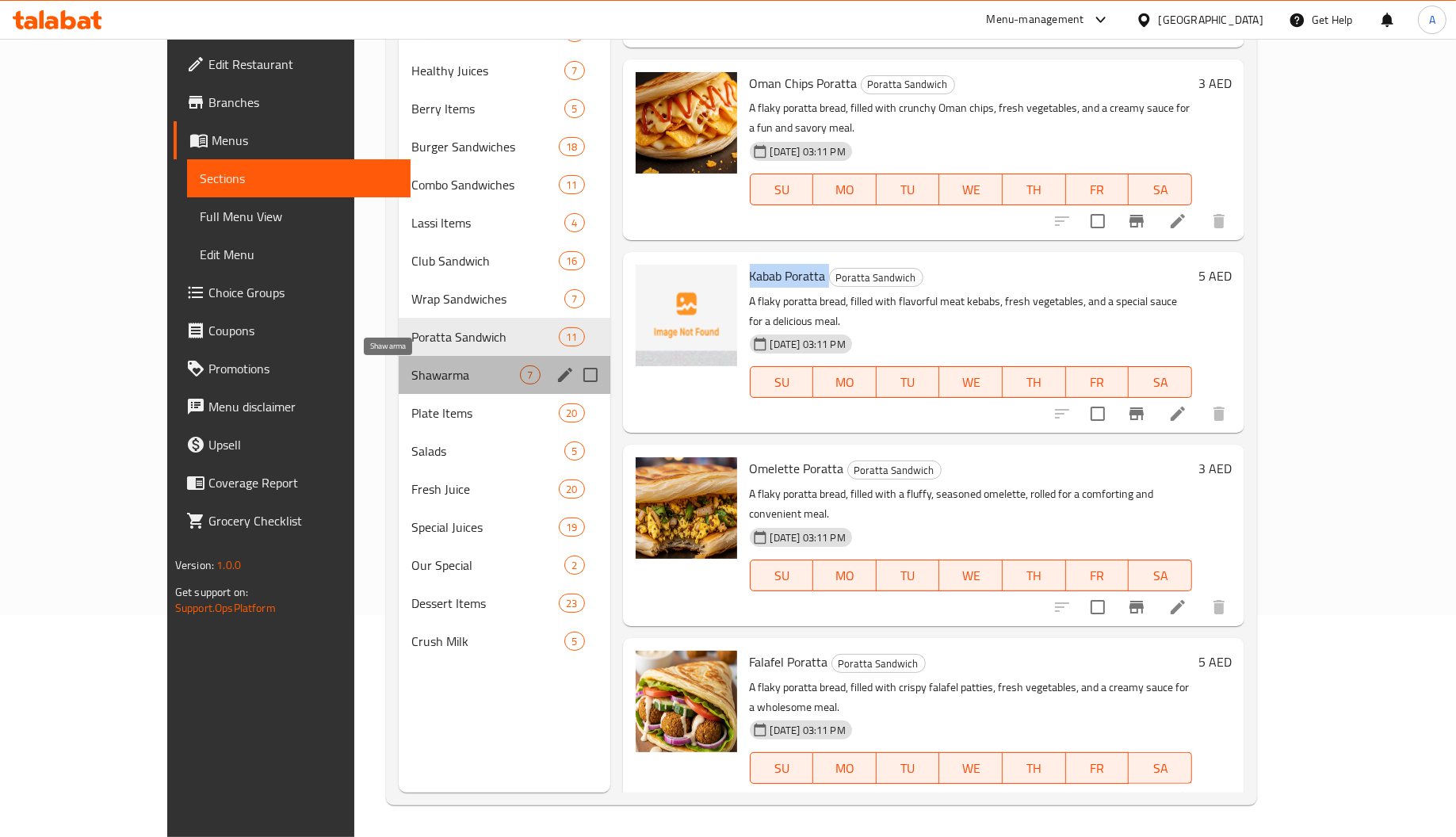
click at [418, 377] on span "Shawarma" at bounding box center [466, 374] width 110 height 19
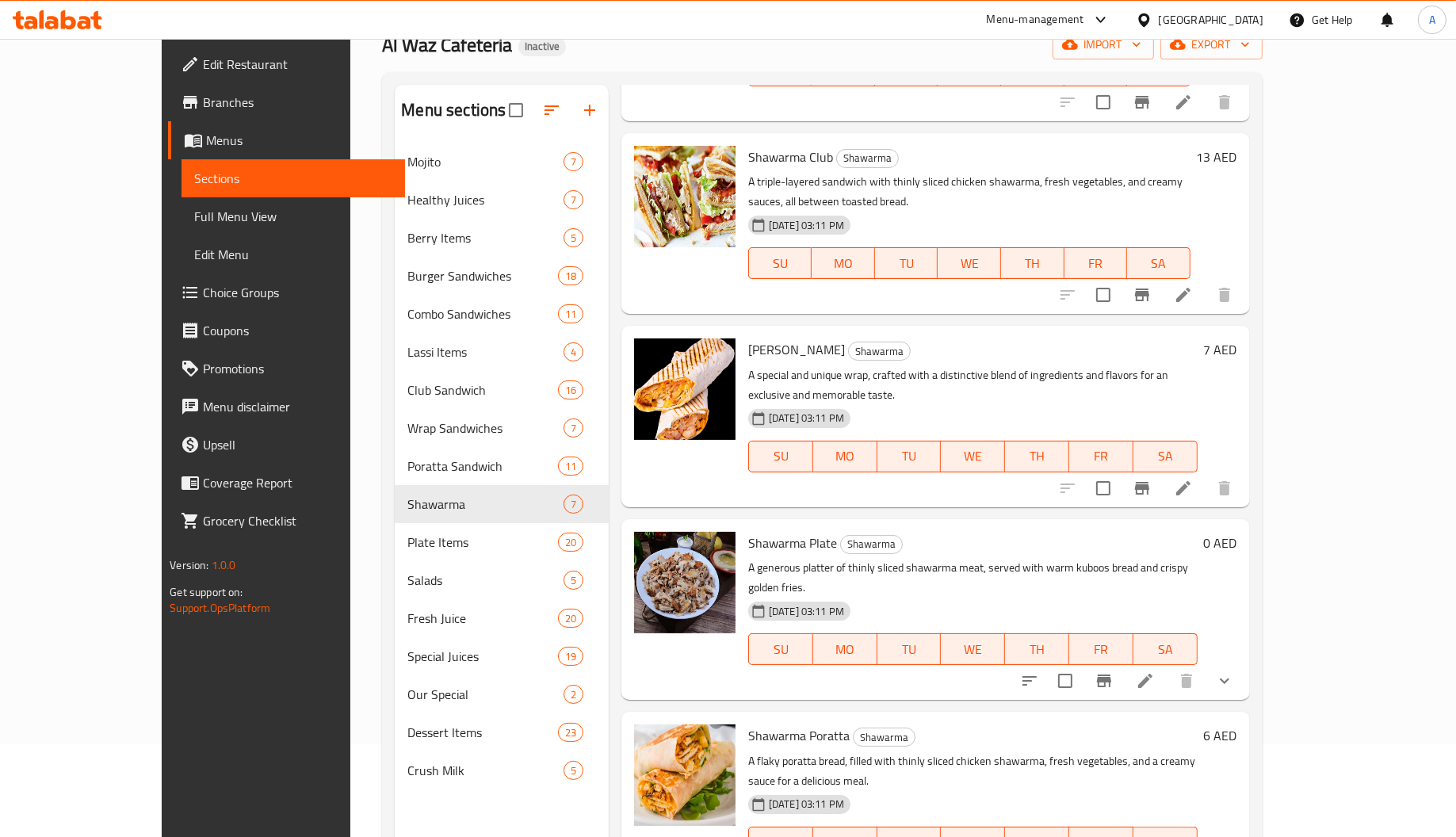
scroll to position [224, 0]
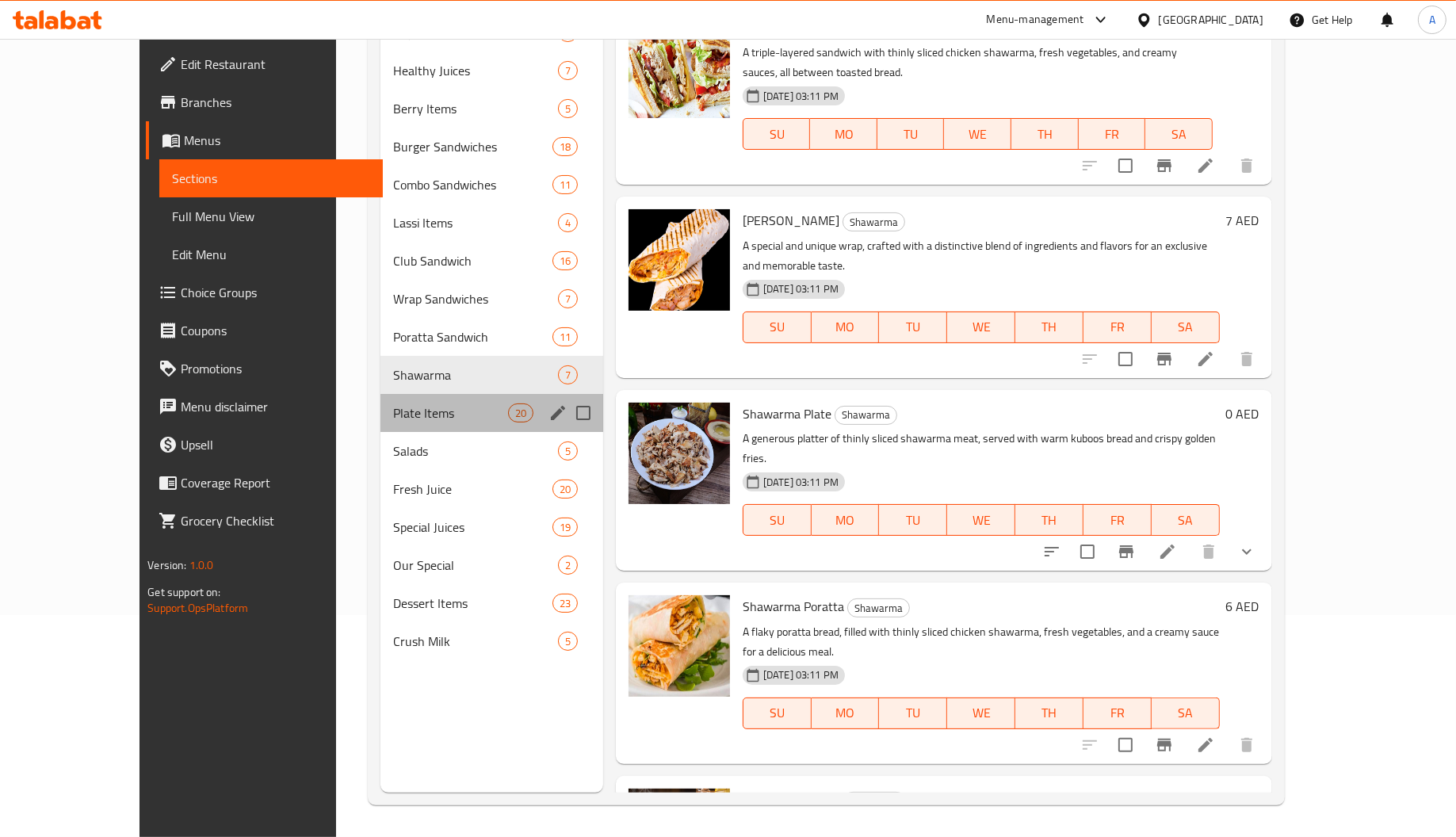
click at [398, 422] on div "Plate Items 20" at bounding box center [492, 413] width 223 height 38
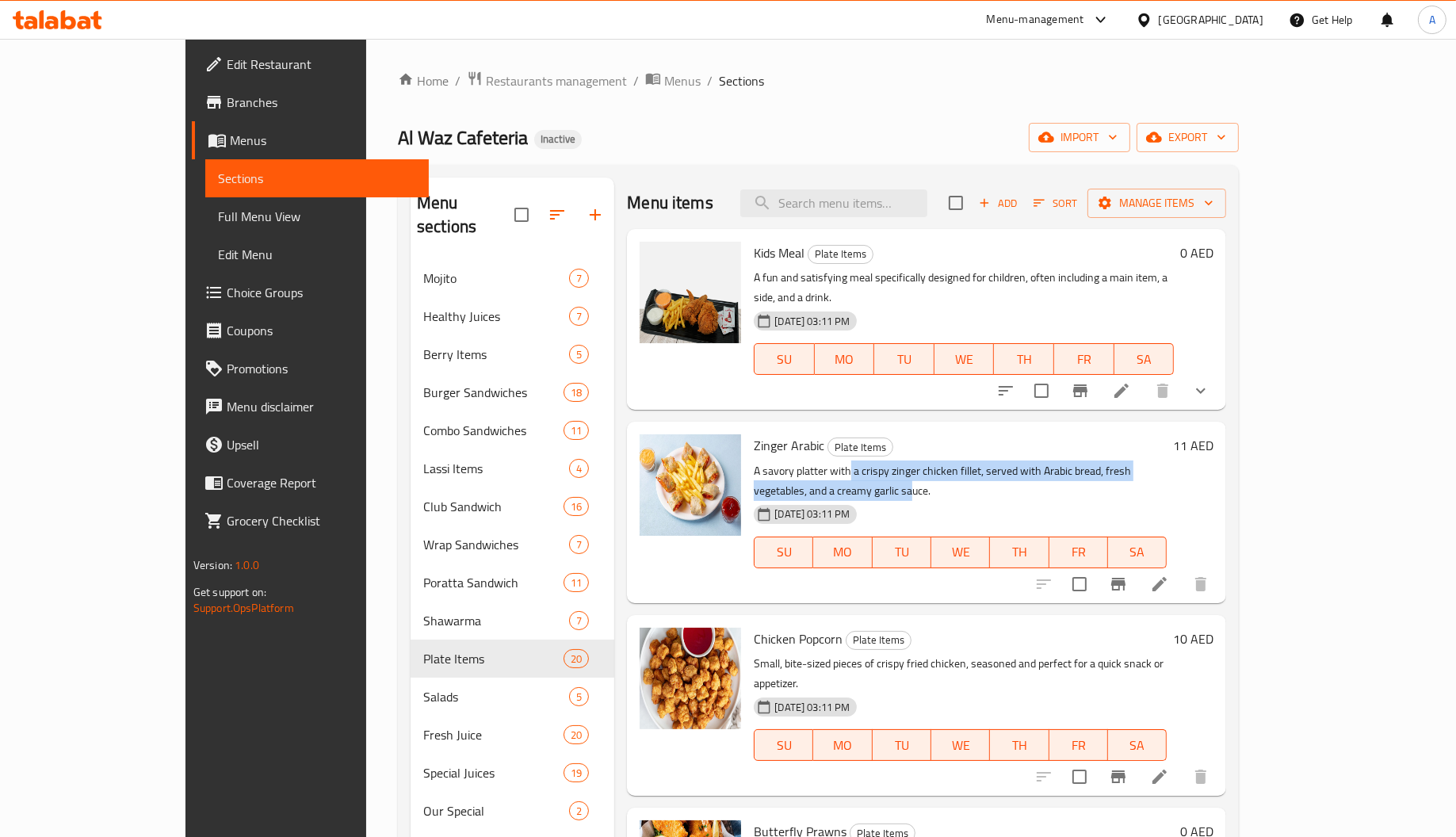
drag, startPoint x: 801, startPoint y: 450, endPoint x: 1243, endPoint y: 451, distance: 442.0
click at [1166, 461] on p "A savory platter with a crispy zinger chicken fillet, served with Arabic bread,…" at bounding box center [960, 481] width 413 height 40
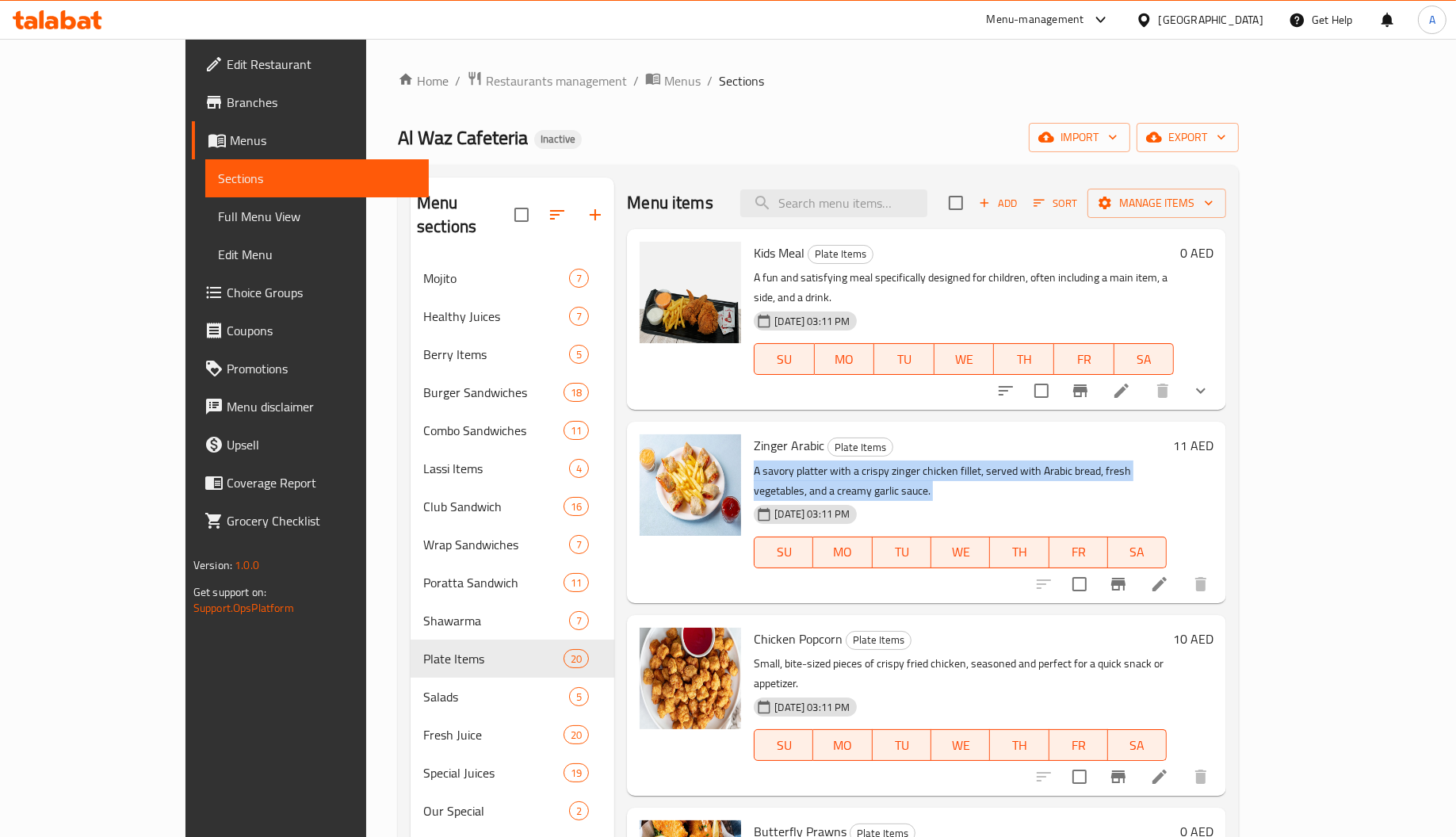
click at [1166, 461] on p "A savory platter with a crispy zinger chicken fillet, served with Arabic bread,…" at bounding box center [960, 481] width 413 height 40
click at [883, 280] on p "A fun and satisfying meal specifically designed for children, often including a…" at bounding box center [964, 287] width 420 height 40
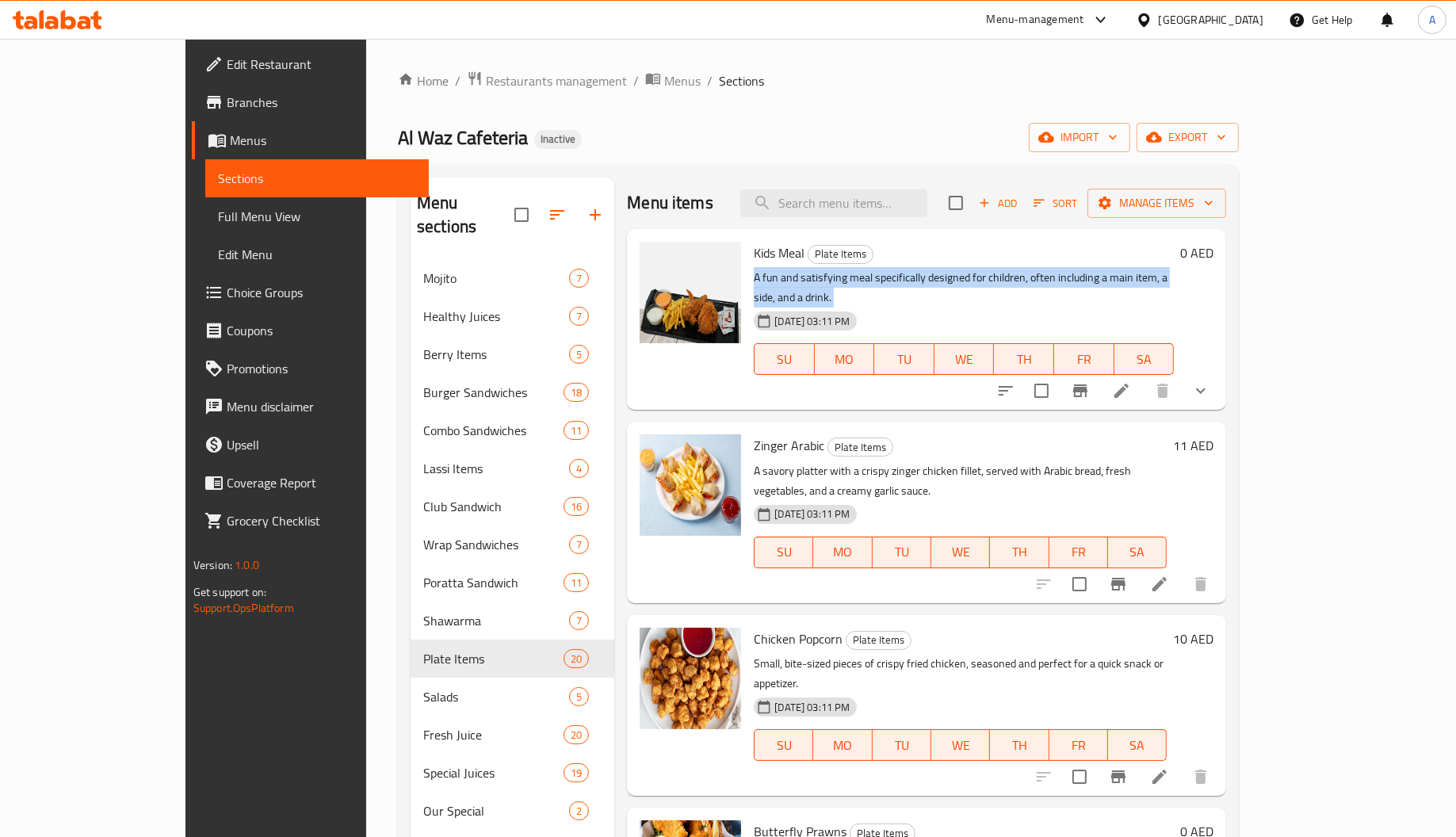
click at [883, 280] on p "A fun and satisfying meal specifically designed for children, often including a…" at bounding box center [964, 287] width 420 height 40
click at [1086, 287] on p "A fun and satisfying meal specifically designed for children, often including a…" at bounding box center [964, 287] width 420 height 40
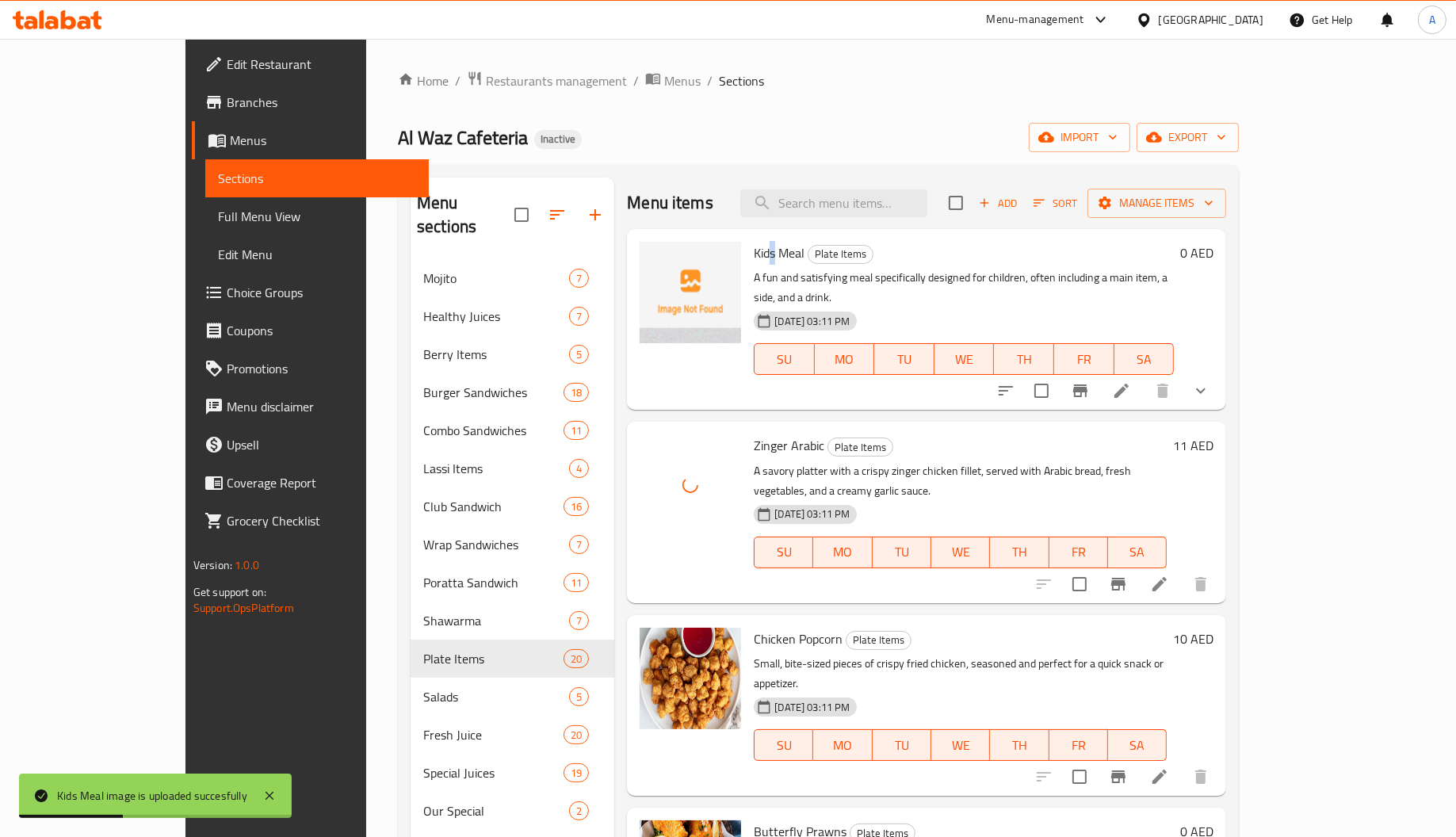
click at [754, 251] on span "Kids Meal" at bounding box center [779, 252] width 51 height 24
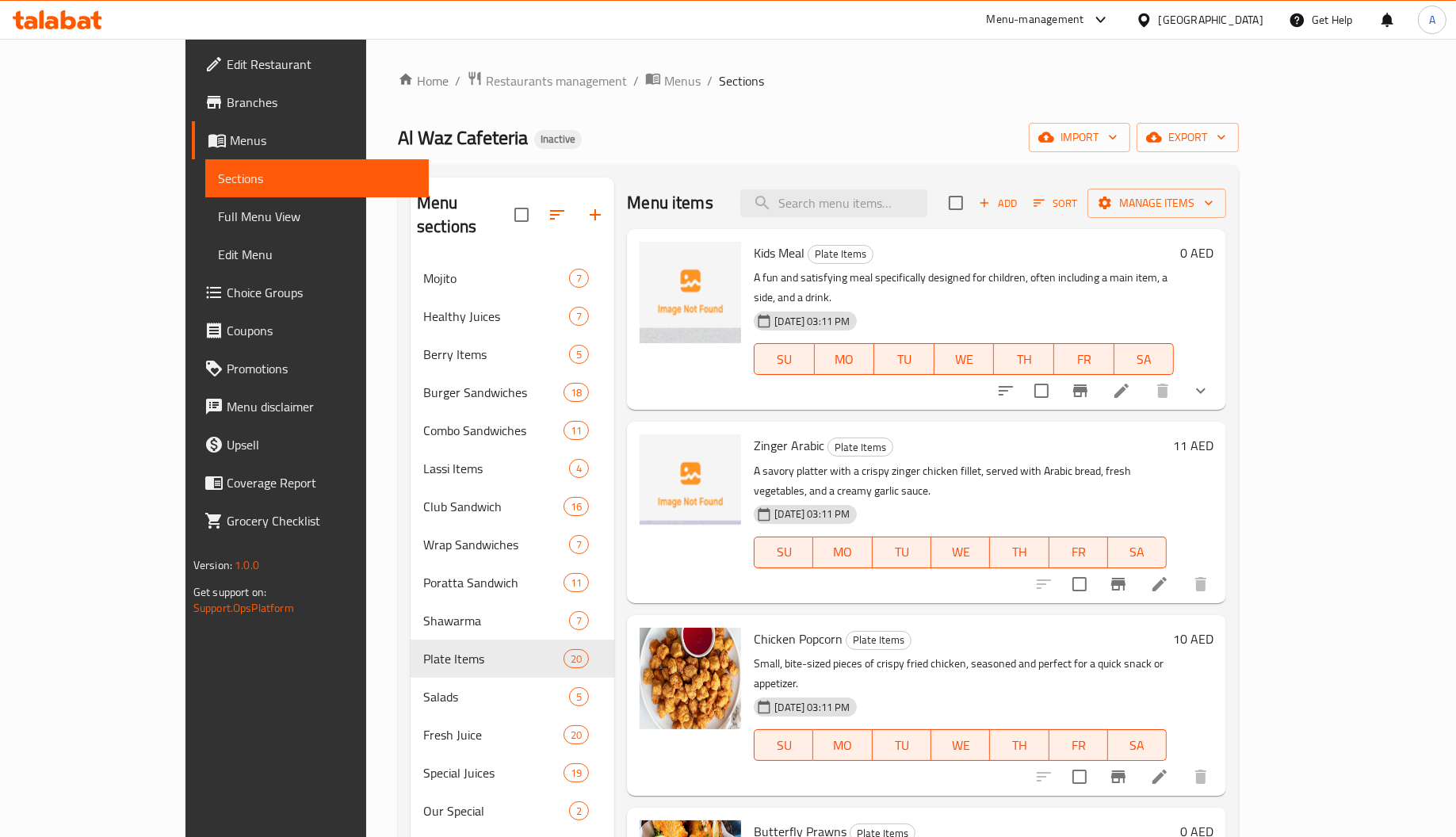
click at [759, 428] on div "Zinger Arabic Plate Items A savory platter with a crispy zinger chicken fillet,…" at bounding box center [960, 512] width 426 height 168
click at [760, 433] on span "Zinger Arabic" at bounding box center [788, 444] width 71 height 24
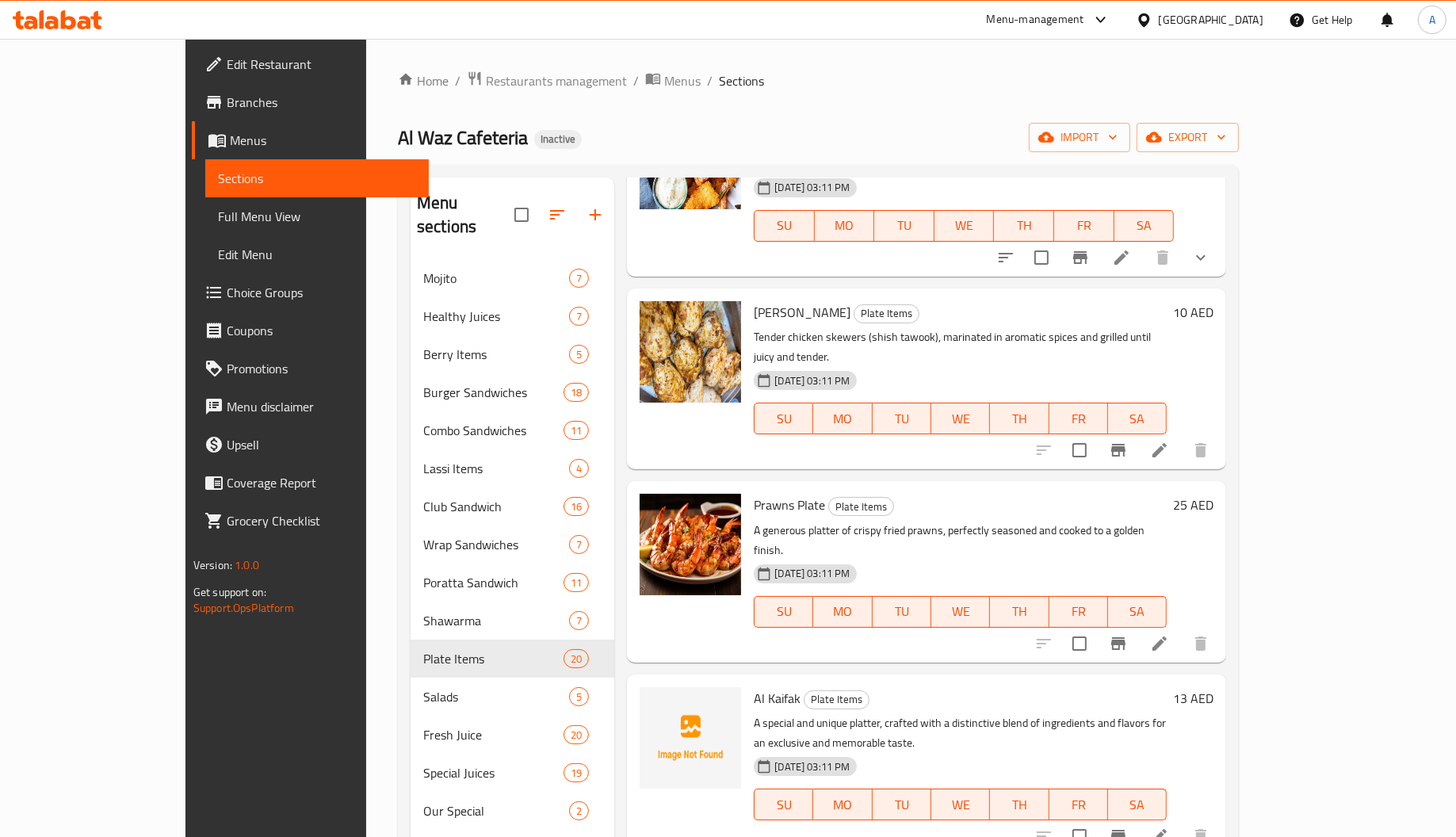
scroll to position [832, 0]
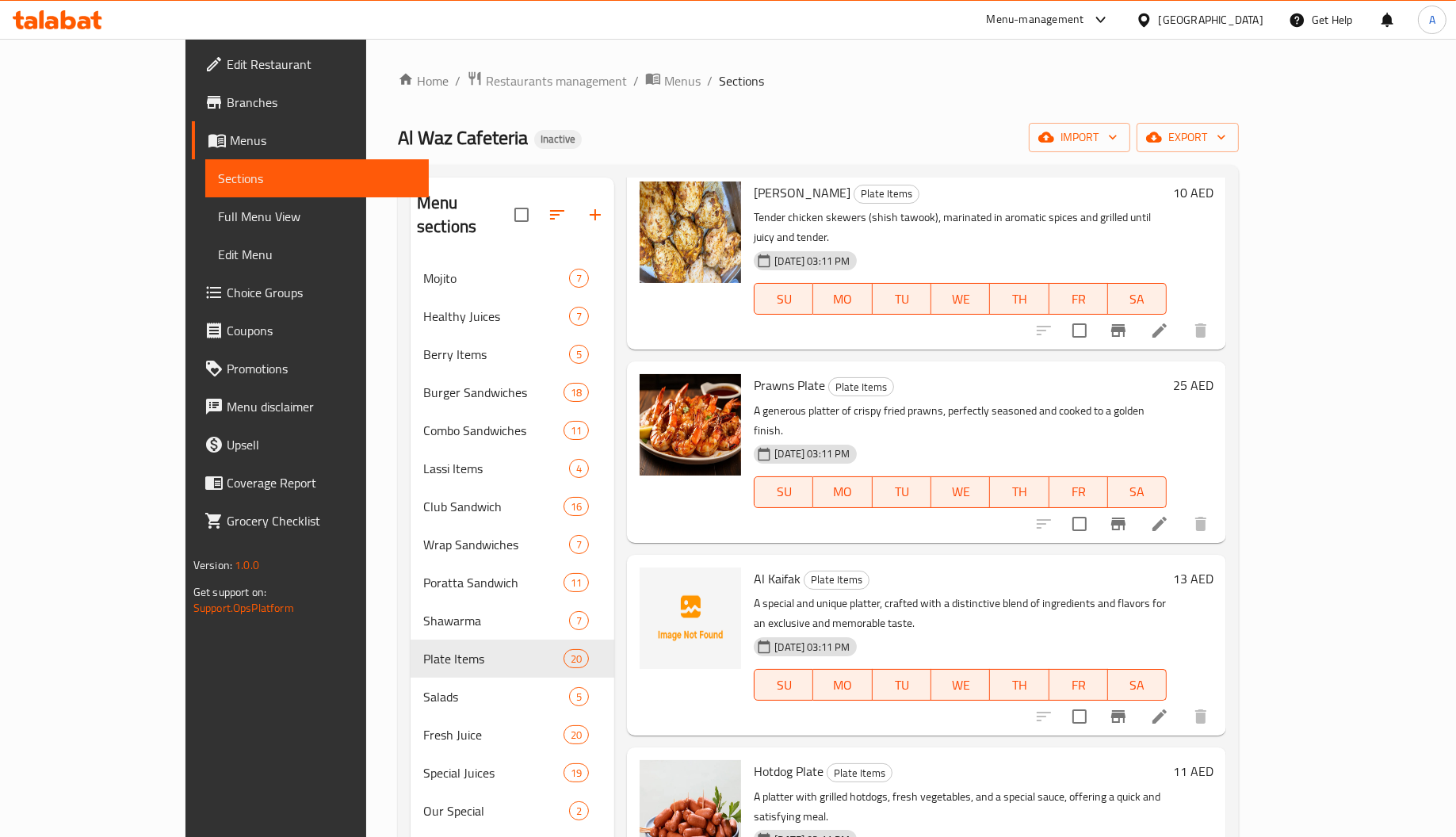
click at [754, 567] on span "Al Kaifak" at bounding box center [777, 578] width 47 height 24
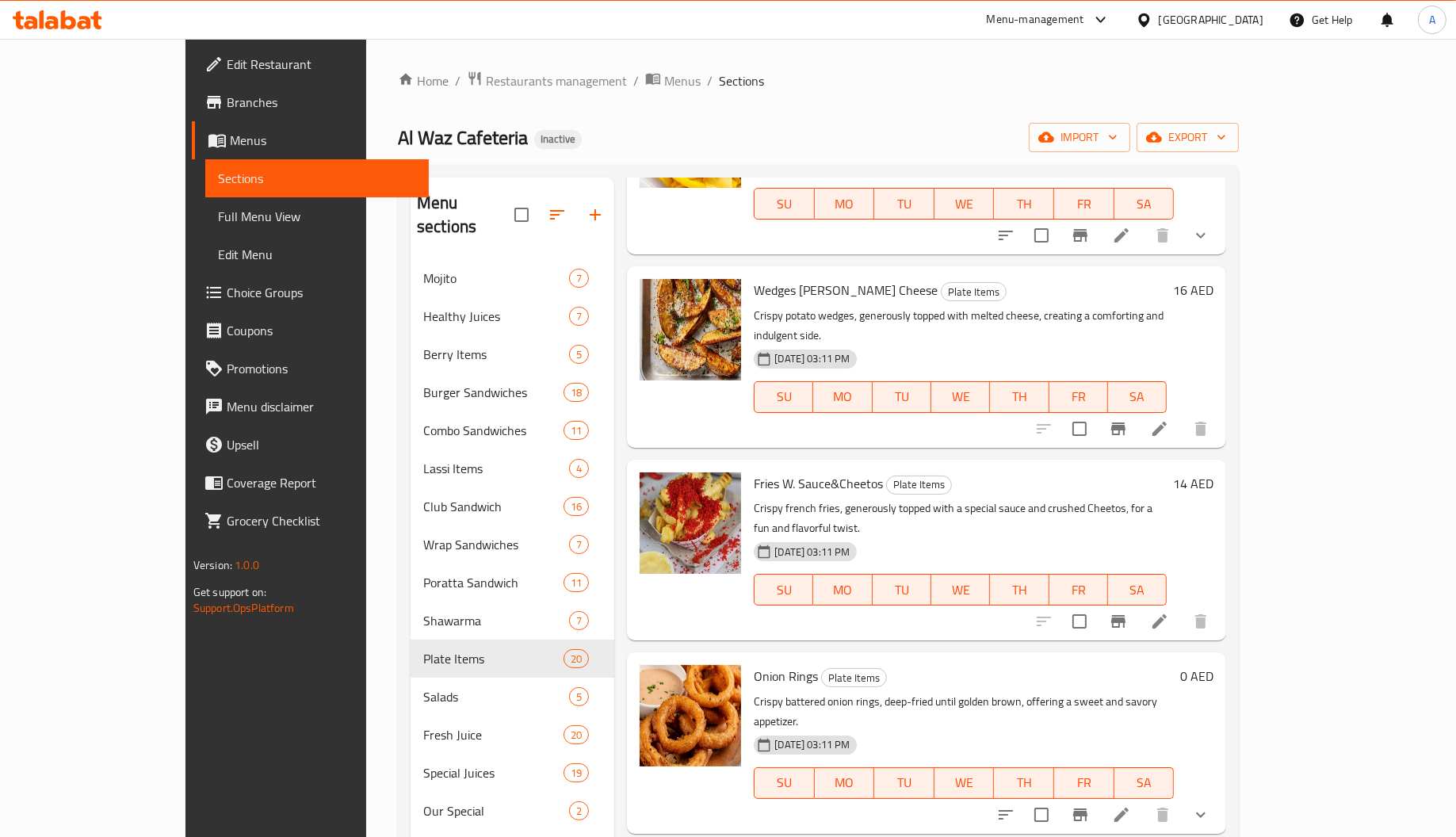
scroll to position [224, 0]
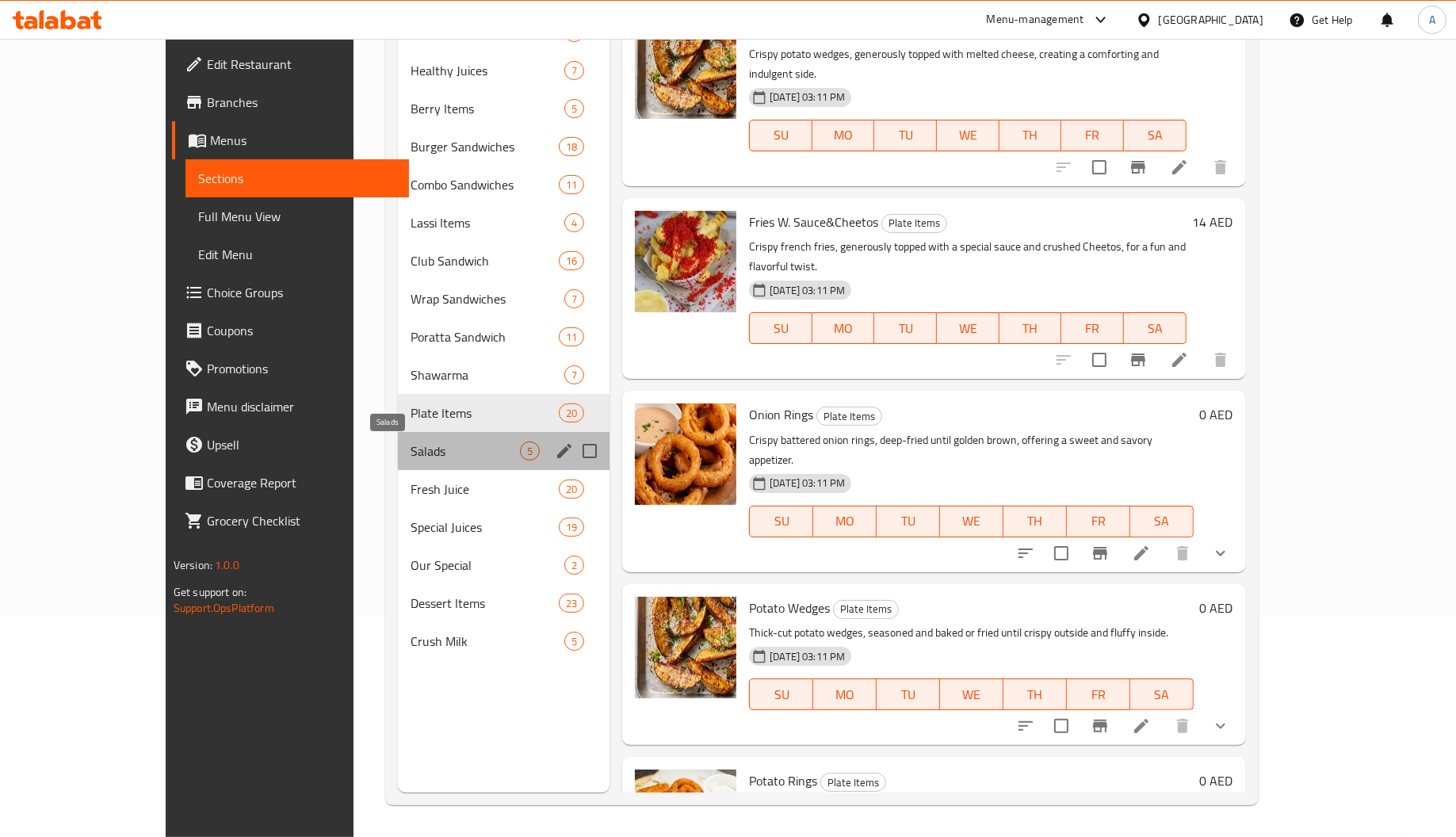
click at [410, 445] on span "Salads" at bounding box center [465, 450] width 110 height 19
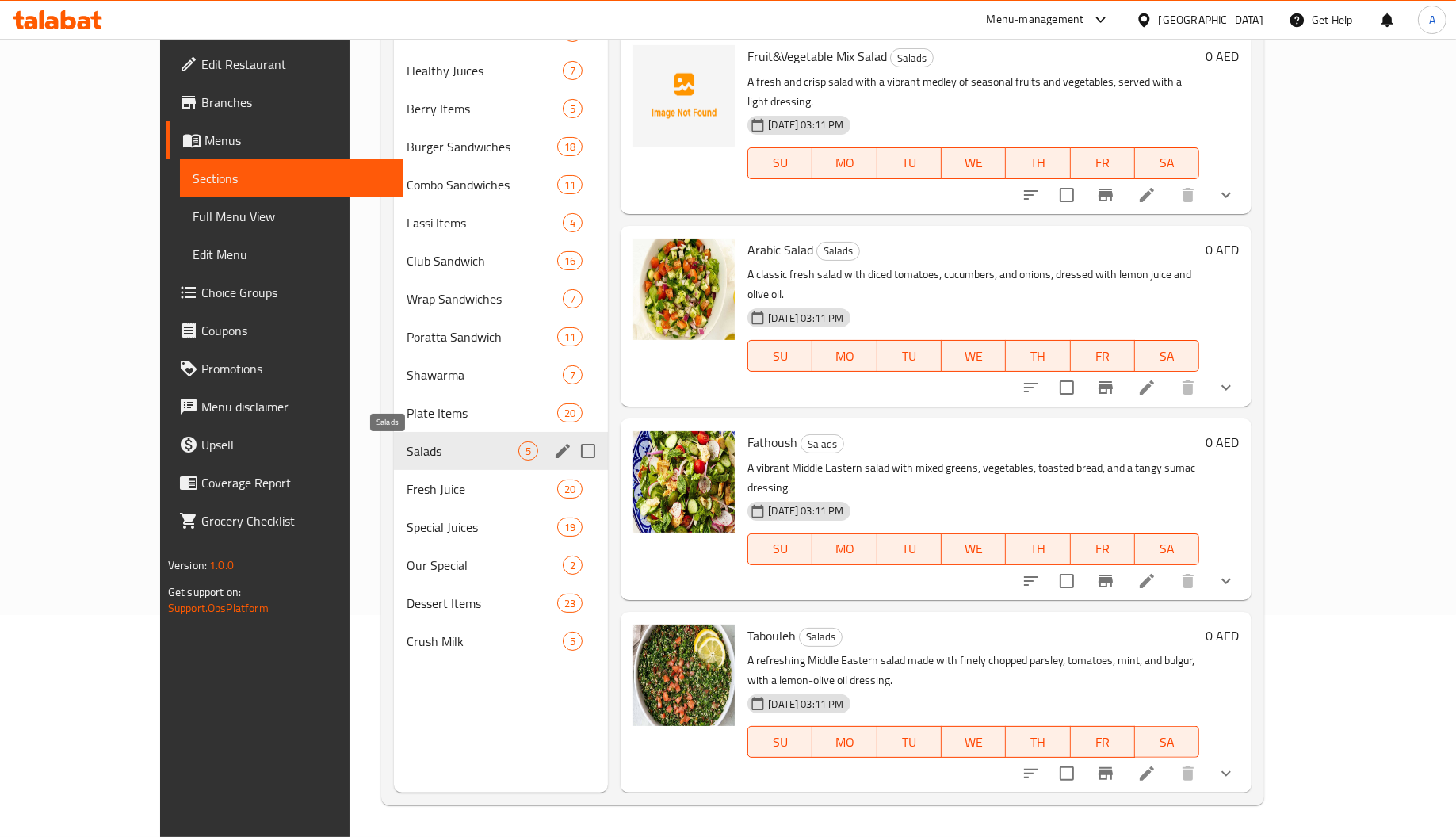
scroll to position [67, 0]
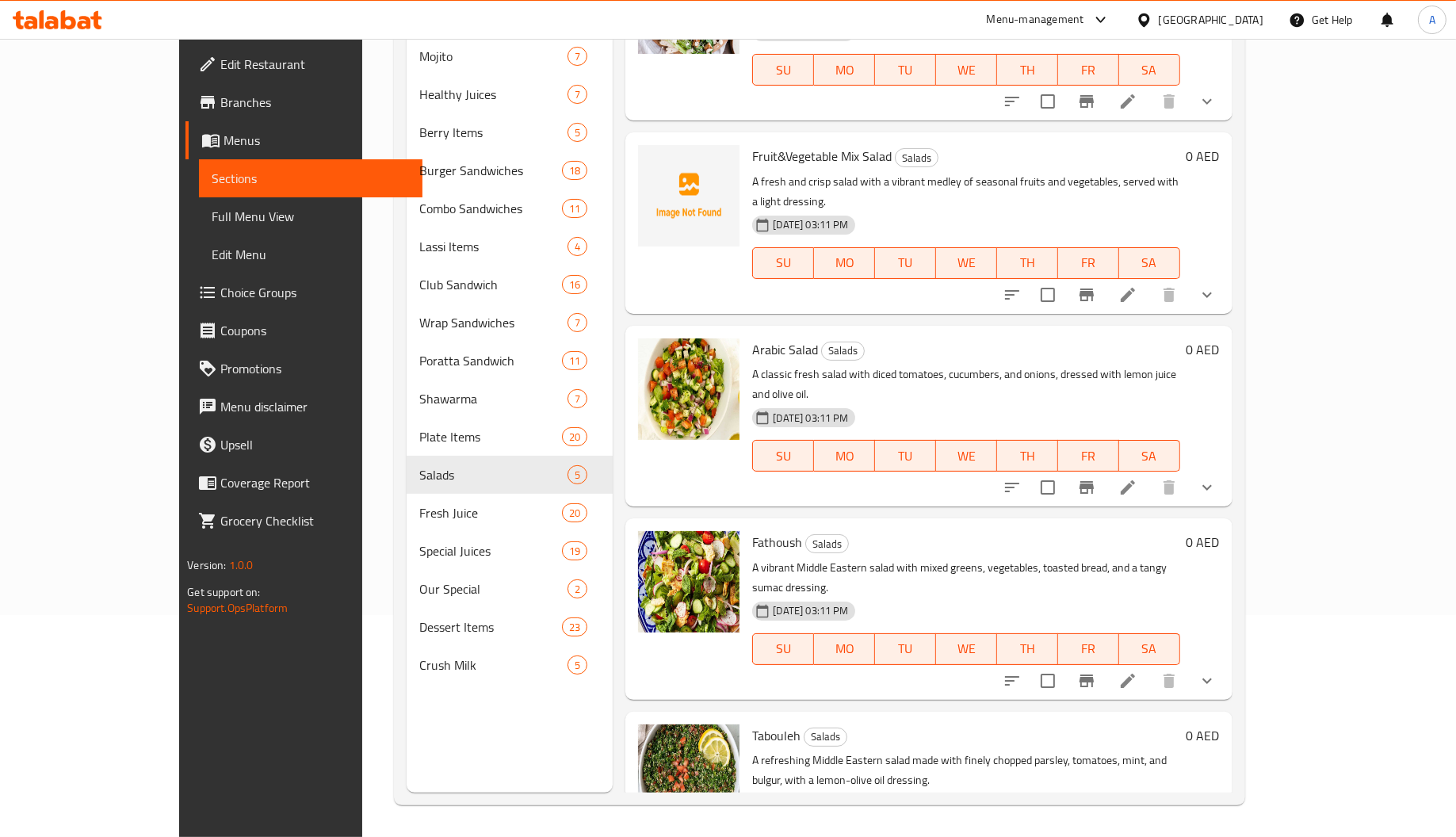
click at [780, 144] on span "Fruit&Vegetable Mix Salad" at bounding box center [822, 156] width 140 height 24
click at [826, 144] on span "Fruit&Vegetable Mix Salad" at bounding box center [822, 156] width 140 height 24
click at [752, 144] on span "Fruit&Vegetable Mix Salad" at bounding box center [822, 156] width 140 height 24
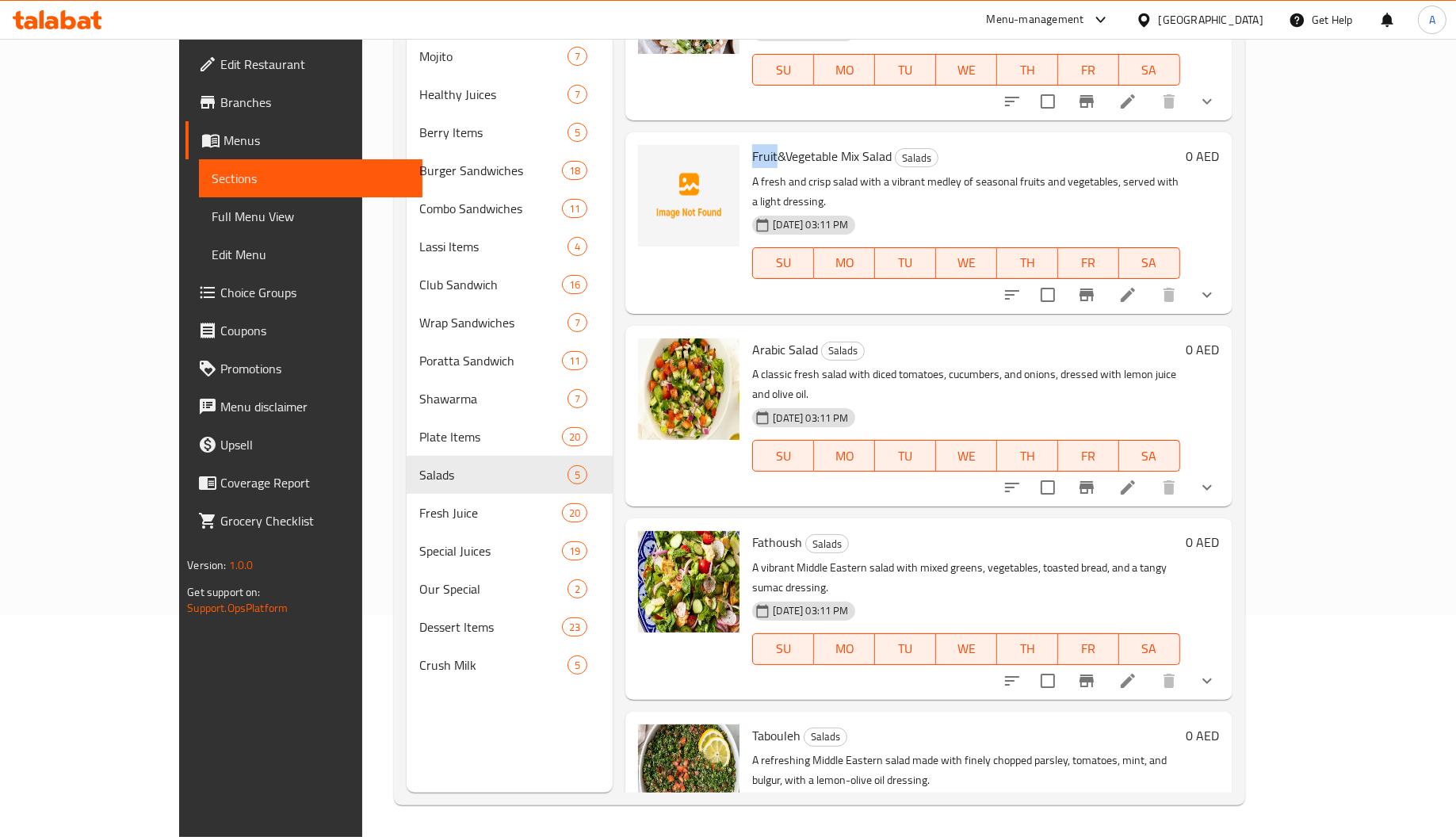
click at [752, 144] on span "Fruit&Vegetable Mix Salad" at bounding box center [822, 156] width 140 height 24
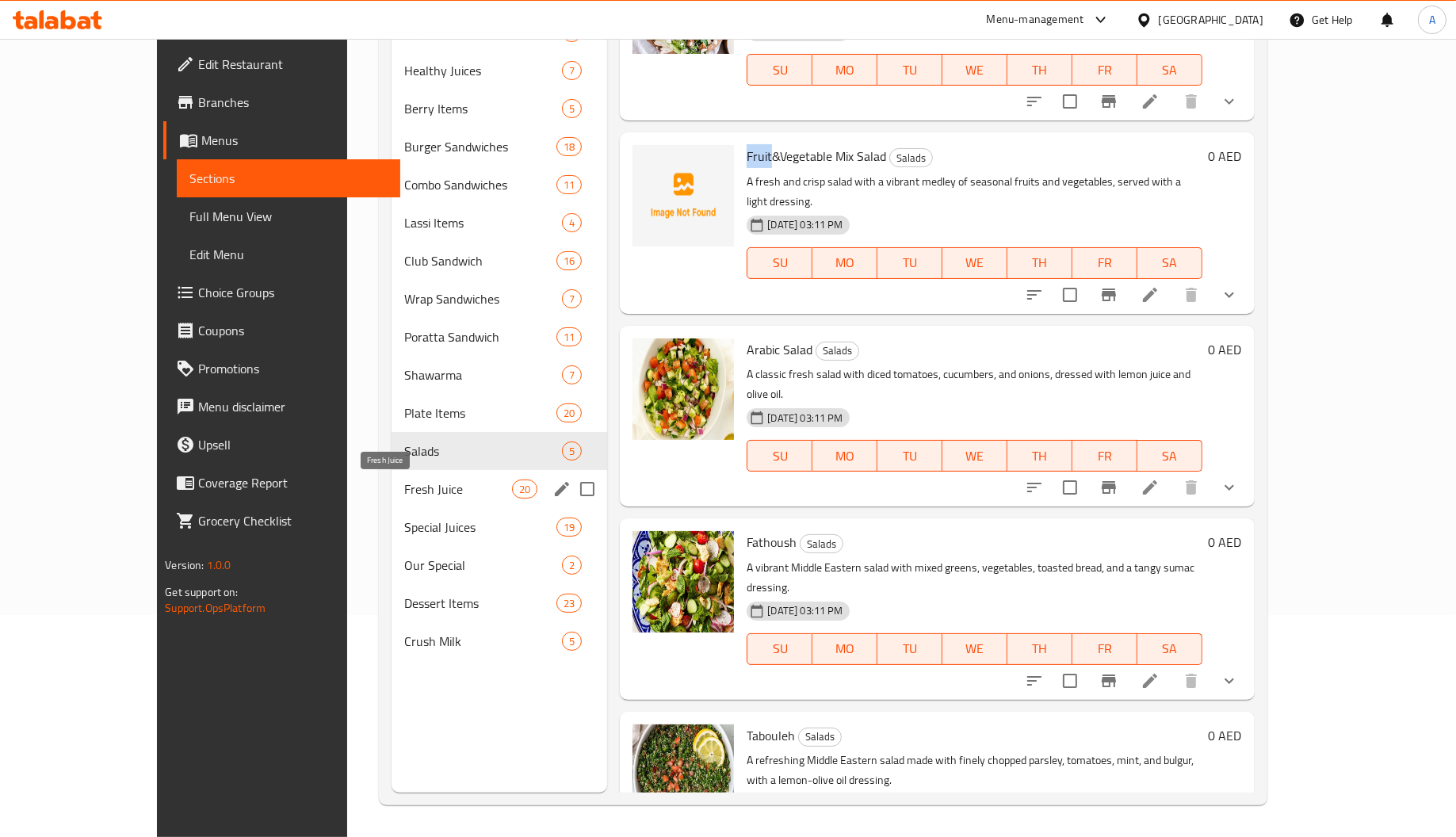
click at [404, 480] on span "Fresh Juice" at bounding box center [457, 488] width 108 height 19
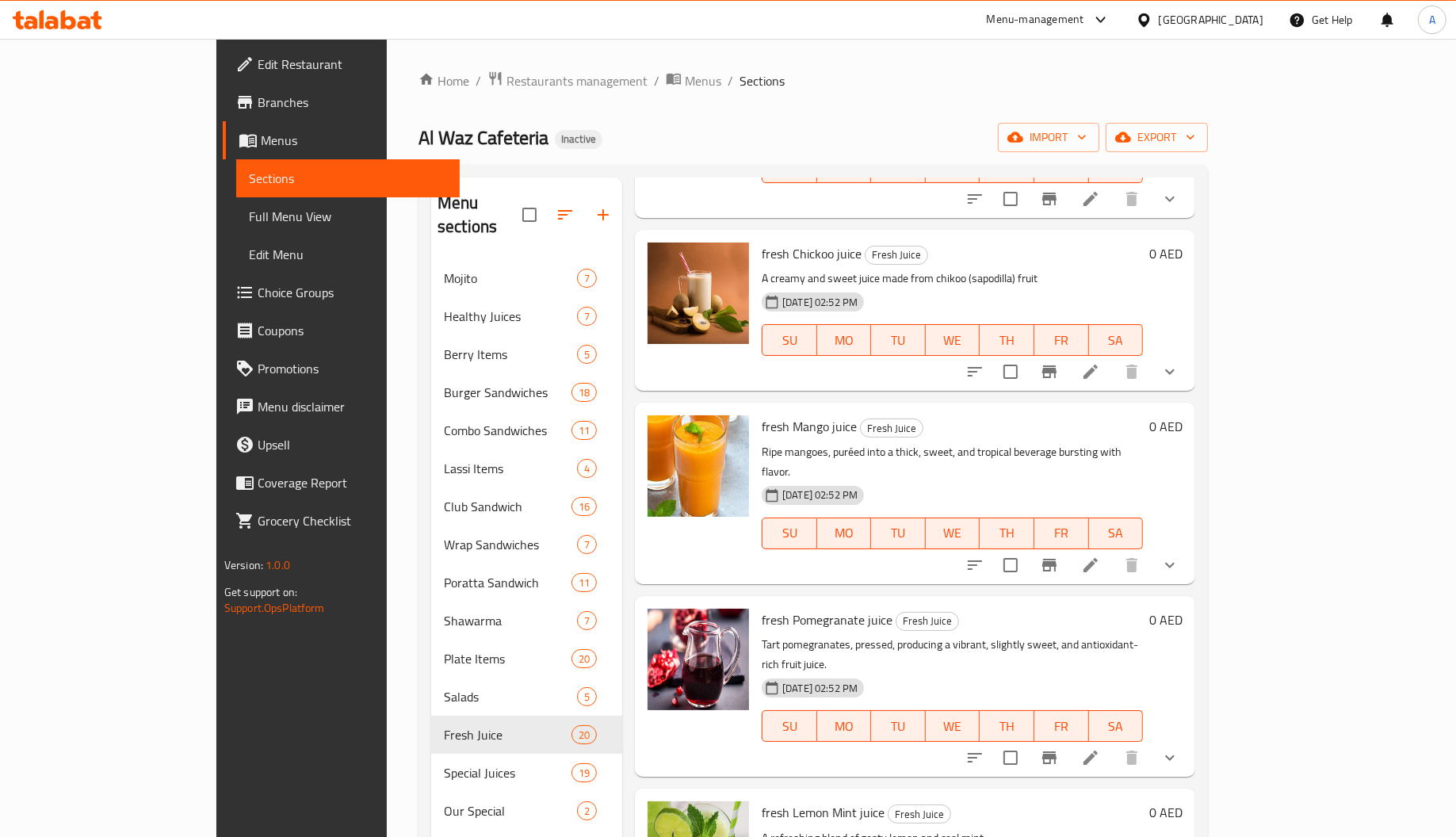
scroll to position [832, 0]
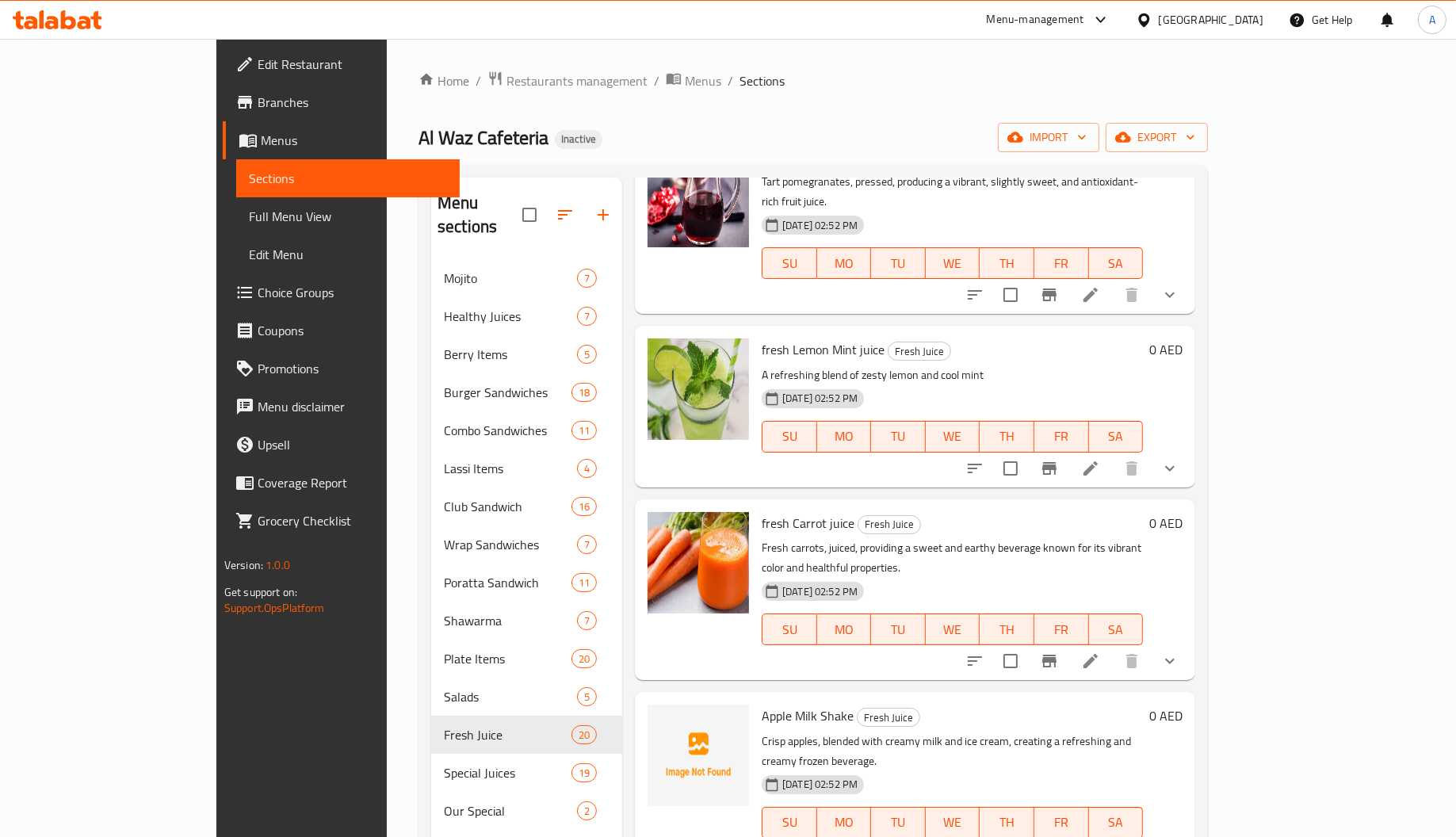
click at [762, 704] on span "Apple Milk Shake" at bounding box center [807, 715] width 92 height 24
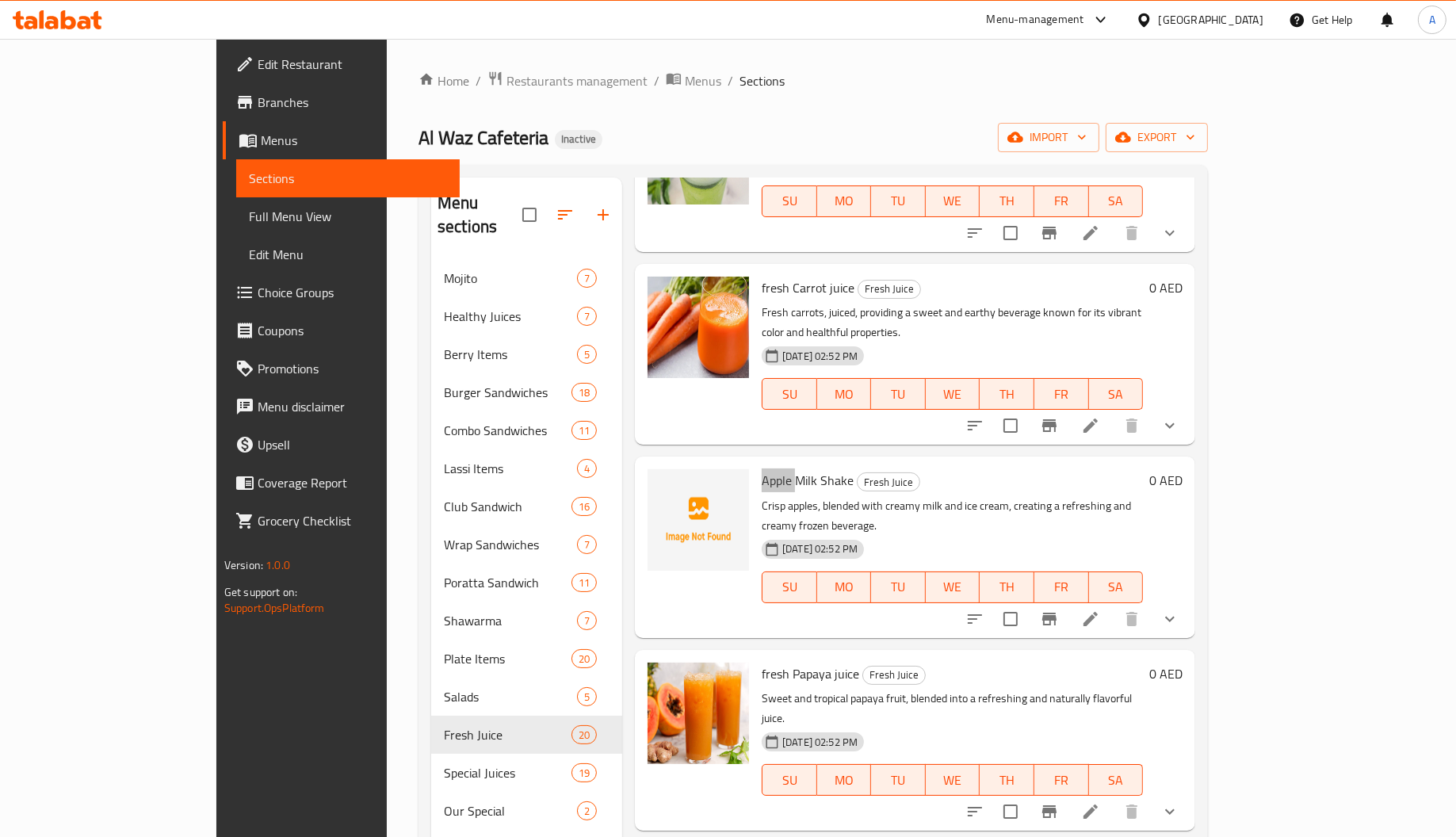
scroll to position [1069, 0]
click at [788, 467] on span "Apple Milk Shake" at bounding box center [807, 479] width 92 height 24
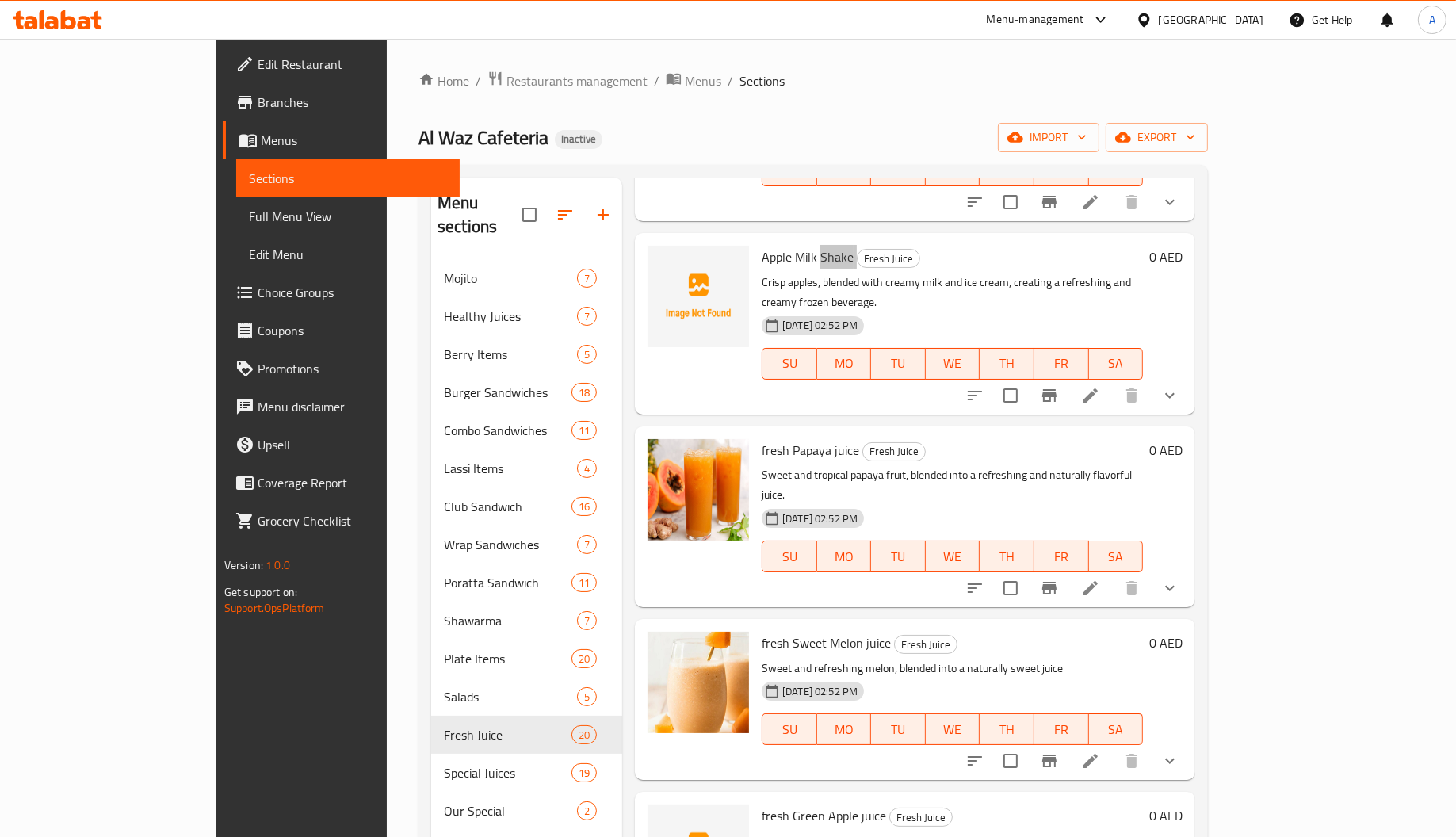
scroll to position [1426, 0]
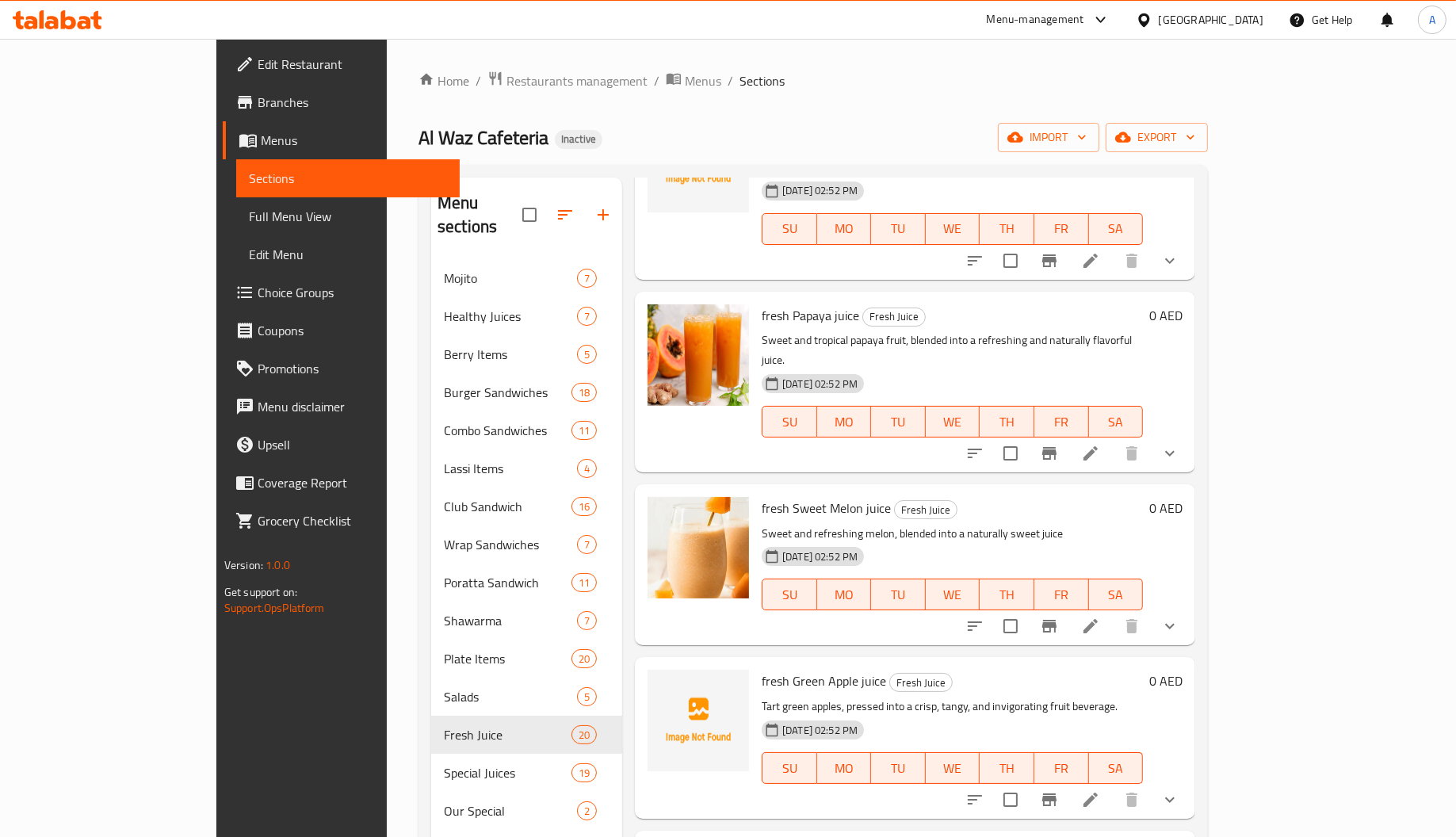
click at [762, 669] on span "fresh Green Apple juice" at bounding box center [823, 680] width 124 height 24
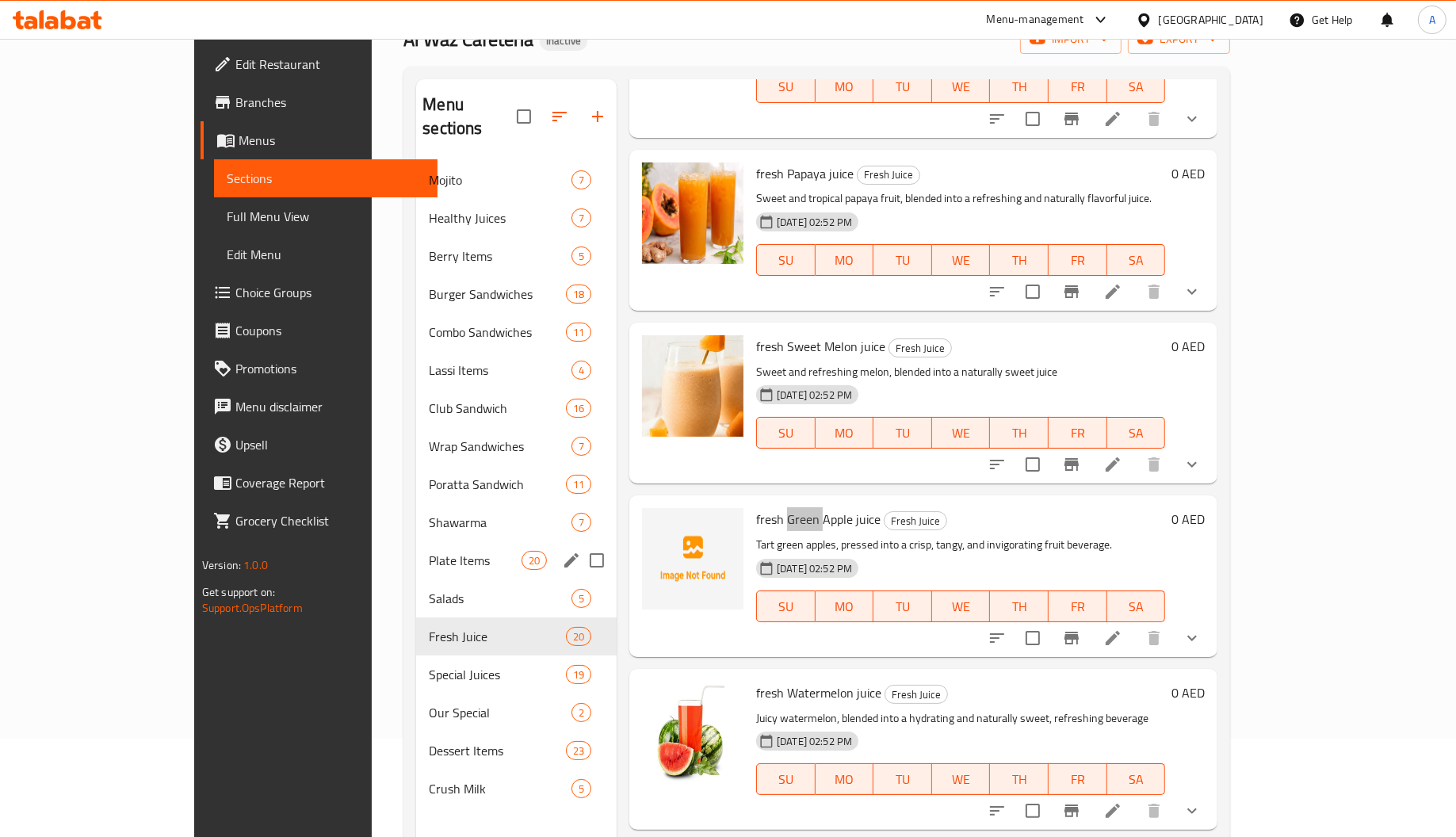
scroll to position [224, 0]
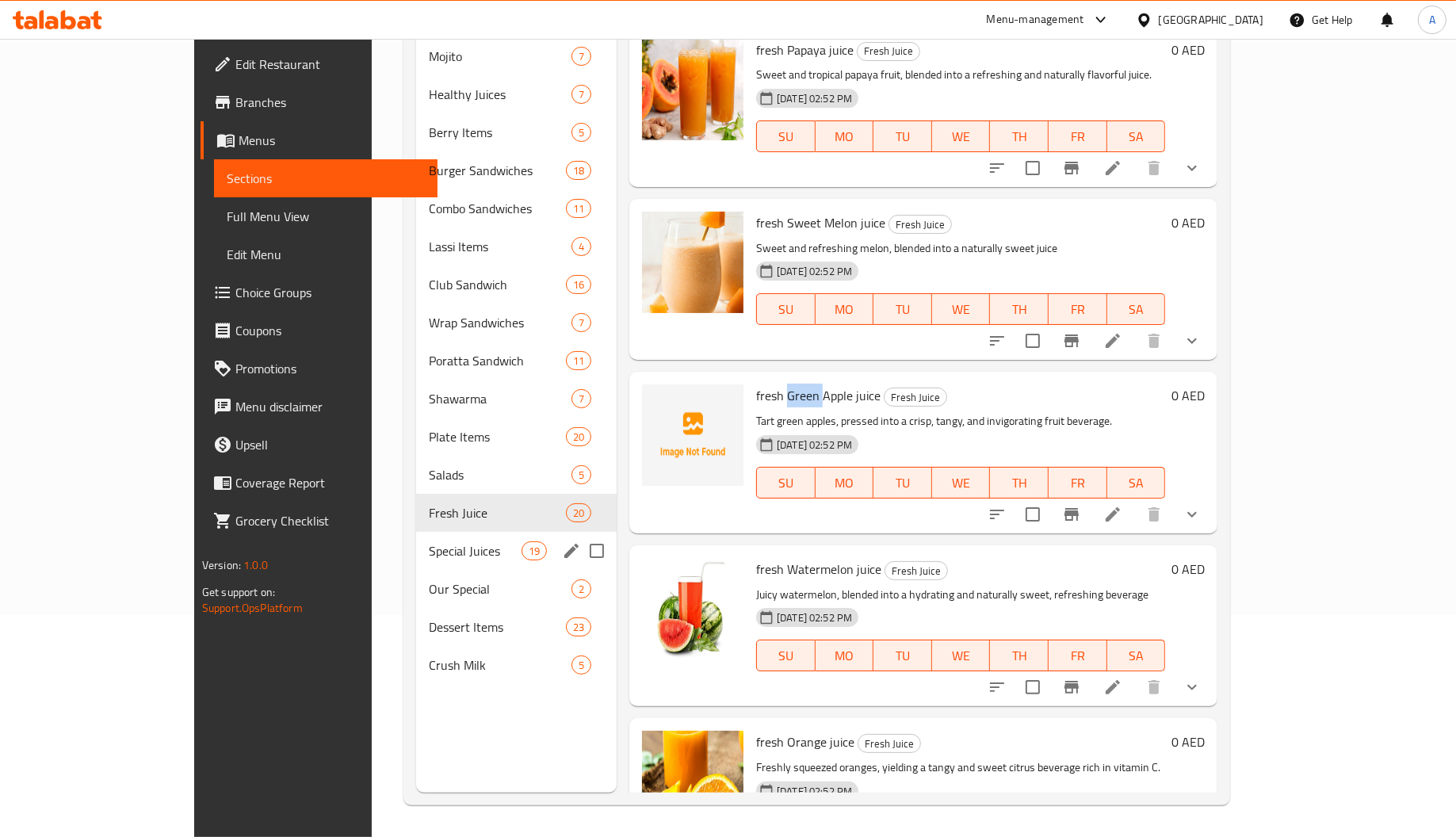
click at [429, 541] on span "Special Juices" at bounding box center [475, 550] width 92 height 19
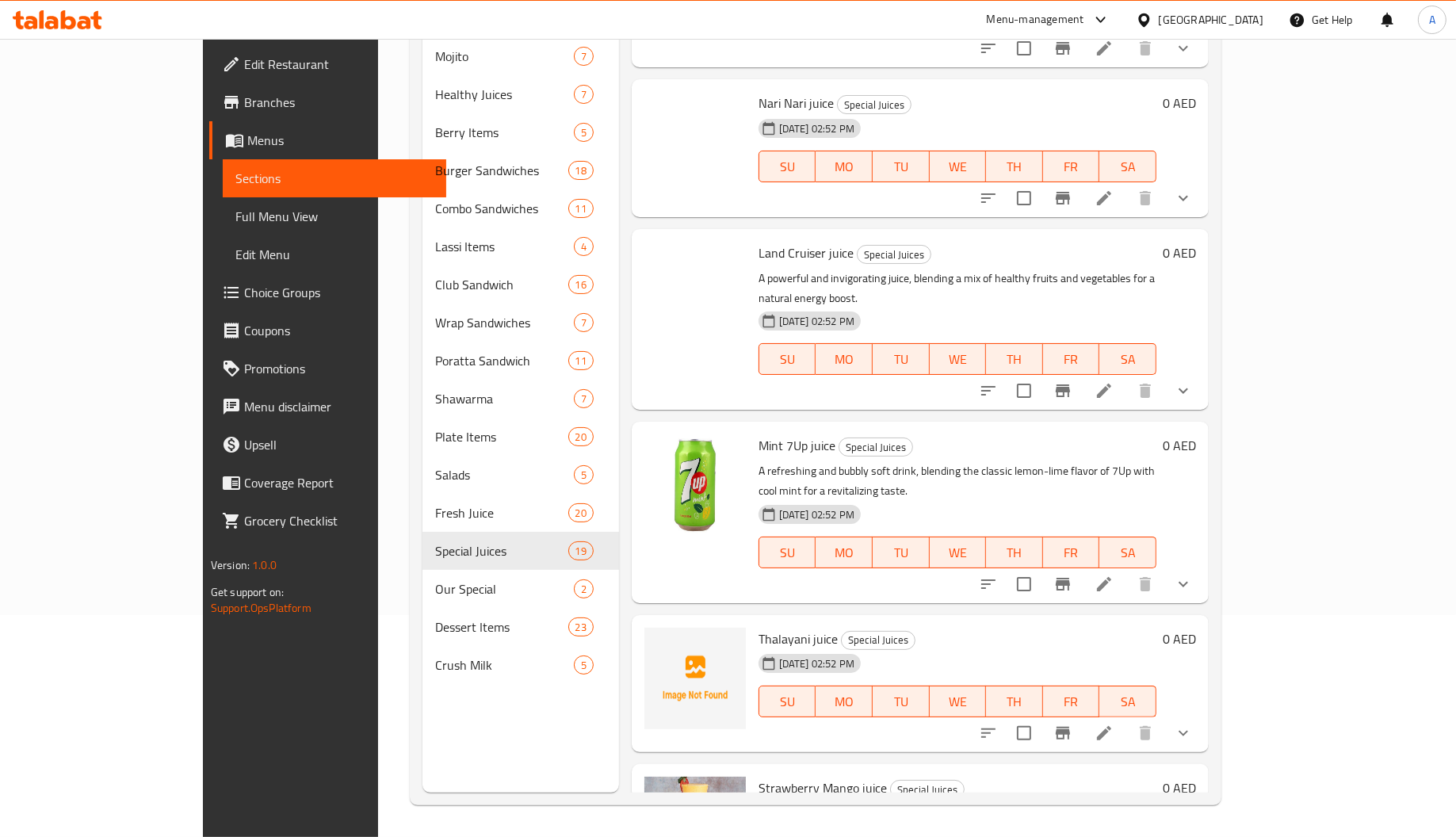
scroll to position [119, 0]
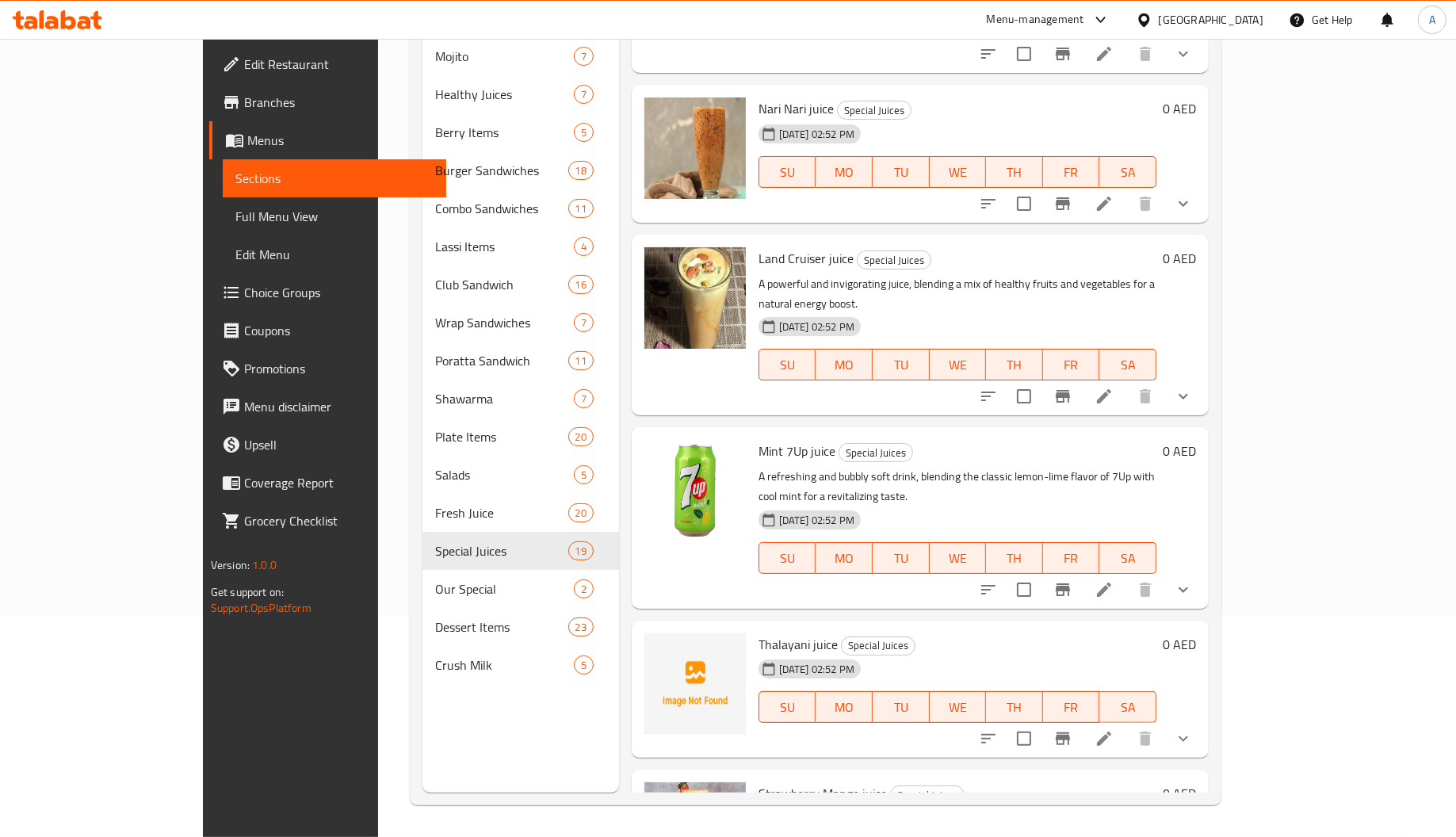
click at [758, 633] on span "Thalayani juice" at bounding box center [798, 644] width 79 height 24
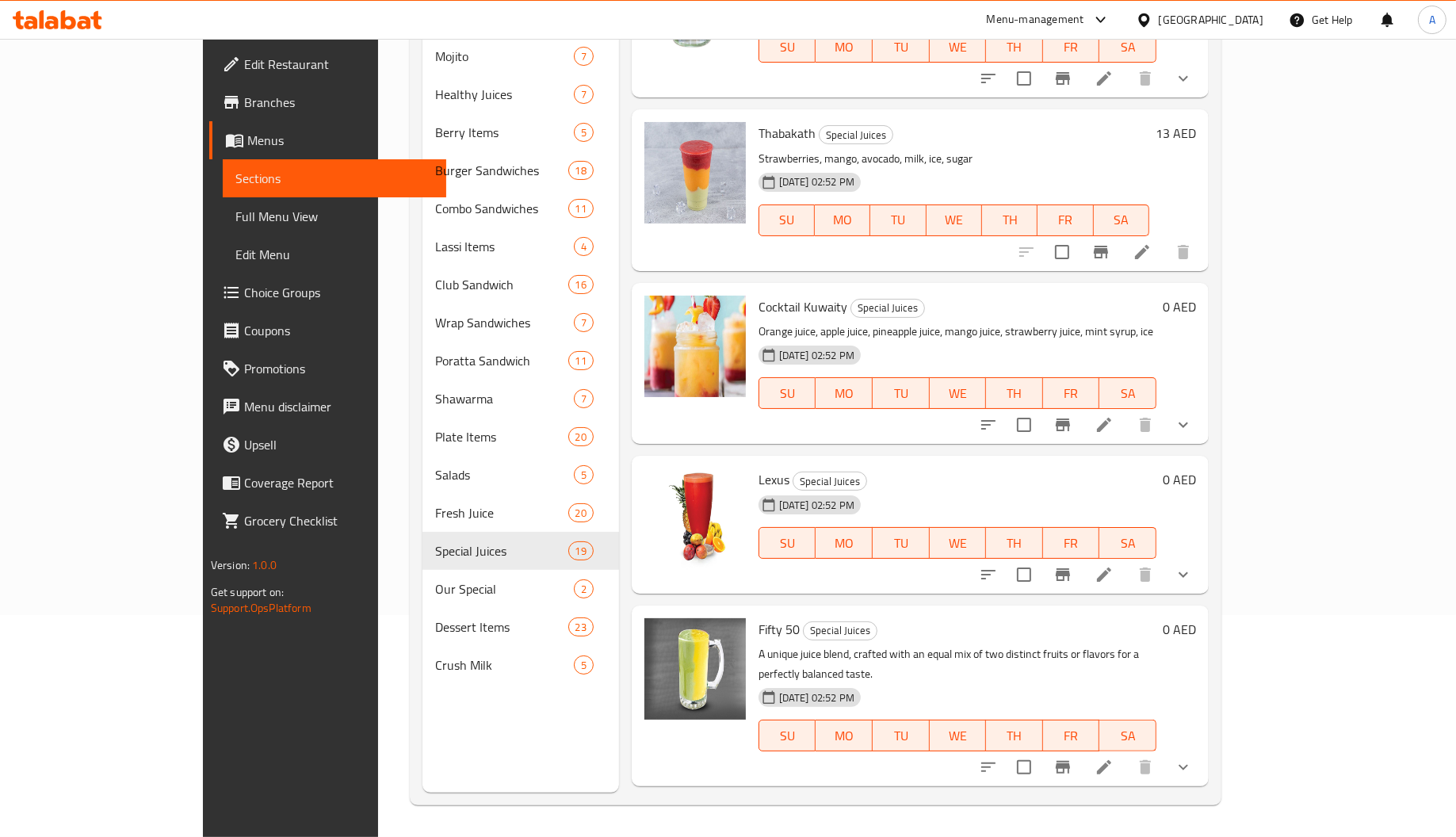
scroll to position [2376, 0]
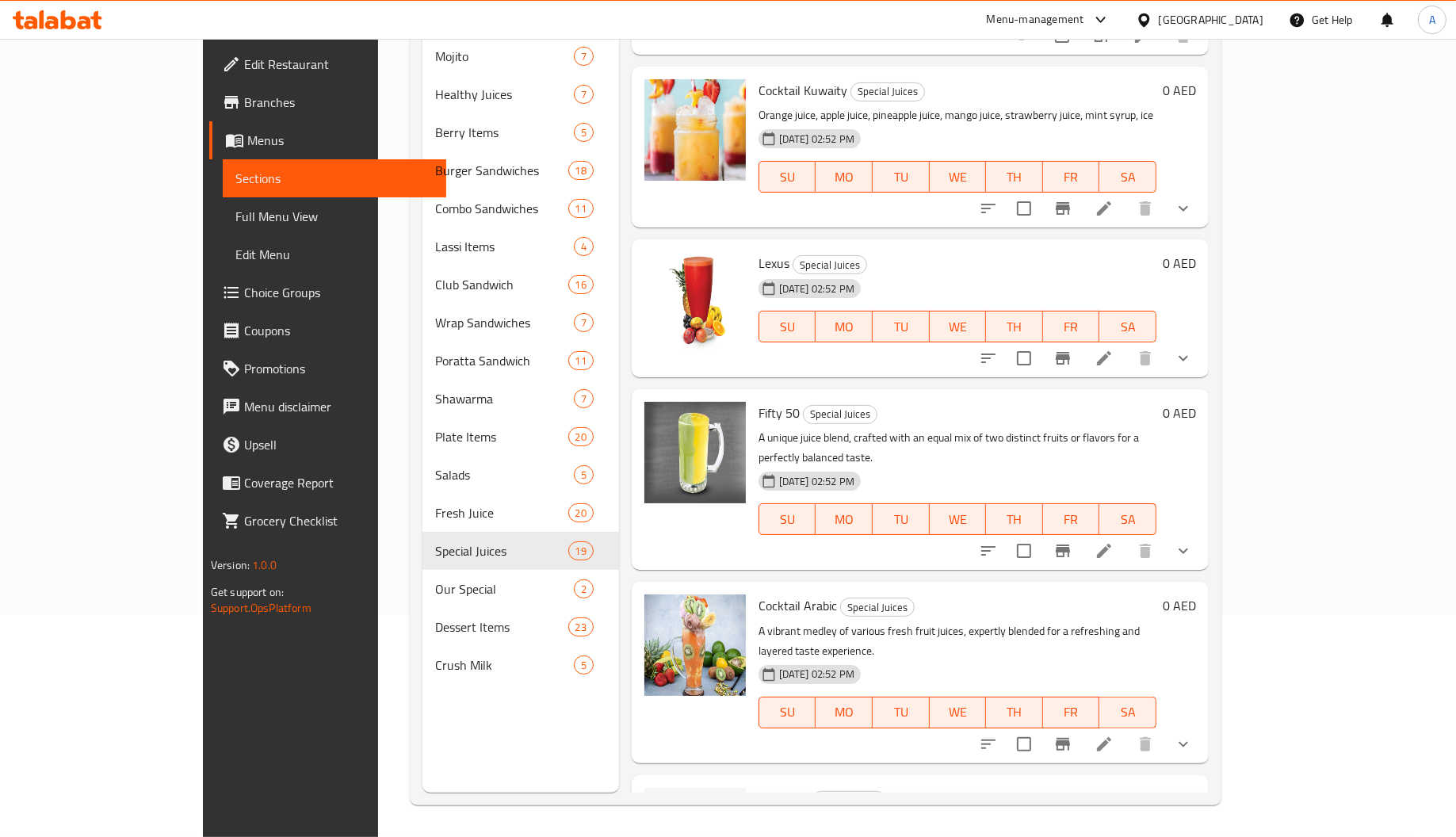
click at [758, 787] on span "Hafeethy" at bounding box center [784, 798] width 50 height 24
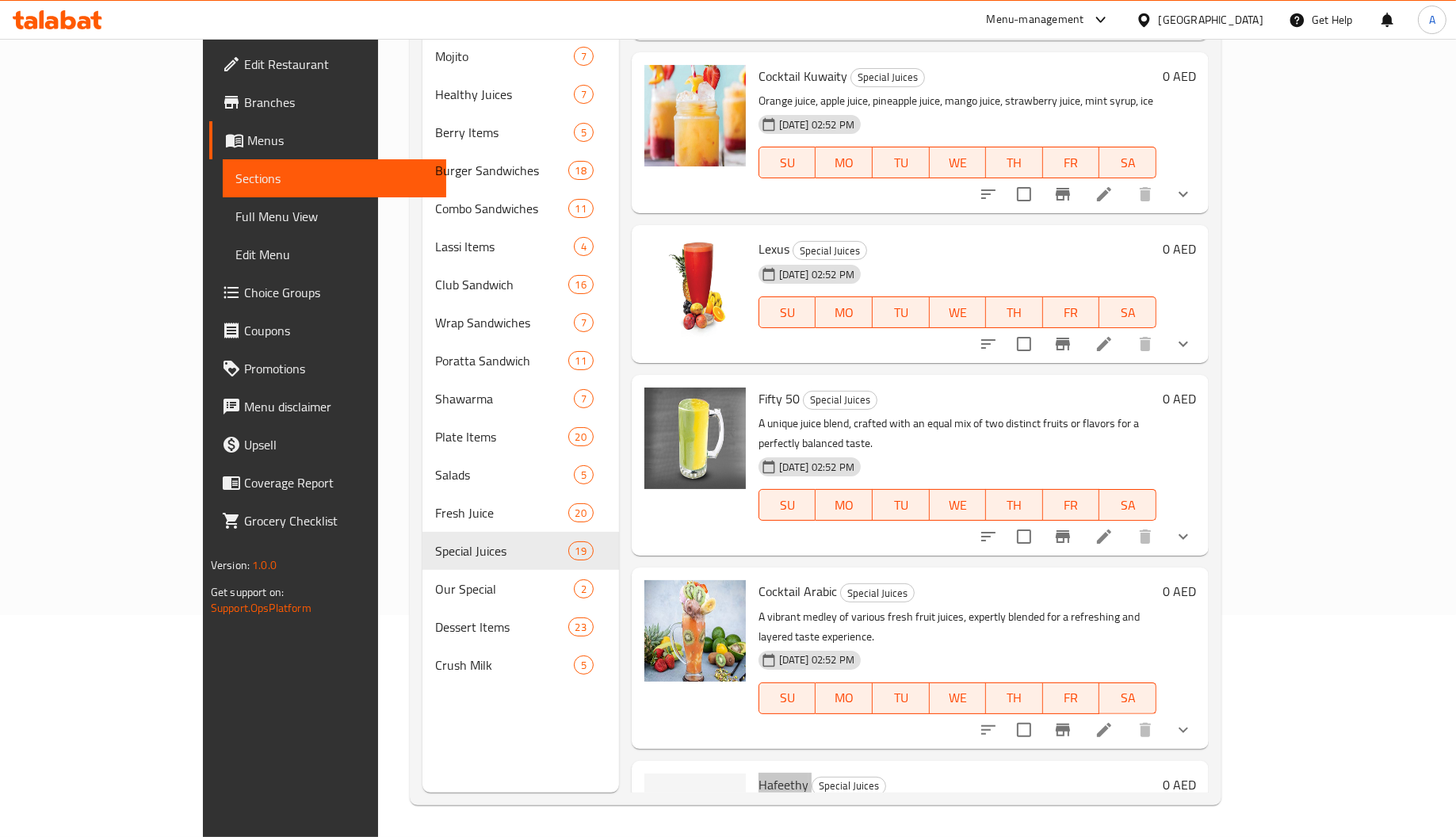
scroll to position [2396, 0]
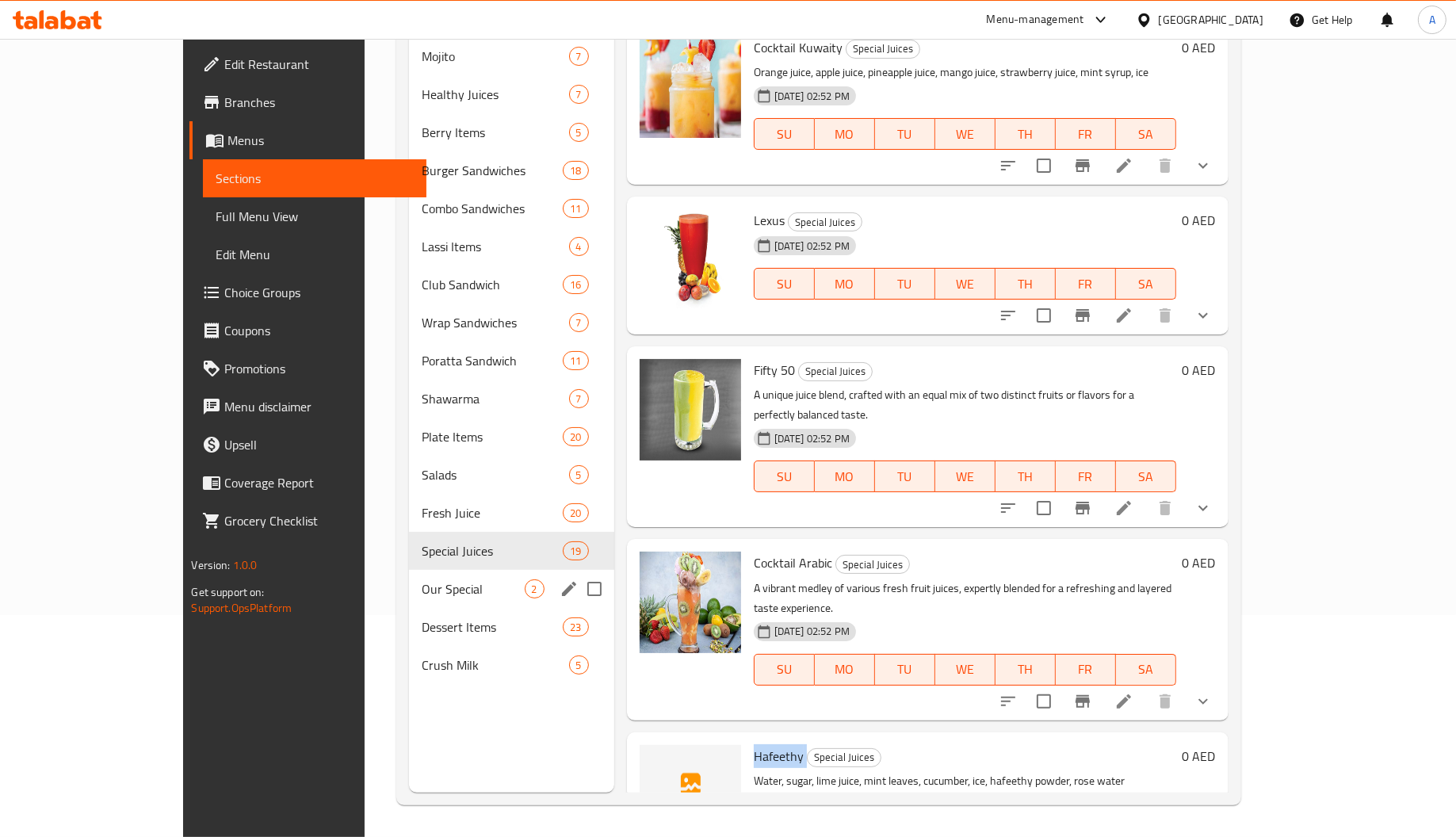
click at [409, 573] on div "Our Special 2" at bounding box center [511, 589] width 204 height 38
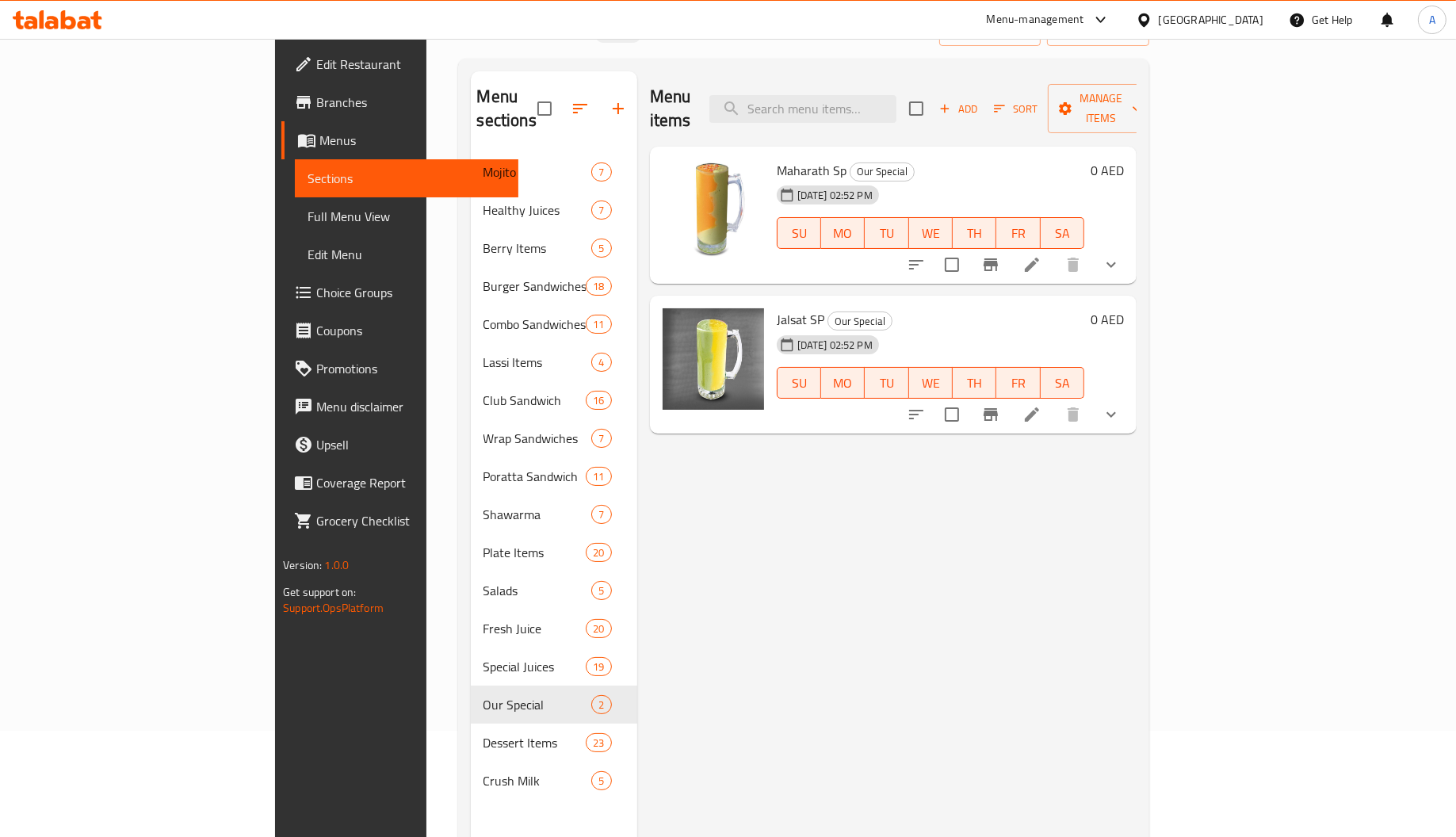
scroll to position [224, 0]
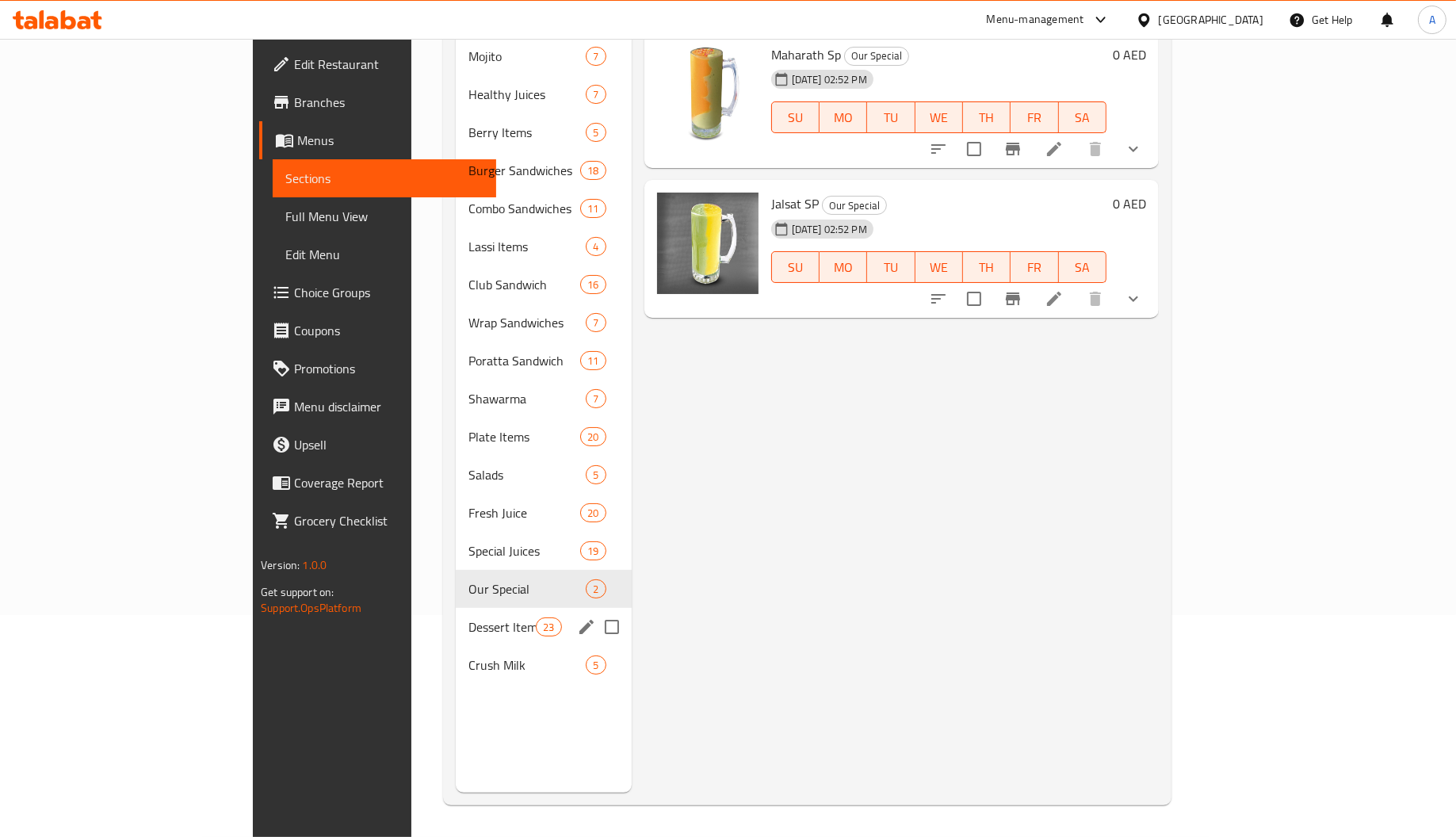
click at [468, 617] on span "Dessert Items" at bounding box center [501, 626] width 67 height 19
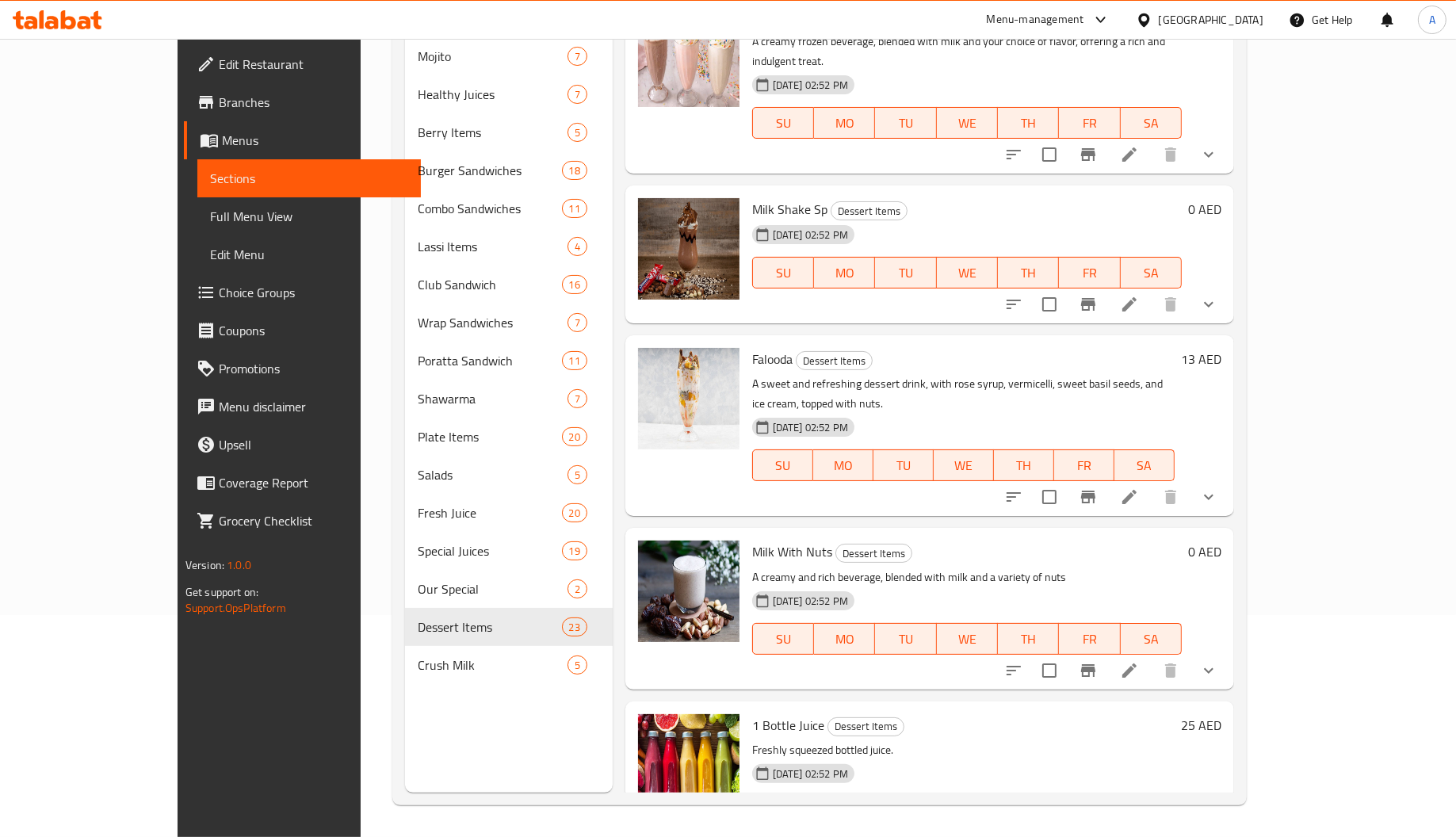
scroll to position [2376, 0]
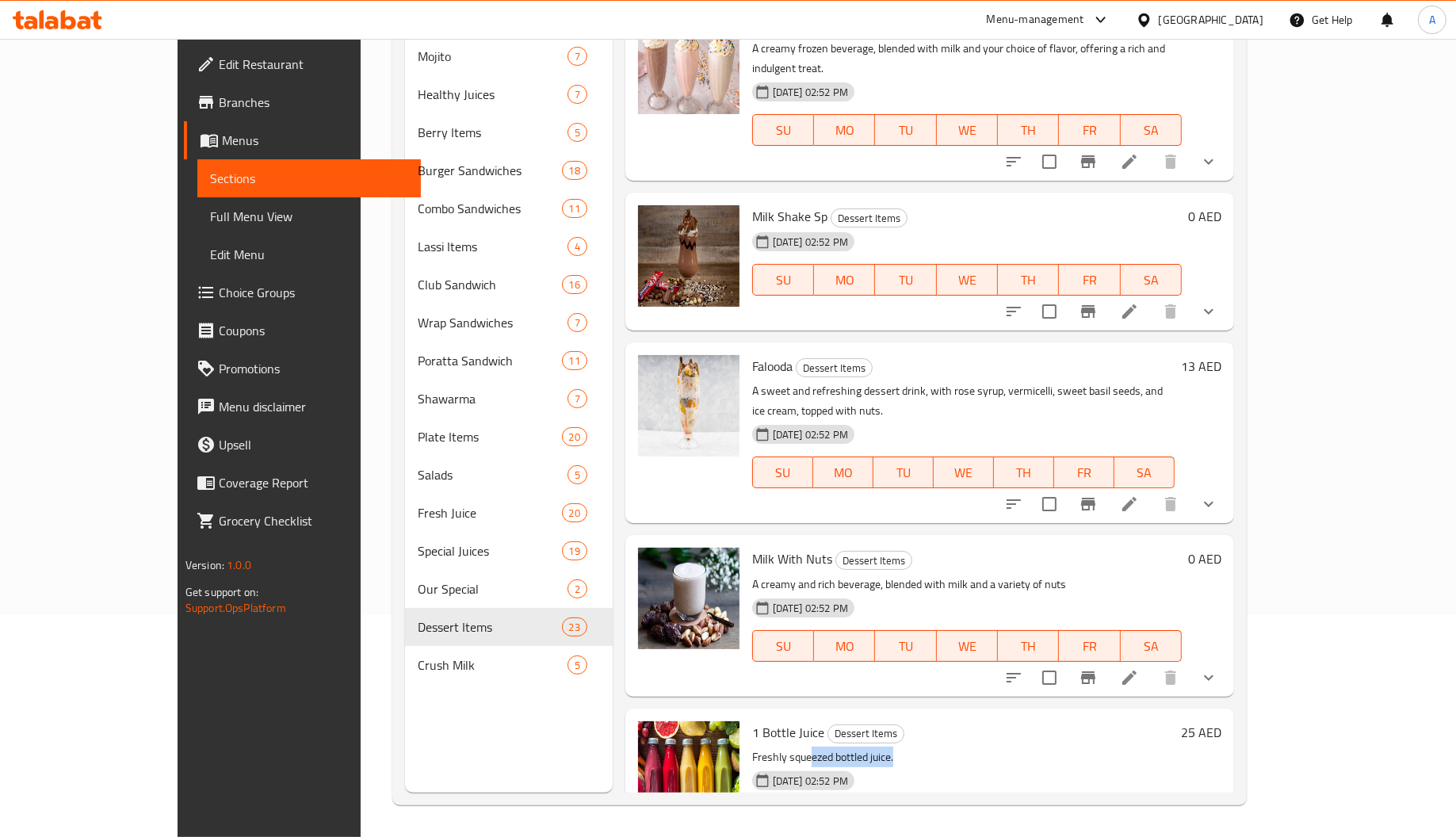
drag, startPoint x: 765, startPoint y: 594, endPoint x: 850, endPoint y: 596, distance: 85.0
click at [850, 747] on p "Freshly squeezed bottled juice." at bounding box center [963, 757] width 423 height 19
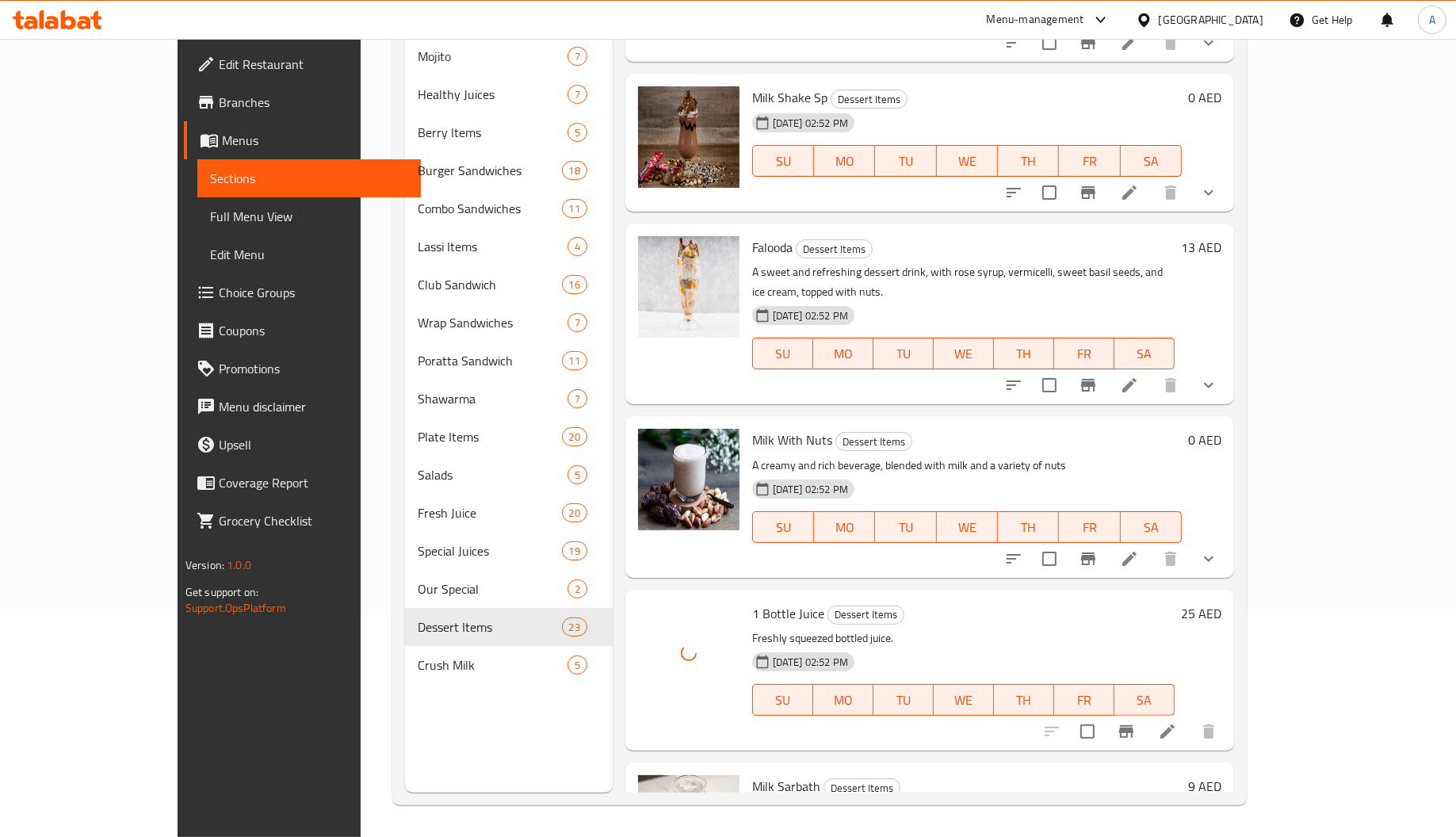
click at [752, 602] on span "1 Bottle Juice" at bounding box center [788, 613] width 72 height 24
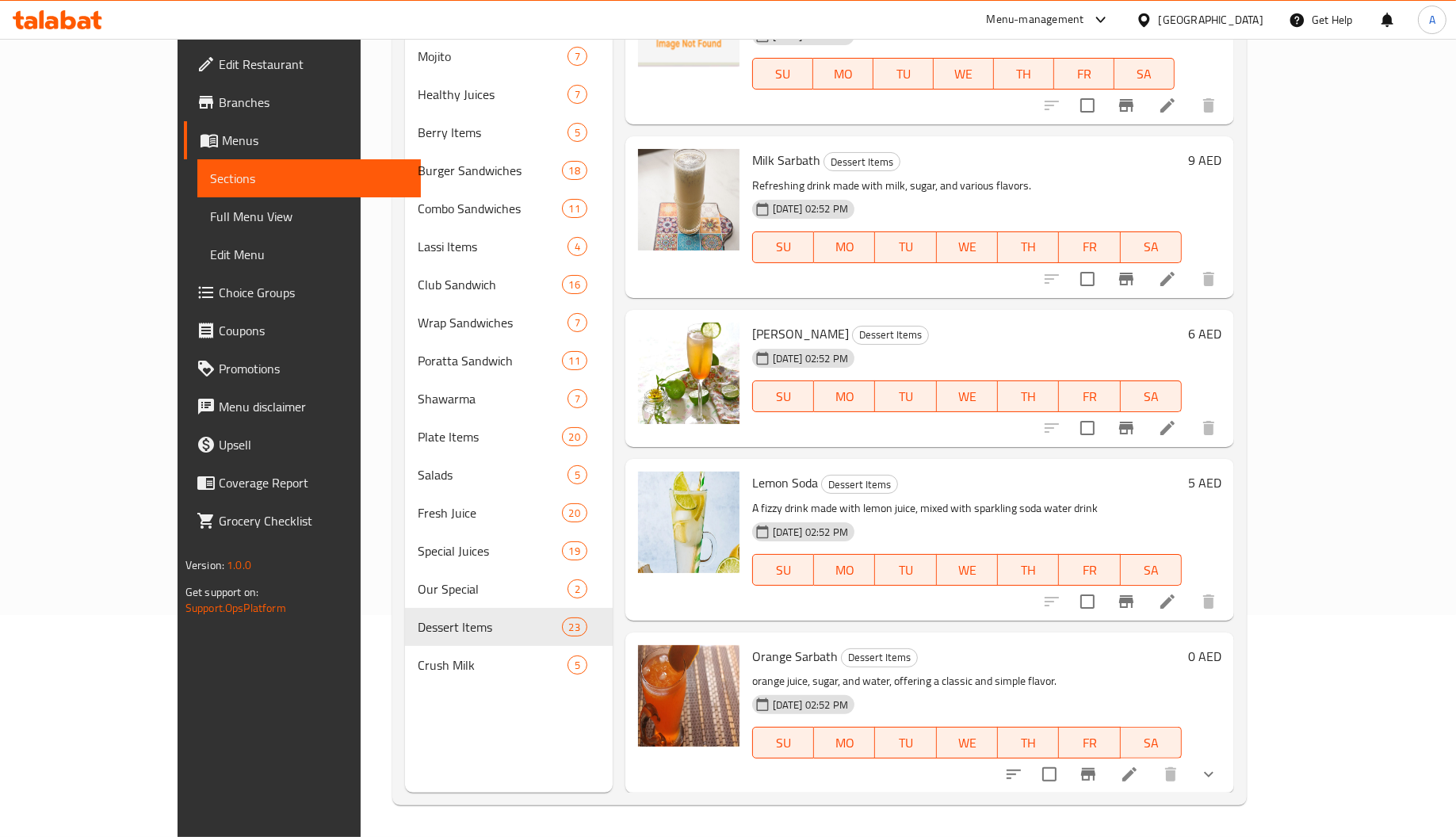
scroll to position [3136, 0]
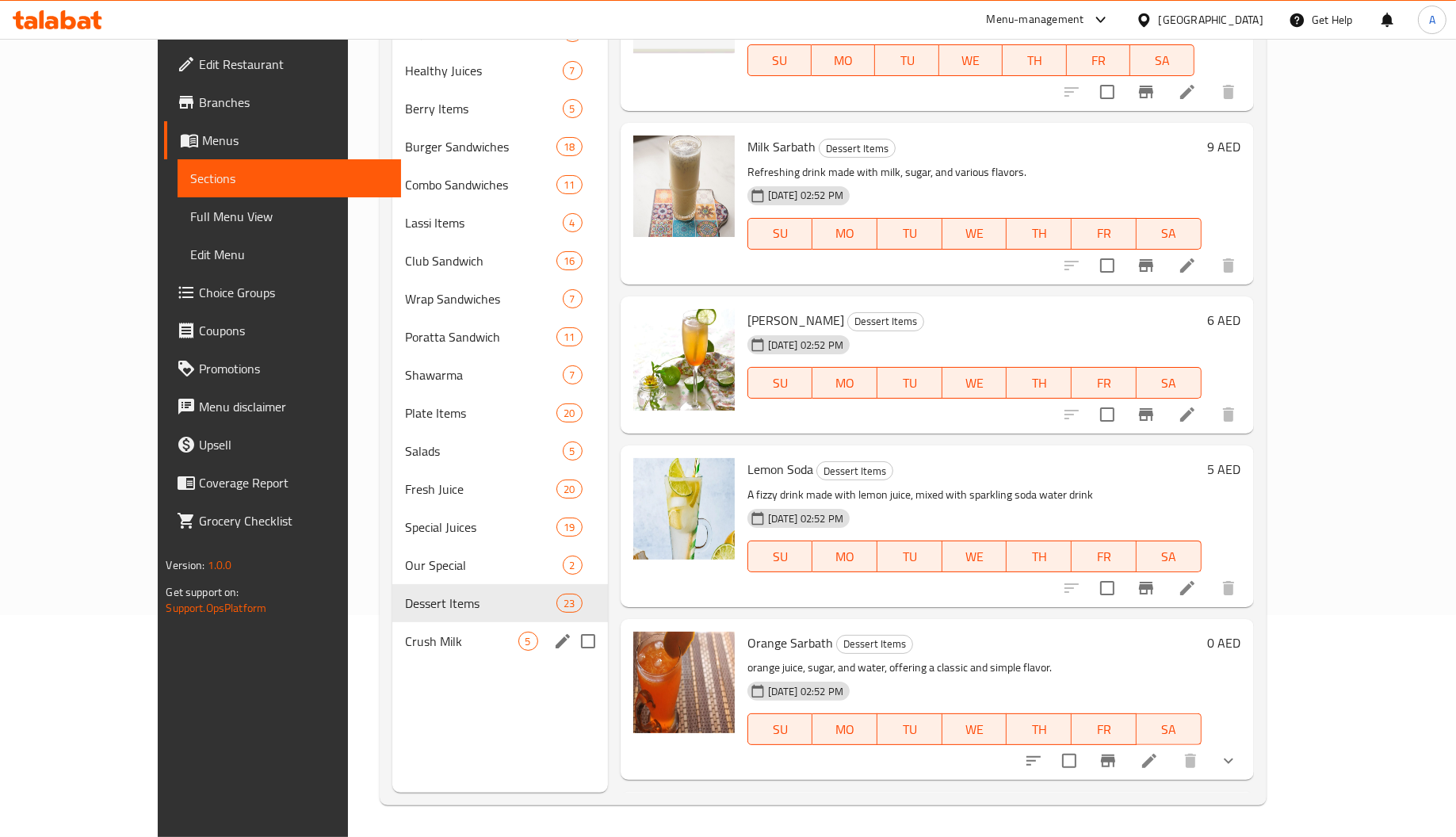
click at [405, 632] on span "Crush Milk" at bounding box center [461, 641] width 113 height 19
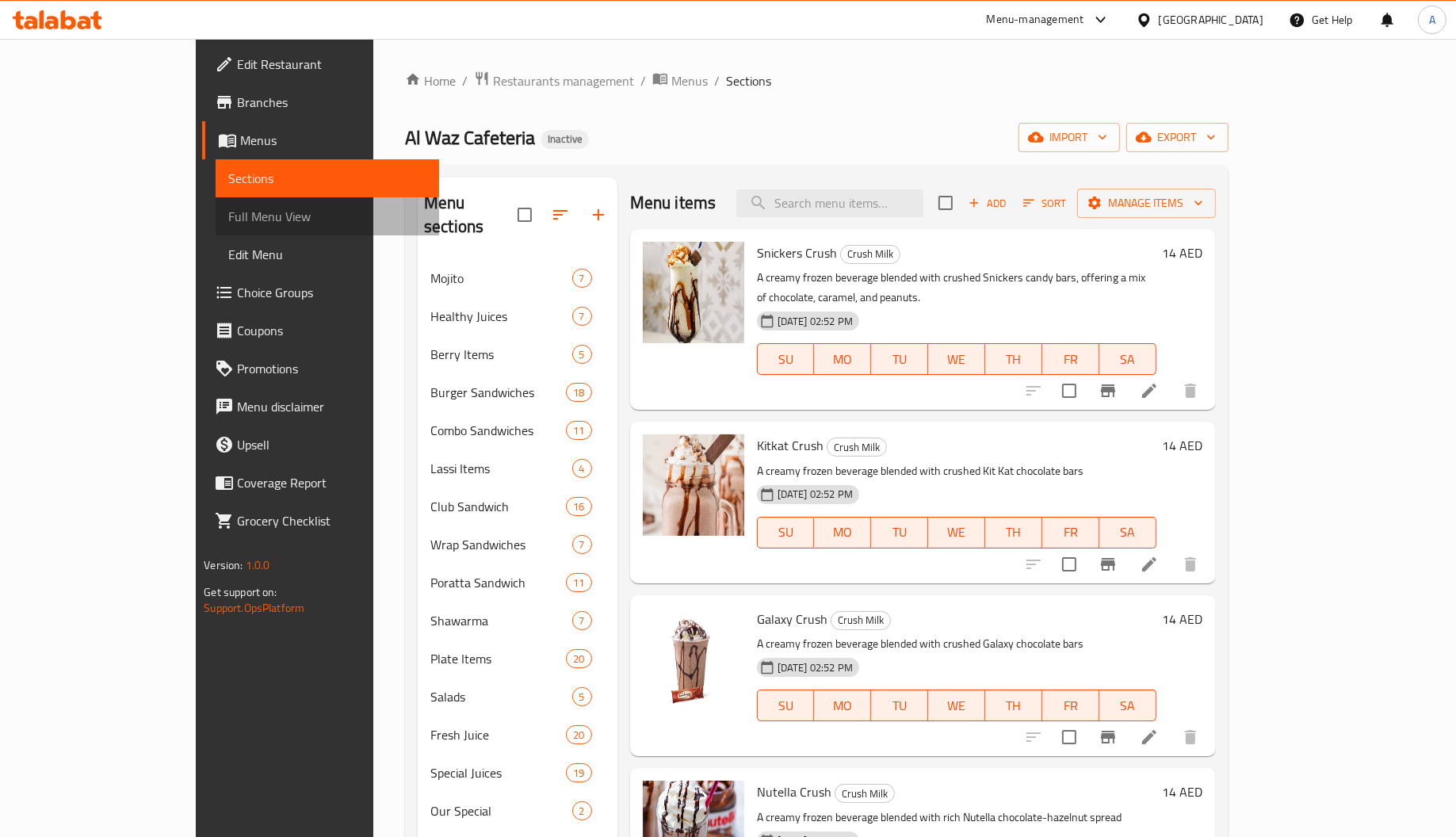
click at [228, 207] on span "Full Menu View" at bounding box center [327, 216] width 198 height 19
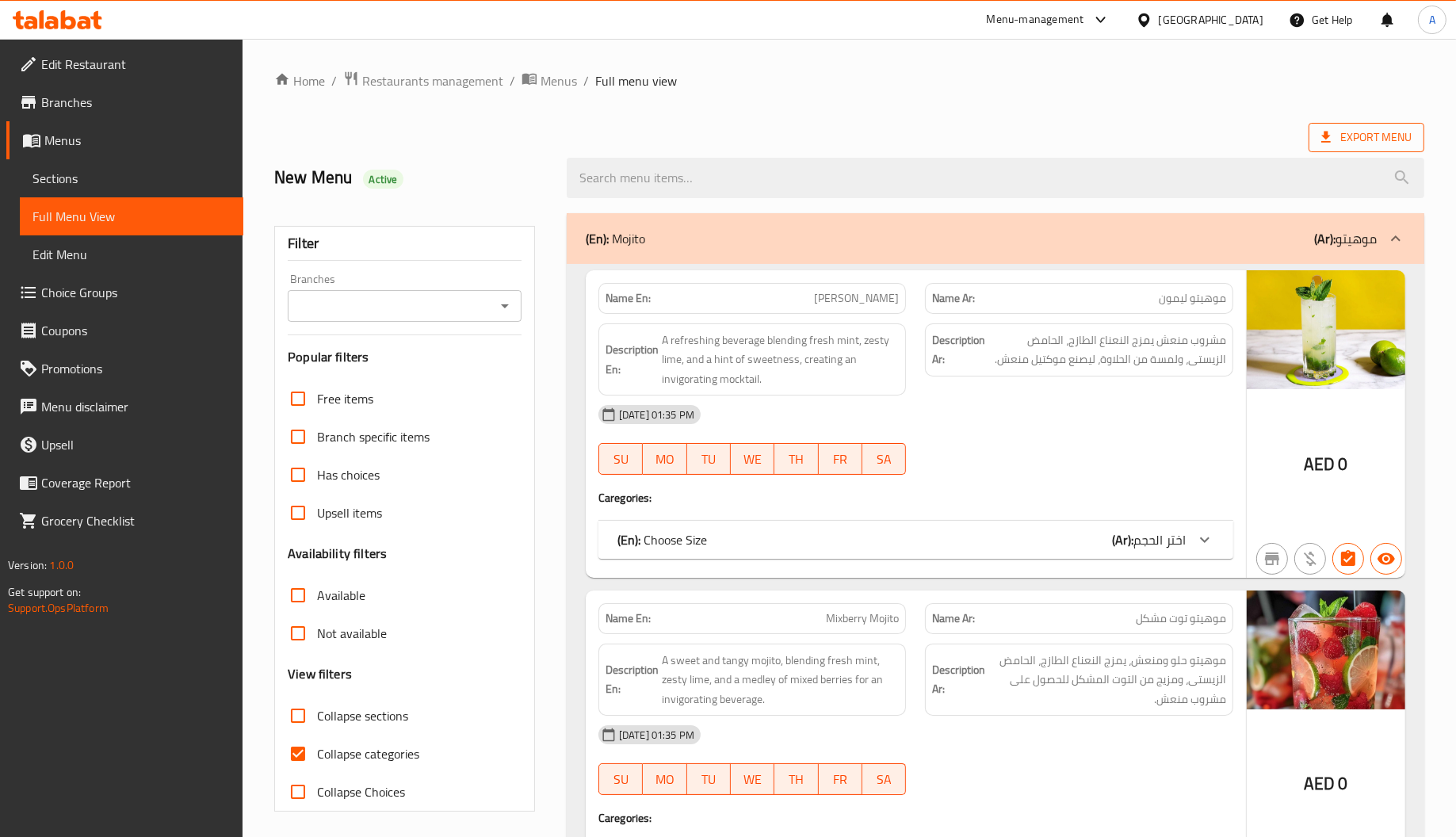
click at [1378, 140] on span "Export Menu" at bounding box center [1366, 137] width 90 height 19
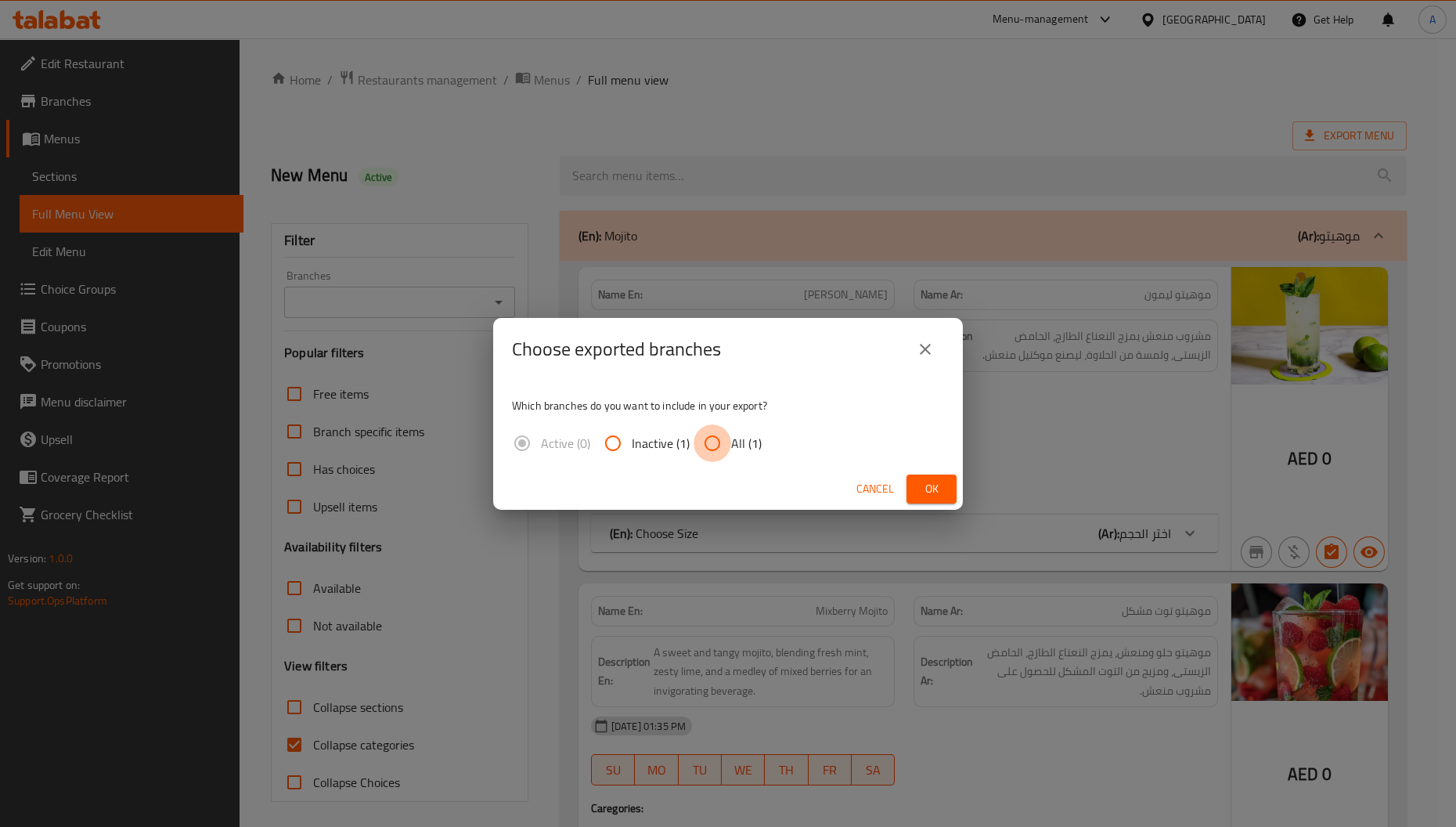
click at [704, 437] on input "All (1)" at bounding box center [712, 443] width 38 height 38
radio input "true"
click at [936, 477] on button "Ok" at bounding box center [932, 489] width 50 height 29
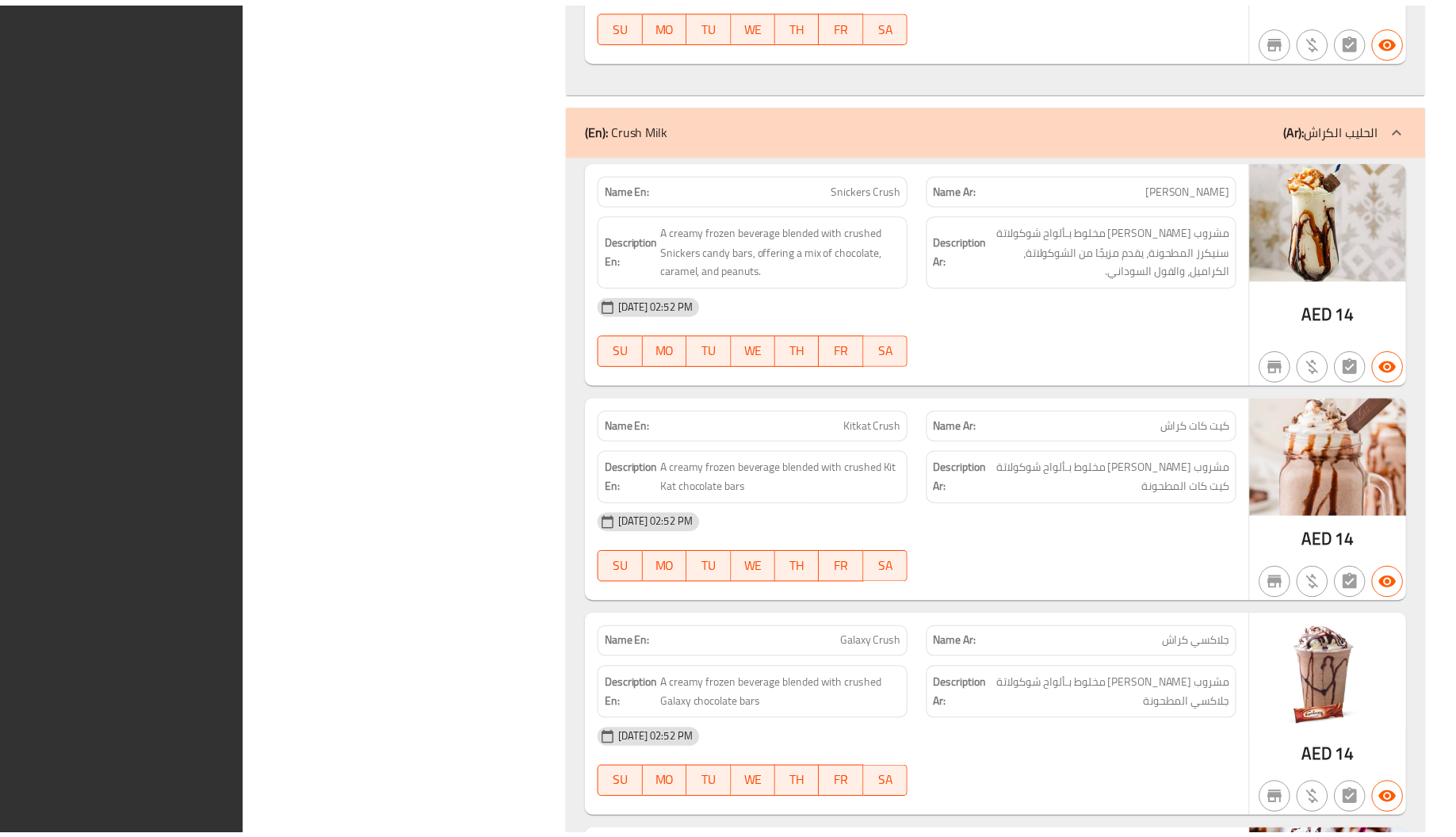
scroll to position [50461, 0]
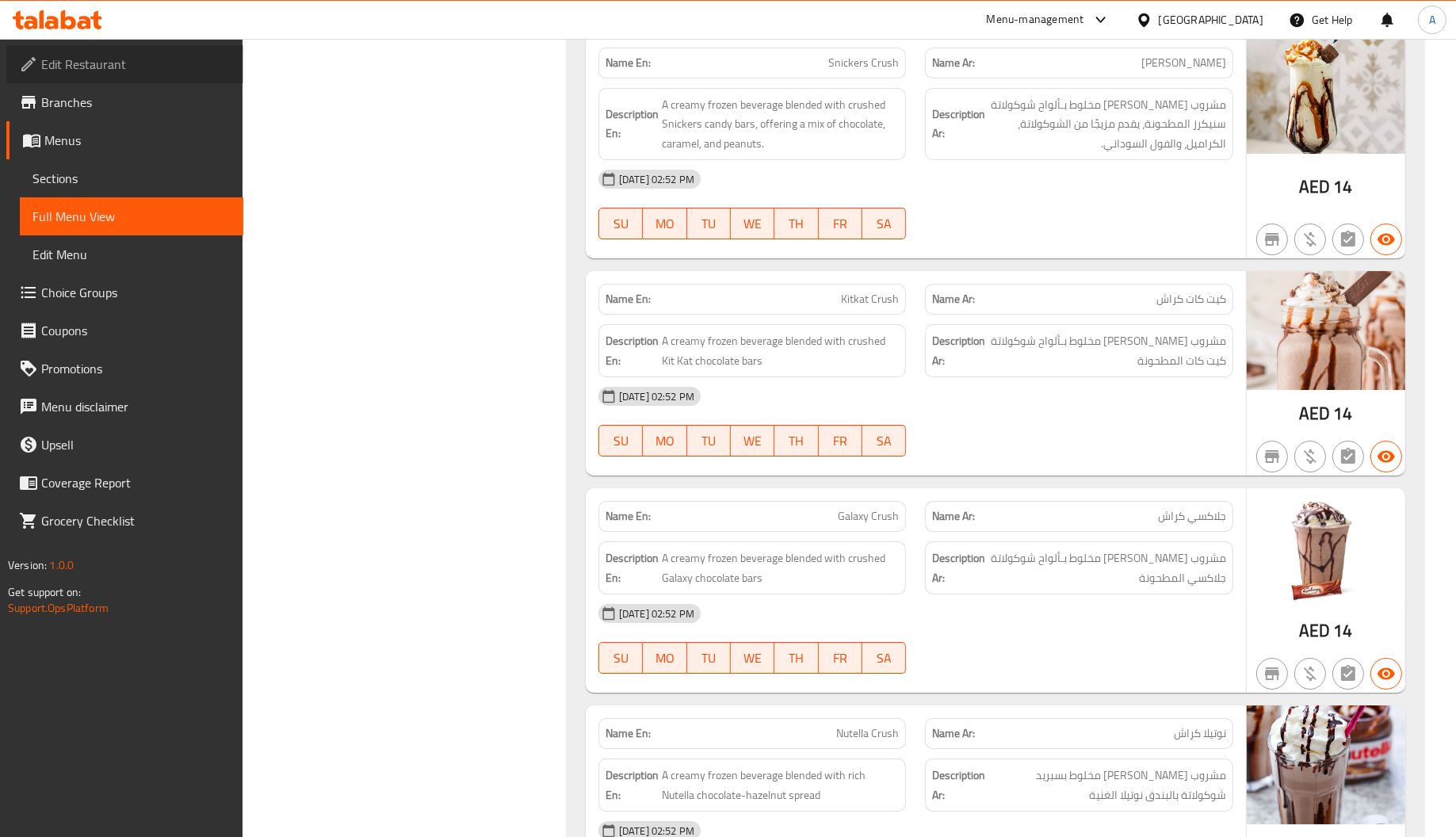
click at [125, 56] on span "Edit Restaurant" at bounding box center [136, 63] width 190 height 19
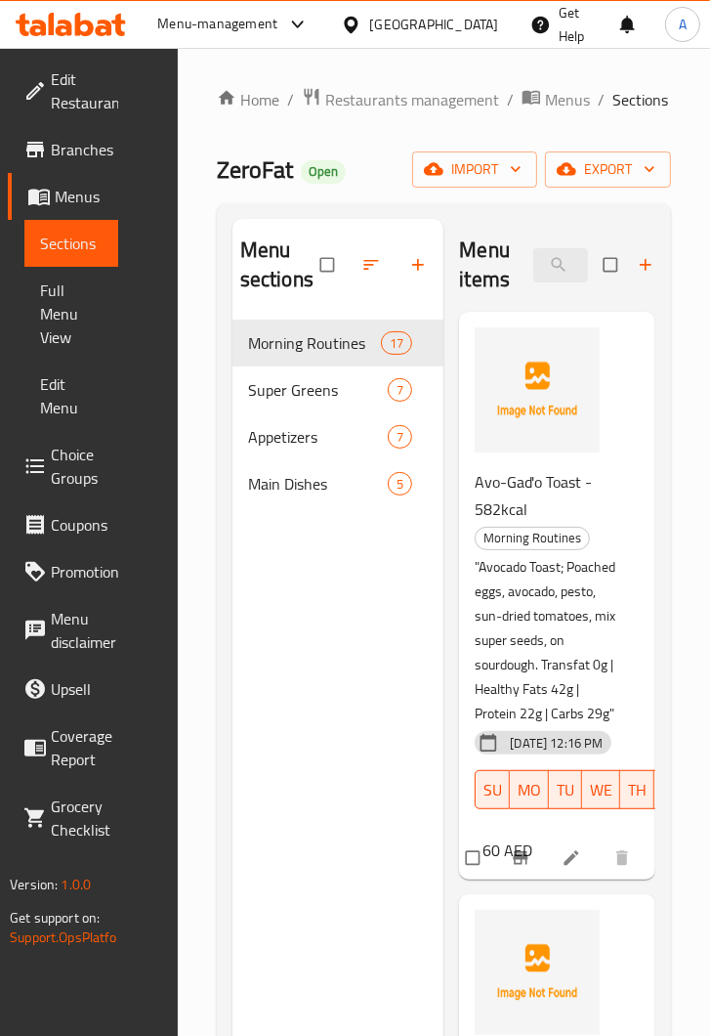
click at [204, 290] on div "Home / Restaurants management / Menus / Sections ZeroFat Open import export Men…" at bounding box center [444, 678] width 533 height 1261
click at [349, 141] on div "Home / Restaurants management / Menus / Sections ZeroFat Open import export Men…" at bounding box center [444, 678] width 454 height 1183
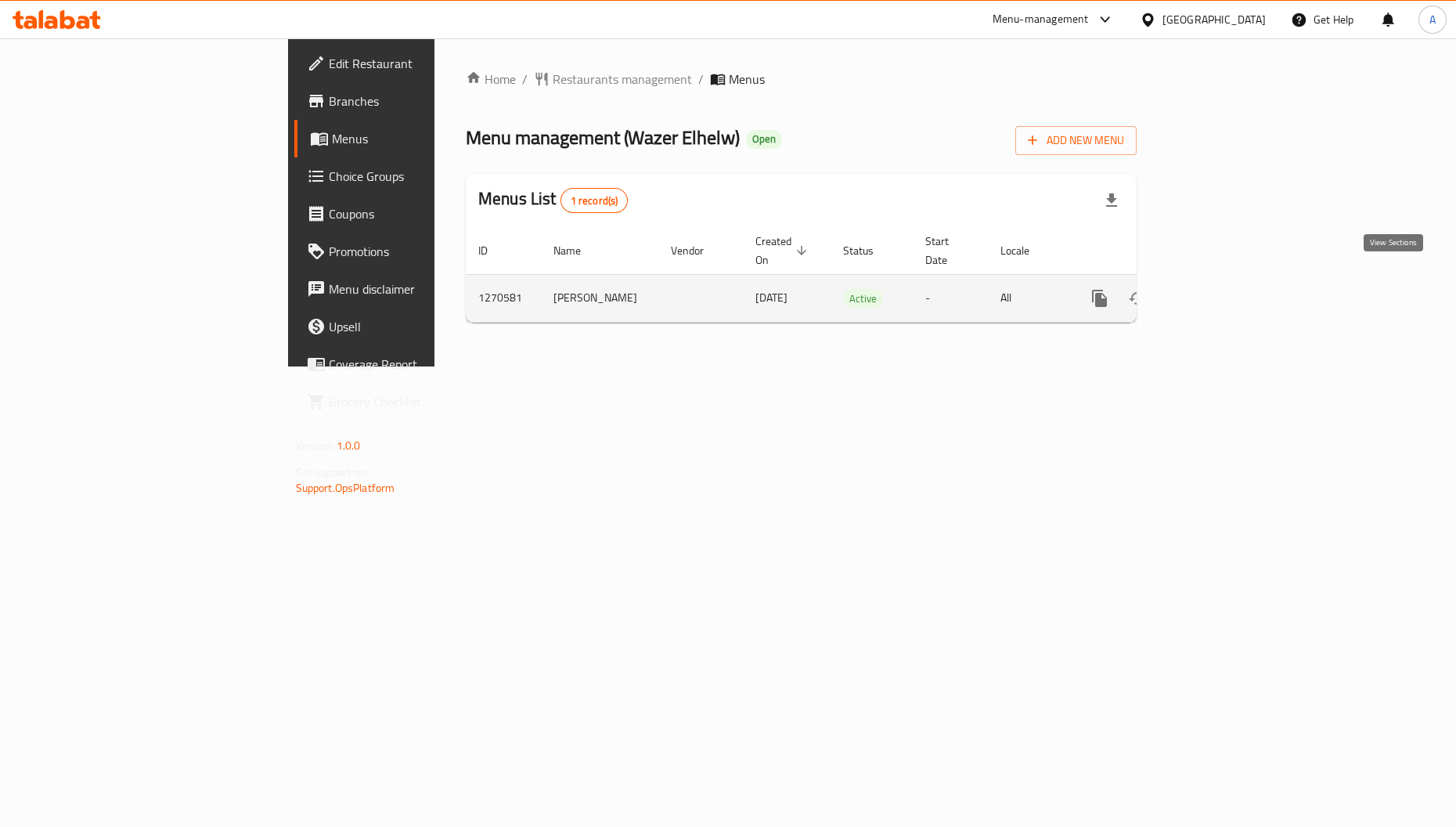
click at [1222, 290] on icon "enhanced table" at bounding box center [1212, 298] width 18 height 18
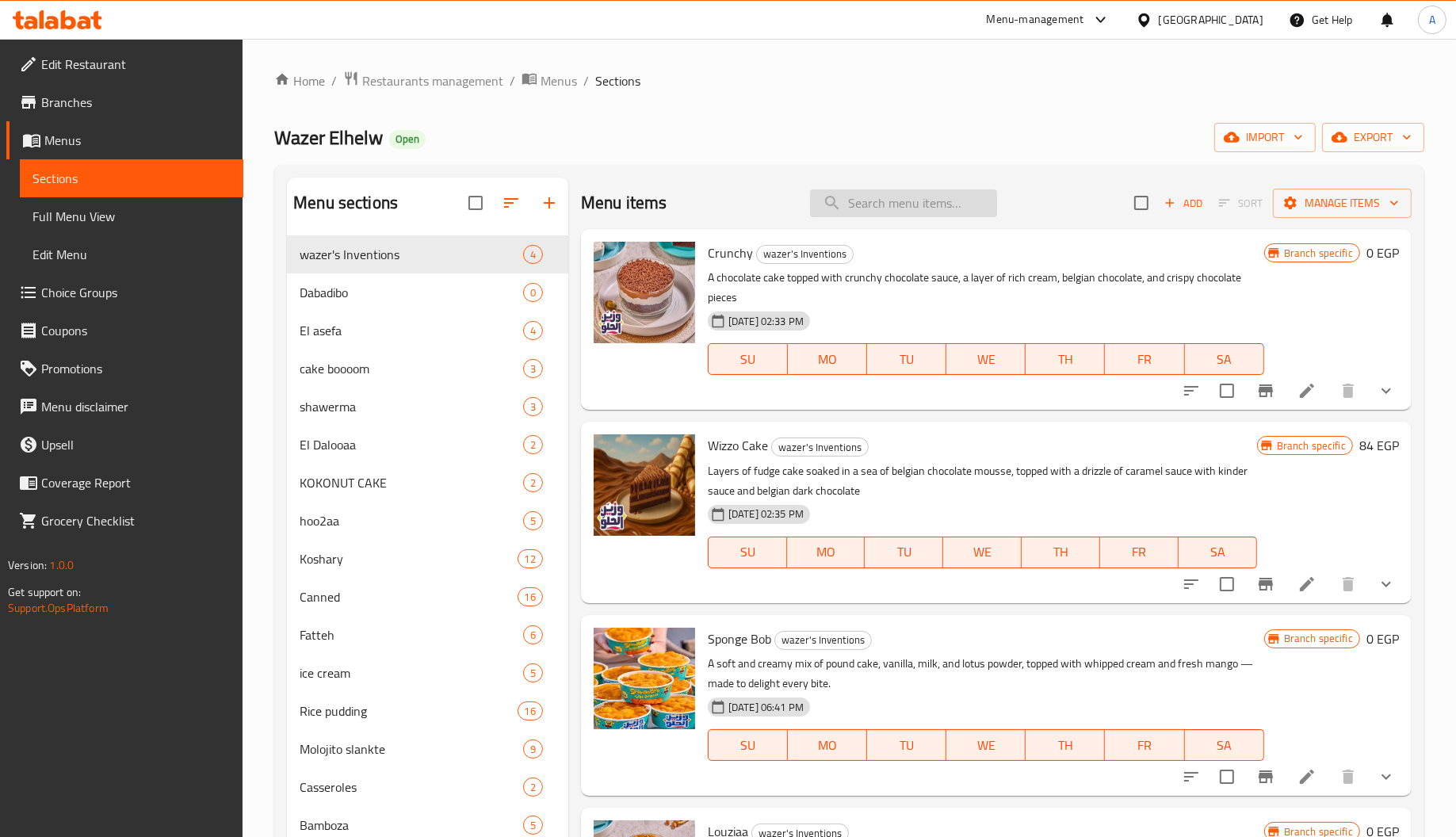
click at [893, 200] on input "search" at bounding box center [904, 204] width 187 height 28
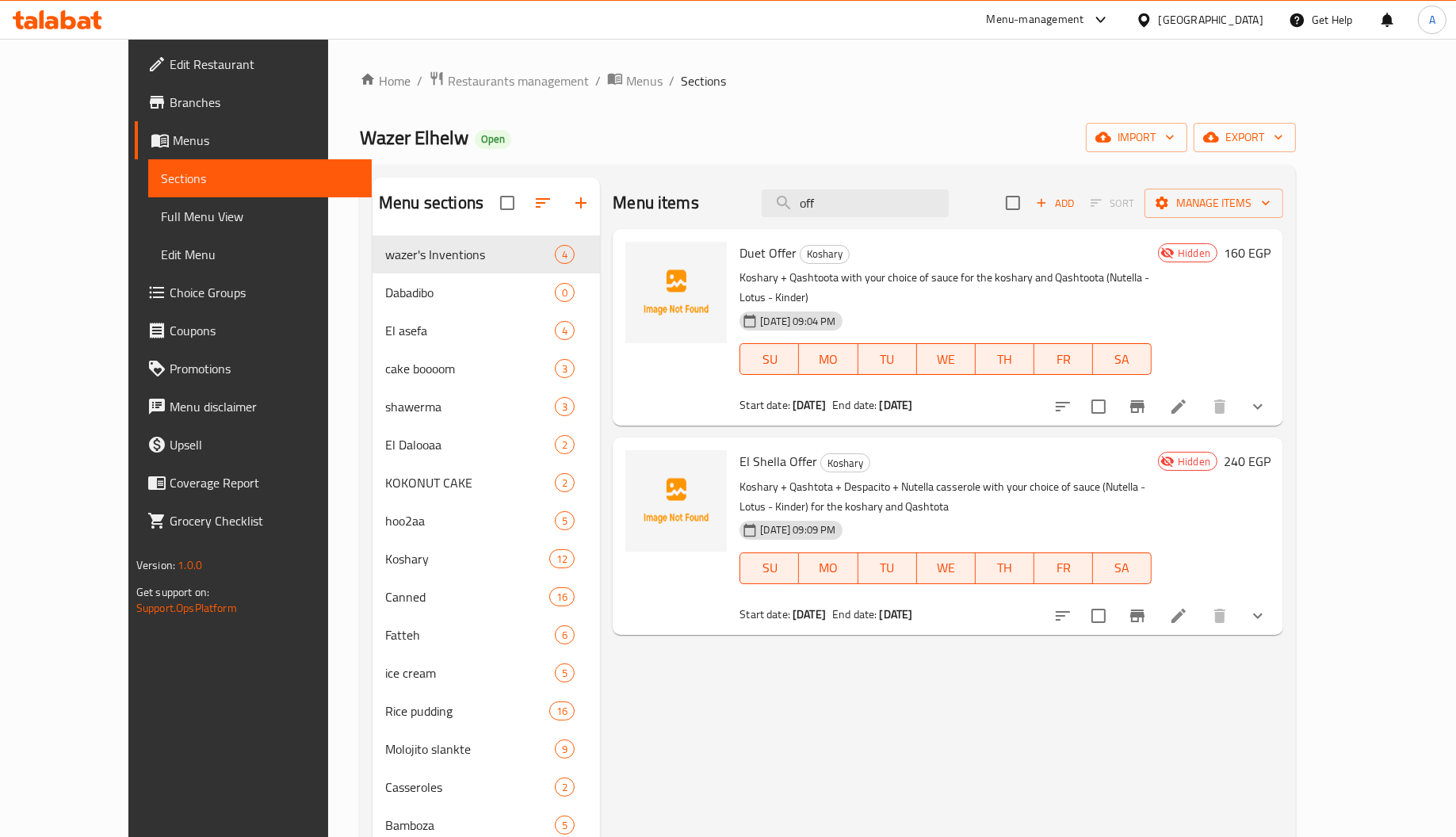
type input "off"
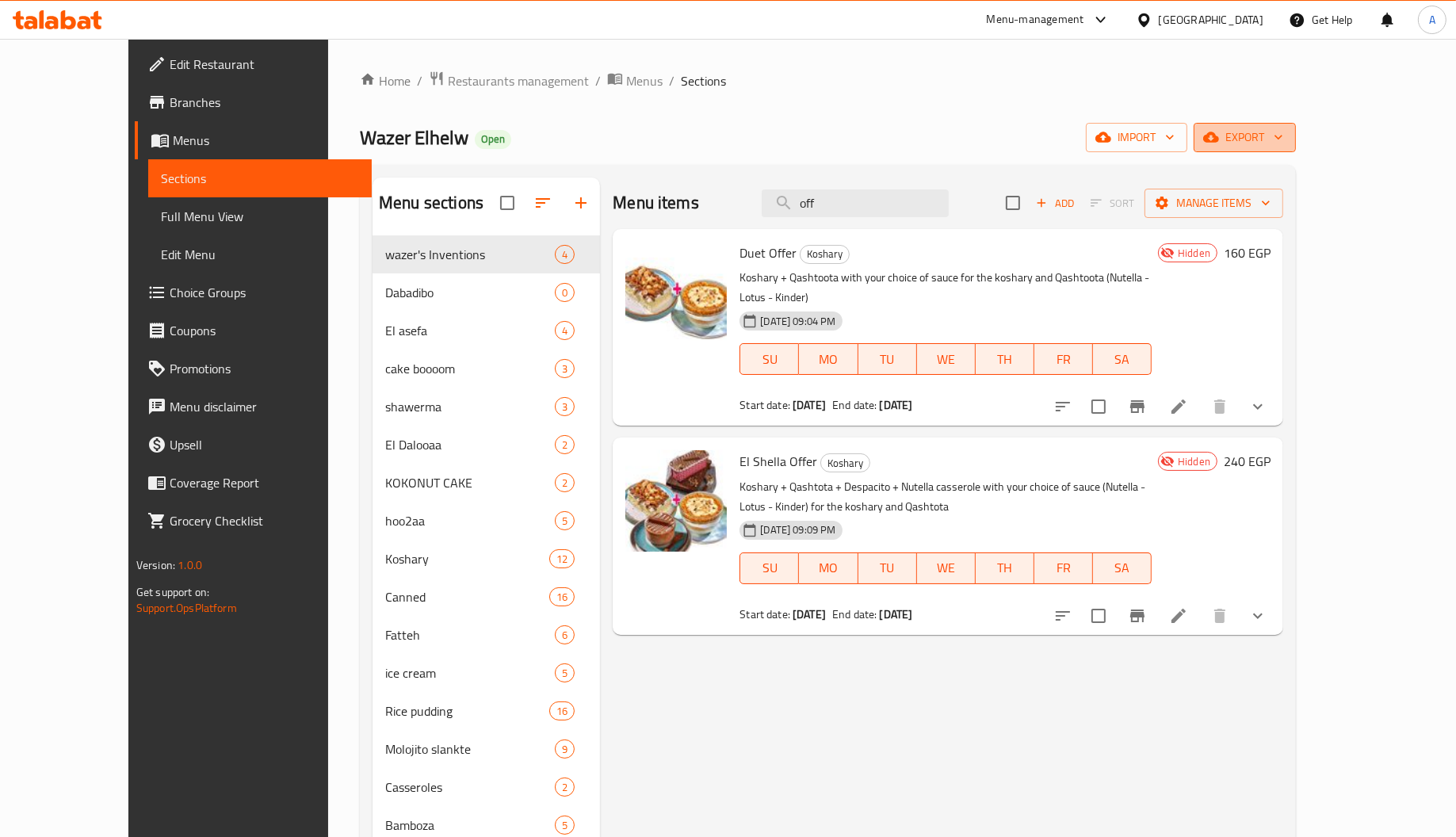
click at [1296, 149] on button "export" at bounding box center [1245, 137] width 102 height 29
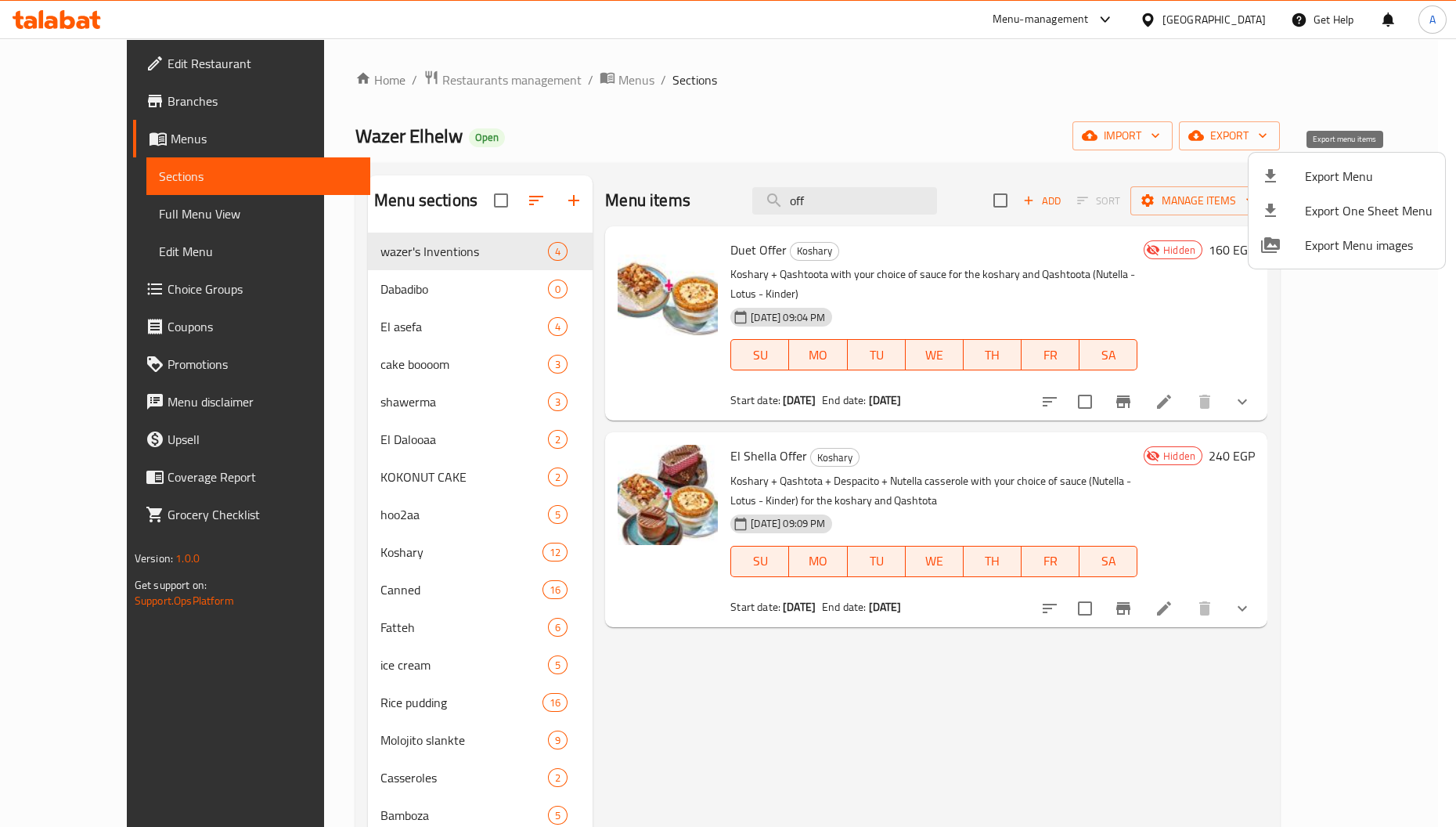
click at [1345, 177] on span "Export Menu" at bounding box center [1369, 175] width 127 height 18
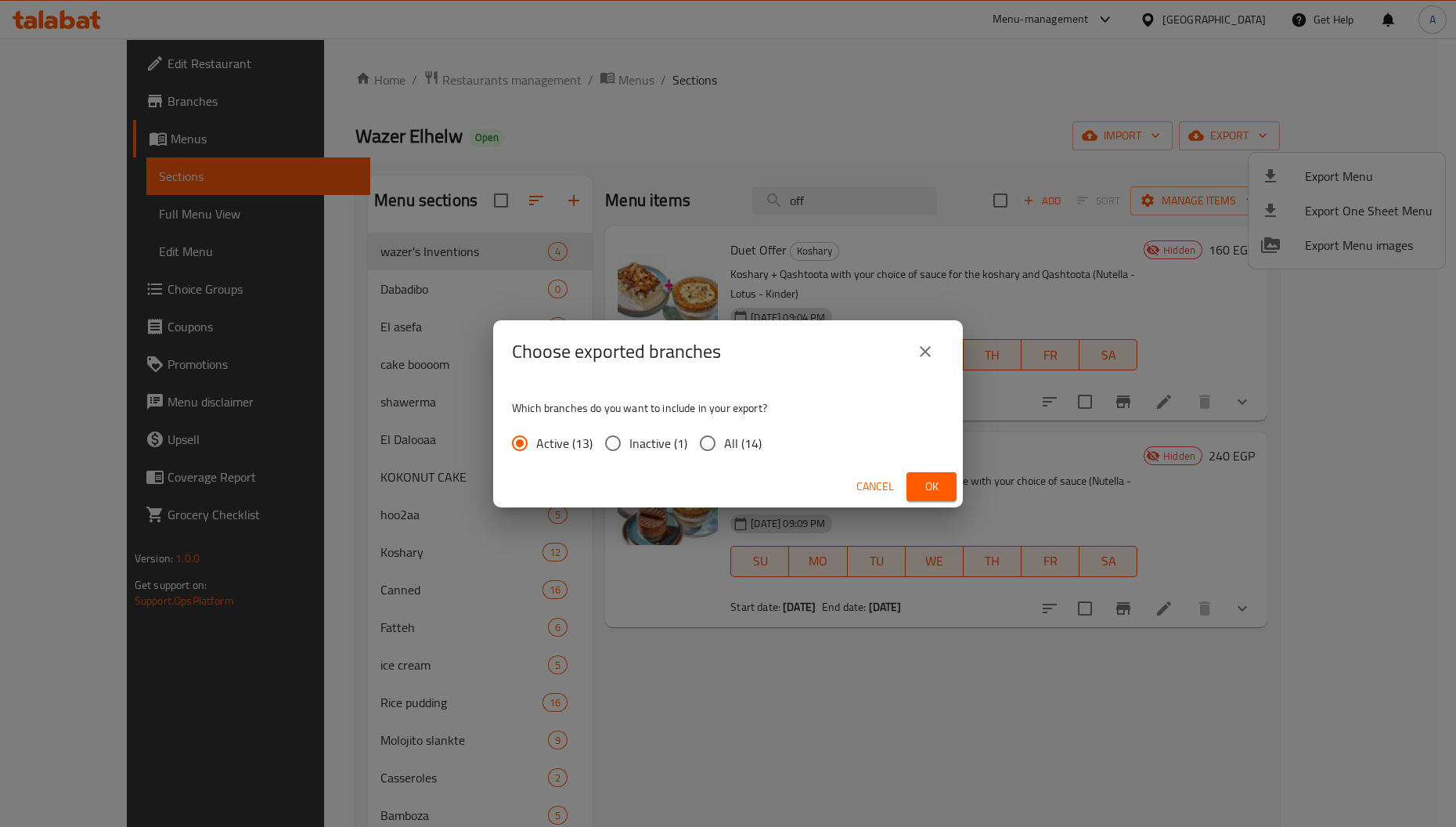
click at [736, 445] on span "All (14)" at bounding box center [743, 442] width 38 height 18
click at [724, 445] on input "All (14)" at bounding box center [708, 443] width 33 height 33
radio input "true"
click at [932, 490] on span "Ok" at bounding box center [931, 486] width 25 height 19
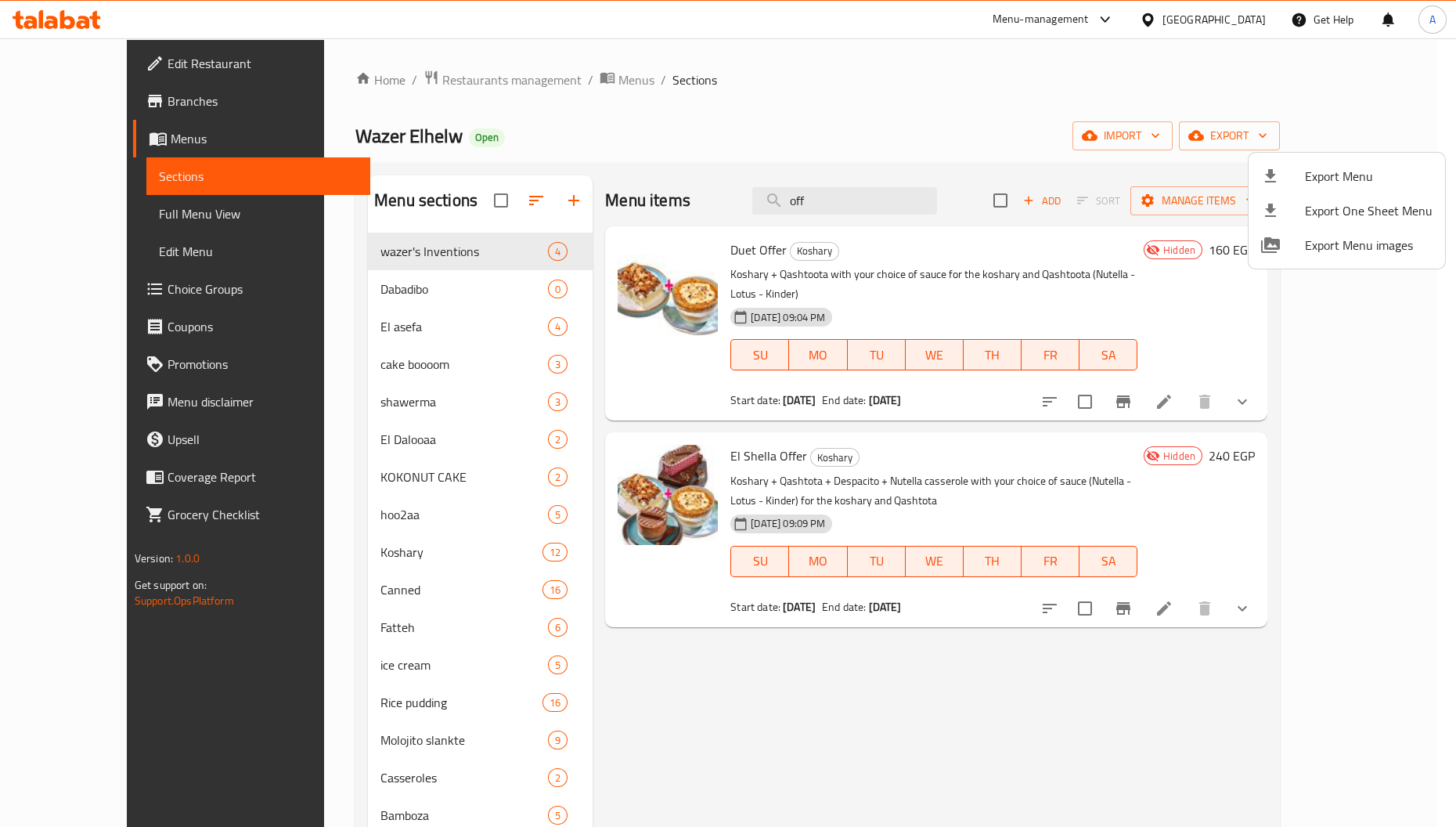
click at [1244, 4] on div at bounding box center [728, 414] width 1456 height 827
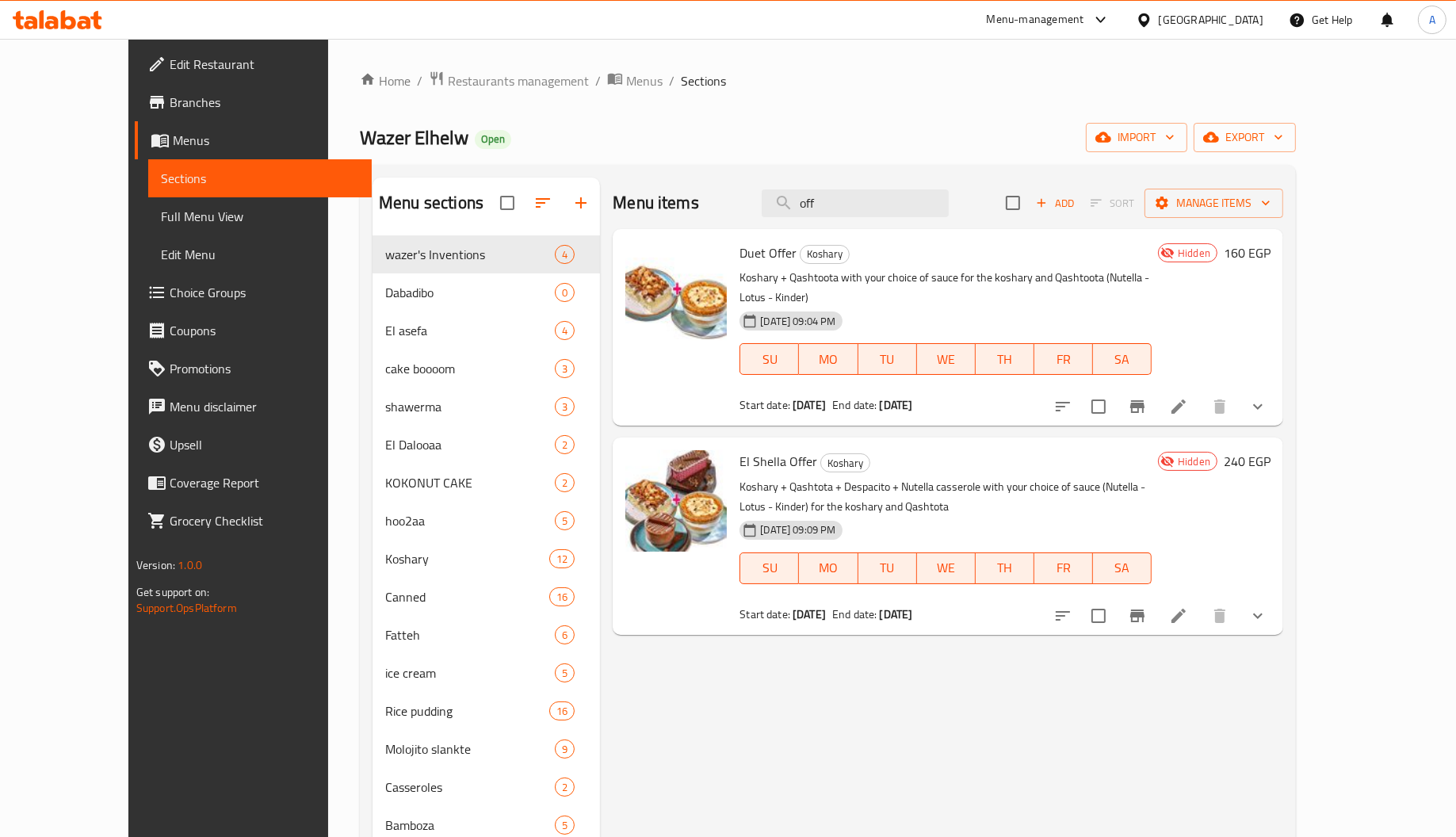
click at [1259, 9] on div "[GEOGRAPHIC_DATA]" at bounding box center [1200, 19] width 153 height 38
click at [1239, 21] on div "[GEOGRAPHIC_DATA]" at bounding box center [1211, 19] width 105 height 17
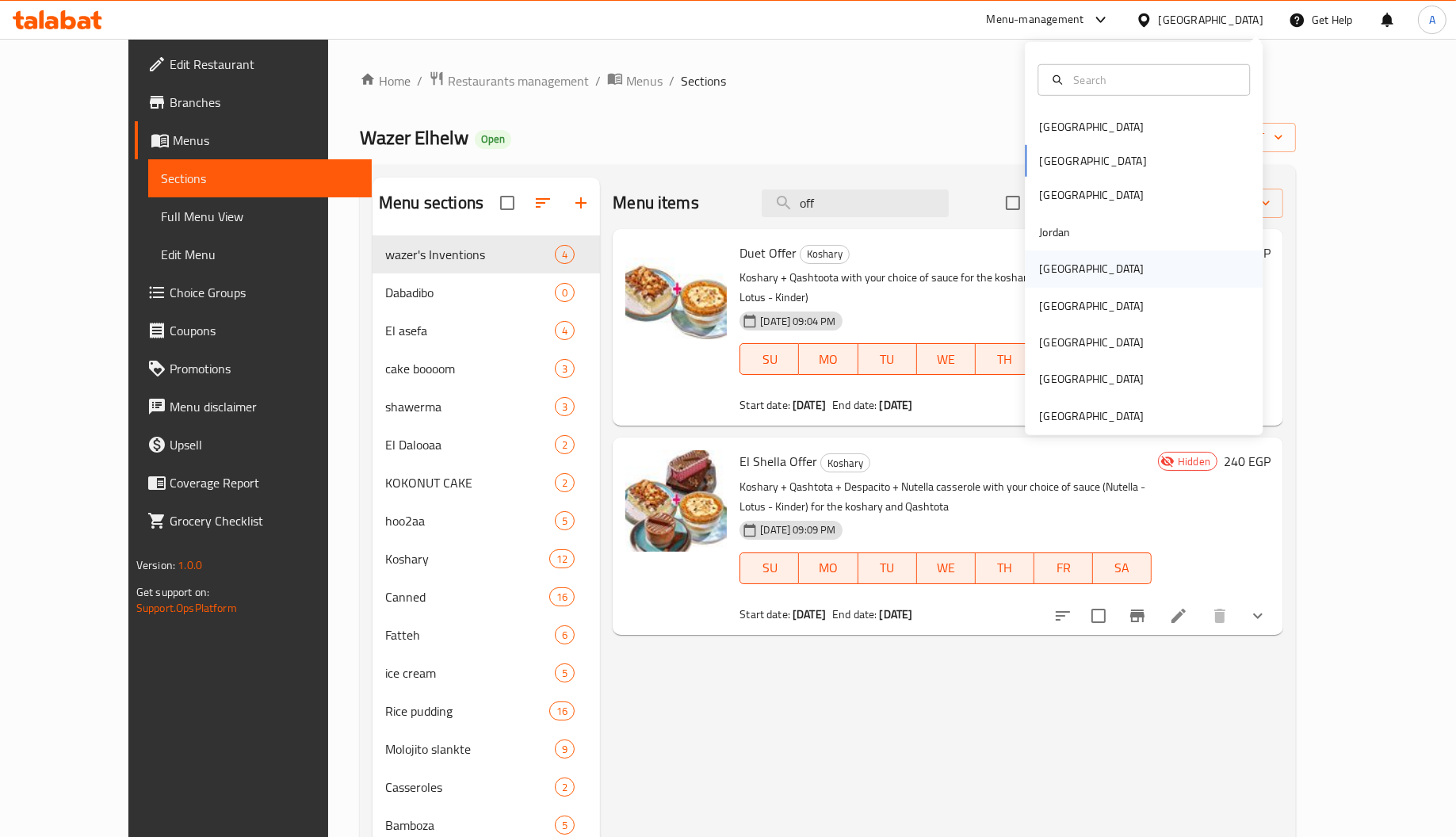
click at [1059, 273] on div "[GEOGRAPHIC_DATA]" at bounding box center [1091, 268] width 130 height 36
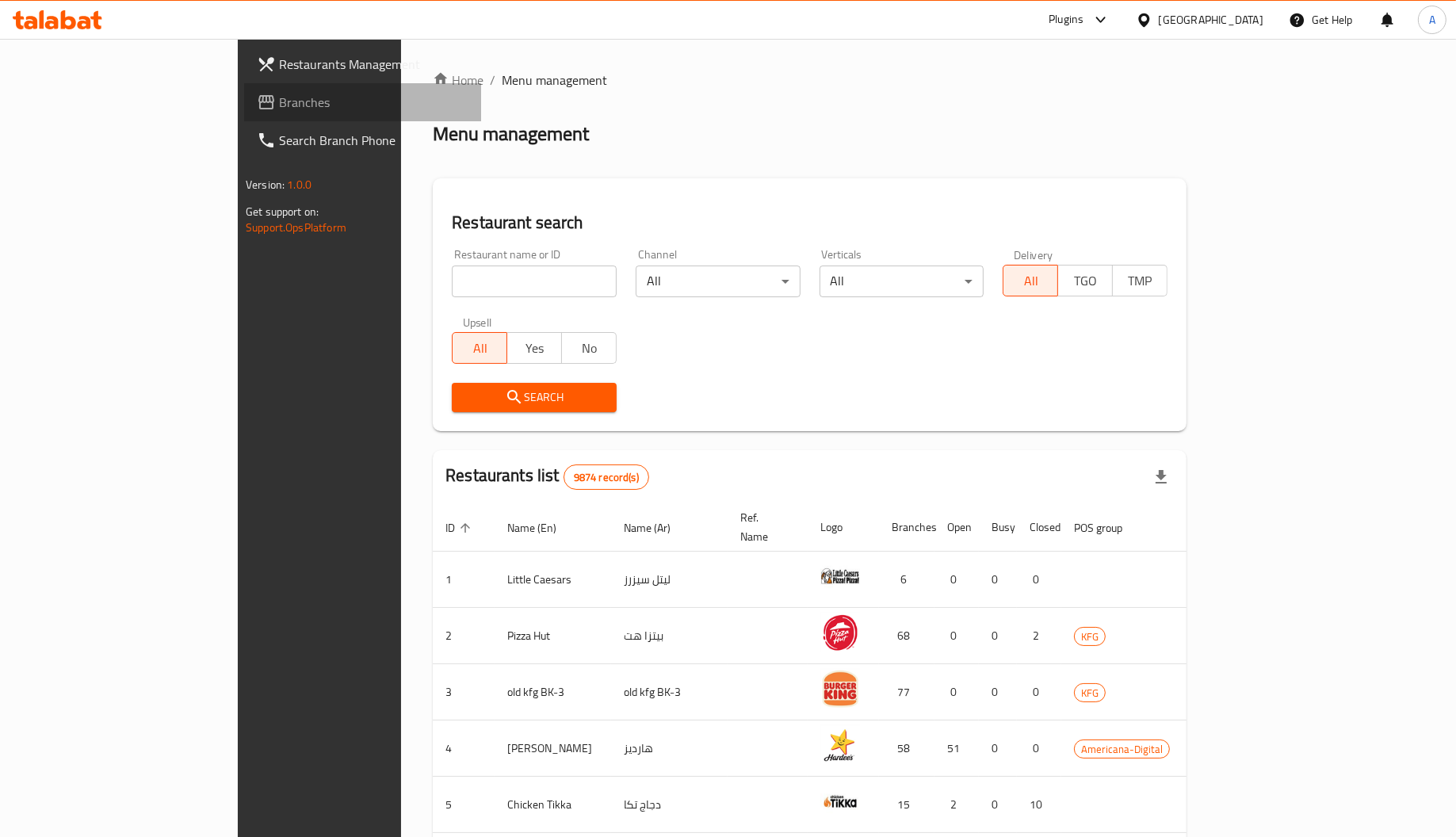
click at [244, 88] on link "Branches" at bounding box center [363, 102] width 237 height 38
